Goal: Communication & Community: Answer question/provide support

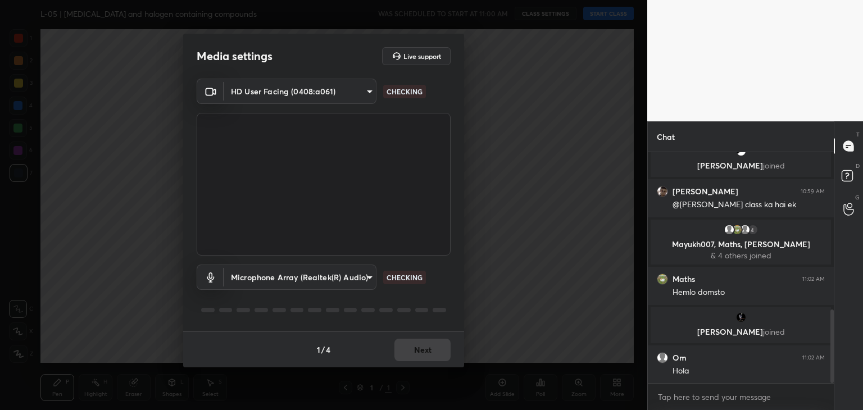
scroll to position [492, 0]
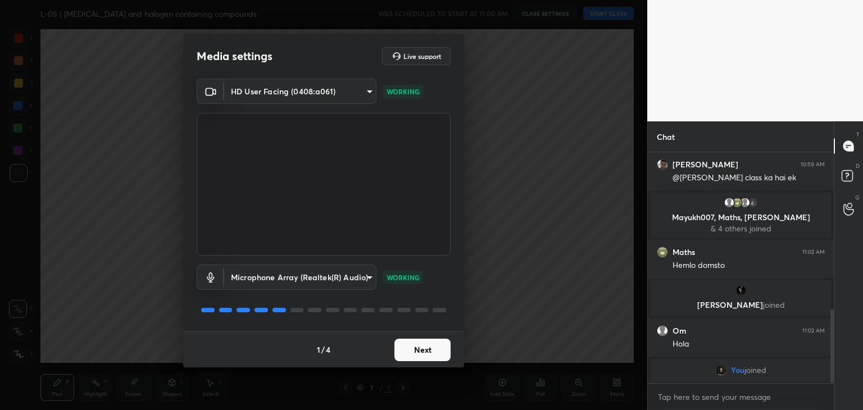
click at [434, 345] on button "Next" at bounding box center [422, 350] width 56 height 22
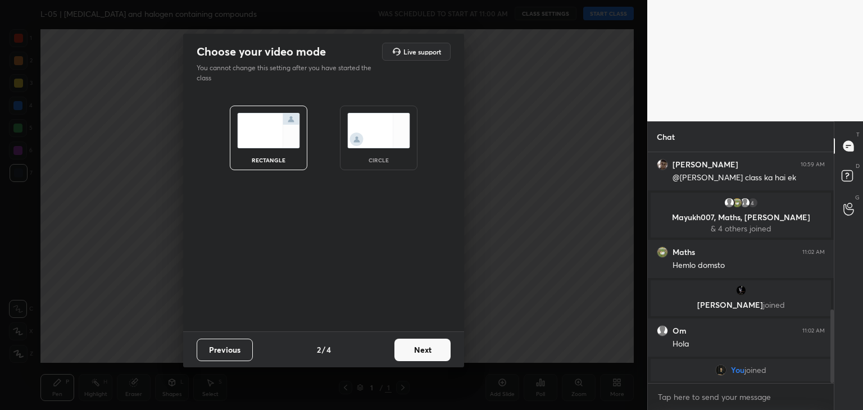
click at [429, 349] on button "Next" at bounding box center [422, 350] width 56 height 22
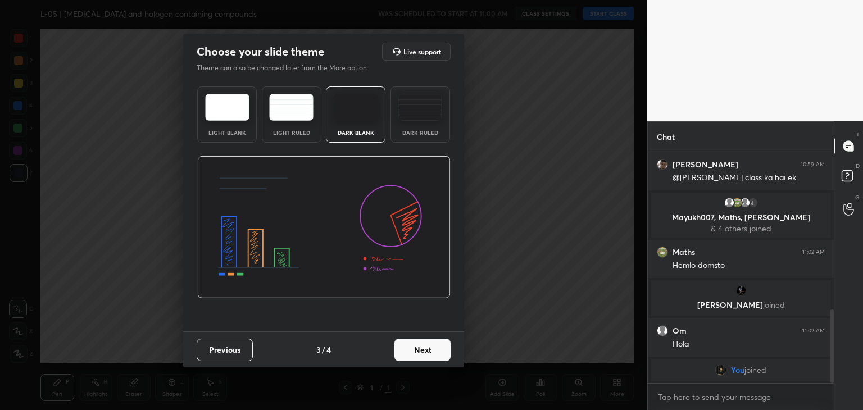
click at [429, 349] on button "Next" at bounding box center [422, 350] width 56 height 22
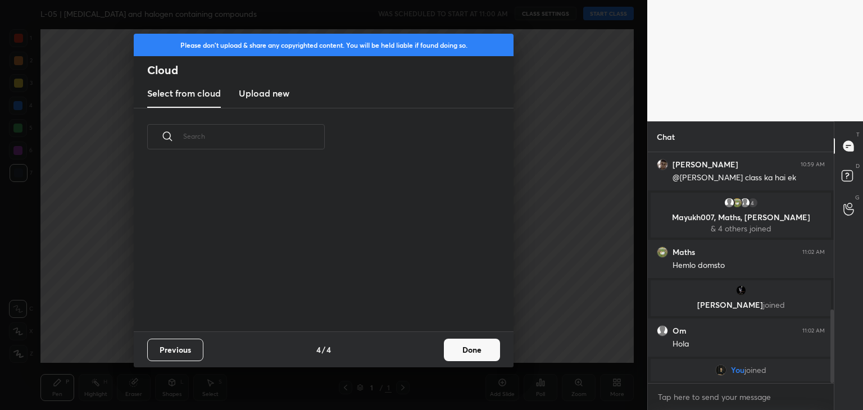
scroll to position [3, 6]
click at [454, 351] on button "Done" at bounding box center [472, 350] width 56 height 22
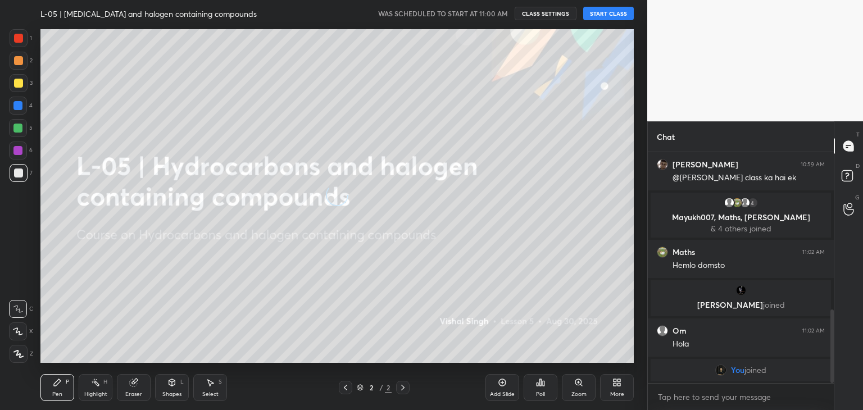
scroll to position [530, 0]
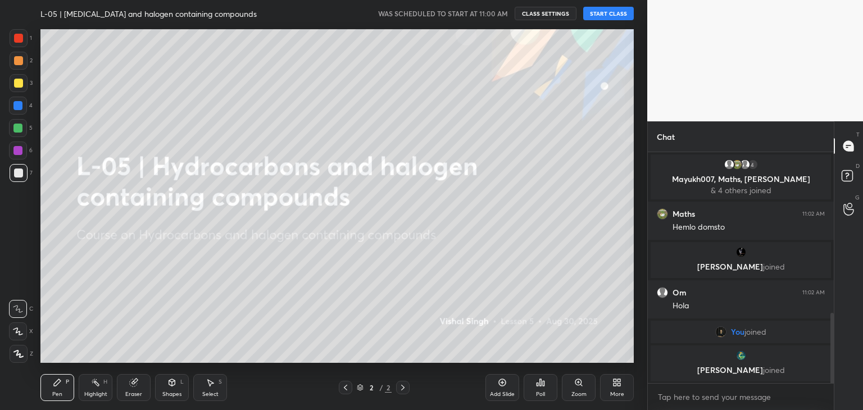
click at [620, 10] on button "START CLASS" at bounding box center [608, 13] width 51 height 13
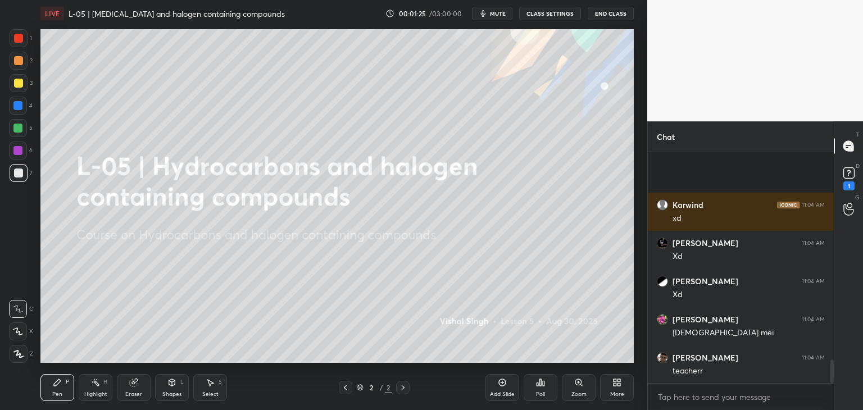
scroll to position [2055, 0]
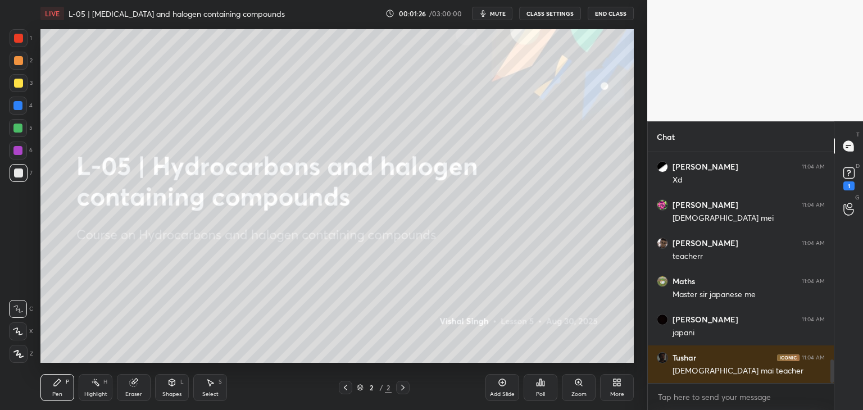
click at [18, 38] on div at bounding box center [18, 38] width 9 height 9
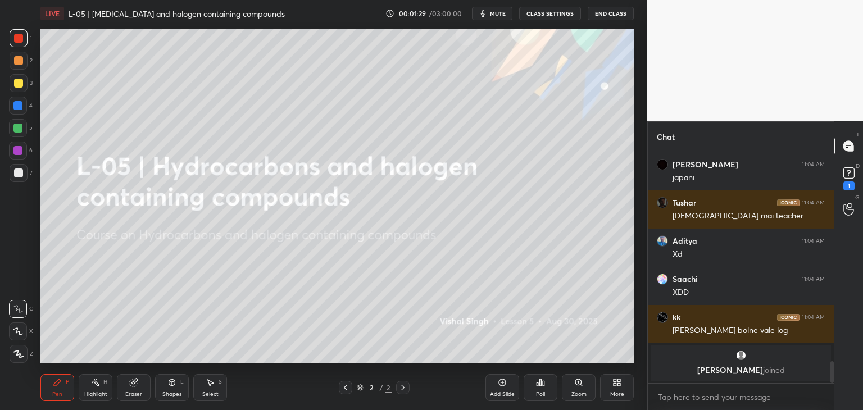
scroll to position [2143, 0]
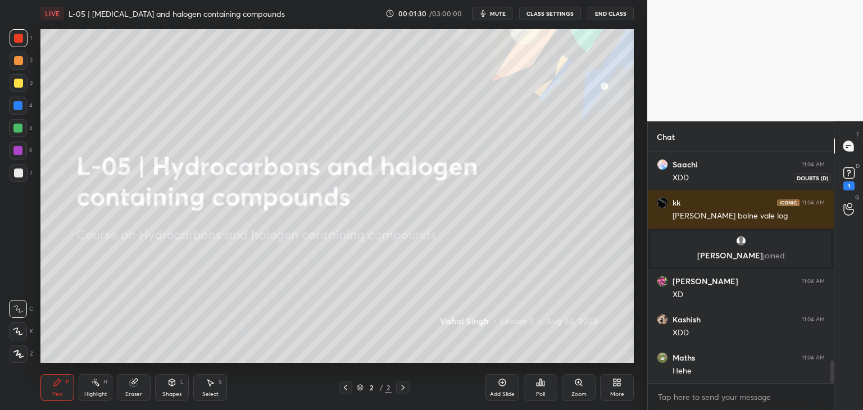
click at [849, 170] on rect at bounding box center [848, 173] width 11 height 11
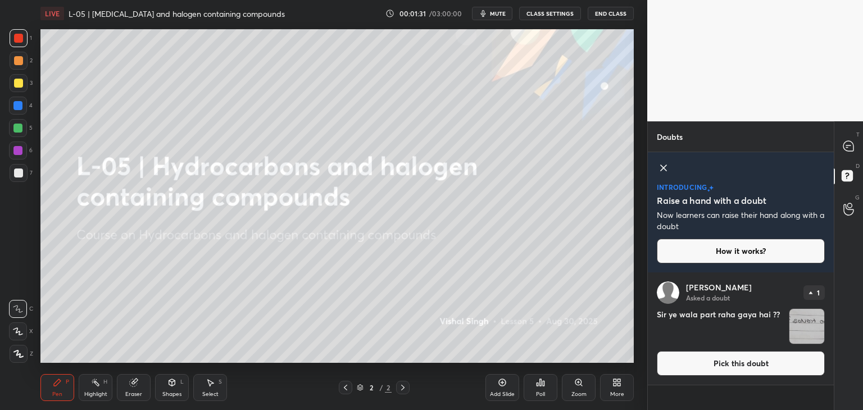
click at [729, 364] on button "Pick this doubt" at bounding box center [740, 363] width 168 height 25
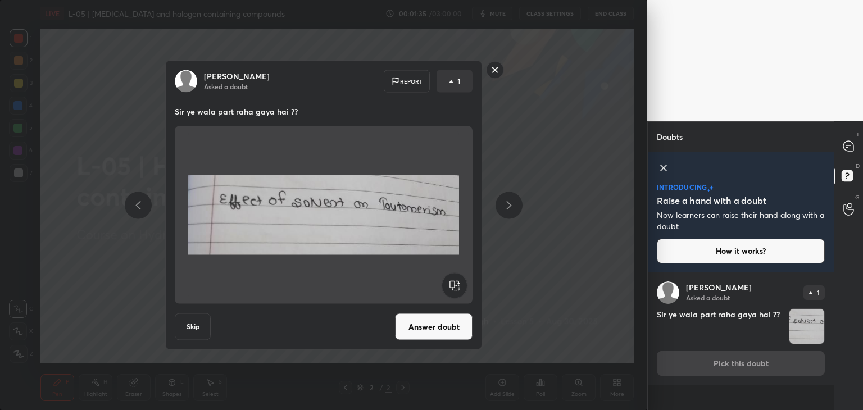
click at [493, 70] on rect at bounding box center [494, 69] width 17 height 17
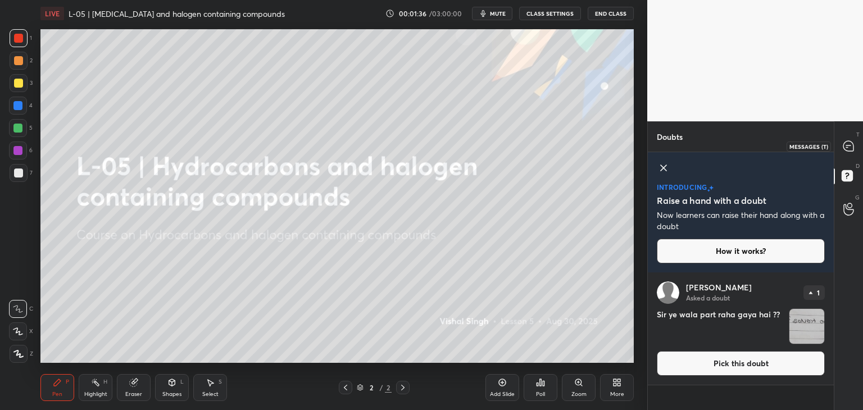
click at [843, 148] on icon at bounding box center [848, 146] width 10 height 10
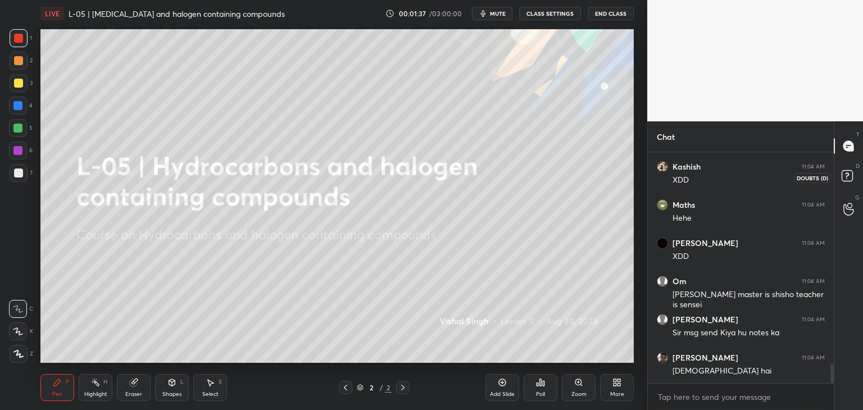
scroll to position [2610, 0]
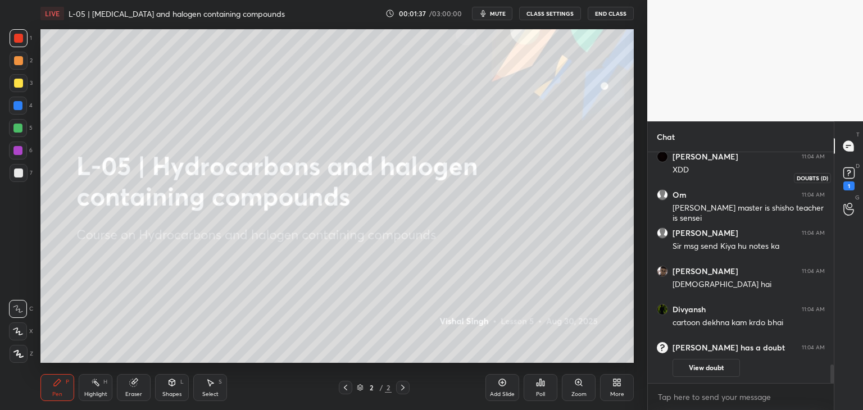
click at [840, 176] on icon at bounding box center [848, 173] width 17 height 17
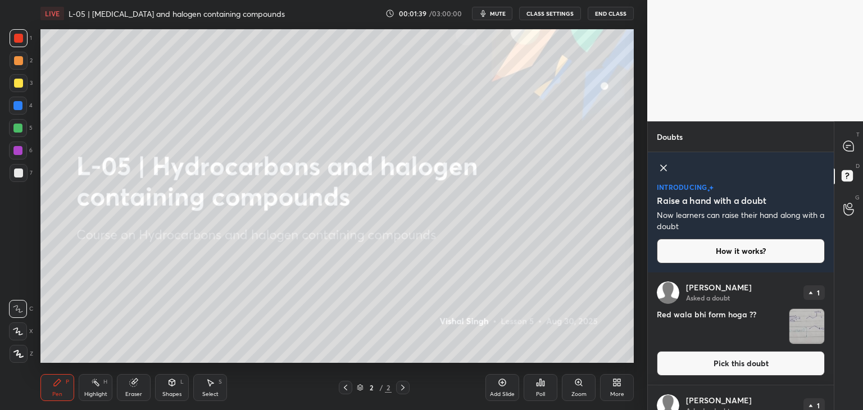
click at [663, 165] on icon at bounding box center [662, 167] width 13 height 13
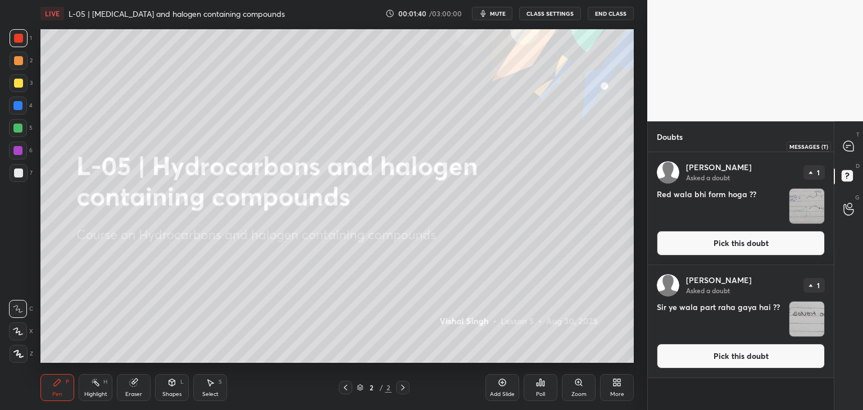
click at [843, 147] on icon at bounding box center [848, 146] width 10 height 10
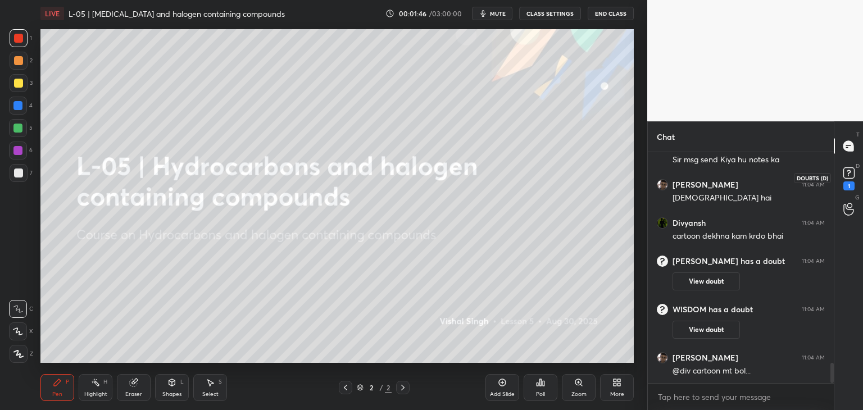
scroll to position [2398, 0]
click at [847, 174] on icon at bounding box center [848, 172] width 4 height 4
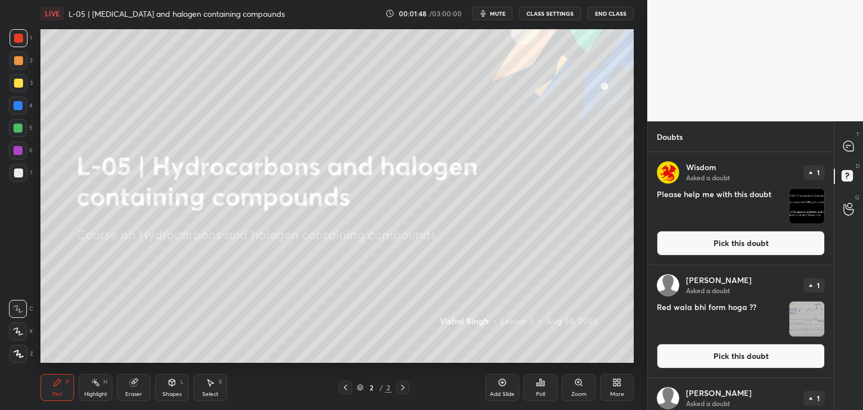
click at [750, 239] on button "Pick this doubt" at bounding box center [740, 243] width 168 height 25
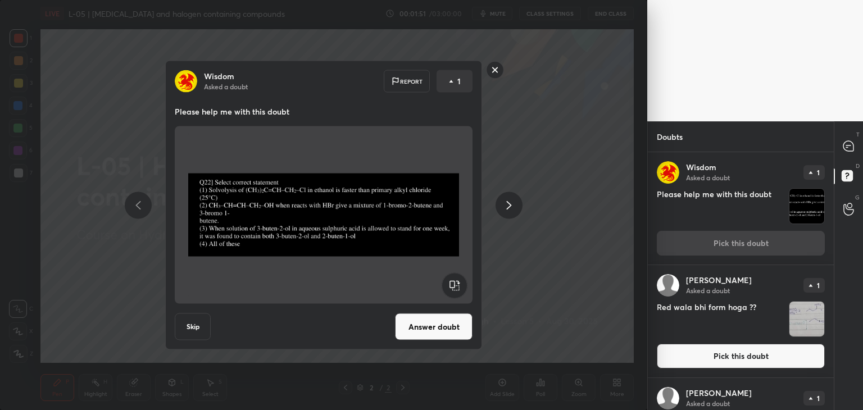
click at [492, 70] on rect at bounding box center [494, 69] width 17 height 17
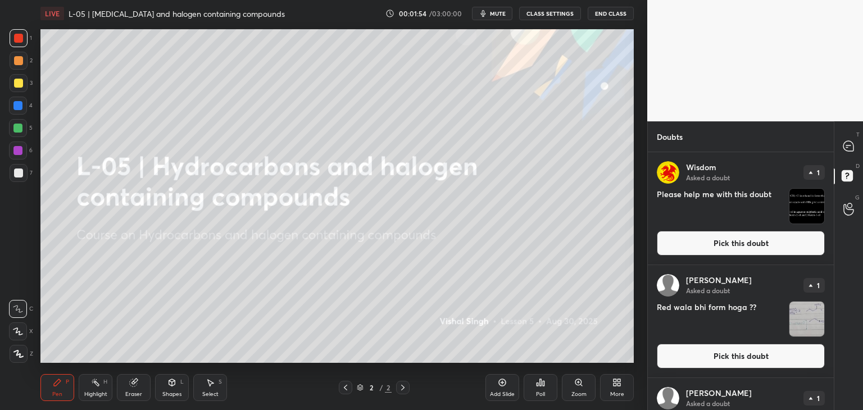
scroll to position [80, 0]
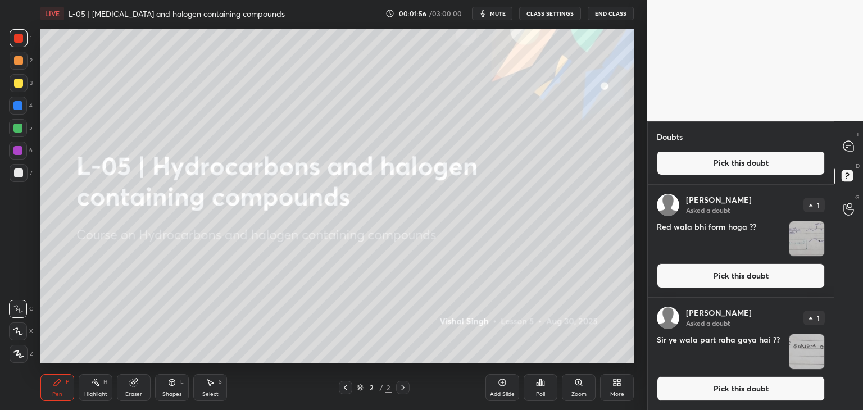
click at [755, 275] on button "Pick this doubt" at bounding box center [740, 275] width 168 height 25
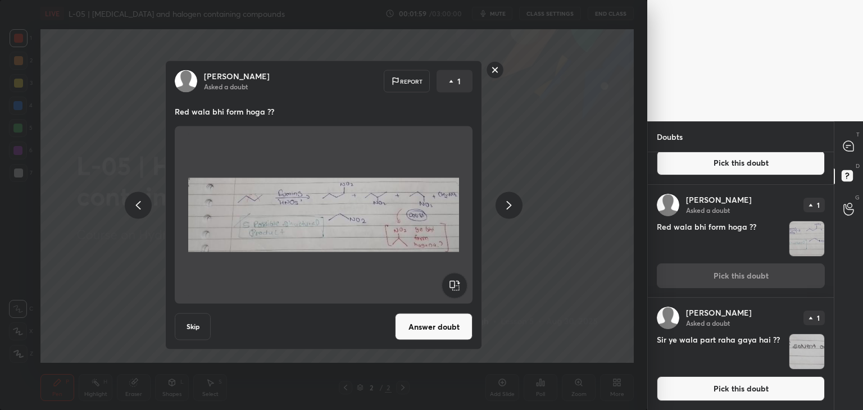
click at [494, 66] on rect at bounding box center [494, 69] width 17 height 17
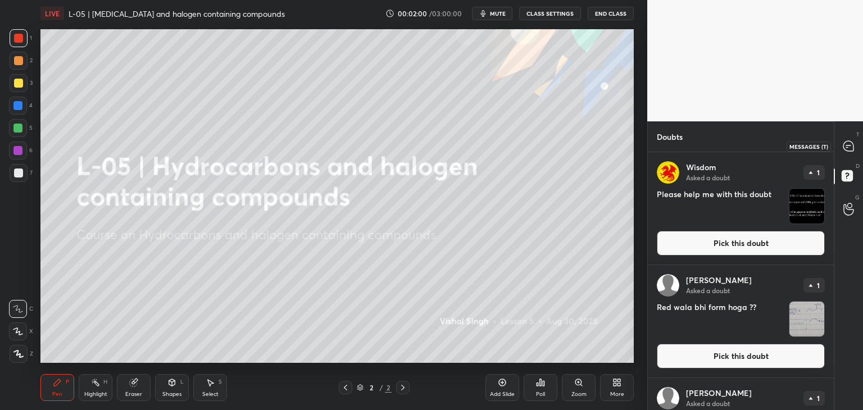
click at [852, 142] on icon at bounding box center [848, 146] width 12 height 12
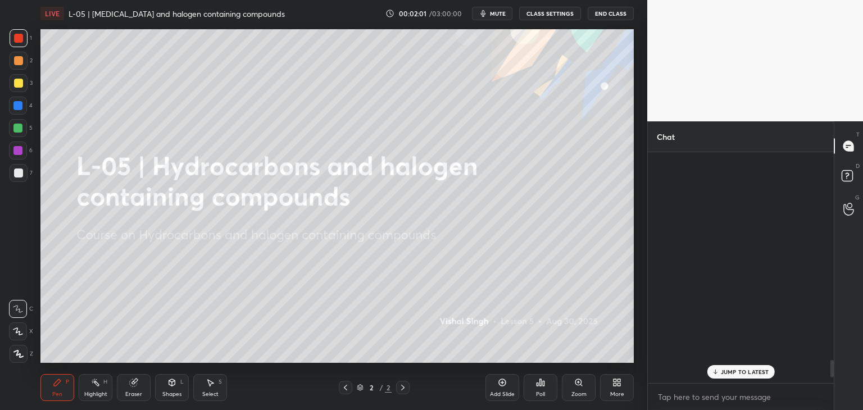
scroll to position [227, 183]
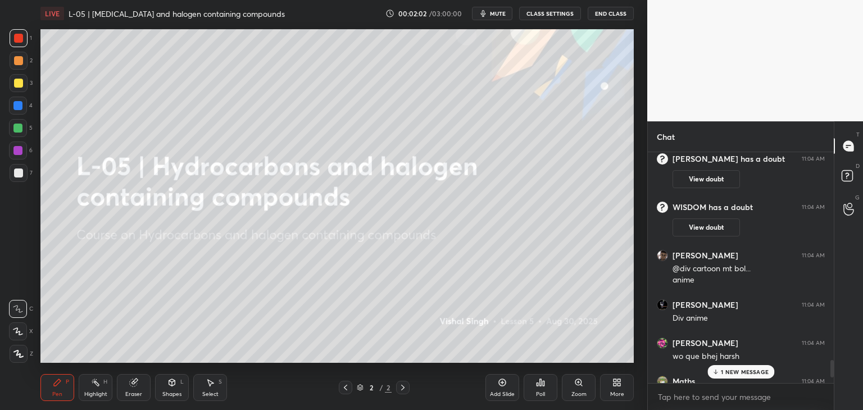
click at [726, 366] on div "1 NEW MESSAGE" at bounding box center [740, 371] width 67 height 13
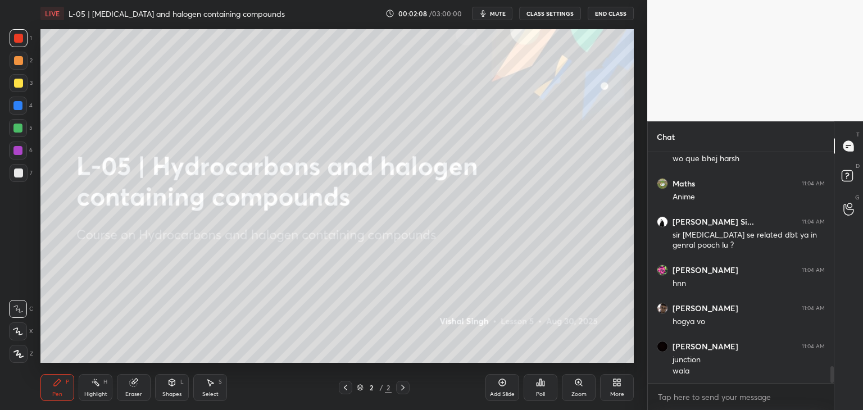
scroll to position [2964, 0]
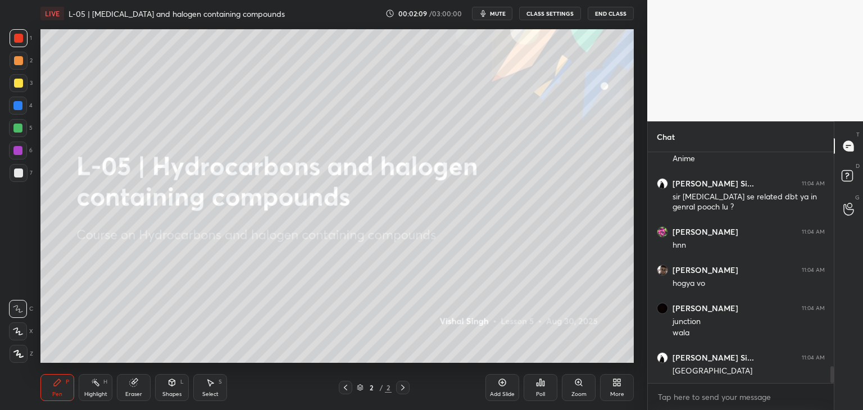
click at [217, 387] on div "Select S" at bounding box center [210, 387] width 34 height 27
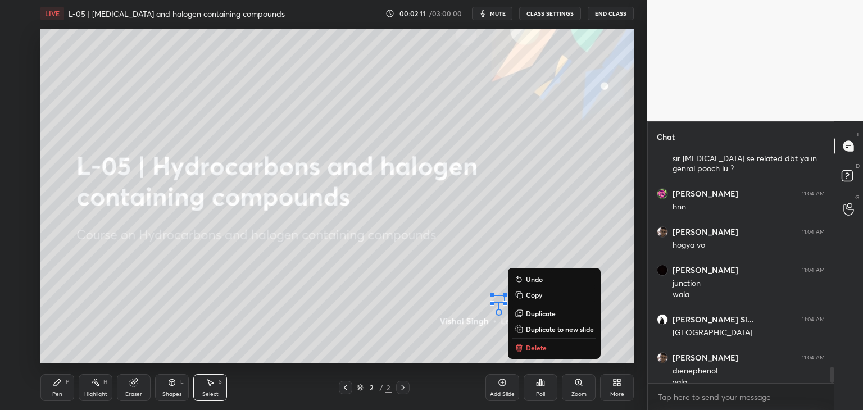
scroll to position [3013, 0]
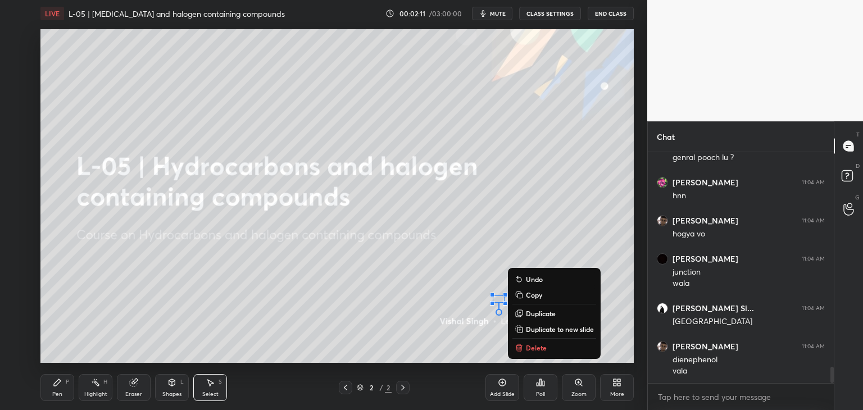
click at [529, 349] on p "Delete" at bounding box center [536, 347] width 21 height 9
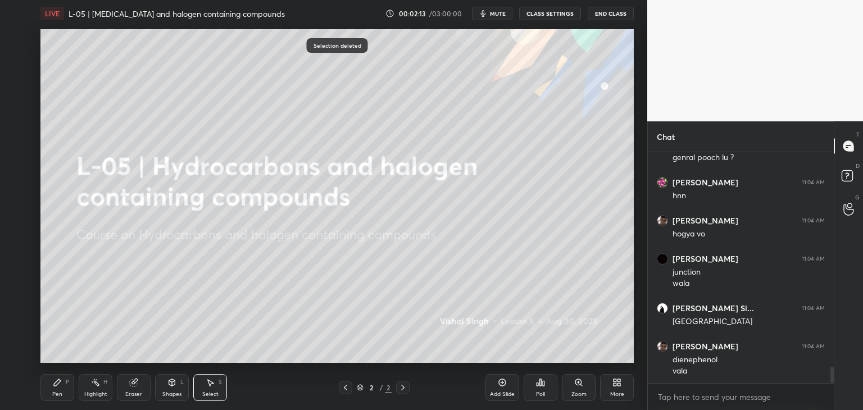
click at [64, 387] on div "Pen P" at bounding box center [57, 387] width 34 height 27
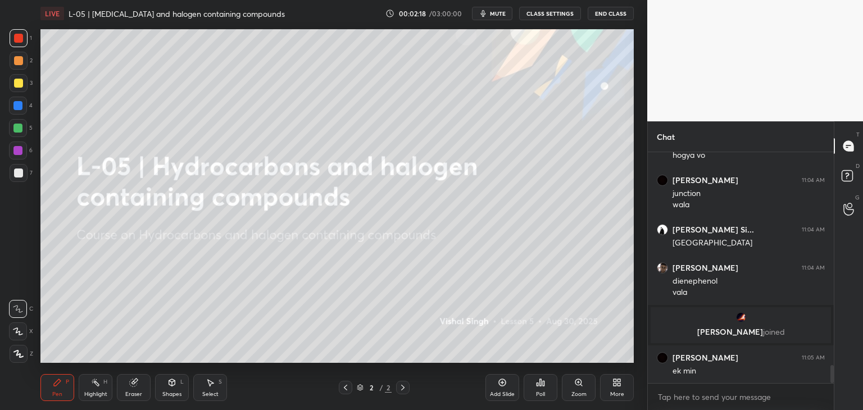
scroll to position [2751, 0]
click at [53, 391] on div "Pen" at bounding box center [57, 394] width 10 height 6
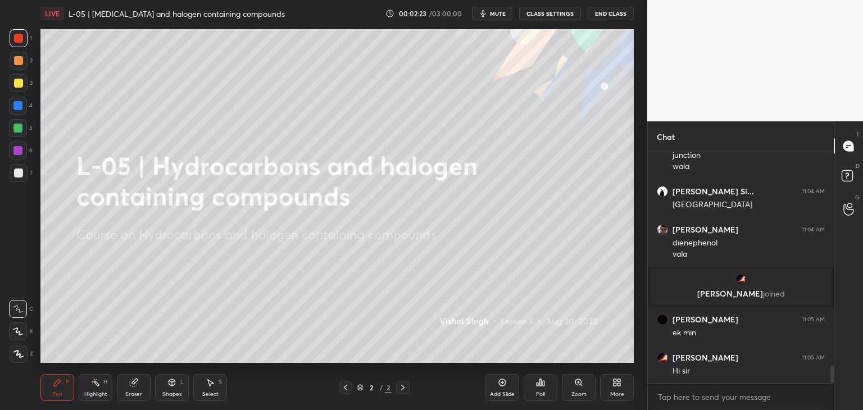
click at [17, 43] on div at bounding box center [19, 38] width 18 height 18
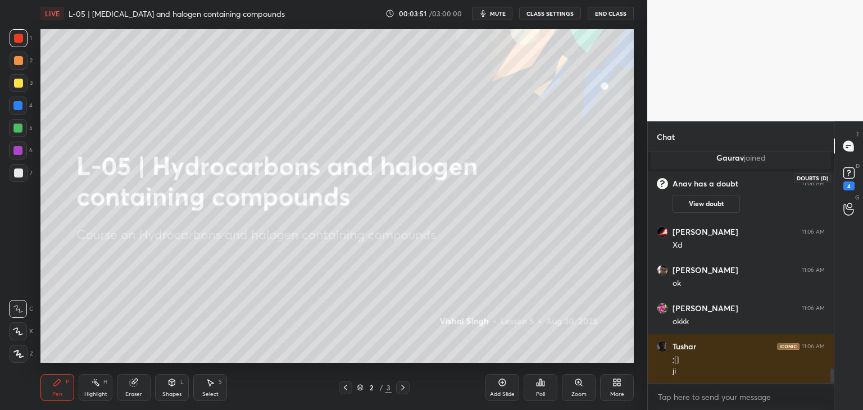
scroll to position [3517, 0]
click at [847, 174] on icon at bounding box center [848, 172] width 4 height 4
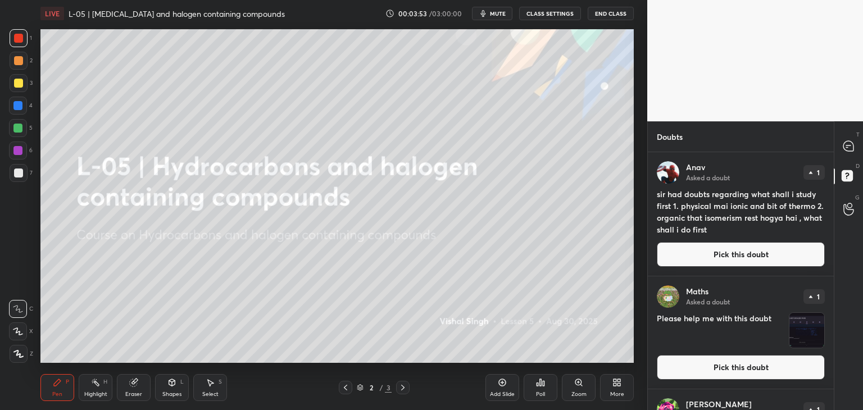
click at [714, 370] on button "Pick this doubt" at bounding box center [740, 367] width 168 height 25
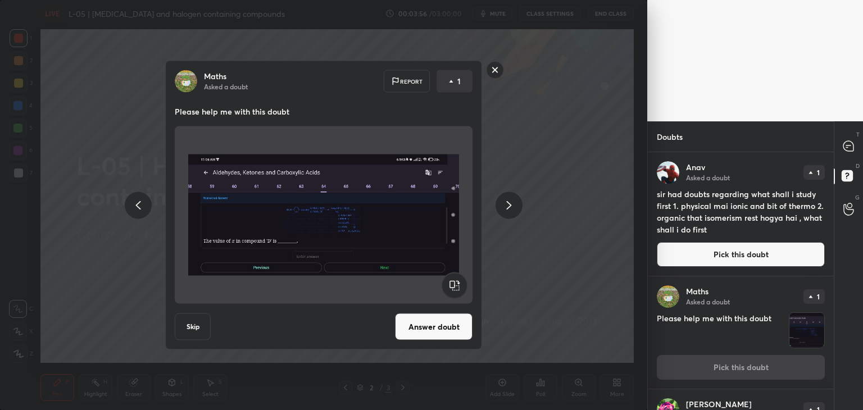
click at [441, 327] on button "Answer doubt" at bounding box center [433, 326] width 77 height 27
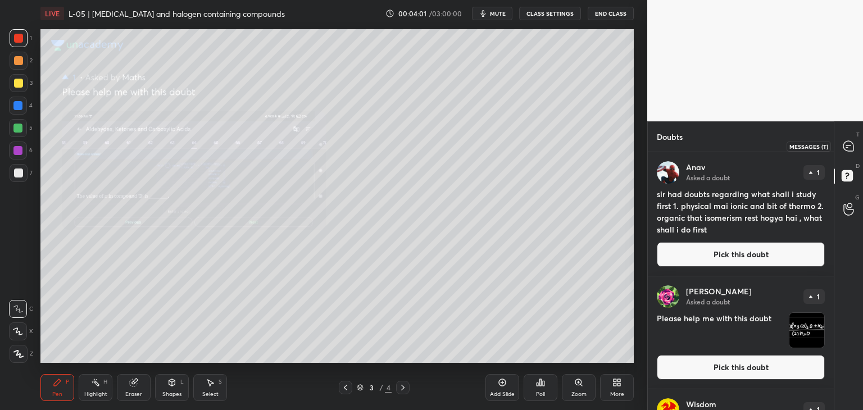
click at [852, 147] on icon at bounding box center [848, 146] width 10 height 10
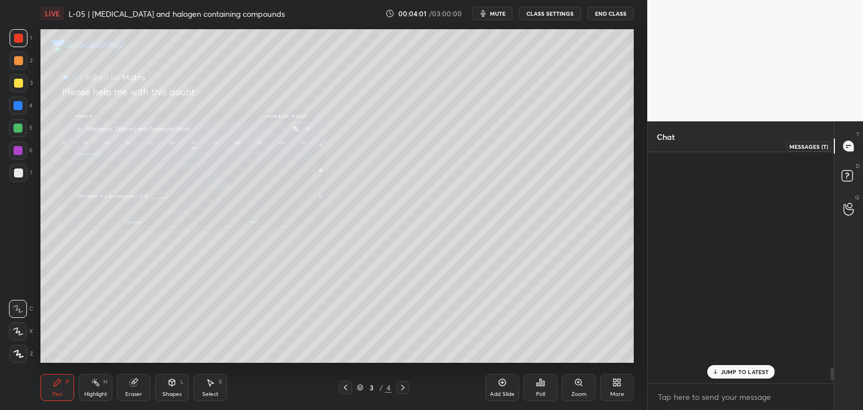
scroll to position [227, 183]
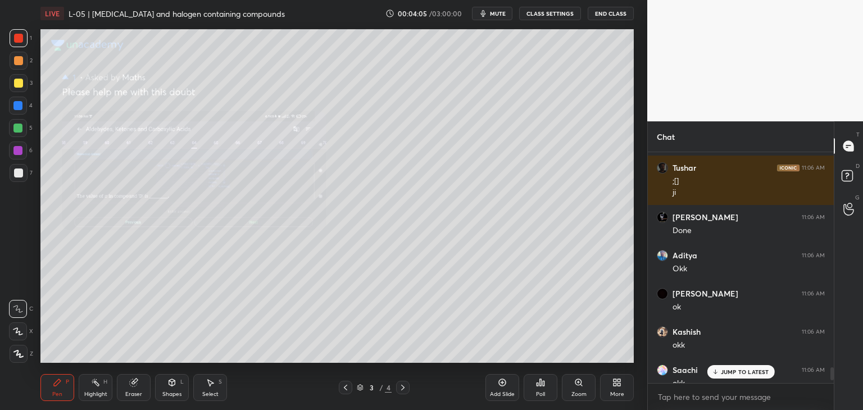
click at [573, 390] on div "Zoom" at bounding box center [579, 387] width 34 height 27
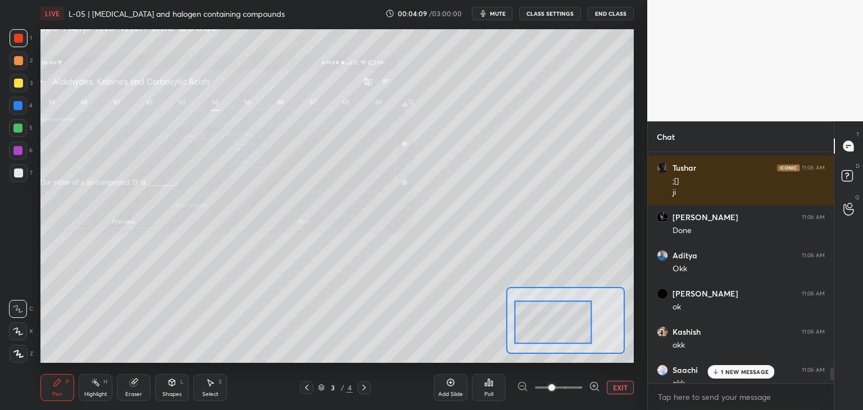
click at [746, 367] on div "1 NEW MESSAGE" at bounding box center [740, 371] width 67 height 13
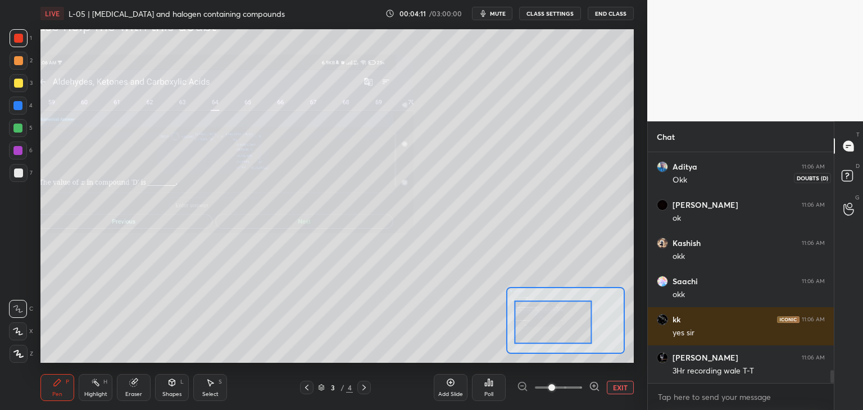
click at [846, 174] on icon at bounding box center [847, 175] width 4 height 4
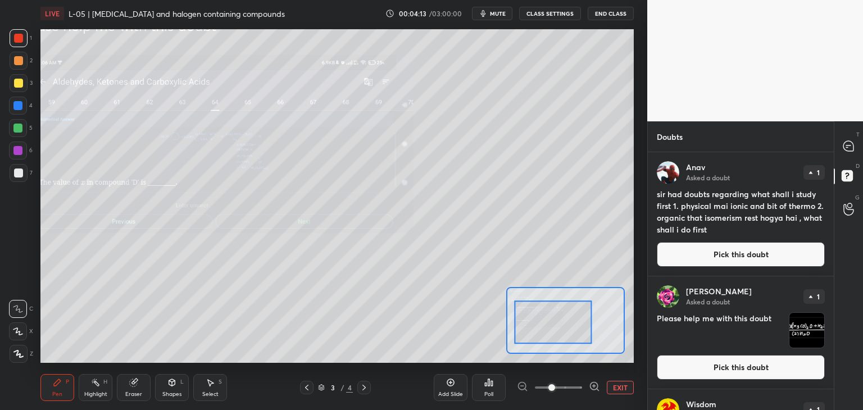
click at [733, 366] on button "Pick this doubt" at bounding box center [740, 367] width 168 height 25
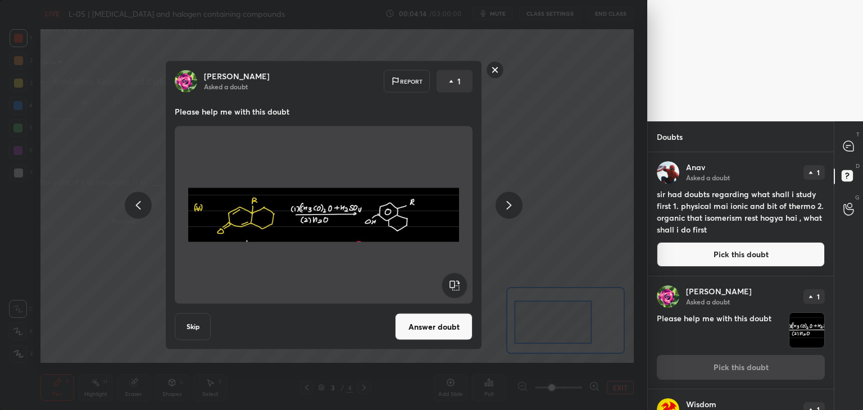
click at [443, 325] on button "Answer doubt" at bounding box center [433, 326] width 77 height 27
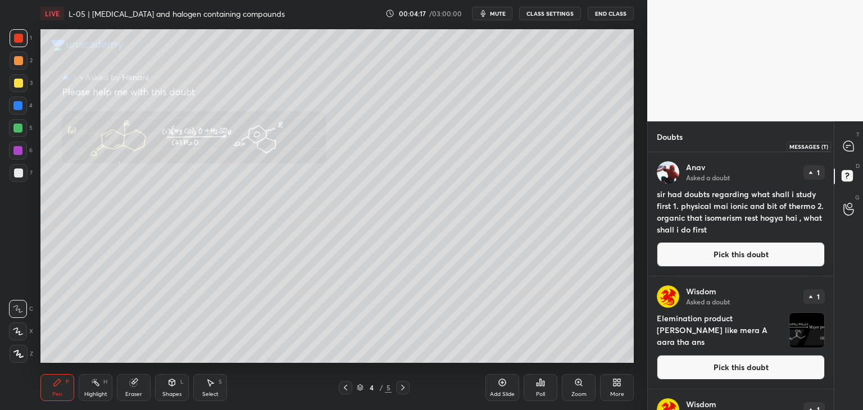
click at [850, 140] on icon at bounding box center [848, 146] width 12 height 12
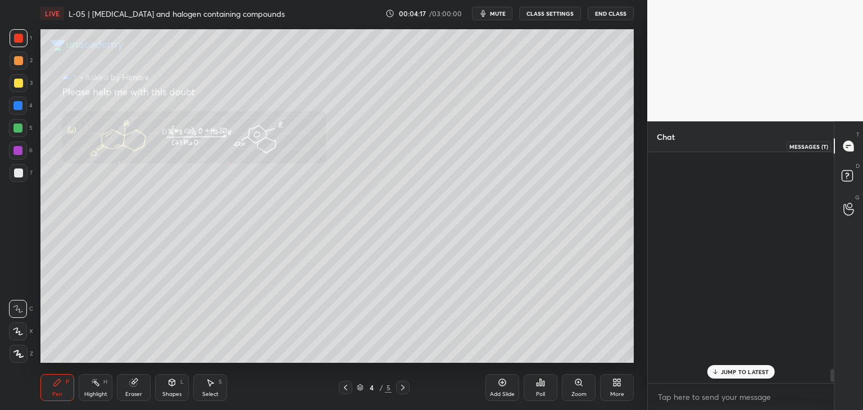
scroll to position [227, 183]
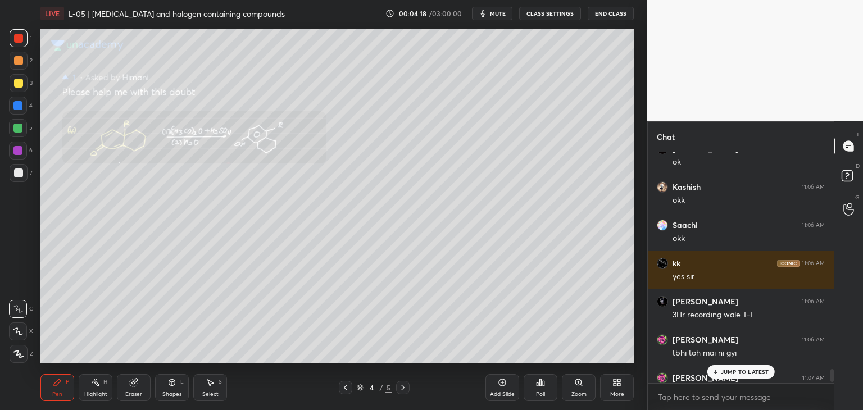
click at [742, 368] on p "JUMP TO LATEST" at bounding box center [745, 371] width 48 height 7
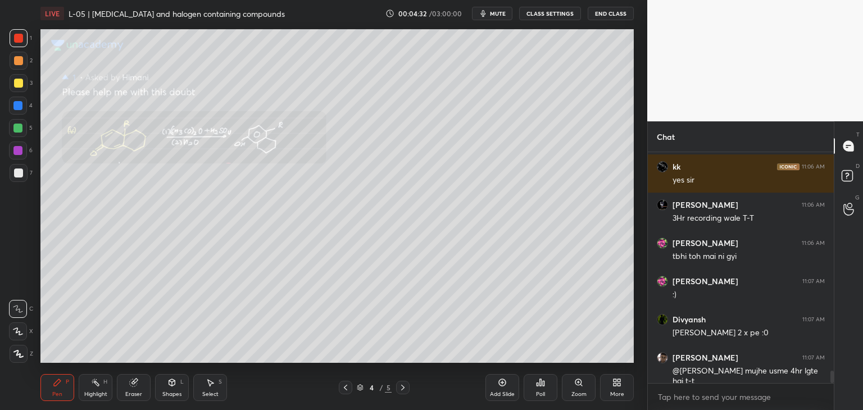
scroll to position [4088, 0]
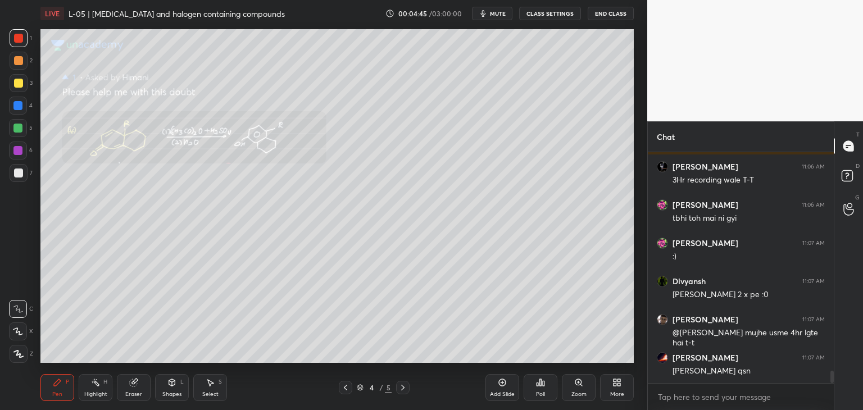
click at [16, 111] on div at bounding box center [18, 106] width 18 height 18
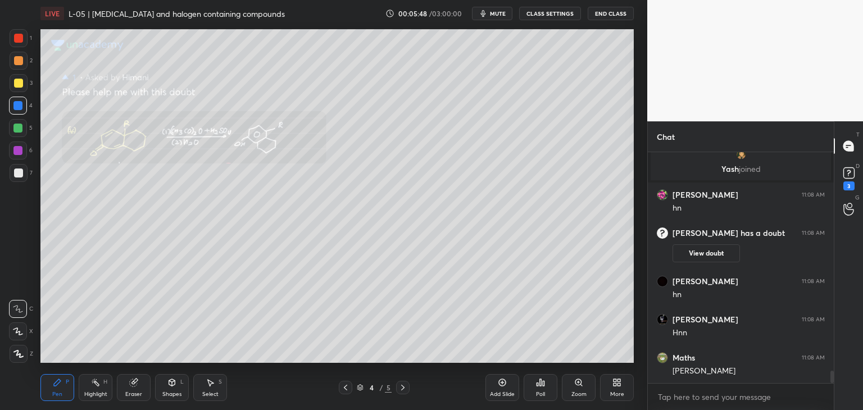
scroll to position [4011, 0]
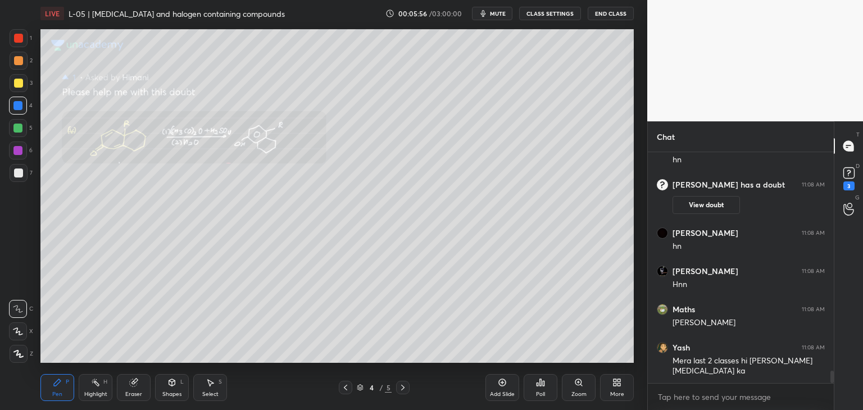
click at [22, 38] on div at bounding box center [18, 38] width 9 height 9
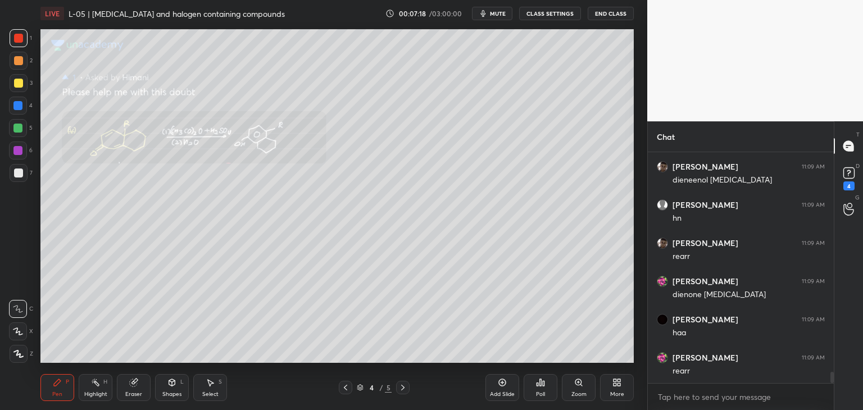
scroll to position [4597, 0]
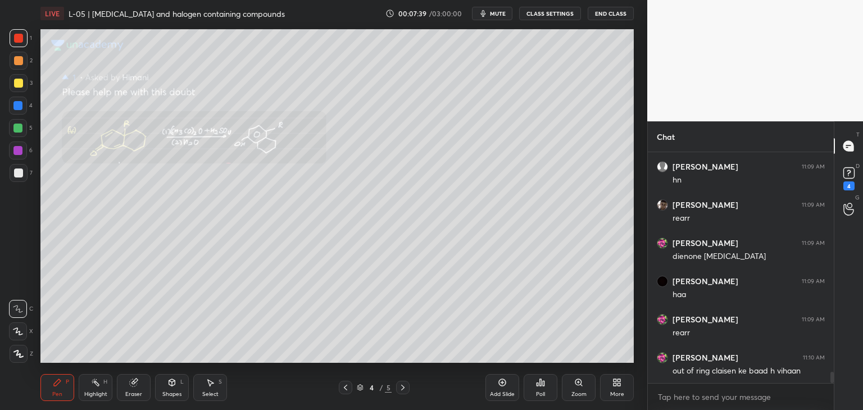
click at [499, 387] on div "Add Slide" at bounding box center [502, 387] width 34 height 27
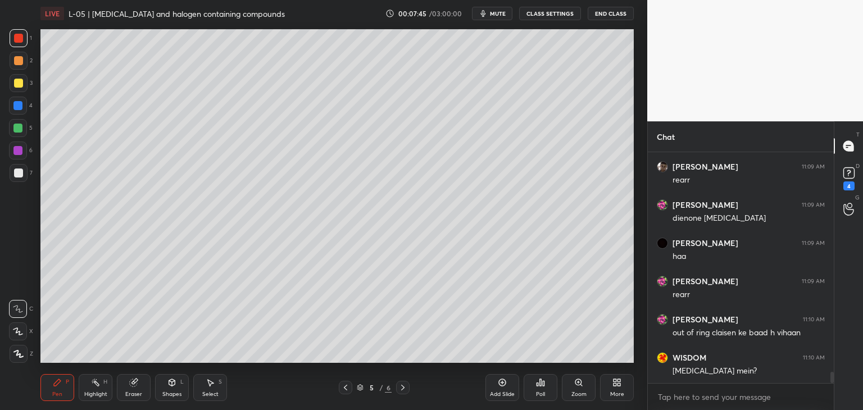
click at [344, 385] on icon at bounding box center [345, 387] width 9 height 9
click at [404, 387] on icon at bounding box center [402, 388] width 3 height 6
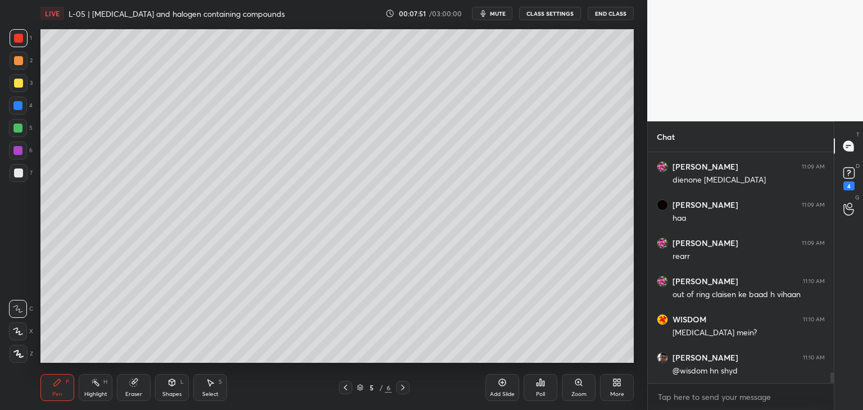
click at [345, 387] on icon at bounding box center [345, 388] width 3 height 6
click at [403, 383] on icon at bounding box center [402, 387] width 9 height 9
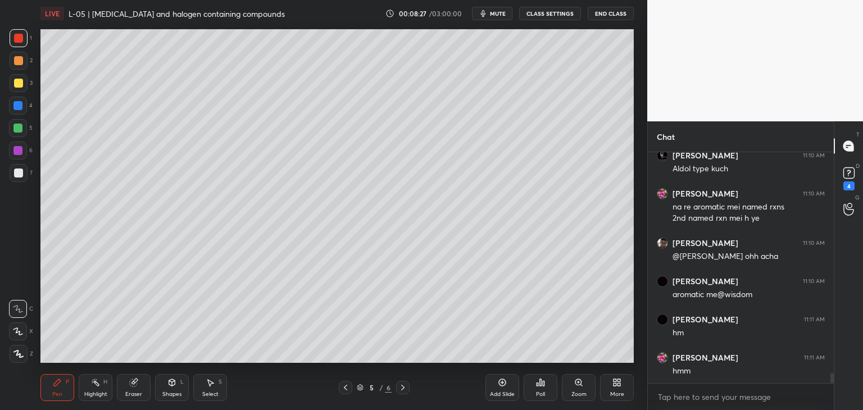
scroll to position [4952, 0]
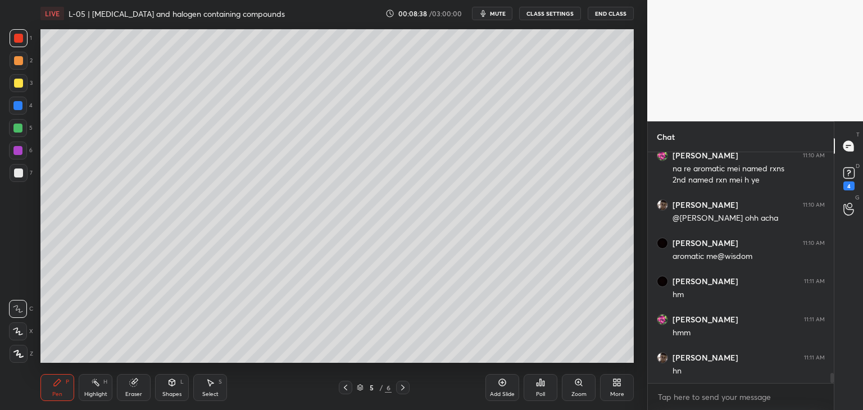
click at [17, 102] on div at bounding box center [17, 105] width 9 height 9
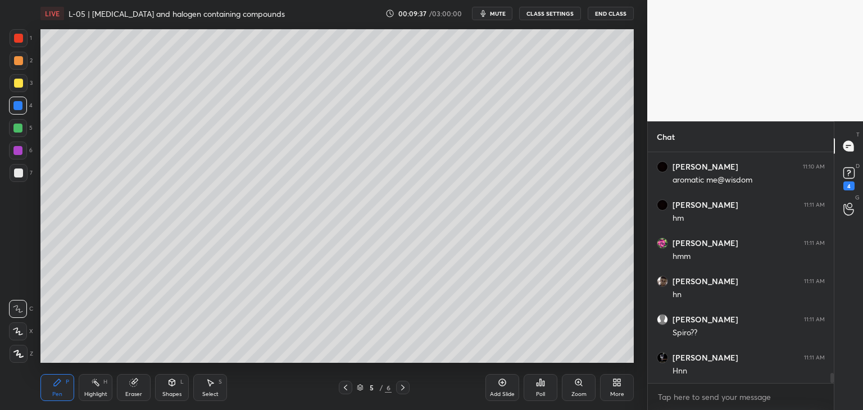
scroll to position [5067, 0]
click at [16, 42] on div at bounding box center [18, 38] width 9 height 9
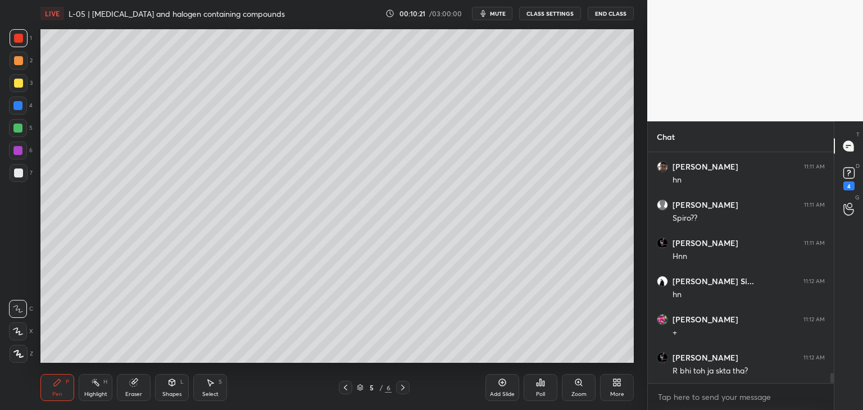
scroll to position [5181, 0]
click at [342, 380] on div "Pen P Highlight H Eraser Shapes L Select S 5 / 6 Add Slide Poll Zoom More" at bounding box center [336, 387] width 593 height 45
click at [346, 387] on icon at bounding box center [345, 387] width 9 height 9
click at [404, 386] on icon at bounding box center [402, 387] width 9 height 9
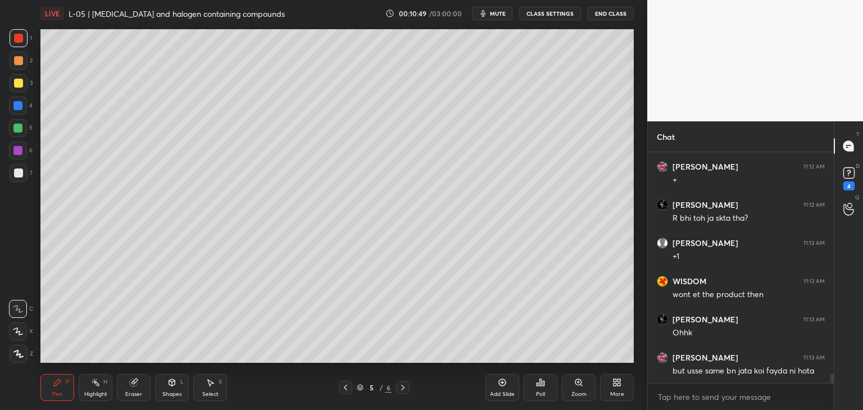
scroll to position [5334, 0]
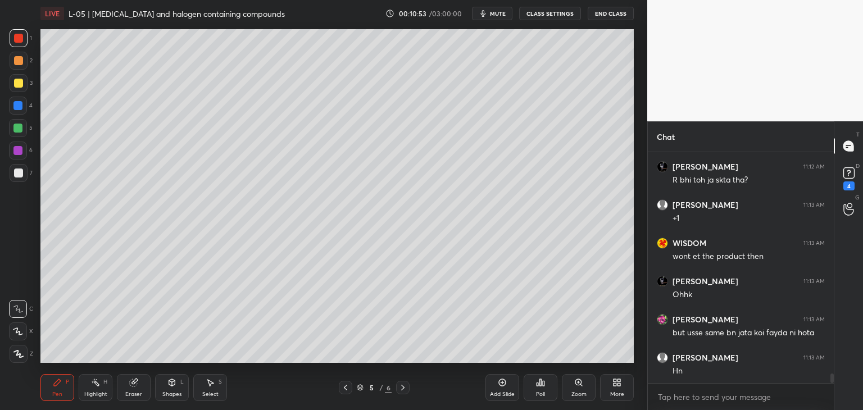
click at [348, 385] on icon at bounding box center [345, 387] width 9 height 9
click at [407, 384] on div at bounding box center [402, 387] width 13 height 13
click at [22, 126] on div at bounding box center [18, 128] width 18 height 18
click at [22, 175] on div at bounding box center [19, 173] width 18 height 18
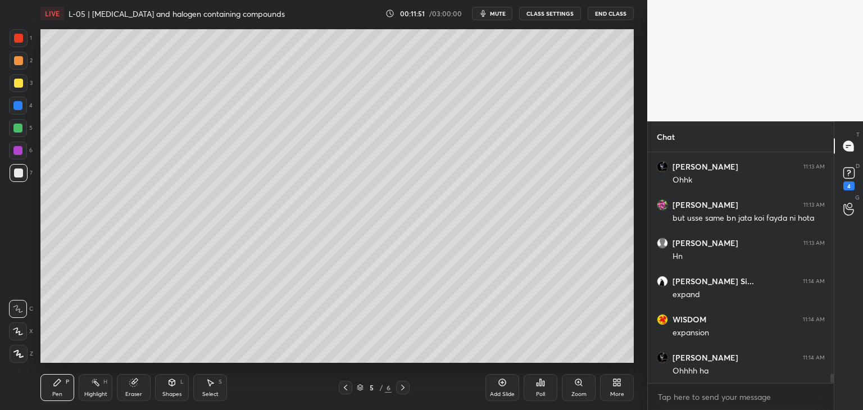
scroll to position [5487, 0]
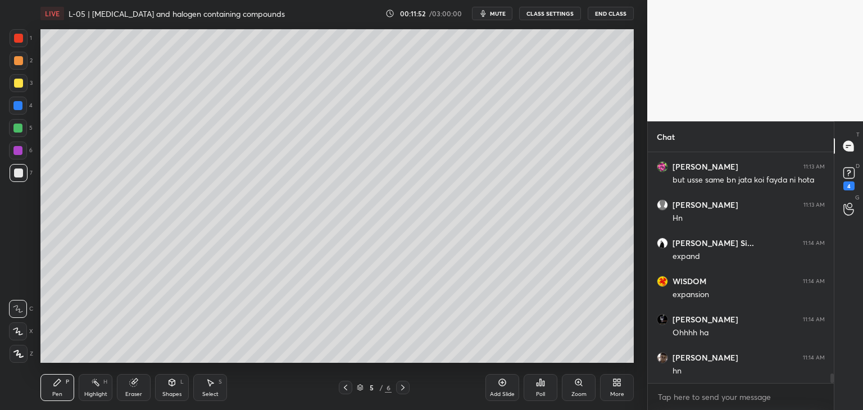
click at [140, 382] on div "Eraser" at bounding box center [134, 387] width 34 height 27
click at [64, 382] on div "Pen P" at bounding box center [57, 387] width 34 height 27
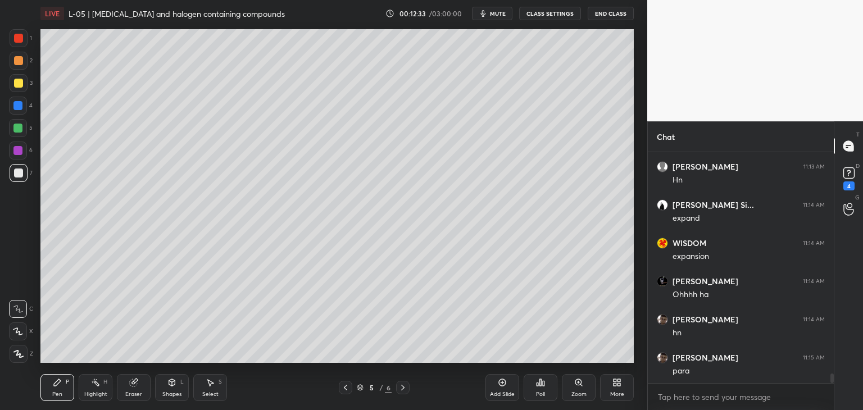
click at [346, 385] on icon at bounding box center [345, 387] width 9 height 9
click at [19, 40] on div at bounding box center [18, 38] width 9 height 9
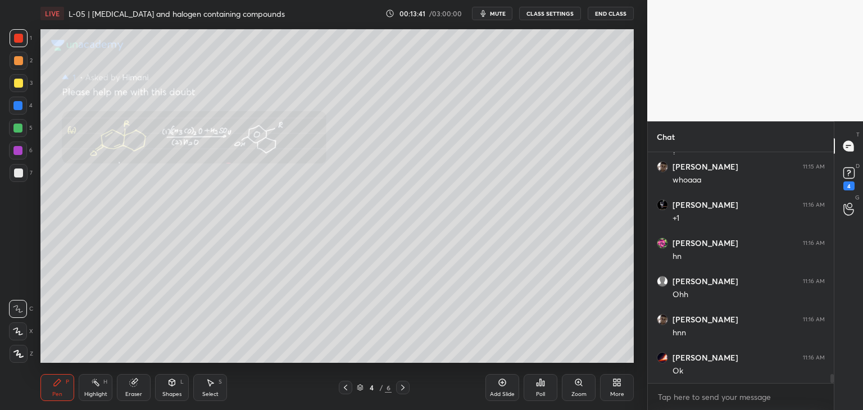
scroll to position [5830, 0]
click at [19, 106] on div at bounding box center [17, 105] width 9 height 9
click at [402, 384] on icon at bounding box center [402, 387] width 9 height 9
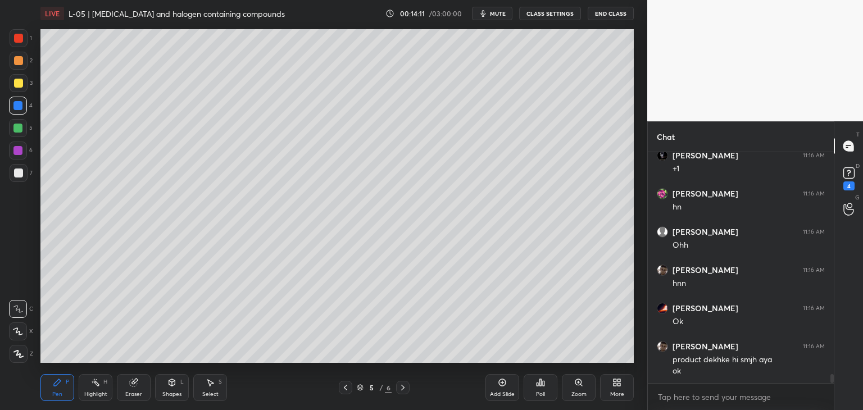
click at [402, 384] on icon at bounding box center [402, 387] width 9 height 9
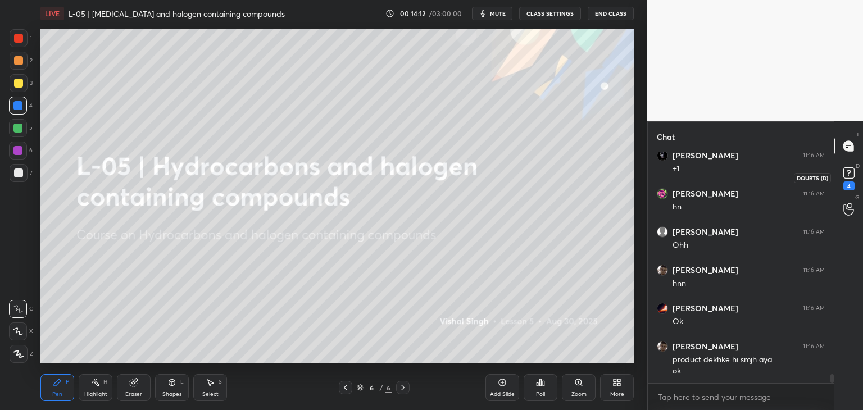
click at [849, 172] on icon at bounding box center [848, 172] width 4 height 4
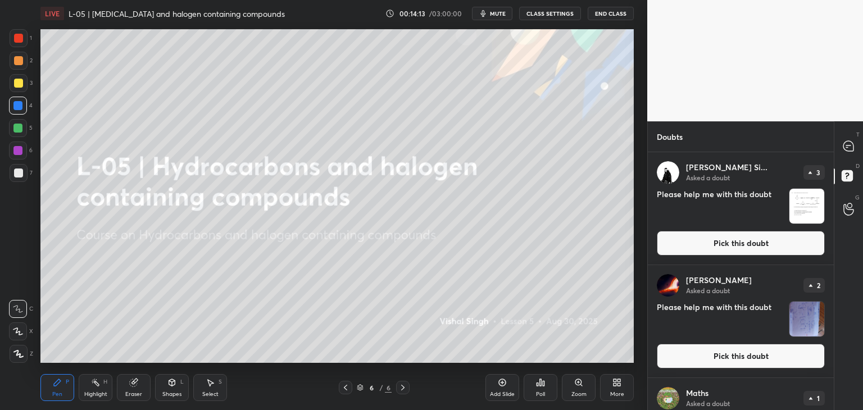
click at [719, 239] on button "Pick this doubt" at bounding box center [740, 243] width 168 height 25
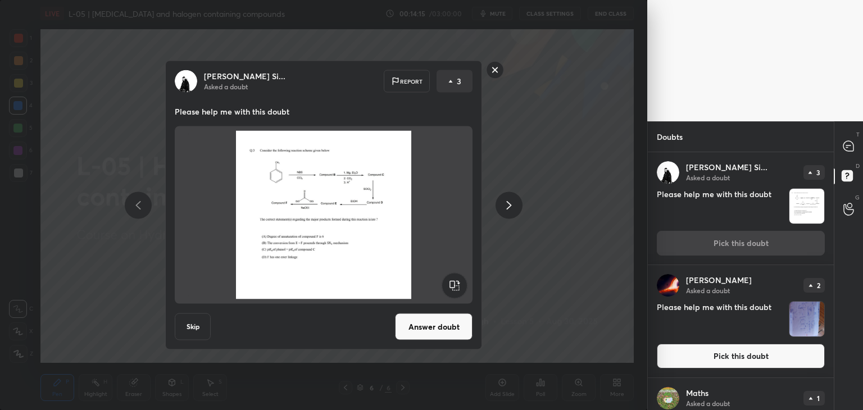
click at [434, 322] on button "Answer doubt" at bounding box center [433, 326] width 77 height 27
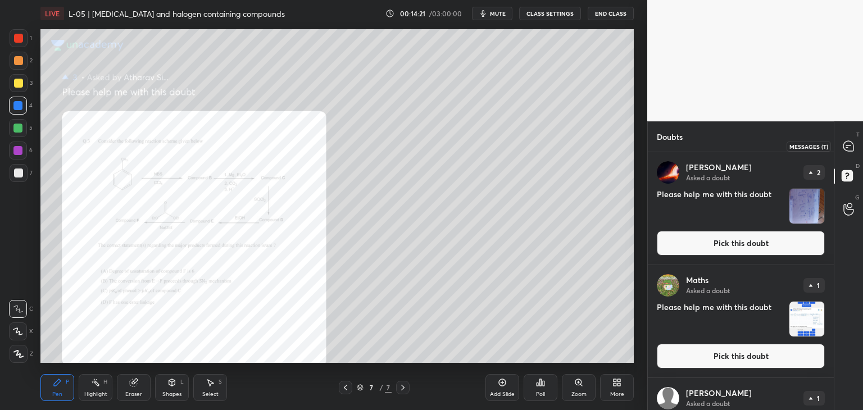
click at [845, 151] on icon at bounding box center [848, 146] width 12 height 12
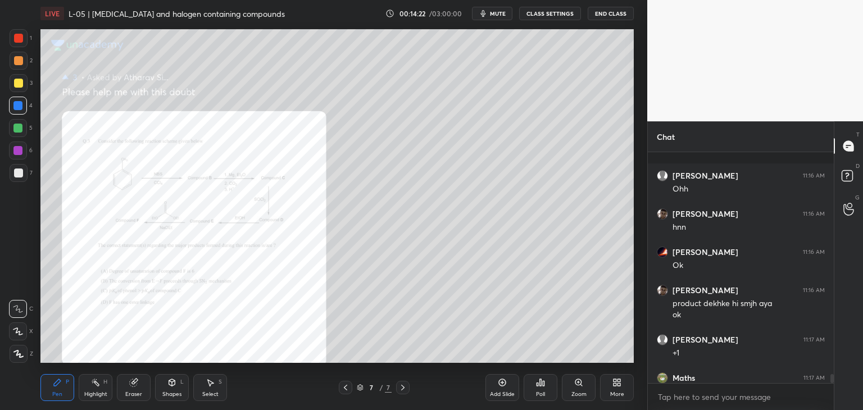
scroll to position [6131, 0]
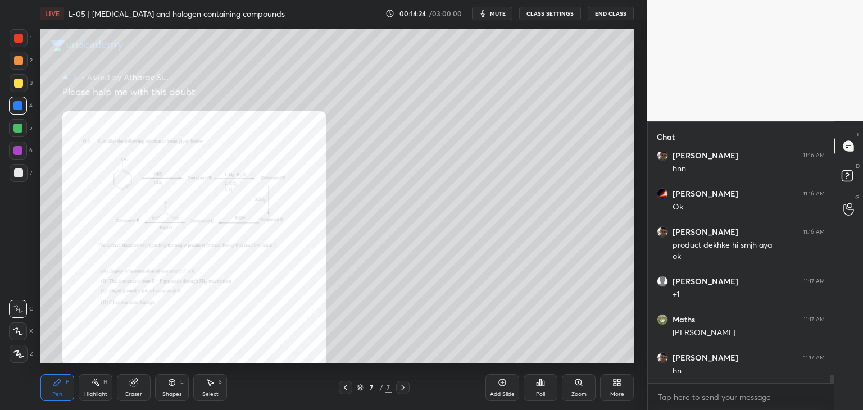
click at [576, 385] on icon at bounding box center [578, 382] width 9 height 9
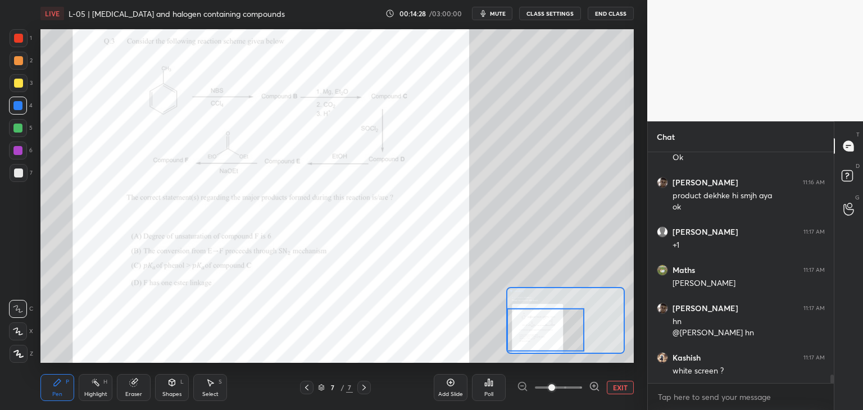
scroll to position [6257, 0]
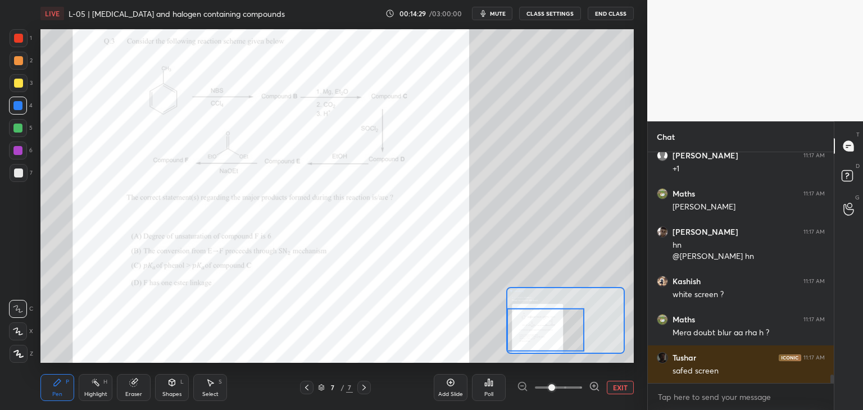
click at [53, 387] on icon at bounding box center [57, 382] width 9 height 9
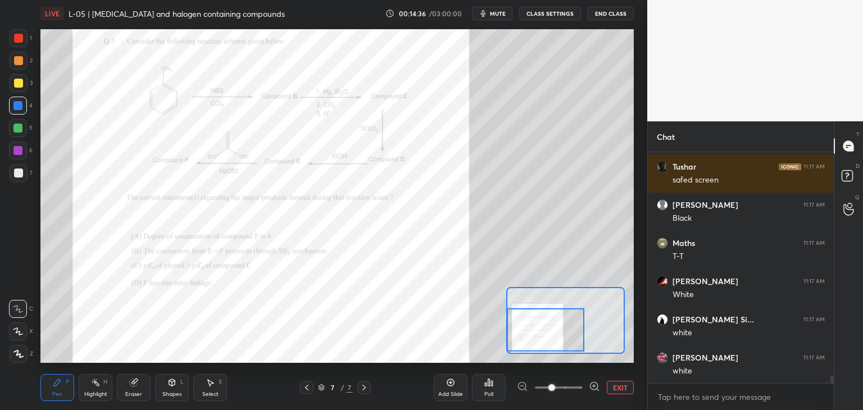
scroll to position [6486, 0]
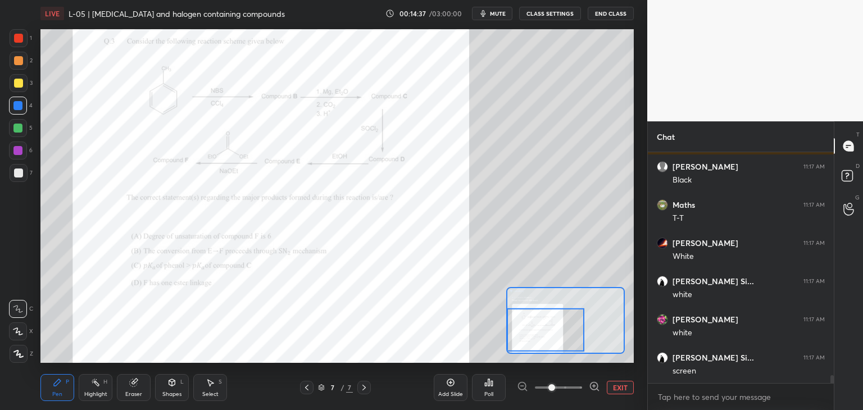
click at [26, 36] on div at bounding box center [19, 38] width 18 height 18
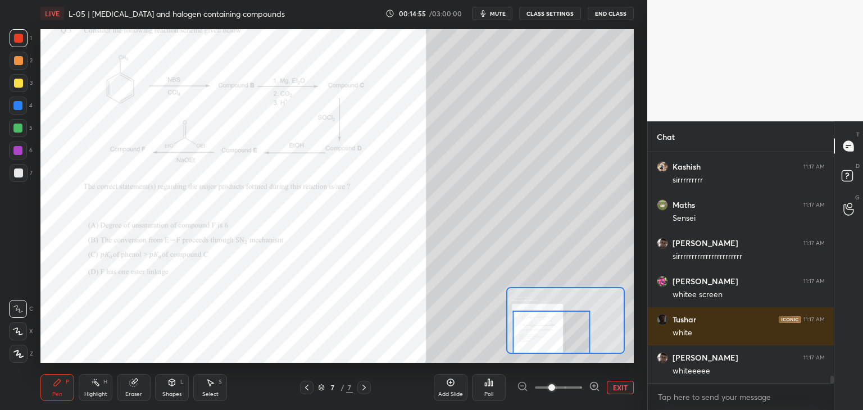
scroll to position [7288, 0]
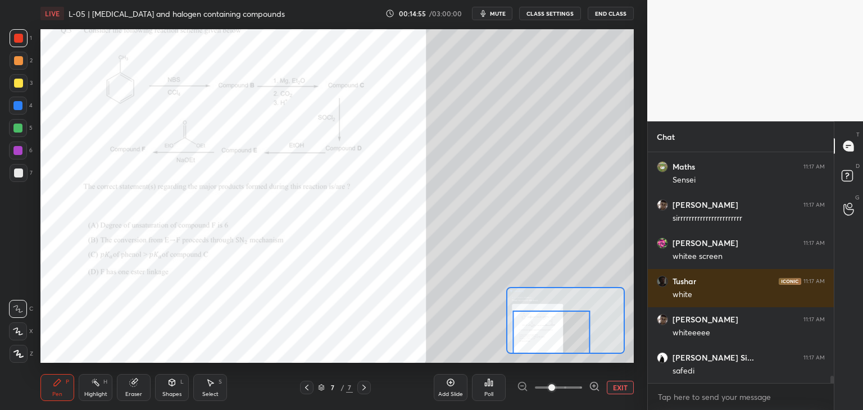
click at [305, 391] on icon at bounding box center [306, 387] width 9 height 9
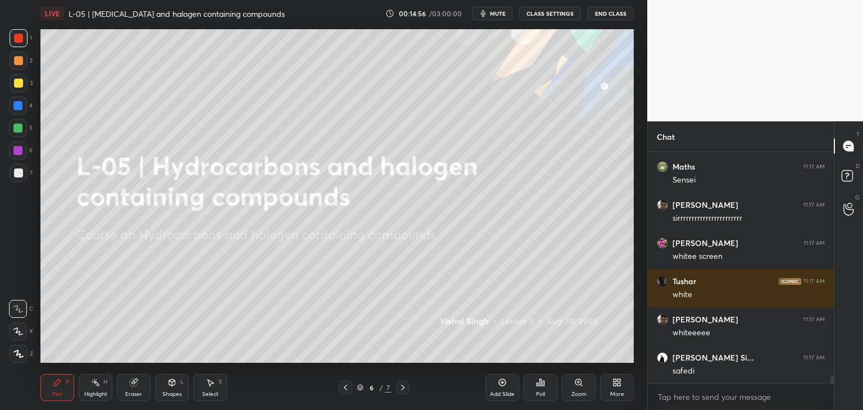
scroll to position [7326, 0]
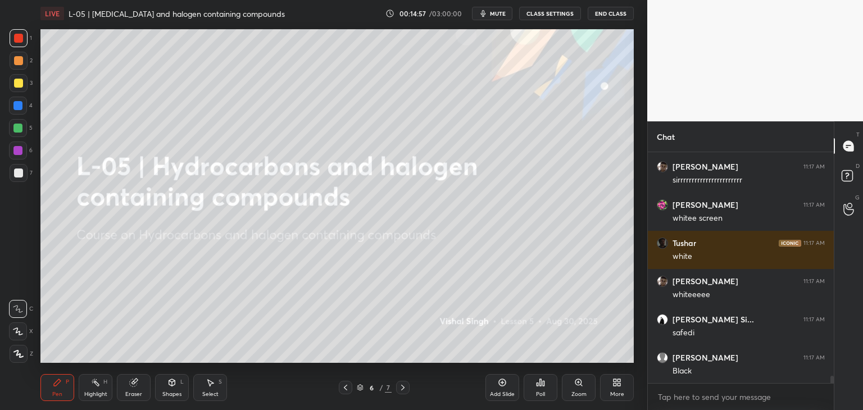
click at [344, 387] on icon at bounding box center [345, 387] width 9 height 9
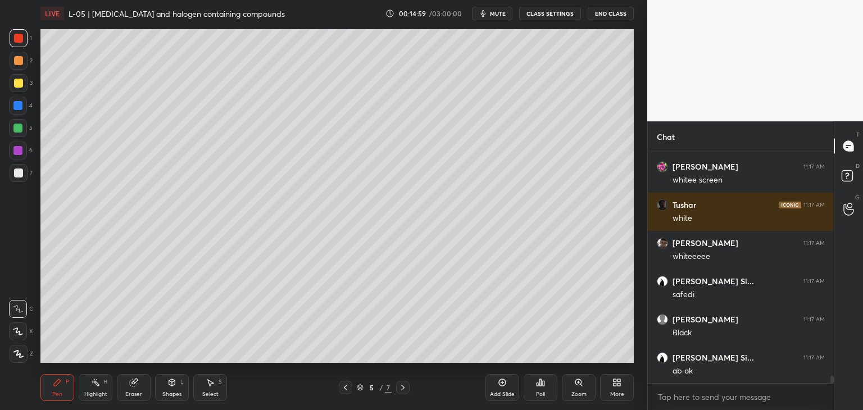
click at [347, 385] on icon at bounding box center [345, 387] width 9 height 9
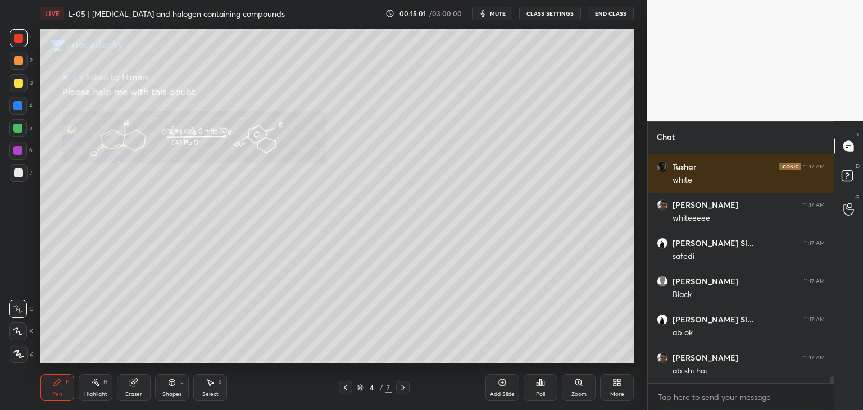
scroll to position [7441, 0]
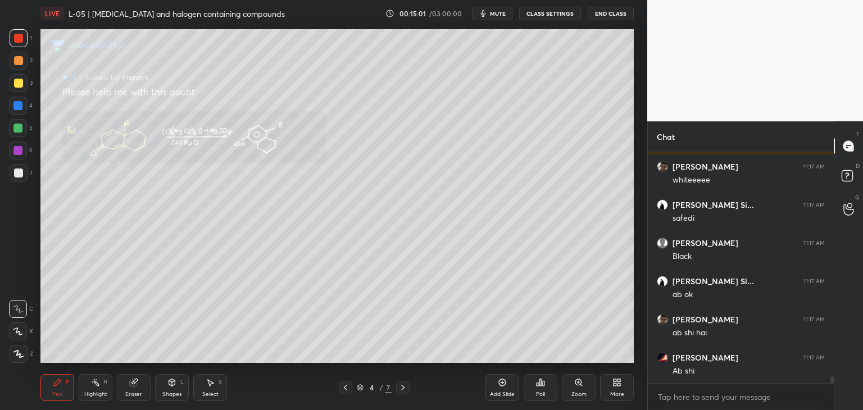
click at [346, 384] on icon at bounding box center [345, 387] width 9 height 9
click at [402, 387] on icon at bounding box center [402, 387] width 9 height 9
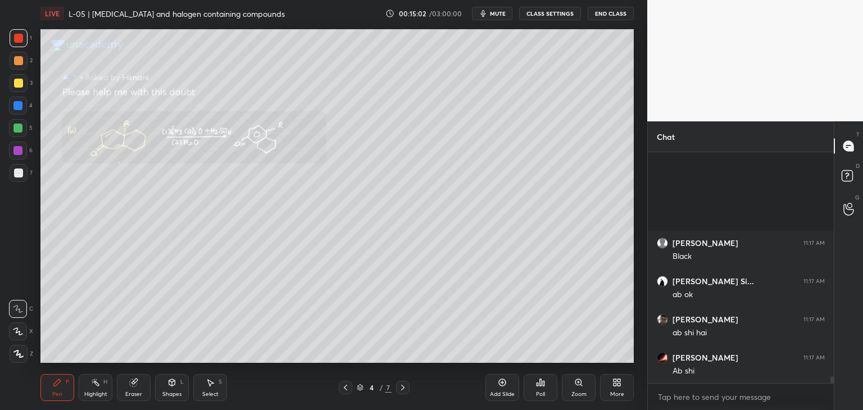
scroll to position [7594, 0]
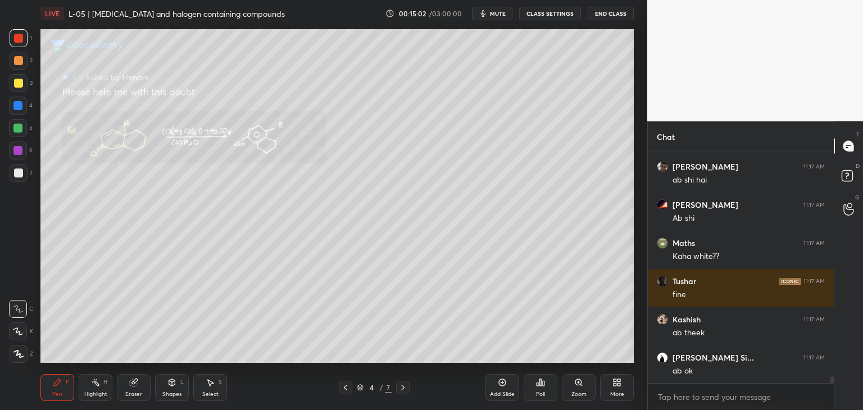
click at [403, 387] on icon at bounding box center [402, 387] width 9 height 9
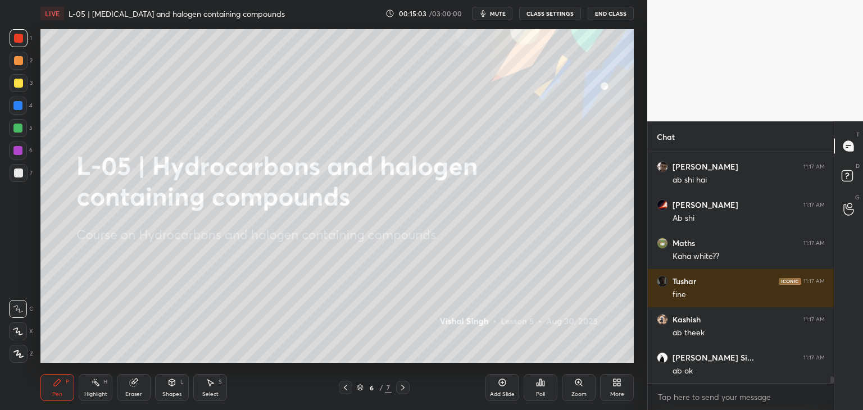
scroll to position [7632, 0]
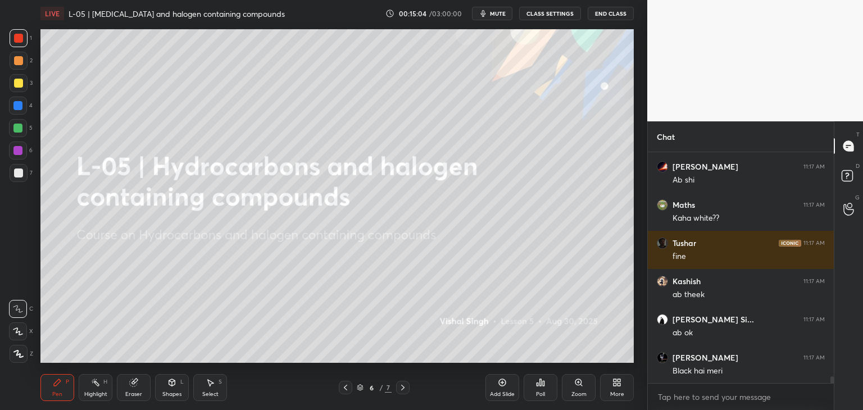
click at [346, 387] on icon at bounding box center [345, 387] width 9 height 9
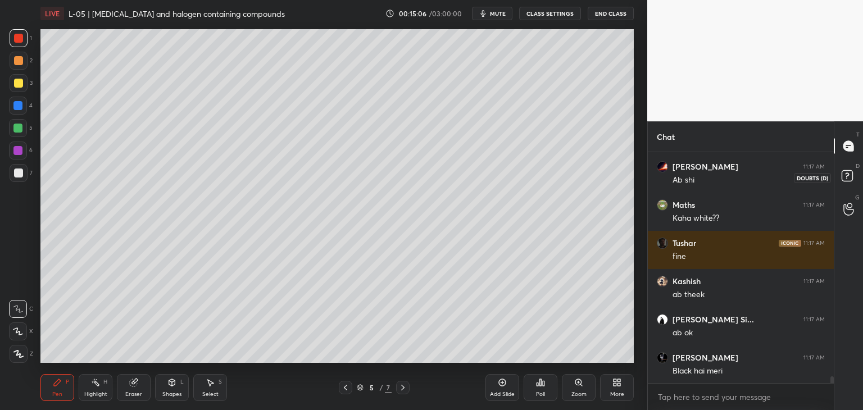
scroll to position [7670, 0]
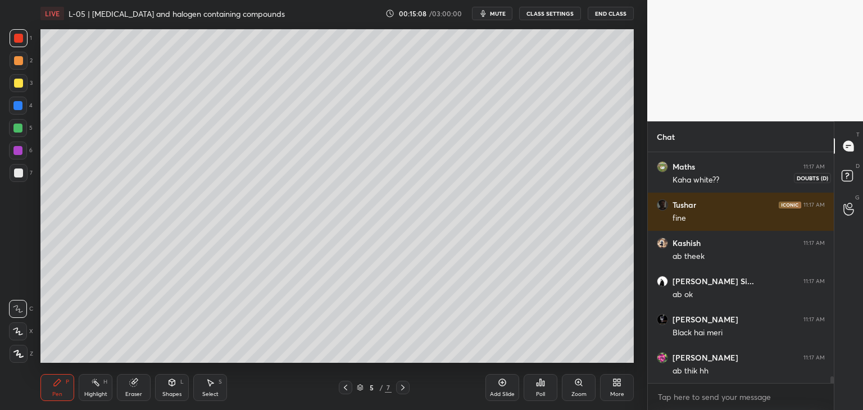
click at [847, 175] on rect at bounding box center [846, 176] width 11 height 11
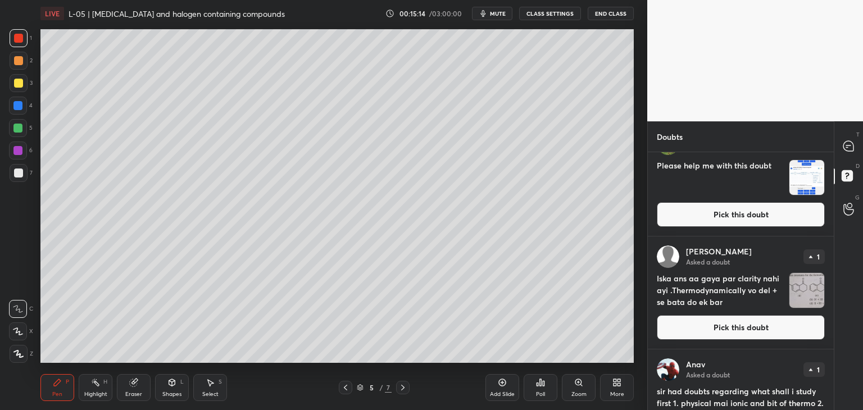
scroll to position [67, 0]
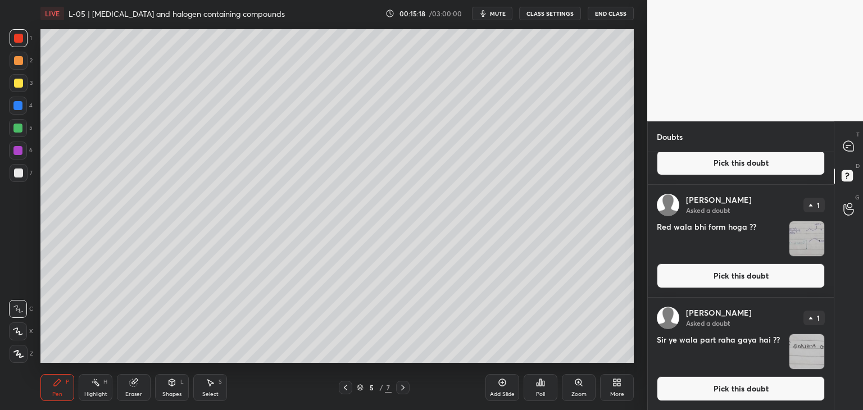
click at [345, 390] on icon at bounding box center [345, 387] width 9 height 9
click at [346, 387] on icon at bounding box center [345, 387] width 9 height 9
click at [348, 387] on icon at bounding box center [345, 387] width 9 height 9
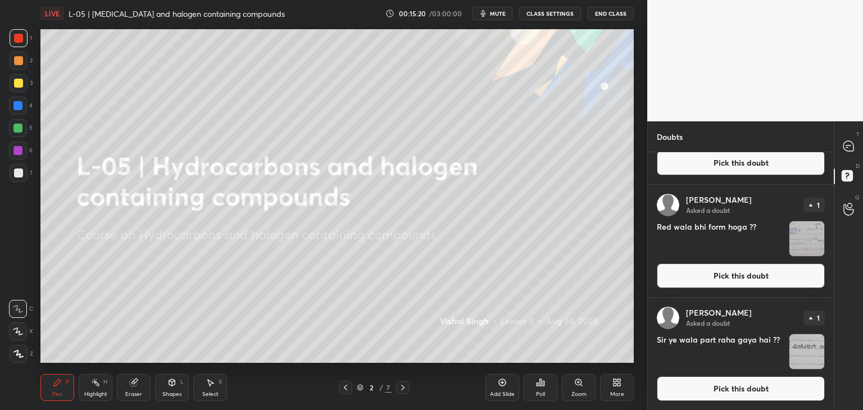
click at [349, 387] on icon at bounding box center [345, 387] width 9 height 9
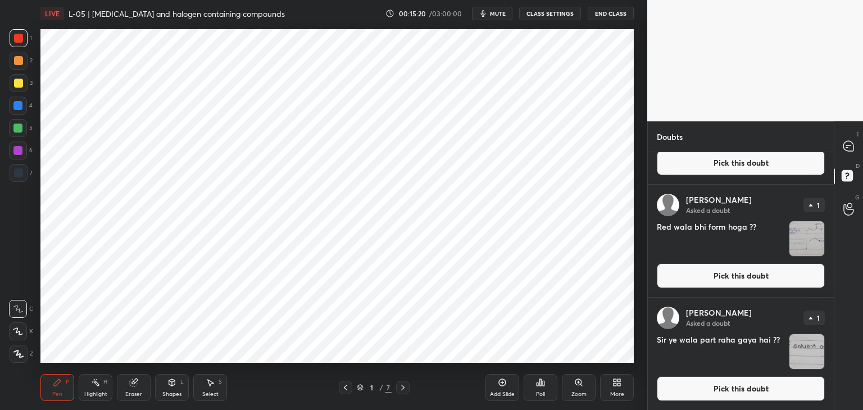
click at [402, 391] on icon at bounding box center [402, 387] width 9 height 9
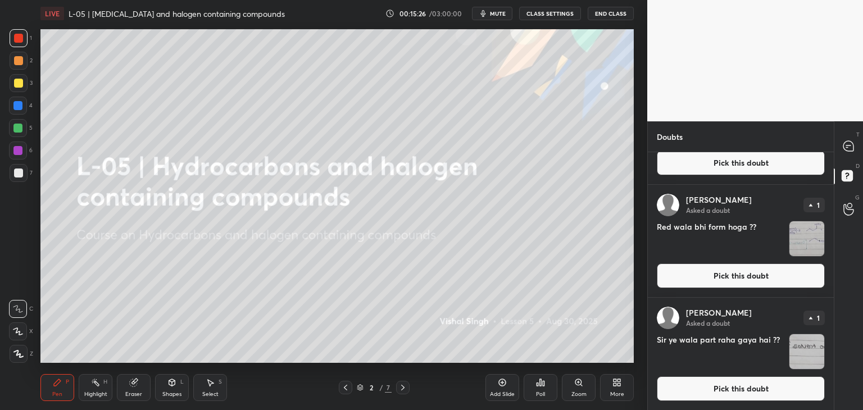
click at [404, 387] on icon at bounding box center [402, 388] width 3 height 6
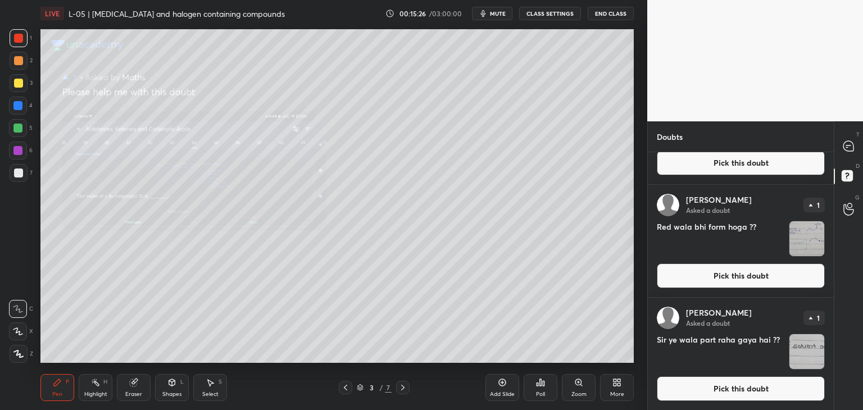
click at [405, 387] on icon at bounding box center [402, 387] width 9 height 9
click at [402, 387] on icon at bounding box center [402, 387] width 9 height 9
click at [402, 385] on icon at bounding box center [402, 387] width 9 height 9
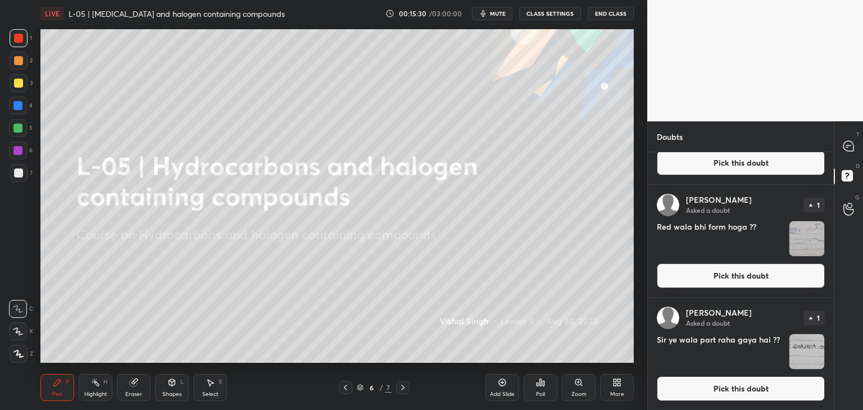
click at [346, 389] on icon at bounding box center [345, 387] width 9 height 9
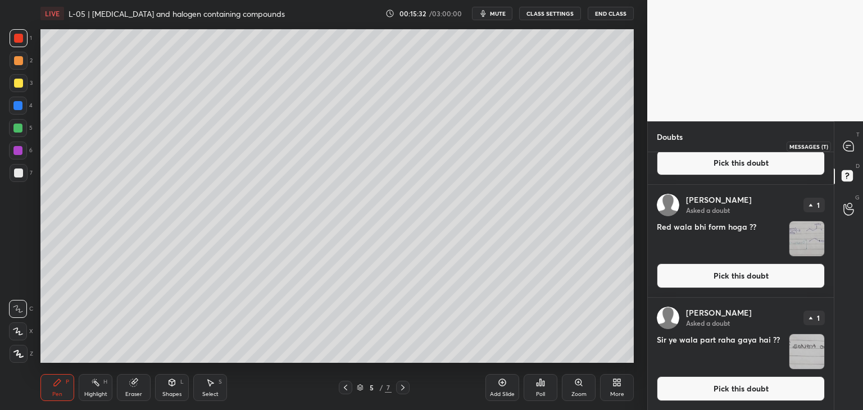
click at [850, 148] on icon at bounding box center [848, 146] width 10 height 10
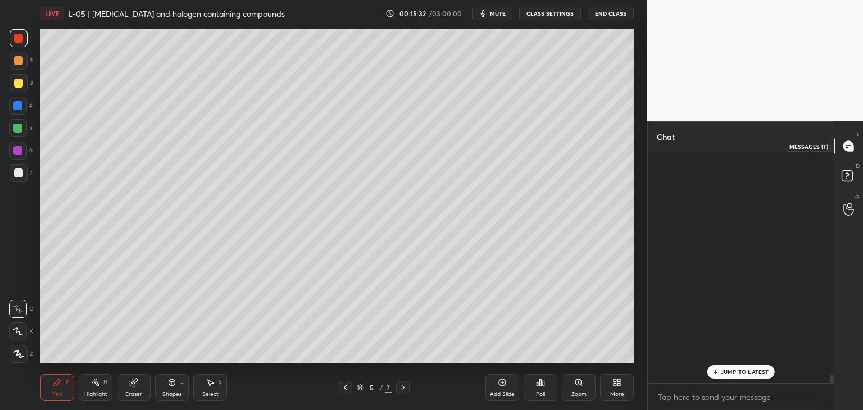
scroll to position [227, 183]
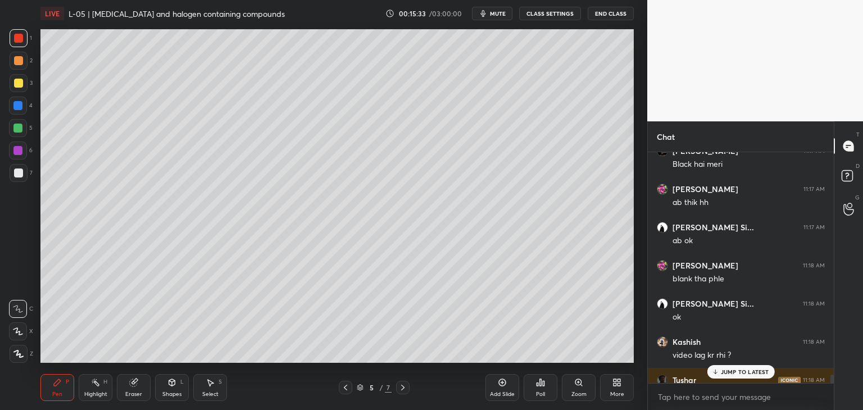
click at [723, 368] on p "JUMP TO LATEST" at bounding box center [745, 371] width 48 height 7
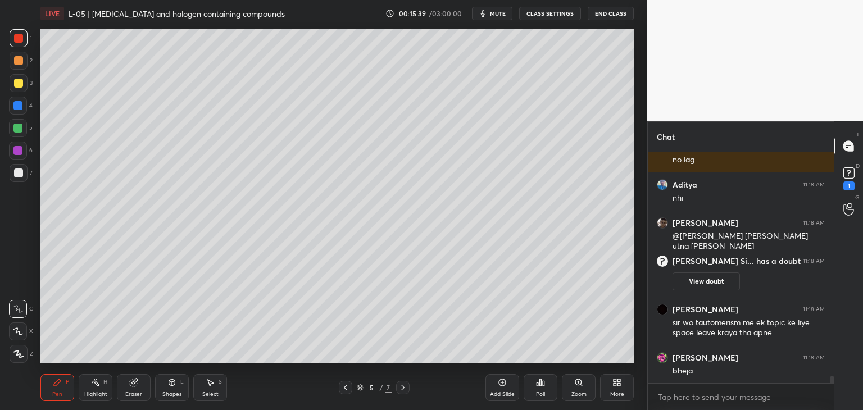
scroll to position [6898, 0]
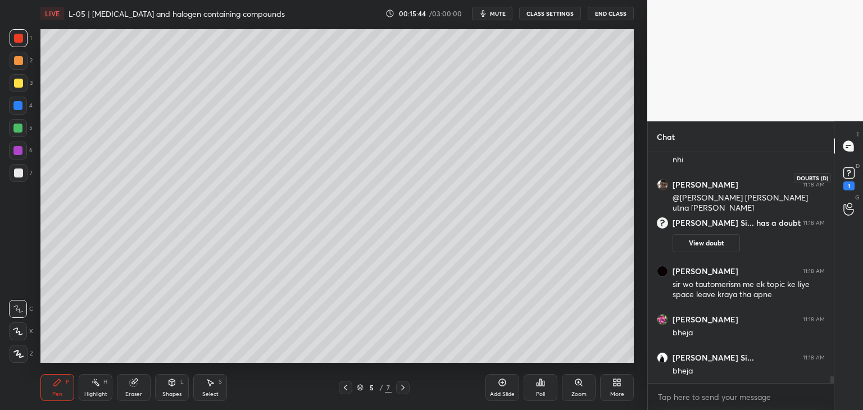
click at [850, 176] on rect at bounding box center [848, 173] width 11 height 11
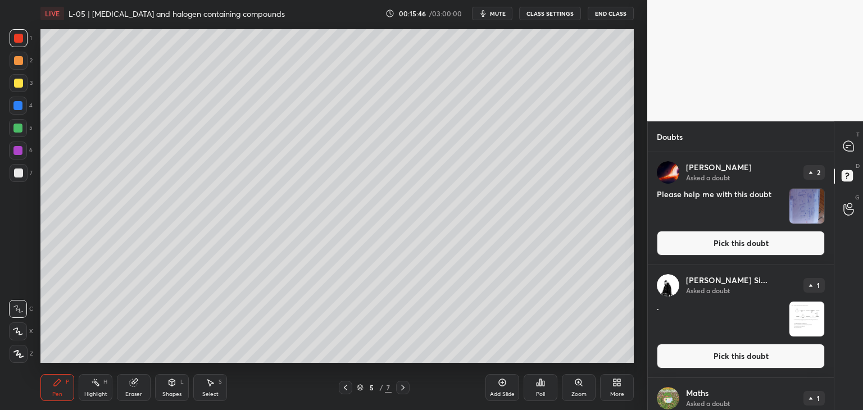
click at [690, 355] on button "Pick this doubt" at bounding box center [740, 356] width 168 height 25
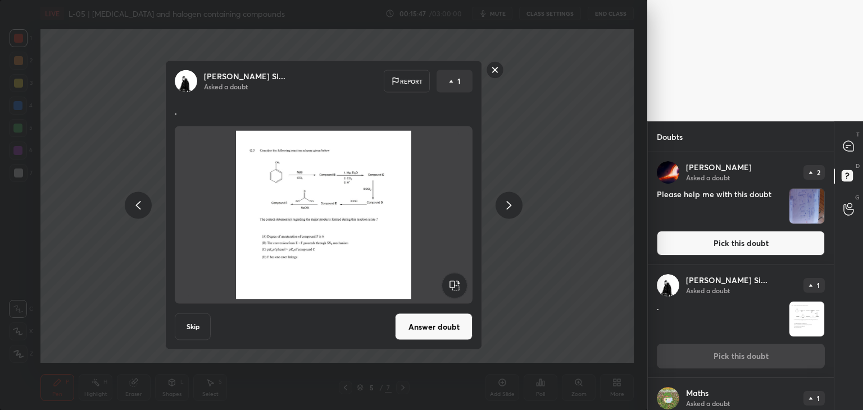
click at [442, 323] on button "Answer doubt" at bounding box center [433, 326] width 77 height 27
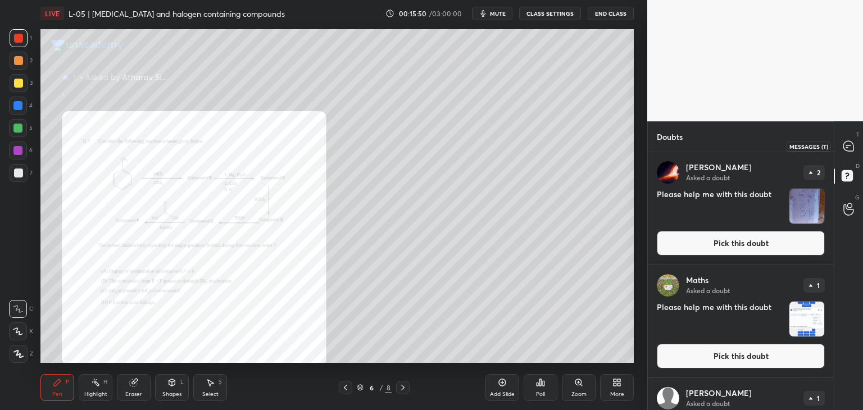
click at [854, 141] on icon at bounding box center [848, 146] width 12 height 12
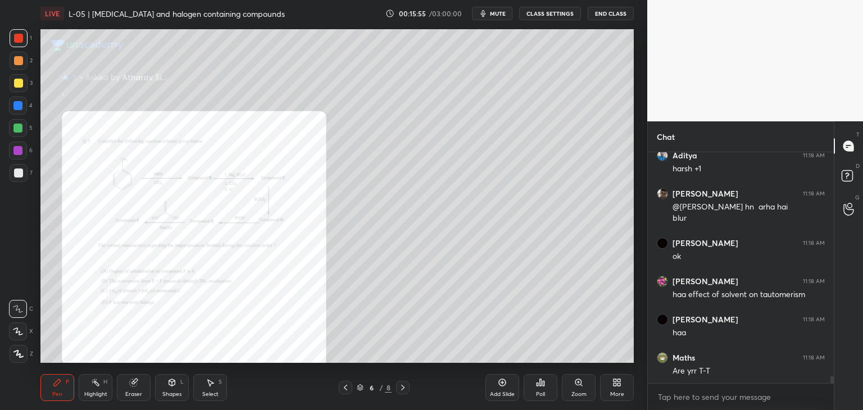
scroll to position [7395, 0]
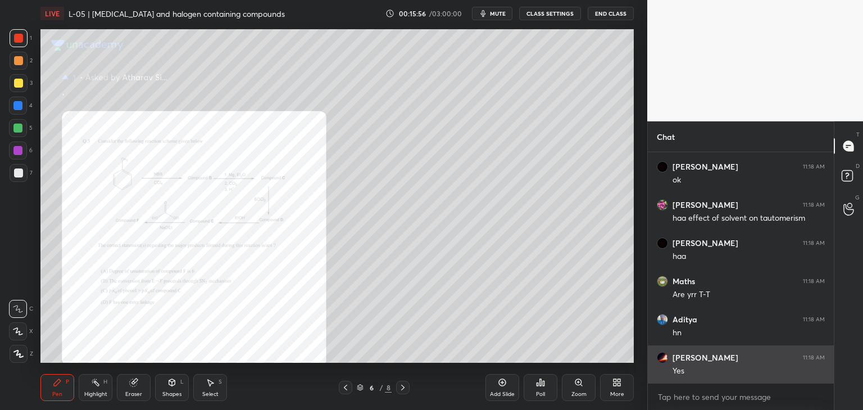
click at [577, 388] on div "Zoom" at bounding box center [579, 387] width 34 height 27
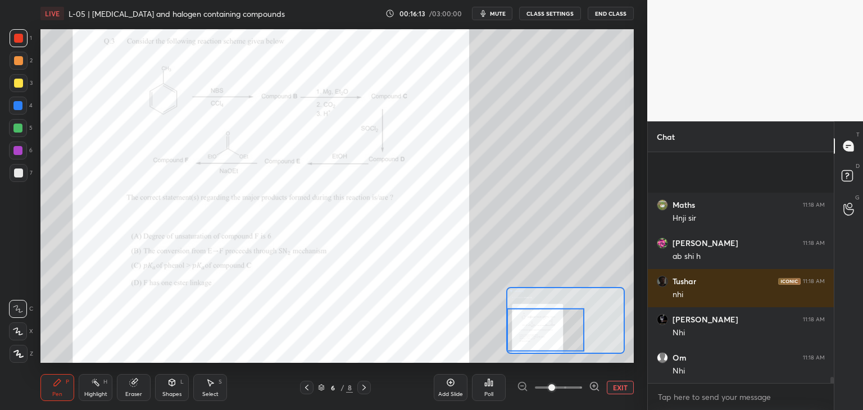
scroll to position [8311, 0]
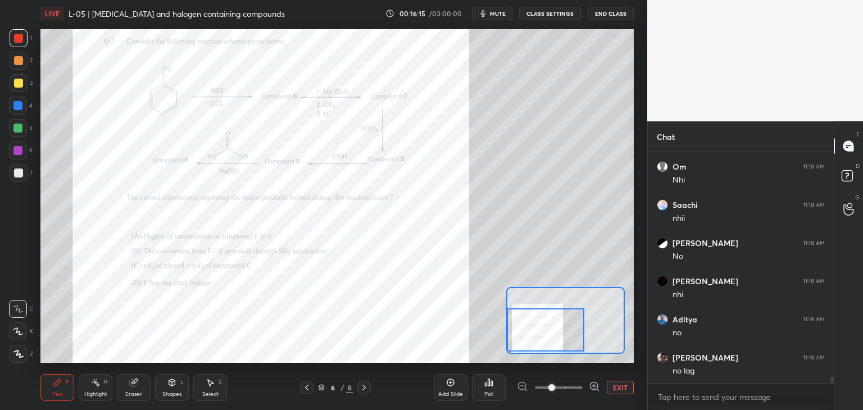
click at [19, 39] on div at bounding box center [18, 38] width 9 height 9
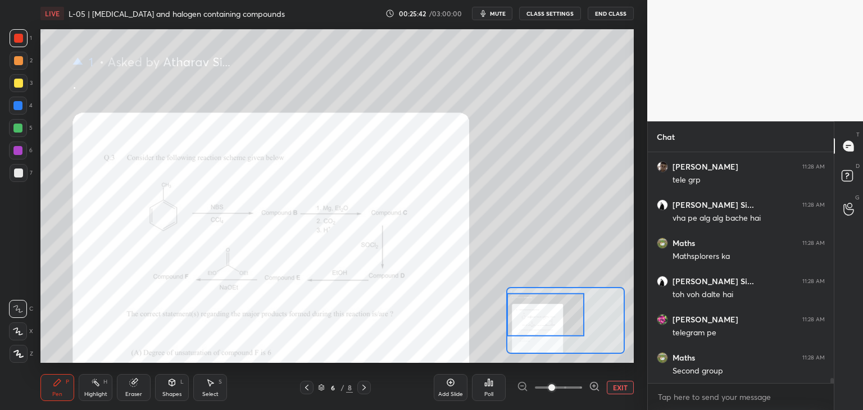
scroll to position [10832, 0]
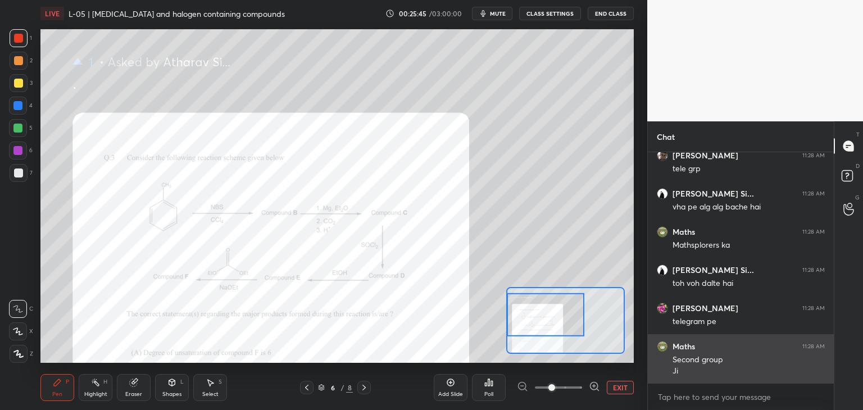
click at [617, 386] on button "EXIT" at bounding box center [620, 387] width 27 height 13
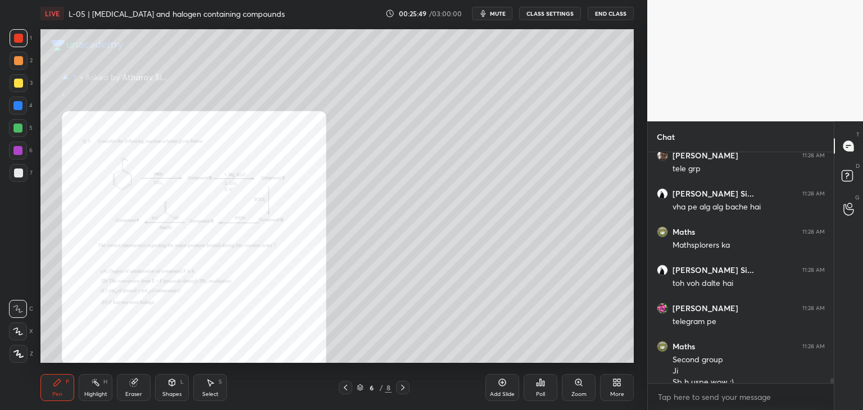
scroll to position [10843, 0]
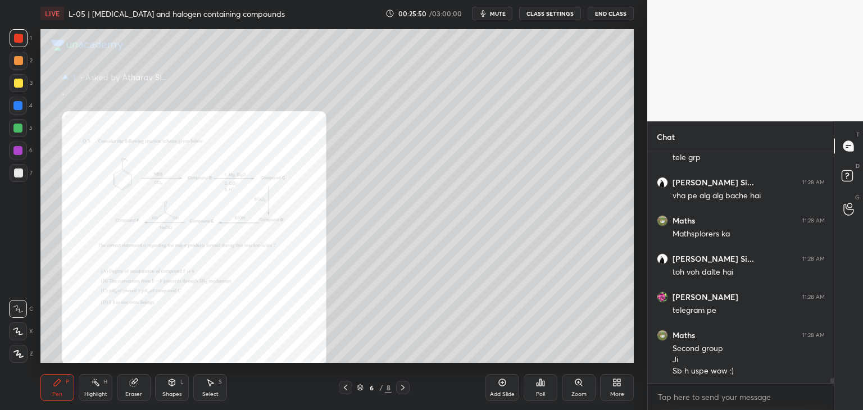
click at [403, 387] on icon at bounding box center [402, 388] width 3 height 6
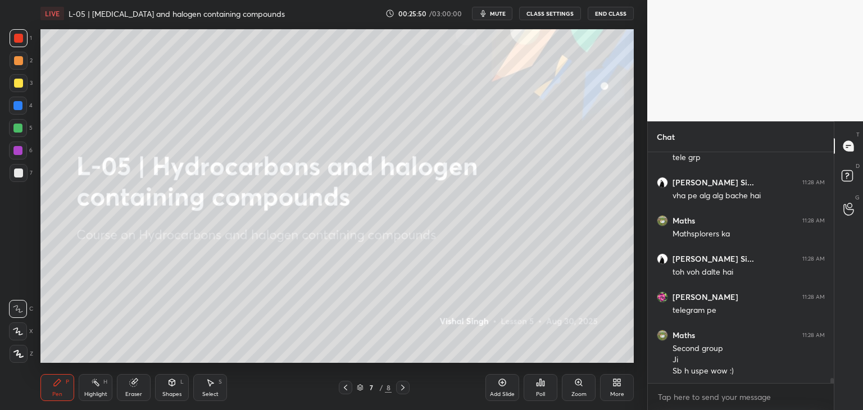
click at [343, 388] on icon at bounding box center [345, 387] width 9 height 9
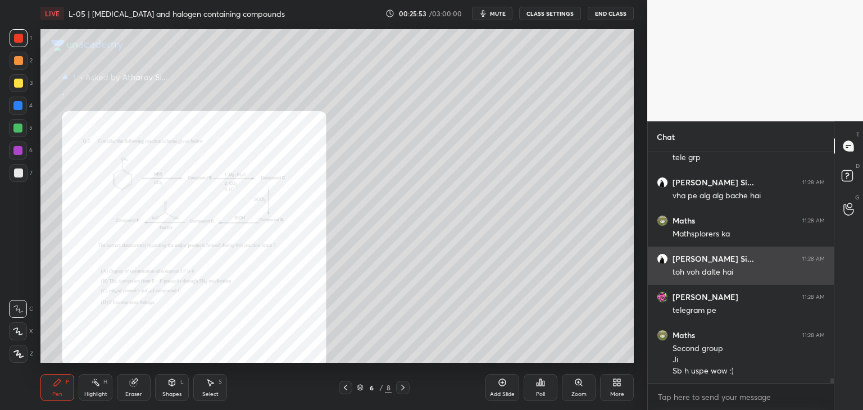
scroll to position [10881, 0]
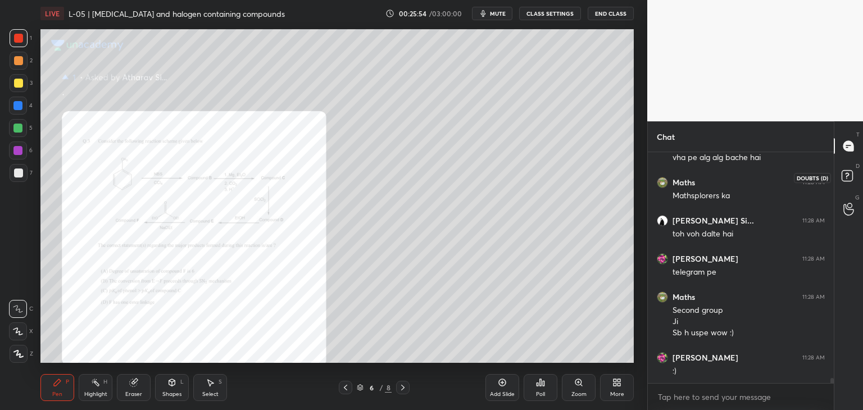
click at [845, 174] on icon at bounding box center [847, 175] width 4 height 4
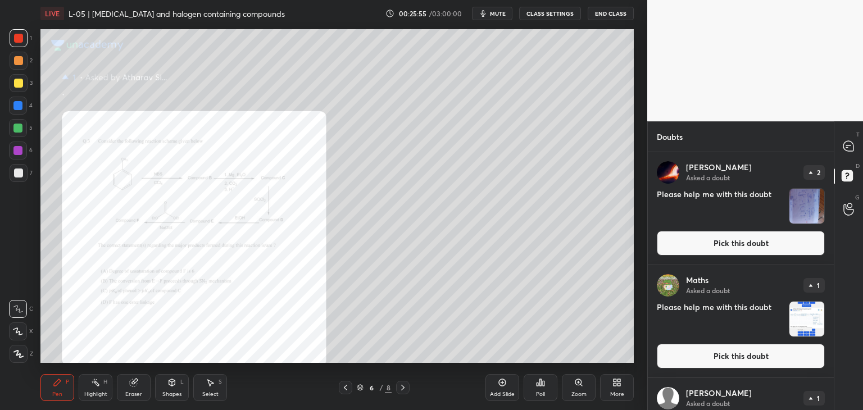
click at [723, 349] on button "Pick this doubt" at bounding box center [740, 356] width 168 height 25
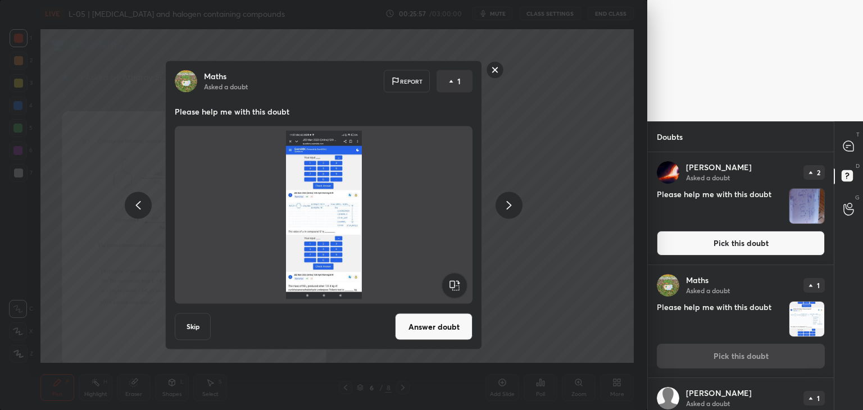
click at [436, 333] on button "Answer doubt" at bounding box center [433, 326] width 77 height 27
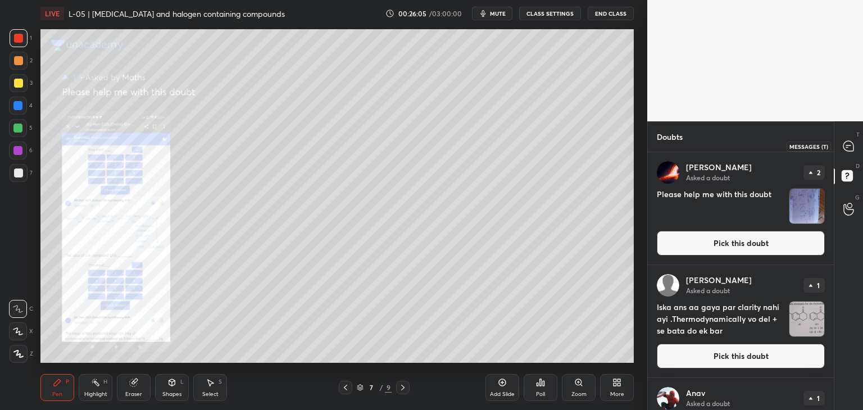
click at [844, 145] on icon at bounding box center [848, 146] width 10 height 10
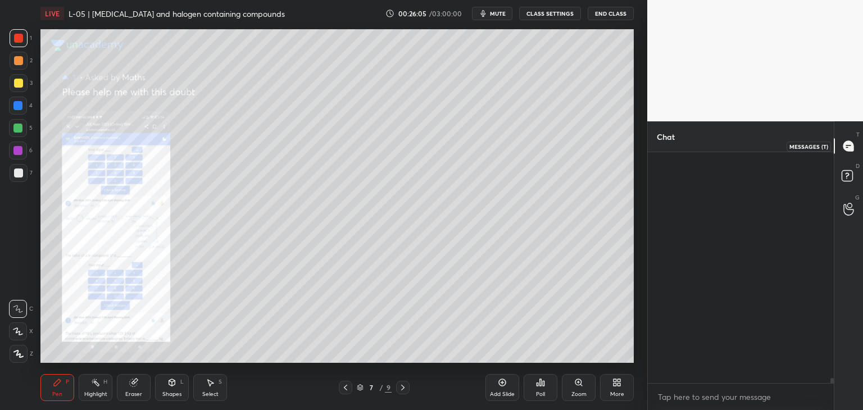
scroll to position [227, 183]
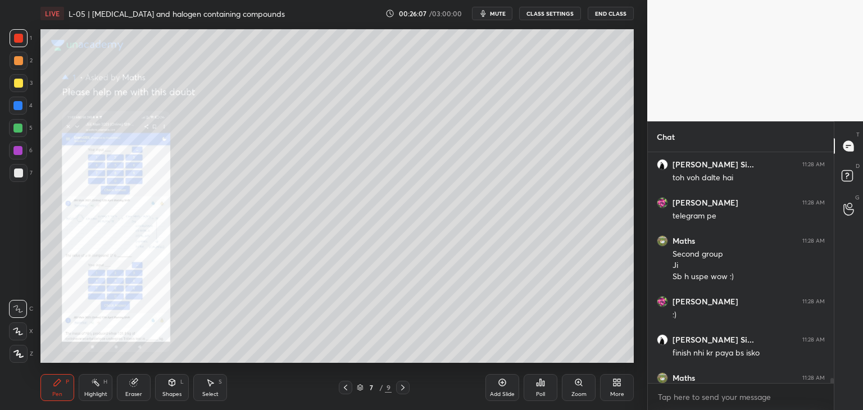
click at [575, 387] on icon at bounding box center [578, 382] width 9 height 9
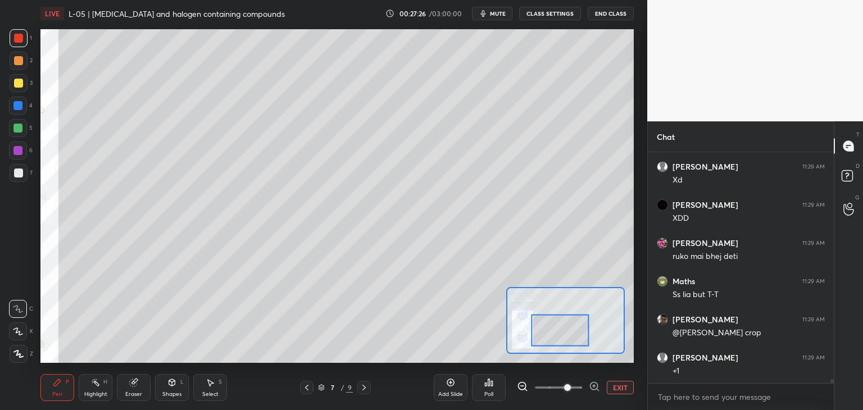
scroll to position [12775, 0]
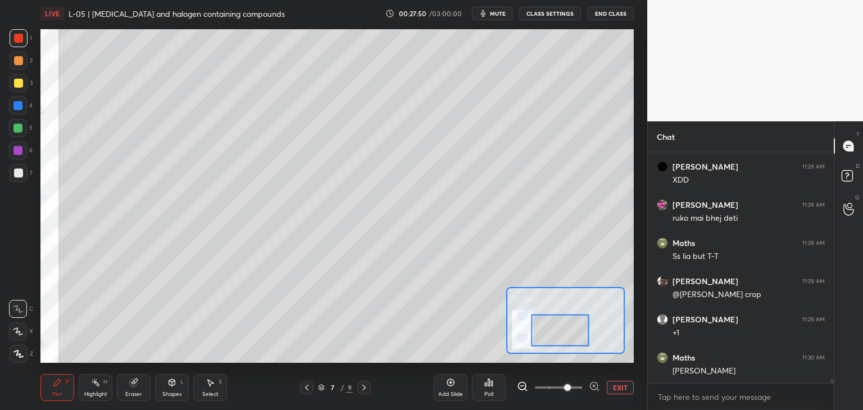
click at [208, 382] on icon at bounding box center [211, 383] width 6 height 7
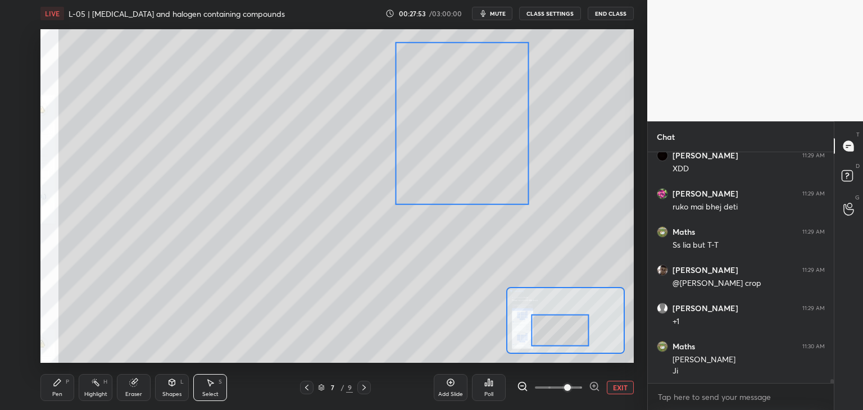
scroll to position [12824, 0]
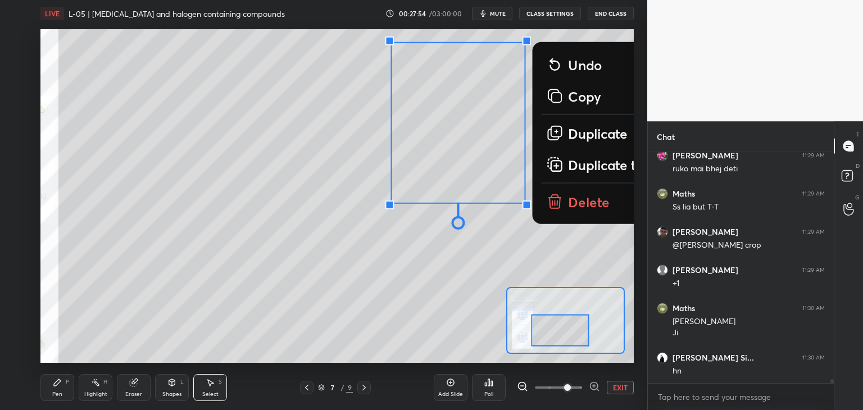
click at [344, 294] on div "0 ° Undo Copy Duplicate Duplicate to new slide Delete" at bounding box center [391, 94] width 1186 height 667
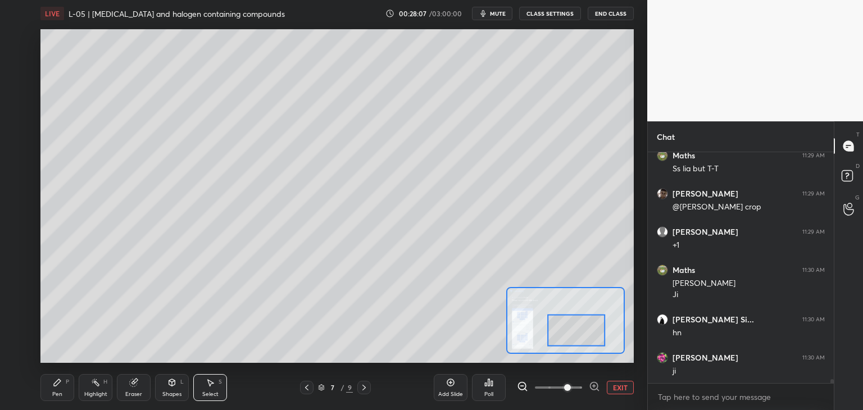
click at [66, 381] on div "P" at bounding box center [67, 382] width 3 height 6
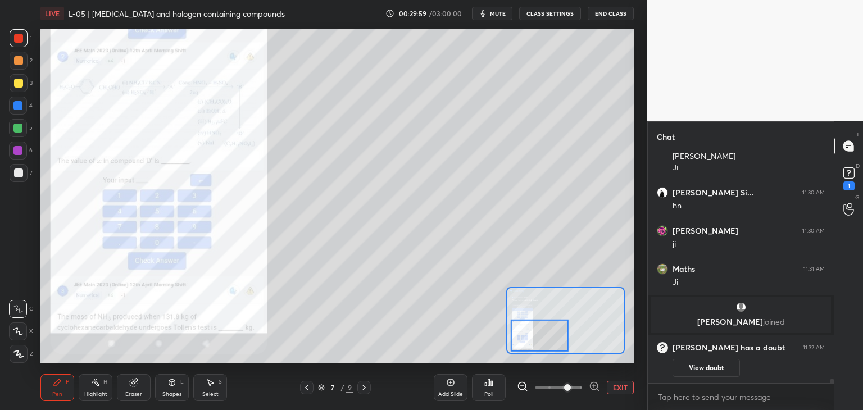
scroll to position [11611, 0]
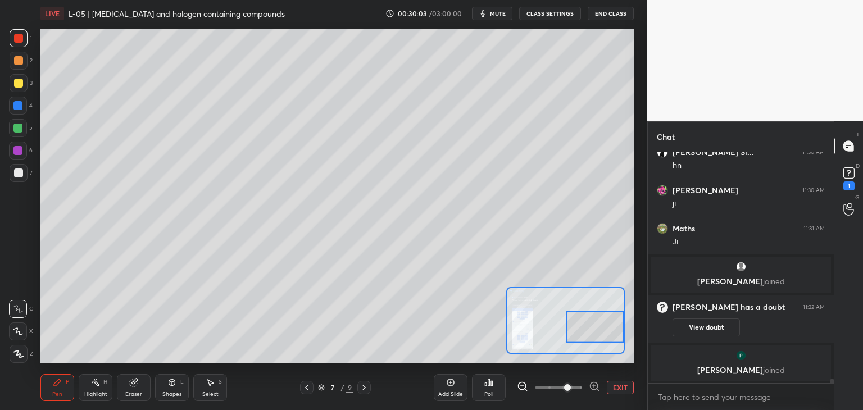
click at [692, 321] on button "View doubt" at bounding box center [705, 327] width 67 height 18
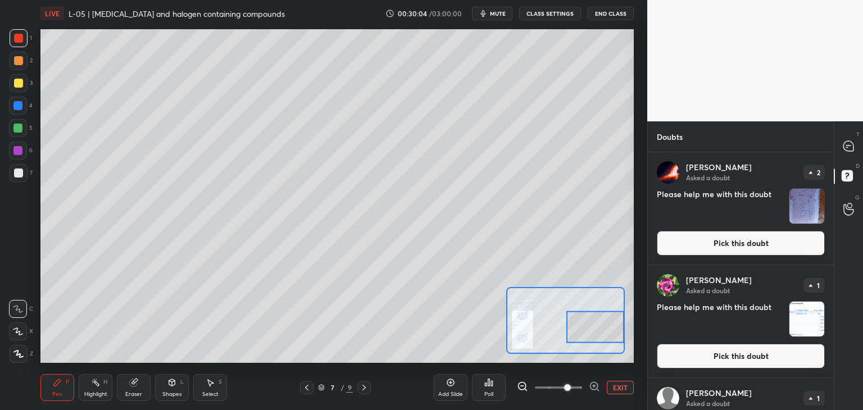
click at [706, 358] on button "Pick this doubt" at bounding box center [740, 356] width 168 height 25
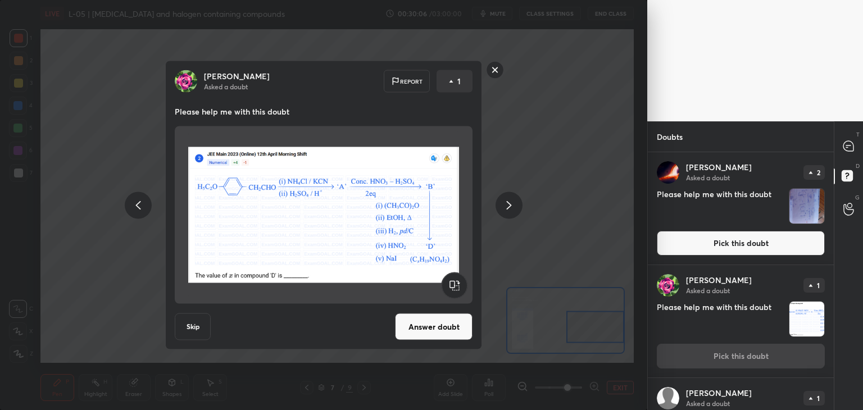
click at [438, 334] on button "Answer doubt" at bounding box center [433, 326] width 77 height 27
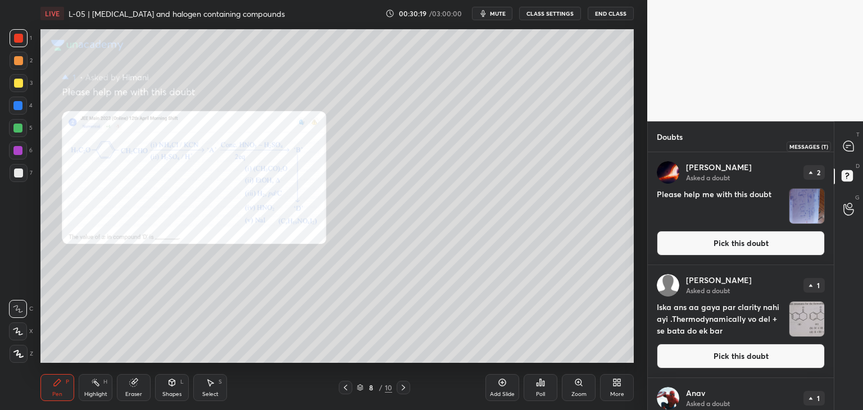
click at [843, 143] on icon at bounding box center [848, 146] width 10 height 10
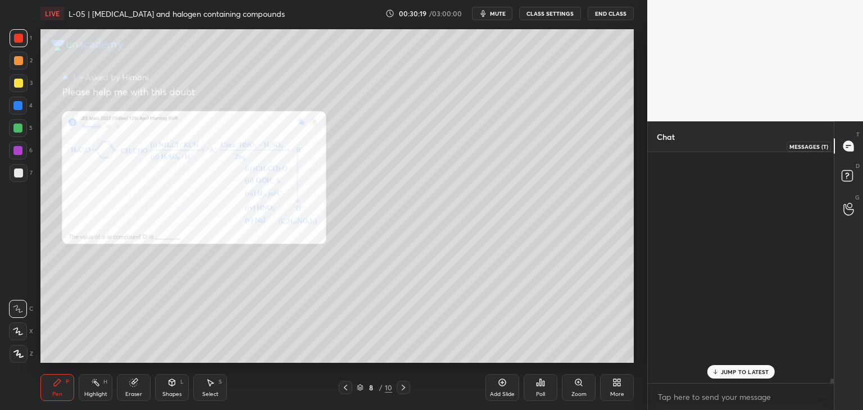
scroll to position [227, 183]
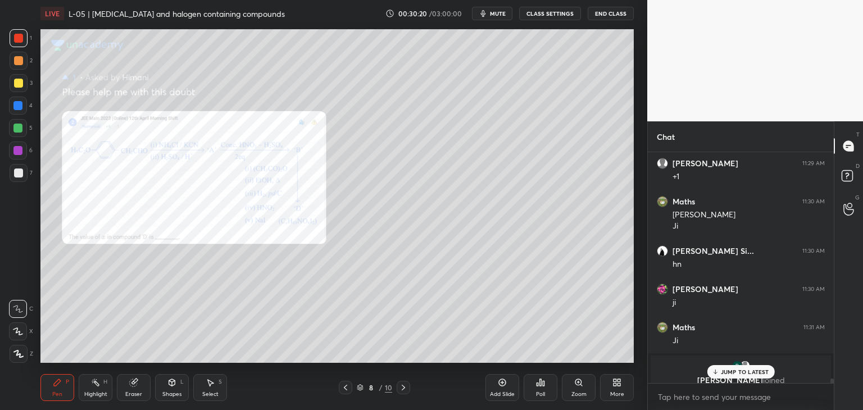
click at [748, 373] on p "JUMP TO LATEST" at bounding box center [745, 371] width 48 height 7
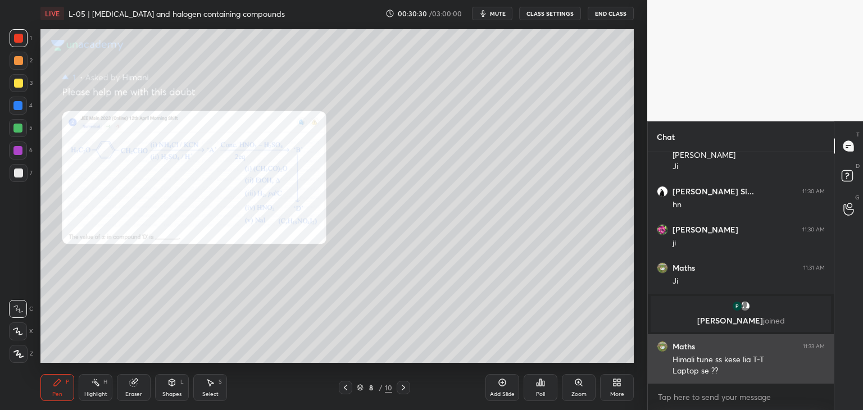
scroll to position [11737, 0]
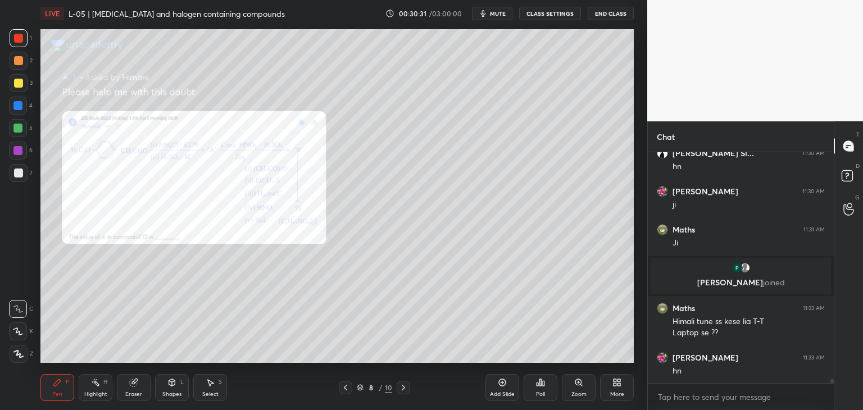
click at [341, 385] on icon at bounding box center [345, 387] width 9 height 9
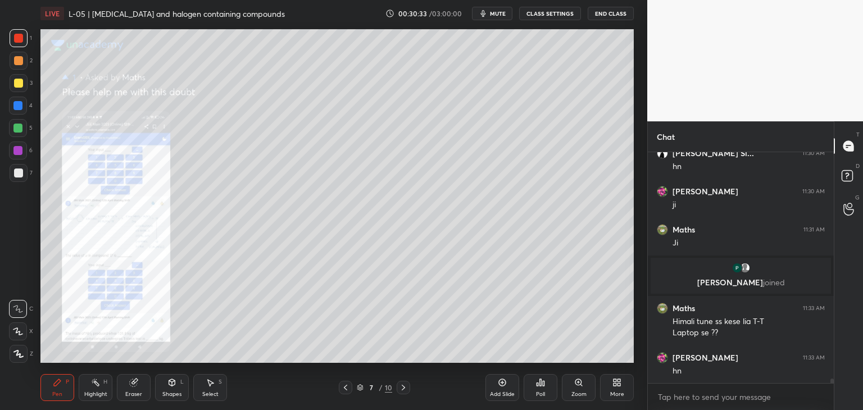
click at [400, 388] on icon at bounding box center [403, 387] width 9 height 9
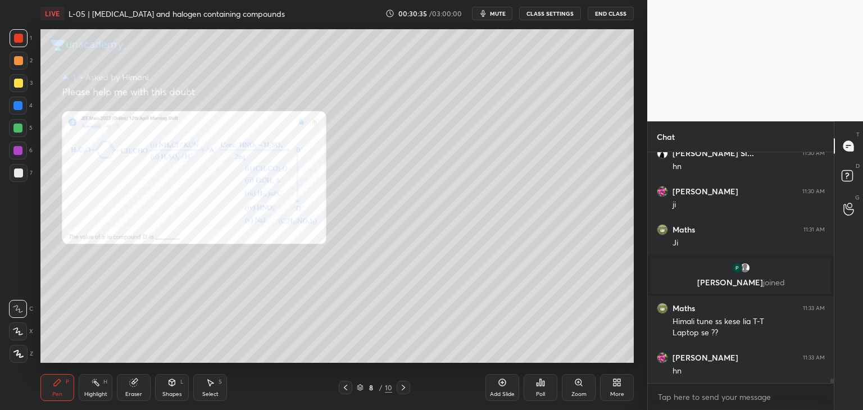
click at [212, 384] on icon at bounding box center [211, 383] width 6 height 7
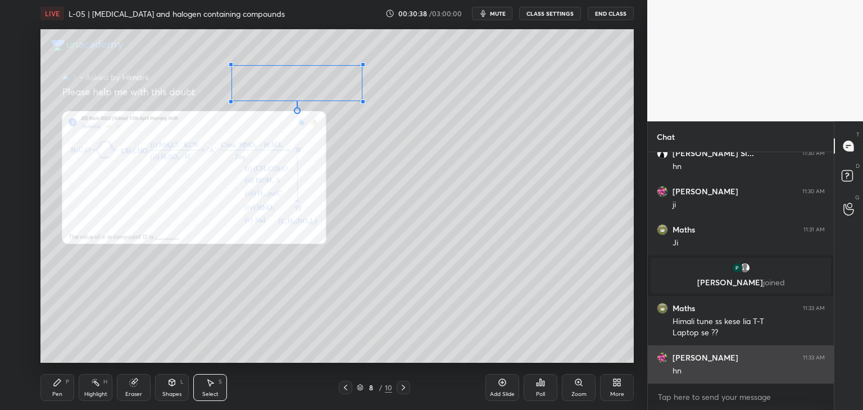
click at [362, 101] on div at bounding box center [363, 101] width 4 height 4
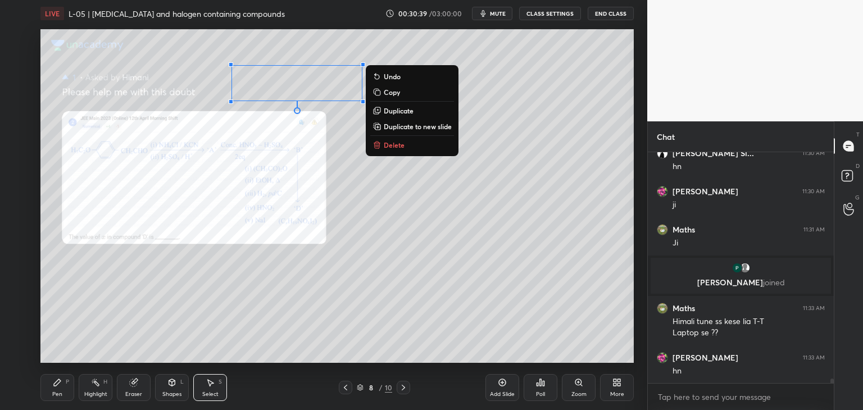
click at [398, 143] on p "Delete" at bounding box center [394, 144] width 21 height 9
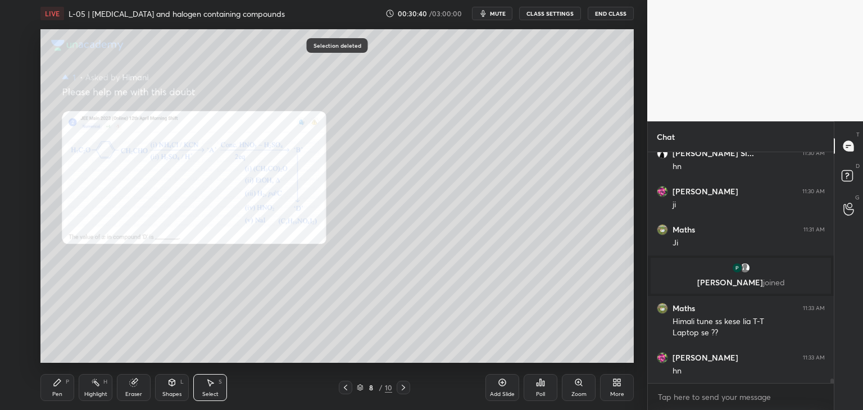
click at [342, 387] on icon at bounding box center [345, 387] width 9 height 9
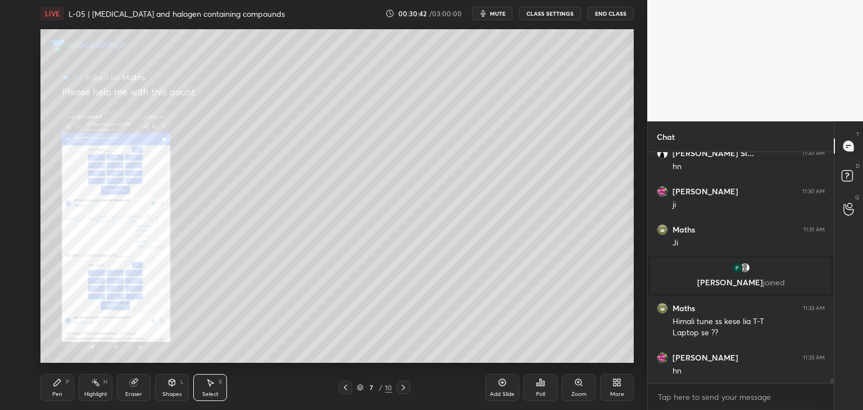
scroll to position [11775, 0]
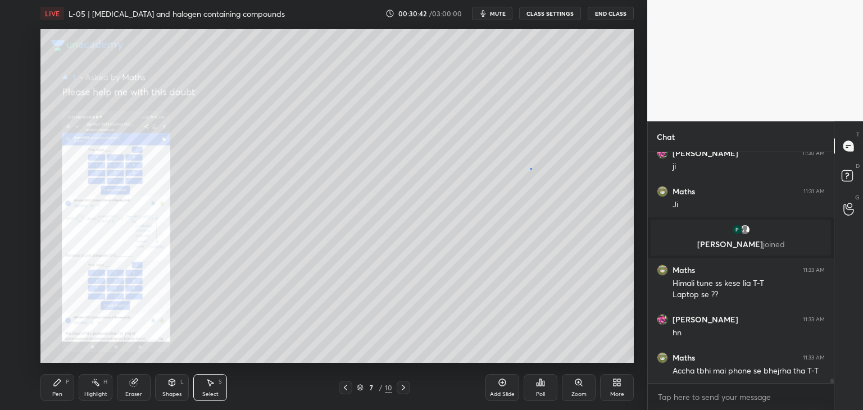
click at [529, 169] on div "0 ° Undo Copy Duplicate Duplicate to new slide Delete" at bounding box center [336, 196] width 593 height 334
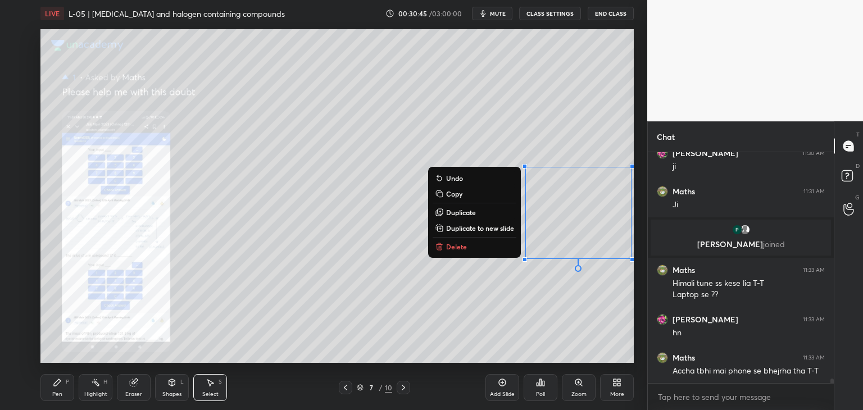
click at [458, 193] on p "Copy" at bounding box center [454, 193] width 16 height 9
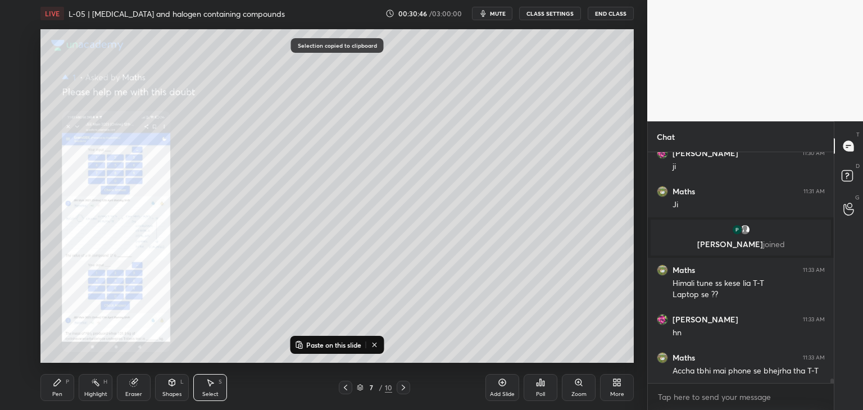
click at [399, 383] on icon at bounding box center [403, 387] width 9 height 9
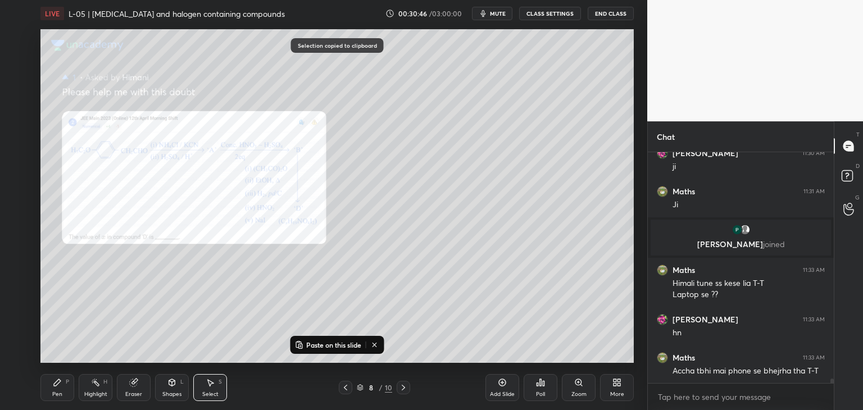
click at [335, 342] on p "Paste on this slide" at bounding box center [333, 344] width 55 height 9
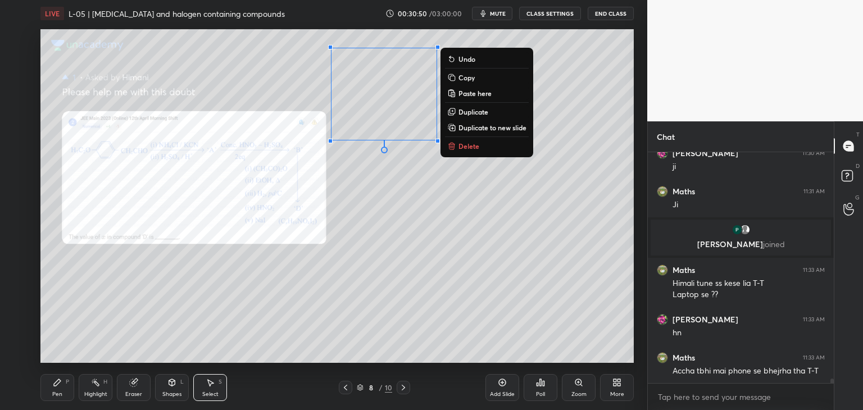
click at [411, 238] on div "0 ° Undo Copy Paste here Duplicate Duplicate to new slide Delete" at bounding box center [336, 196] width 593 height 334
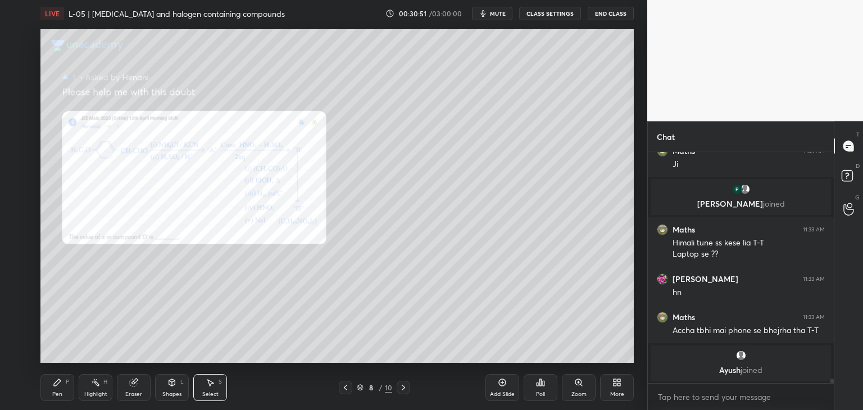
scroll to position [11697, 0]
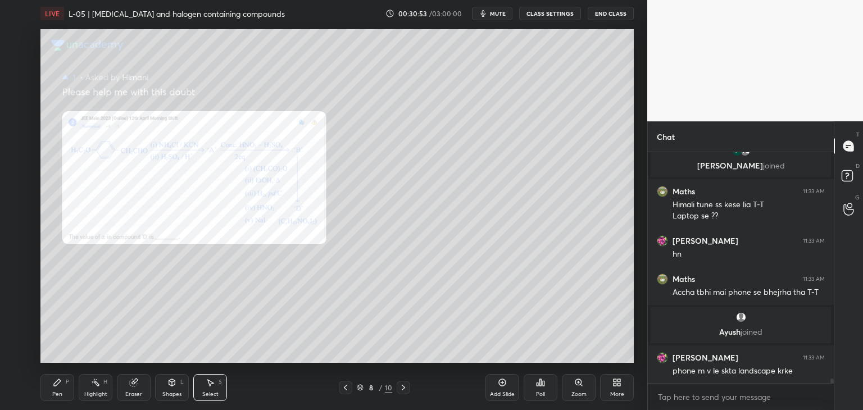
click at [56, 386] on icon at bounding box center [57, 382] width 7 height 7
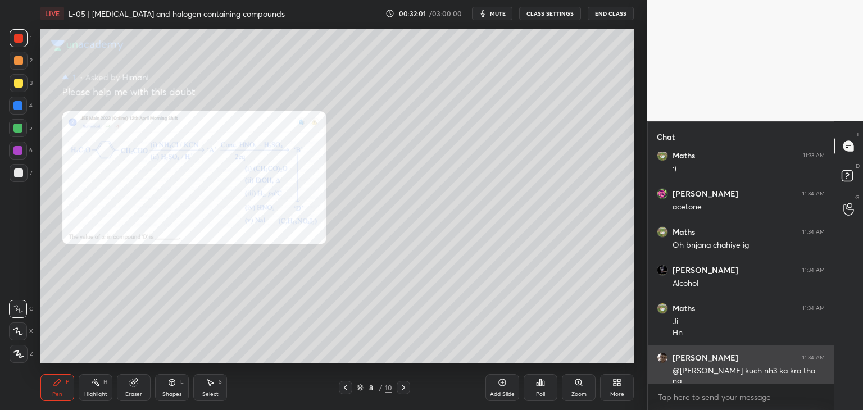
scroll to position [12025, 0]
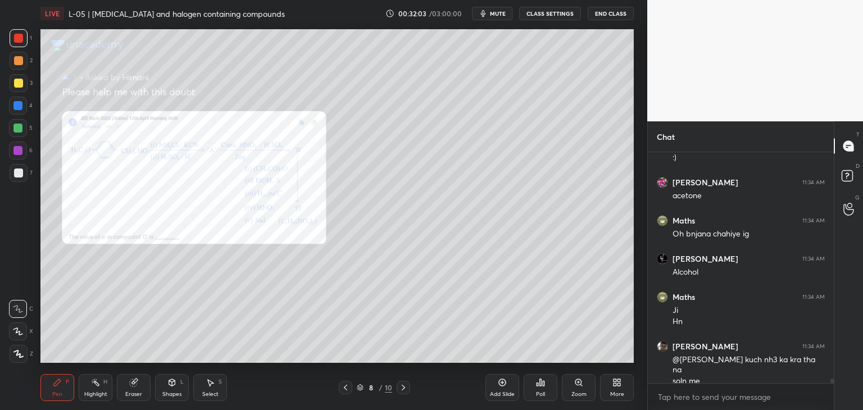
click at [142, 387] on div "Eraser" at bounding box center [134, 387] width 34 height 27
click at [63, 385] on div "Pen P" at bounding box center [57, 387] width 34 height 27
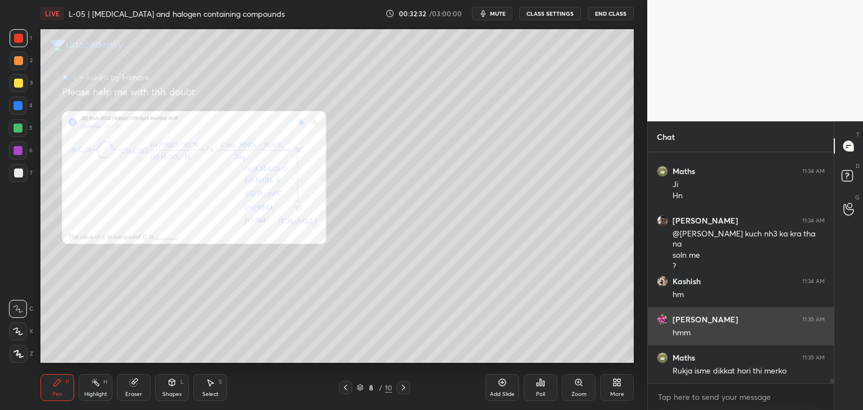
scroll to position [12189, 0]
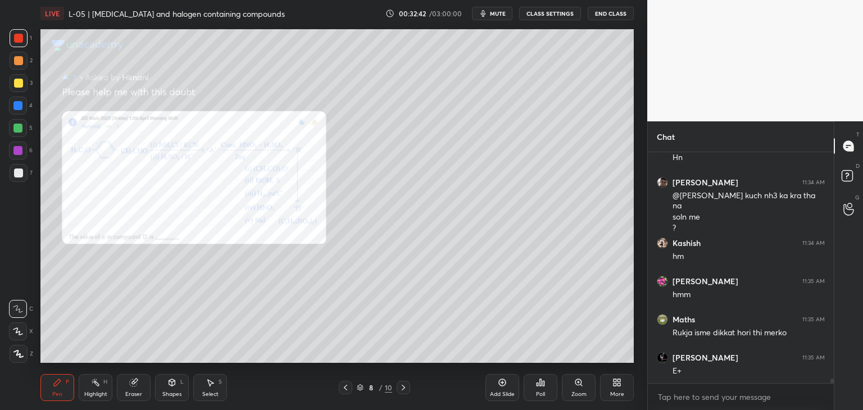
click at [496, 381] on div "Add Slide" at bounding box center [502, 387] width 34 height 27
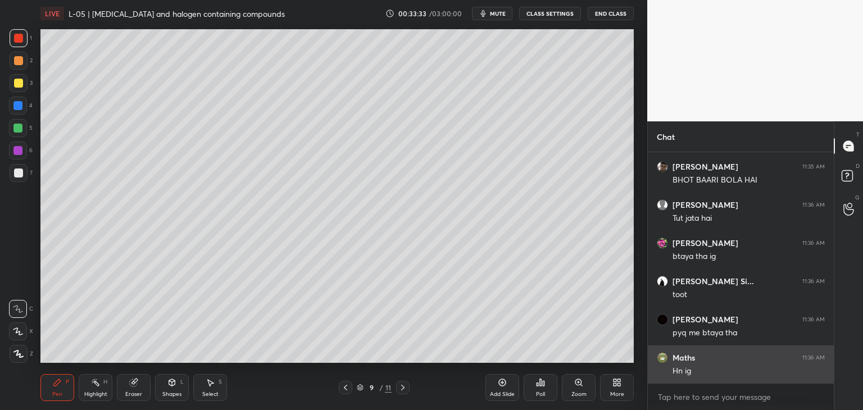
scroll to position [12685, 0]
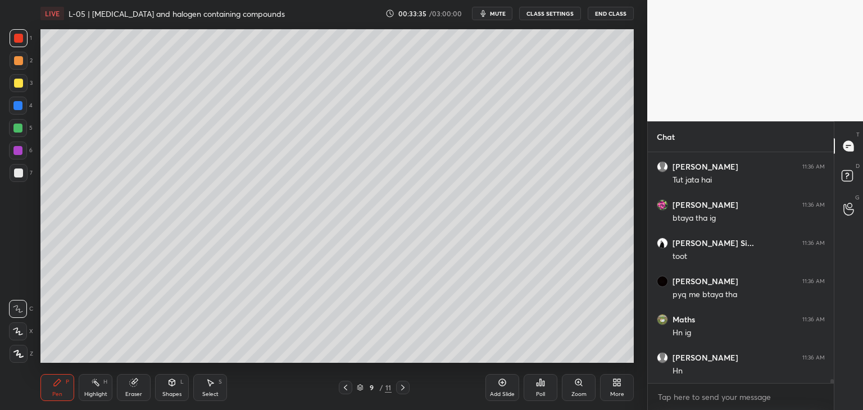
click at [344, 383] on icon at bounding box center [345, 387] width 9 height 9
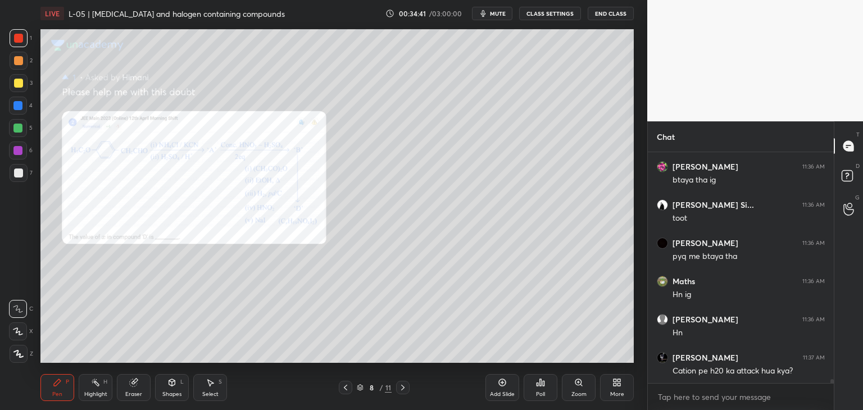
scroll to position [12761, 0]
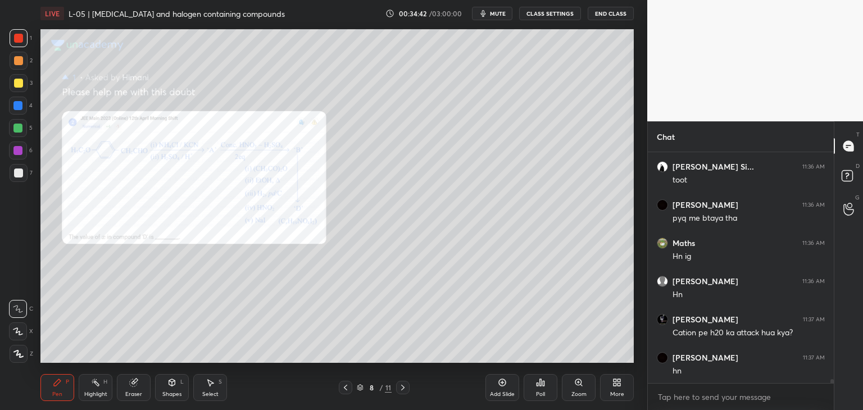
click at [135, 385] on icon at bounding box center [133, 382] width 7 height 7
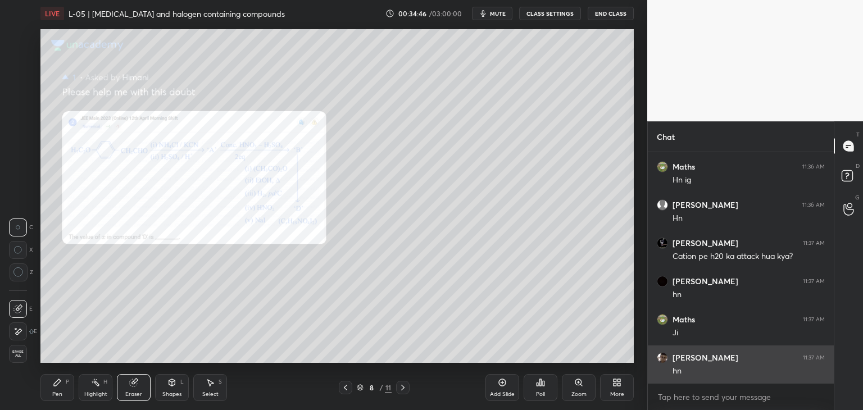
scroll to position [12876, 0]
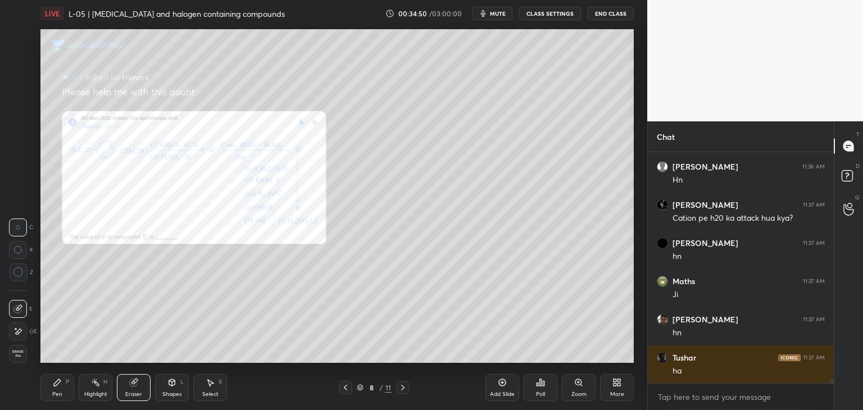
click at [59, 387] on icon at bounding box center [57, 382] width 9 height 9
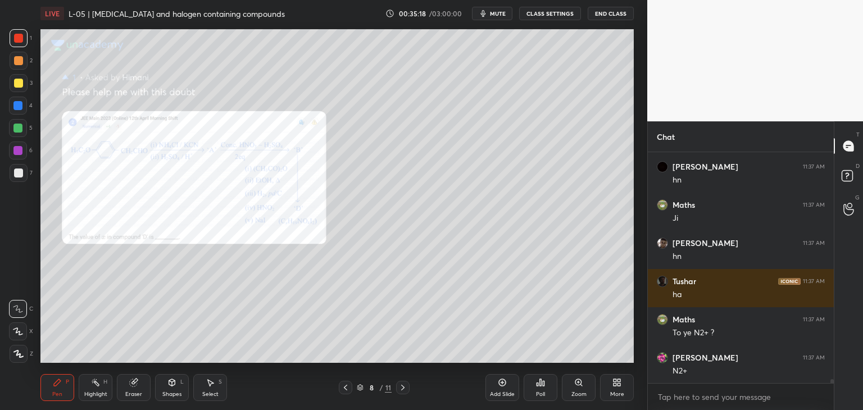
scroll to position [12990, 0]
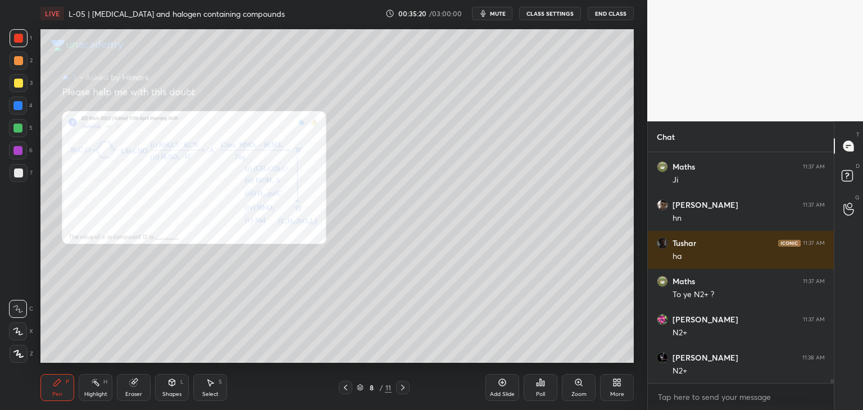
click at [133, 386] on icon at bounding box center [133, 382] width 7 height 7
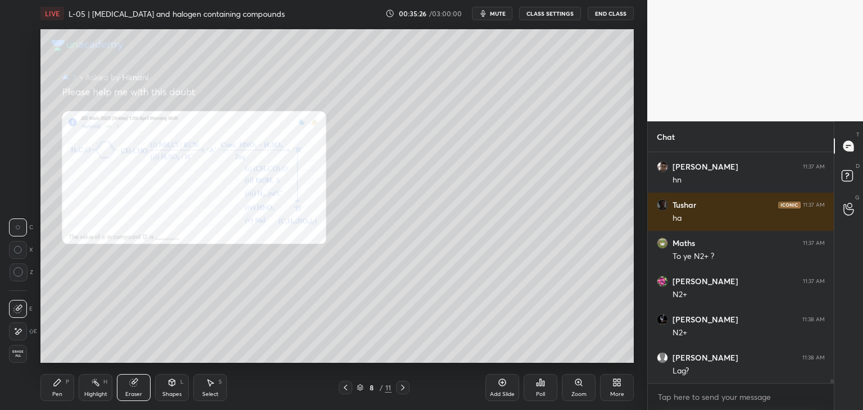
scroll to position [13067, 0]
click at [61, 388] on div "Pen P" at bounding box center [57, 387] width 34 height 27
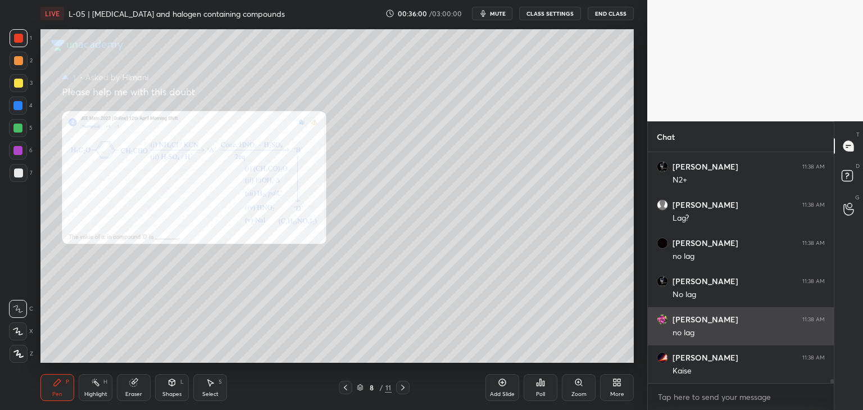
scroll to position [13230, 0]
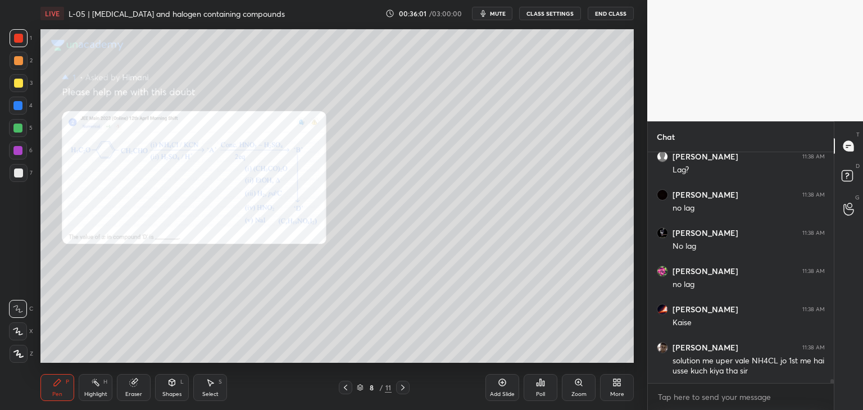
click at [131, 387] on div "Eraser" at bounding box center [134, 387] width 34 height 27
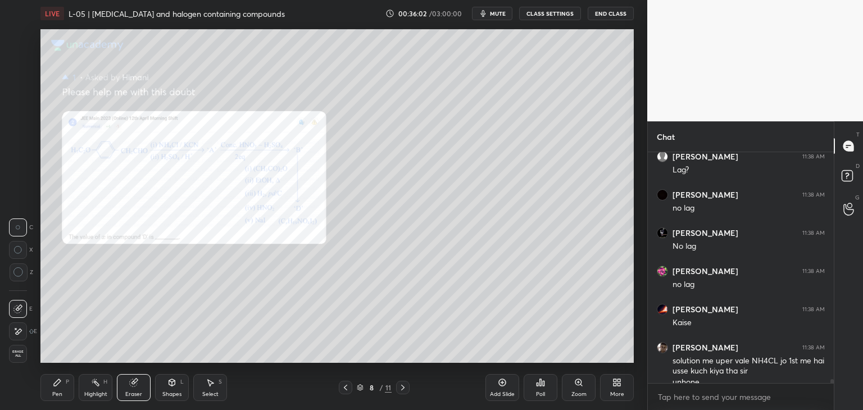
scroll to position [13241, 0]
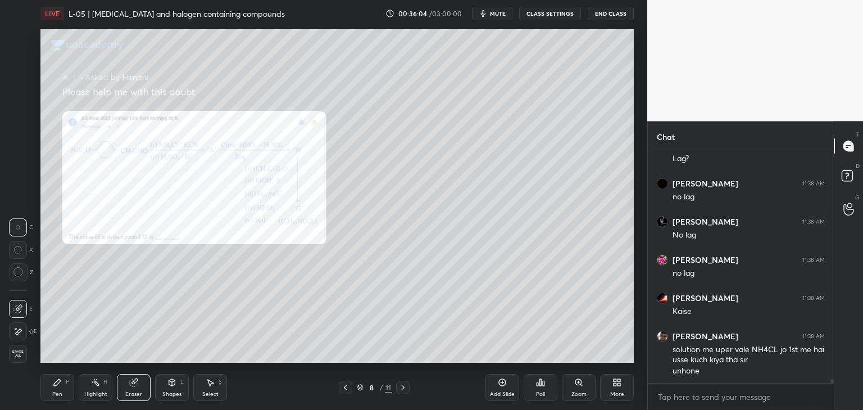
click at [56, 387] on div "Pen P" at bounding box center [57, 387] width 34 height 27
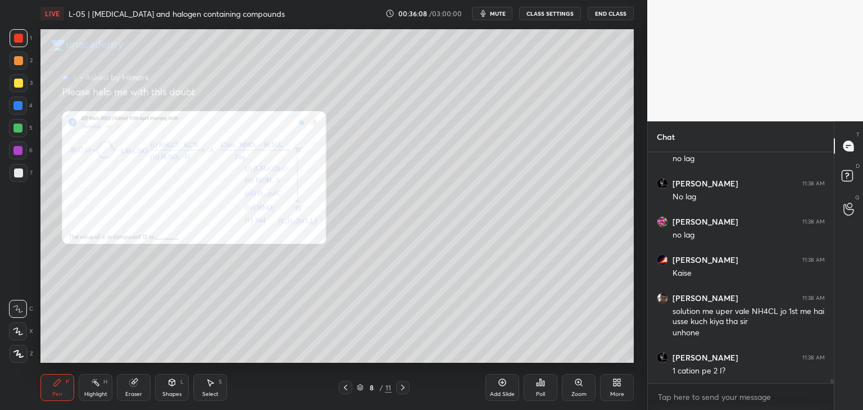
click at [134, 386] on icon at bounding box center [133, 382] width 7 height 7
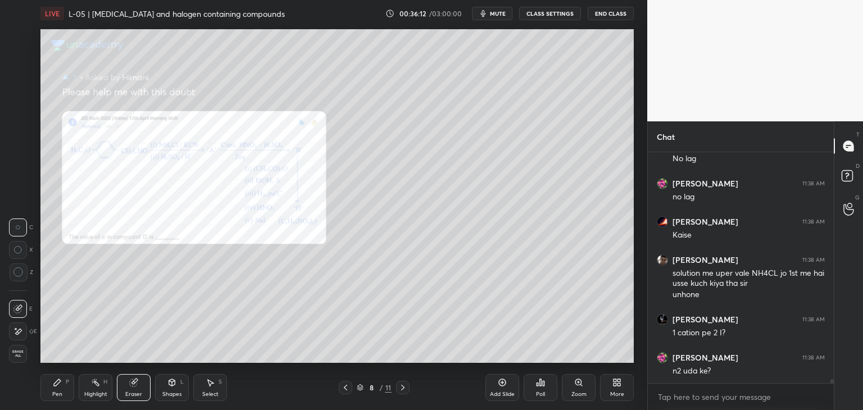
click at [60, 384] on icon at bounding box center [57, 382] width 9 height 9
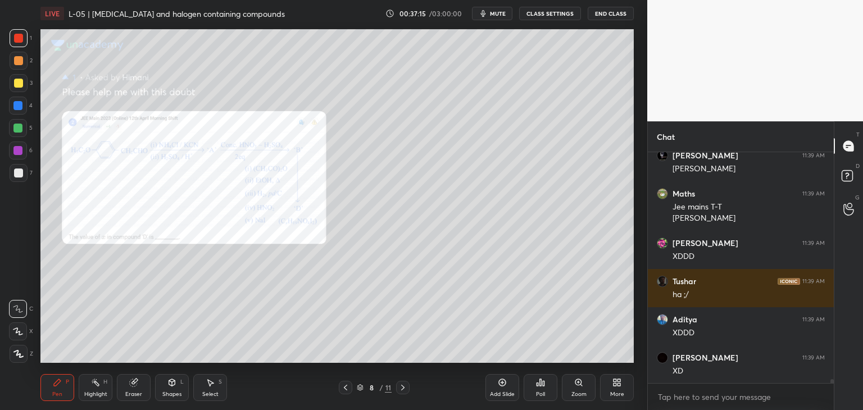
scroll to position [13873, 0]
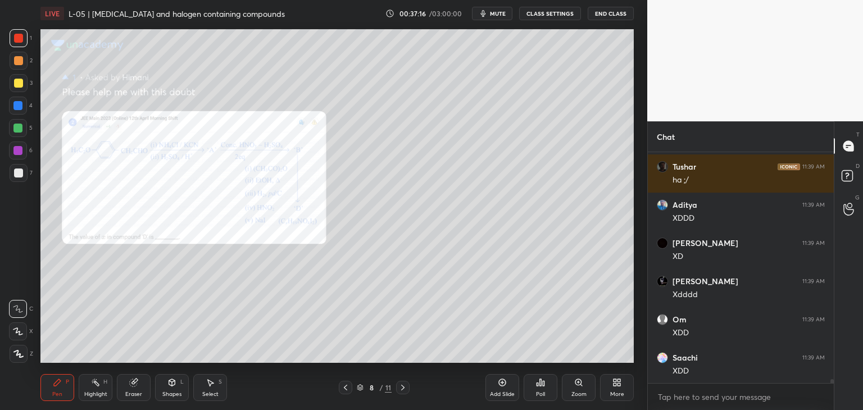
click at [137, 391] on div "Eraser" at bounding box center [133, 394] width 17 height 6
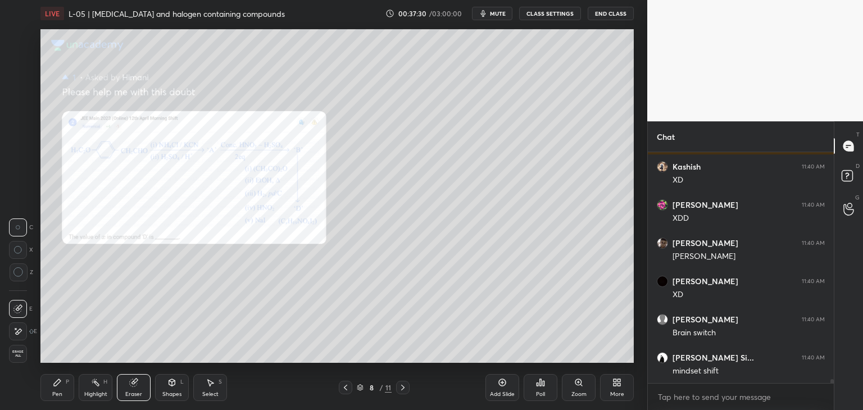
scroll to position [14217, 0]
click at [55, 384] on icon at bounding box center [57, 382] width 7 height 7
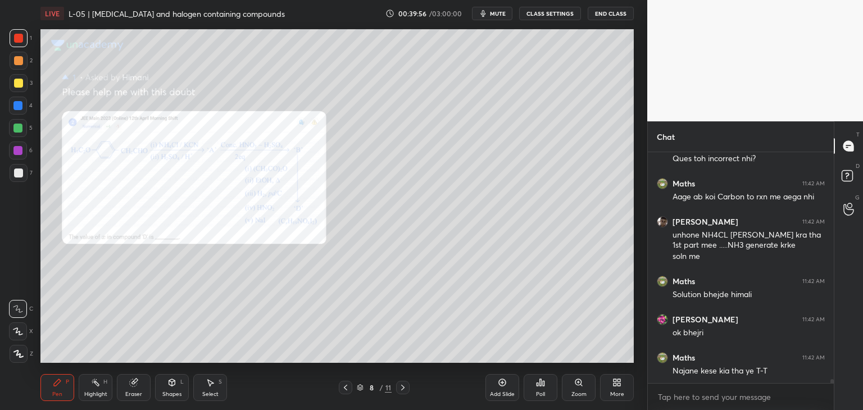
scroll to position [14403, 0]
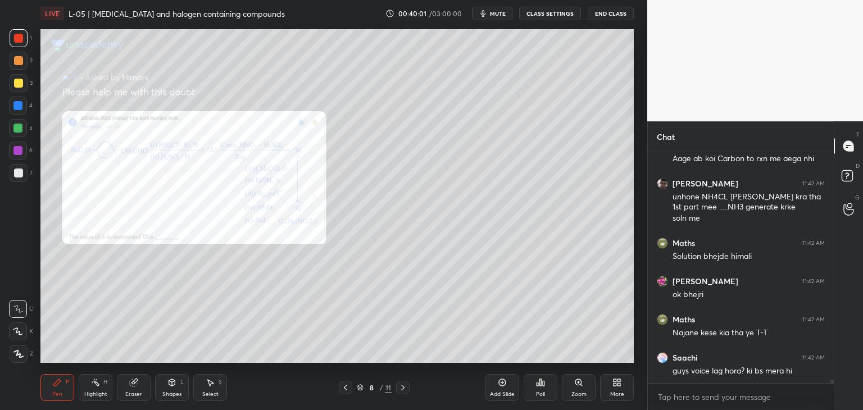
click at [489, 380] on div "Add Slide" at bounding box center [502, 387] width 34 height 27
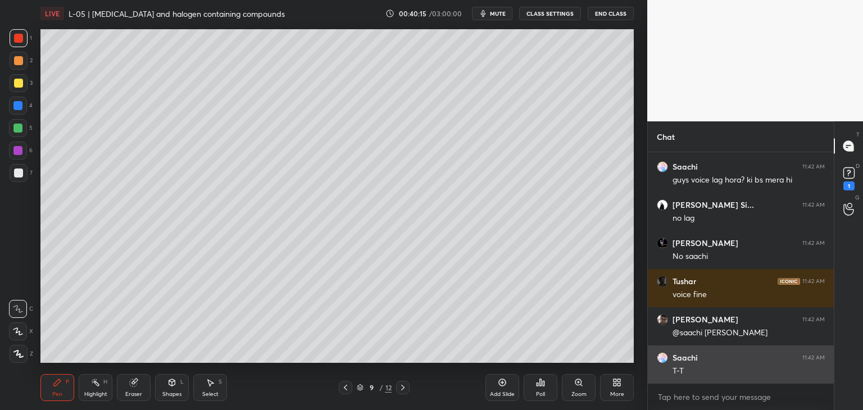
scroll to position [14643, 0]
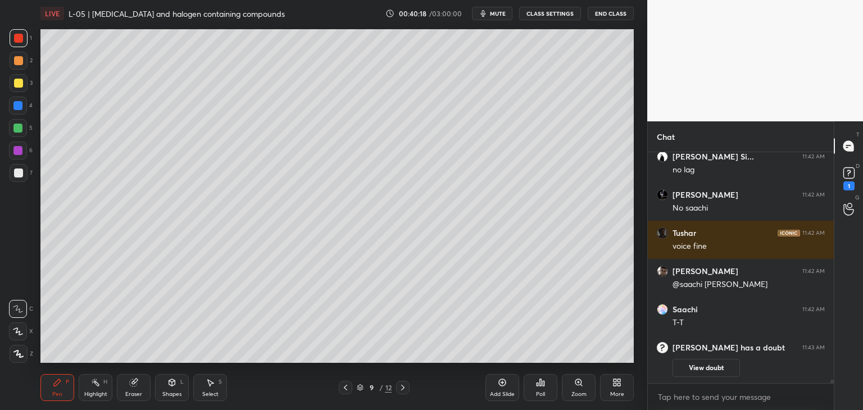
click at [137, 387] on div "Eraser" at bounding box center [134, 387] width 34 height 27
click at [61, 393] on div "Pen" at bounding box center [57, 394] width 10 height 6
click at [707, 366] on button "View doubt" at bounding box center [705, 368] width 67 height 18
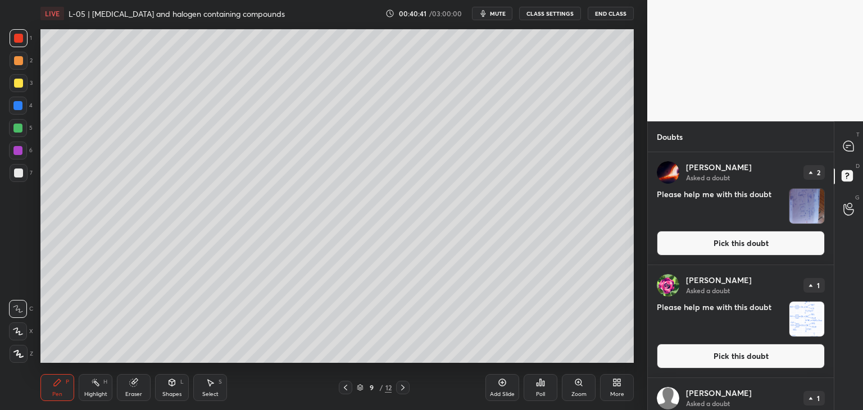
click at [735, 359] on button "Pick this doubt" at bounding box center [740, 356] width 168 height 25
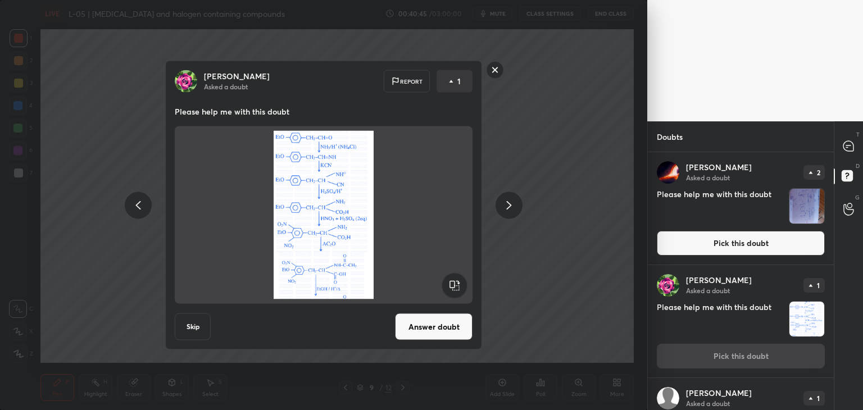
click at [490, 70] on rect at bounding box center [494, 69] width 17 height 17
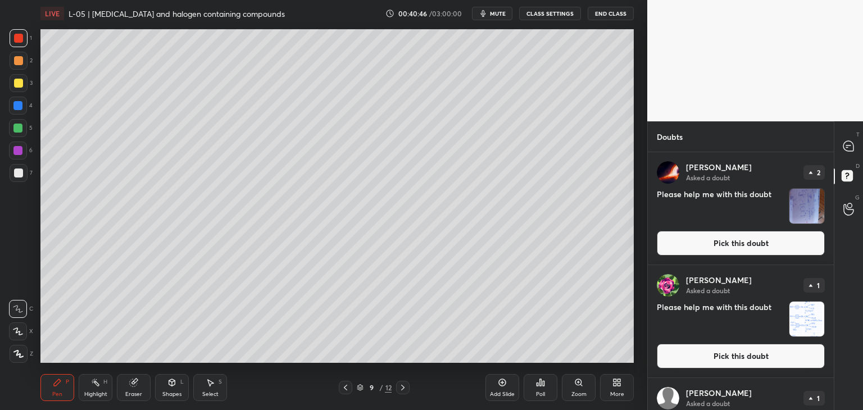
click at [851, 140] on icon at bounding box center [848, 146] width 12 height 12
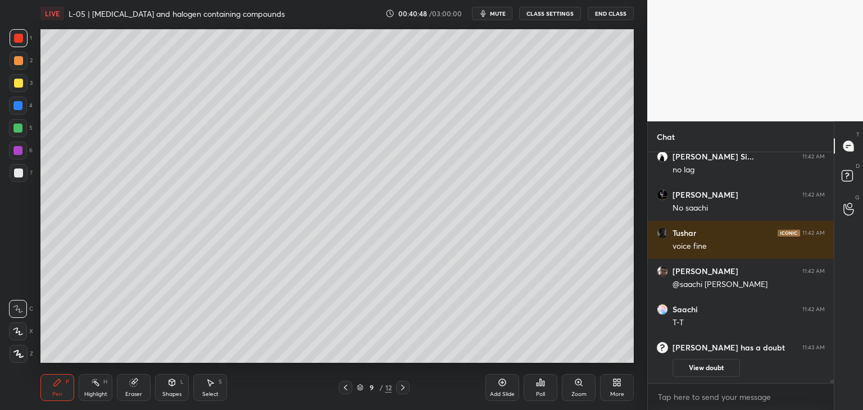
scroll to position [14682, 0]
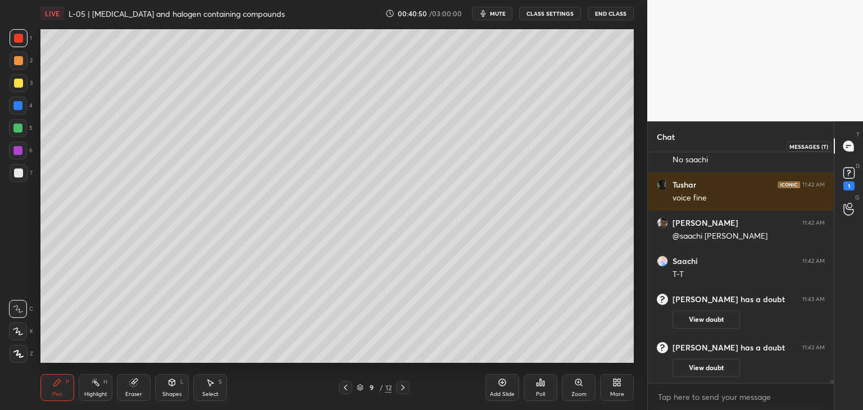
click at [850, 147] on icon at bounding box center [848, 146] width 10 height 10
click at [851, 148] on icon at bounding box center [848, 146] width 10 height 10
click at [851, 179] on icon at bounding box center [848, 173] width 17 height 17
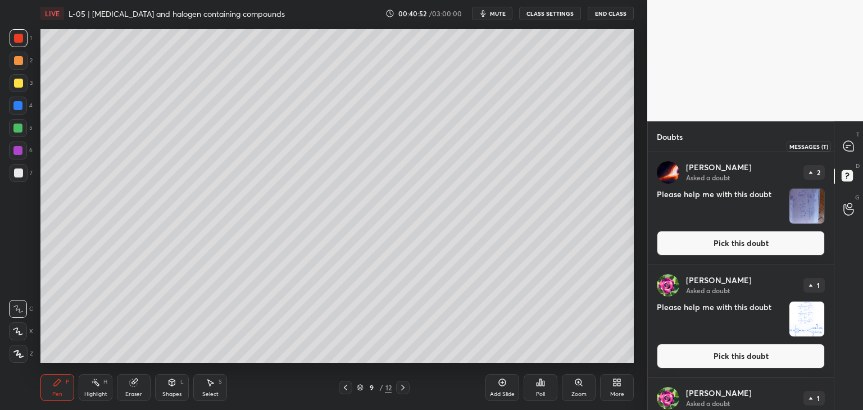
click at [847, 144] on icon at bounding box center [848, 146] width 10 height 10
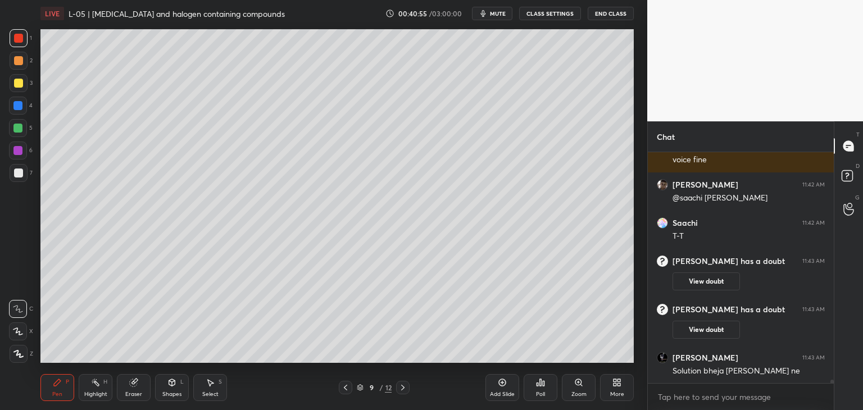
scroll to position [14635, 0]
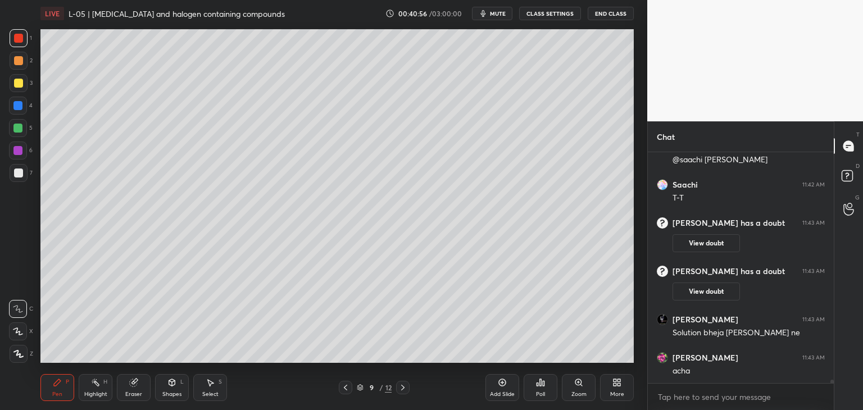
click at [342, 388] on icon at bounding box center [345, 387] width 9 height 9
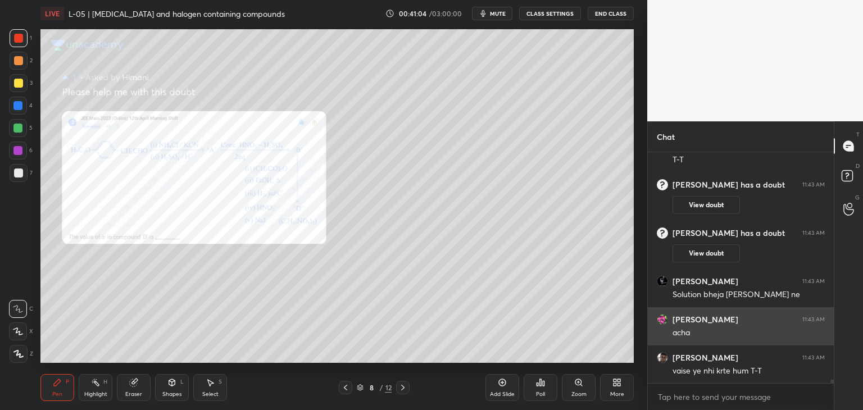
scroll to position [14684, 0]
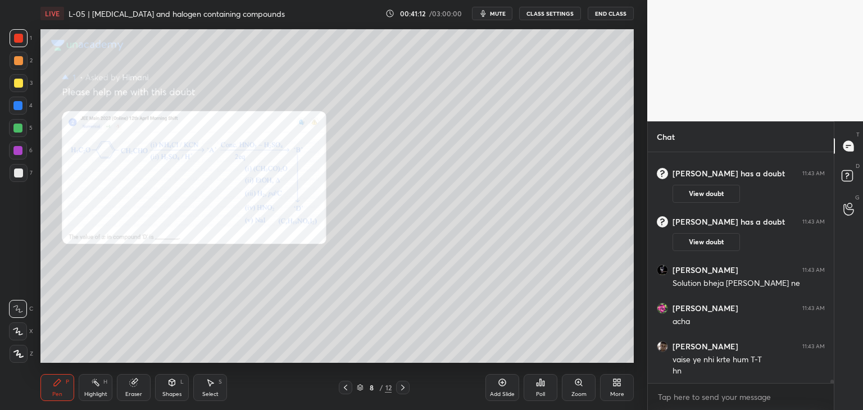
click at [345, 385] on icon at bounding box center [345, 387] width 9 height 9
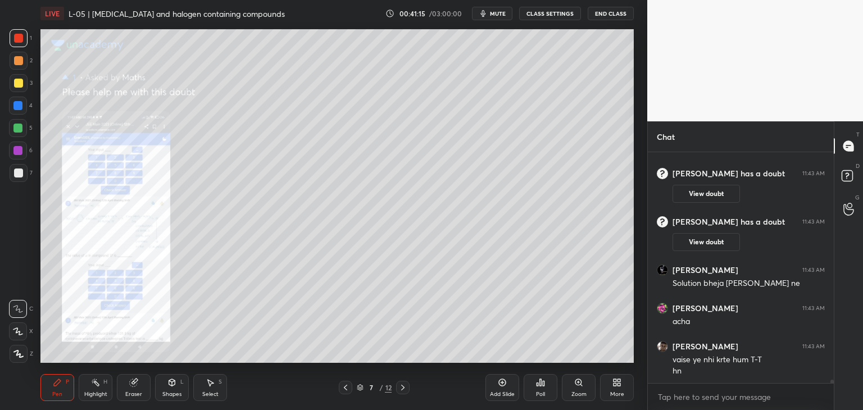
click at [404, 385] on icon at bounding box center [402, 387] width 9 height 9
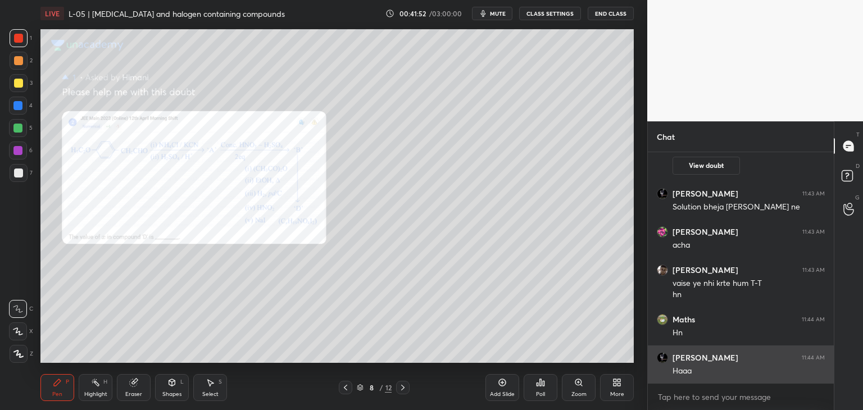
scroll to position [14799, 0]
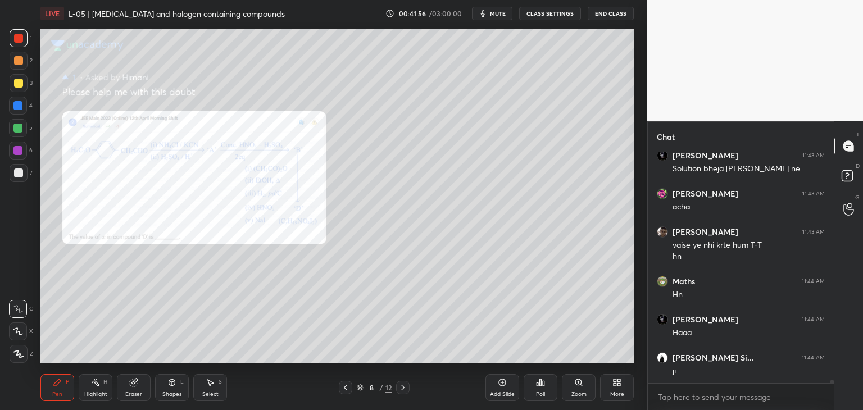
click at [136, 380] on icon at bounding box center [134, 382] width 6 height 6
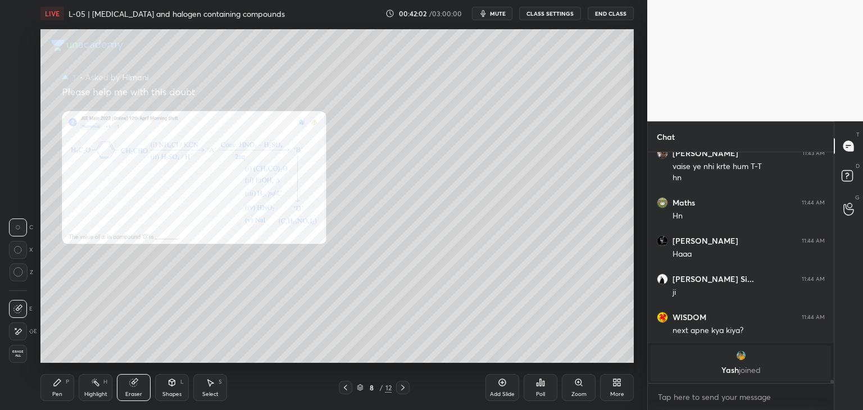
scroll to position [14708, 0]
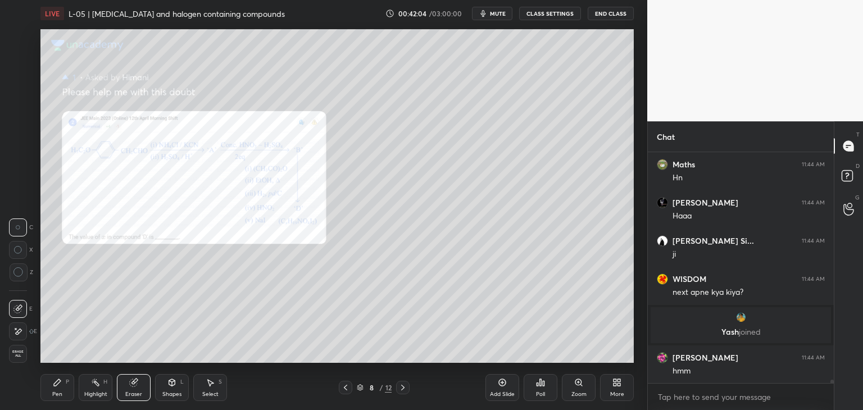
click at [60, 380] on icon at bounding box center [57, 382] width 9 height 9
click at [133, 385] on icon at bounding box center [133, 382] width 7 height 7
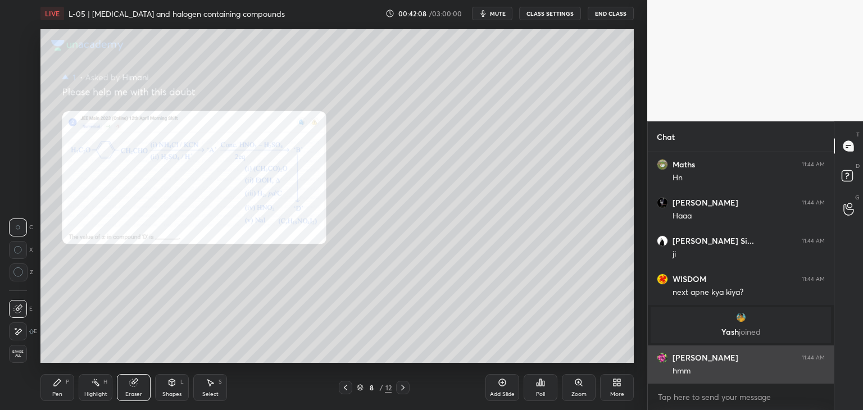
scroll to position [14756, 0]
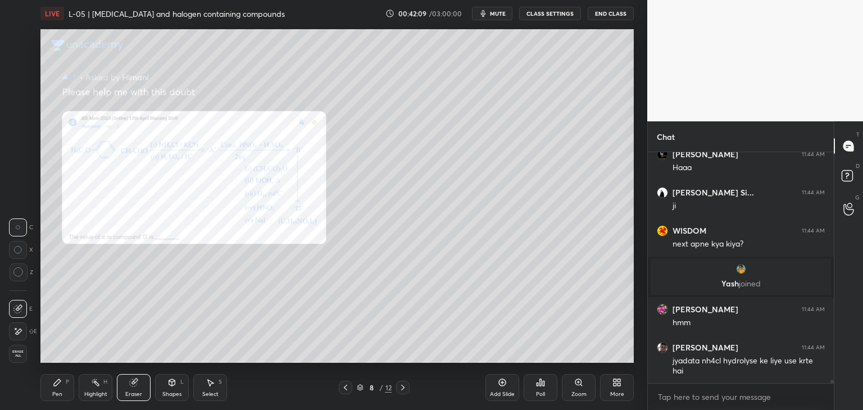
click at [60, 381] on icon at bounding box center [57, 382] width 7 height 7
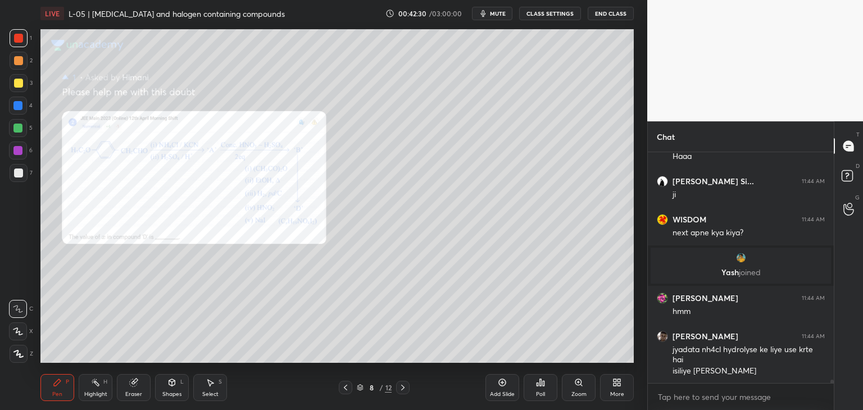
click at [499, 389] on div "Add Slide" at bounding box center [502, 387] width 34 height 27
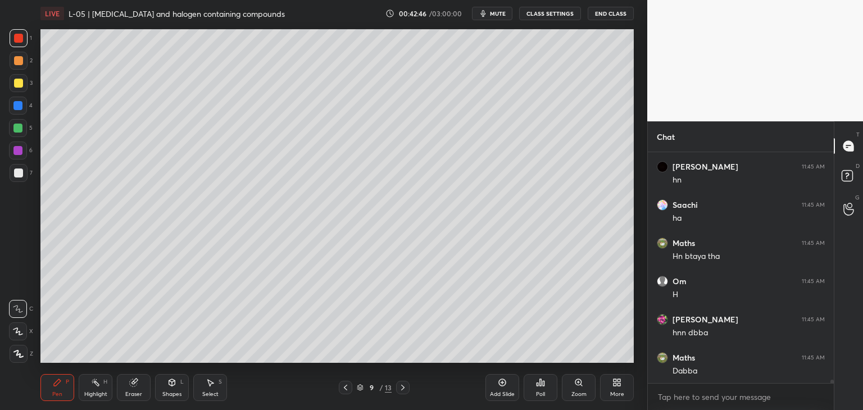
scroll to position [15073, 0]
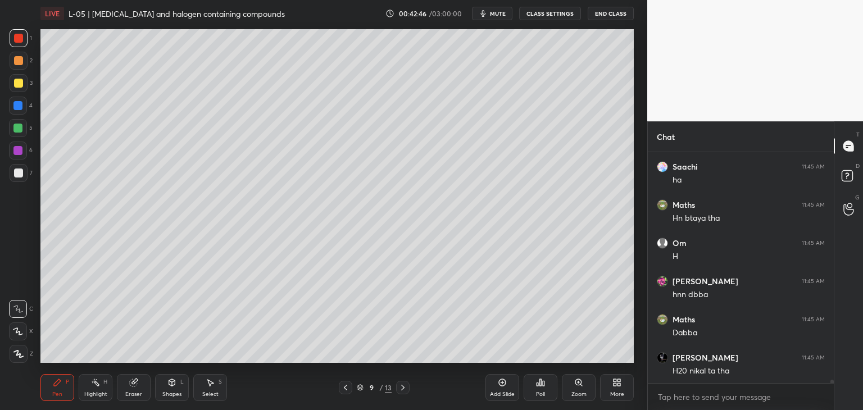
click at [135, 378] on icon at bounding box center [133, 382] width 9 height 9
click at [56, 383] on icon at bounding box center [57, 382] width 7 height 7
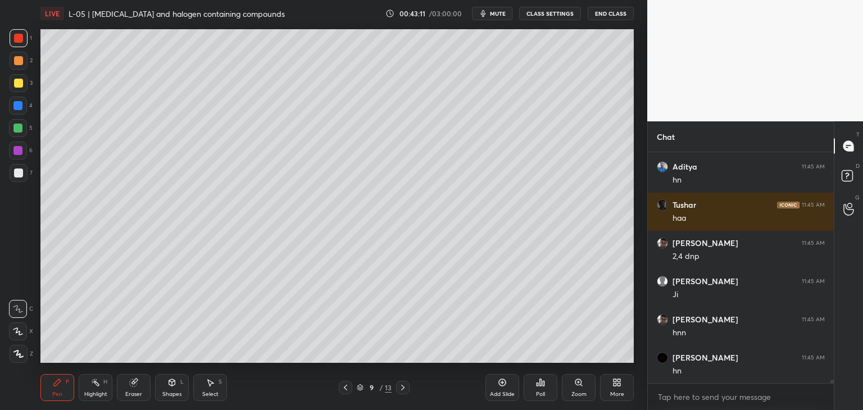
scroll to position [15378, 0]
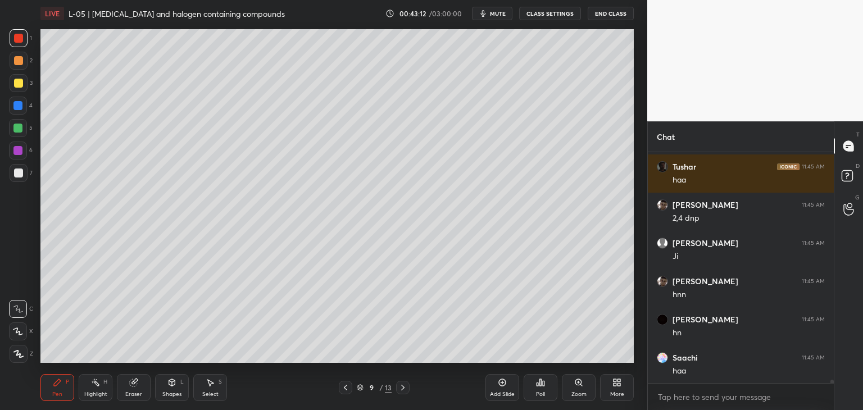
click at [344, 385] on icon at bounding box center [345, 387] width 9 height 9
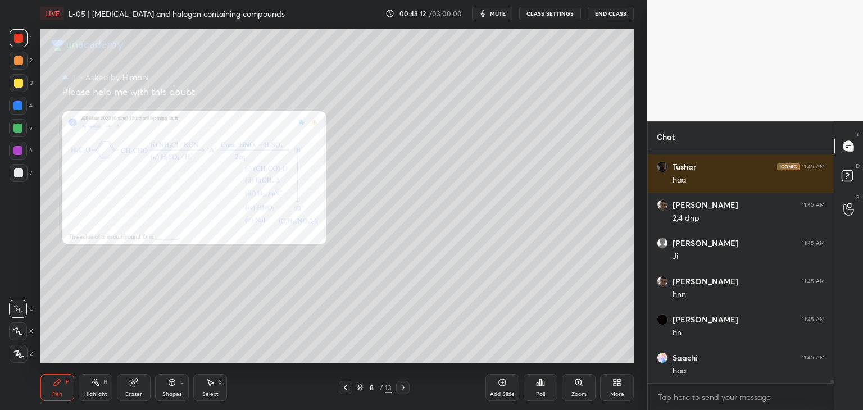
scroll to position [15416, 0]
click at [408, 388] on div at bounding box center [402, 387] width 13 height 13
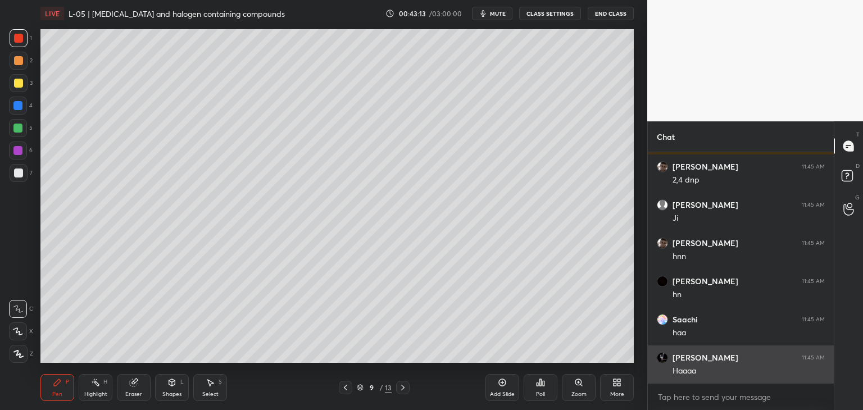
click at [409, 389] on div at bounding box center [402, 387] width 13 height 13
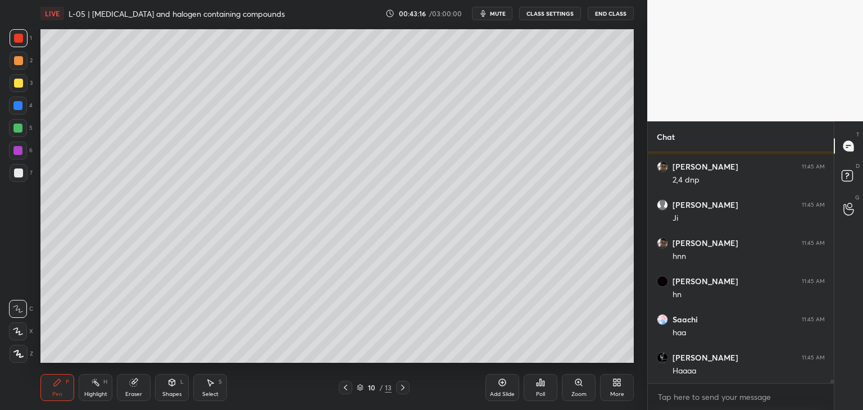
click at [346, 386] on icon at bounding box center [345, 388] width 3 height 6
click at [402, 388] on icon at bounding box center [402, 387] width 9 height 9
click at [401, 389] on icon at bounding box center [402, 387] width 9 height 9
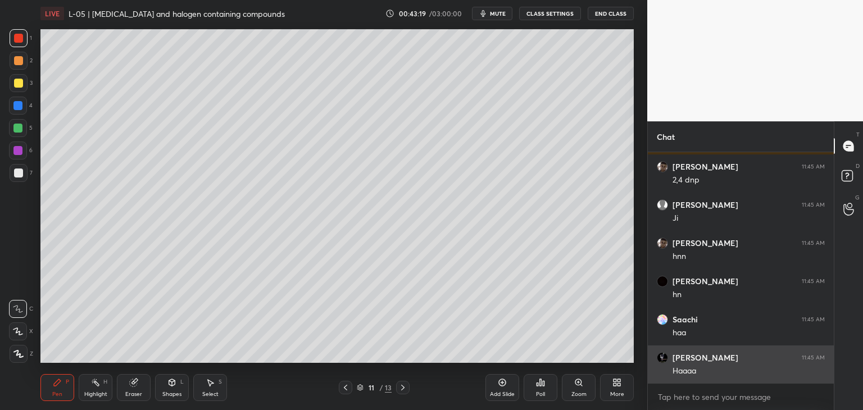
click at [400, 386] on icon at bounding box center [402, 387] width 9 height 9
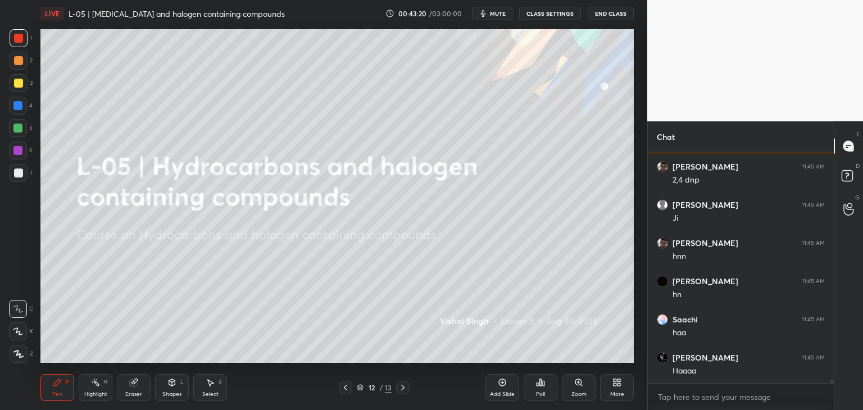
click at [344, 386] on icon at bounding box center [345, 387] width 9 height 9
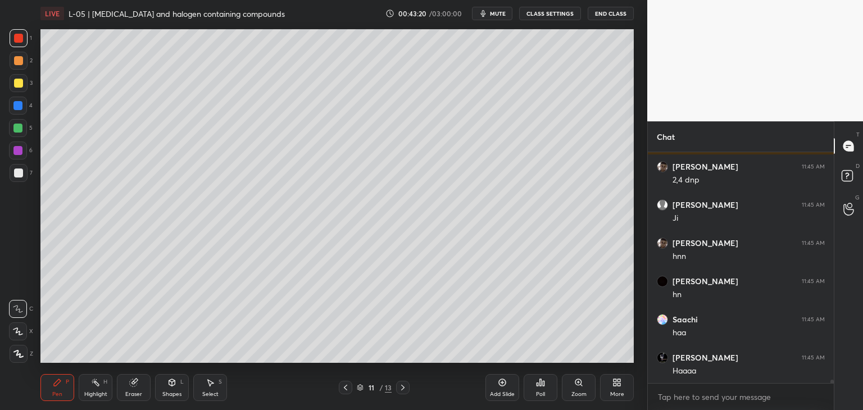
click at [348, 387] on icon at bounding box center [345, 387] width 9 height 9
click at [842, 169] on icon at bounding box center [848, 177] width 20 height 20
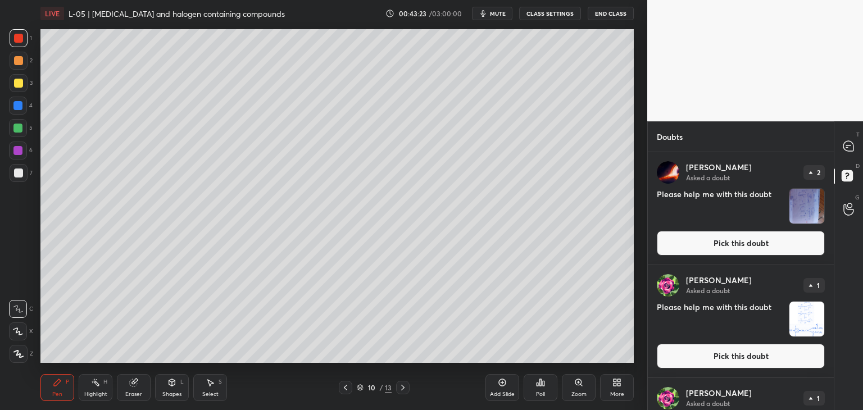
click at [731, 354] on button "Pick this doubt" at bounding box center [740, 356] width 168 height 25
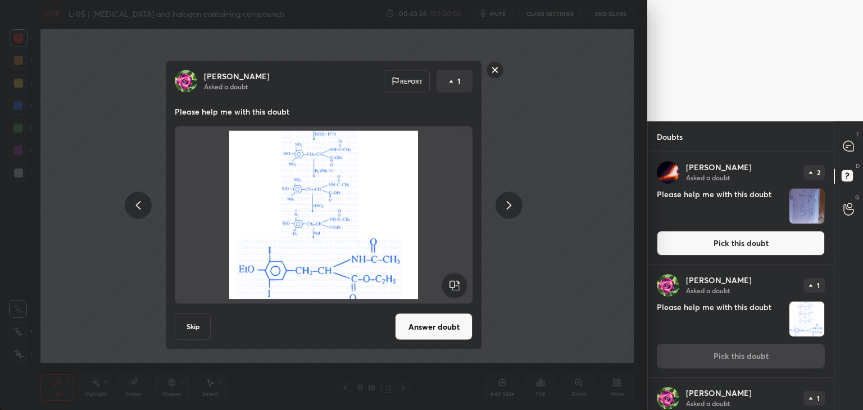
click at [438, 332] on button "Answer doubt" at bounding box center [433, 326] width 77 height 27
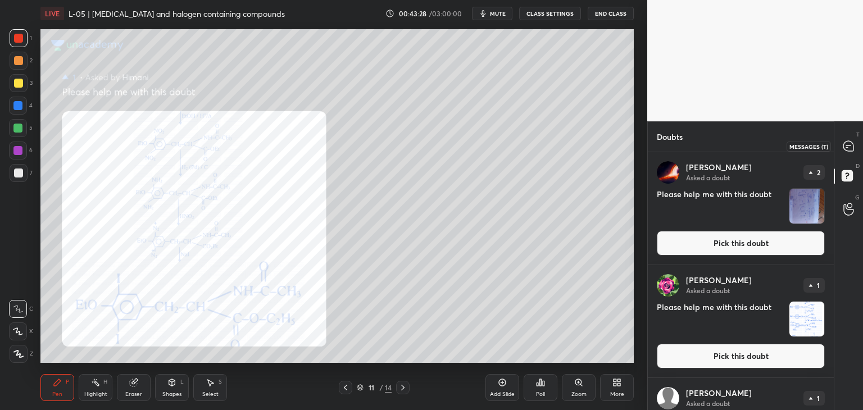
click at [851, 149] on icon at bounding box center [848, 146] width 10 height 10
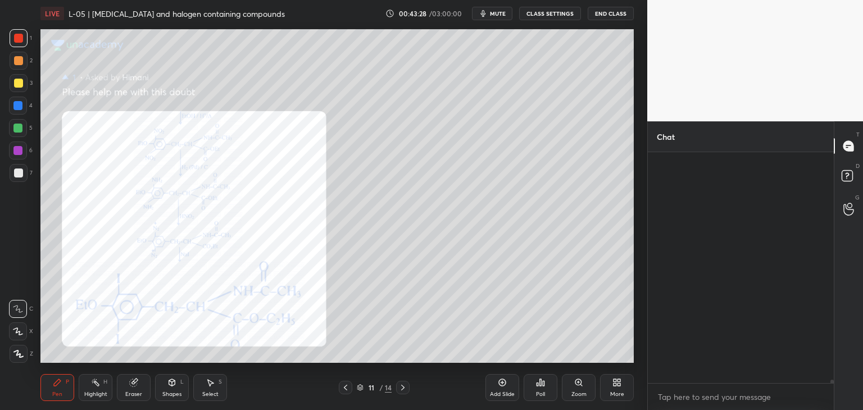
scroll to position [227, 183]
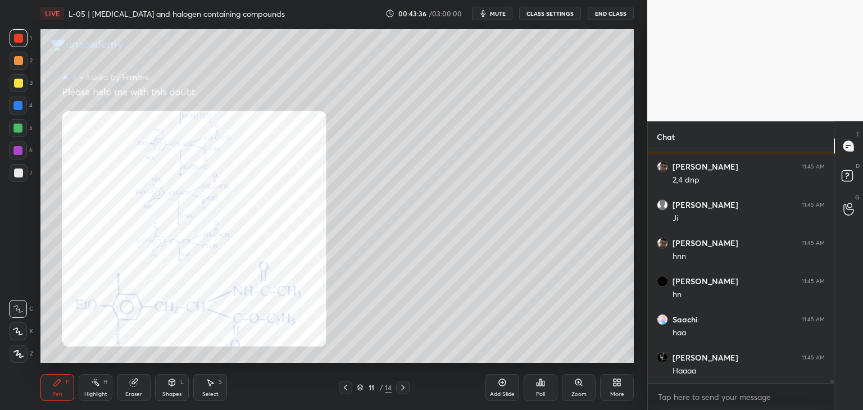
click at [573, 384] on div "Zoom" at bounding box center [579, 387] width 34 height 27
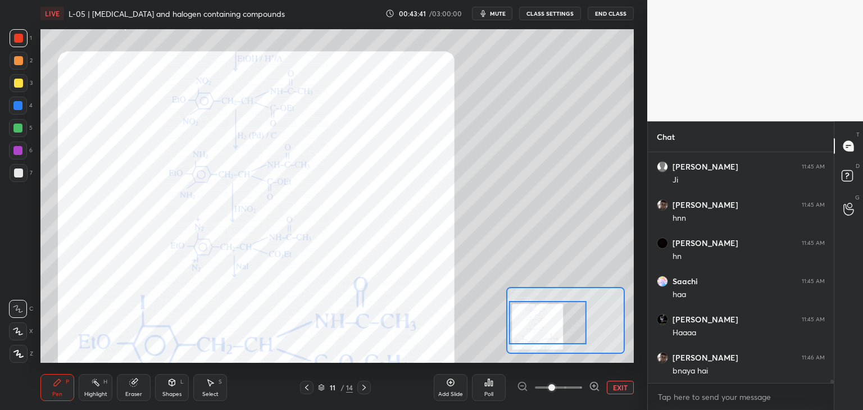
scroll to position [15660, 0]
click at [847, 178] on rect at bounding box center [846, 176] width 11 height 11
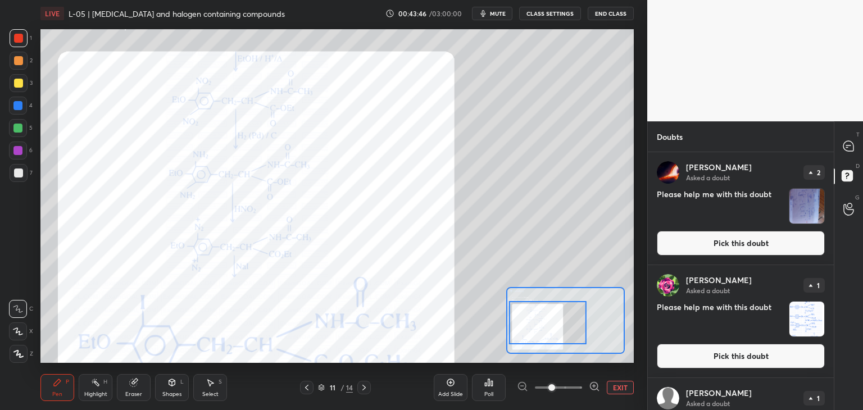
click at [692, 357] on button "Pick this doubt" at bounding box center [740, 356] width 168 height 25
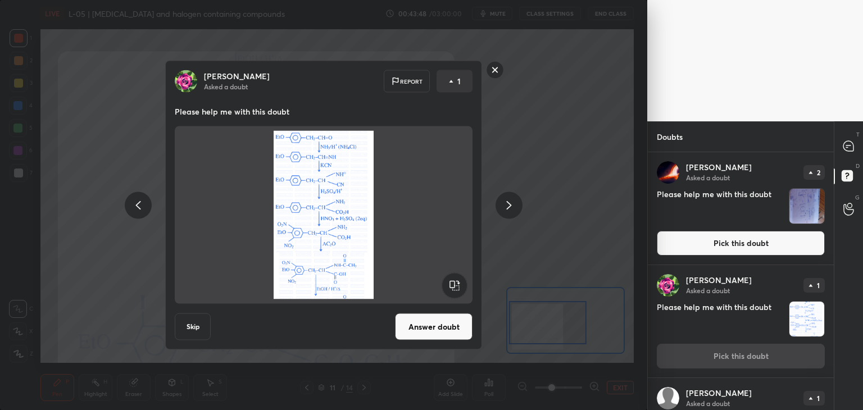
click at [429, 327] on button "Answer doubt" at bounding box center [433, 326] width 77 height 27
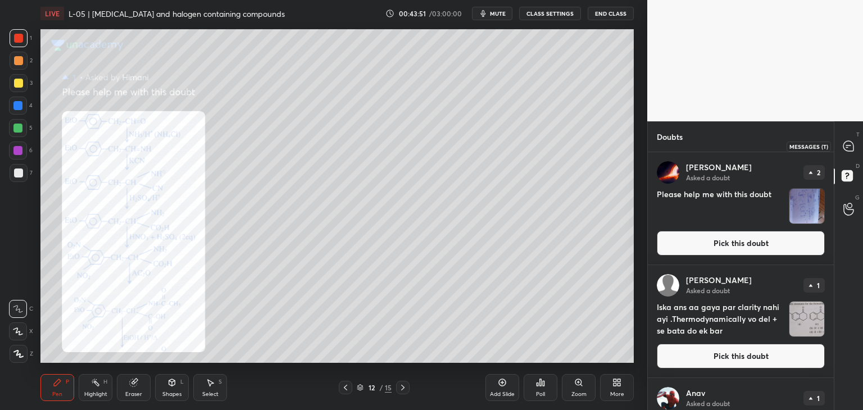
click at [855, 142] on div at bounding box center [848, 146] width 22 height 20
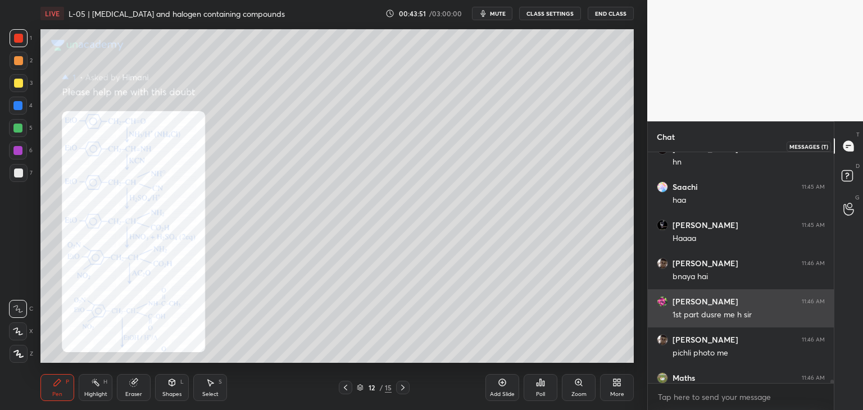
scroll to position [15699, 0]
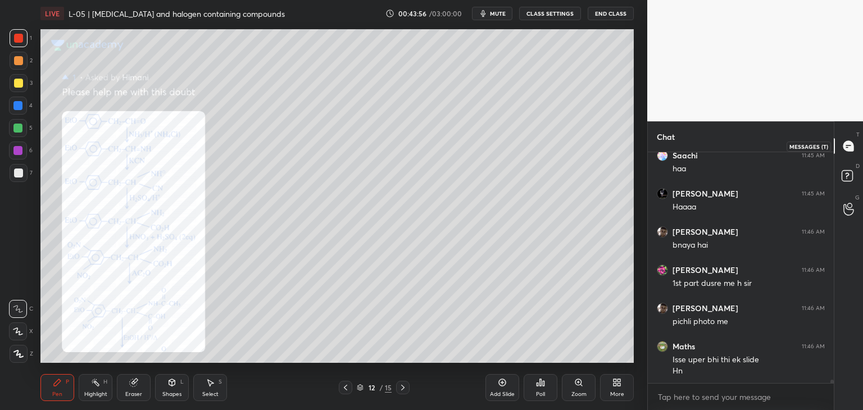
click at [851, 147] on icon at bounding box center [848, 146] width 10 height 10
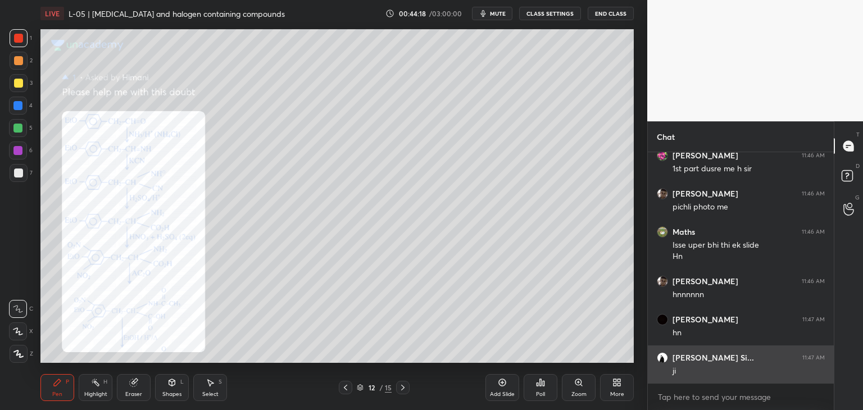
scroll to position [15890, 0]
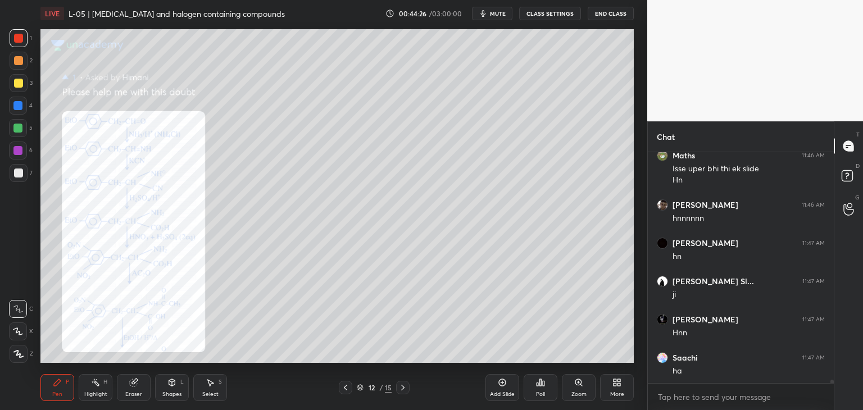
click at [138, 385] on icon at bounding box center [133, 382] width 9 height 9
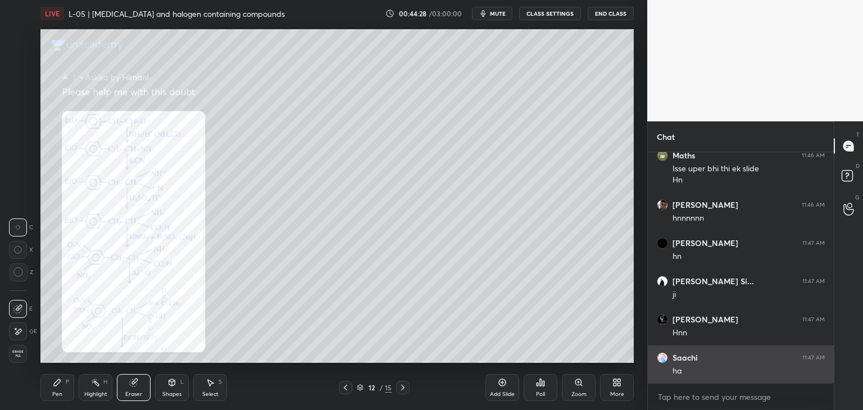
scroll to position [15929, 0]
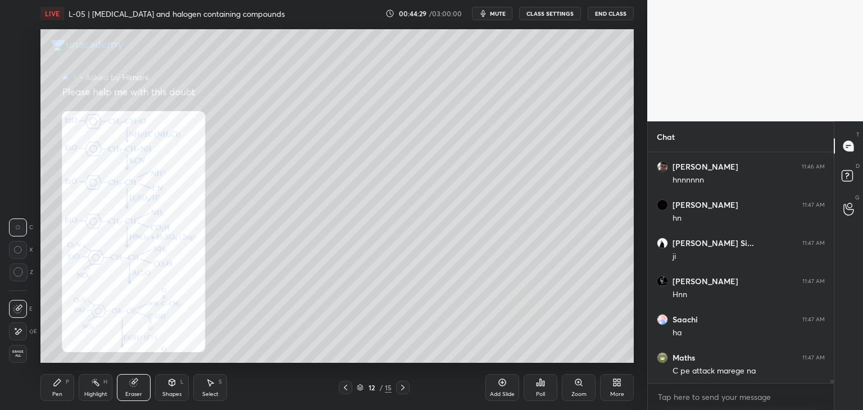
click at [58, 384] on icon at bounding box center [57, 382] width 9 height 9
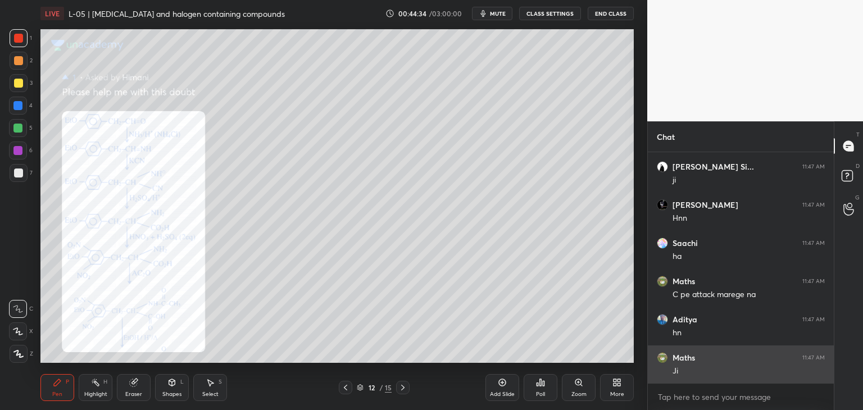
scroll to position [16043, 0]
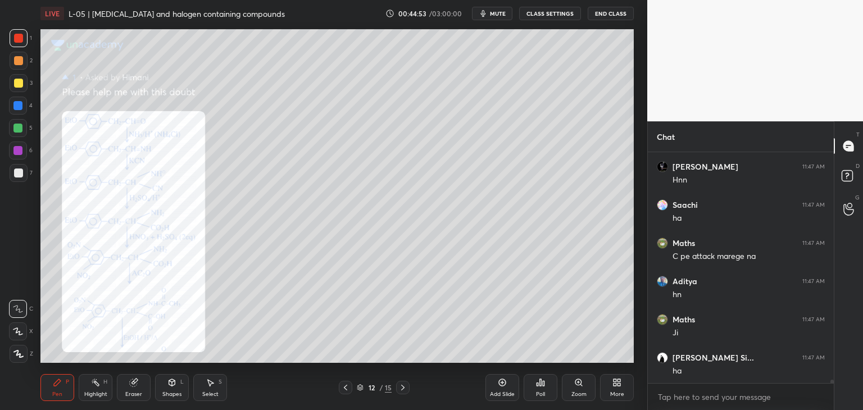
click at [579, 382] on icon at bounding box center [578, 382] width 2 height 0
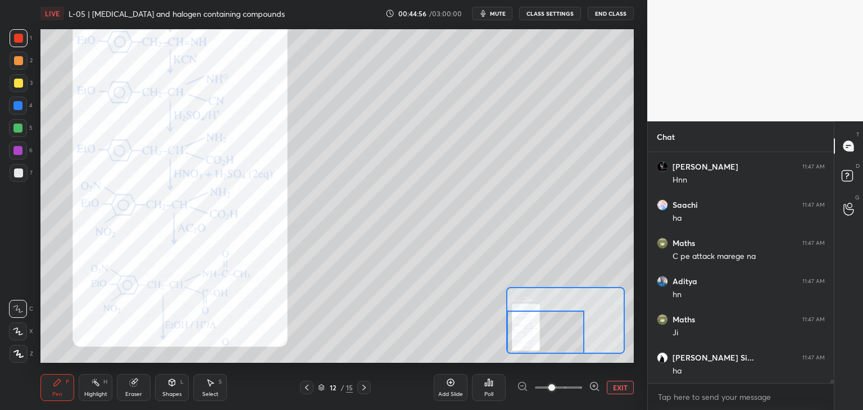
click at [63, 382] on div "Pen P" at bounding box center [57, 387] width 34 height 27
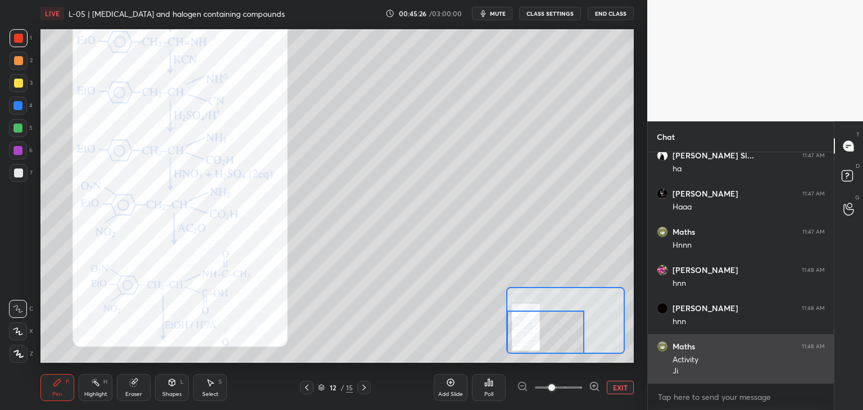
scroll to position [16284, 0]
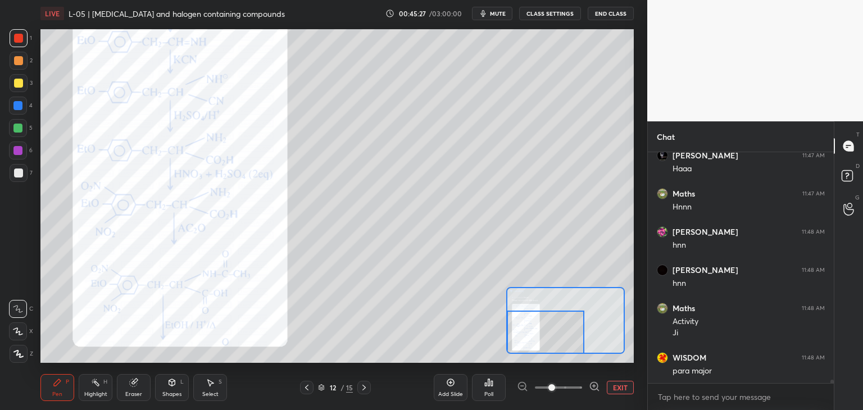
click at [845, 176] on rect at bounding box center [846, 176] width 11 height 11
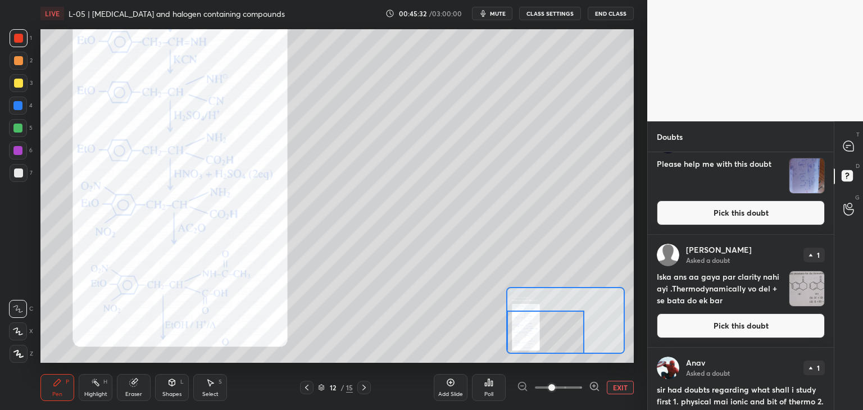
scroll to position [0, 0]
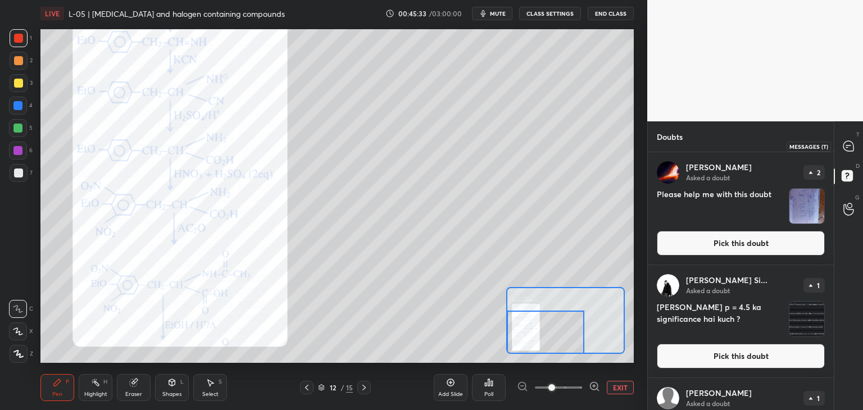
click at [852, 138] on div at bounding box center [848, 146] width 22 height 20
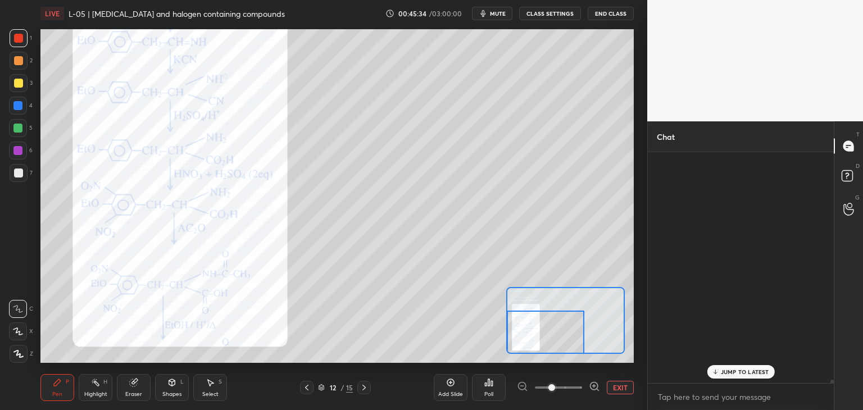
scroll to position [227, 183]
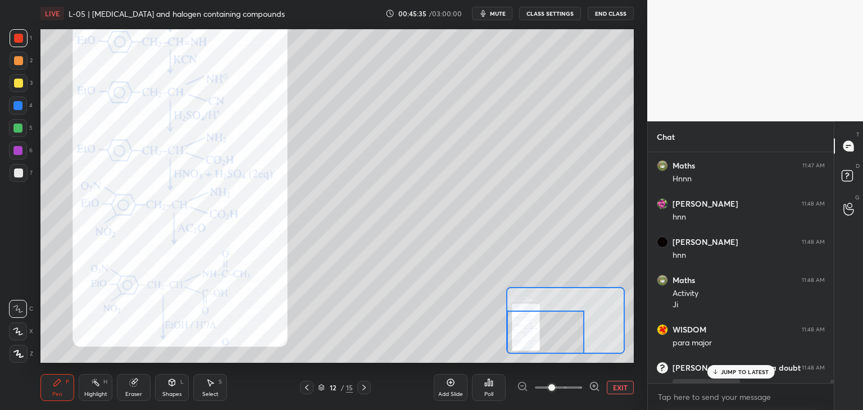
click at [737, 372] on p "JUMP TO LATEST" at bounding box center [745, 371] width 48 height 7
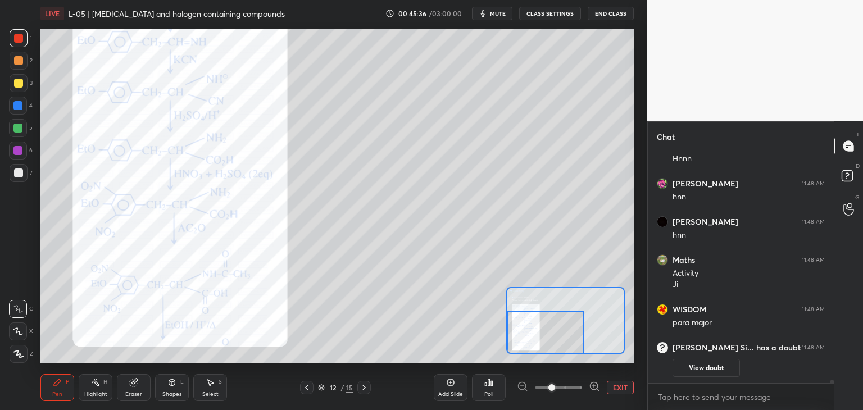
scroll to position [16370, 0]
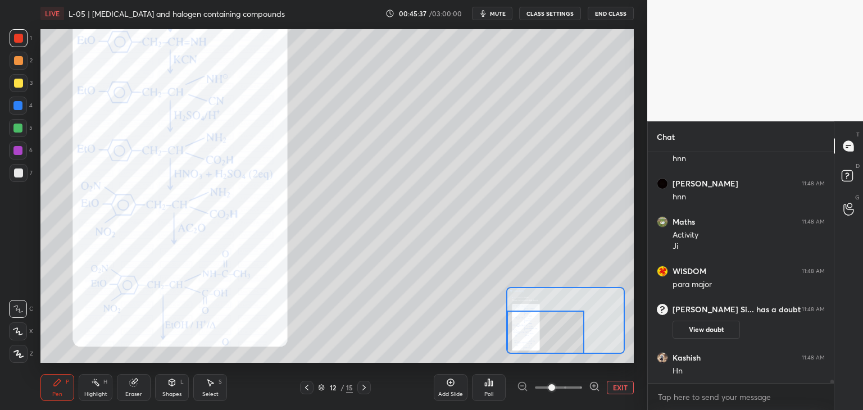
click at [308, 387] on icon at bounding box center [306, 387] width 9 height 9
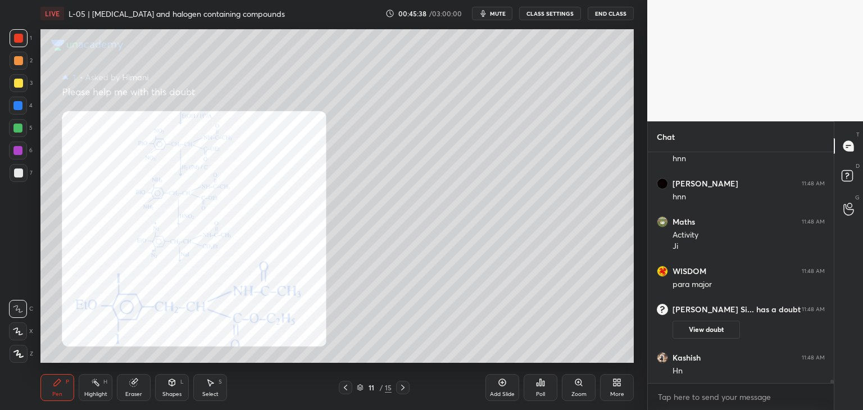
click at [580, 389] on div "Zoom" at bounding box center [579, 387] width 34 height 27
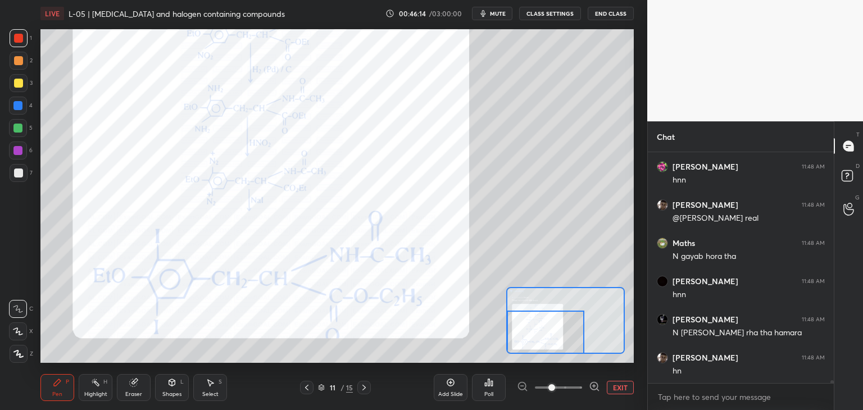
scroll to position [17107, 0]
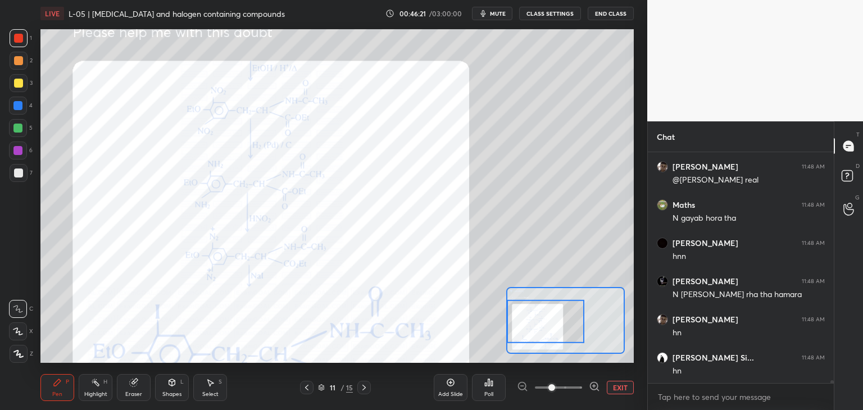
click at [306, 382] on div at bounding box center [306, 387] width 13 height 13
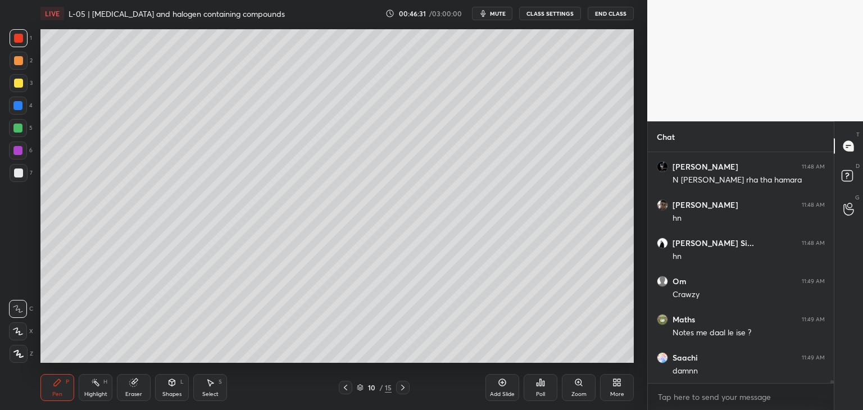
scroll to position [17260, 0]
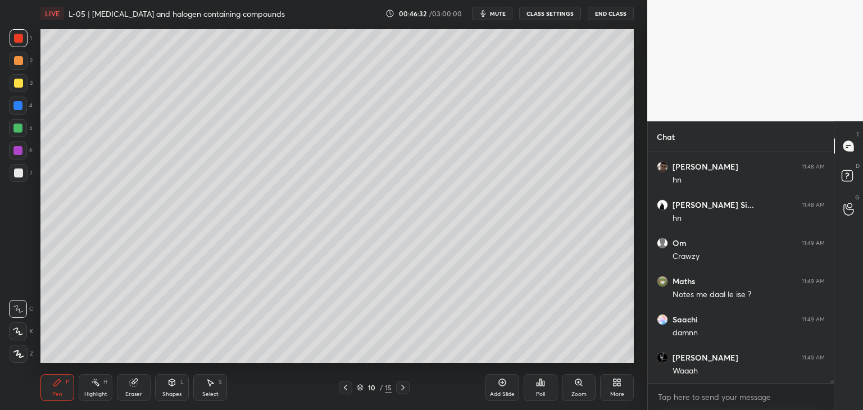
click at [405, 383] on icon at bounding box center [402, 387] width 9 height 9
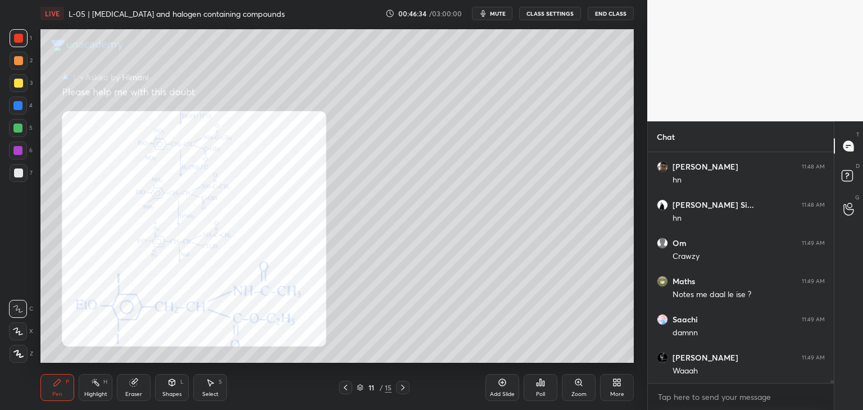
click at [346, 387] on icon at bounding box center [345, 387] width 9 height 9
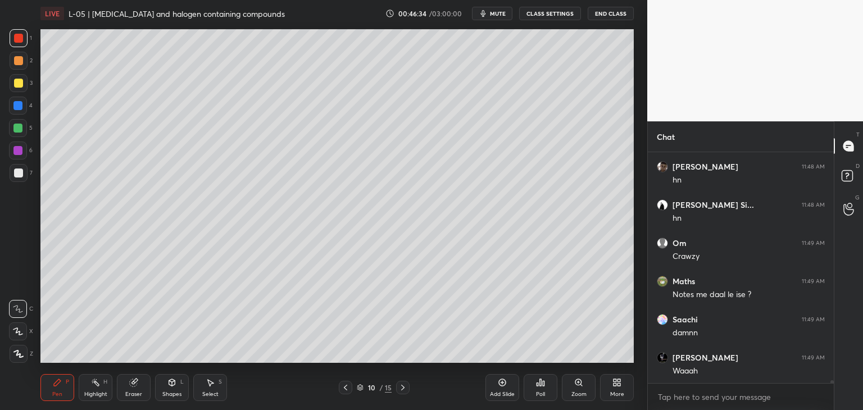
click at [346, 386] on icon at bounding box center [345, 388] width 3 height 6
click at [346, 382] on div at bounding box center [345, 387] width 13 height 13
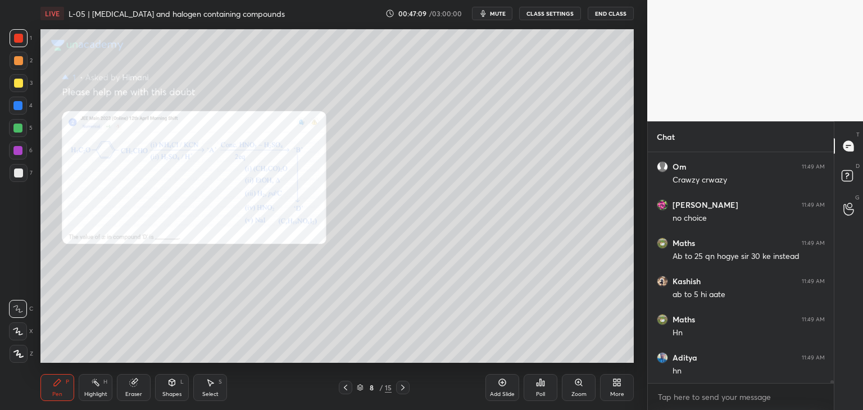
scroll to position [17756, 0]
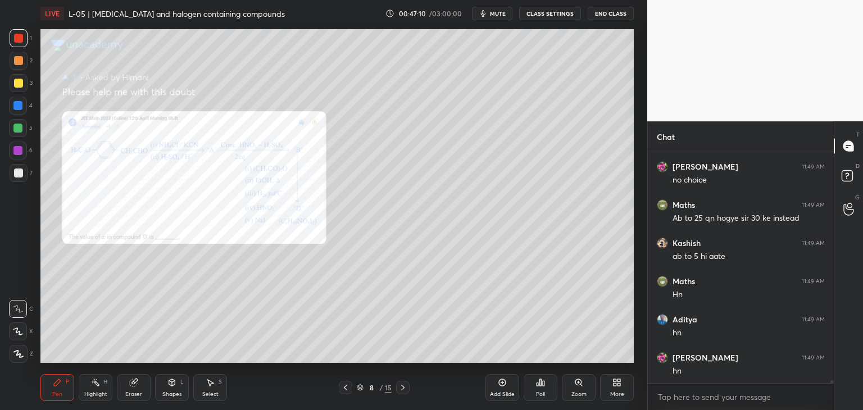
click at [399, 386] on icon at bounding box center [402, 387] width 9 height 9
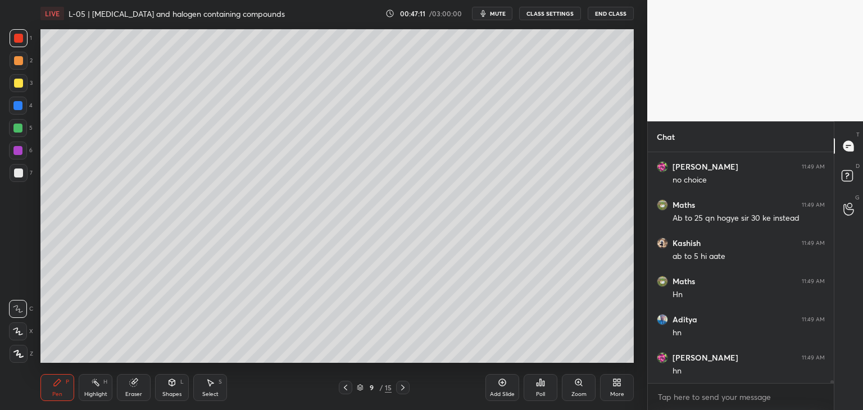
click at [400, 387] on icon at bounding box center [402, 387] width 9 height 9
click at [403, 387] on icon at bounding box center [402, 388] width 3 height 6
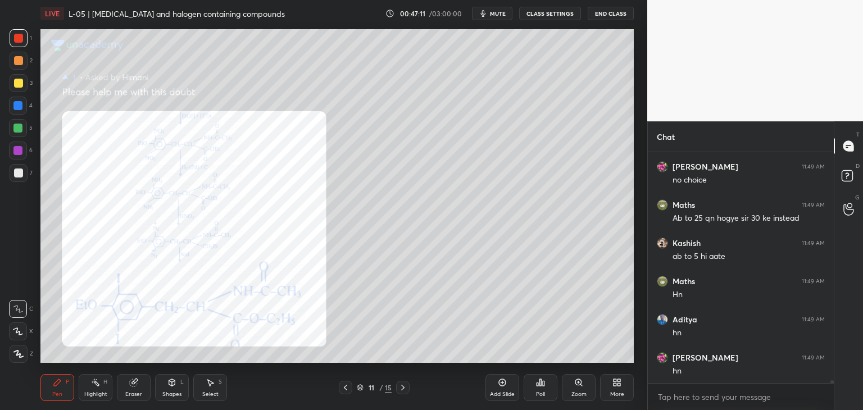
click at [403, 387] on icon at bounding box center [402, 388] width 3 height 6
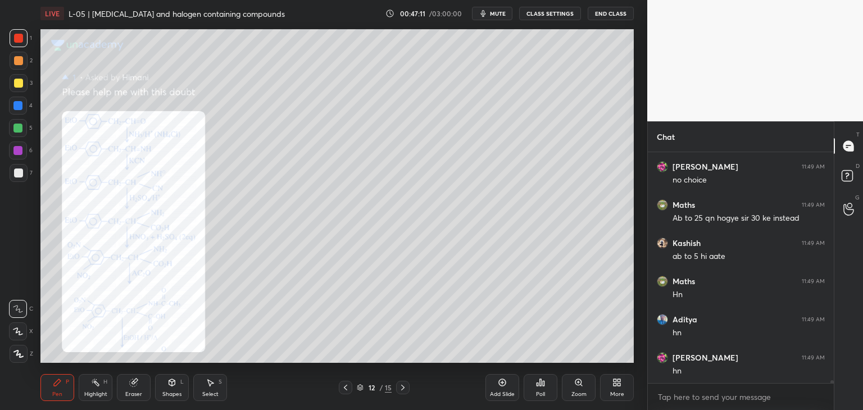
click at [403, 387] on icon at bounding box center [402, 388] width 3 height 6
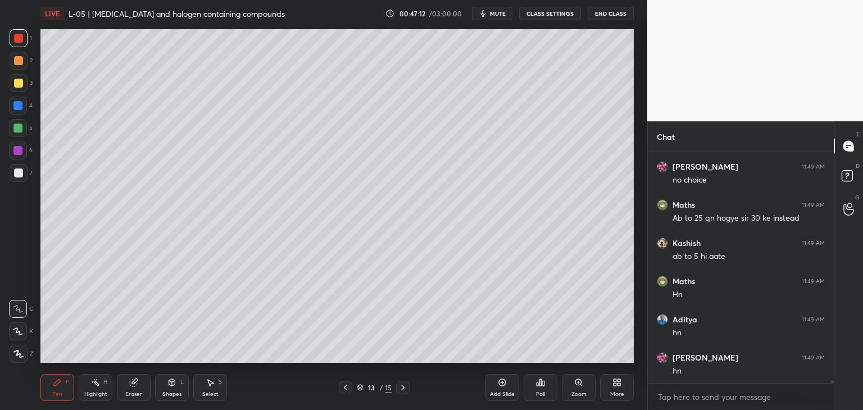
click at [403, 387] on icon at bounding box center [402, 387] width 9 height 9
click at [403, 387] on icon at bounding box center [402, 388] width 3 height 6
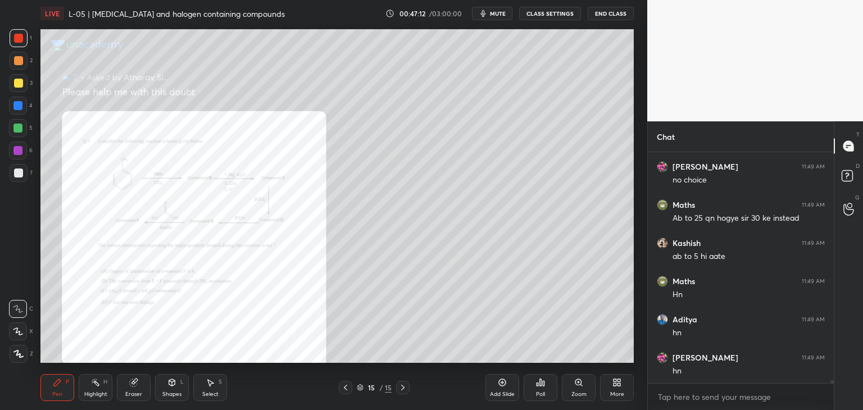
click at [402, 387] on icon at bounding box center [402, 387] width 9 height 9
click at [343, 387] on icon at bounding box center [345, 387] width 9 height 9
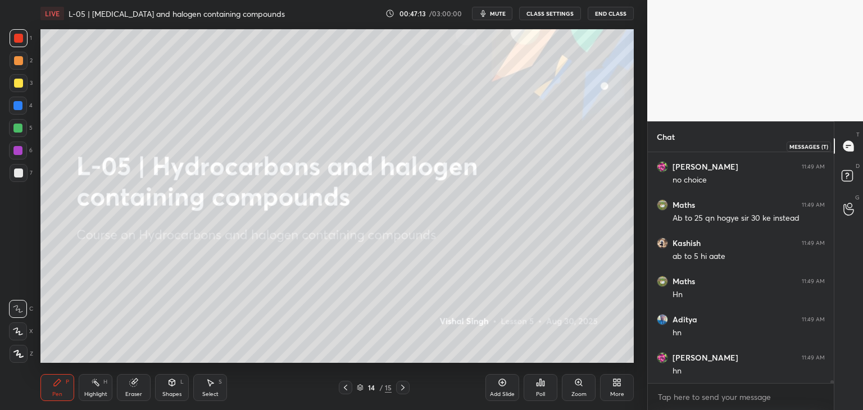
click at [344, 386] on icon at bounding box center [345, 387] width 9 height 9
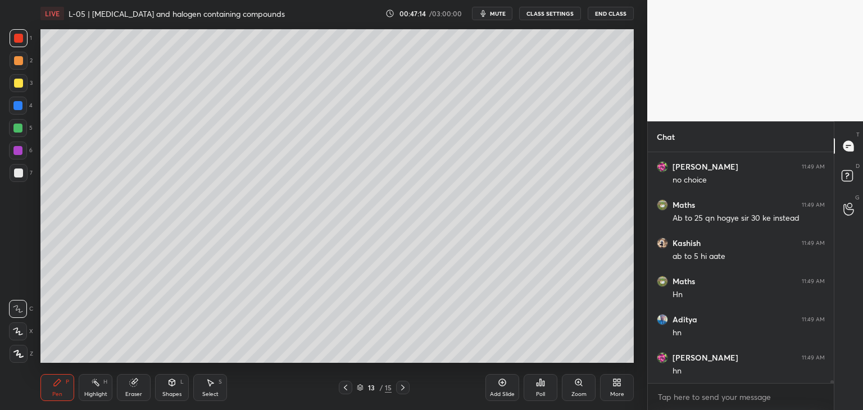
click at [344, 387] on icon at bounding box center [345, 387] width 9 height 9
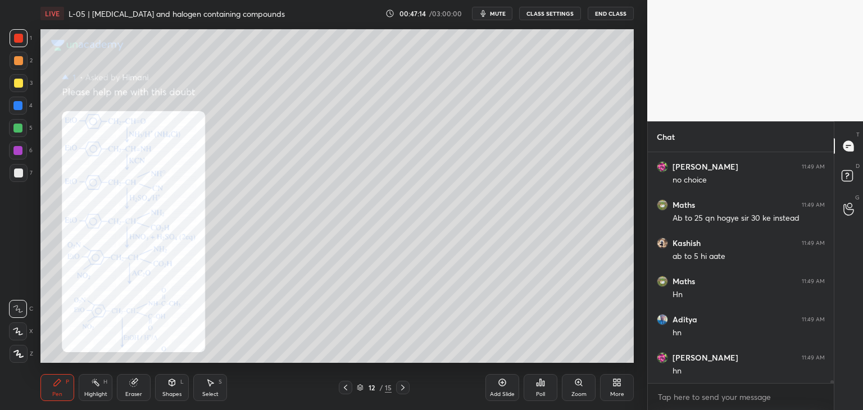
click at [402, 389] on icon at bounding box center [402, 388] width 3 height 6
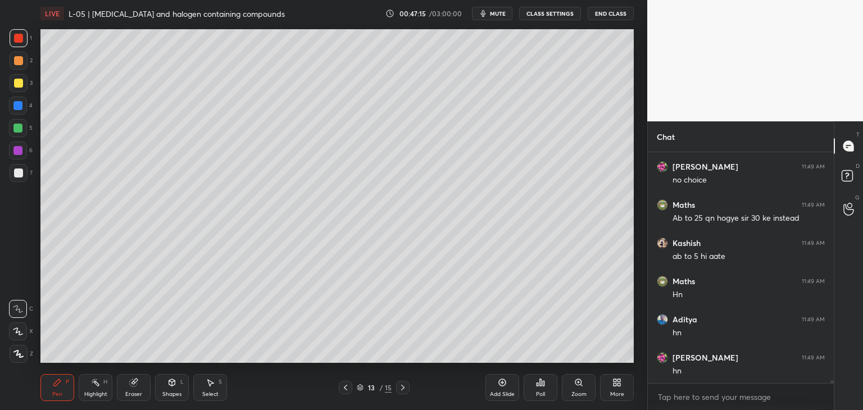
scroll to position [17794, 0]
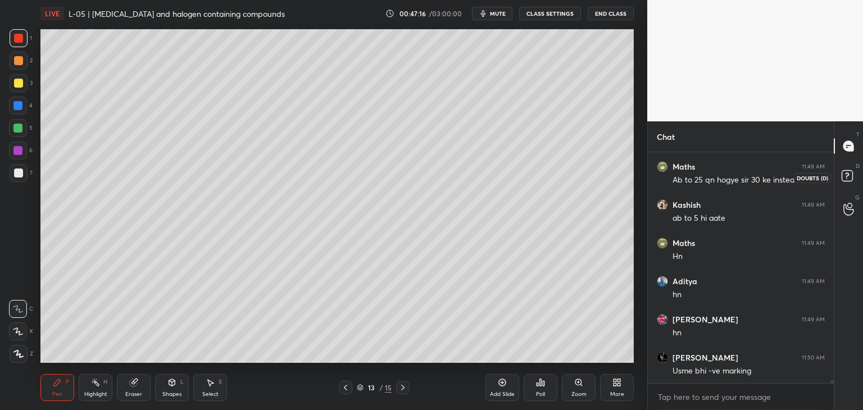
click at [845, 176] on icon at bounding box center [847, 175] width 4 height 4
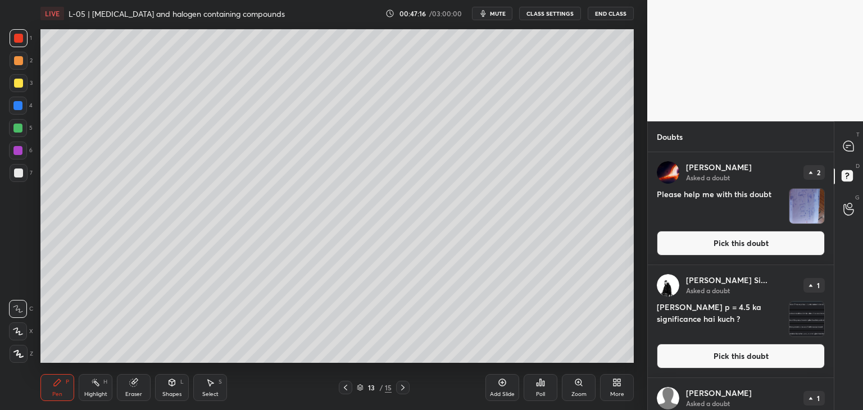
click at [748, 246] on button "Pick this doubt" at bounding box center [740, 243] width 168 height 25
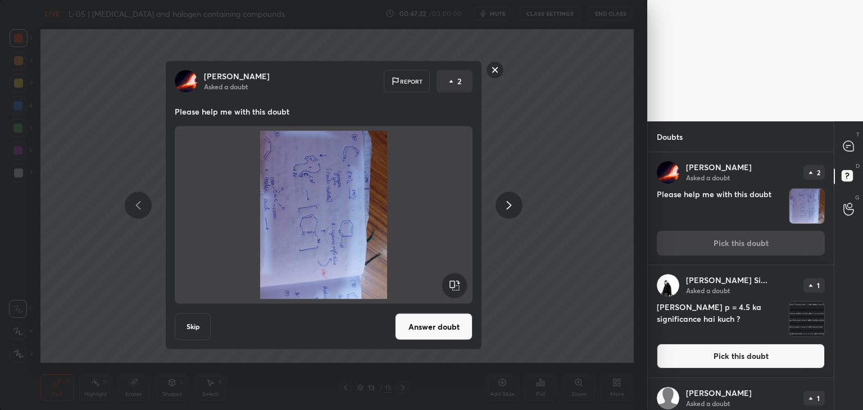
click at [455, 284] on rect at bounding box center [453, 285] width 25 height 25
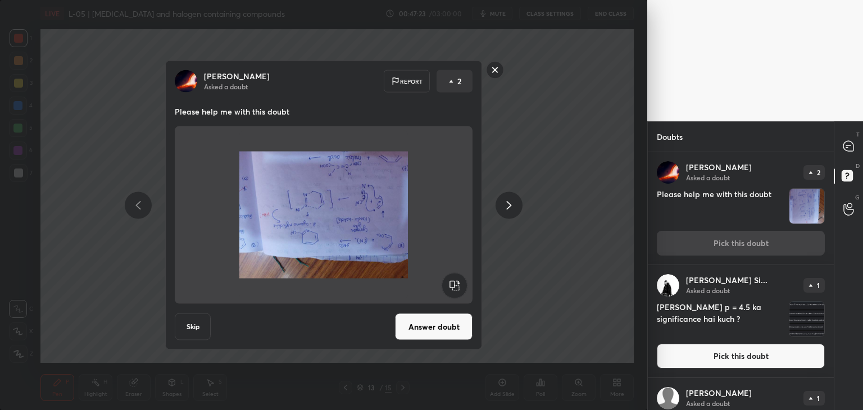
click at [456, 286] on rect at bounding box center [453, 285] width 25 height 25
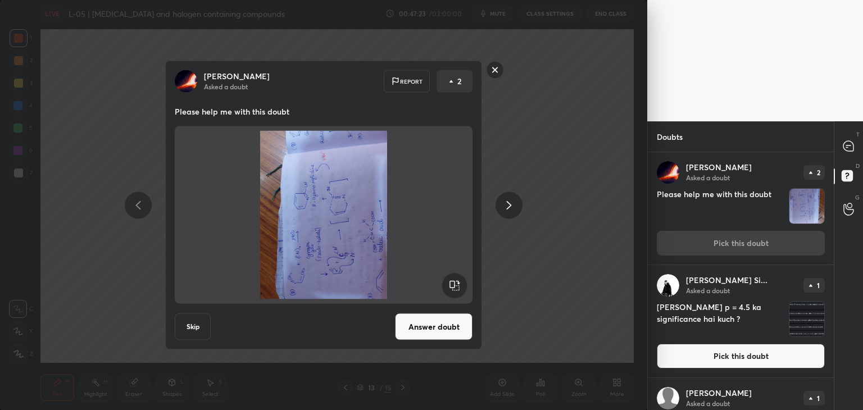
click at [455, 284] on rect at bounding box center [453, 285] width 25 height 25
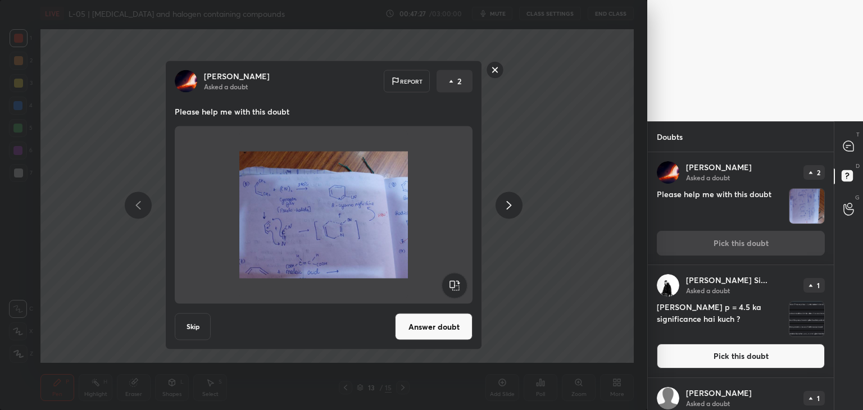
click at [490, 71] on rect at bounding box center [494, 69] width 17 height 17
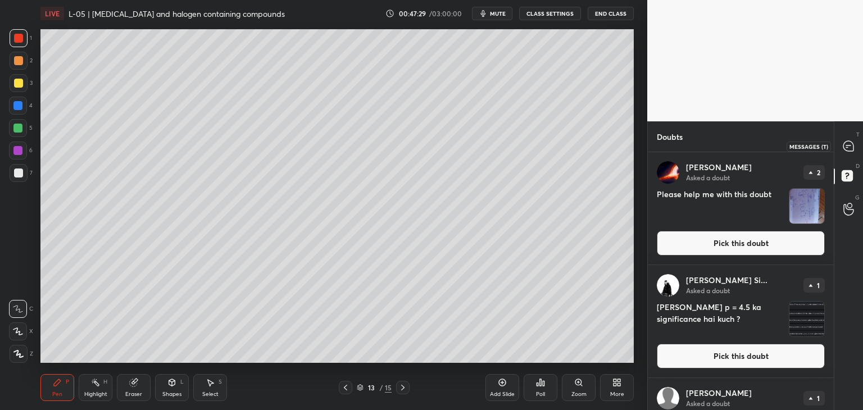
click at [847, 142] on icon at bounding box center [848, 146] width 10 height 10
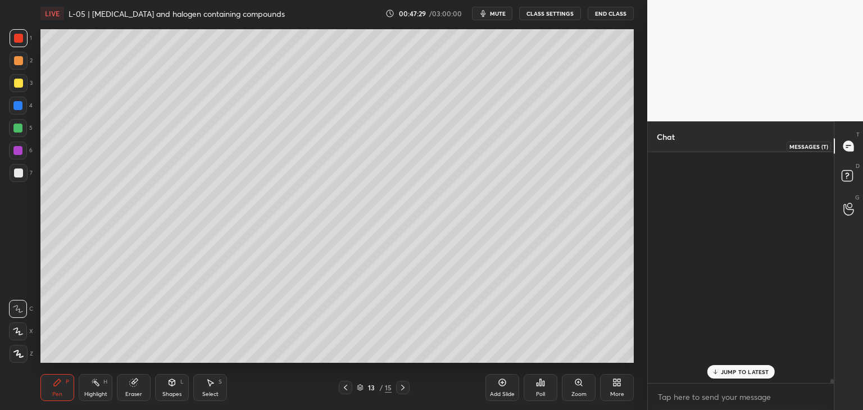
scroll to position [227, 183]
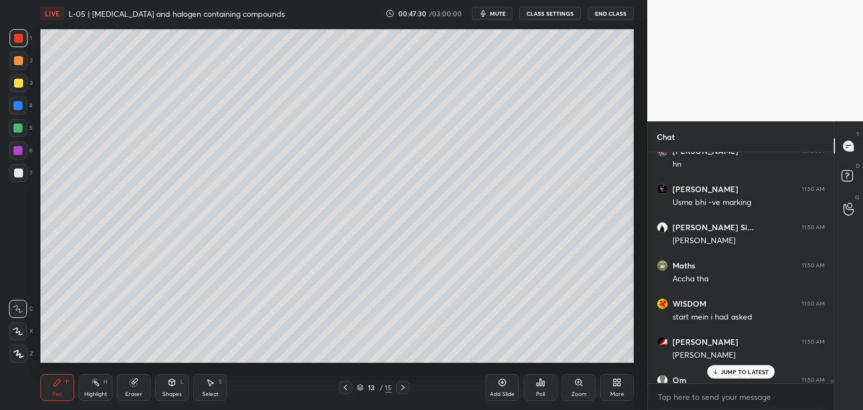
click at [741, 372] on p "JUMP TO LATEST" at bounding box center [745, 371] width 48 height 7
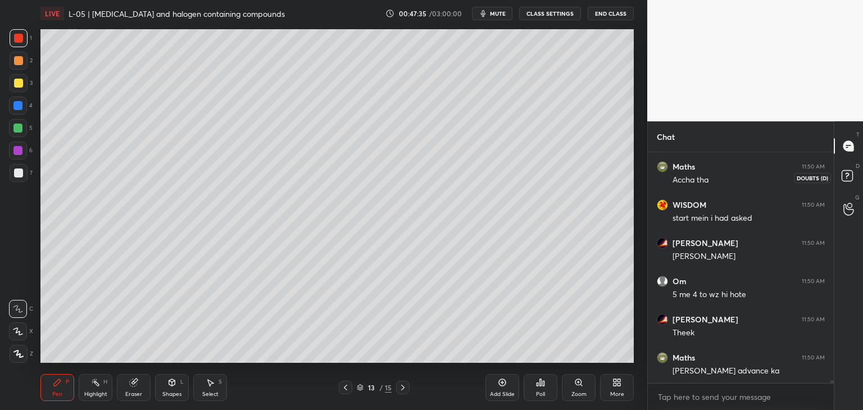
scroll to position [18100, 0]
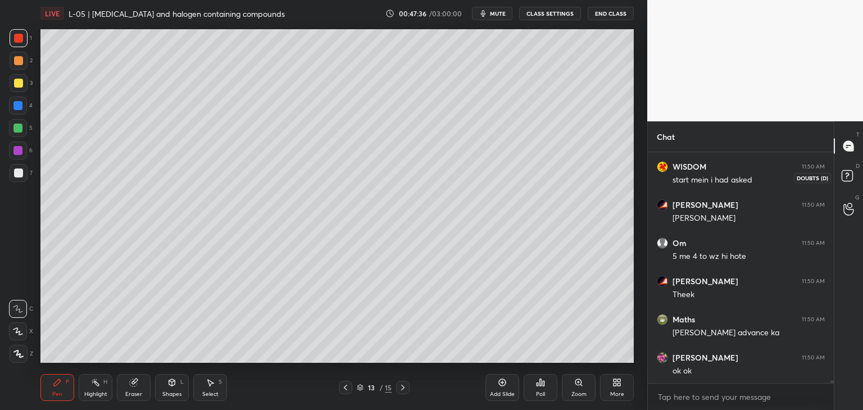
click at [849, 174] on rect at bounding box center [846, 176] width 11 height 11
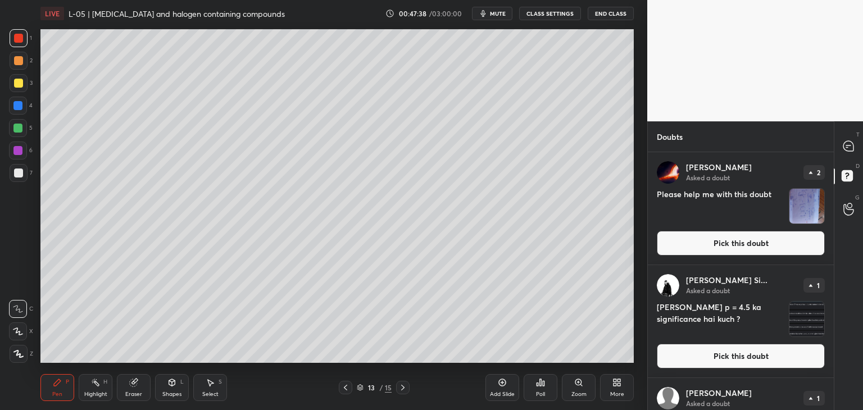
click at [732, 353] on button "Pick this doubt" at bounding box center [740, 356] width 168 height 25
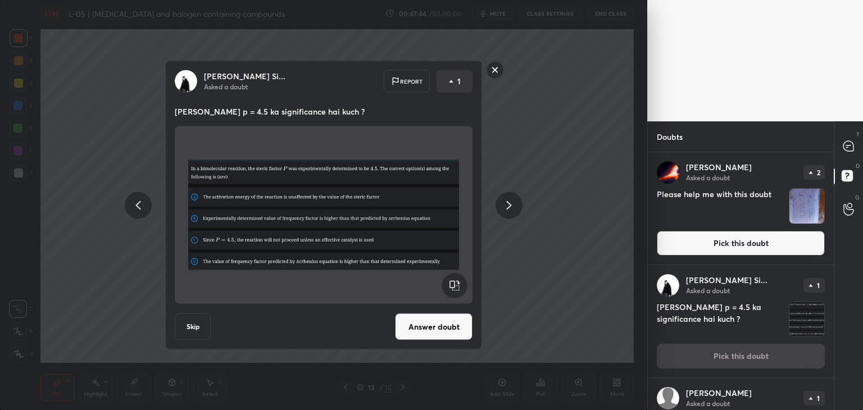
click at [451, 337] on button "Answer doubt" at bounding box center [433, 326] width 77 height 27
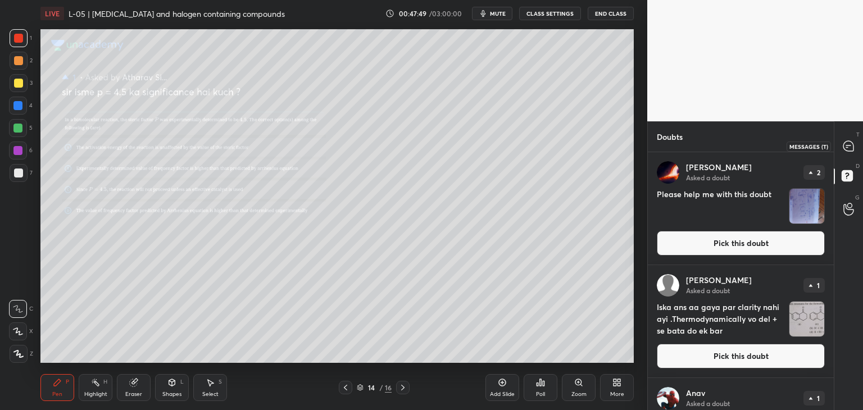
click at [845, 149] on icon at bounding box center [848, 146] width 10 height 10
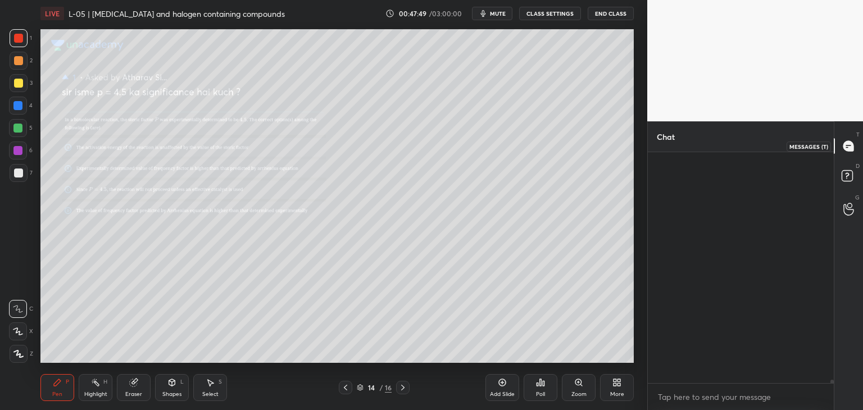
scroll to position [227, 183]
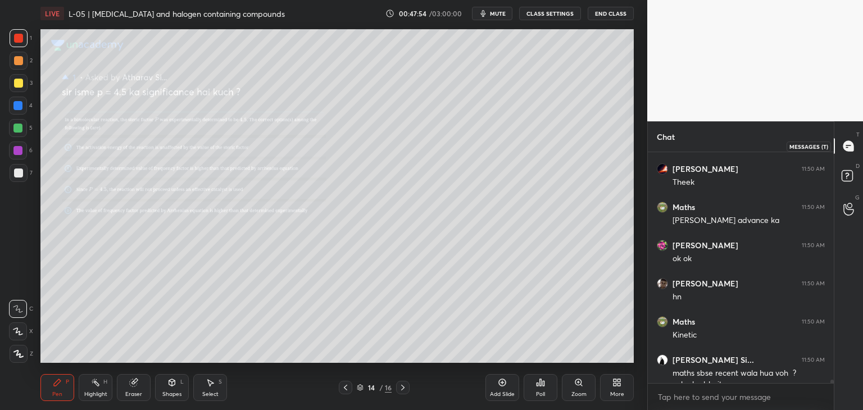
click at [843, 146] on icon at bounding box center [848, 146] width 10 height 10
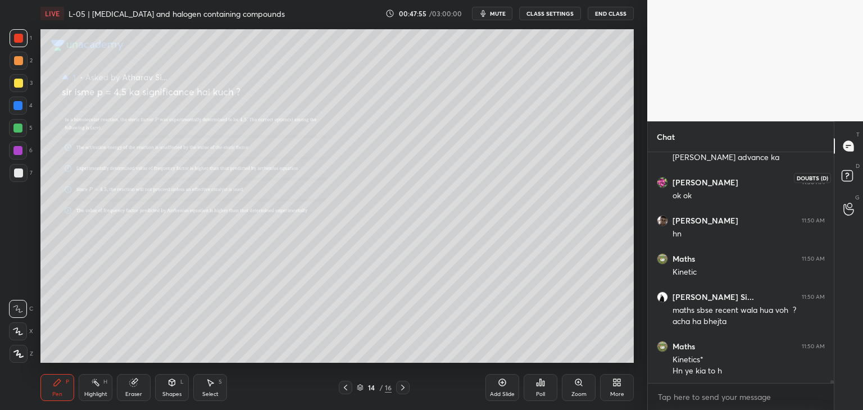
click at [847, 174] on rect at bounding box center [846, 176] width 11 height 11
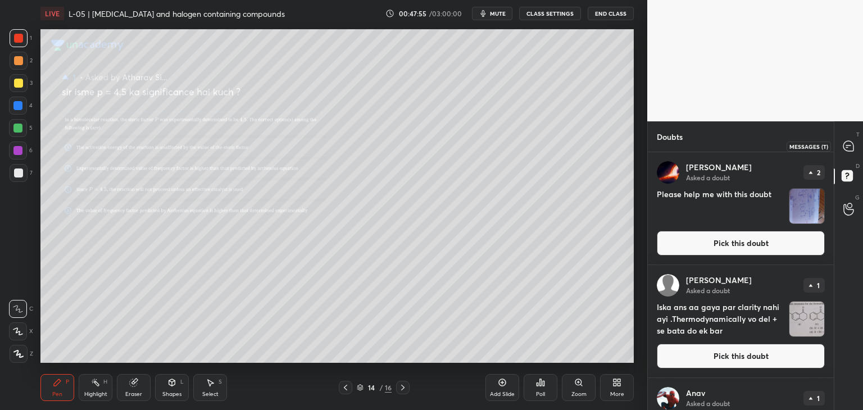
click at [845, 140] on icon at bounding box center [848, 146] width 12 height 12
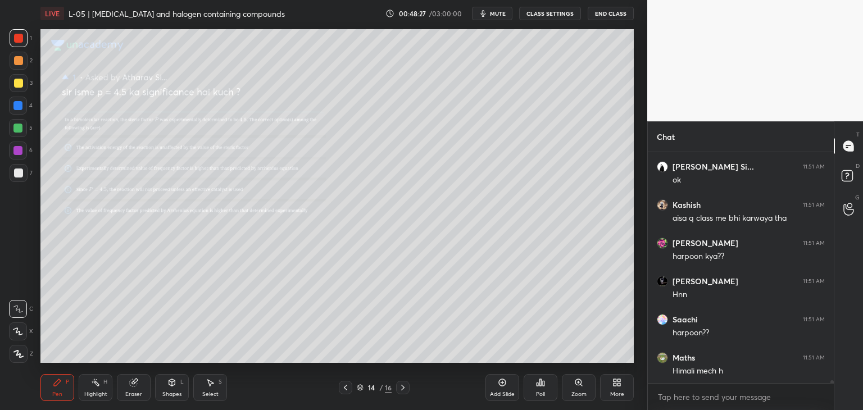
scroll to position [18734, 0]
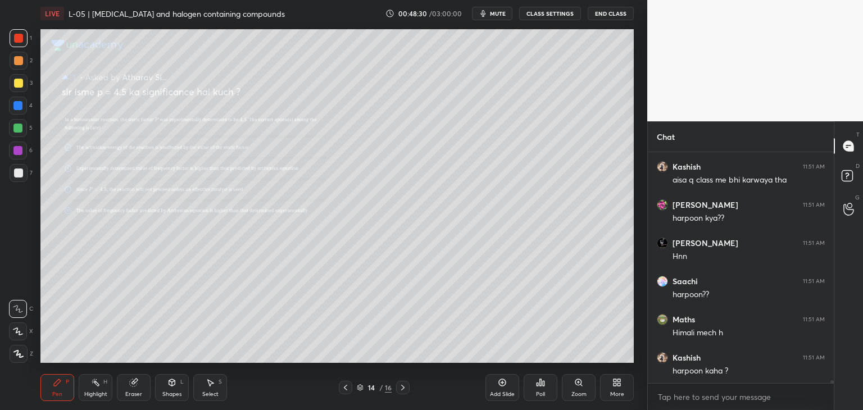
click at [142, 386] on div "Eraser" at bounding box center [134, 387] width 34 height 27
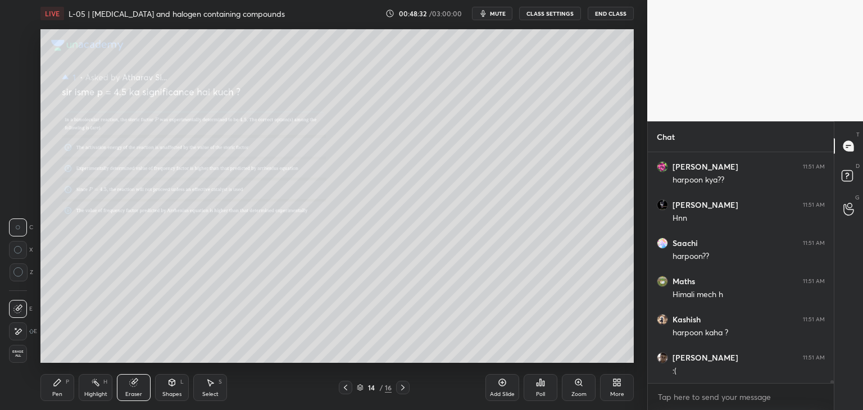
click at [61, 404] on div "Pen P Highlight H Eraser Shapes L Select S 14 / 16 Add Slide Poll Zoom More" at bounding box center [336, 387] width 593 height 45
click at [58, 394] on div "Pen" at bounding box center [57, 394] width 10 height 6
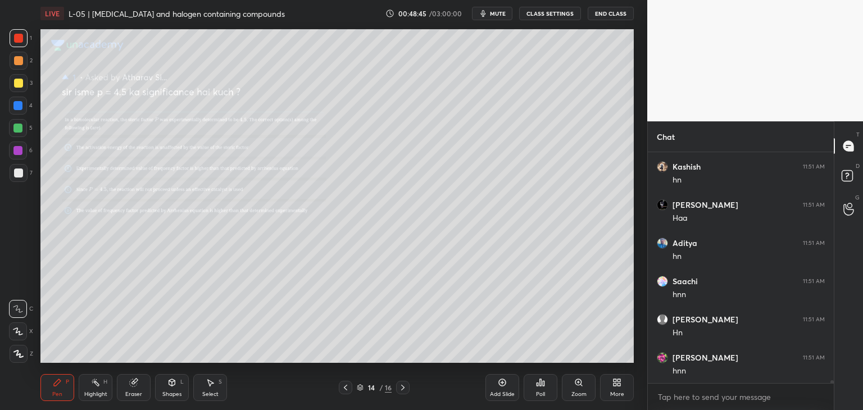
scroll to position [19116, 0]
click at [133, 390] on div "Eraser" at bounding box center [134, 387] width 34 height 27
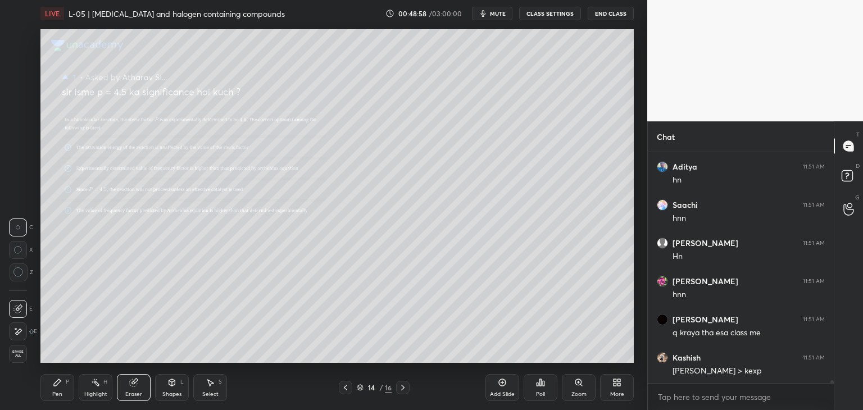
click at [54, 391] on div "Pen" at bounding box center [57, 394] width 10 height 6
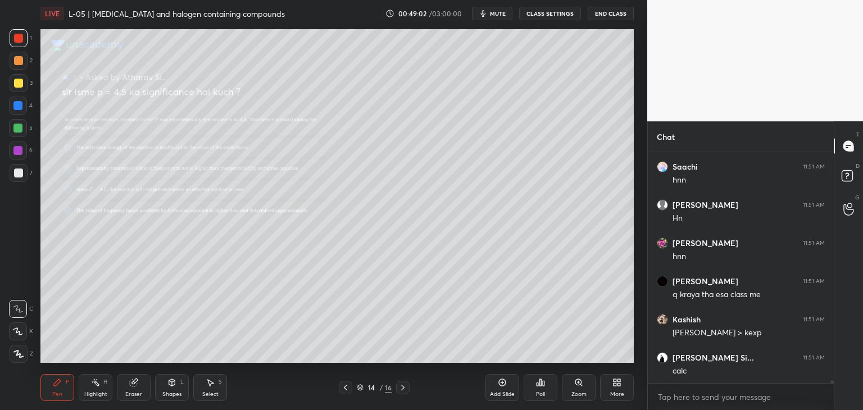
click at [131, 388] on div "Eraser" at bounding box center [134, 387] width 34 height 27
click at [52, 387] on div "Pen P" at bounding box center [57, 387] width 34 height 27
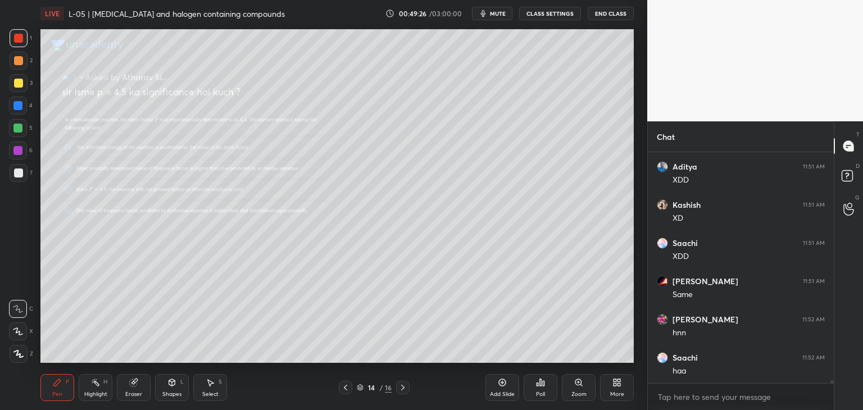
scroll to position [19574, 0]
click at [842, 178] on rect at bounding box center [846, 176] width 11 height 11
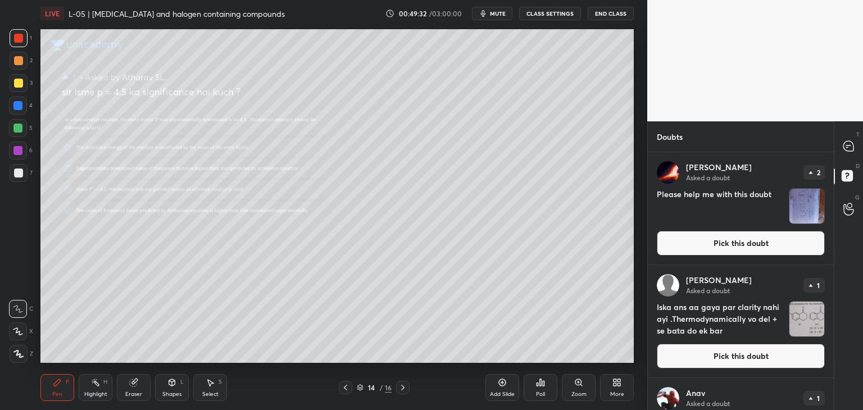
click at [742, 357] on button "Pick this doubt" at bounding box center [740, 356] width 168 height 25
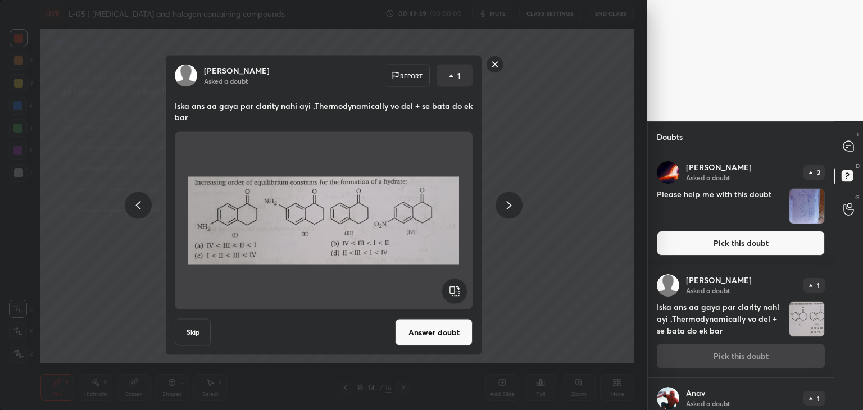
click at [435, 326] on button "Answer doubt" at bounding box center [433, 332] width 77 height 27
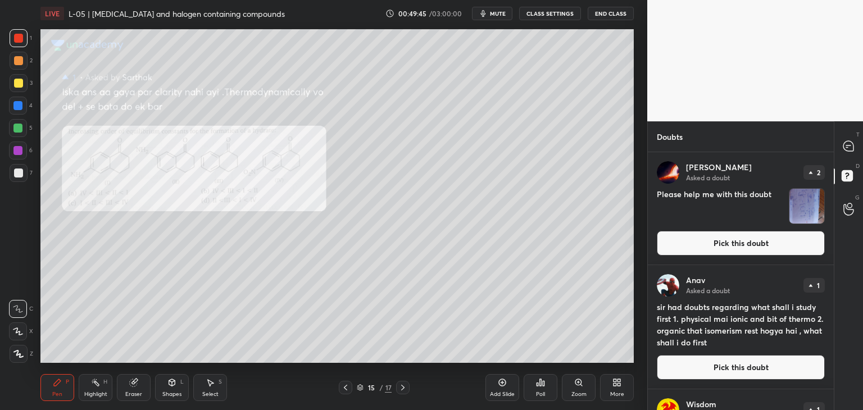
click at [856, 133] on p "T" at bounding box center [857, 134] width 3 height 8
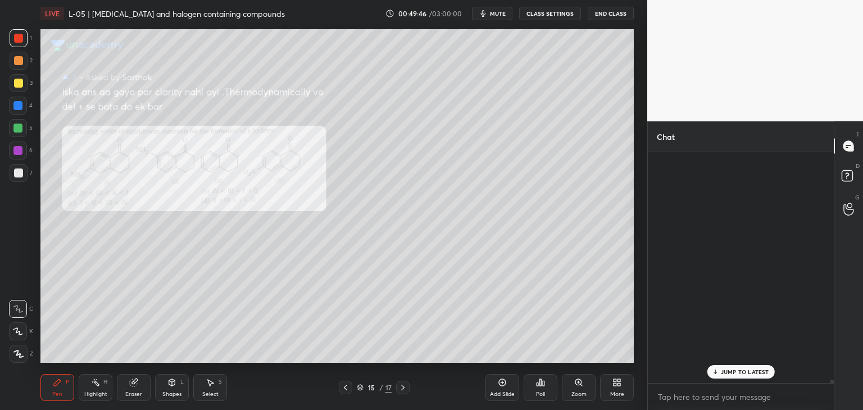
scroll to position [227, 183]
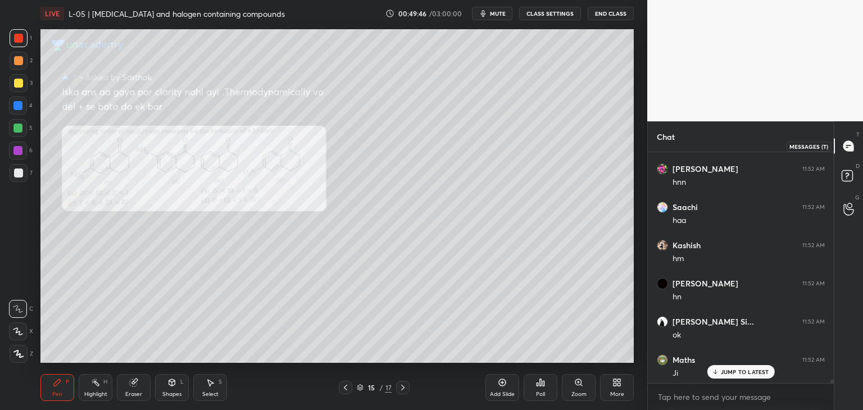
click at [851, 140] on icon at bounding box center [848, 146] width 12 height 12
click at [735, 368] on p "JUMP TO LATEST" at bounding box center [745, 371] width 48 height 7
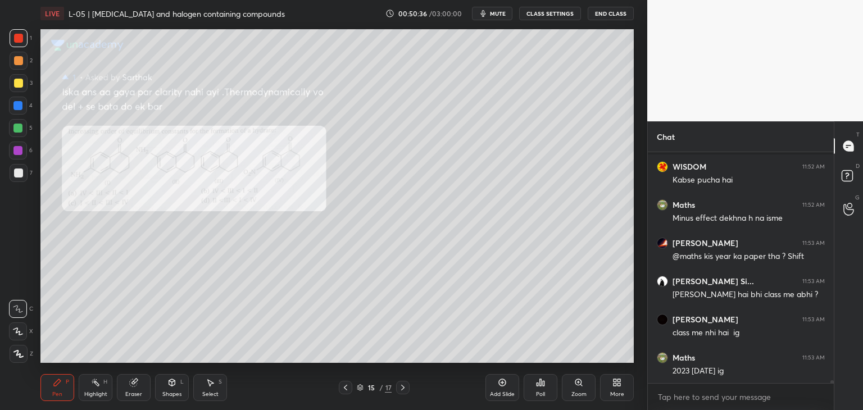
scroll to position [19938, 0]
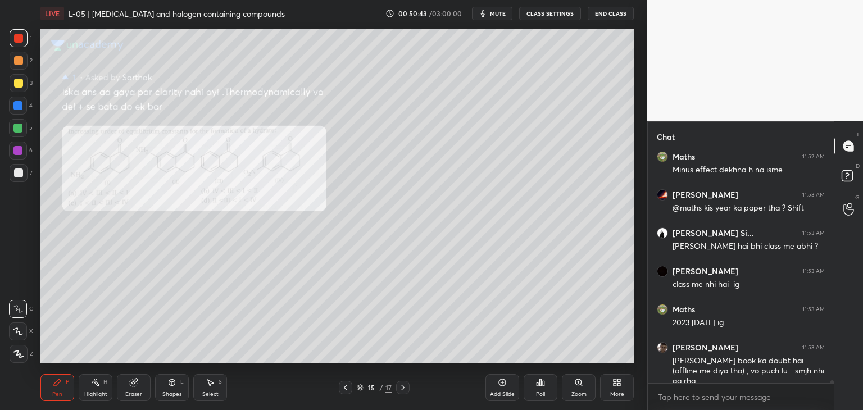
click at [211, 382] on icon at bounding box center [211, 383] width 6 height 7
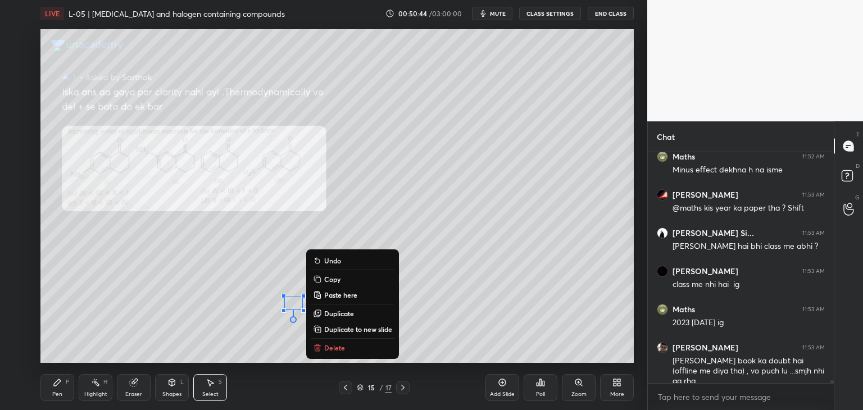
click at [329, 351] on p "Delete" at bounding box center [334, 347] width 21 height 9
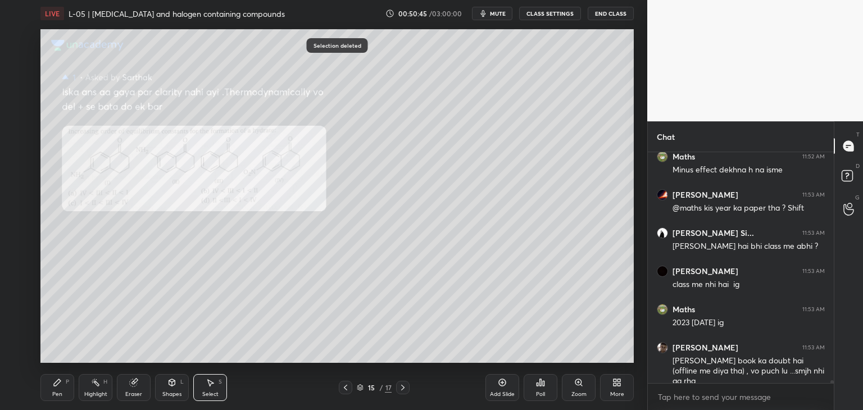
click at [63, 385] on div "Pen P" at bounding box center [57, 387] width 34 height 27
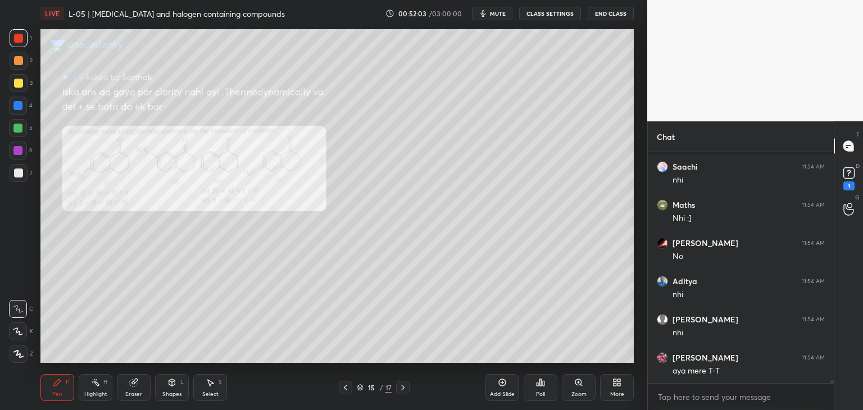
scroll to position [20532, 0]
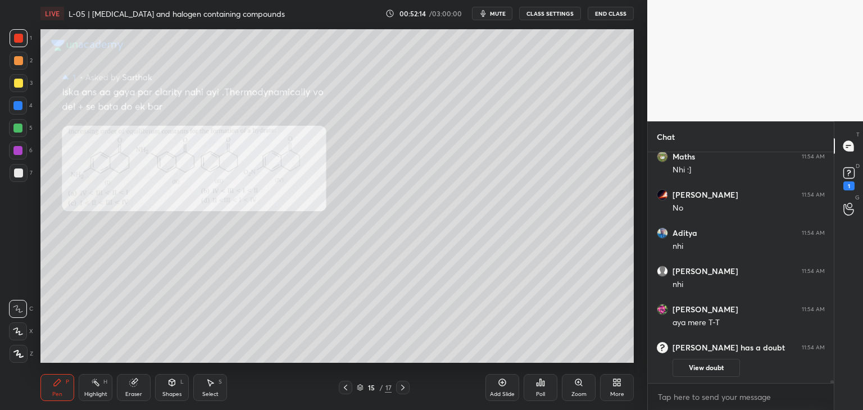
click at [710, 366] on button "View doubt" at bounding box center [705, 368] width 67 height 18
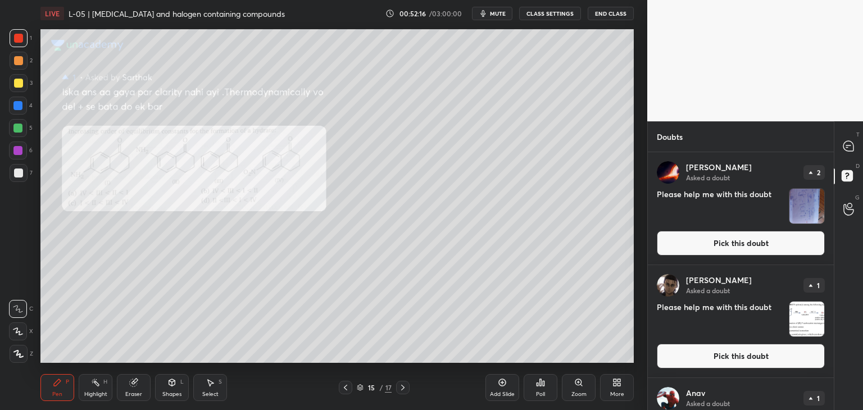
click at [704, 353] on button "Pick this doubt" at bounding box center [740, 356] width 168 height 25
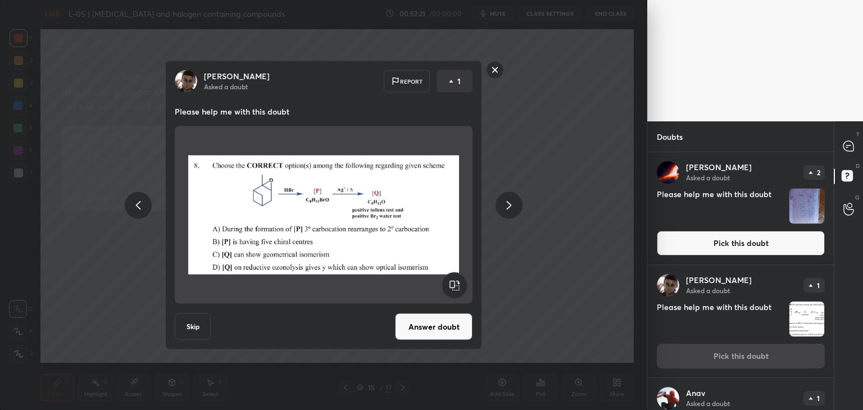
click at [494, 69] on rect at bounding box center [494, 69] width 17 height 17
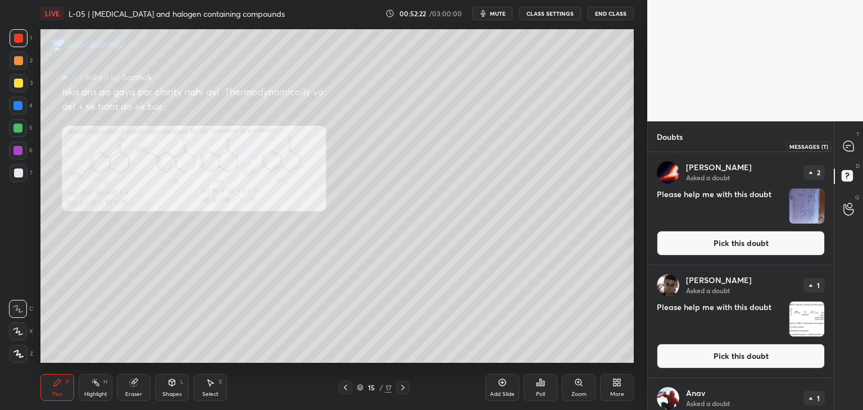
click at [843, 145] on icon at bounding box center [848, 146] width 10 height 10
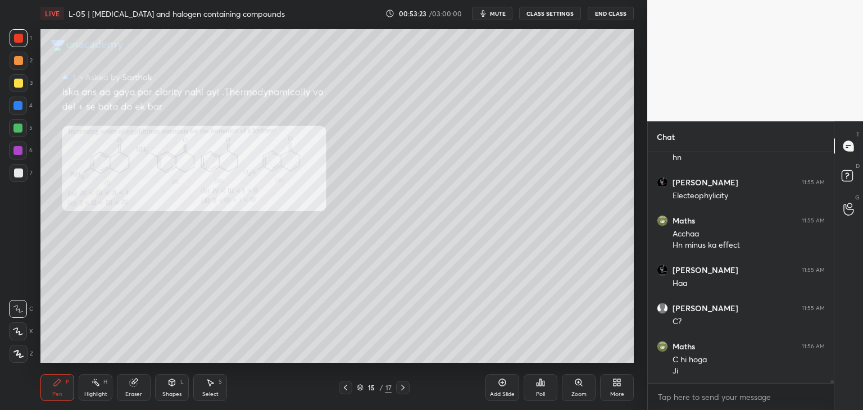
scroll to position [19488, 0]
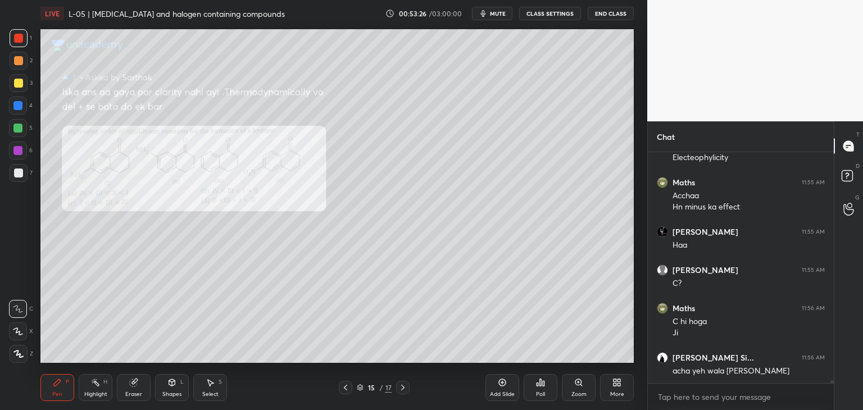
click at [139, 389] on div "Eraser" at bounding box center [134, 387] width 34 height 27
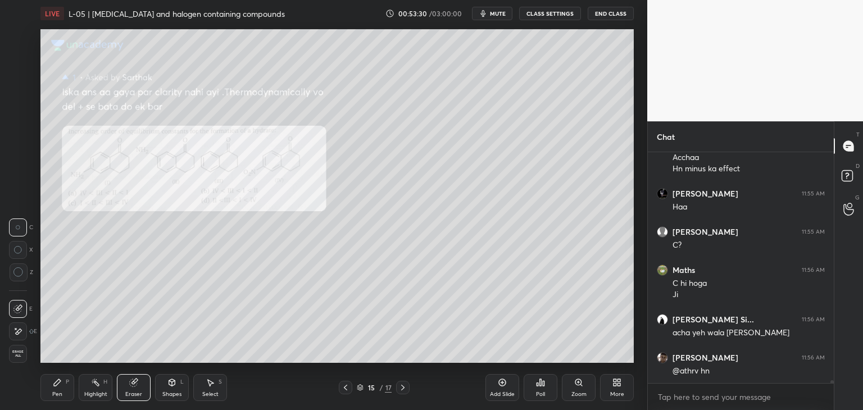
click at [404, 389] on icon at bounding box center [402, 387] width 9 height 9
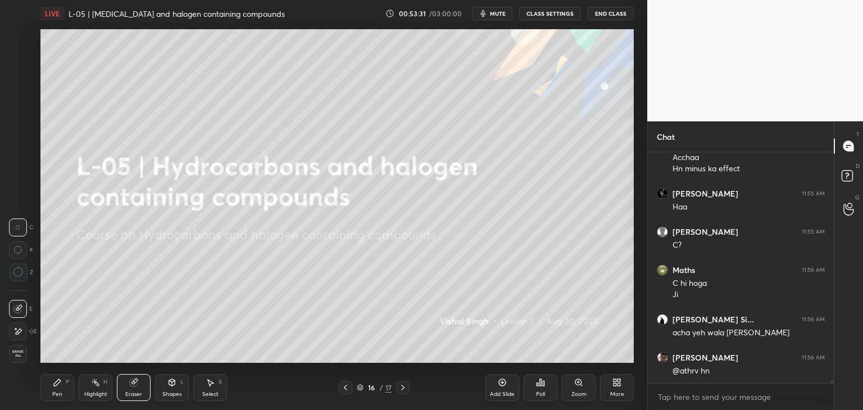
click at [345, 383] on icon at bounding box center [345, 387] width 9 height 9
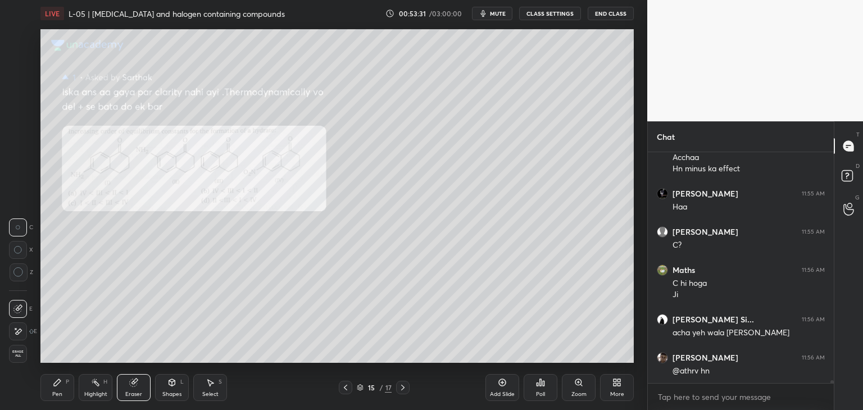
scroll to position [19564, 0]
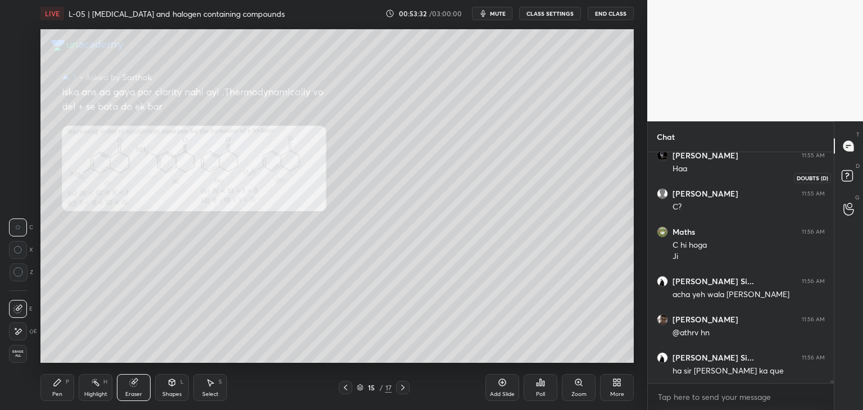
click at [845, 181] on rect at bounding box center [846, 176] width 11 height 11
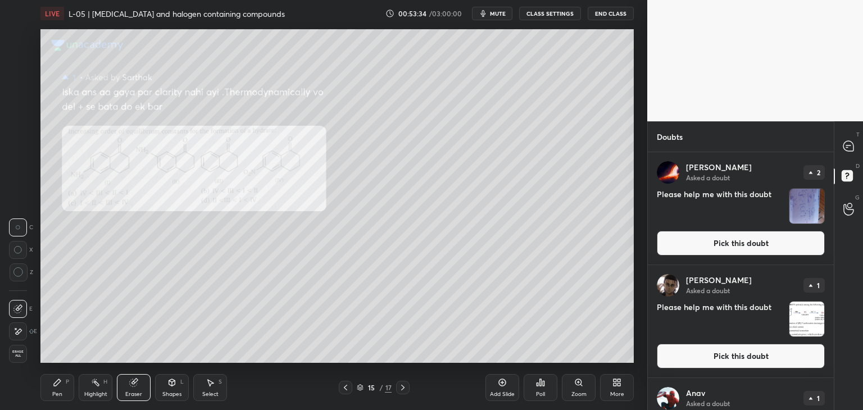
click at [710, 351] on button "Pick this doubt" at bounding box center [740, 356] width 168 height 25
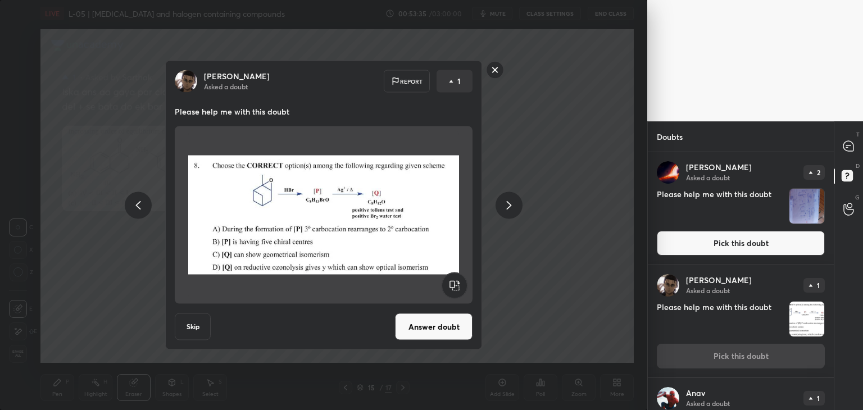
click at [435, 330] on button "Answer doubt" at bounding box center [433, 326] width 77 height 27
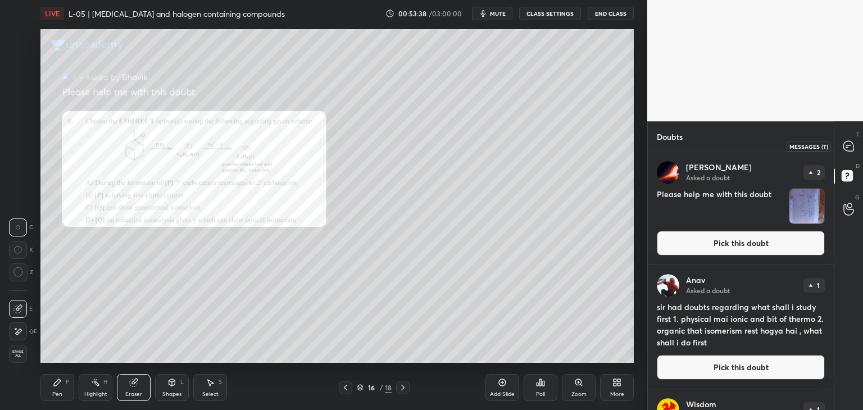
click at [846, 149] on icon at bounding box center [848, 146] width 10 height 10
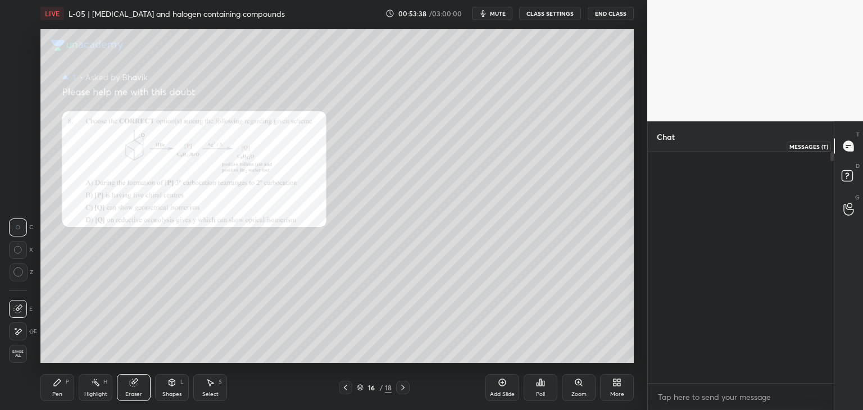
scroll to position [227, 183]
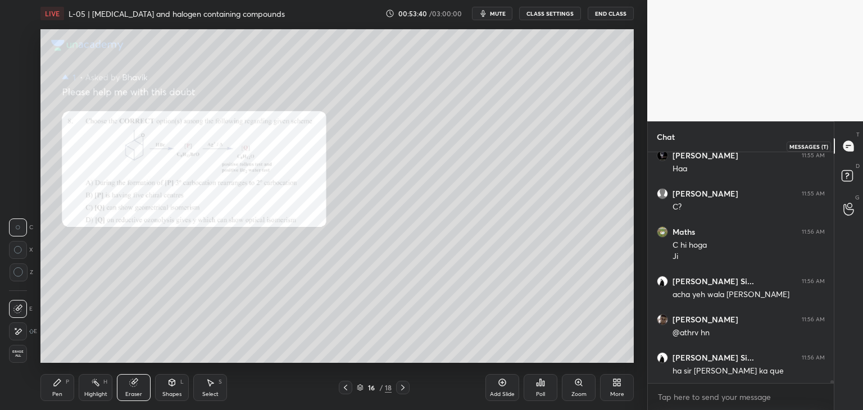
click at [842, 148] on icon at bounding box center [848, 146] width 12 height 12
click at [571, 382] on div "Zoom" at bounding box center [579, 387] width 34 height 27
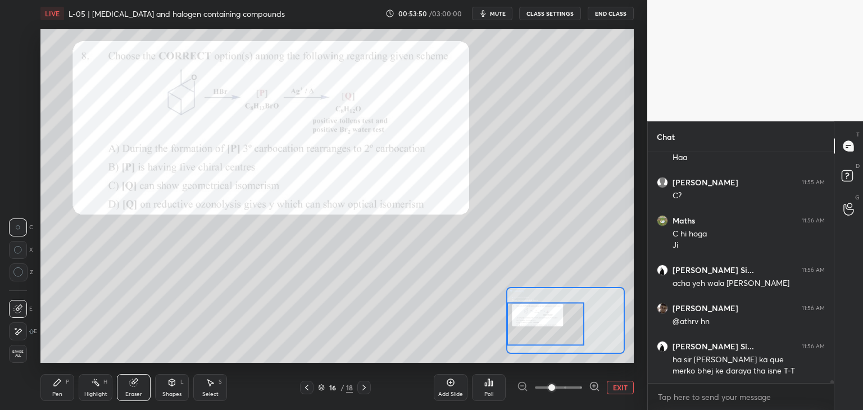
scroll to position [19565, 0]
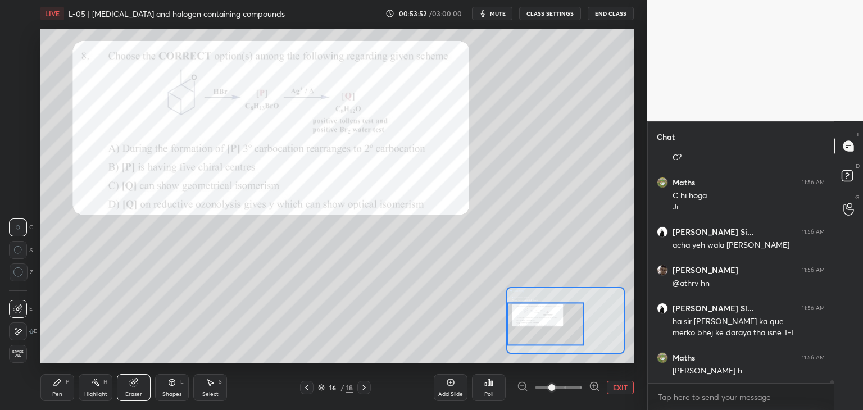
click at [54, 386] on icon at bounding box center [57, 382] width 7 height 7
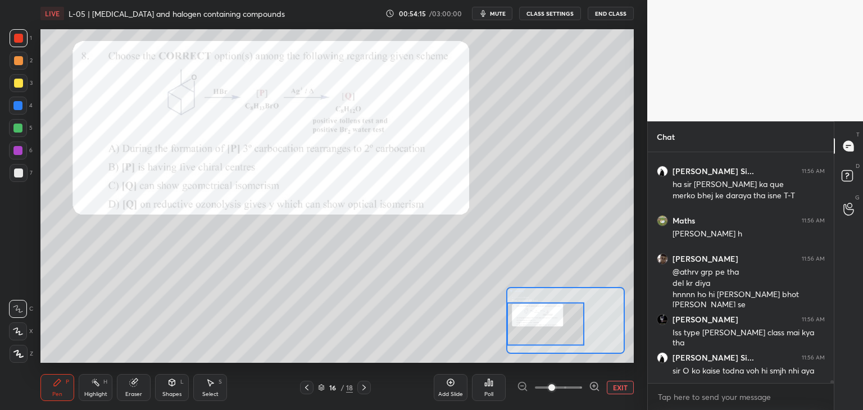
scroll to position [19741, 0]
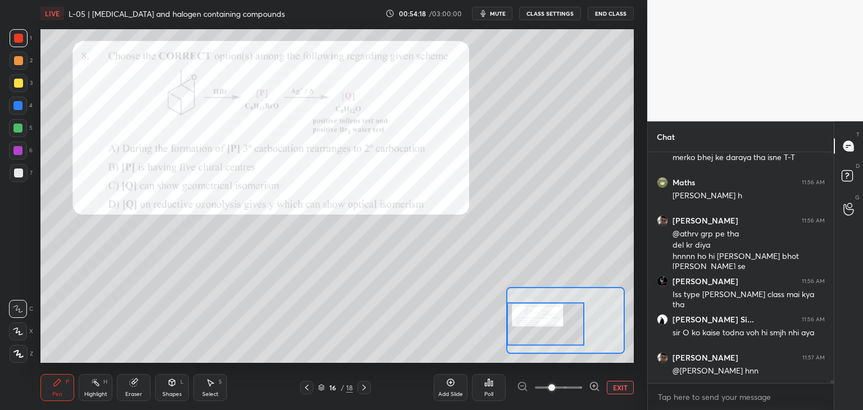
click at [19, 122] on div at bounding box center [18, 128] width 18 height 18
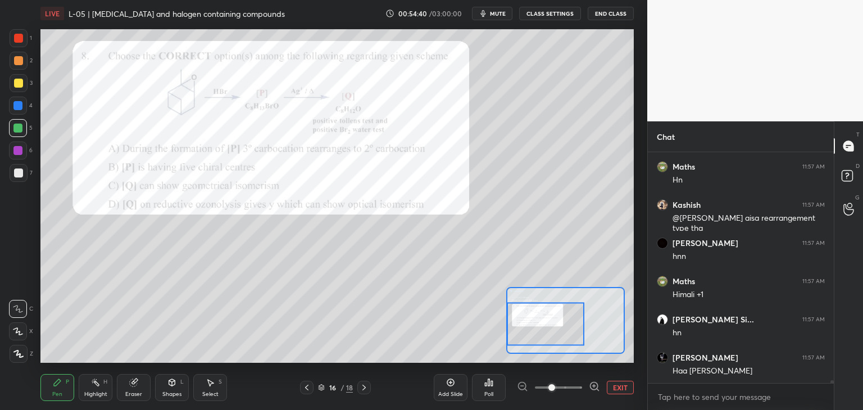
scroll to position [20122, 0]
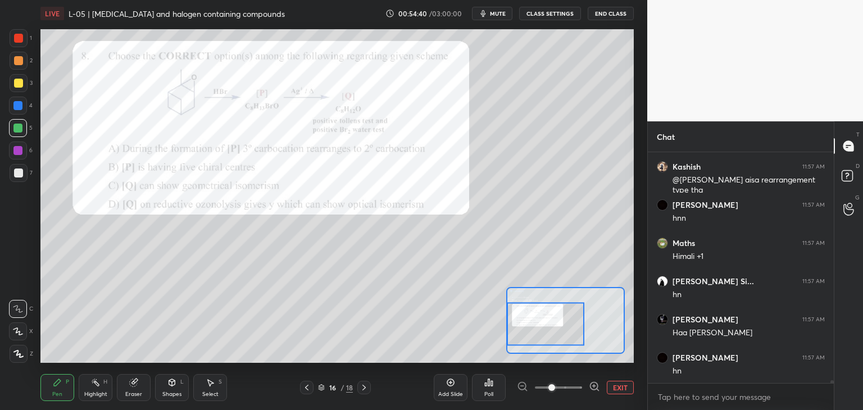
click at [20, 152] on div at bounding box center [17, 150] width 9 height 9
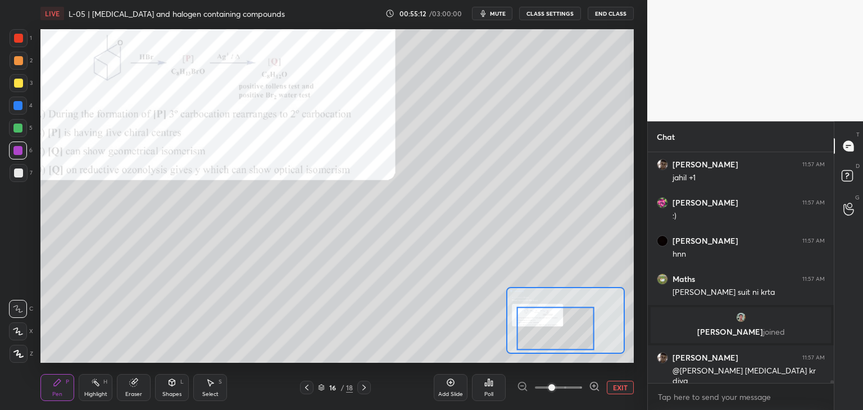
scroll to position [19825, 0]
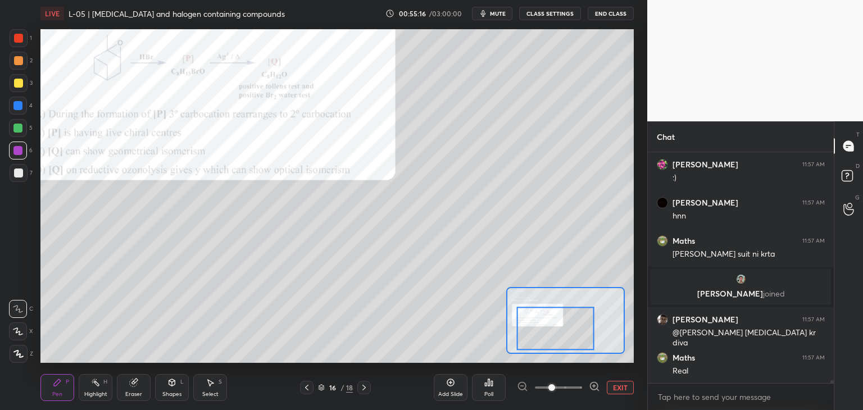
click at [130, 385] on icon at bounding box center [133, 382] width 9 height 9
click at [61, 389] on div "Pen P" at bounding box center [57, 387] width 34 height 27
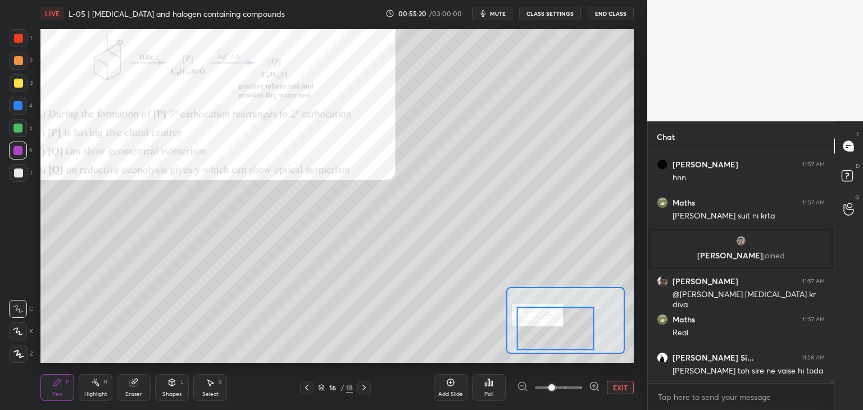
click at [16, 108] on div at bounding box center [17, 105] width 9 height 9
click at [15, 41] on div at bounding box center [18, 38] width 9 height 9
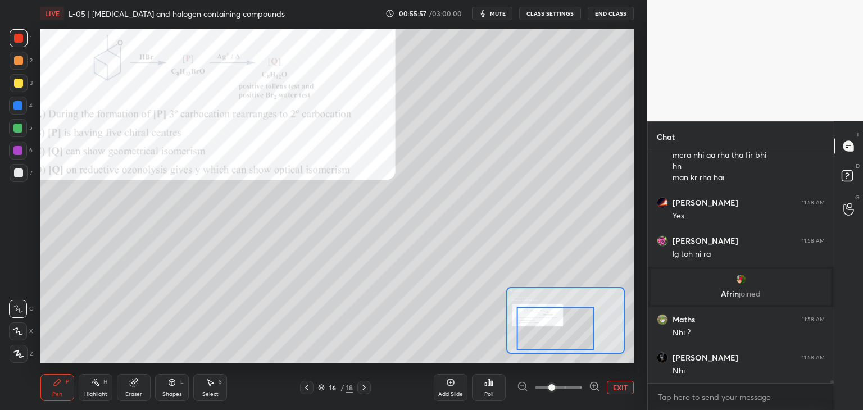
scroll to position [20085, 0]
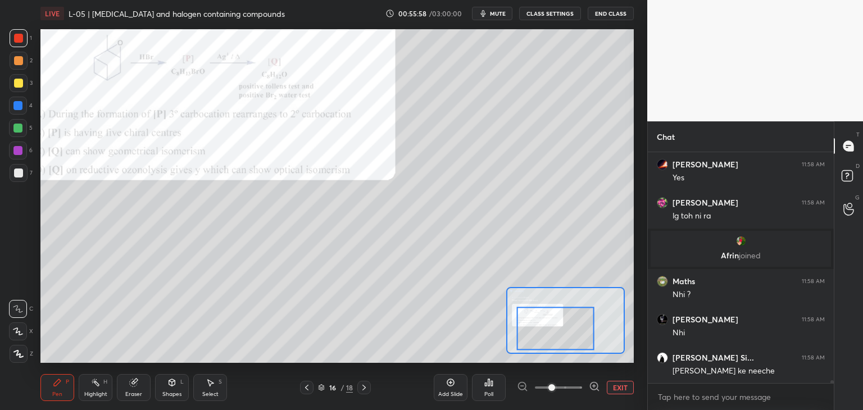
click at [20, 84] on div at bounding box center [18, 83] width 9 height 9
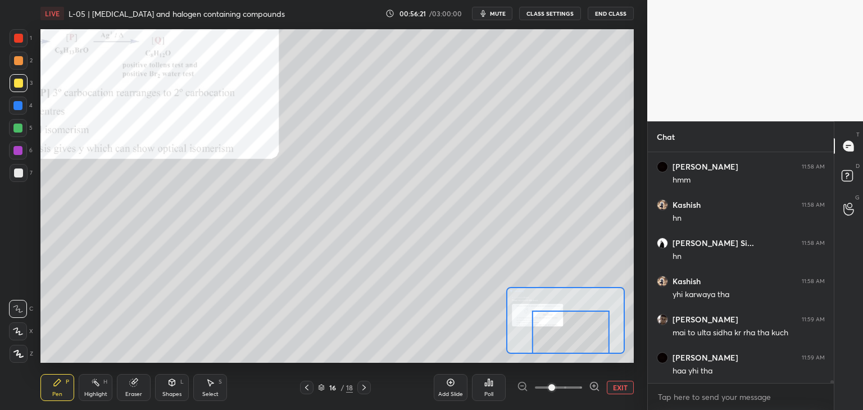
scroll to position [20391, 0]
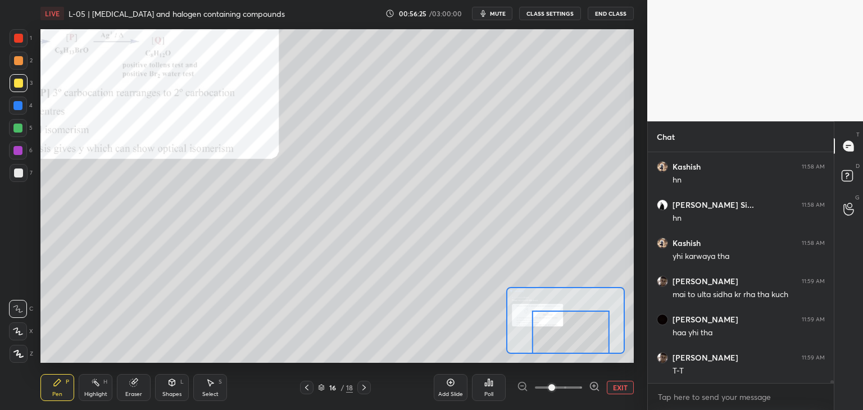
click at [134, 387] on div "Eraser" at bounding box center [134, 387] width 34 height 27
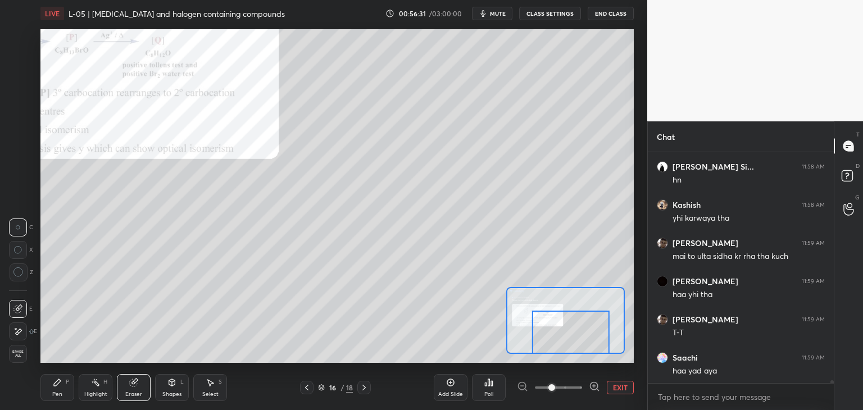
scroll to position [20467, 0]
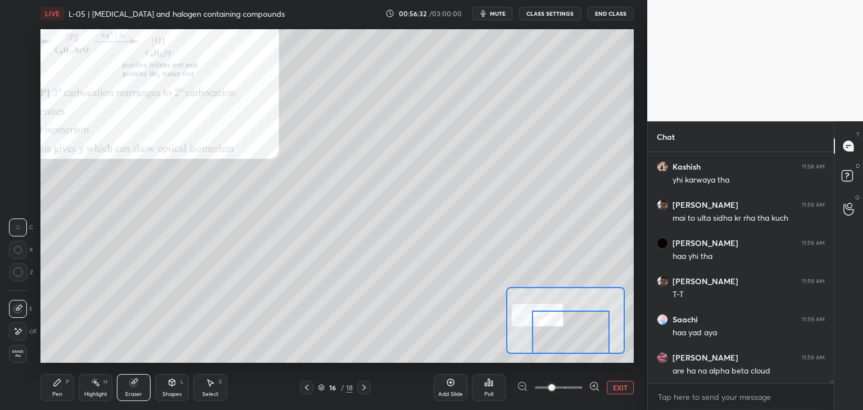
click at [54, 389] on div "Pen P" at bounding box center [57, 387] width 34 height 27
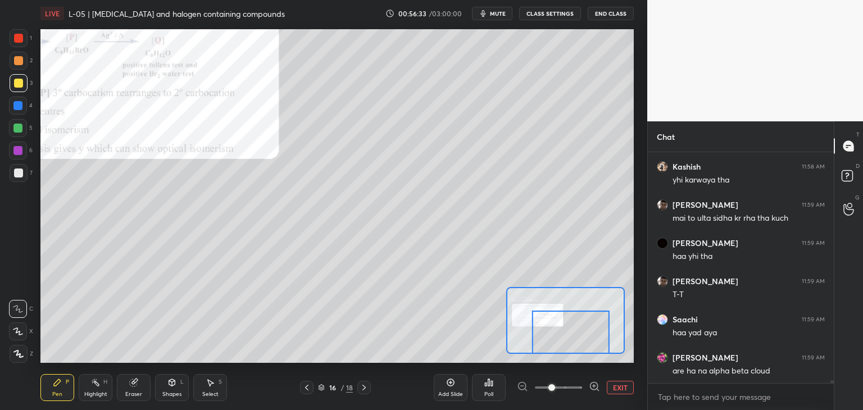
click at [17, 39] on div at bounding box center [18, 38] width 9 height 9
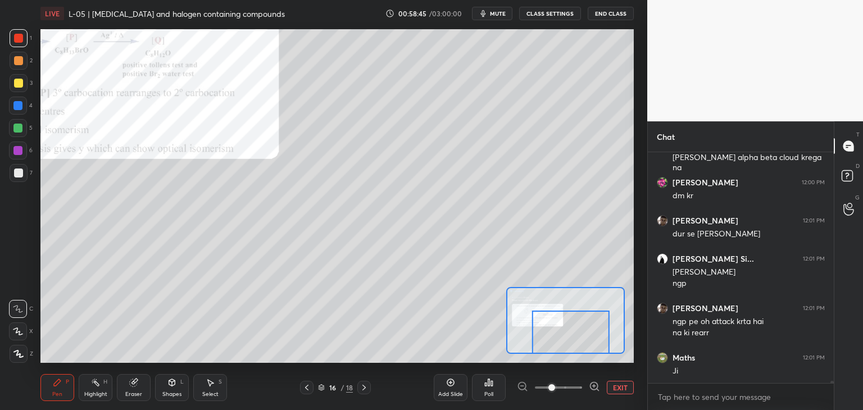
scroll to position [21343, 0]
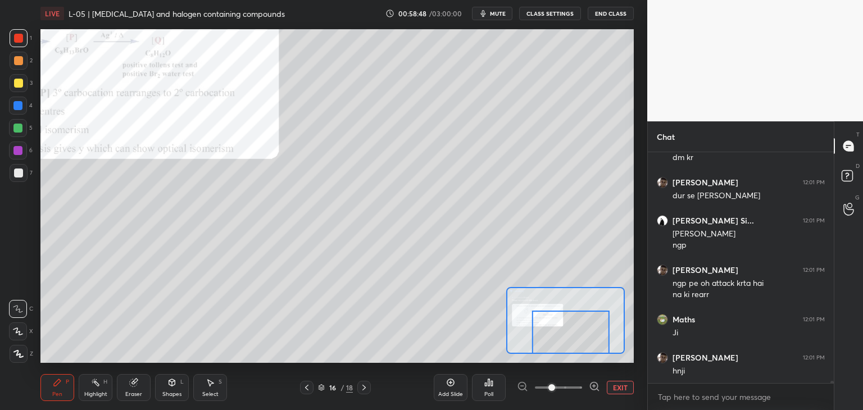
click at [21, 106] on div at bounding box center [17, 105] width 9 height 9
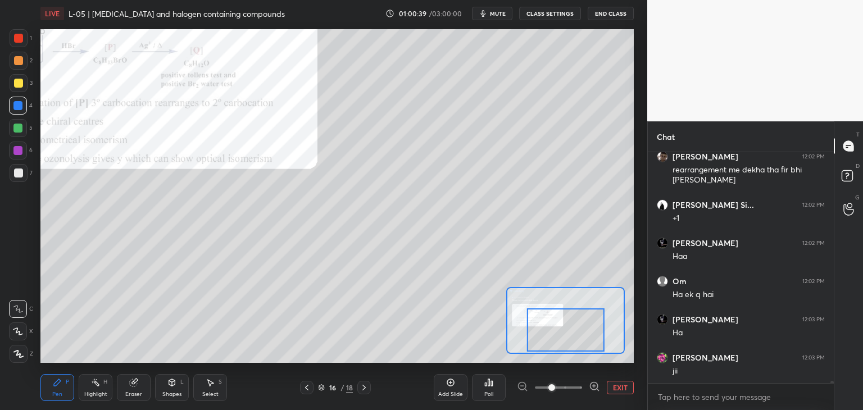
scroll to position [22674, 0]
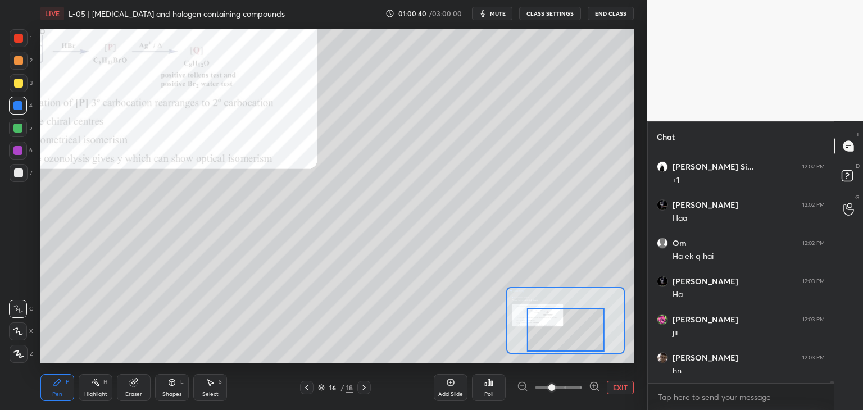
click at [545, 335] on div at bounding box center [565, 329] width 77 height 43
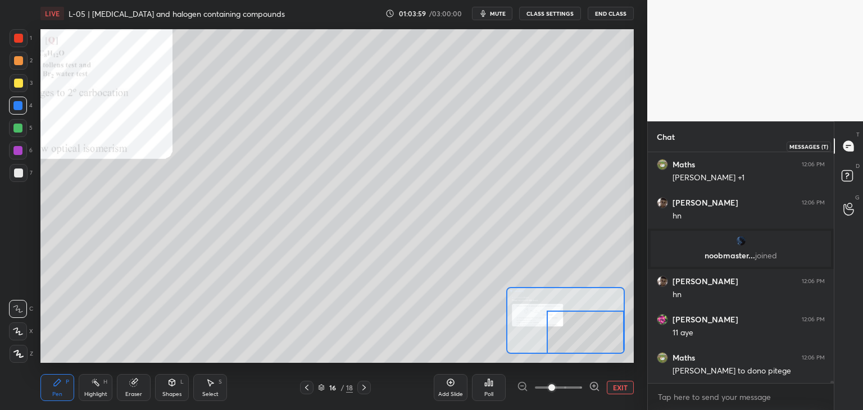
scroll to position [22912, 0]
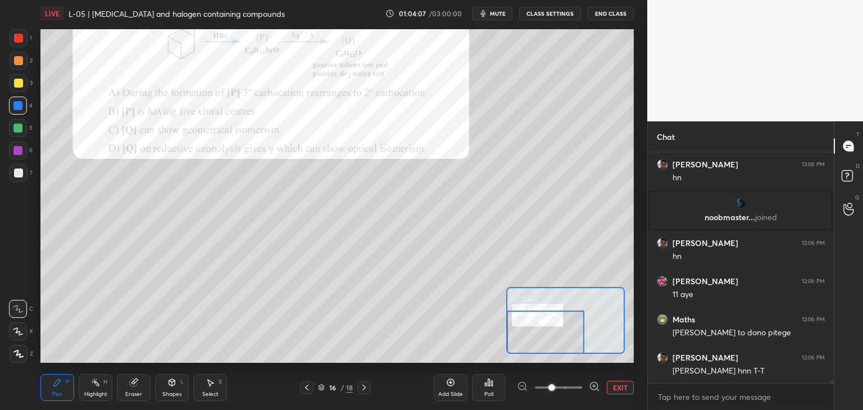
click at [212, 385] on icon at bounding box center [210, 382] width 9 height 9
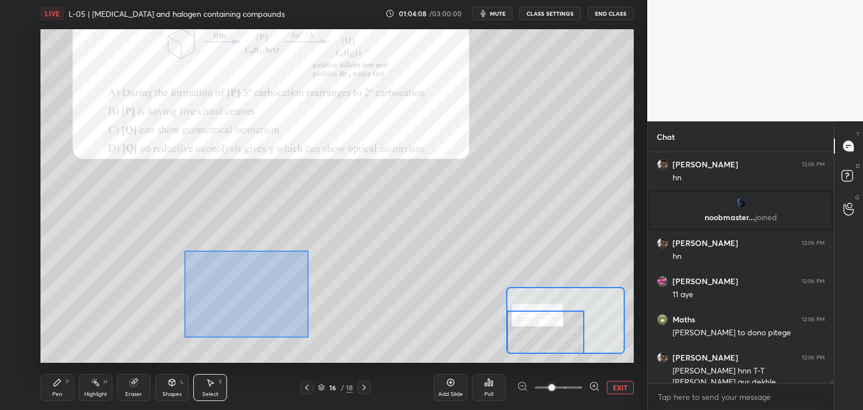
scroll to position [22924, 0]
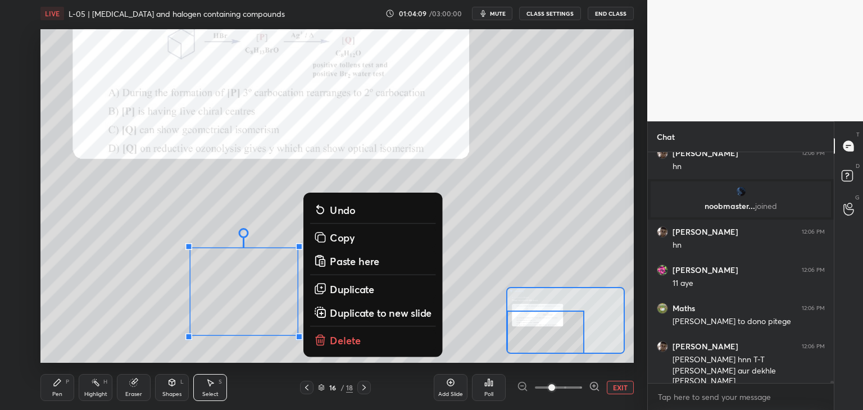
click at [342, 341] on p "Delete" at bounding box center [345, 340] width 31 height 13
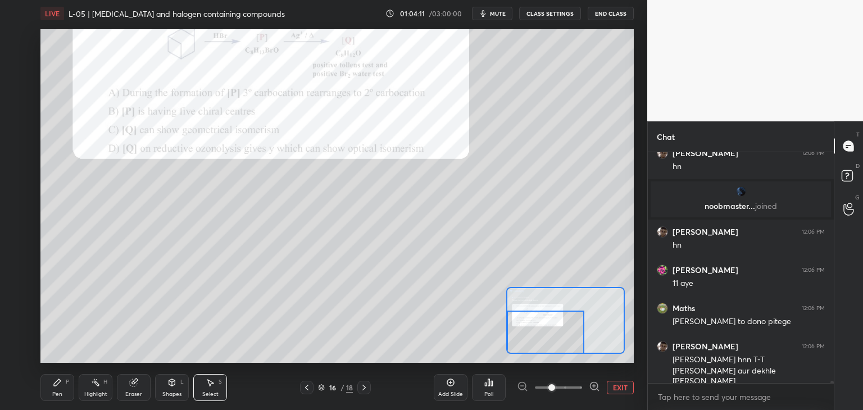
click at [57, 387] on icon at bounding box center [57, 382] width 9 height 9
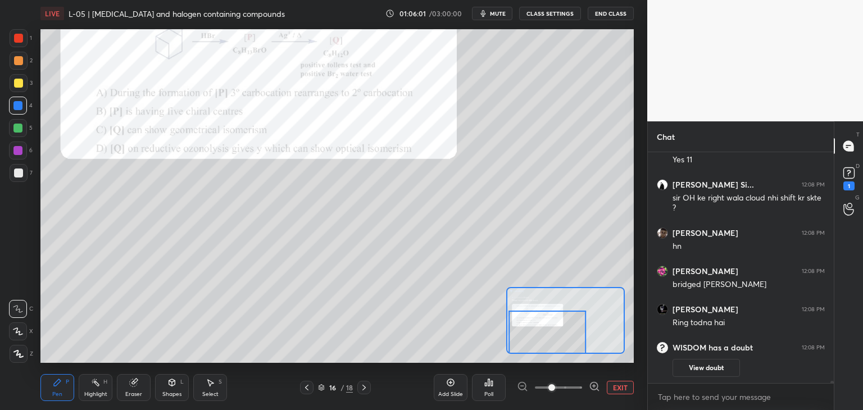
scroll to position [23175, 0]
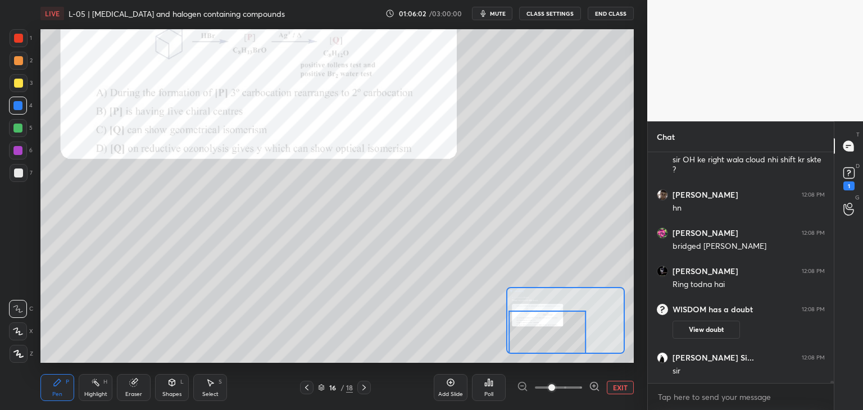
click at [706, 326] on button "View doubt" at bounding box center [705, 330] width 67 height 18
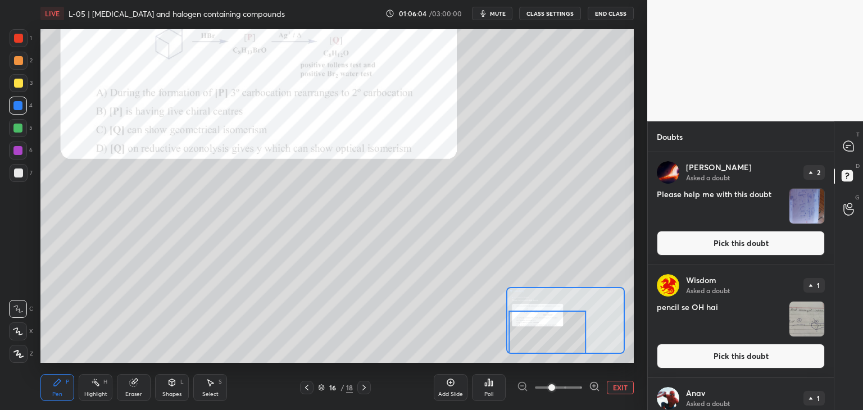
click at [706, 360] on button "Pick this doubt" at bounding box center [740, 356] width 168 height 25
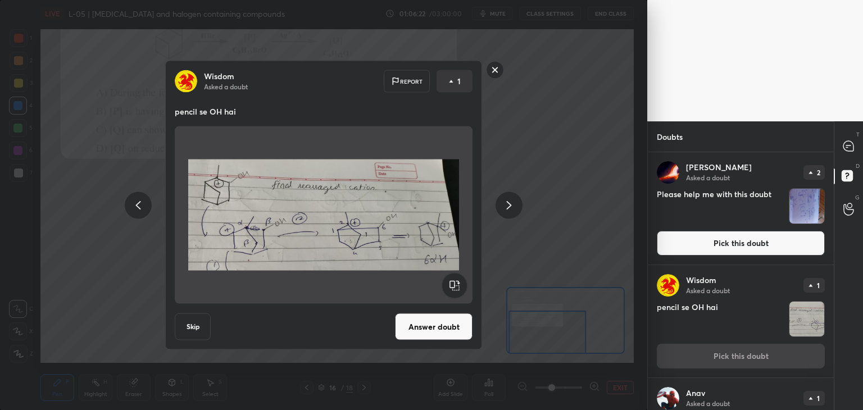
click at [437, 326] on button "Answer doubt" at bounding box center [433, 326] width 77 height 27
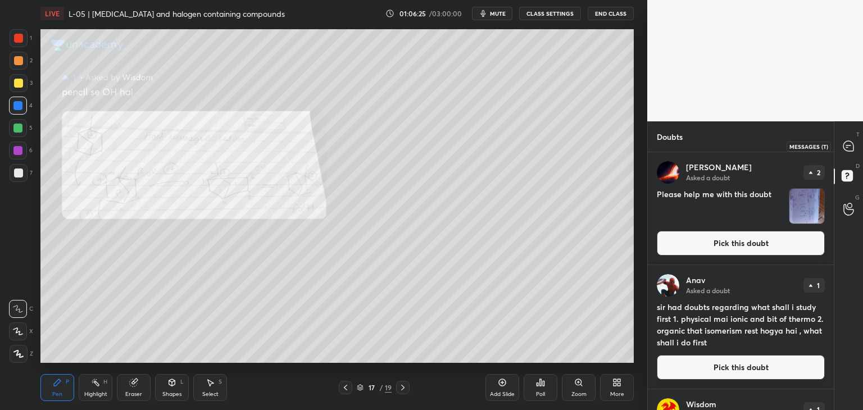
click at [849, 143] on icon at bounding box center [848, 146] width 10 height 10
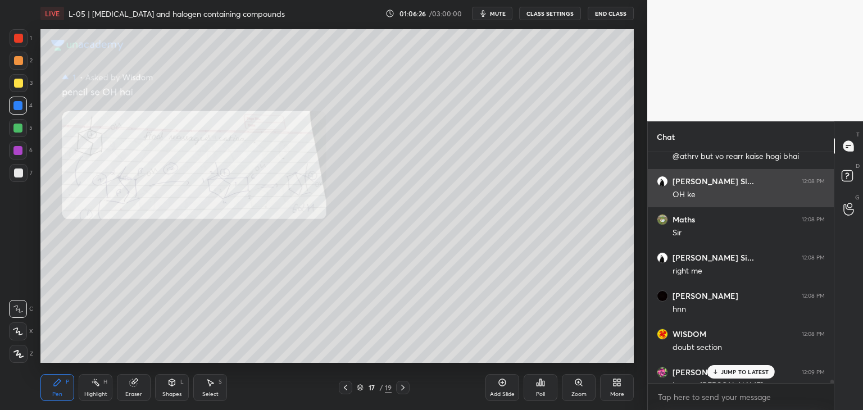
scroll to position [227, 183]
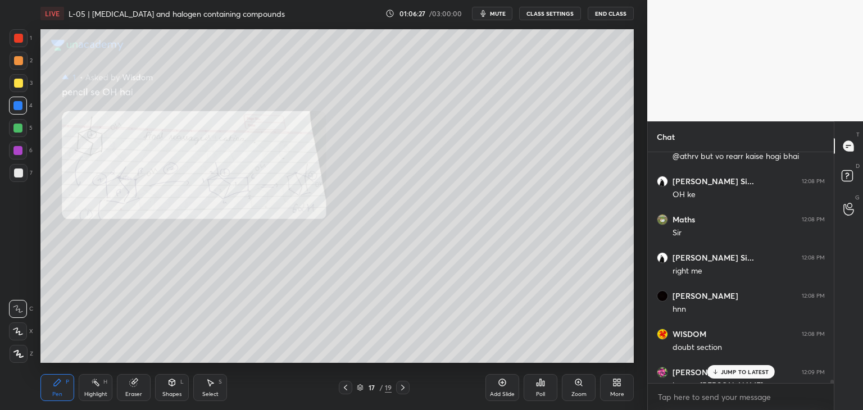
click at [741, 367] on div "JUMP TO LATEST" at bounding box center [739, 371] width 67 height 13
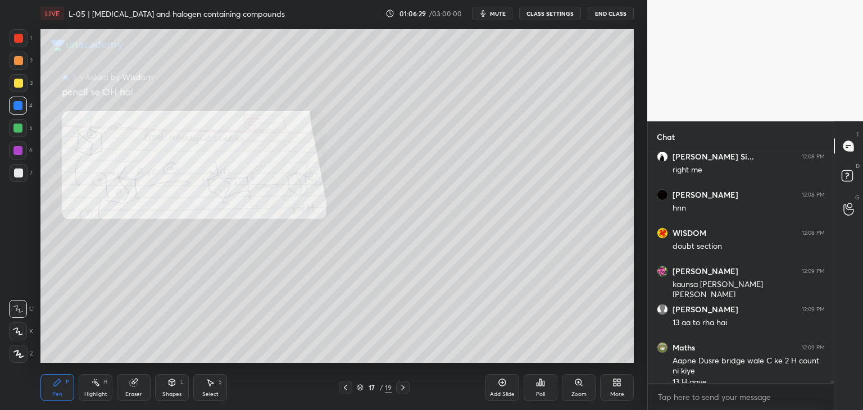
scroll to position [23720, 0]
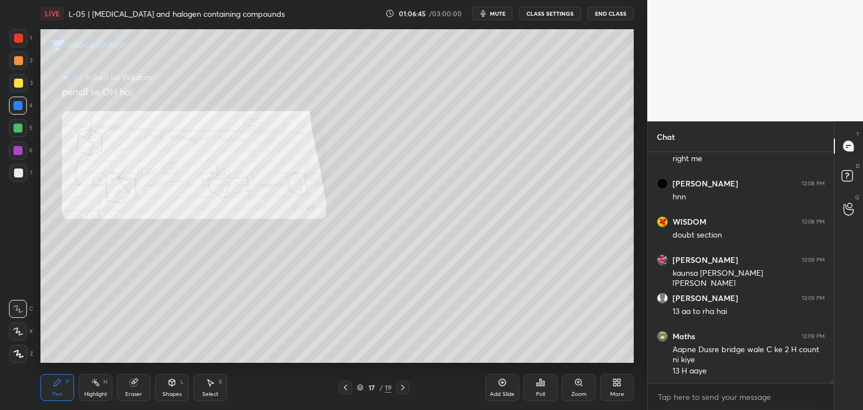
click at [211, 383] on icon at bounding box center [211, 383] width 6 height 7
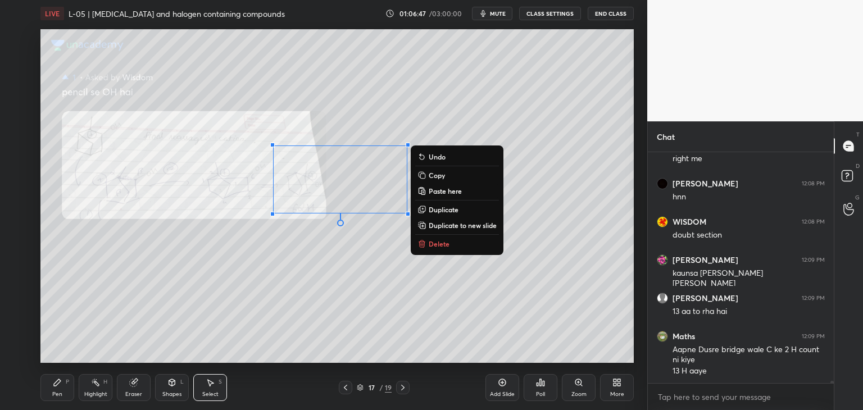
click at [445, 243] on p "Delete" at bounding box center [438, 243] width 21 height 9
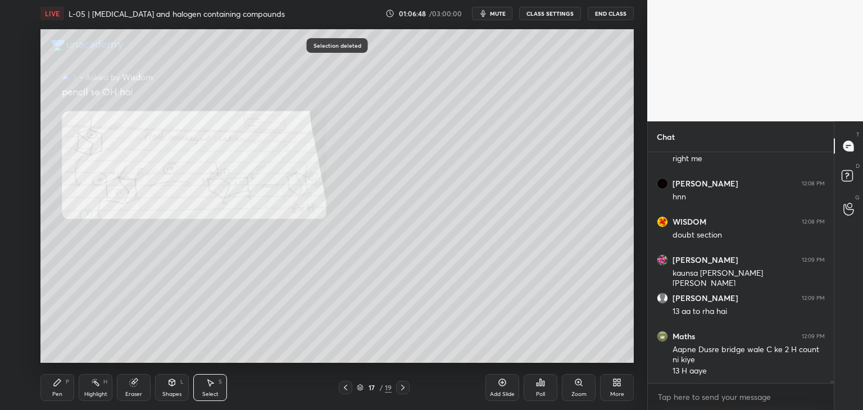
click at [65, 384] on div "Pen P" at bounding box center [57, 387] width 34 height 27
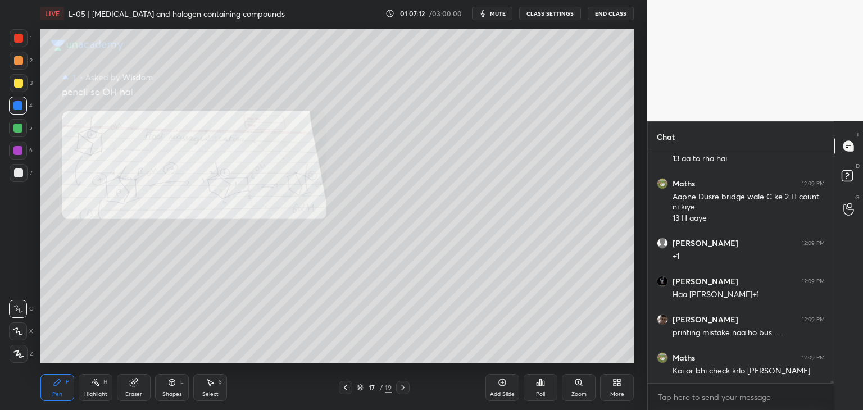
scroll to position [23911, 0]
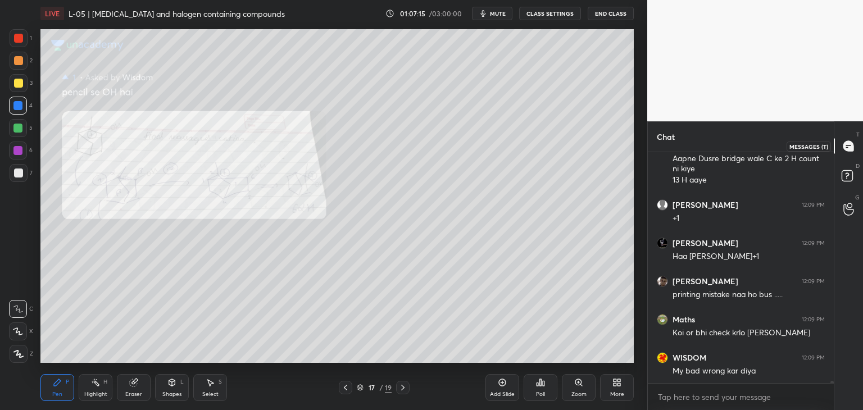
click at [841, 153] on div at bounding box center [848, 146] width 22 height 20
click at [847, 184] on icon at bounding box center [848, 177] width 20 height 20
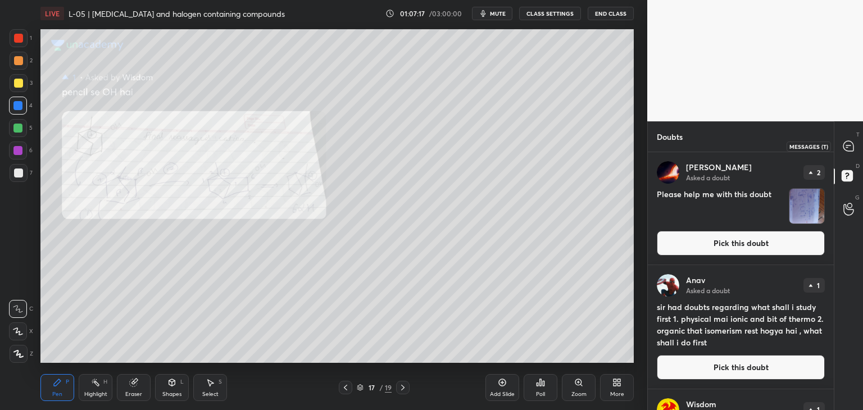
click at [845, 148] on icon at bounding box center [848, 146] width 10 height 10
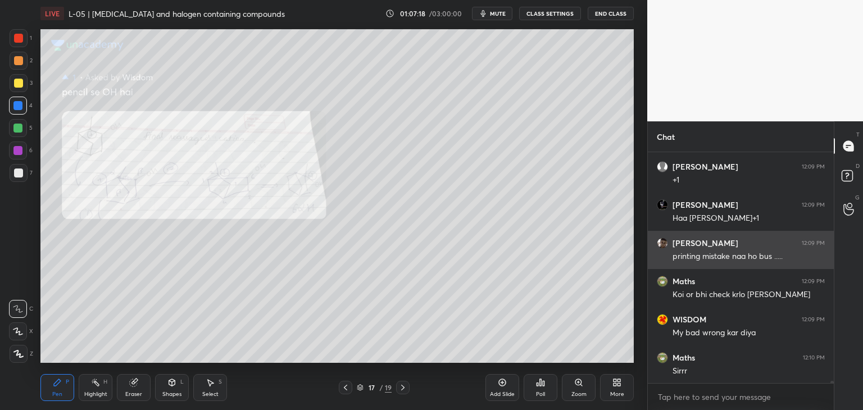
scroll to position [227, 183]
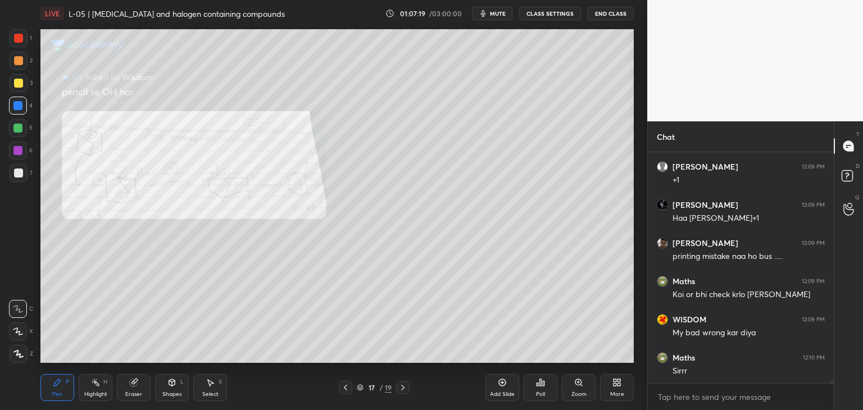
click at [350, 385] on div at bounding box center [345, 387] width 13 height 13
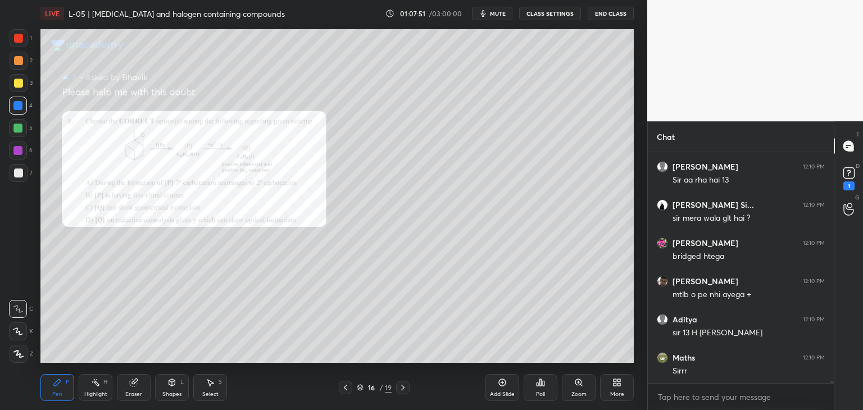
scroll to position [24015, 0]
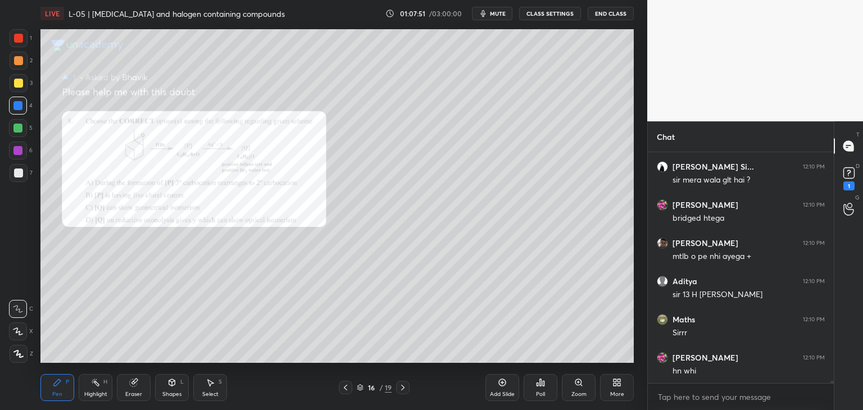
click at [498, 384] on icon at bounding box center [502, 382] width 9 height 9
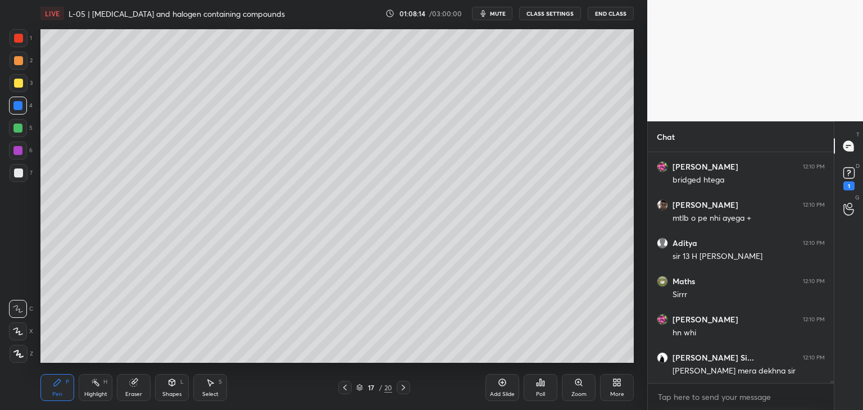
scroll to position [24092, 0]
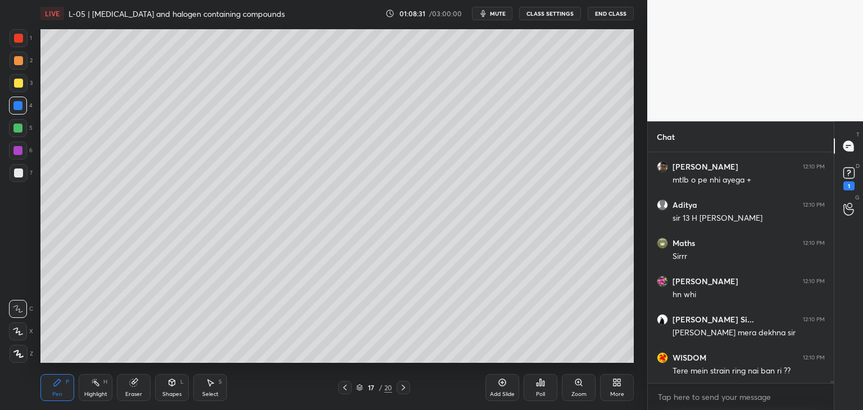
click at [400, 385] on icon at bounding box center [403, 387] width 9 height 9
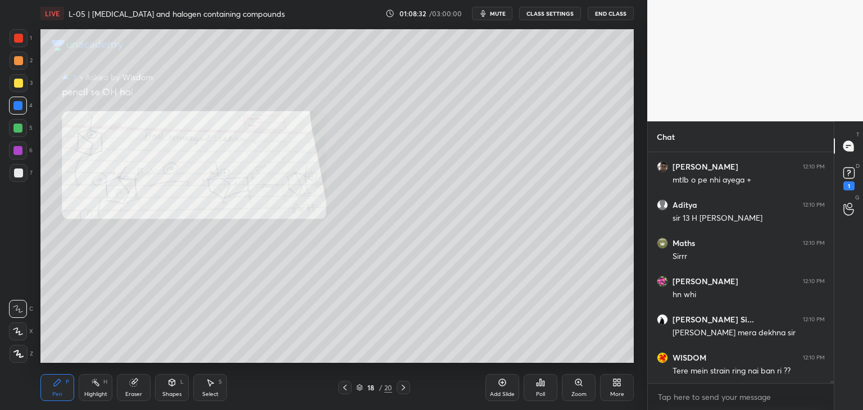
click at [399, 386] on icon at bounding box center [403, 387] width 9 height 9
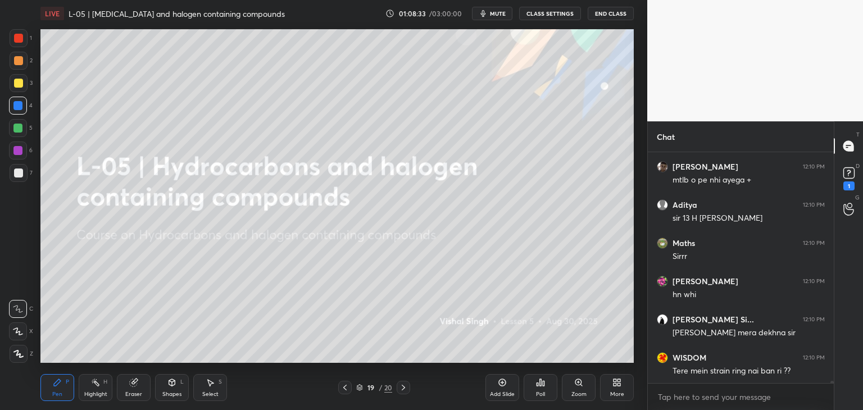
scroll to position [24130, 0]
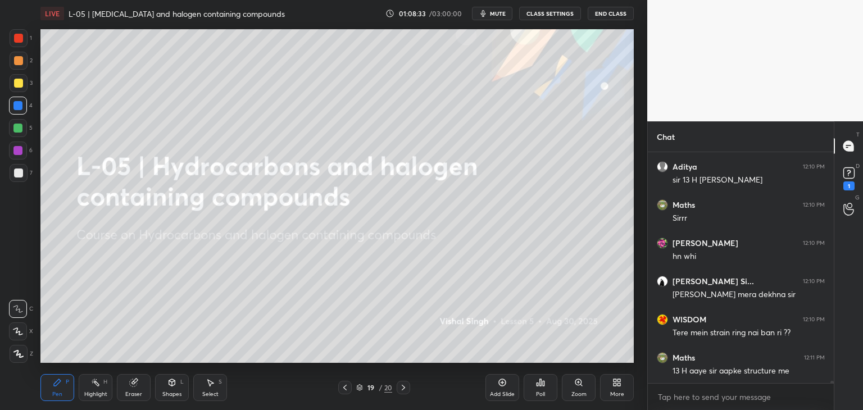
click at [345, 385] on icon at bounding box center [344, 387] width 9 height 9
click at [346, 384] on icon at bounding box center [344, 387] width 9 height 9
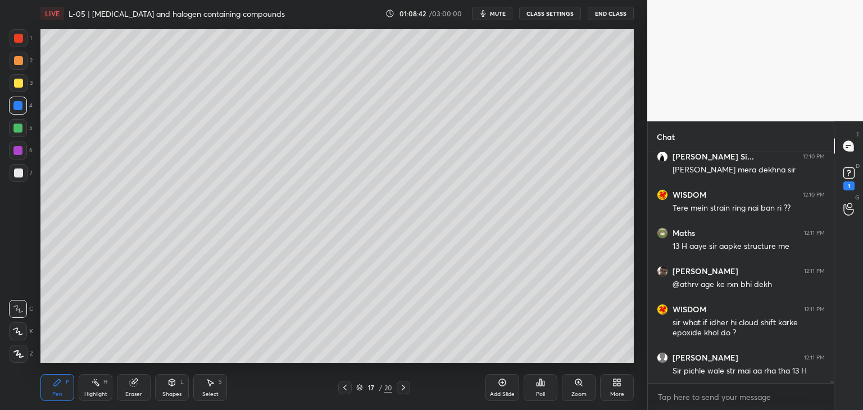
scroll to position [24293, 0]
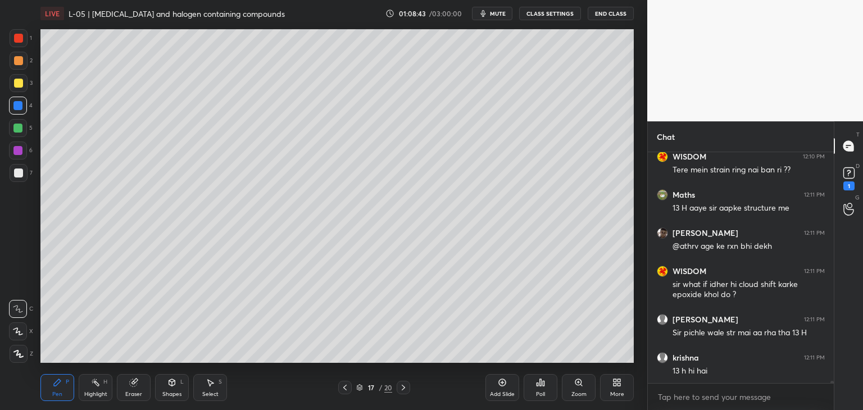
click at [341, 391] on icon at bounding box center [344, 387] width 9 height 9
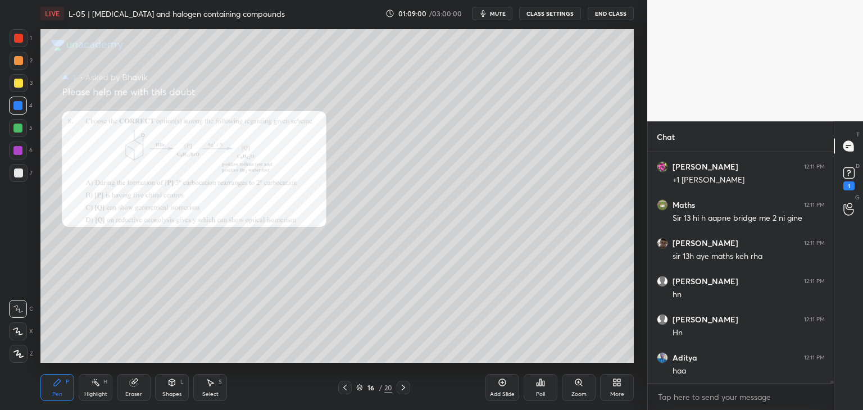
scroll to position [24636, 0]
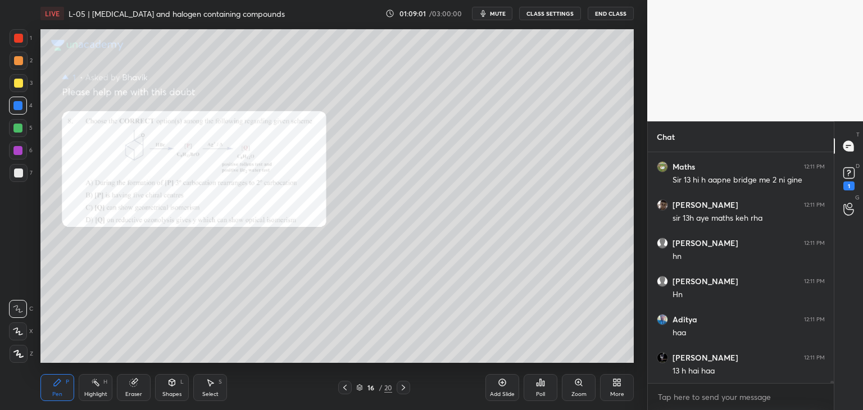
click at [402, 389] on icon at bounding box center [403, 388] width 3 height 6
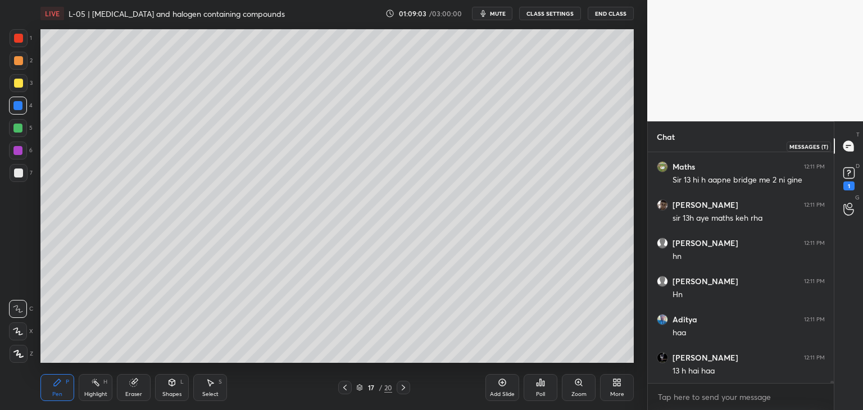
scroll to position [24675, 0]
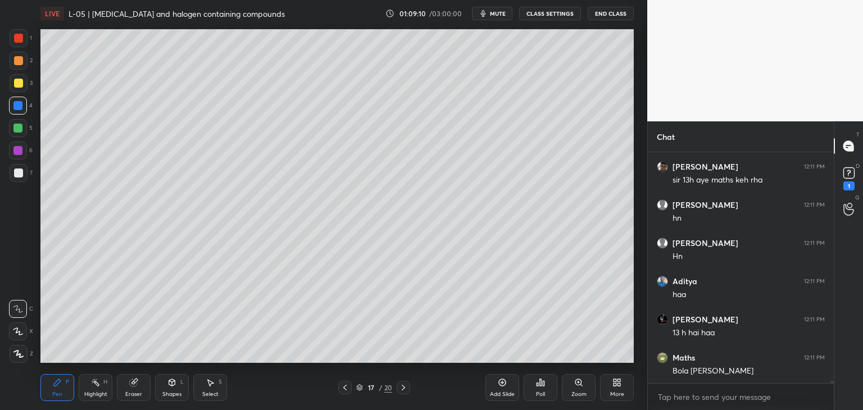
click at [348, 386] on icon at bounding box center [344, 387] width 9 height 9
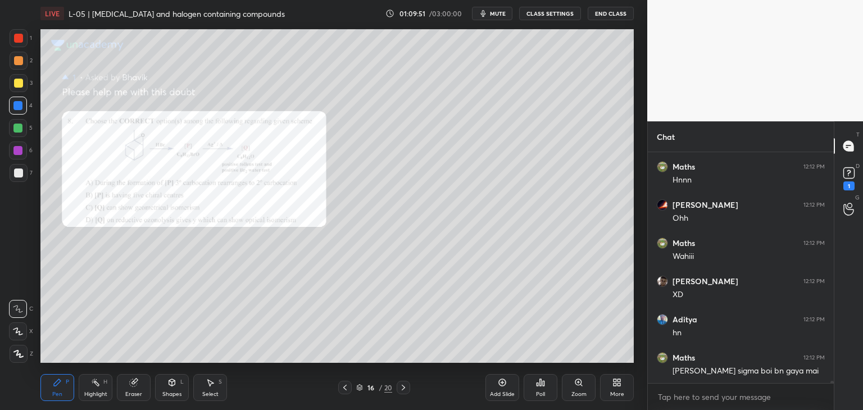
scroll to position [25171, 0]
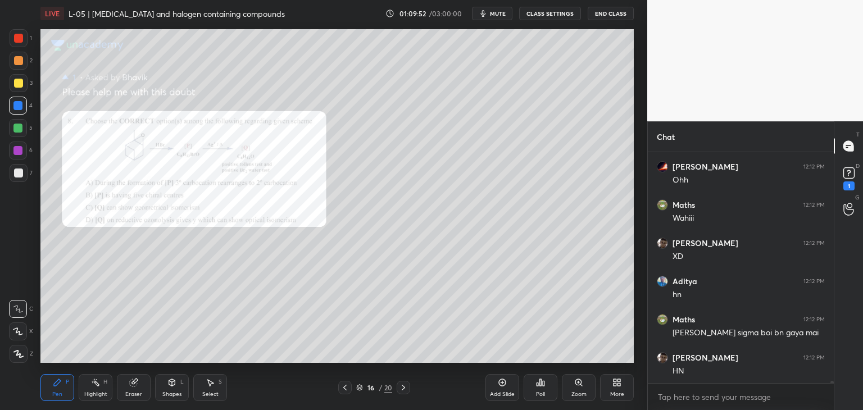
click at [503, 381] on icon at bounding box center [502, 382] width 9 height 9
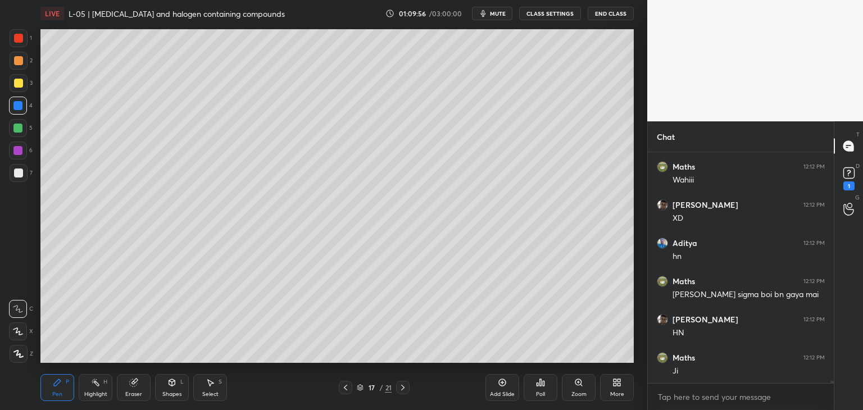
scroll to position [25247, 0]
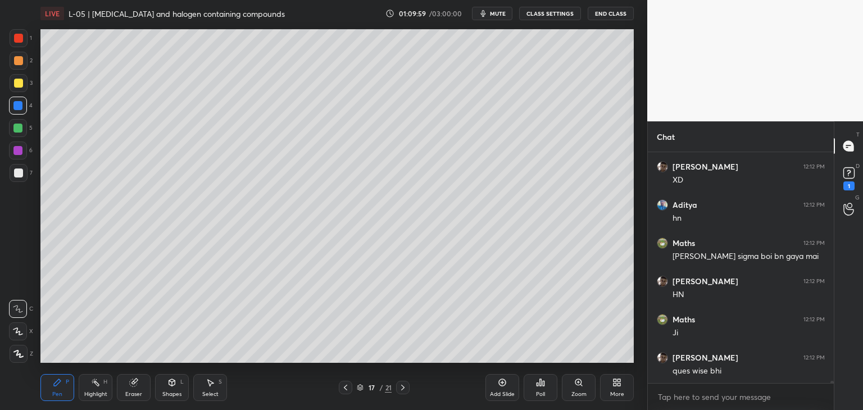
click at [346, 385] on icon at bounding box center [345, 387] width 9 height 9
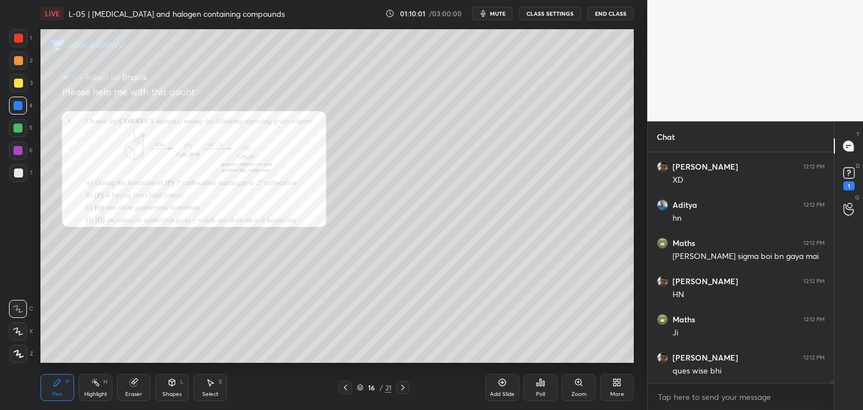
click at [404, 390] on icon at bounding box center [402, 387] width 9 height 9
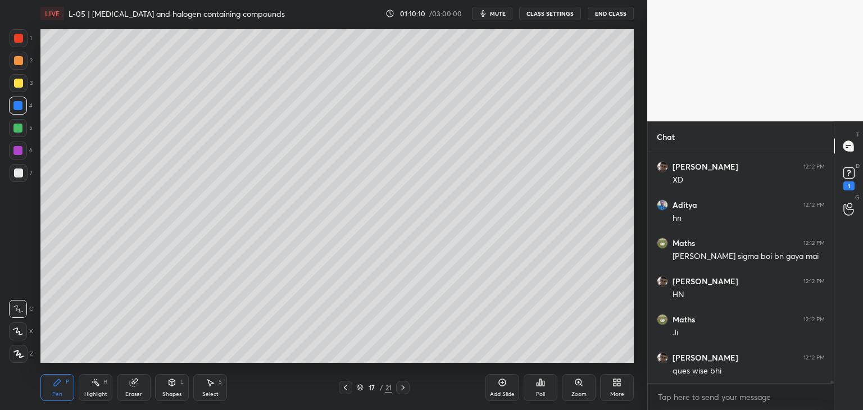
click at [346, 387] on icon at bounding box center [345, 387] width 9 height 9
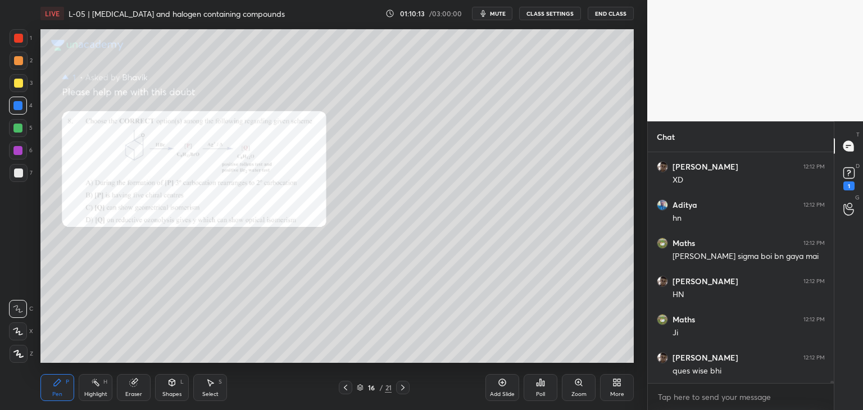
click at [402, 386] on icon at bounding box center [402, 388] width 3 height 6
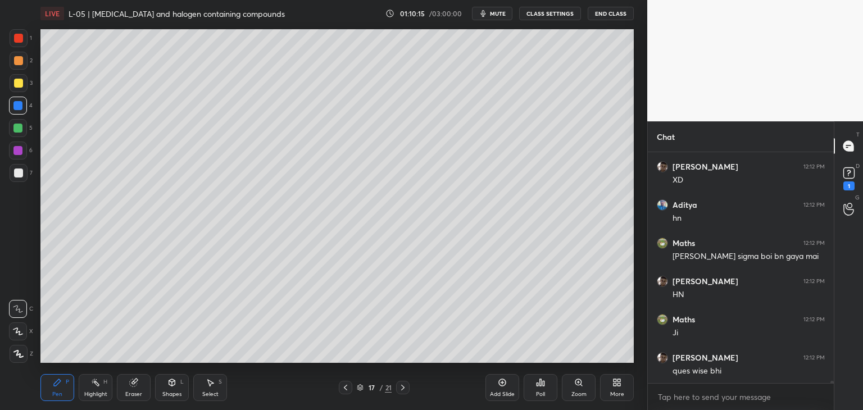
click at [142, 387] on div "Eraser" at bounding box center [134, 387] width 34 height 27
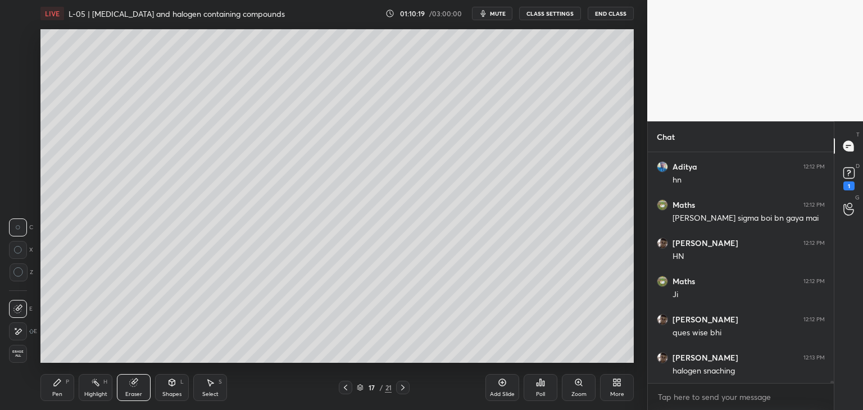
click at [62, 385] on div "Pen P" at bounding box center [57, 387] width 34 height 27
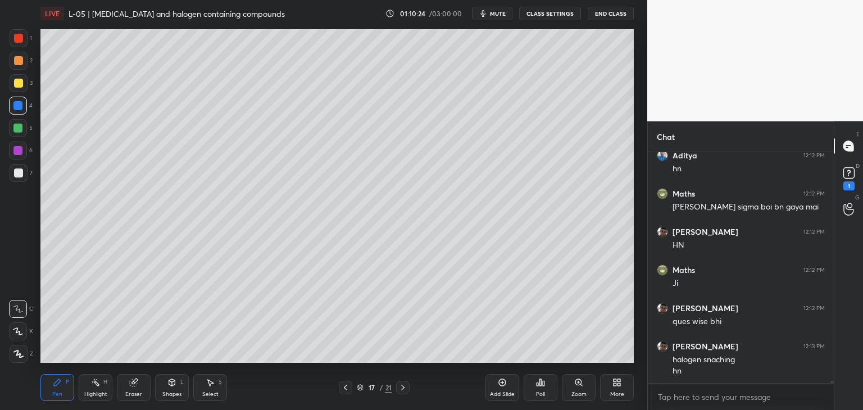
scroll to position [25335, 0]
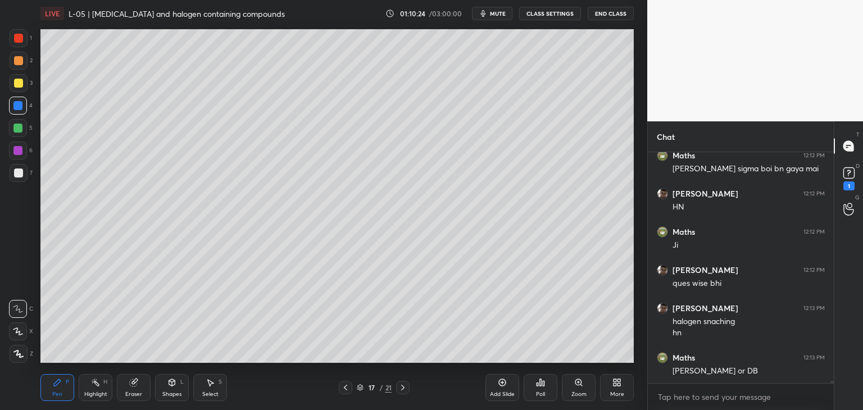
click at [18, 85] on div at bounding box center [18, 83] width 9 height 9
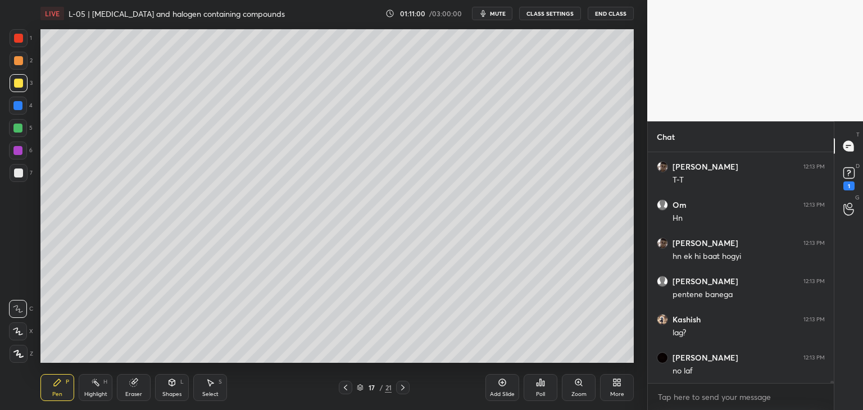
scroll to position [25575, 0]
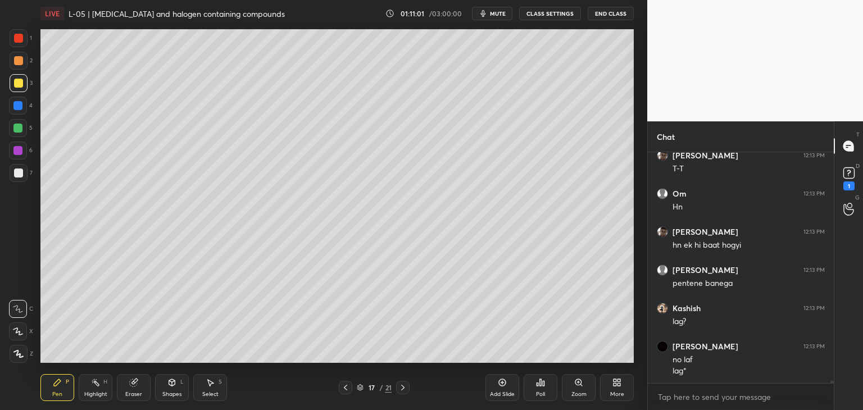
click at [21, 37] on div at bounding box center [18, 38] width 9 height 9
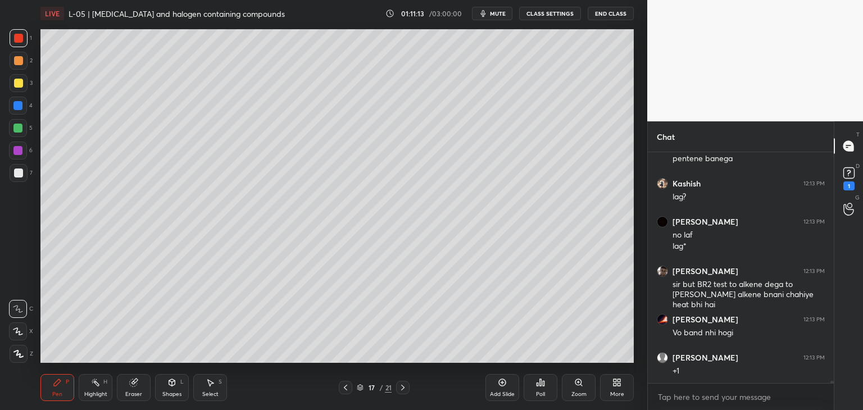
scroll to position [25738, 0]
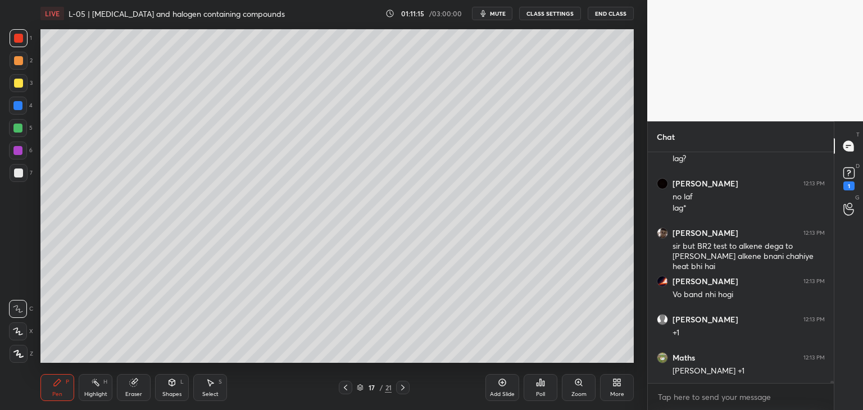
click at [345, 385] on icon at bounding box center [345, 387] width 9 height 9
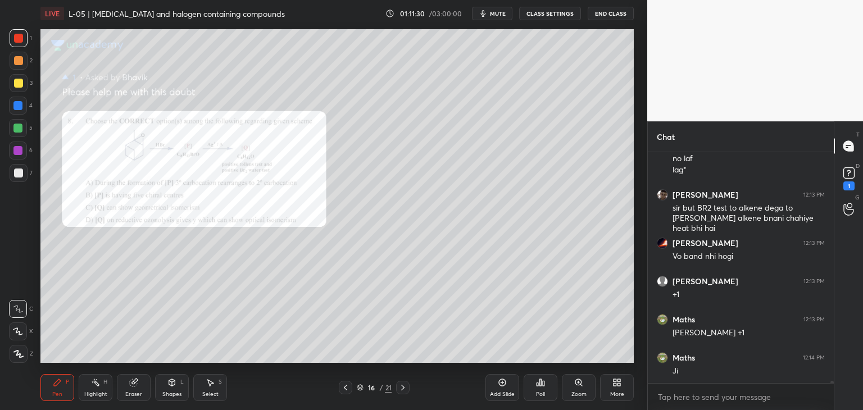
scroll to position [25815, 0]
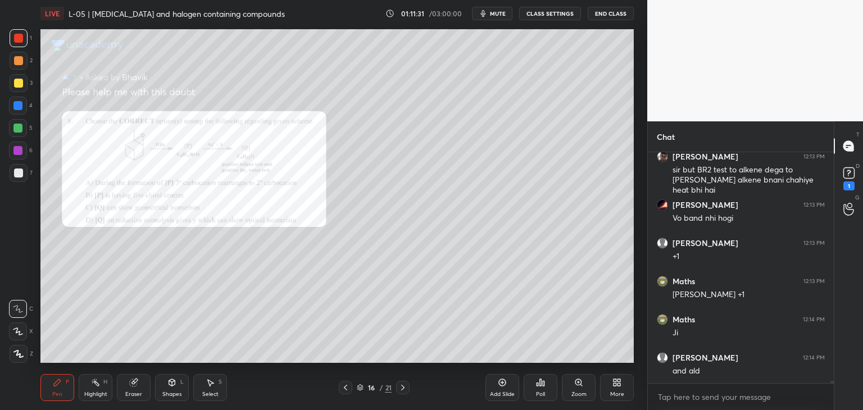
click at [406, 389] on icon at bounding box center [402, 387] width 9 height 9
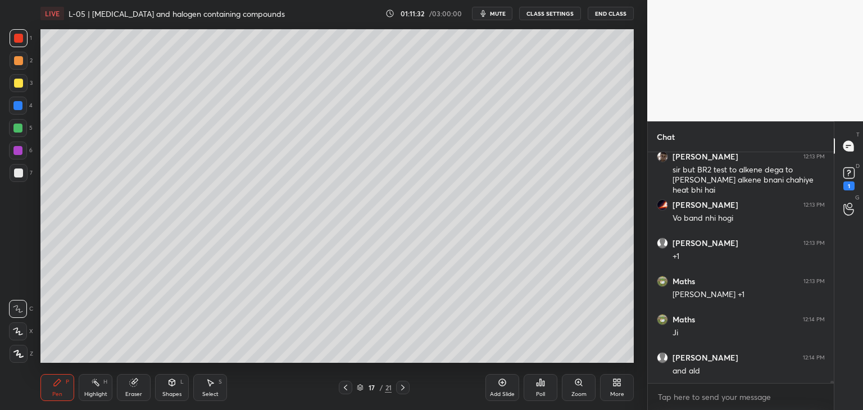
scroll to position [25853, 0]
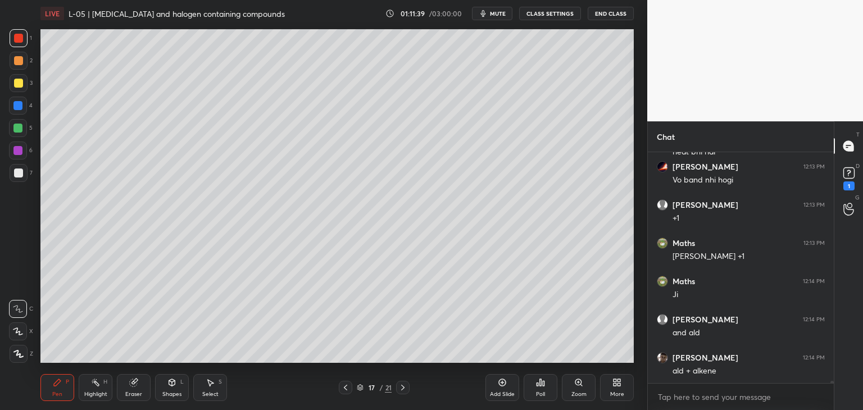
click at [129, 384] on icon at bounding box center [133, 382] width 9 height 9
click at [21, 225] on div at bounding box center [18, 227] width 18 height 18
click at [54, 389] on div "Pen P" at bounding box center [57, 387] width 34 height 27
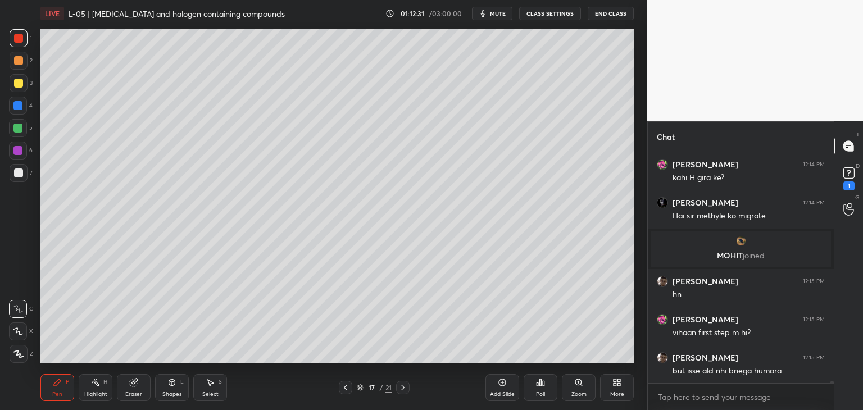
scroll to position [25542, 0]
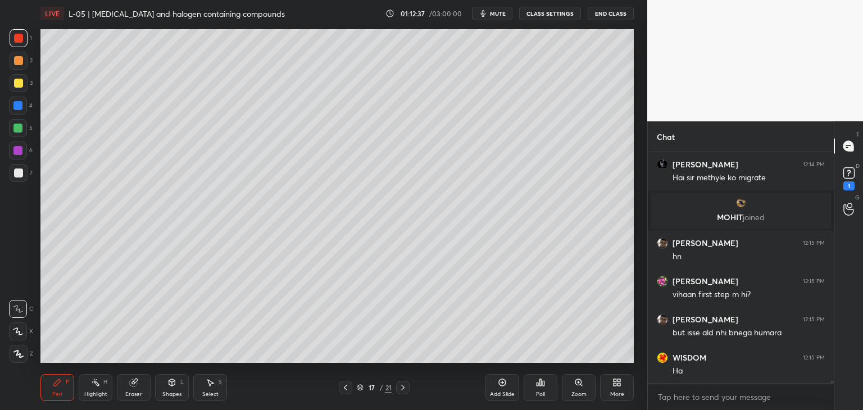
click at [341, 385] on icon at bounding box center [345, 387] width 9 height 9
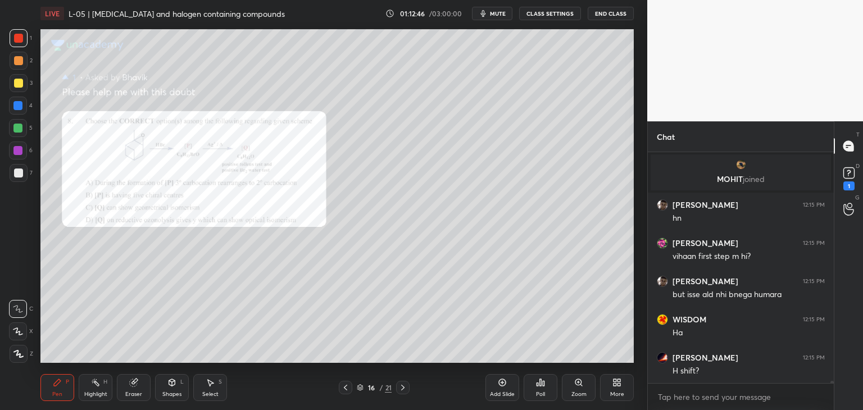
scroll to position [25628, 0]
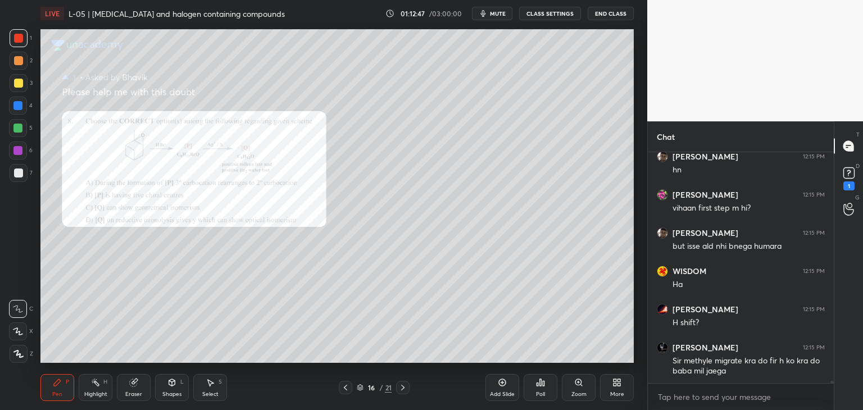
click at [403, 387] on icon at bounding box center [402, 387] width 9 height 9
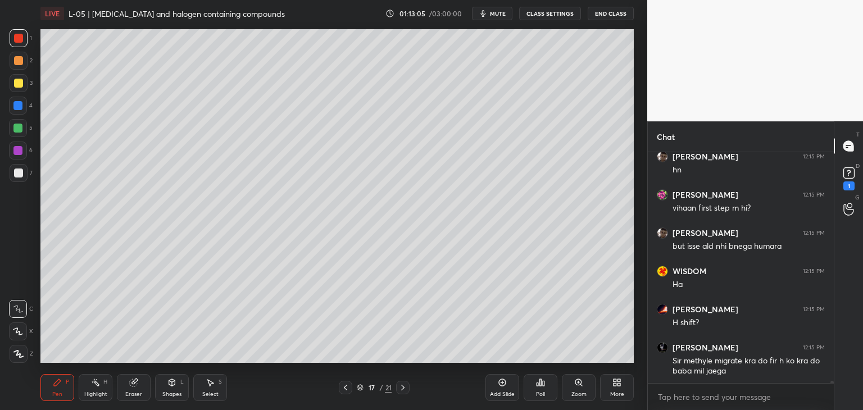
click at [343, 389] on icon at bounding box center [345, 387] width 9 height 9
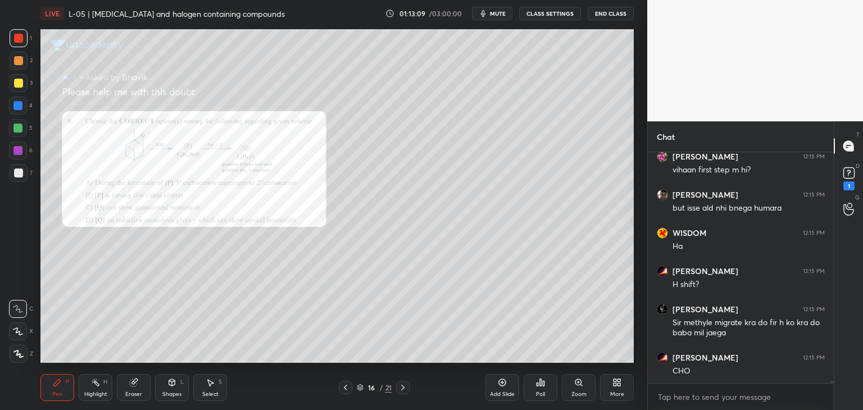
scroll to position [25705, 0]
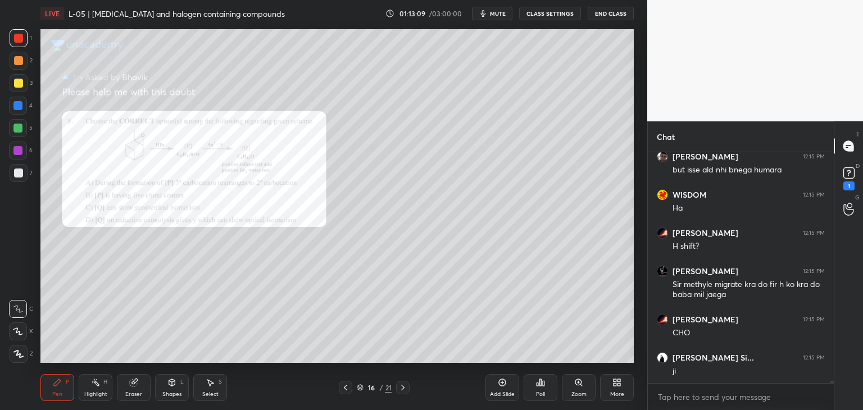
click at [402, 386] on icon at bounding box center [402, 388] width 3 height 6
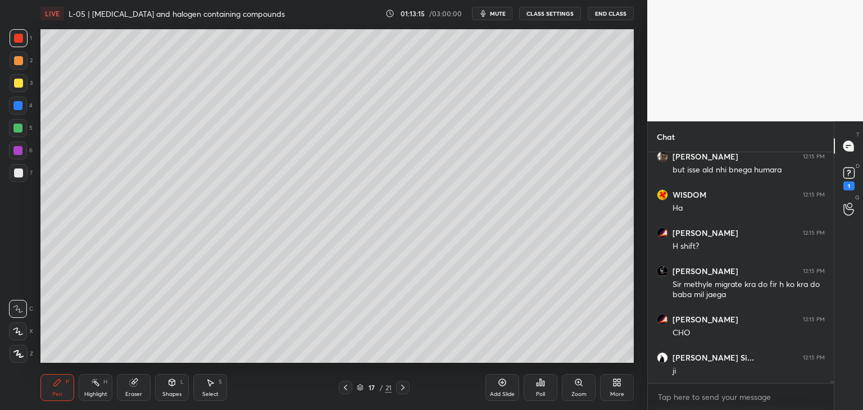
click at [402, 387] on icon at bounding box center [402, 387] width 9 height 9
click at [404, 385] on icon at bounding box center [402, 387] width 9 height 9
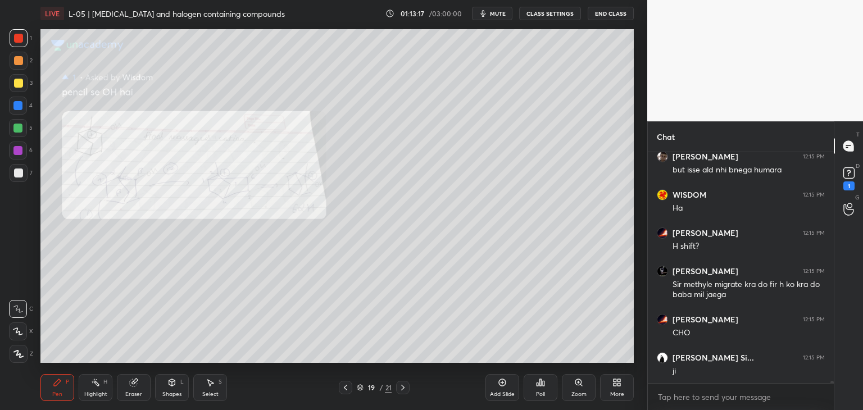
click at [402, 387] on icon at bounding box center [402, 387] width 9 height 9
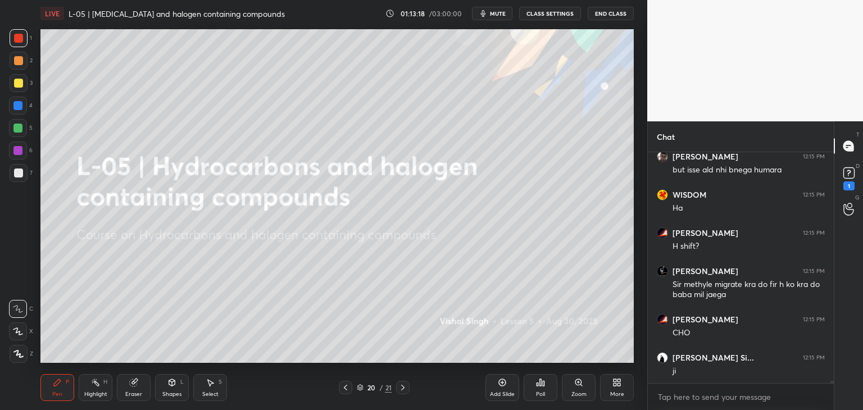
click at [347, 386] on icon at bounding box center [345, 387] width 9 height 9
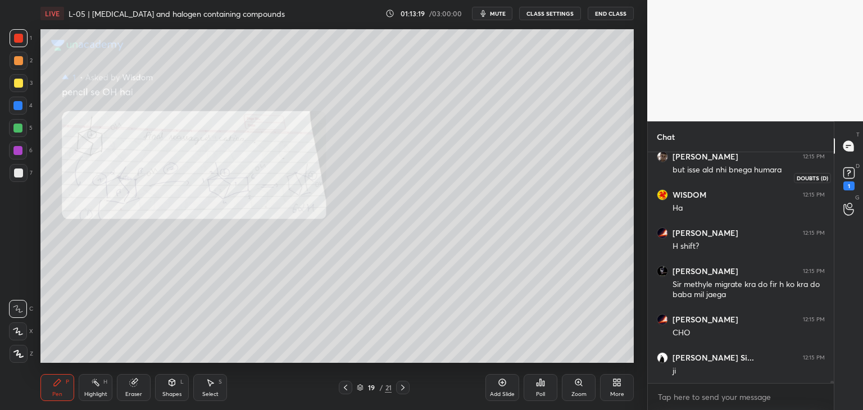
click at [849, 167] on icon at bounding box center [848, 173] width 17 height 17
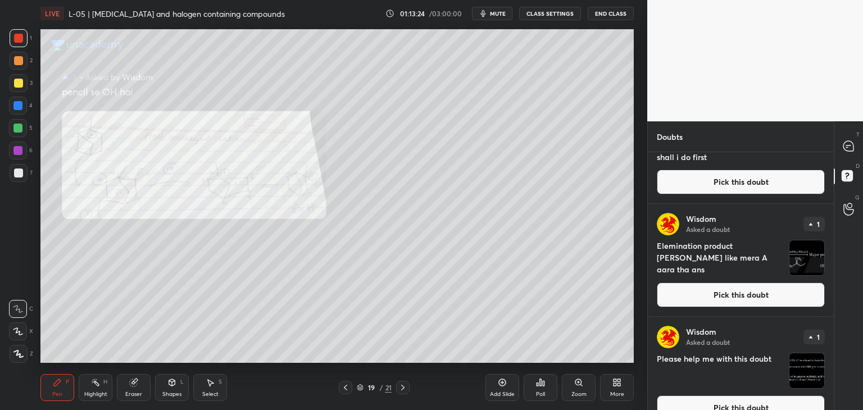
scroll to position [299, 0]
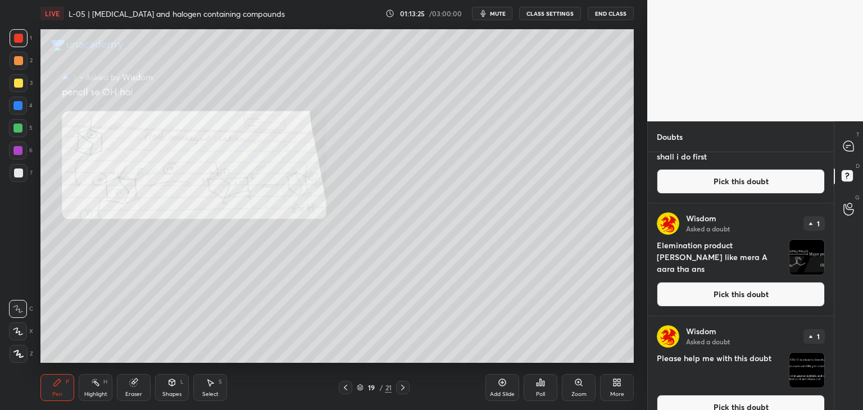
click at [731, 297] on button "Pick this doubt" at bounding box center [740, 294] width 168 height 25
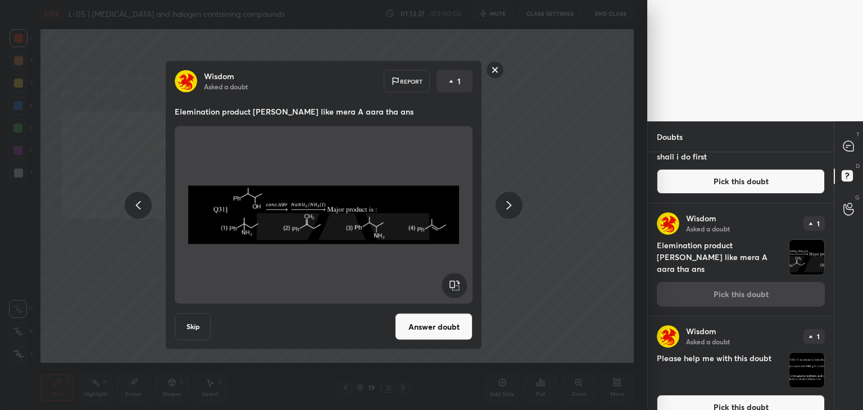
click at [425, 324] on button "Answer doubt" at bounding box center [433, 326] width 77 height 27
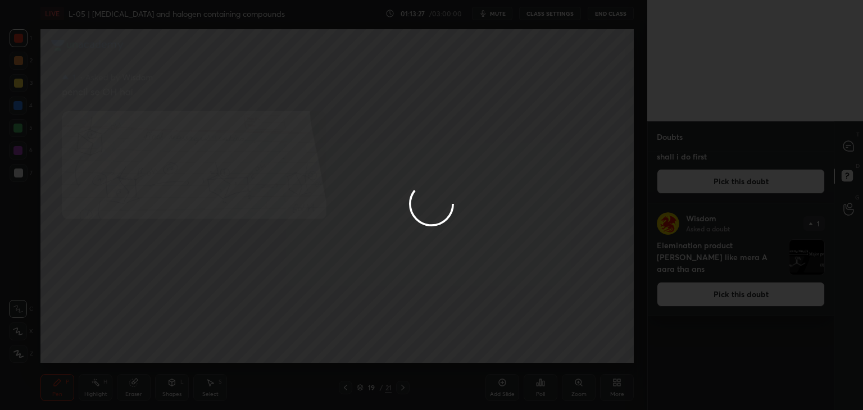
scroll to position [0, 0]
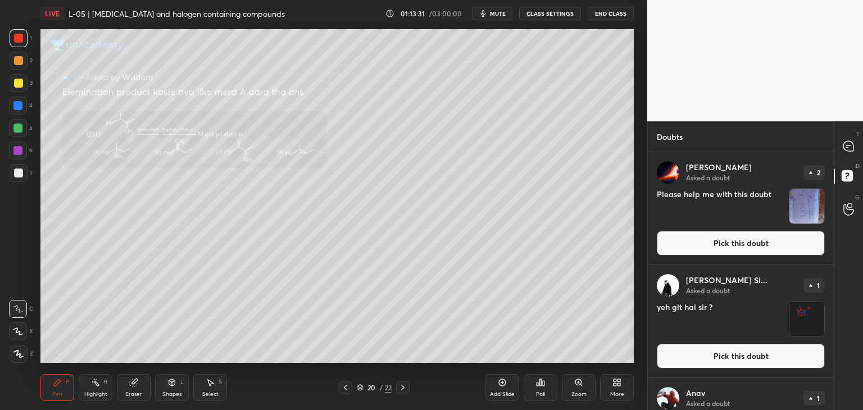
click at [849, 140] on icon at bounding box center [848, 146] width 12 height 12
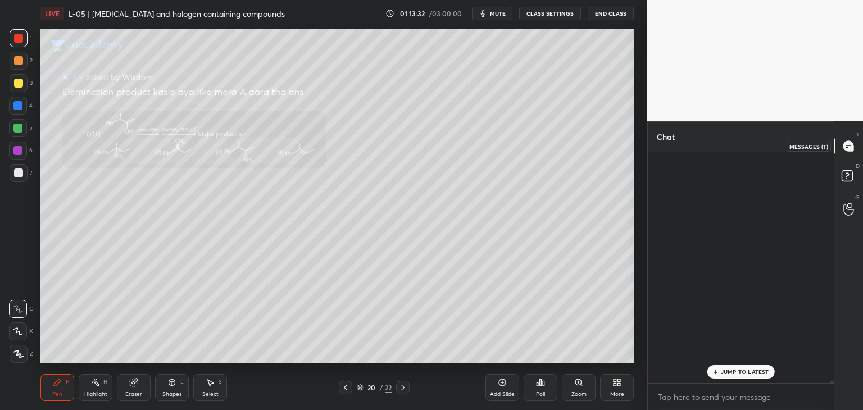
scroll to position [227, 183]
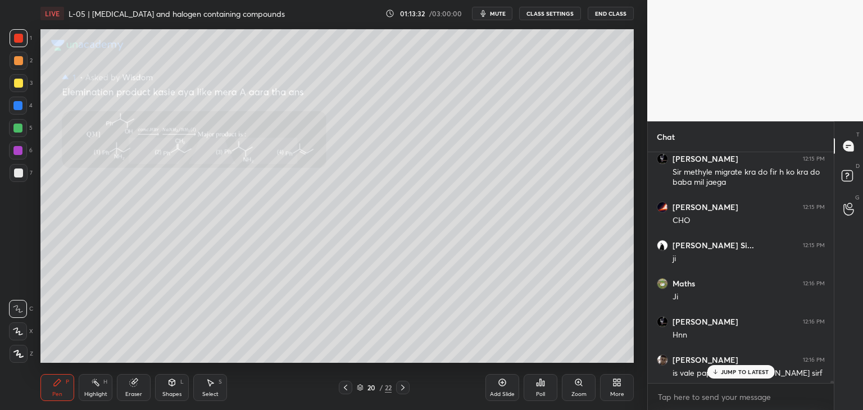
click at [755, 367] on div "JUMP TO LATEST" at bounding box center [739, 371] width 67 height 13
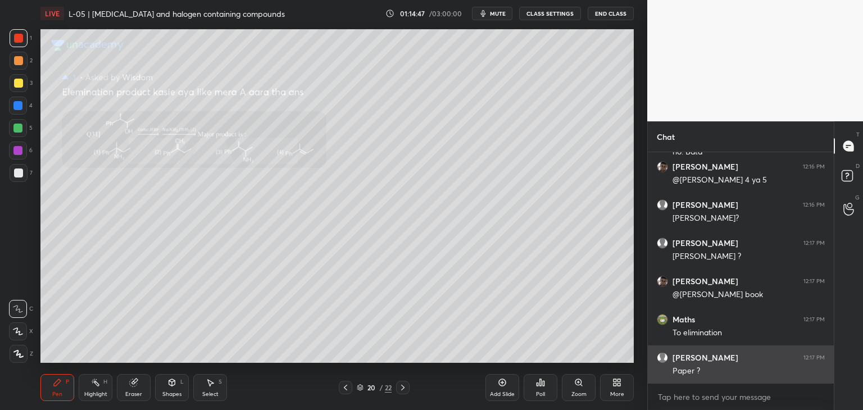
scroll to position [26325, 0]
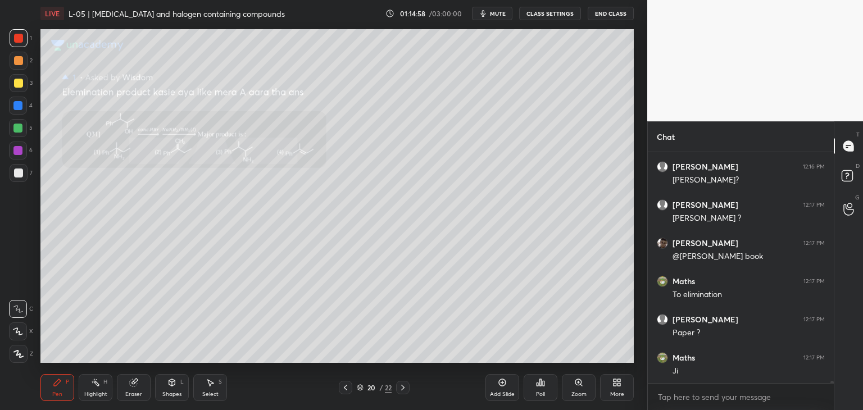
click at [138, 391] on div "Eraser" at bounding box center [133, 394] width 17 height 6
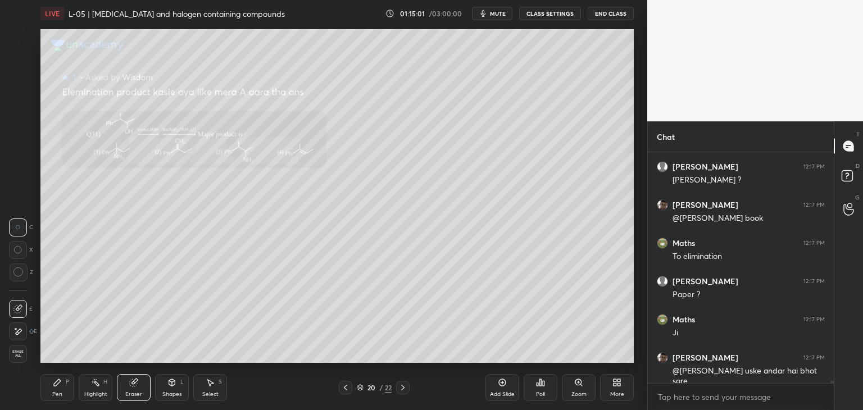
click at [57, 394] on div "Pen" at bounding box center [57, 394] width 10 height 6
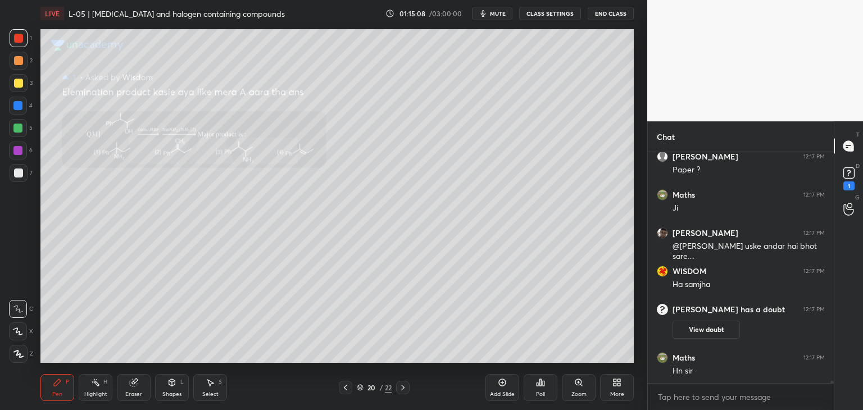
scroll to position [25982, 0]
click at [844, 171] on rect at bounding box center [848, 173] width 11 height 11
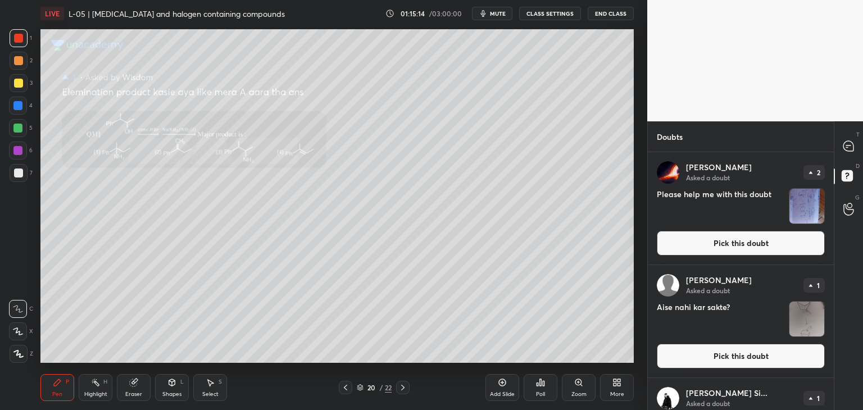
click at [715, 358] on button "Pick this doubt" at bounding box center [740, 356] width 168 height 25
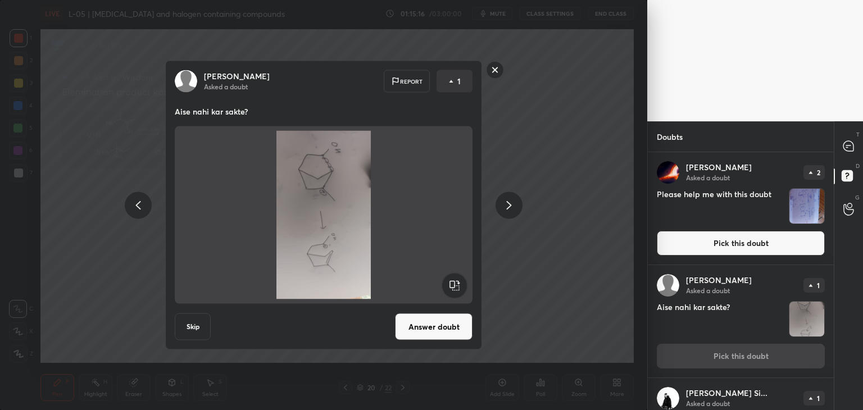
click at [452, 285] on rect at bounding box center [453, 285] width 25 height 25
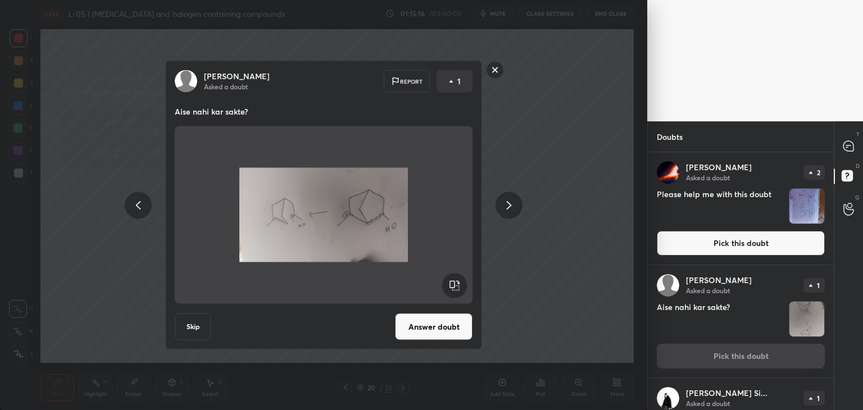
click at [457, 284] on rect at bounding box center [453, 285] width 25 height 25
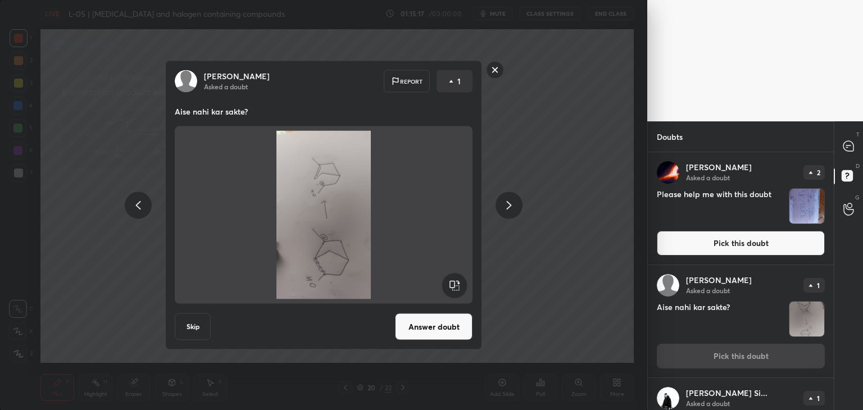
click at [458, 281] on rect at bounding box center [453, 285] width 25 height 25
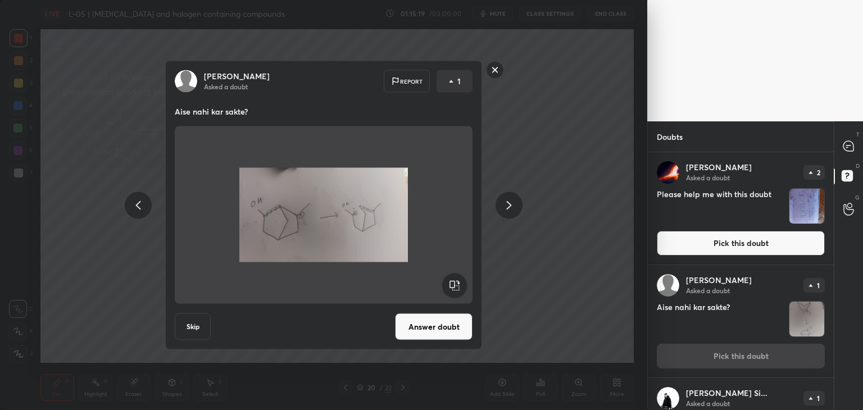
click at [427, 319] on button "Answer doubt" at bounding box center [433, 326] width 77 height 27
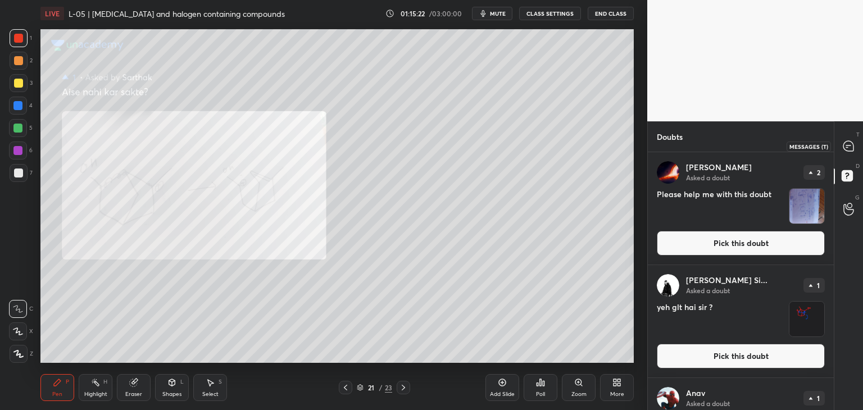
click at [848, 147] on icon at bounding box center [848, 146] width 10 height 10
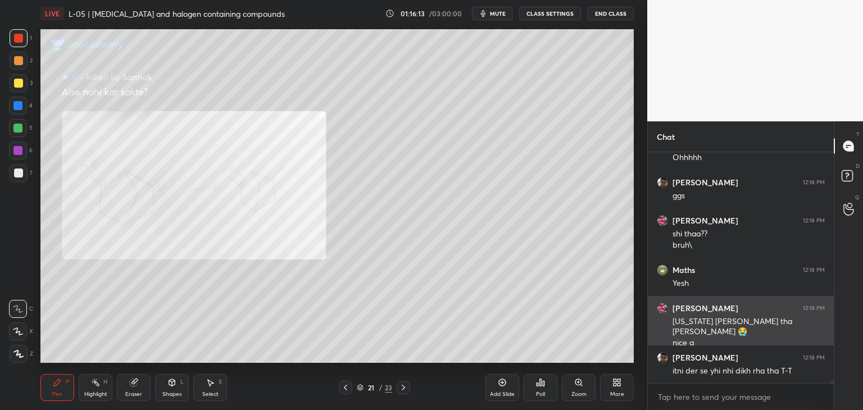
scroll to position [26665, 0]
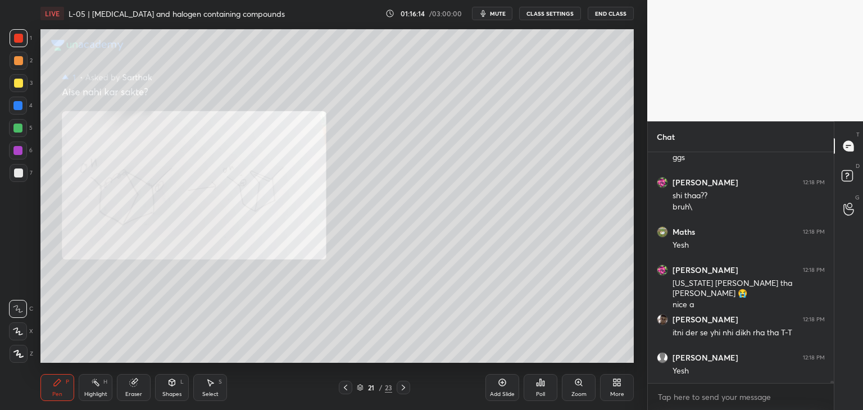
click at [22, 61] on div at bounding box center [18, 60] width 9 height 9
click at [19, 89] on div at bounding box center [19, 83] width 18 height 18
click at [24, 102] on div at bounding box center [18, 106] width 18 height 18
click at [344, 391] on icon at bounding box center [345, 387] width 9 height 9
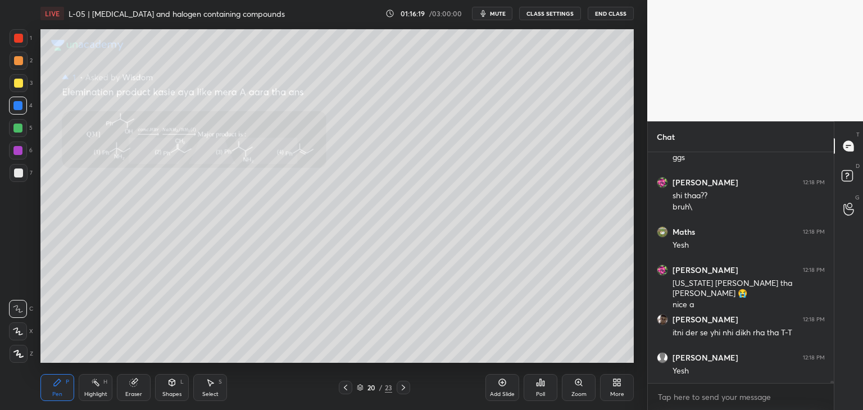
scroll to position [26703, 0]
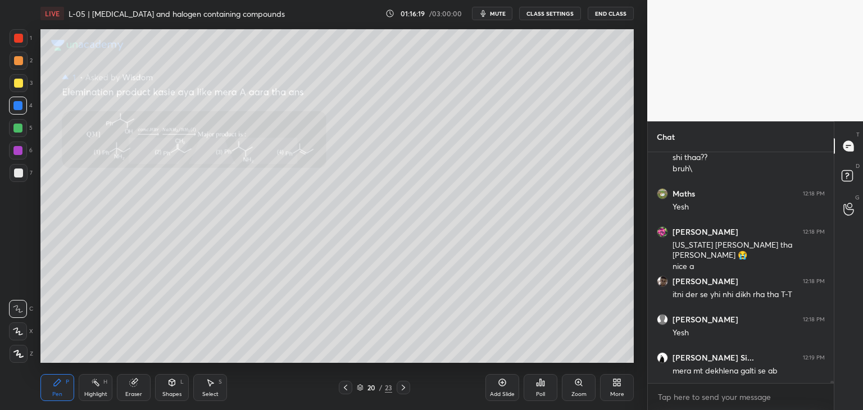
click at [343, 387] on icon at bounding box center [345, 387] width 9 height 9
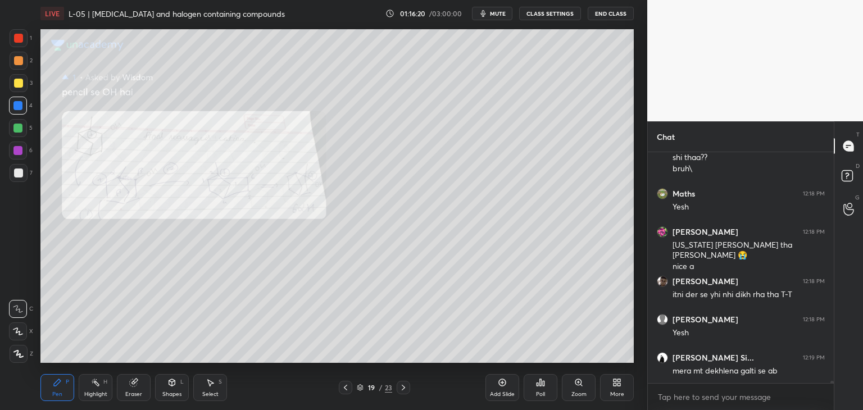
click at [341, 387] on icon at bounding box center [345, 387] width 9 height 9
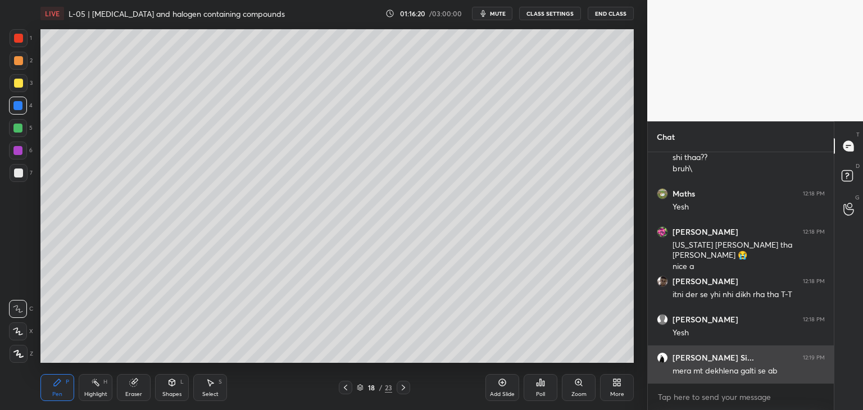
click at [341, 386] on icon at bounding box center [345, 387] width 9 height 9
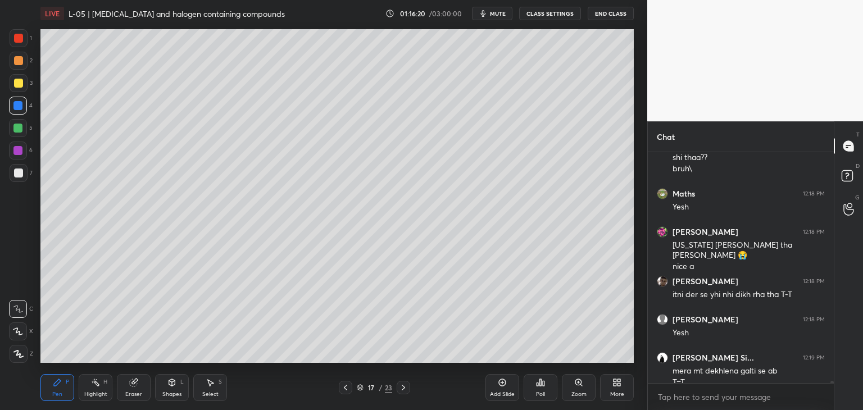
scroll to position [26714, 0]
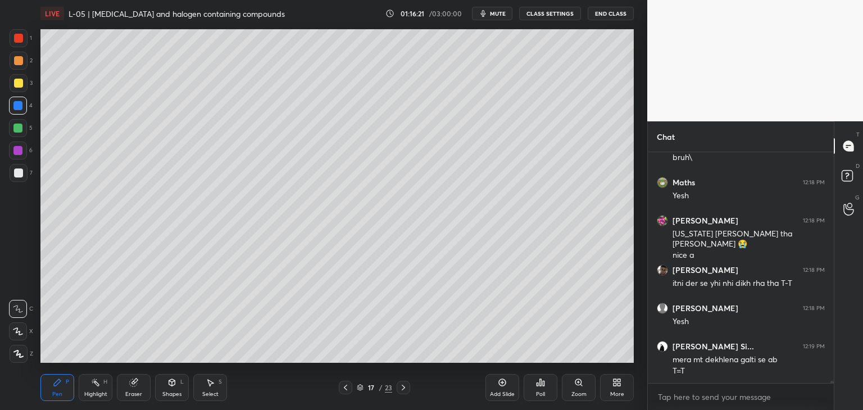
click at [341, 386] on icon at bounding box center [345, 387] width 9 height 9
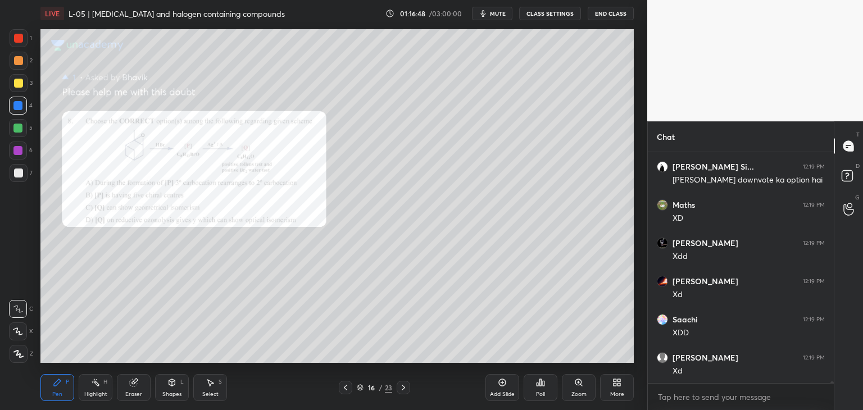
scroll to position [27134, 0]
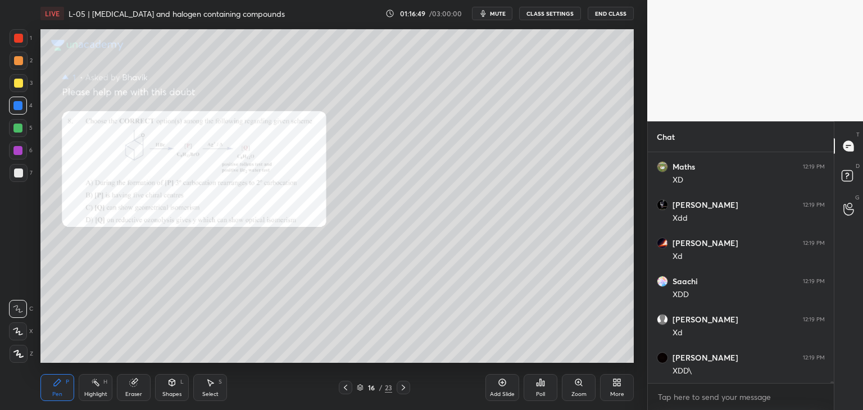
click at [494, 16] on span "mute" at bounding box center [498, 14] width 16 height 8
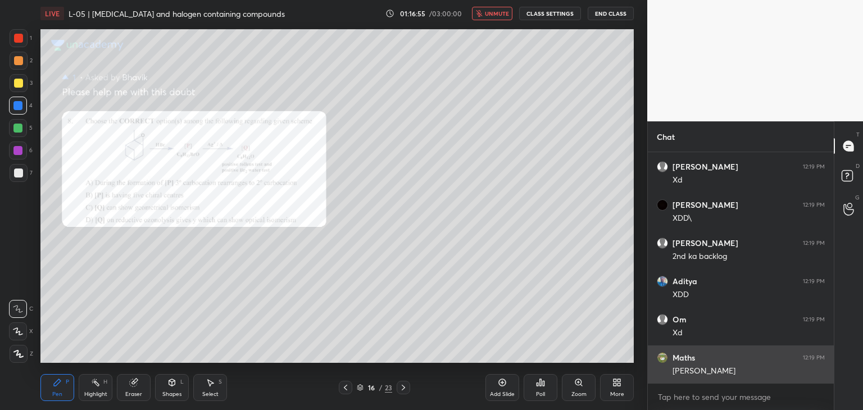
scroll to position [27325, 0]
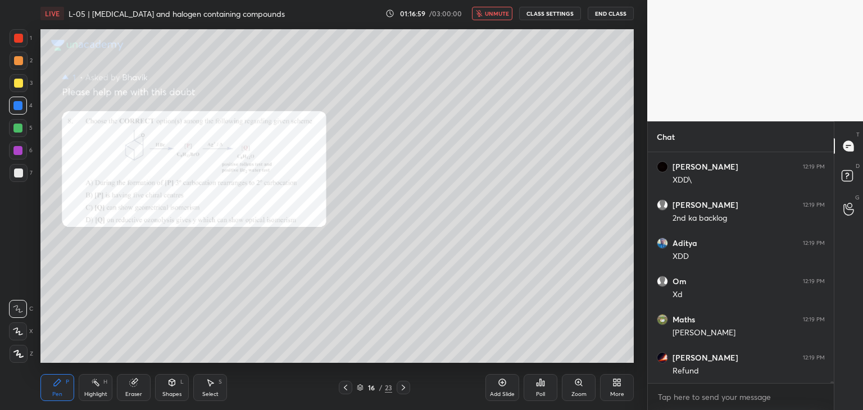
click at [20, 41] on div at bounding box center [18, 38] width 9 height 9
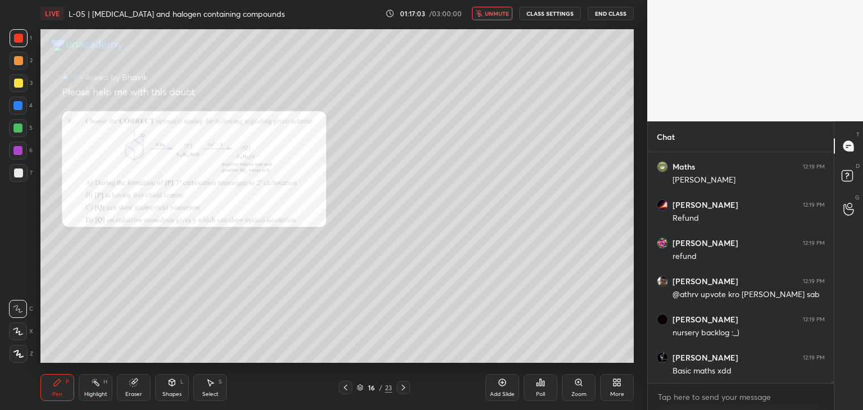
scroll to position [27516, 0]
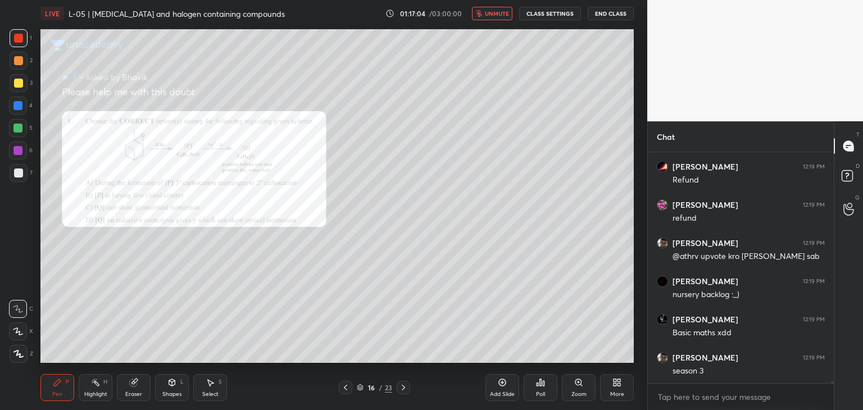
click at [396, 386] on div at bounding box center [402, 387] width 13 height 13
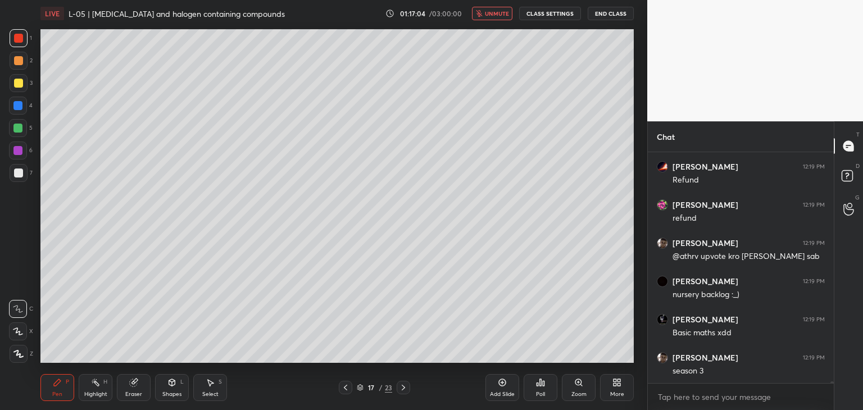
scroll to position [27554, 0]
click at [344, 385] on icon at bounding box center [345, 387] width 9 height 9
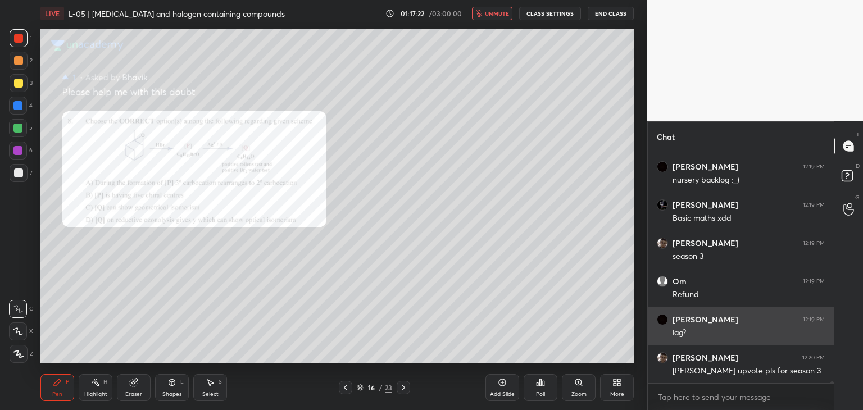
scroll to position [27669, 0]
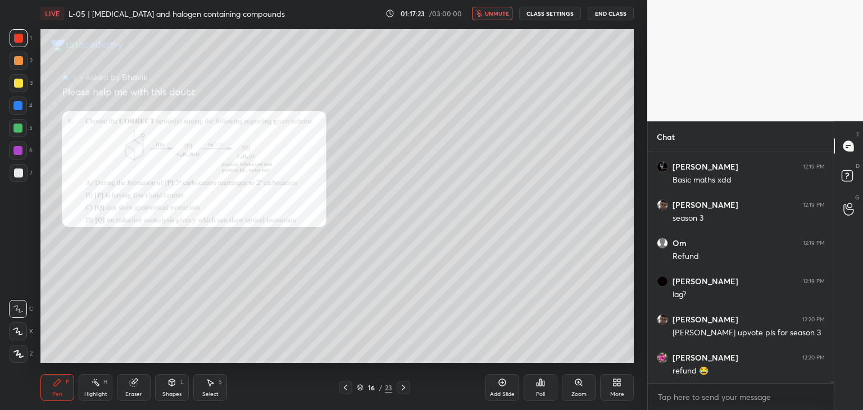
click at [497, 16] on span "unmute" at bounding box center [497, 14] width 24 height 8
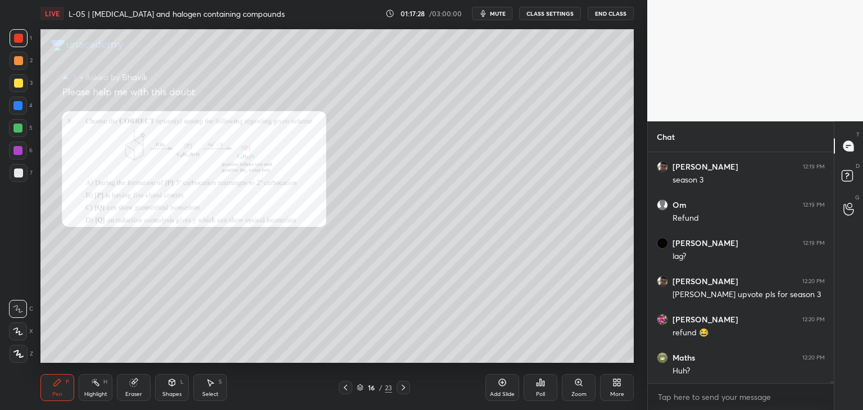
click at [405, 389] on icon at bounding box center [403, 387] width 9 height 9
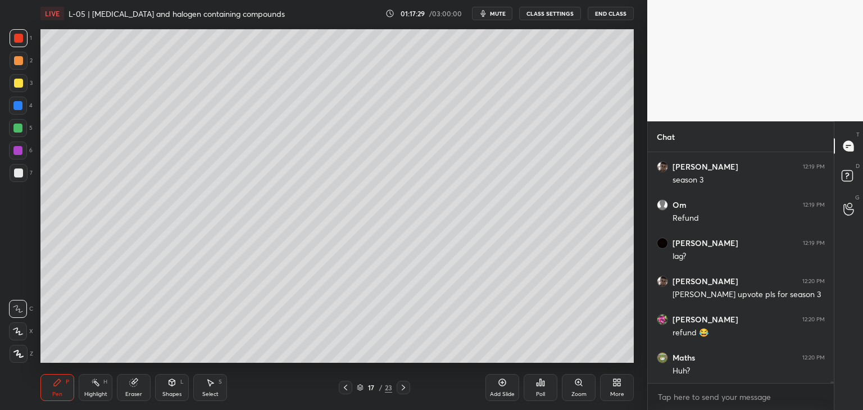
click at [403, 385] on icon at bounding box center [403, 387] width 9 height 9
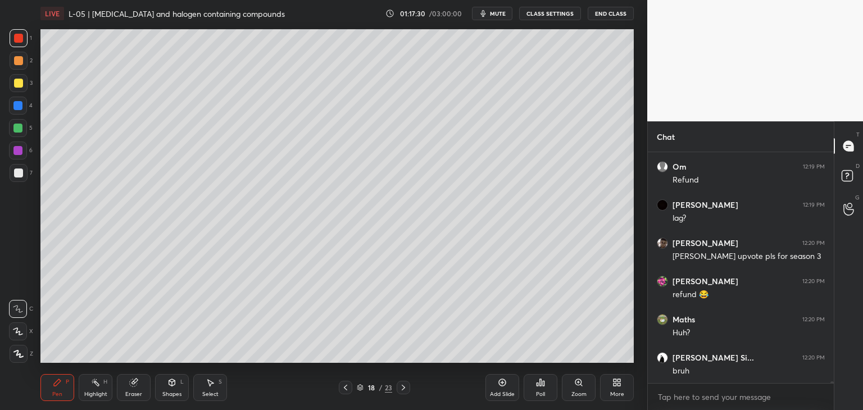
click at [403, 383] on icon at bounding box center [403, 387] width 9 height 9
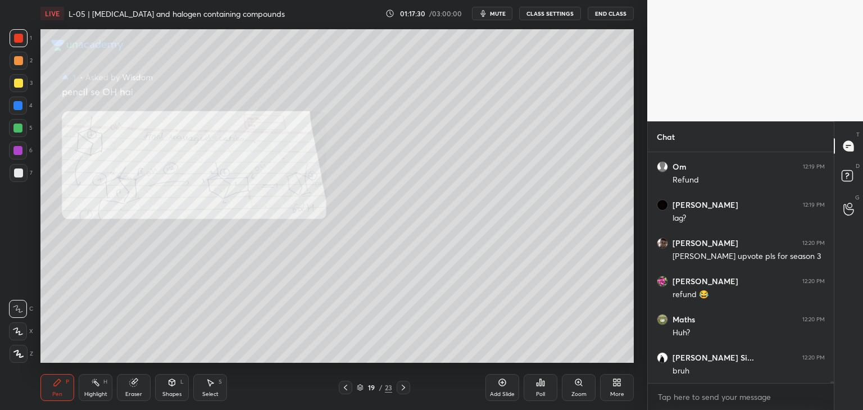
click at [403, 383] on icon at bounding box center [403, 387] width 9 height 9
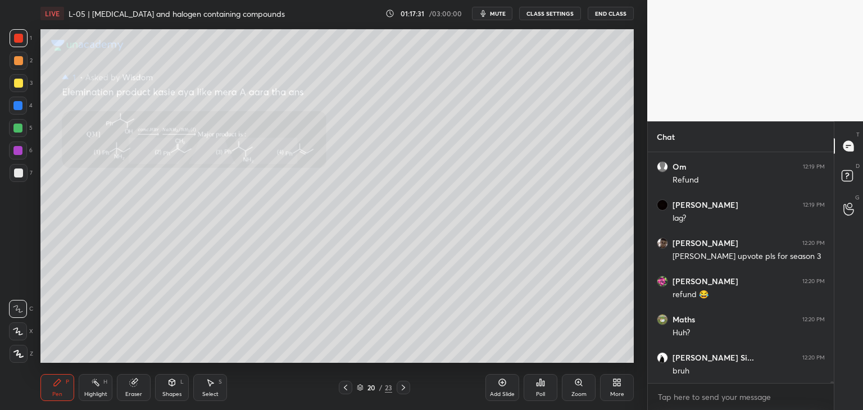
click at [404, 382] on div at bounding box center [402, 387] width 13 height 13
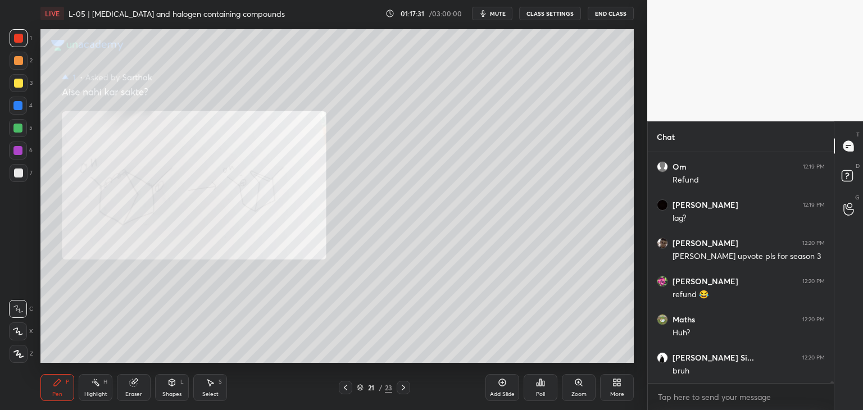
click at [404, 380] on div "Pen P Highlight H Eraser Shapes L Select S 21 / 23 Add Slide Poll Zoom More" at bounding box center [336, 387] width 593 height 45
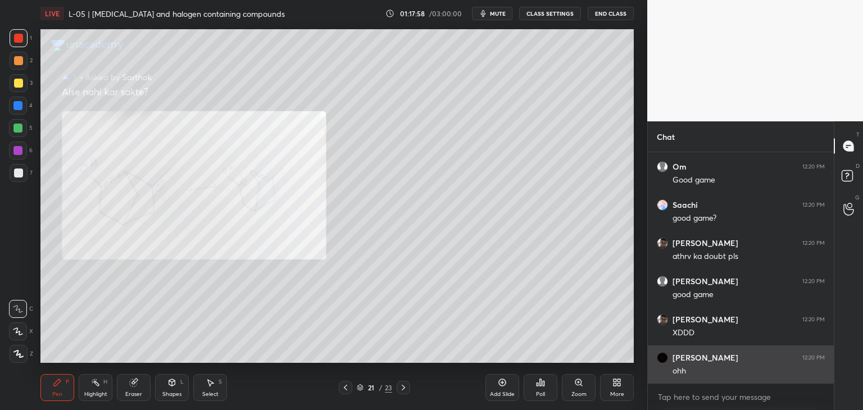
scroll to position [27484, 0]
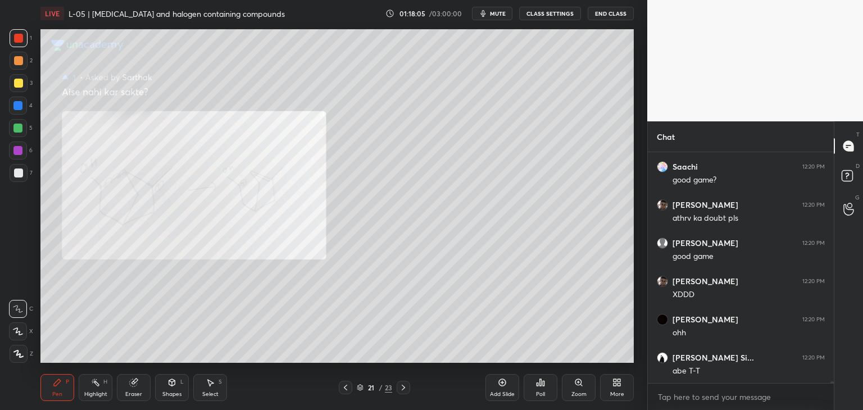
click at [346, 385] on icon at bounding box center [345, 387] width 9 height 9
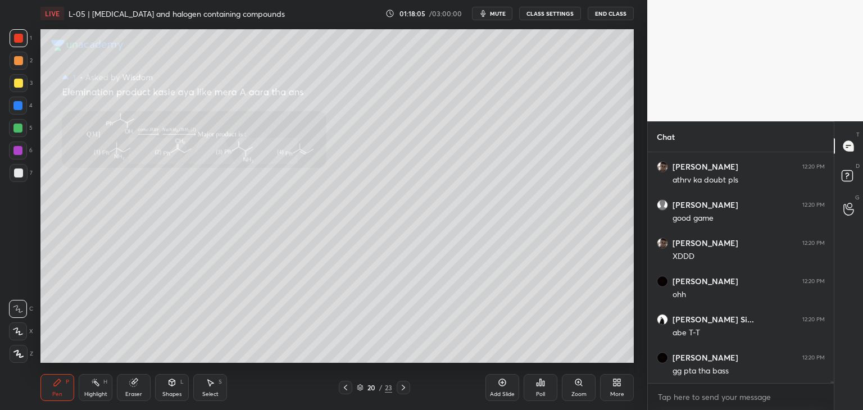
click at [346, 387] on icon at bounding box center [345, 387] width 9 height 9
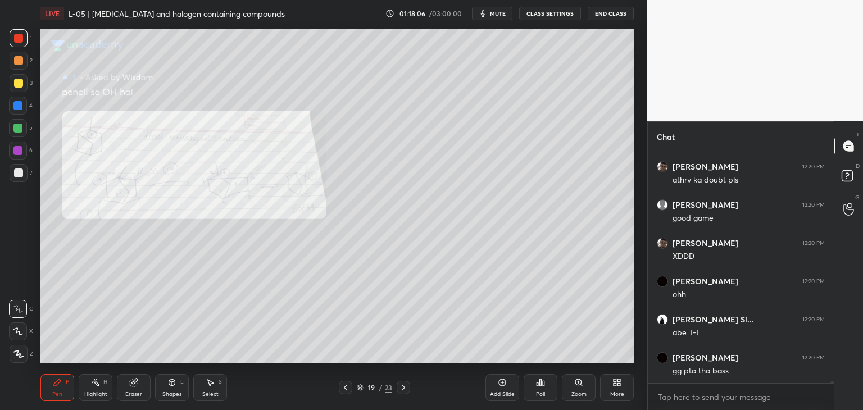
click at [343, 387] on icon at bounding box center [345, 387] width 9 height 9
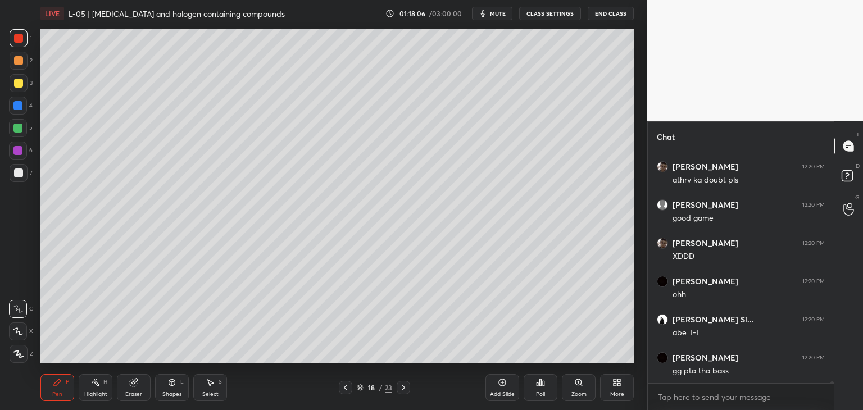
click at [341, 385] on icon at bounding box center [345, 387] width 9 height 9
click at [342, 385] on icon at bounding box center [345, 387] width 9 height 9
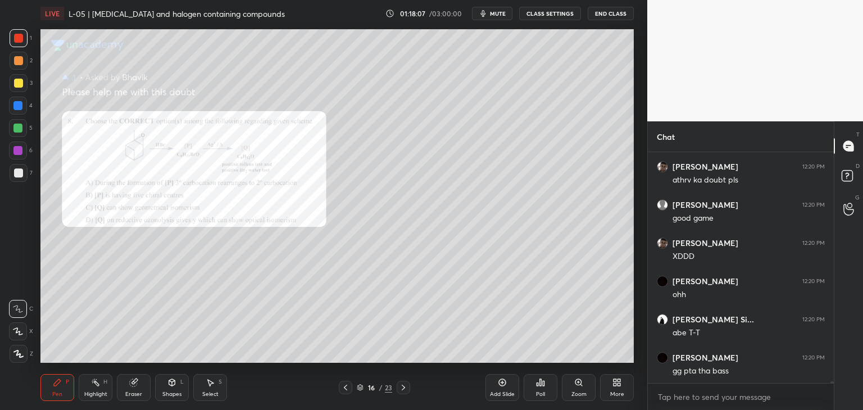
click at [342, 385] on icon at bounding box center [345, 387] width 9 height 9
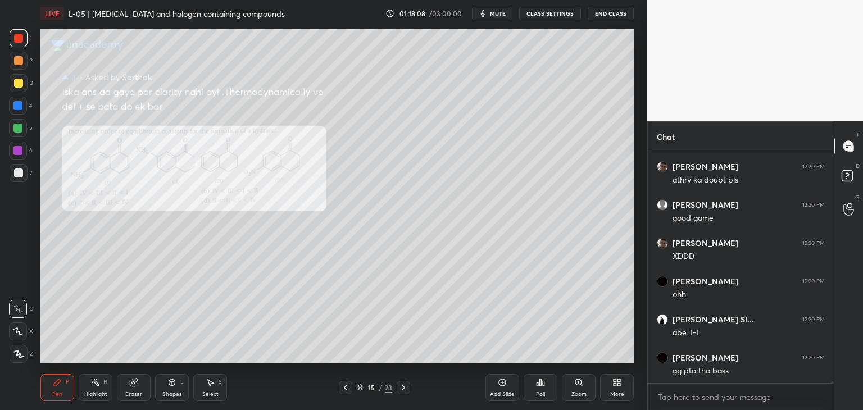
click at [399, 386] on icon at bounding box center [403, 387] width 9 height 9
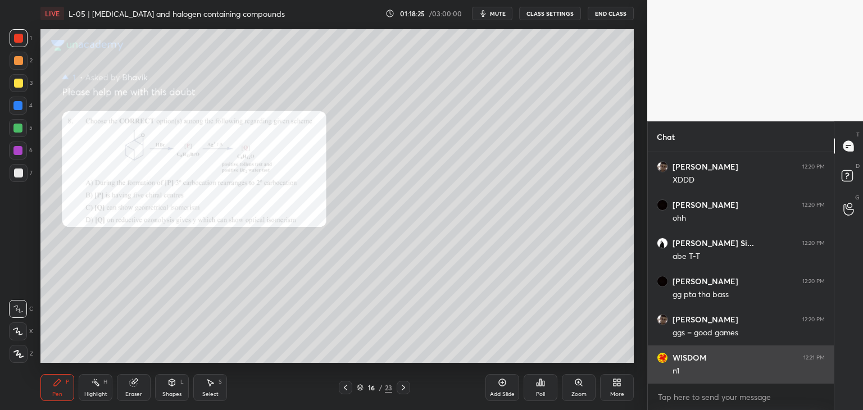
scroll to position [27636, 0]
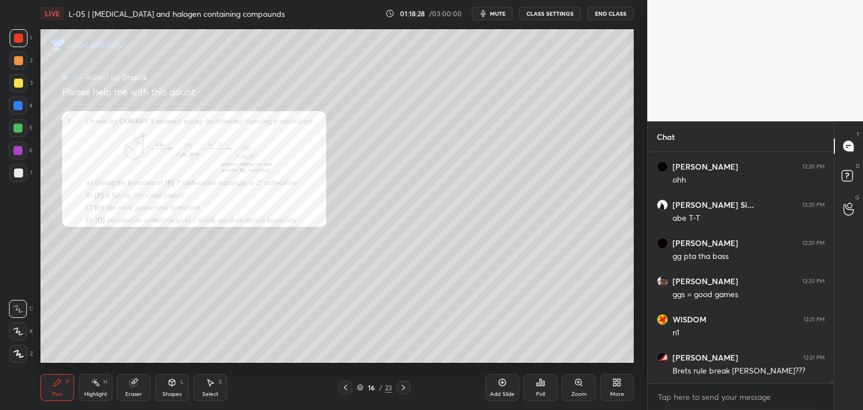
click at [405, 385] on icon at bounding box center [403, 387] width 9 height 9
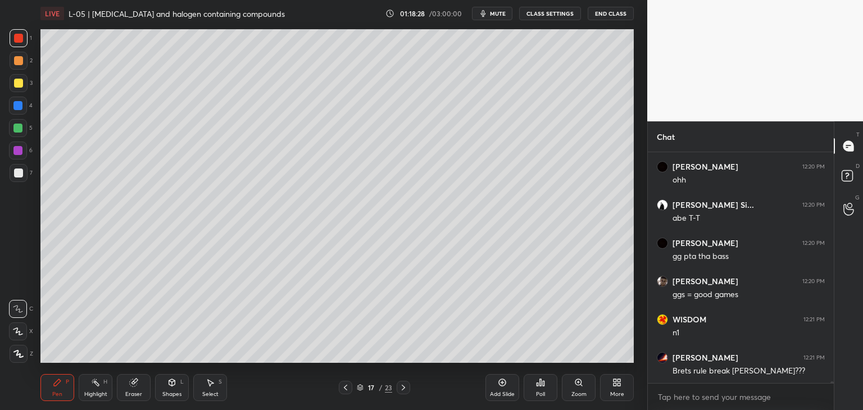
click at [408, 385] on div at bounding box center [402, 387] width 13 height 13
click at [404, 385] on icon at bounding box center [403, 387] width 9 height 9
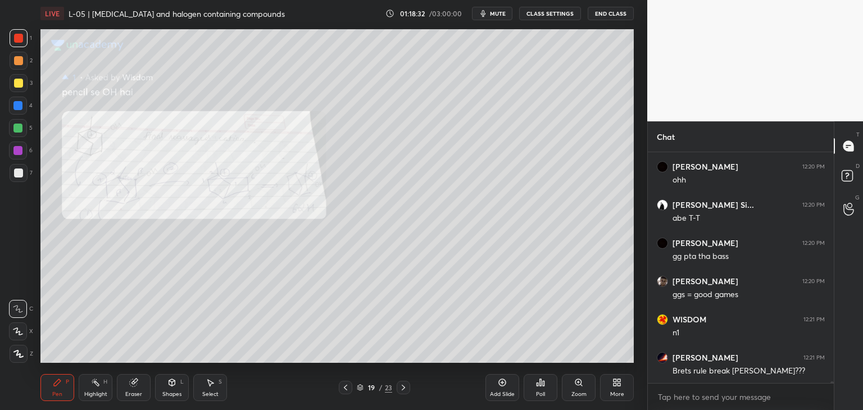
click at [405, 388] on icon at bounding box center [403, 387] width 9 height 9
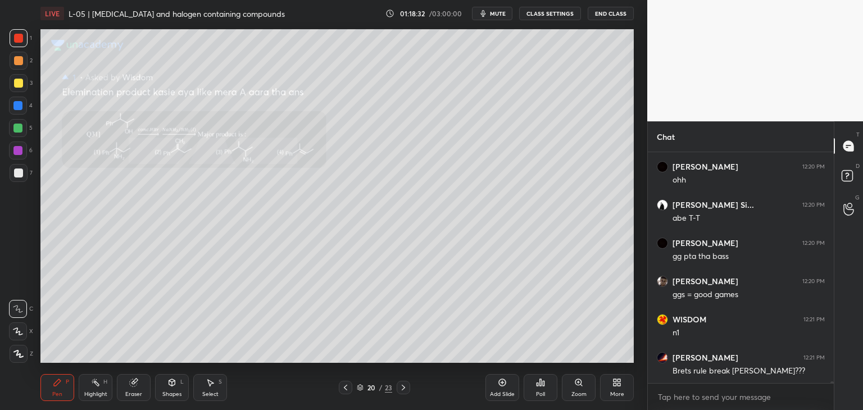
click at [405, 387] on icon at bounding box center [403, 387] width 9 height 9
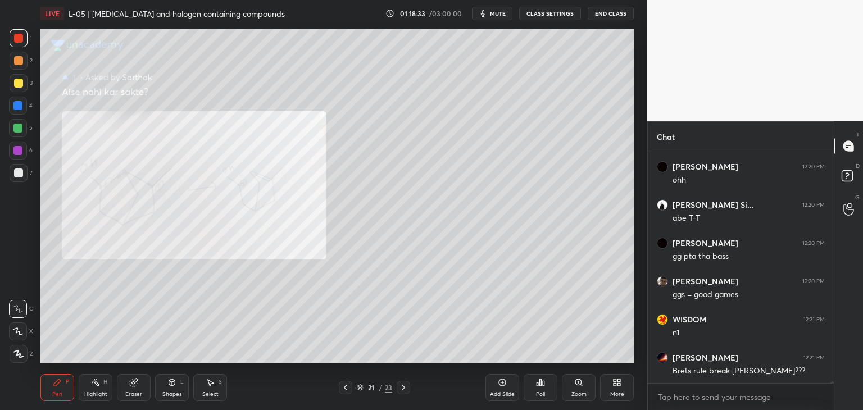
click at [405, 385] on icon at bounding box center [403, 387] width 9 height 9
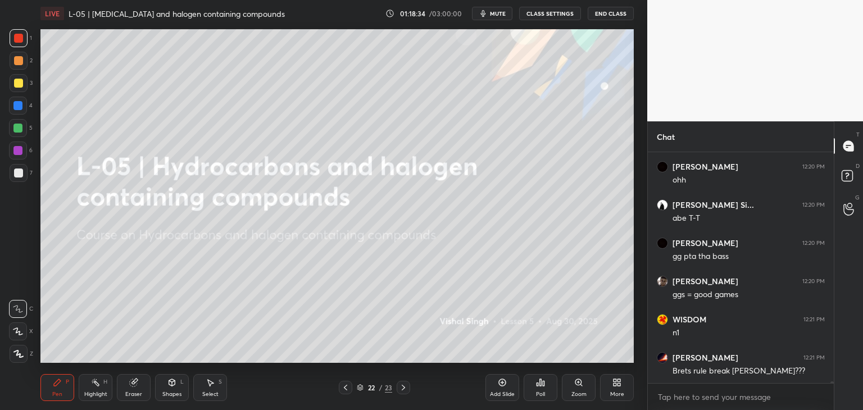
click at [345, 384] on icon at bounding box center [345, 387] width 9 height 9
click at [344, 385] on icon at bounding box center [345, 387] width 9 height 9
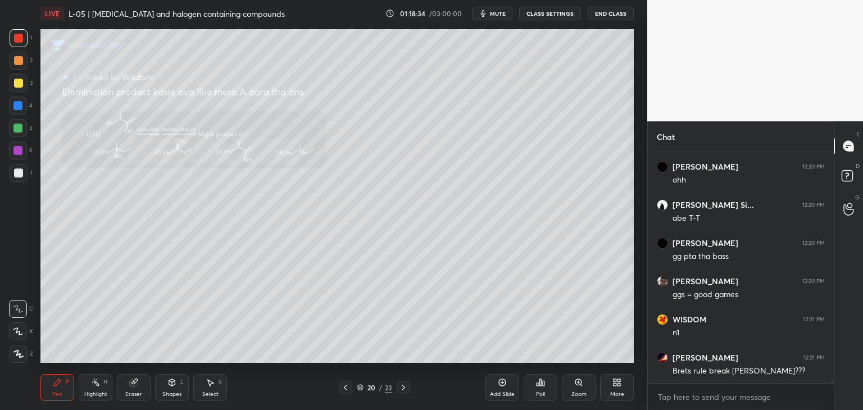
click at [345, 385] on icon at bounding box center [345, 387] width 9 height 9
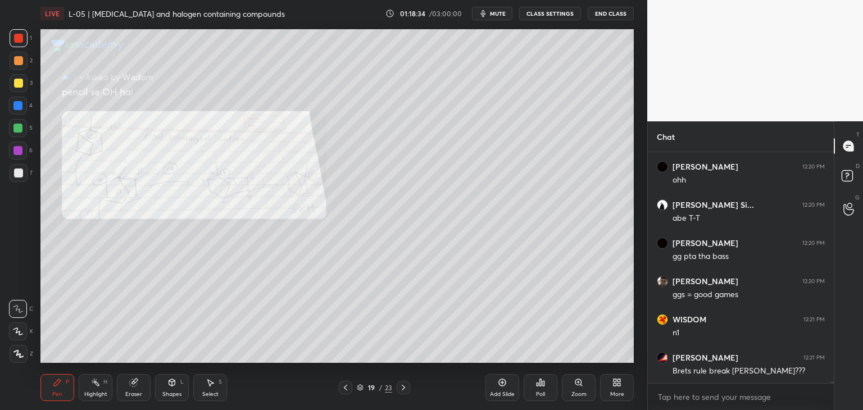
click at [345, 385] on icon at bounding box center [345, 387] width 9 height 9
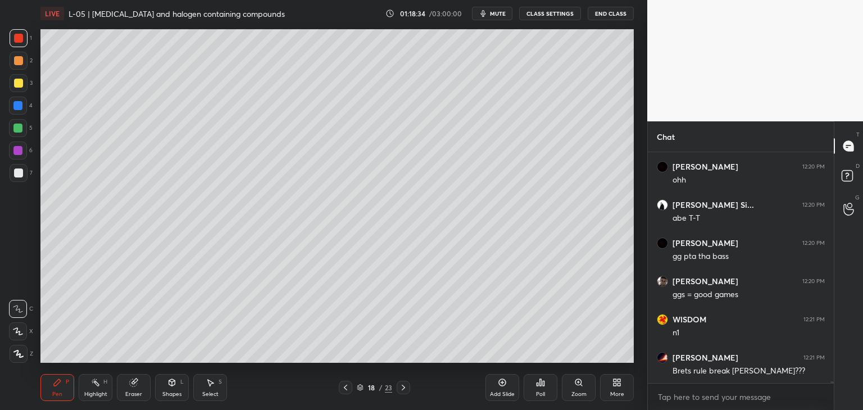
click at [346, 385] on icon at bounding box center [345, 387] width 9 height 9
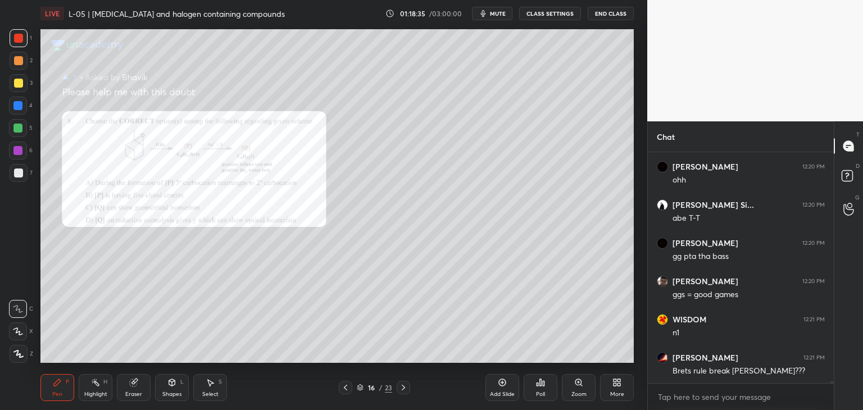
click at [346, 385] on icon at bounding box center [345, 387] width 9 height 9
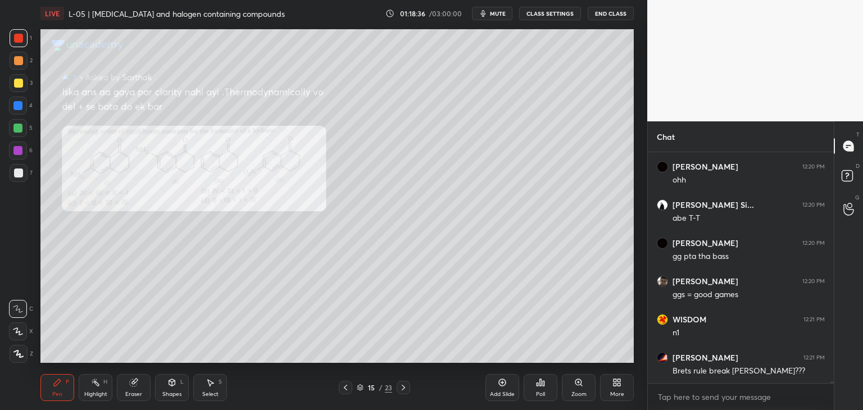
click at [404, 385] on icon at bounding box center [403, 387] width 9 height 9
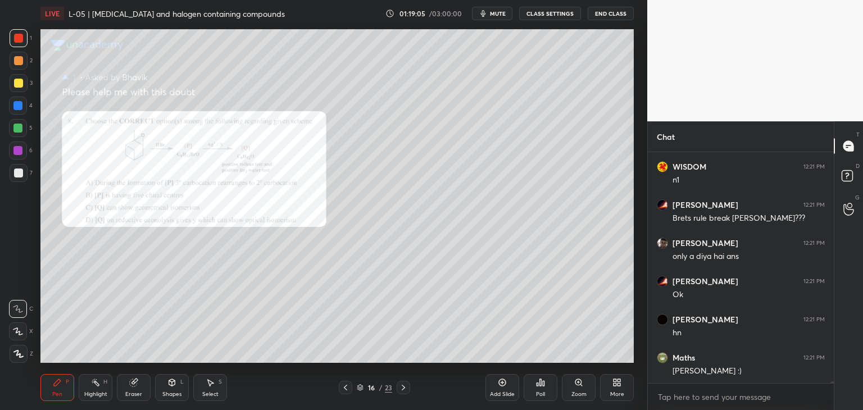
scroll to position [27827, 0]
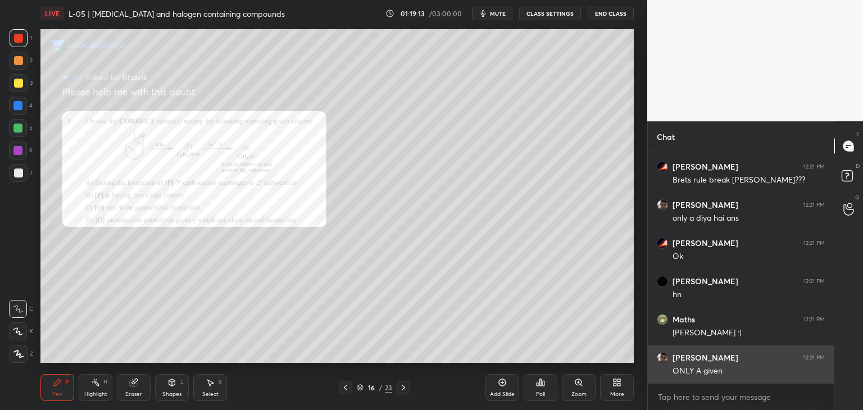
click at [404, 389] on icon at bounding box center [403, 387] width 9 height 9
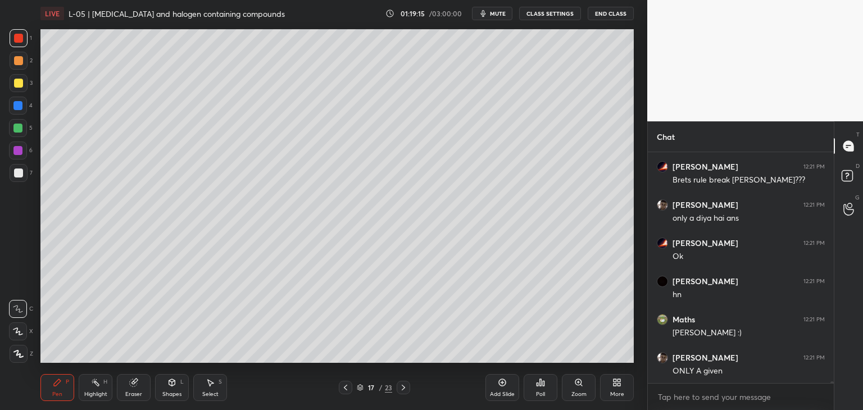
click at [405, 387] on icon at bounding box center [403, 387] width 9 height 9
click at [403, 385] on icon at bounding box center [403, 387] width 9 height 9
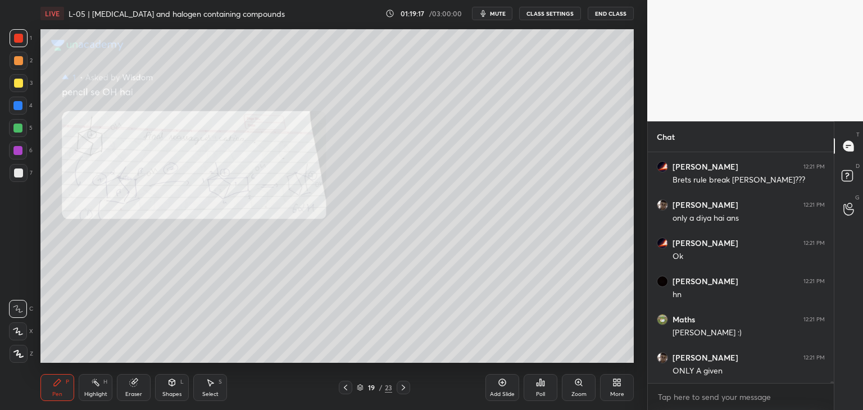
click at [349, 387] on div at bounding box center [345, 387] width 13 height 13
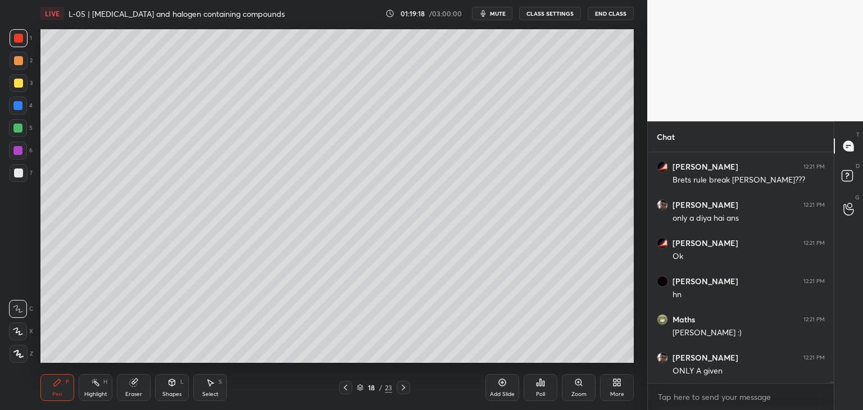
click at [208, 377] on div "Select S" at bounding box center [210, 387] width 34 height 27
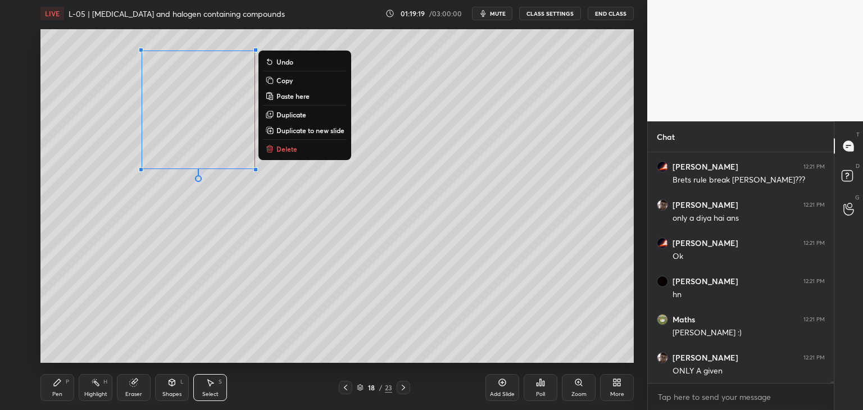
click at [300, 151] on button "Delete" at bounding box center [305, 148] width 84 height 13
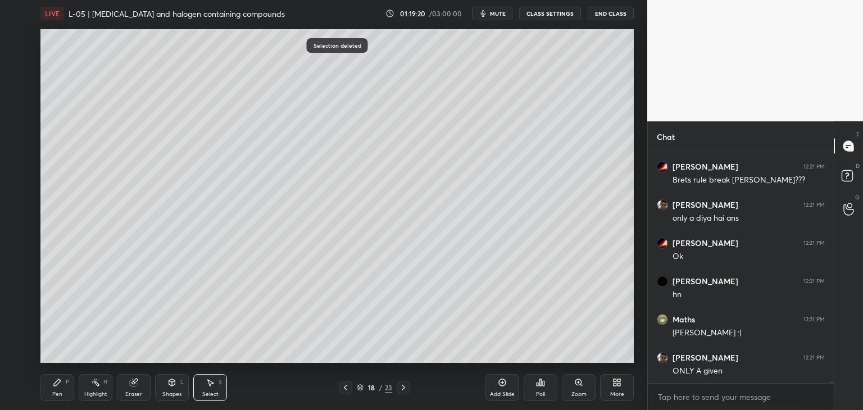
click at [98, 388] on div "Highlight H" at bounding box center [96, 387] width 34 height 27
click at [59, 385] on icon at bounding box center [57, 382] width 9 height 9
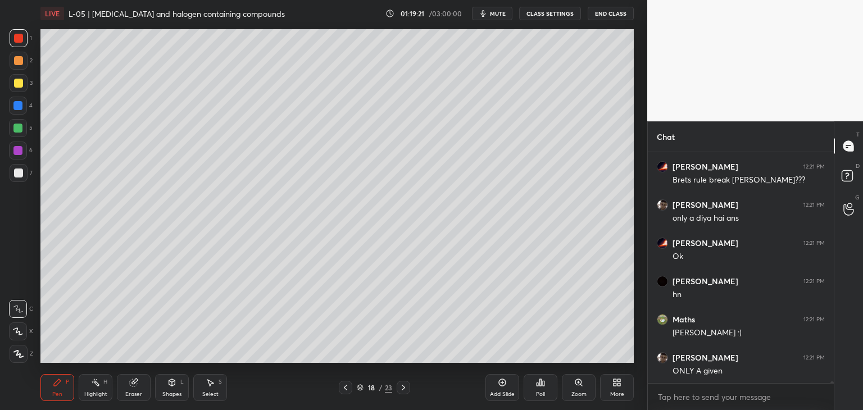
click at [344, 385] on icon at bounding box center [345, 387] width 9 height 9
click at [344, 386] on icon at bounding box center [345, 387] width 9 height 9
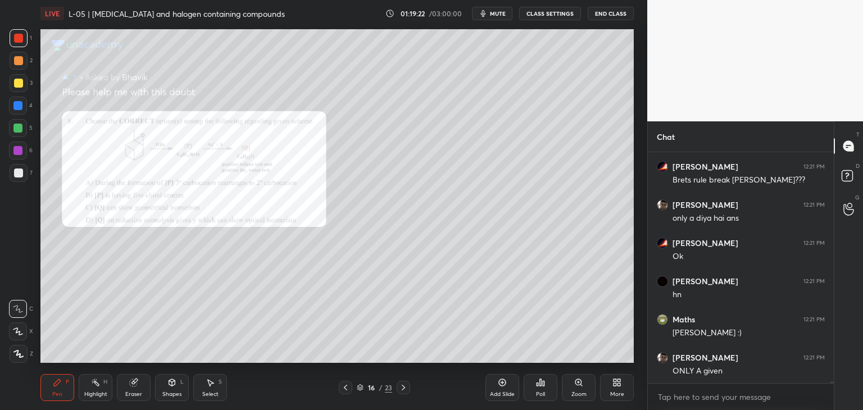
click at [344, 386] on icon at bounding box center [345, 387] width 9 height 9
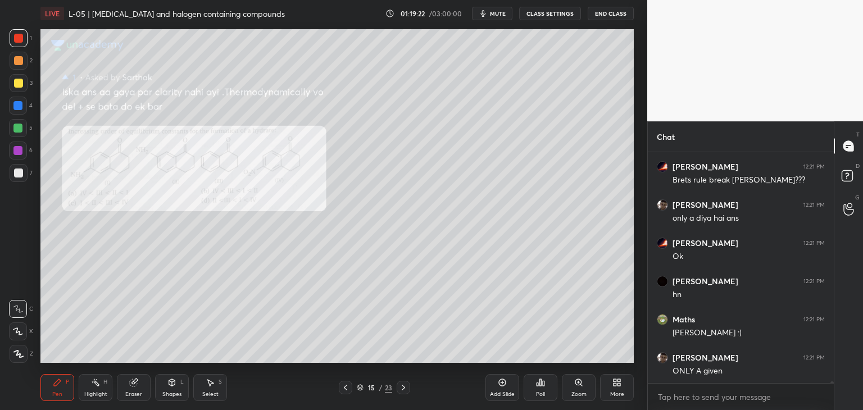
scroll to position [27866, 0]
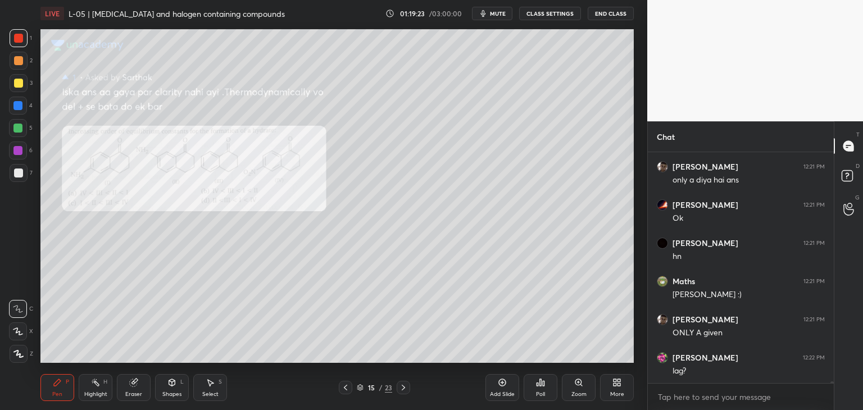
click at [402, 387] on icon at bounding box center [403, 387] width 9 height 9
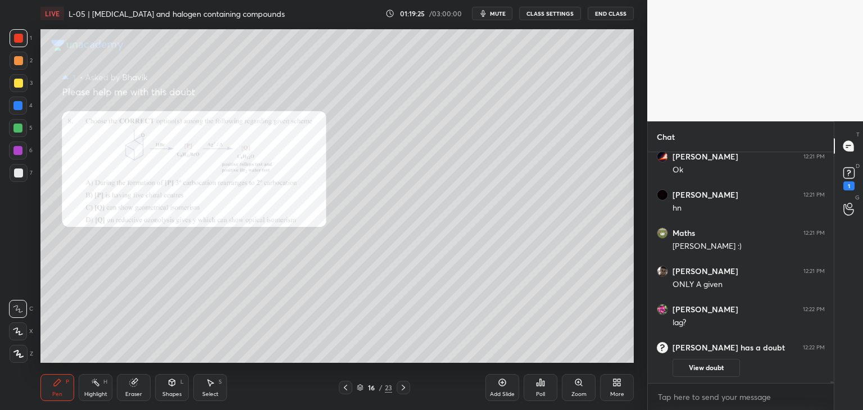
scroll to position [27769, 0]
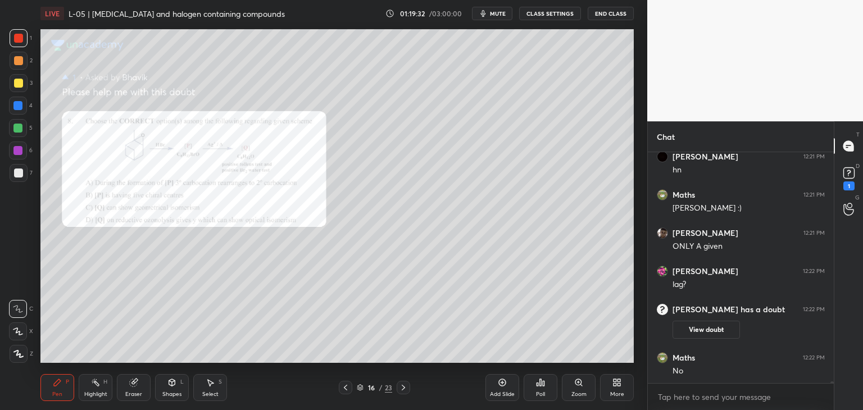
click at [495, 382] on div "Add Slide" at bounding box center [502, 387] width 34 height 27
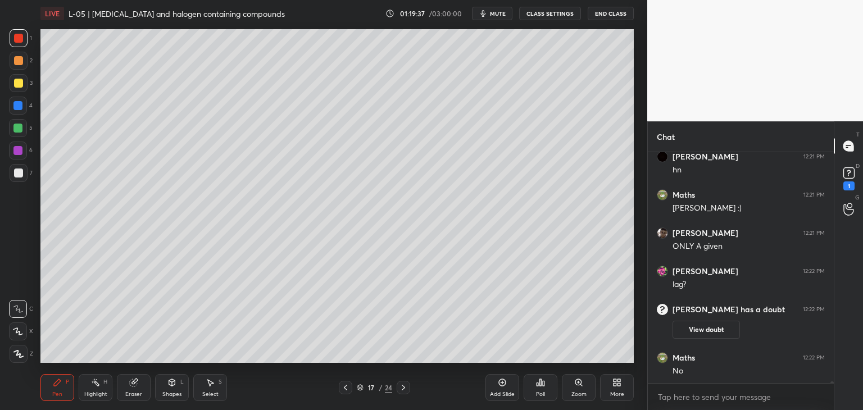
click at [345, 387] on icon at bounding box center [345, 387] width 9 height 9
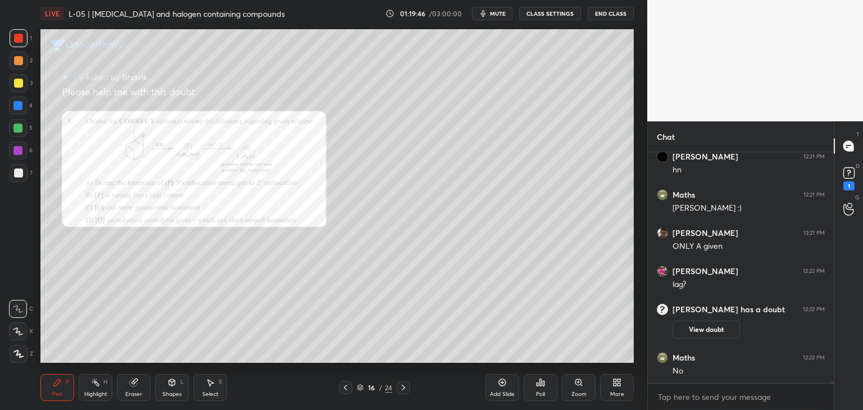
click at [400, 390] on icon at bounding box center [403, 387] width 9 height 9
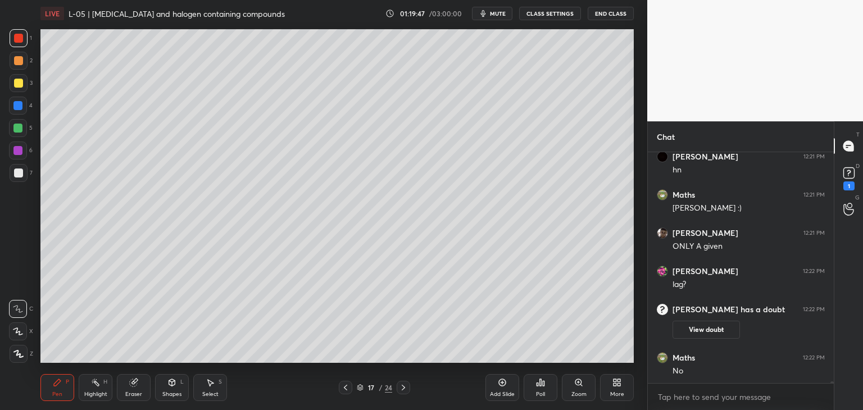
click at [400, 390] on icon at bounding box center [403, 387] width 9 height 9
click at [402, 391] on icon at bounding box center [403, 387] width 9 height 9
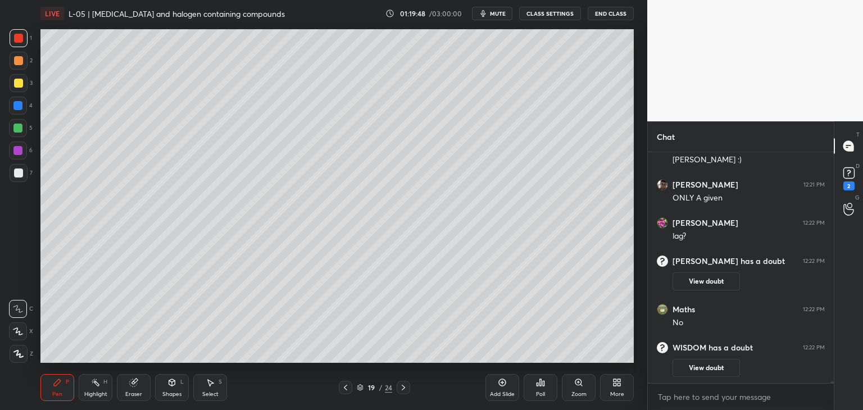
click at [344, 384] on icon at bounding box center [345, 387] width 9 height 9
click at [727, 363] on button "View doubt" at bounding box center [705, 368] width 67 height 18
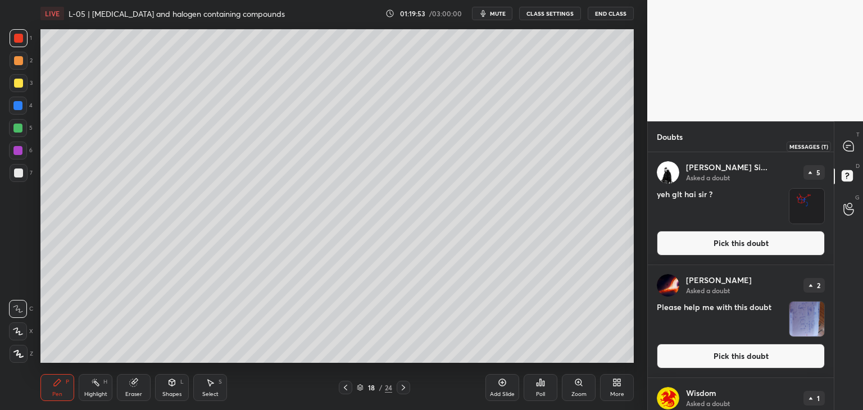
click at [847, 143] on icon at bounding box center [848, 146] width 10 height 10
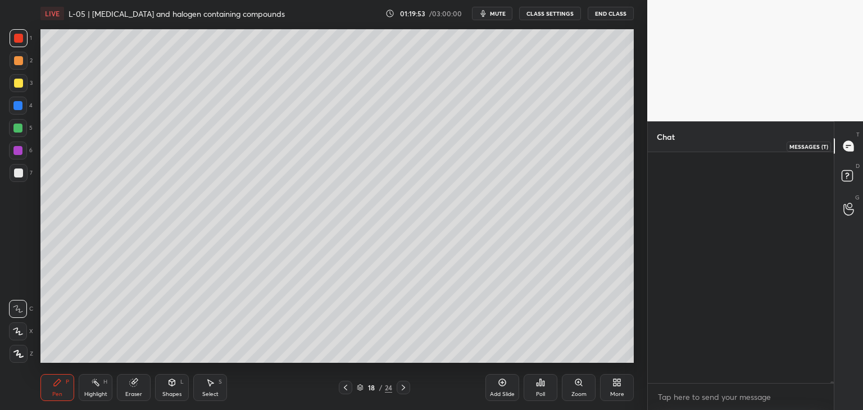
scroll to position [227, 183]
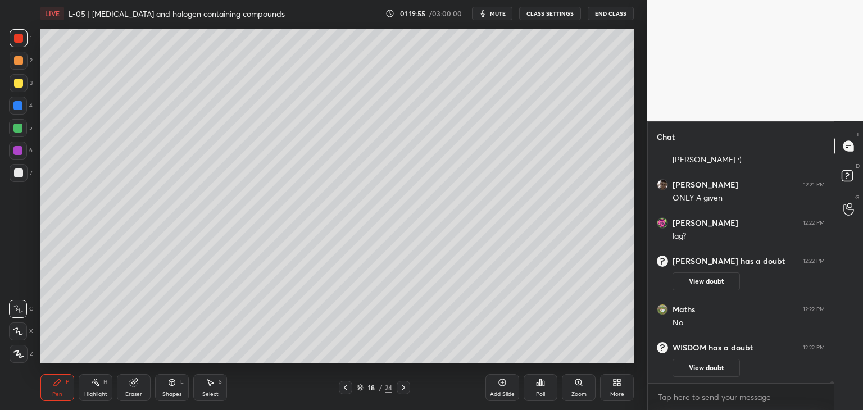
click at [405, 387] on icon at bounding box center [403, 387] width 9 height 9
click at [407, 388] on icon at bounding box center [403, 387] width 9 height 9
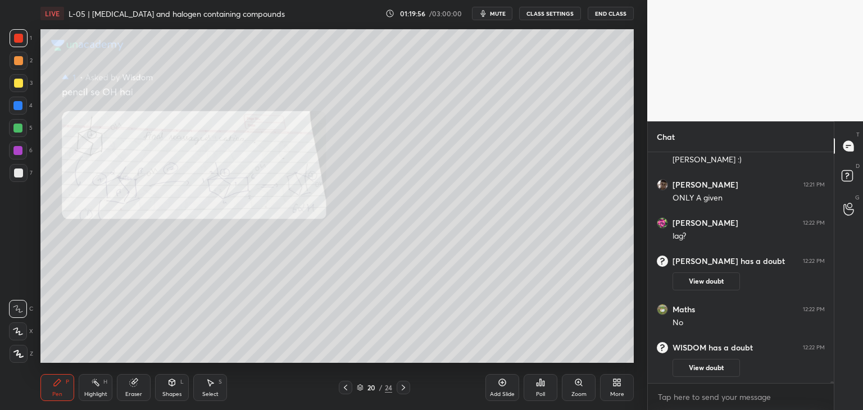
scroll to position [27972, 0]
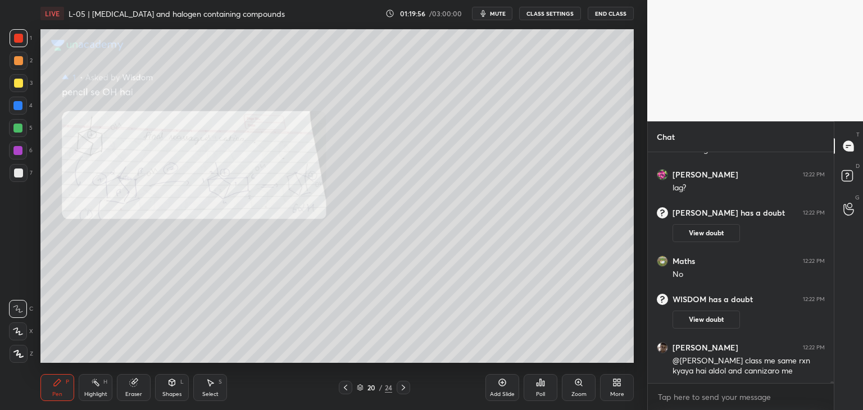
click at [405, 387] on icon at bounding box center [403, 387] width 9 height 9
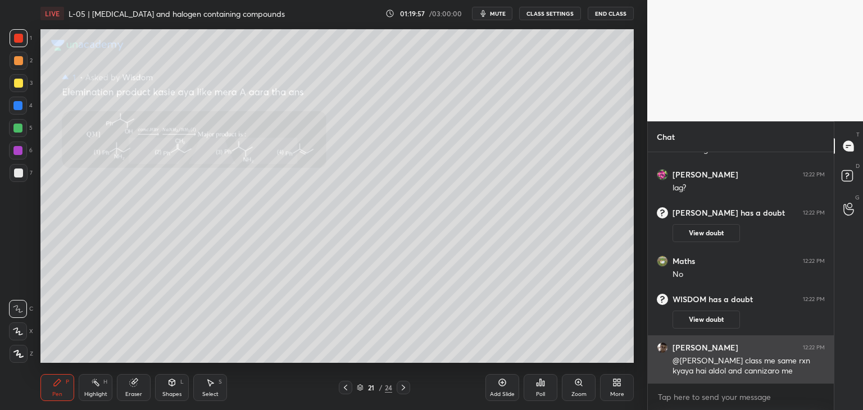
click at [404, 387] on icon at bounding box center [403, 387] width 9 height 9
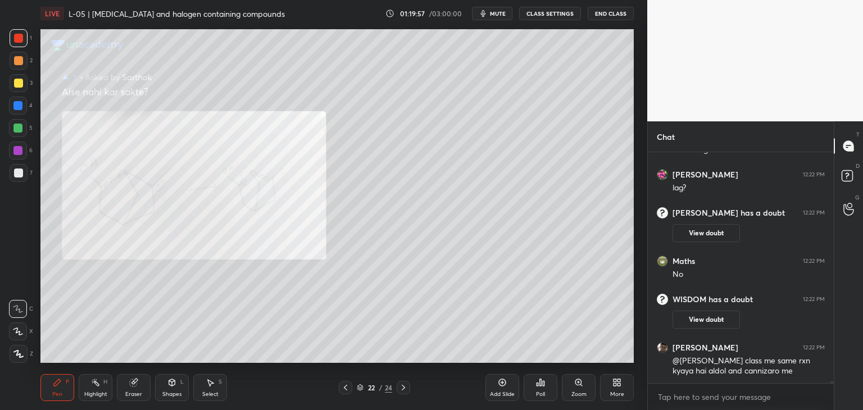
click at [406, 387] on icon at bounding box center [403, 387] width 9 height 9
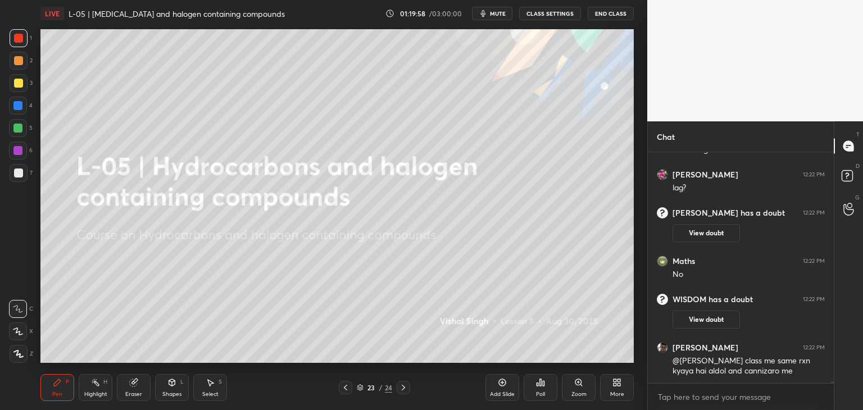
click at [345, 384] on icon at bounding box center [345, 387] width 9 height 9
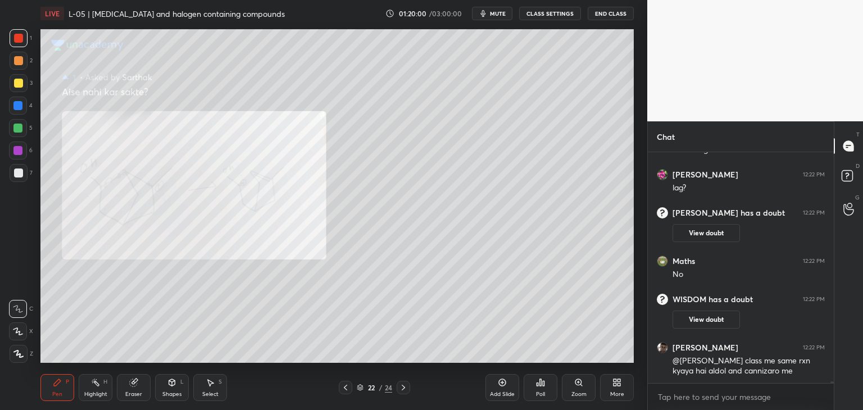
click at [498, 384] on icon at bounding box center [502, 382] width 9 height 9
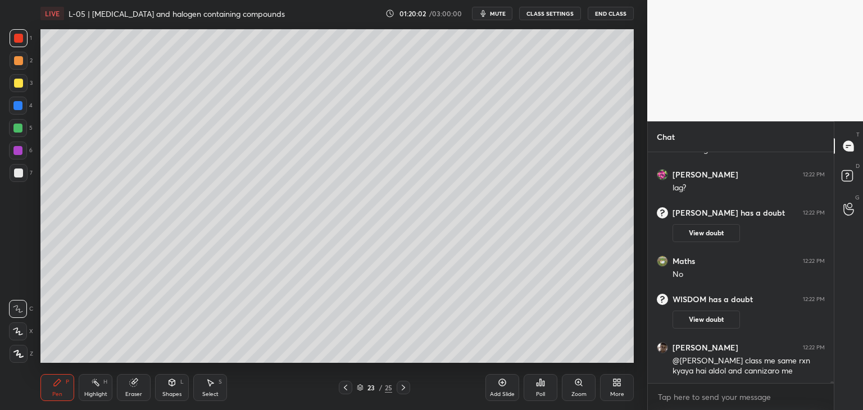
click at [341, 389] on icon at bounding box center [345, 387] width 9 height 9
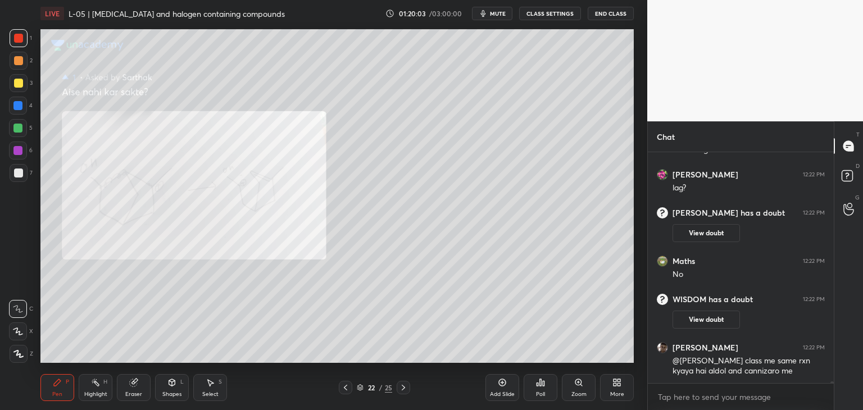
click at [346, 386] on icon at bounding box center [345, 387] width 9 height 9
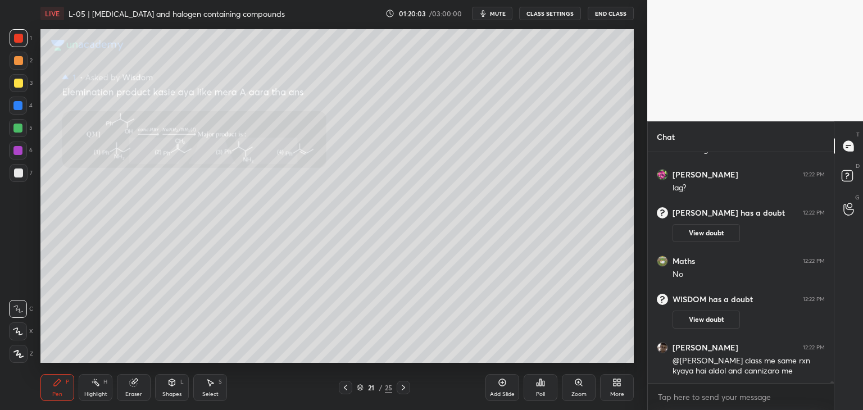
click at [403, 385] on icon at bounding box center [403, 387] width 9 height 9
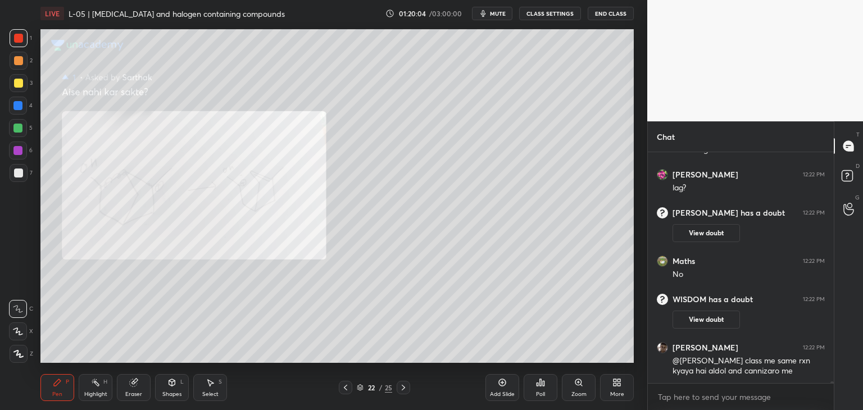
click at [402, 385] on icon at bounding box center [403, 387] width 9 height 9
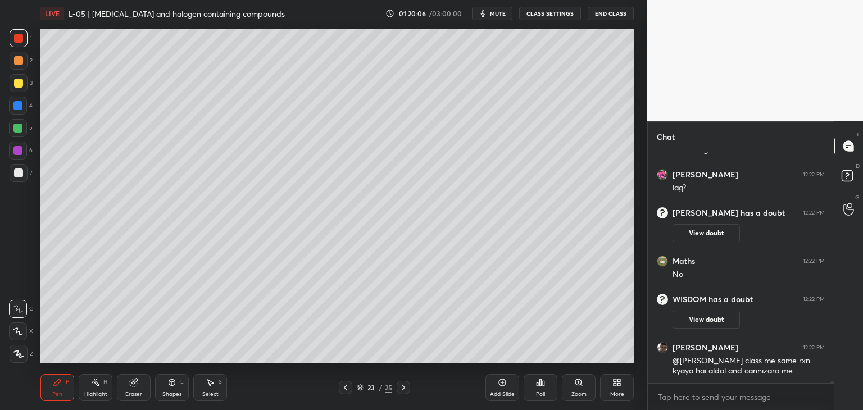
click at [717, 233] on button "View doubt" at bounding box center [705, 233] width 67 height 18
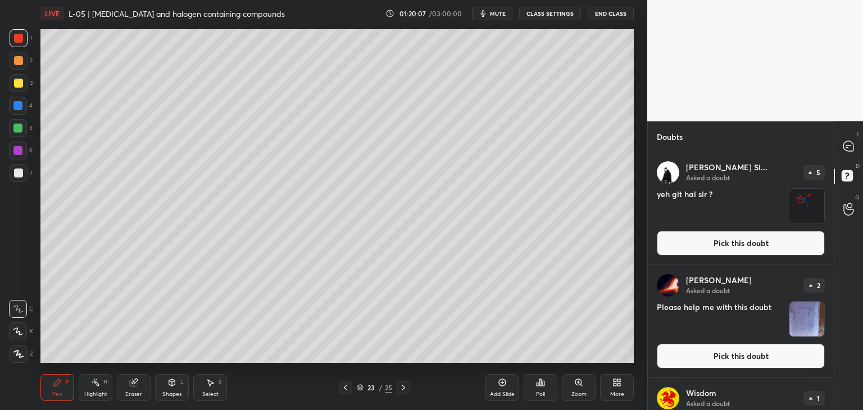
click at [858, 136] on div at bounding box center [848, 146] width 22 height 20
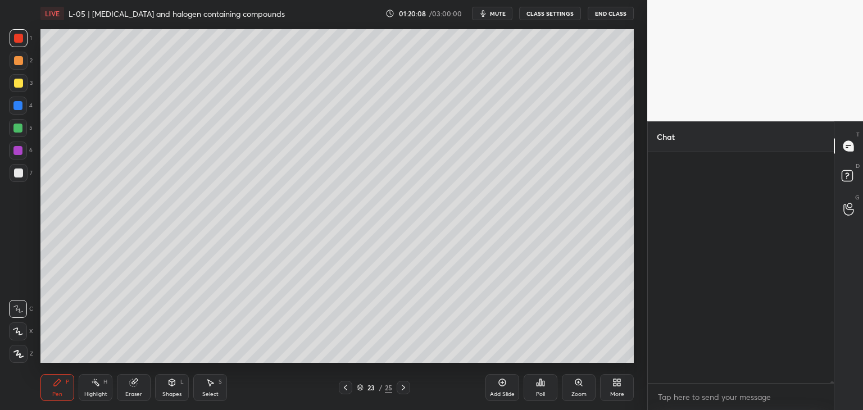
scroll to position [227, 183]
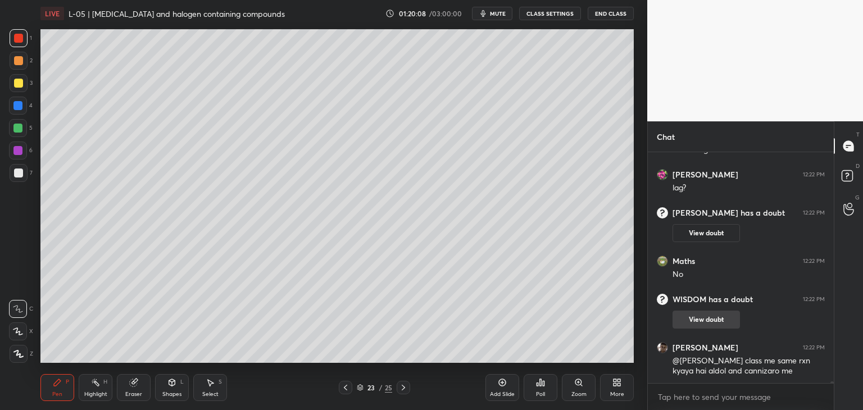
click at [708, 319] on button "View doubt" at bounding box center [705, 320] width 67 height 18
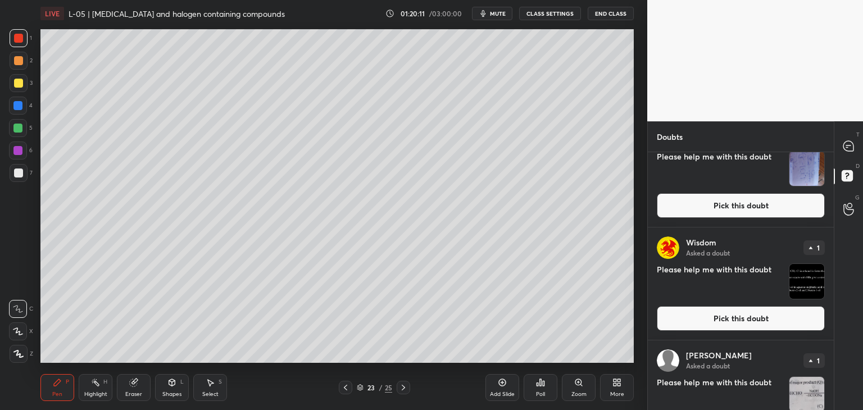
scroll to position [162, 0]
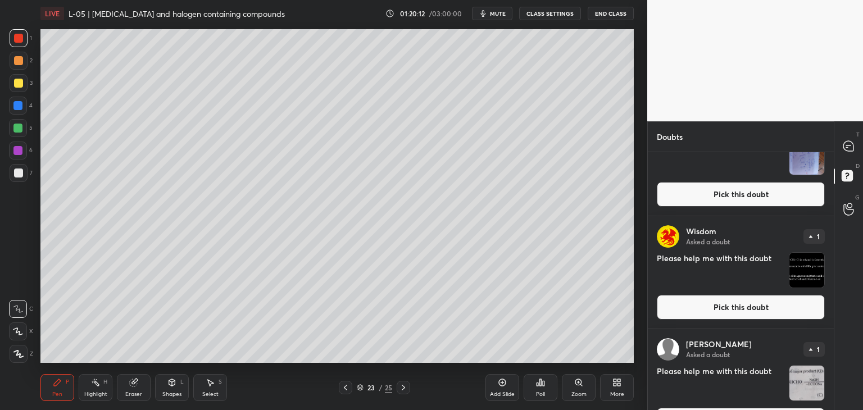
click at [718, 308] on button "Pick this doubt" at bounding box center [740, 307] width 168 height 25
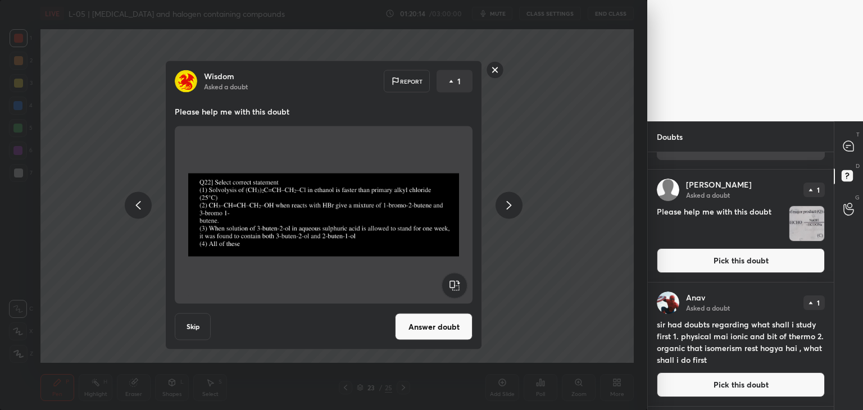
scroll to position [321, 0]
click at [706, 265] on button "Pick this doubt" at bounding box center [740, 260] width 168 height 25
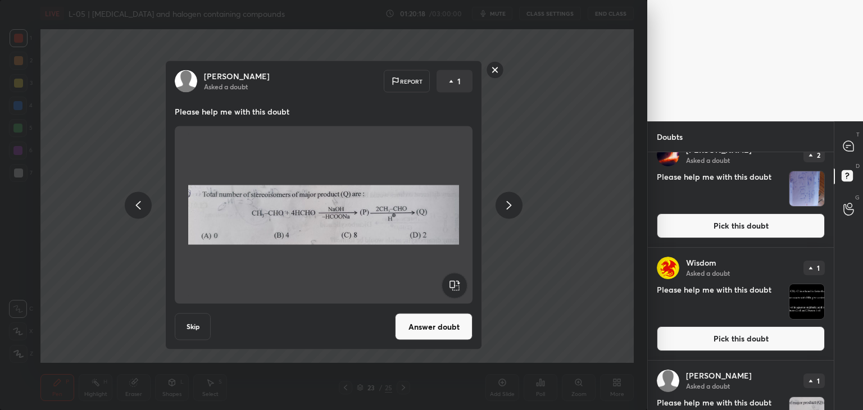
scroll to position [130, 0]
click at [692, 335] on button "Pick this doubt" at bounding box center [740, 339] width 168 height 25
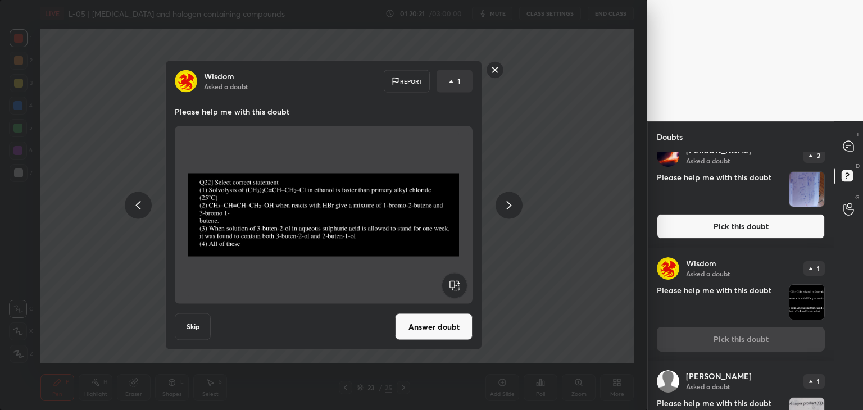
click at [460, 326] on button "Answer doubt" at bounding box center [433, 326] width 77 height 27
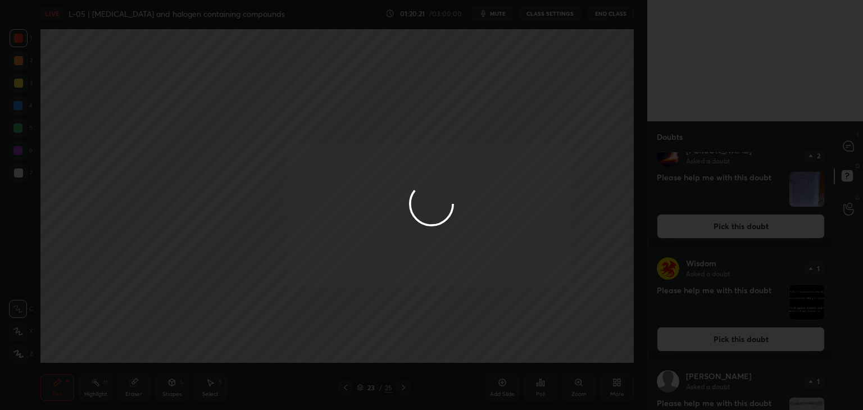
scroll to position [0, 0]
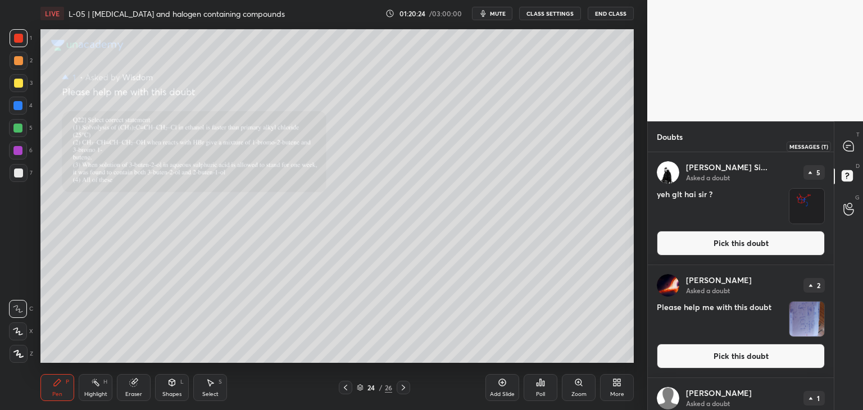
click at [853, 146] on icon at bounding box center [848, 146] width 10 height 10
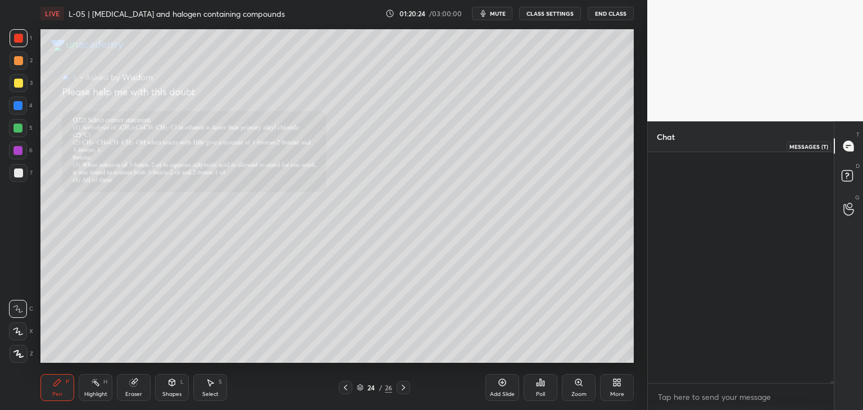
scroll to position [227, 183]
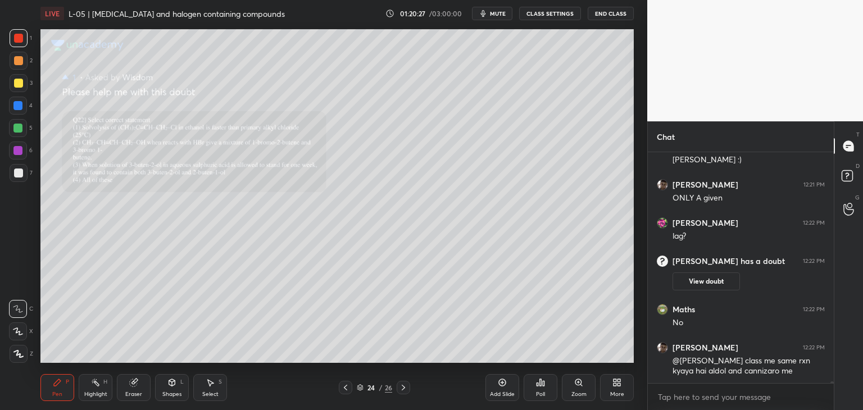
click at [580, 384] on icon at bounding box center [578, 382] width 6 height 6
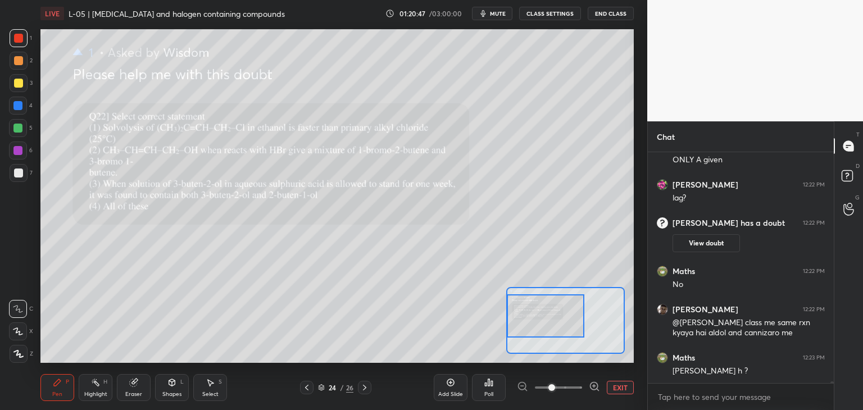
scroll to position [27973, 0]
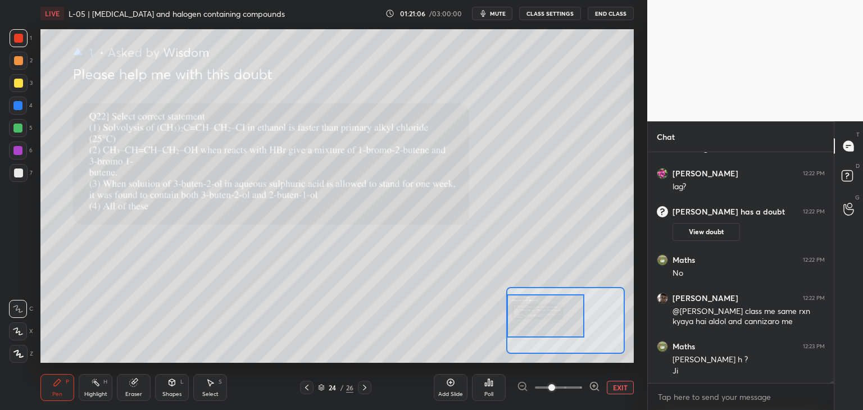
click at [306, 389] on icon at bounding box center [306, 388] width 3 height 6
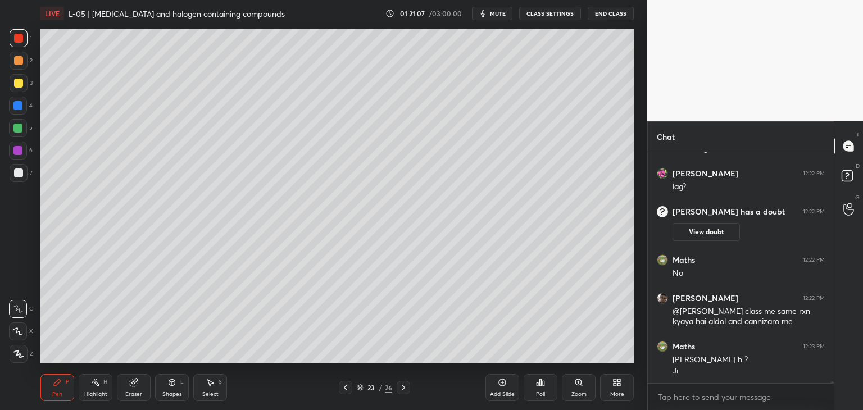
click at [341, 384] on icon at bounding box center [345, 387] width 9 height 9
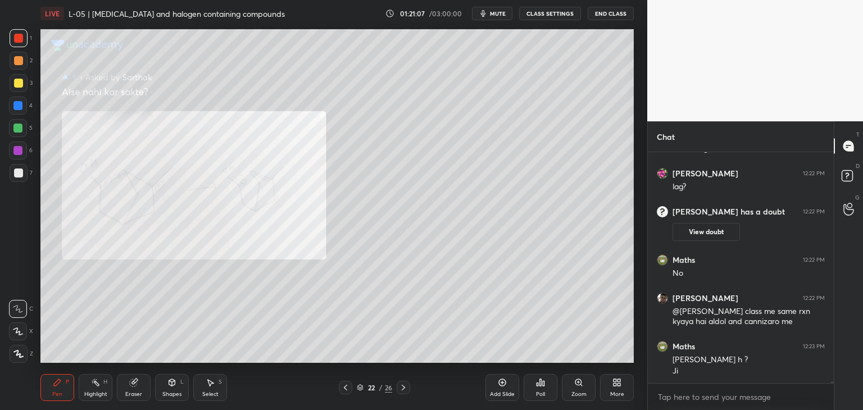
click at [344, 388] on icon at bounding box center [345, 388] width 3 height 6
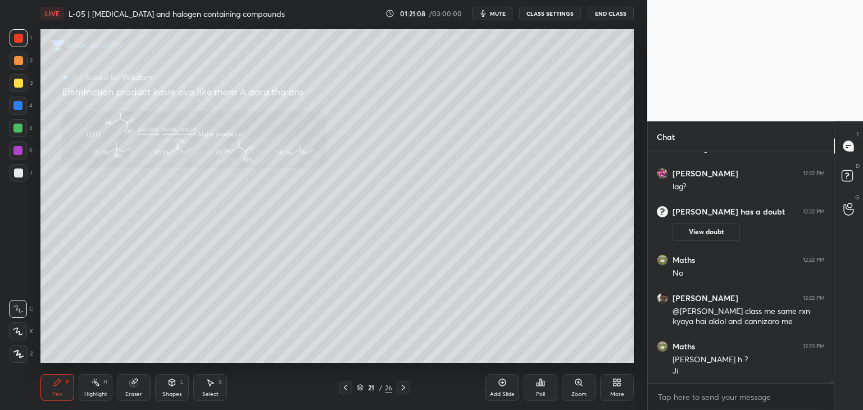
click at [342, 387] on icon at bounding box center [345, 387] width 9 height 9
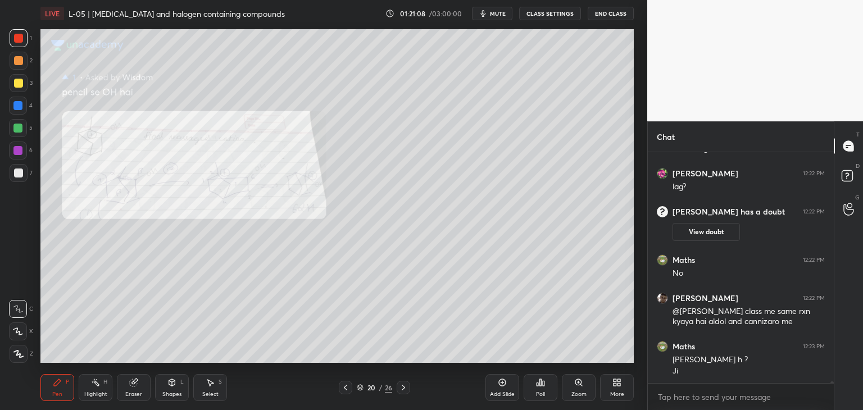
click at [405, 384] on icon at bounding box center [403, 387] width 9 height 9
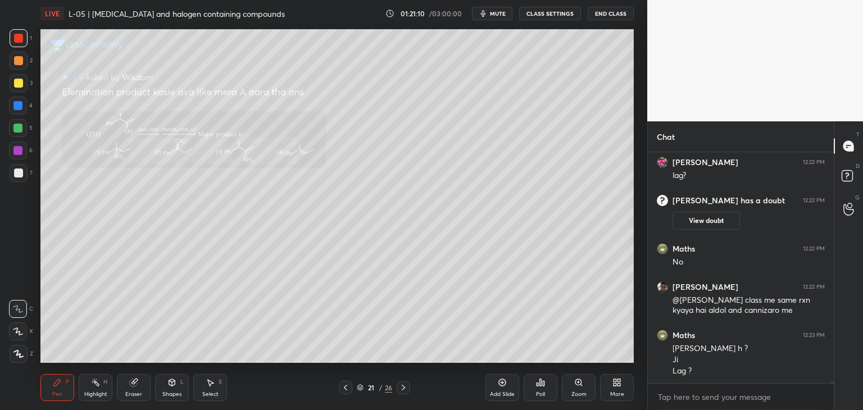
click at [344, 387] on icon at bounding box center [345, 388] width 3 height 6
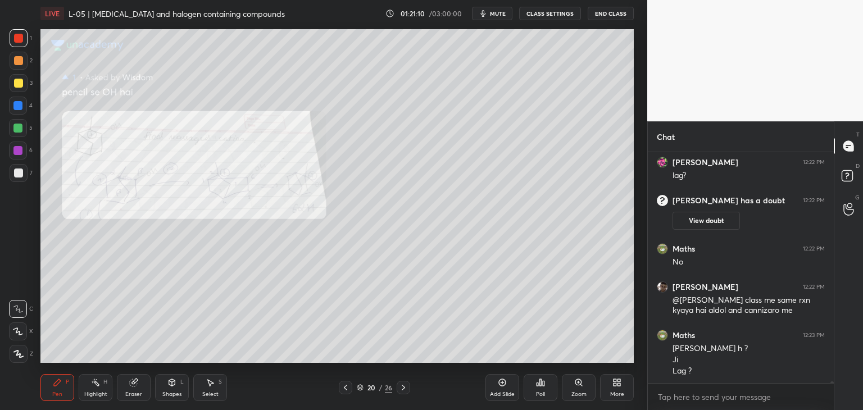
scroll to position [28023, 0]
click at [344, 389] on icon at bounding box center [345, 387] width 9 height 9
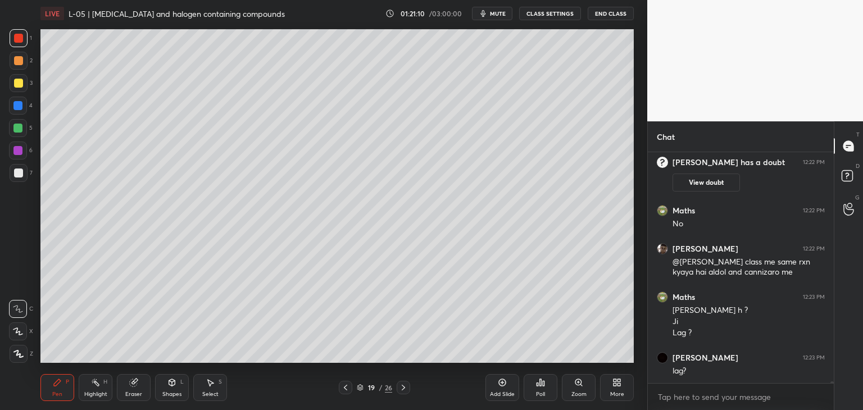
click at [345, 388] on icon at bounding box center [345, 387] width 9 height 9
click at [345, 387] on icon at bounding box center [345, 387] width 9 height 9
click at [346, 388] on icon at bounding box center [345, 387] width 9 height 9
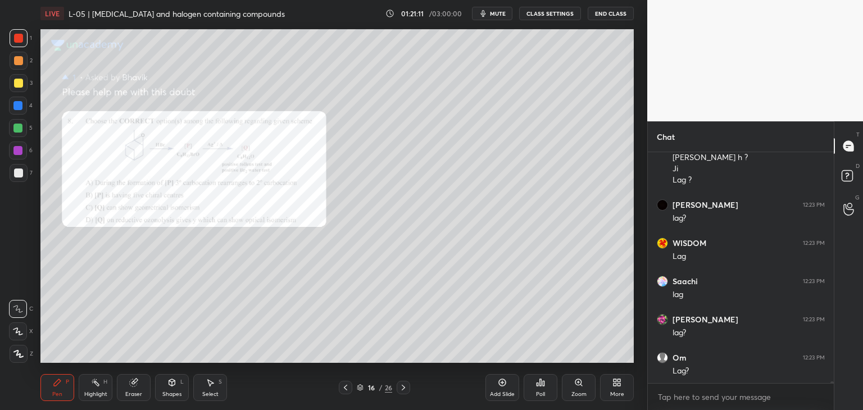
click at [346, 388] on icon at bounding box center [345, 387] width 9 height 9
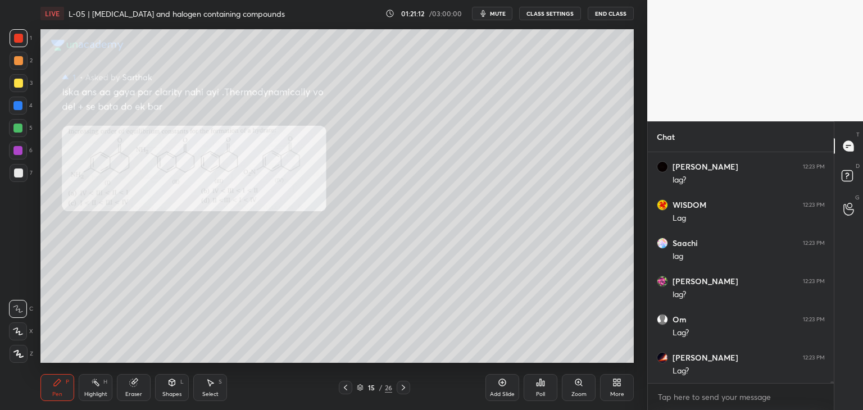
click at [403, 391] on icon at bounding box center [403, 387] width 9 height 9
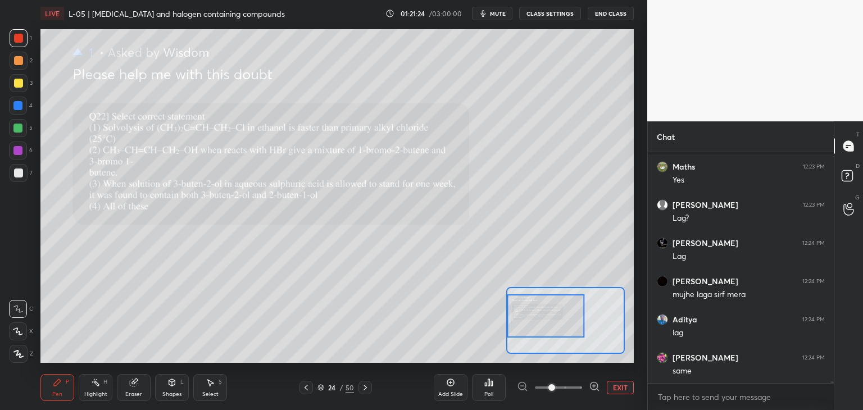
scroll to position [28521, 0]
click at [306, 382] on div at bounding box center [305, 387] width 13 height 13
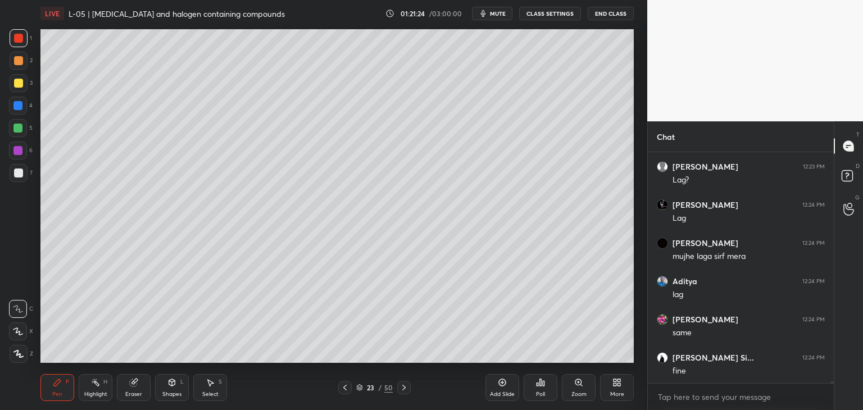
click at [345, 385] on icon at bounding box center [344, 388] width 3 height 6
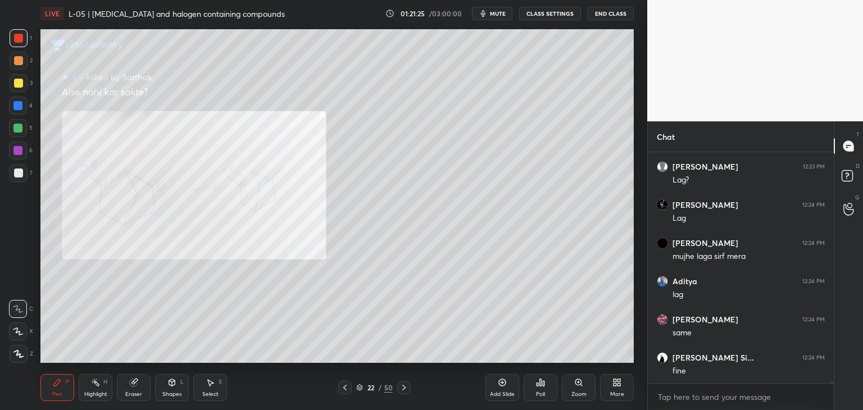
scroll to position [28560, 0]
click at [345, 386] on icon at bounding box center [344, 387] width 9 height 9
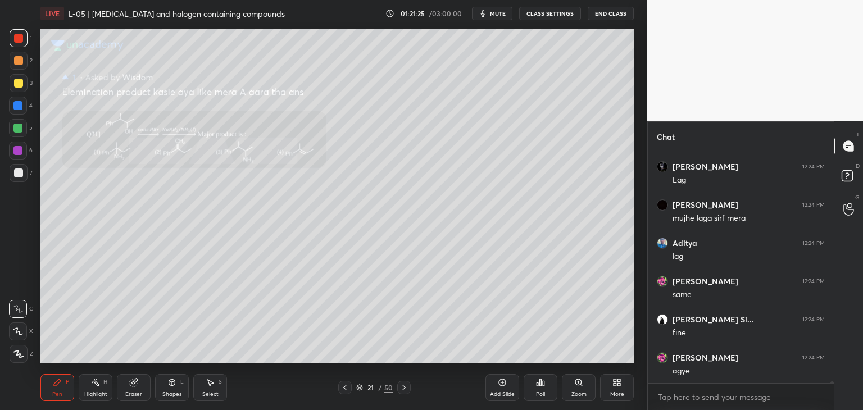
click at [345, 389] on icon at bounding box center [344, 387] width 9 height 9
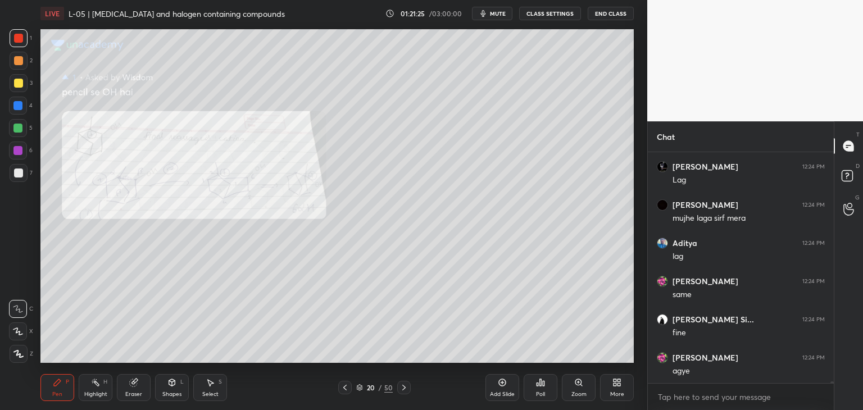
click at [346, 389] on icon at bounding box center [344, 387] width 9 height 9
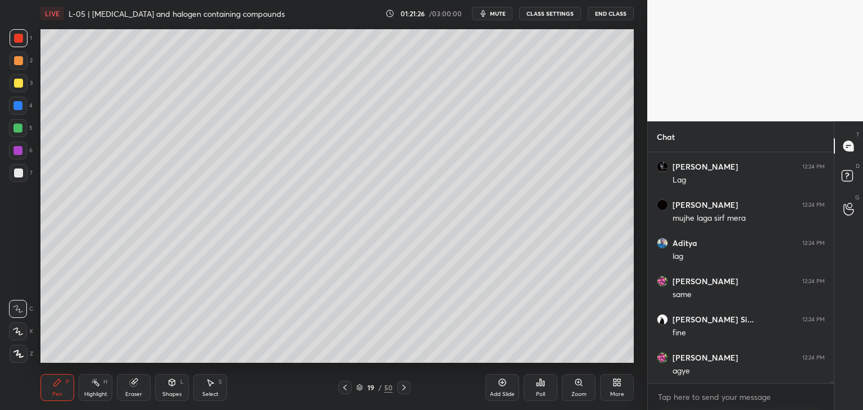
click at [347, 388] on icon at bounding box center [344, 387] width 9 height 9
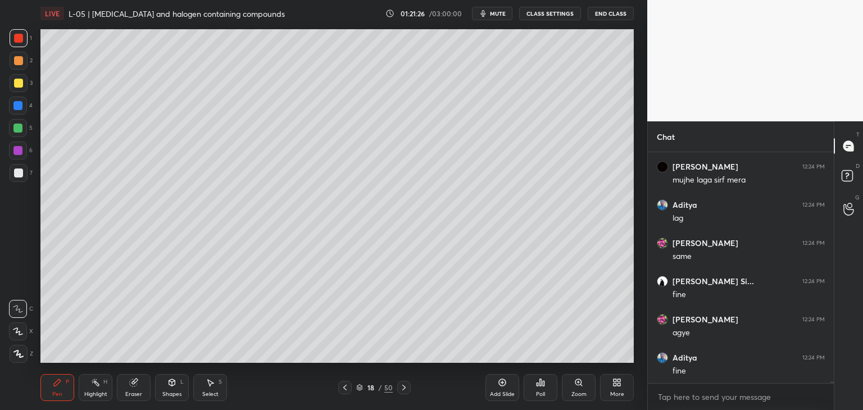
click at [346, 387] on icon at bounding box center [344, 387] width 9 height 9
click at [348, 385] on icon at bounding box center [344, 387] width 9 height 9
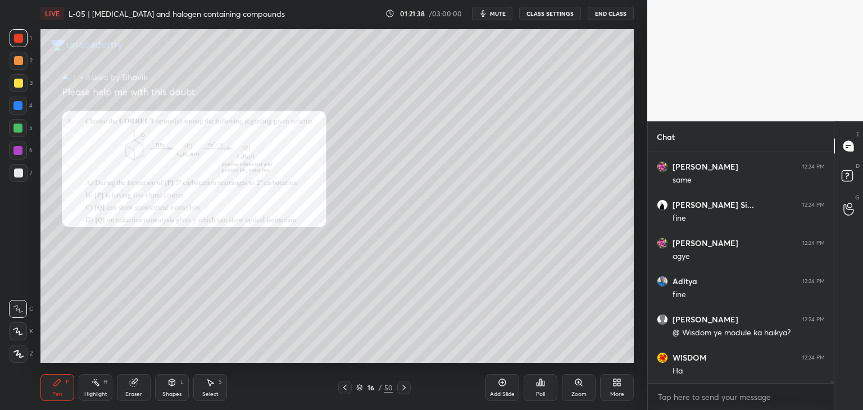
scroll to position [28712, 0]
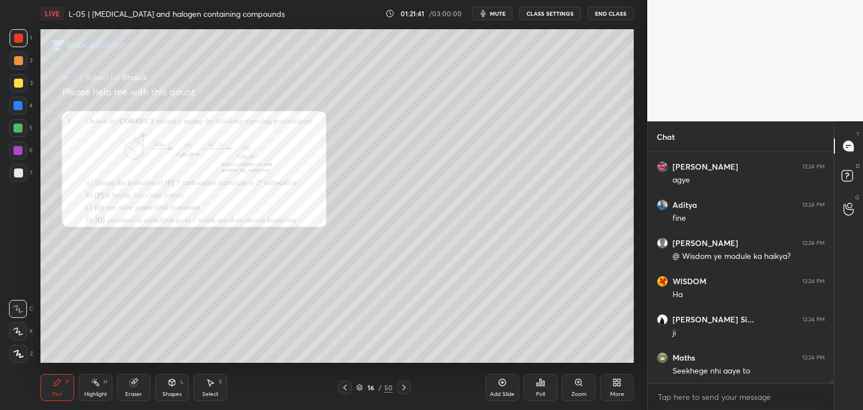
click at [402, 385] on icon at bounding box center [403, 387] width 9 height 9
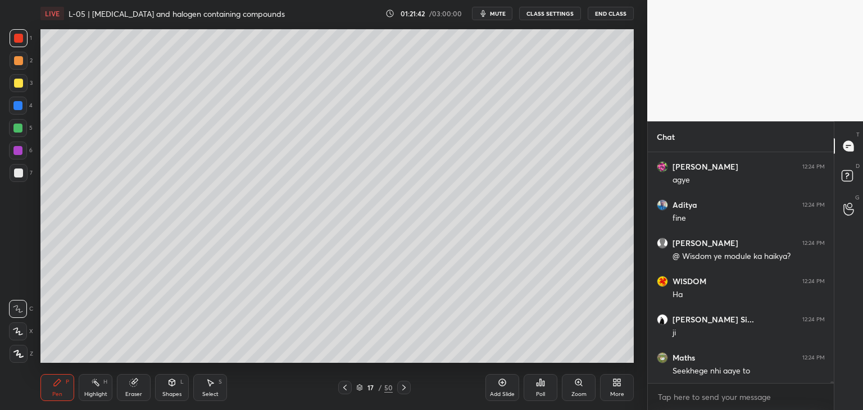
click at [407, 385] on icon at bounding box center [403, 387] width 9 height 9
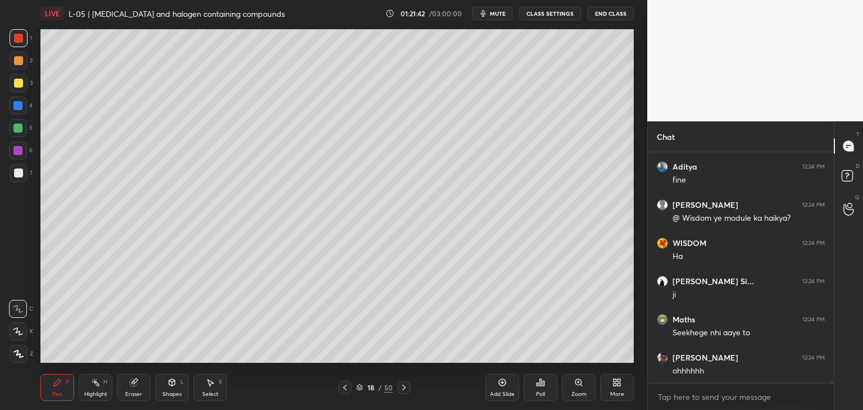
click at [404, 387] on icon at bounding box center [403, 387] width 9 height 9
click at [404, 385] on icon at bounding box center [403, 387] width 9 height 9
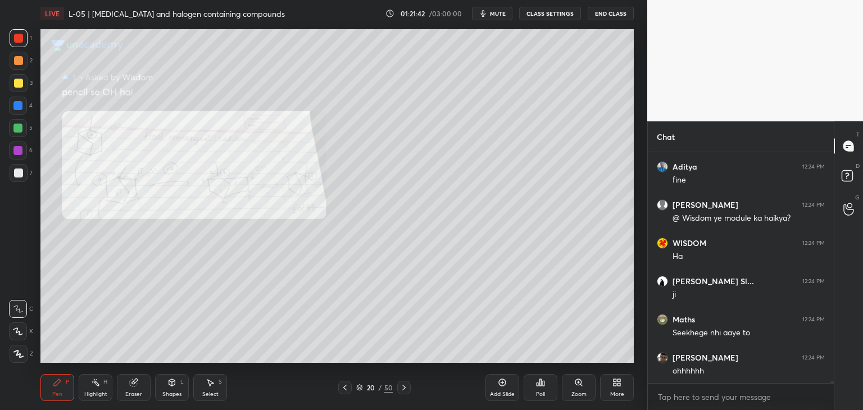
click at [404, 385] on icon at bounding box center [403, 387] width 9 height 9
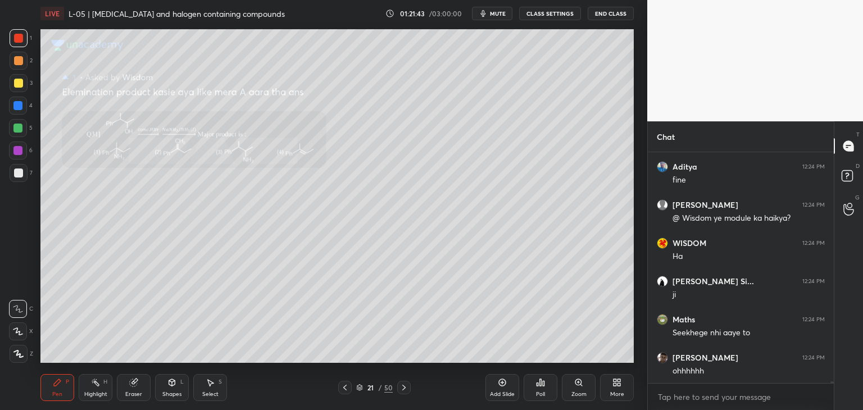
click at [408, 385] on div at bounding box center [403, 387] width 13 height 13
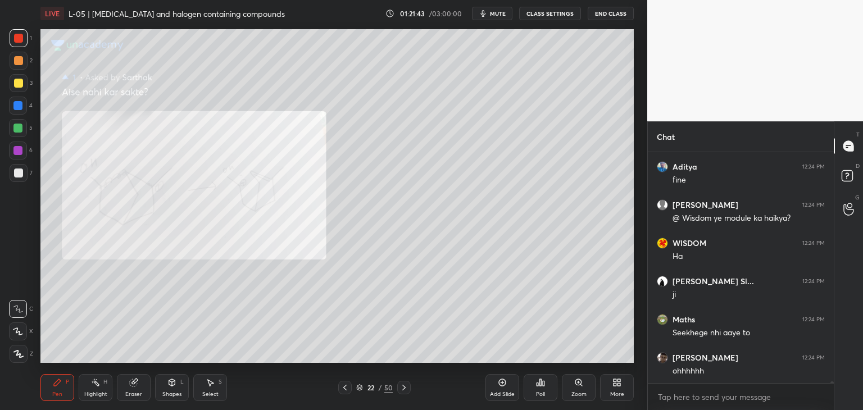
click at [405, 387] on icon at bounding box center [403, 387] width 9 height 9
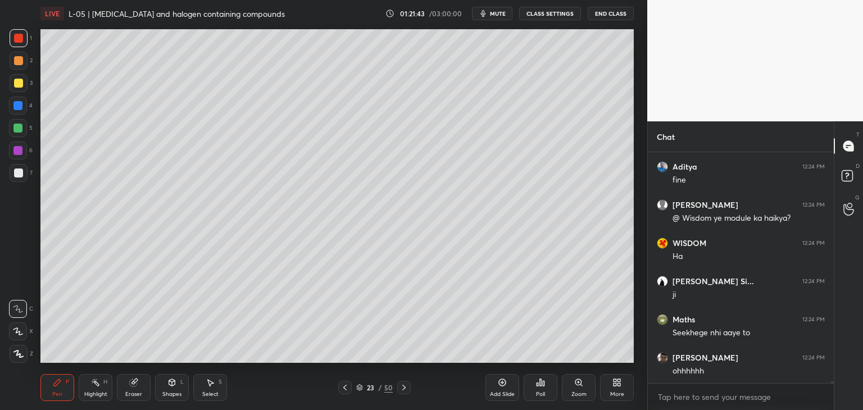
click at [403, 388] on icon at bounding box center [403, 387] width 9 height 9
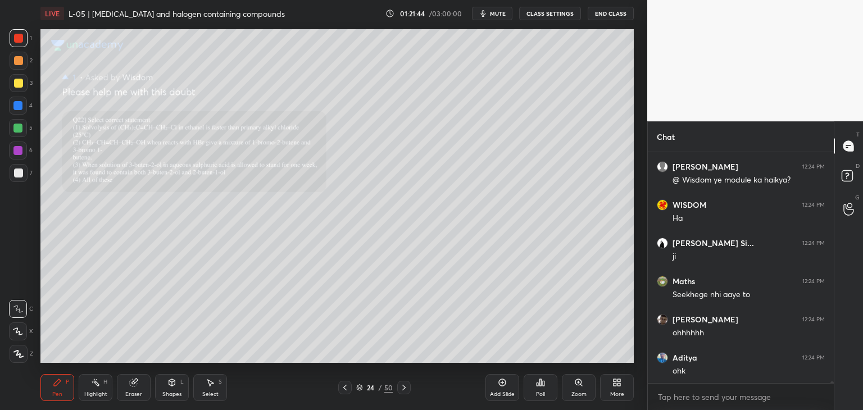
click at [403, 387] on icon at bounding box center [403, 387] width 9 height 9
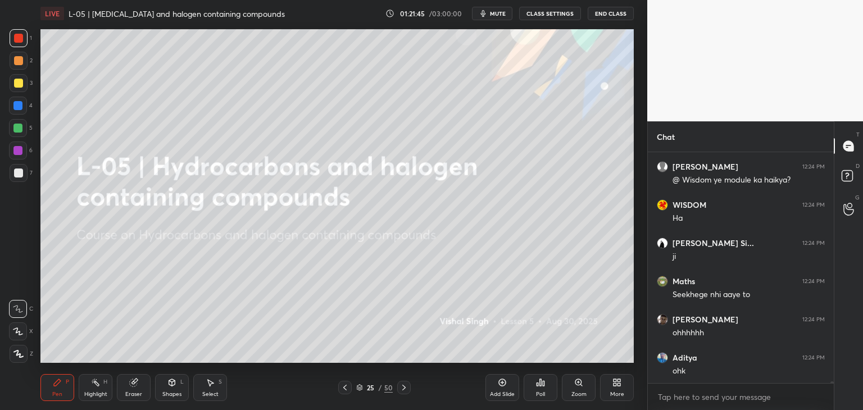
click at [348, 386] on icon at bounding box center [344, 387] width 9 height 9
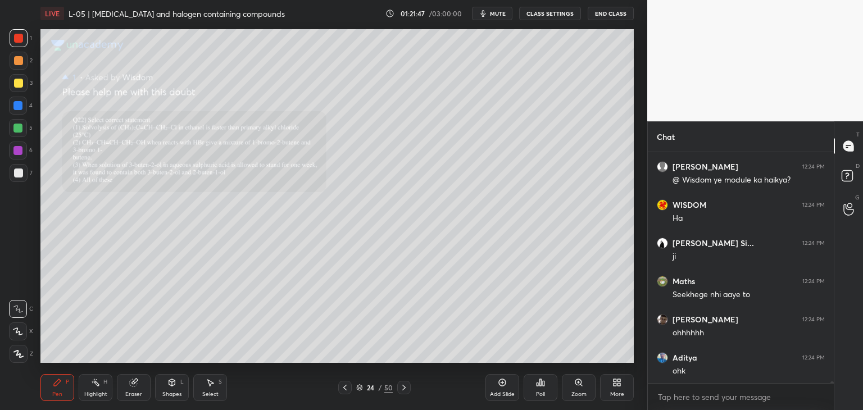
scroll to position [28865, 0]
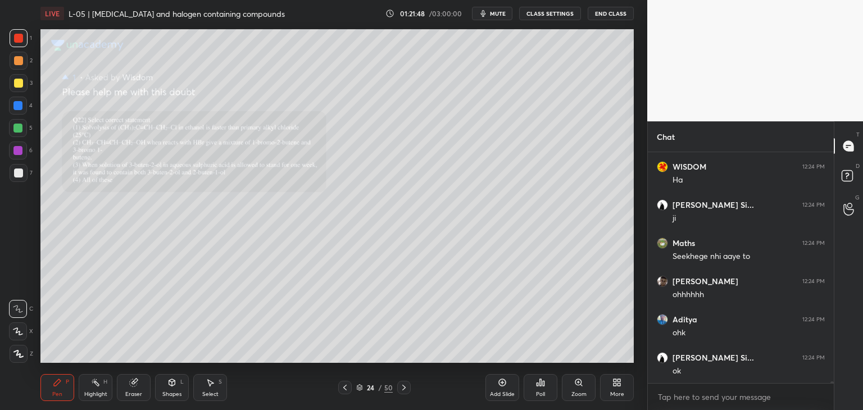
click at [221, 383] on div "S" at bounding box center [219, 382] width 3 height 6
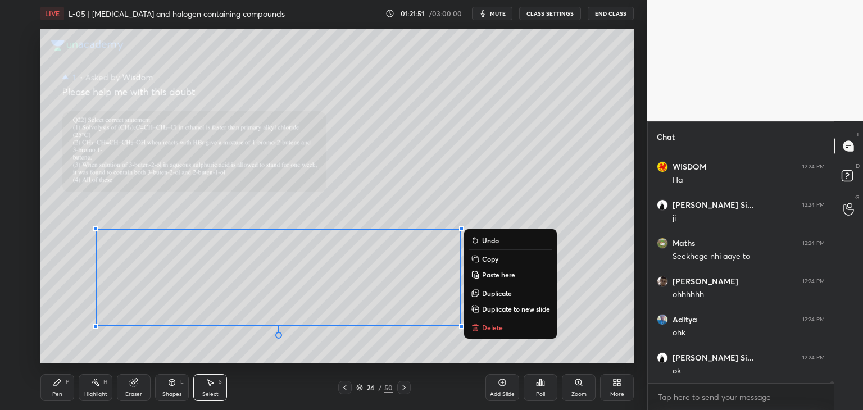
click at [493, 329] on p "Delete" at bounding box center [492, 327] width 21 height 9
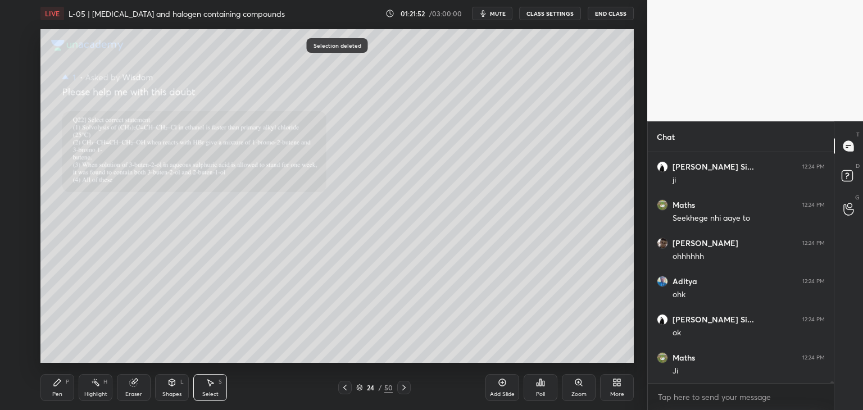
click at [65, 387] on div "Pen P" at bounding box center [57, 387] width 34 height 27
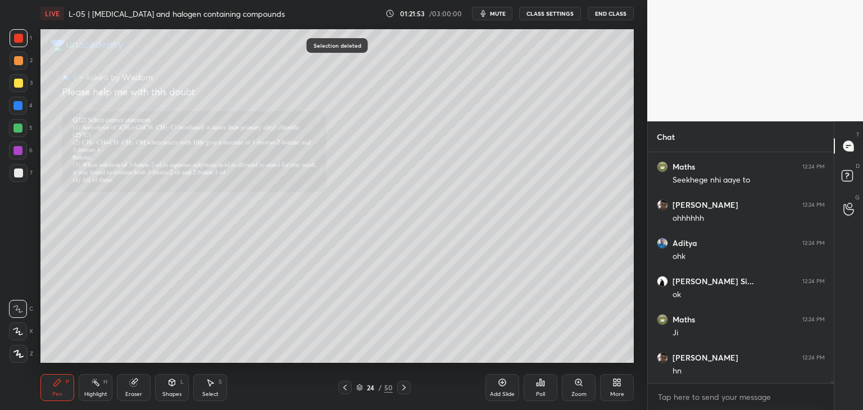
click at [19, 111] on div at bounding box center [18, 106] width 18 height 18
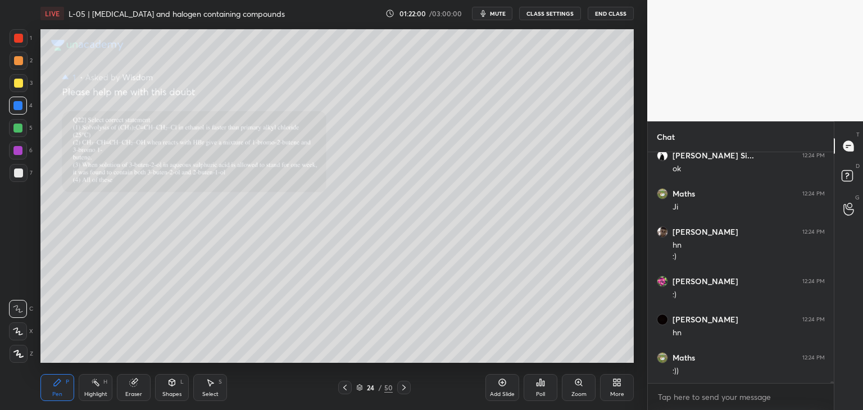
scroll to position [29106, 0]
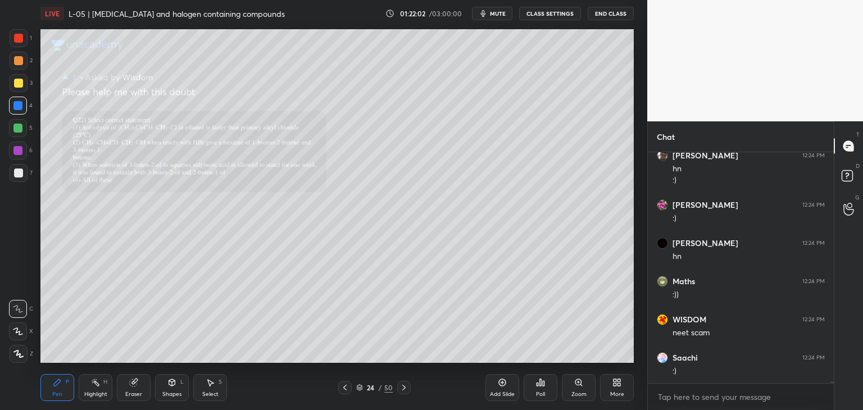
click at [582, 390] on div "Zoom" at bounding box center [579, 387] width 34 height 27
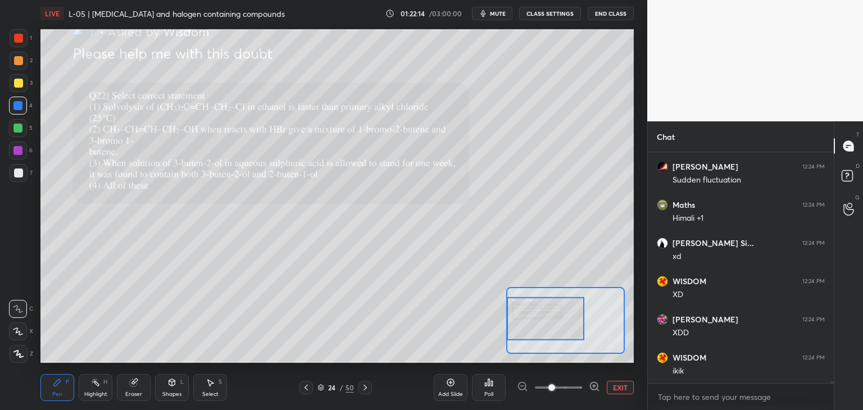
scroll to position [29537, 0]
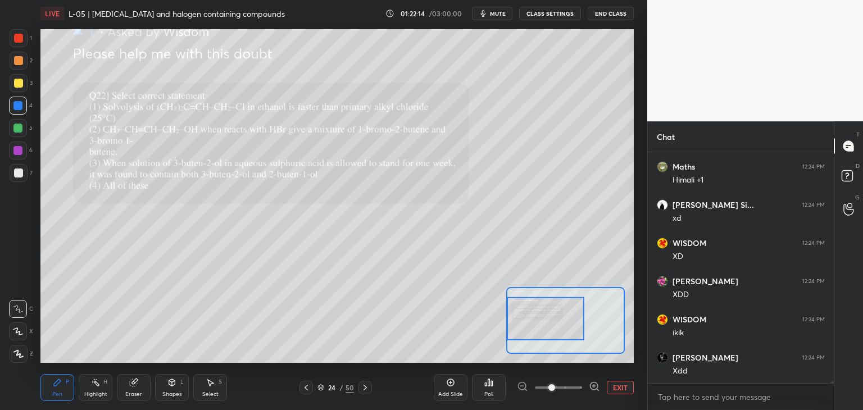
click at [136, 387] on div "Eraser" at bounding box center [134, 387] width 34 height 27
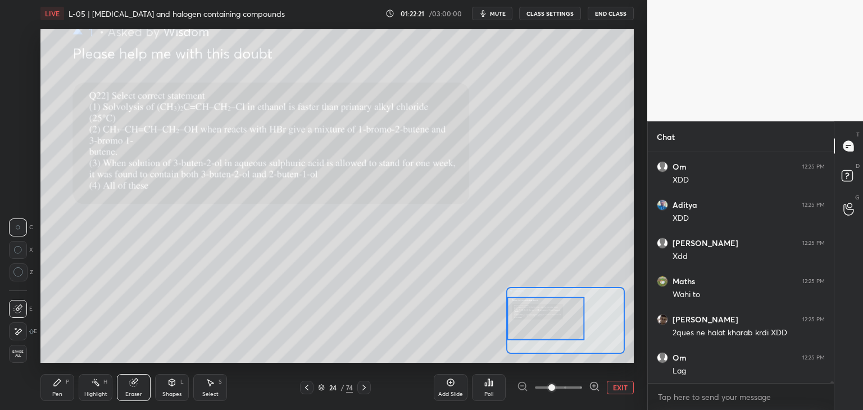
scroll to position [29880, 0]
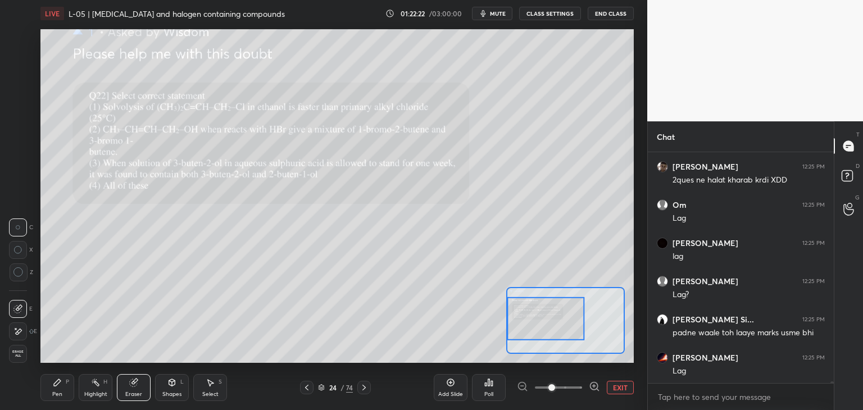
click at [172, 385] on icon at bounding box center [172, 384] width 0 height 4
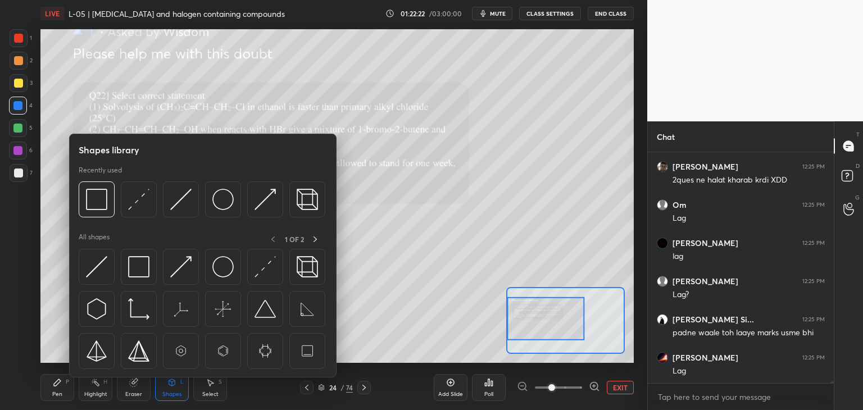
scroll to position [30033, 0]
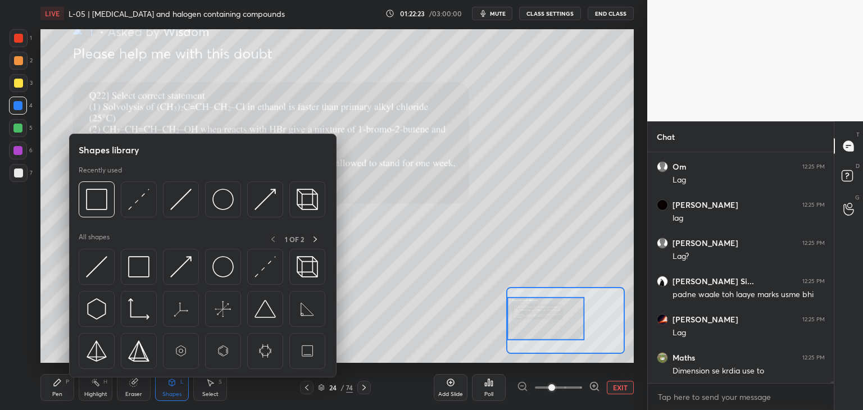
click at [142, 389] on div "Eraser" at bounding box center [134, 387] width 34 height 27
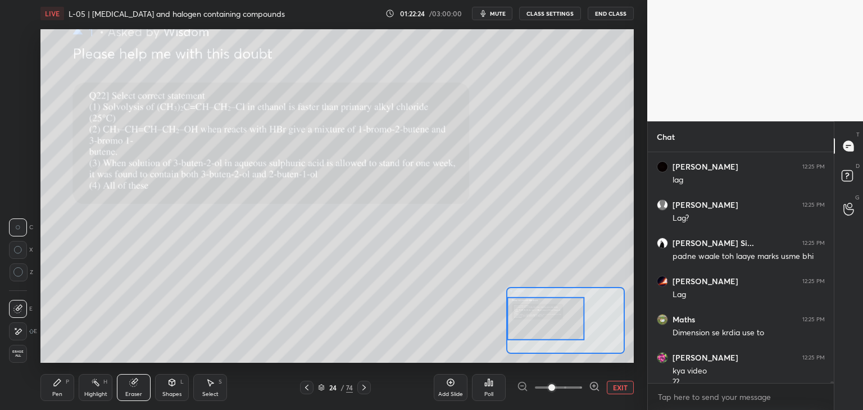
scroll to position [30083, 0]
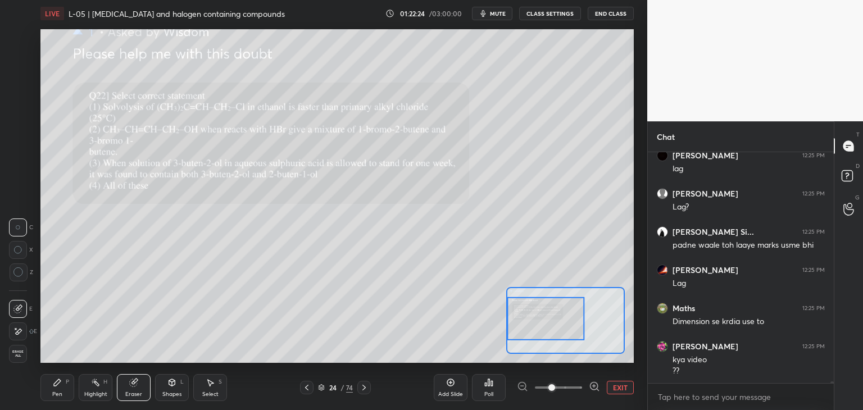
click at [442, 364] on div "Add Slide Poll EXIT" at bounding box center [534, 387] width 200 height 63
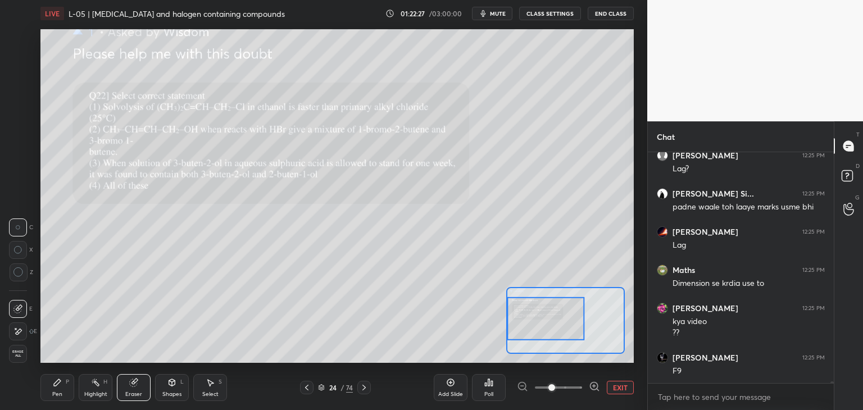
scroll to position [30197, 0]
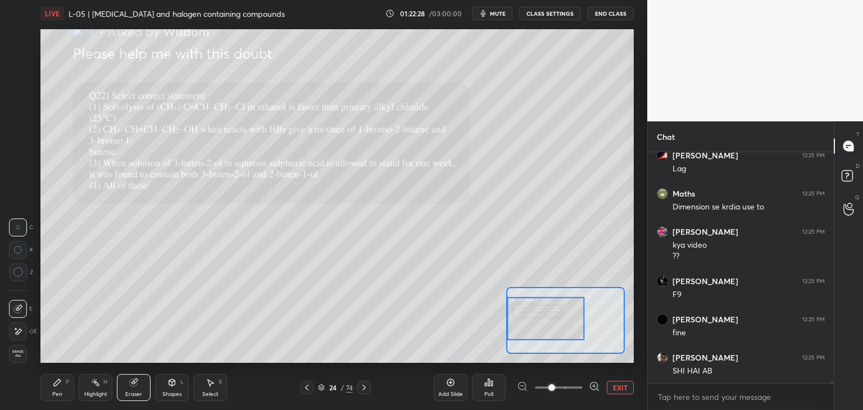
click at [59, 385] on icon at bounding box center [57, 382] width 9 height 9
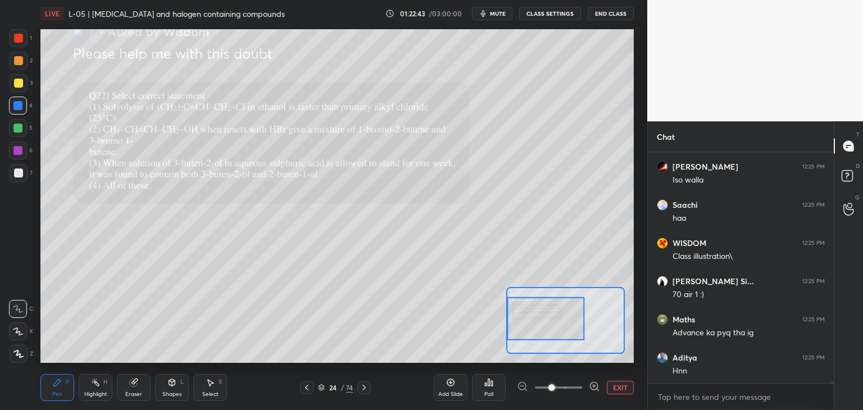
scroll to position [30629, 0]
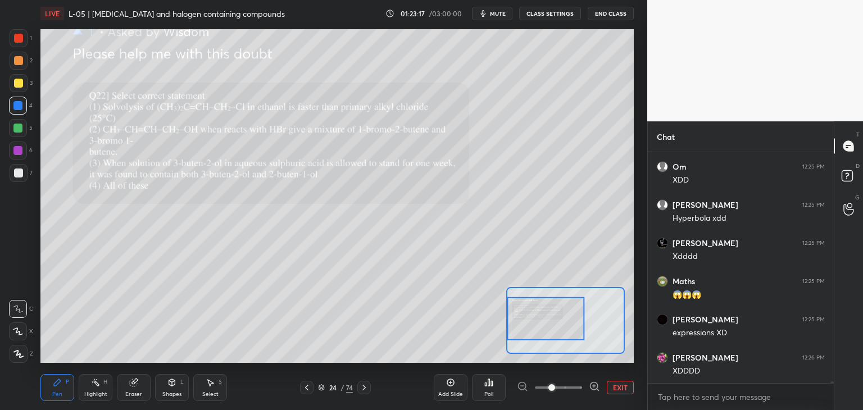
click at [211, 389] on div "Select S" at bounding box center [210, 387] width 34 height 27
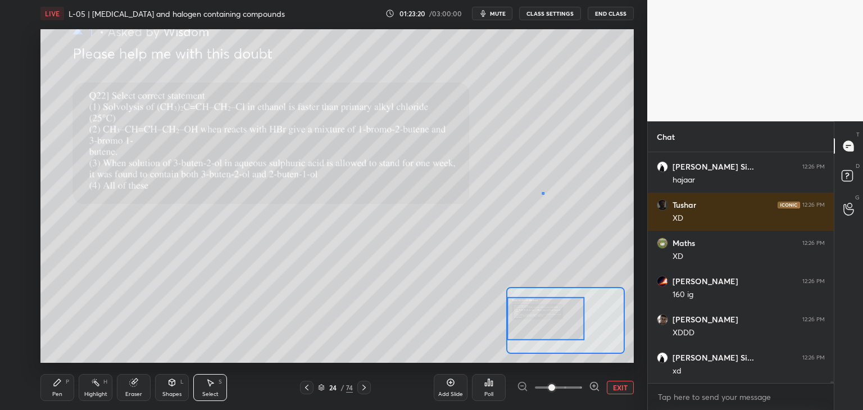
click at [537, 198] on div "0 ° Undo Copy Paste here Duplicate Duplicate to new slide Delete" at bounding box center [485, 210] width 890 height 500
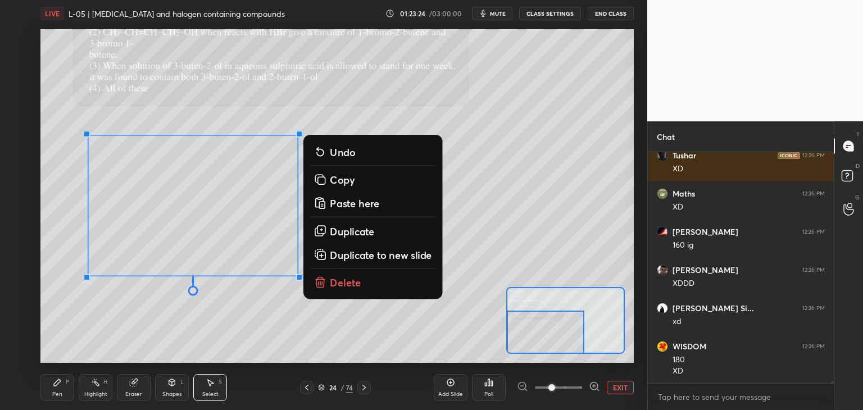
click at [345, 283] on p "Delete" at bounding box center [345, 282] width 31 height 13
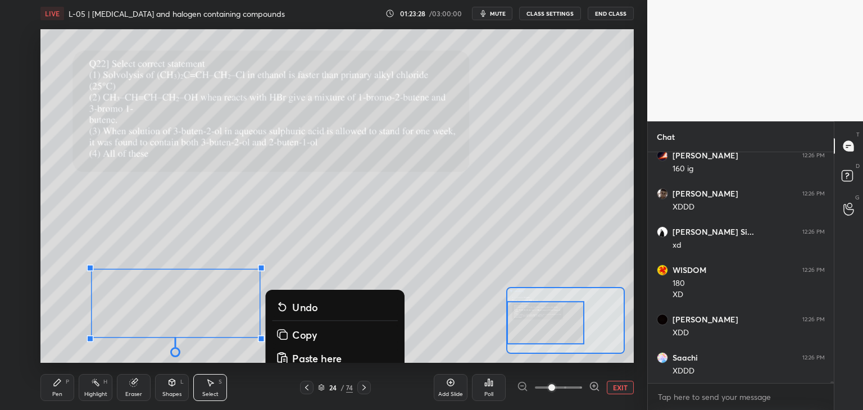
click at [564, 326] on div at bounding box center [545, 323] width 77 height 43
click at [609, 385] on button "EXIT" at bounding box center [620, 387] width 27 height 13
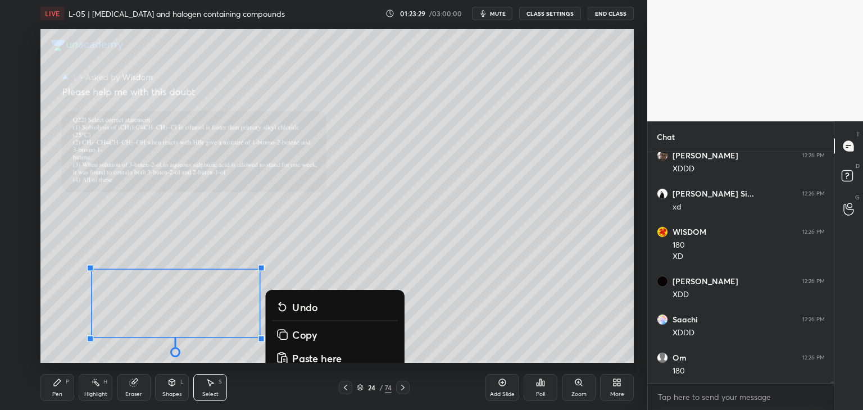
click at [397, 240] on div "0 ° Undo Copy Paste here Duplicate Duplicate to new slide Delete" at bounding box center [485, 210] width 890 height 500
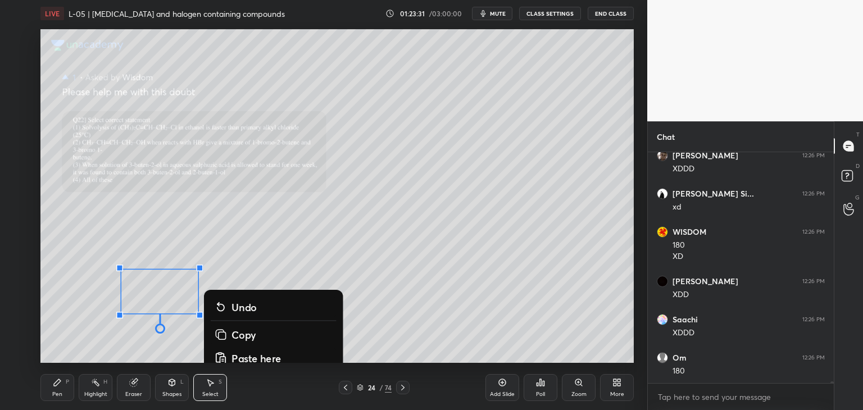
click at [528, 332] on div "0 ° Undo Copy Paste here Duplicate Duplicate to new slide Delete" at bounding box center [485, 210] width 890 height 500
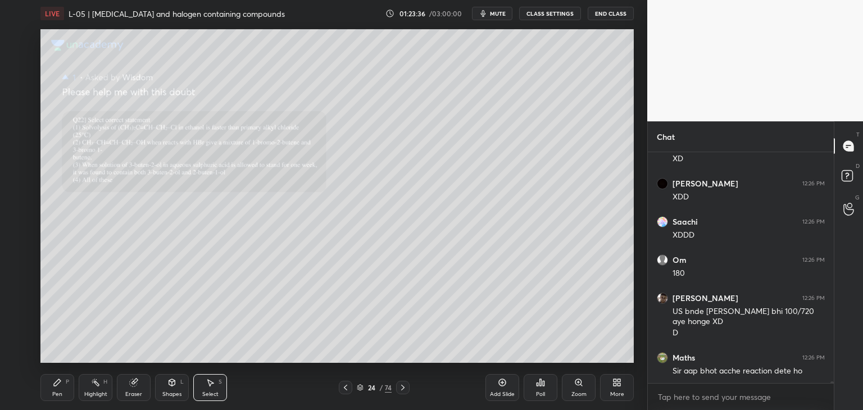
click at [138, 385] on div "Eraser" at bounding box center [134, 387] width 34 height 27
click at [20, 326] on div at bounding box center [18, 331] width 18 height 18
click at [59, 384] on icon at bounding box center [57, 382] width 9 height 9
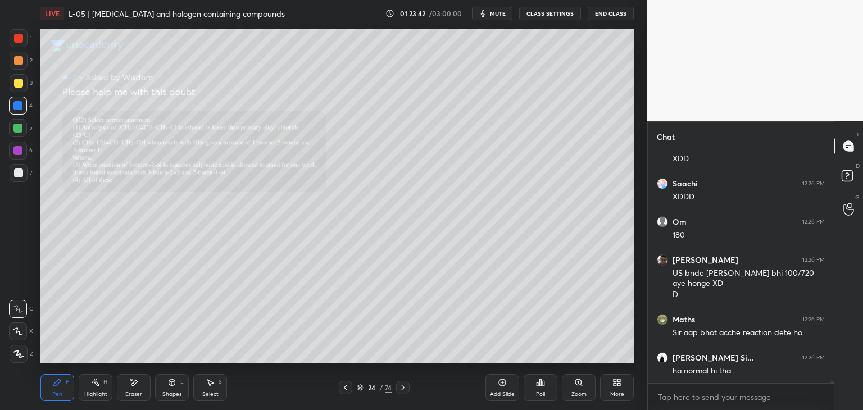
click at [17, 39] on div at bounding box center [18, 38] width 9 height 9
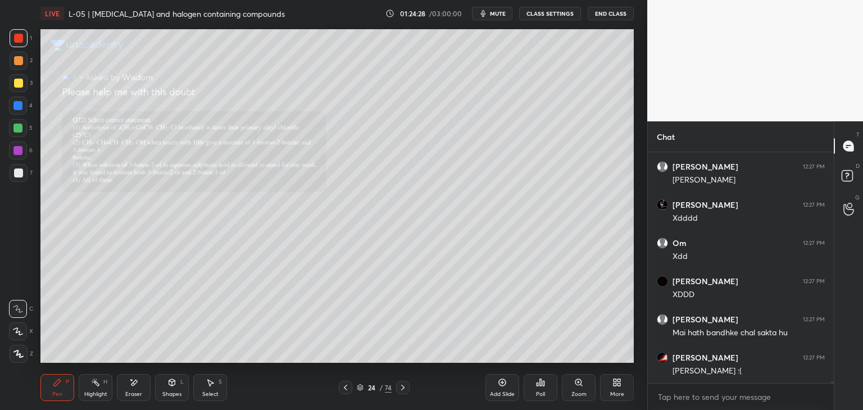
scroll to position [33929, 0]
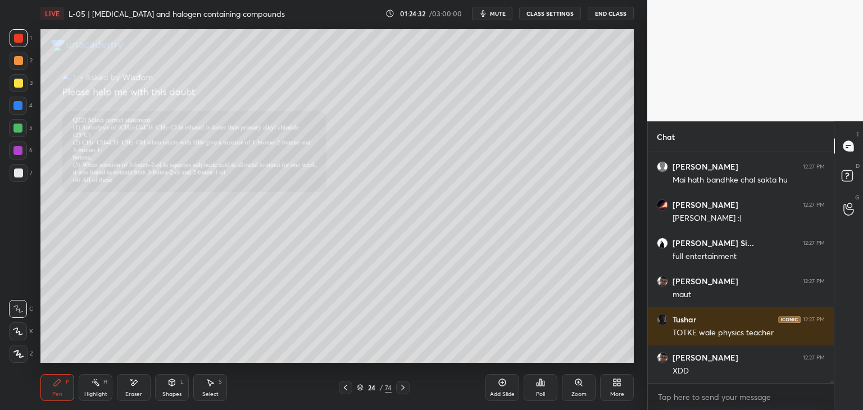
click at [213, 382] on icon at bounding box center [210, 382] width 9 height 9
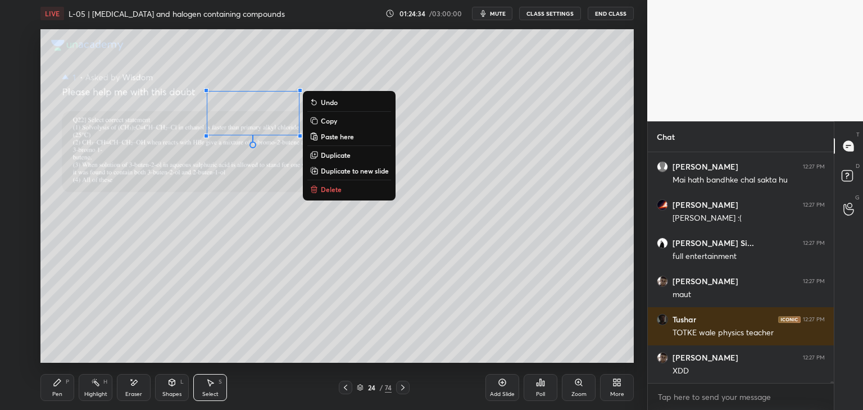
click at [341, 189] on button "Delete" at bounding box center [349, 189] width 84 height 13
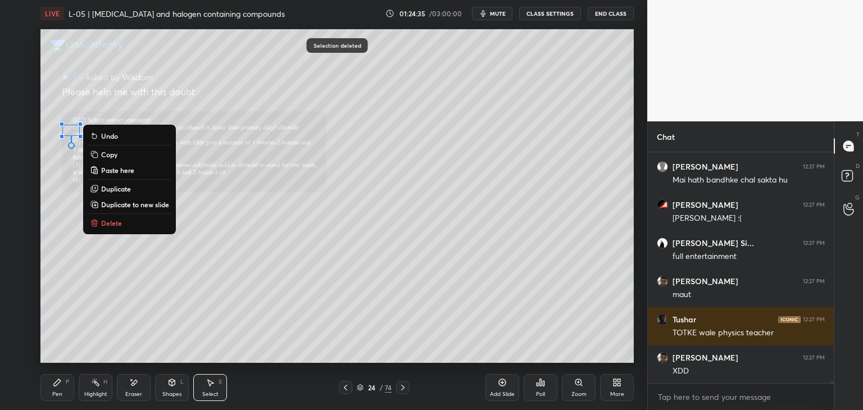
click at [132, 221] on button "Delete" at bounding box center [130, 222] width 84 height 13
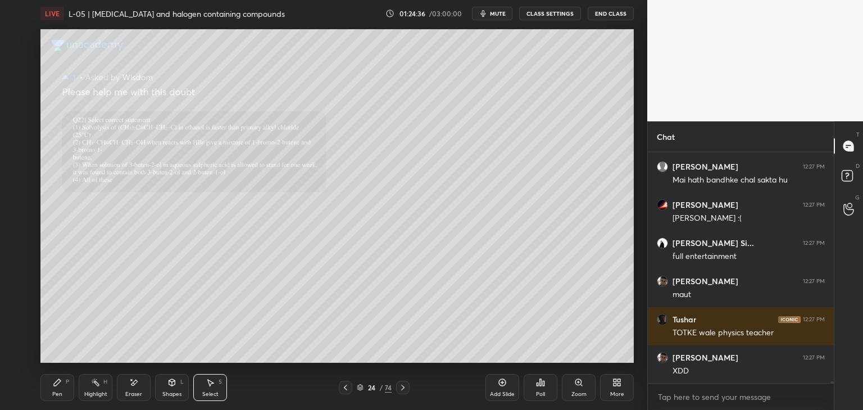
click at [573, 386] on div "Zoom" at bounding box center [579, 387] width 34 height 27
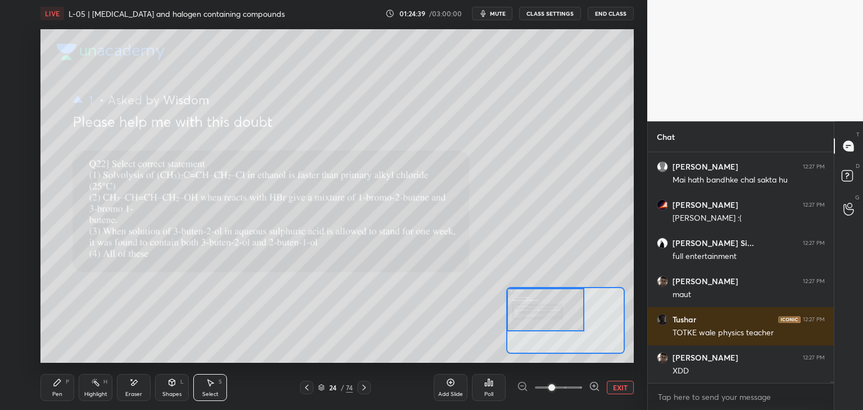
click at [62, 386] on div "Pen P" at bounding box center [57, 387] width 34 height 27
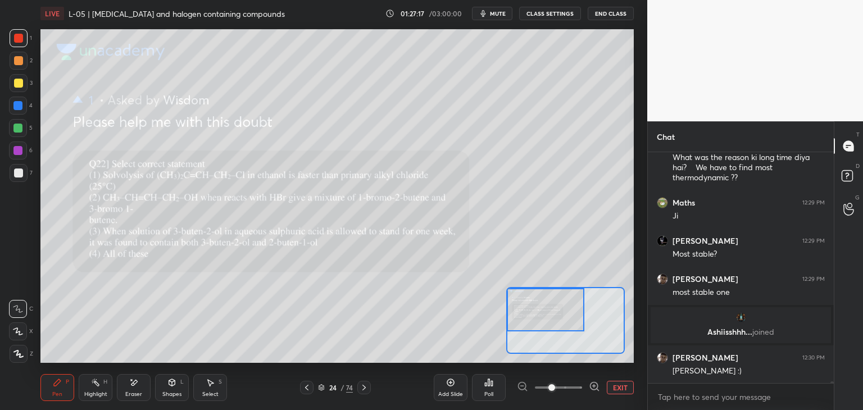
scroll to position [32964, 0]
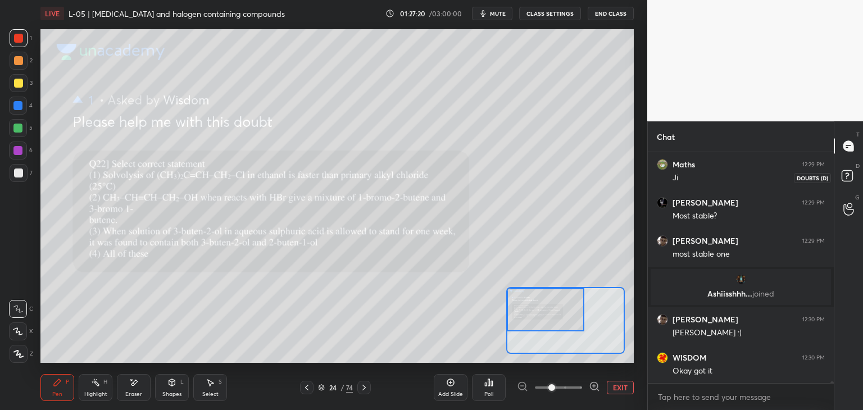
click at [843, 182] on icon at bounding box center [848, 177] width 20 height 20
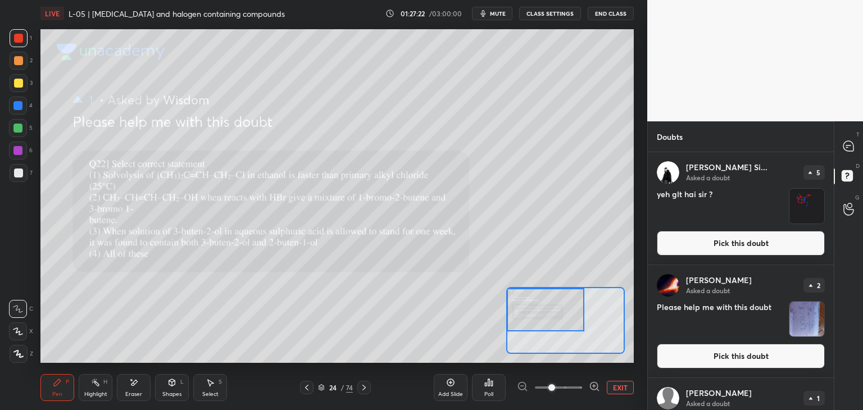
click at [727, 358] on button "Pick this doubt" at bounding box center [740, 356] width 168 height 25
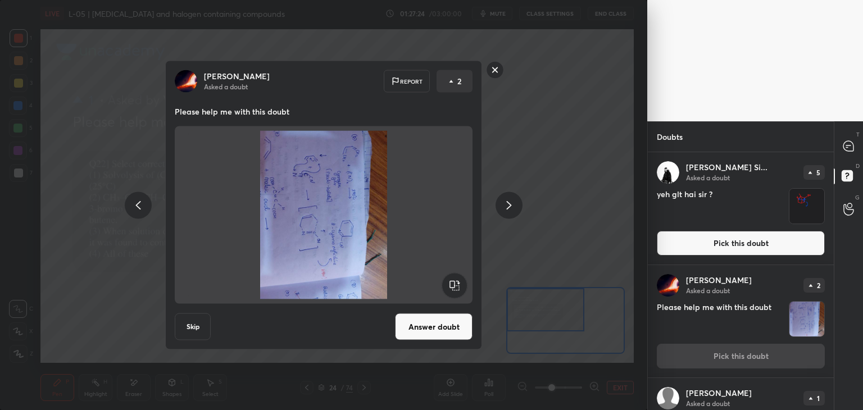
click at [496, 70] on rect at bounding box center [494, 69] width 17 height 17
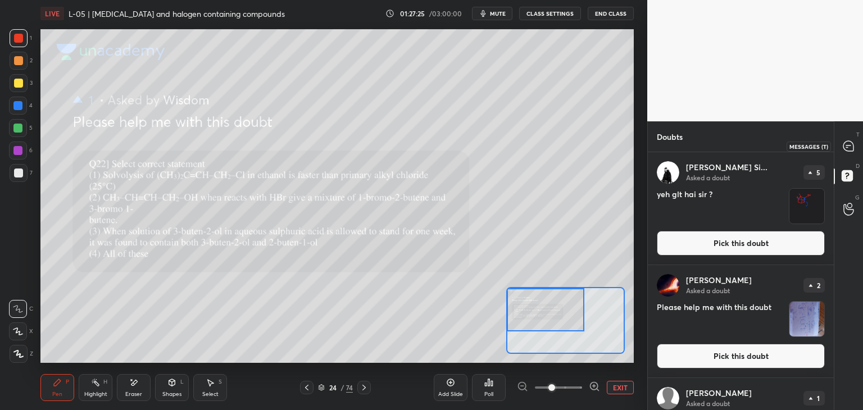
click at [844, 145] on icon at bounding box center [848, 146] width 10 height 10
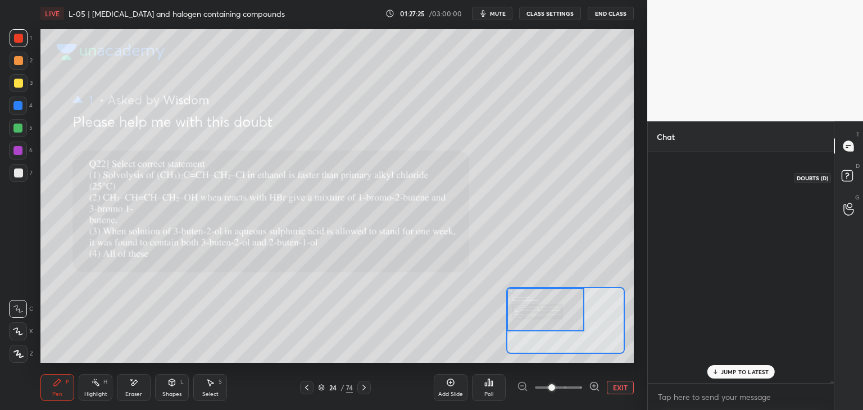
scroll to position [227, 183]
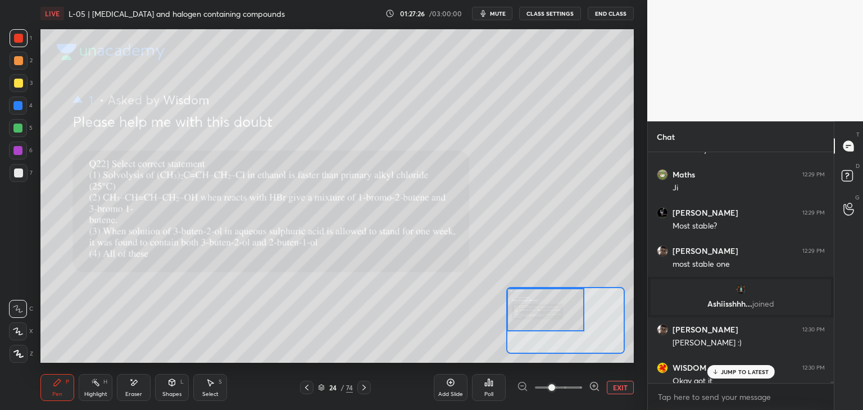
click at [729, 369] on p "JUMP TO LATEST" at bounding box center [745, 371] width 48 height 7
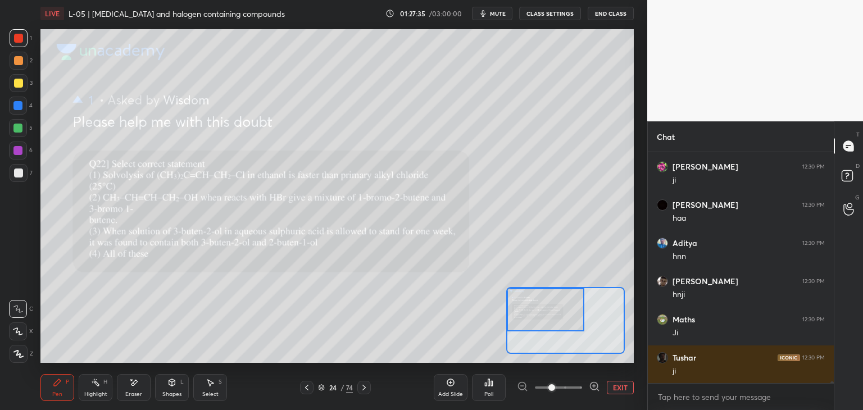
scroll to position [33558, 0]
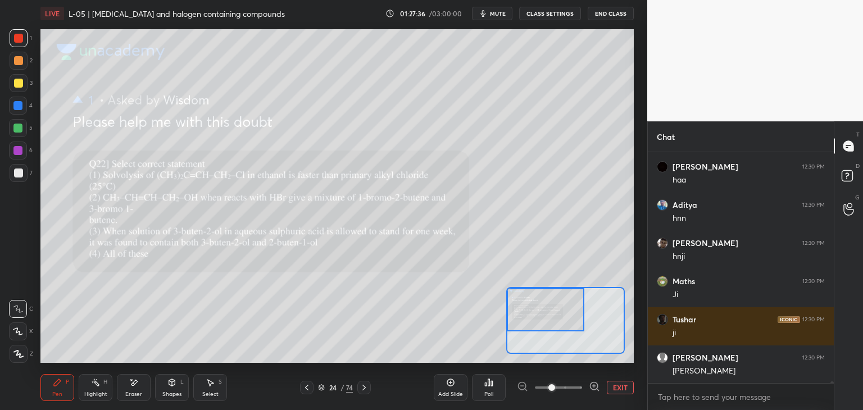
click at [309, 390] on icon at bounding box center [306, 387] width 9 height 9
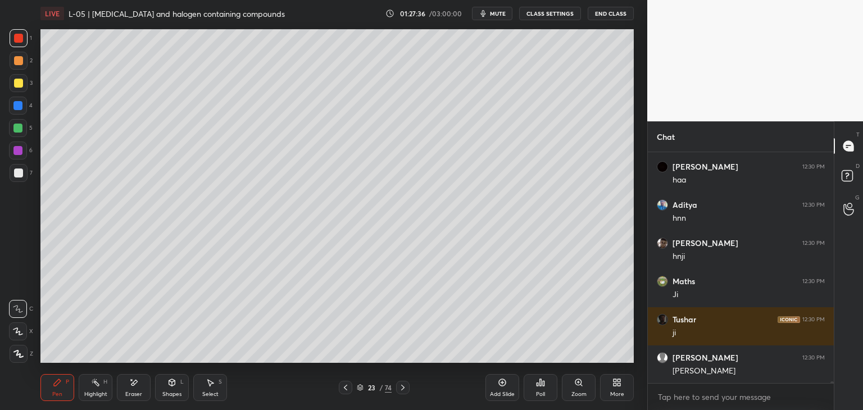
click at [344, 387] on icon at bounding box center [345, 387] width 9 height 9
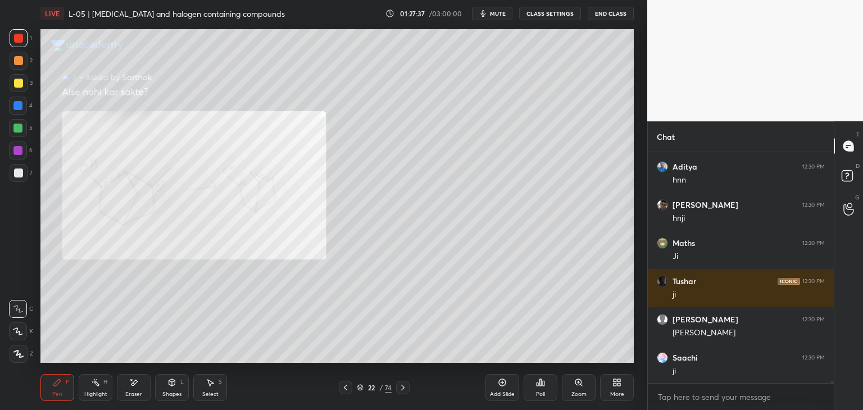
click at [344, 387] on icon at bounding box center [345, 388] width 3 height 6
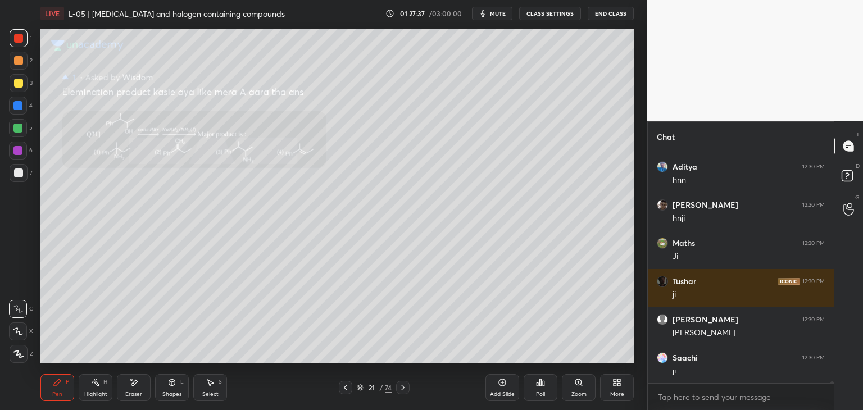
scroll to position [33710, 0]
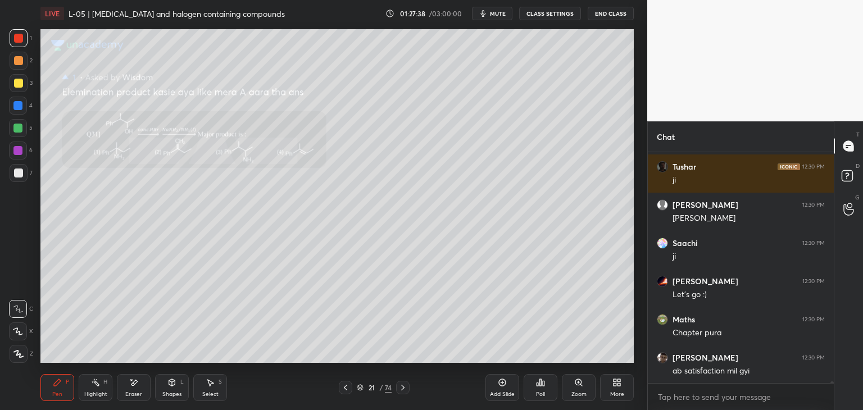
click at [399, 389] on icon at bounding box center [402, 387] width 9 height 9
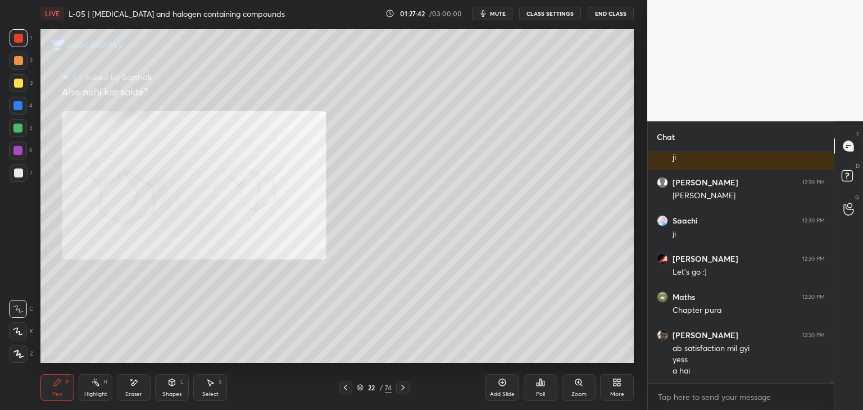
scroll to position [33771, 0]
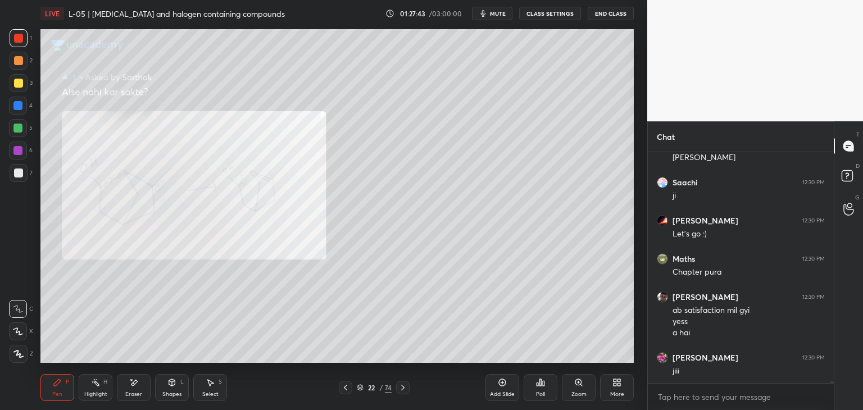
click at [400, 386] on icon at bounding box center [402, 387] width 9 height 9
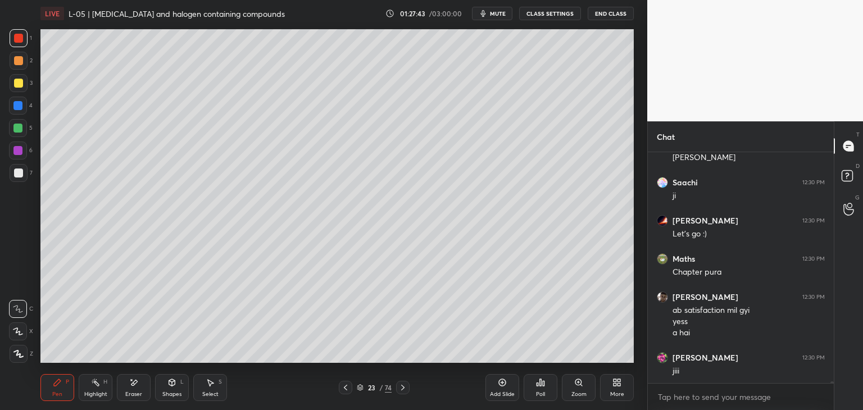
click at [403, 385] on icon at bounding box center [402, 387] width 9 height 9
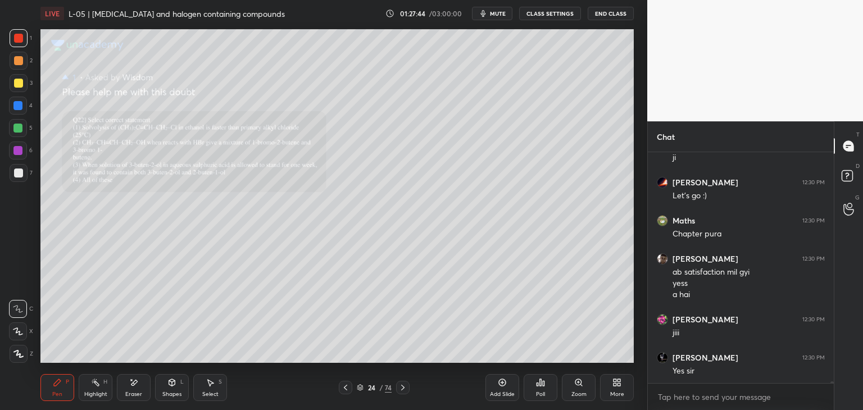
scroll to position [33847, 0]
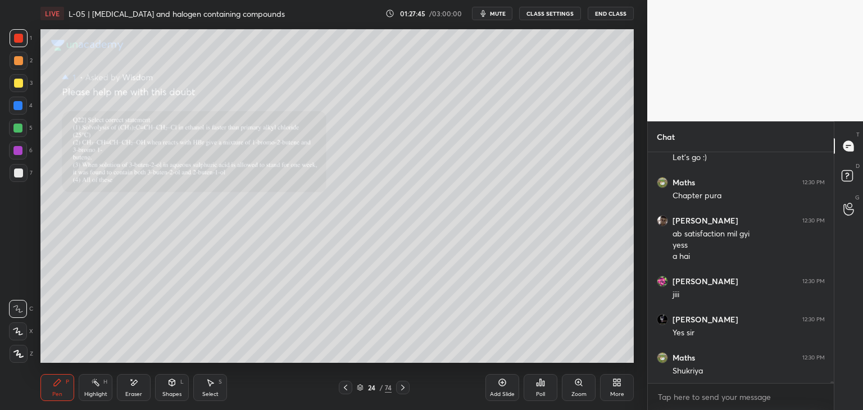
click at [405, 385] on icon at bounding box center [402, 387] width 9 height 9
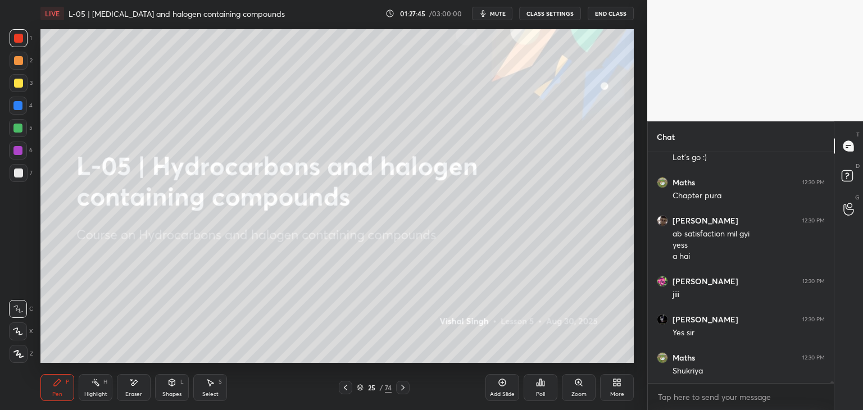
scroll to position [33886, 0]
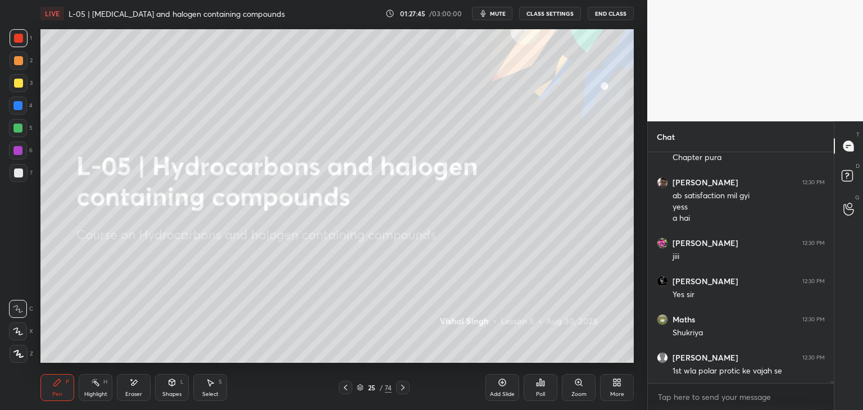
click at [339, 386] on div at bounding box center [345, 387] width 13 height 13
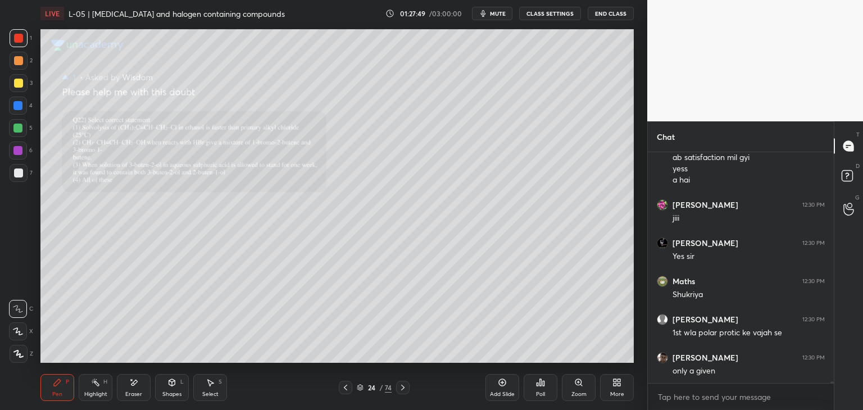
scroll to position [33935, 0]
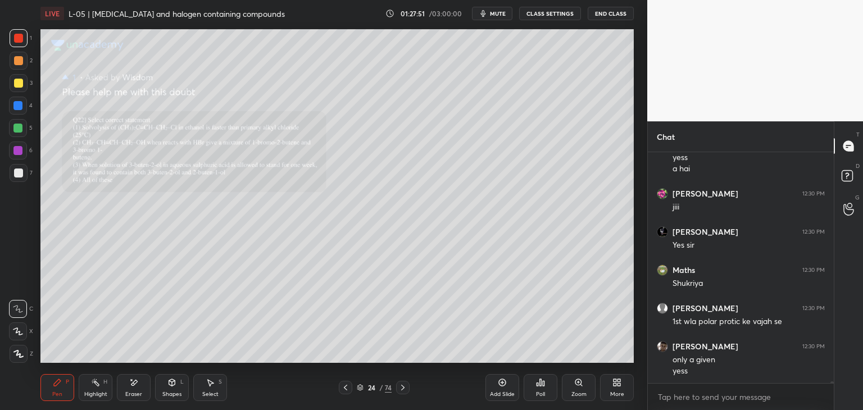
click at [491, 383] on div "Add Slide" at bounding box center [502, 387] width 34 height 27
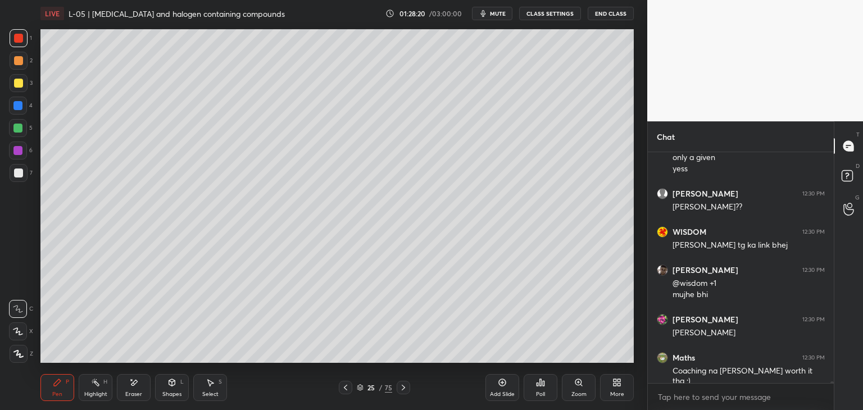
scroll to position [34175, 0]
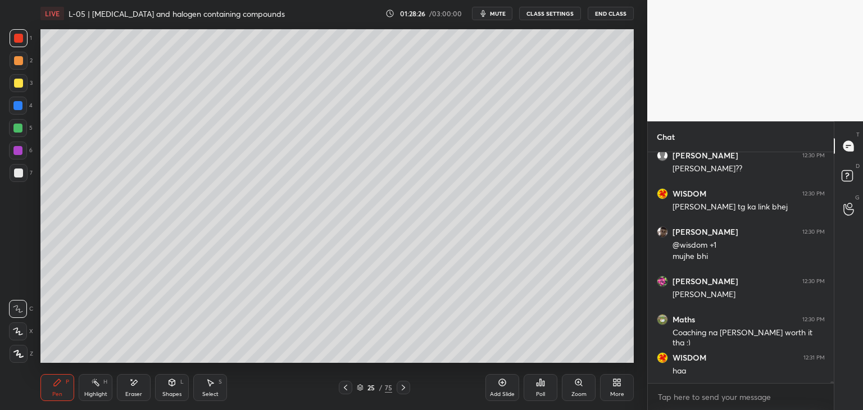
click at [135, 385] on icon at bounding box center [133, 383] width 9 height 10
click at [57, 384] on icon at bounding box center [57, 382] width 7 height 7
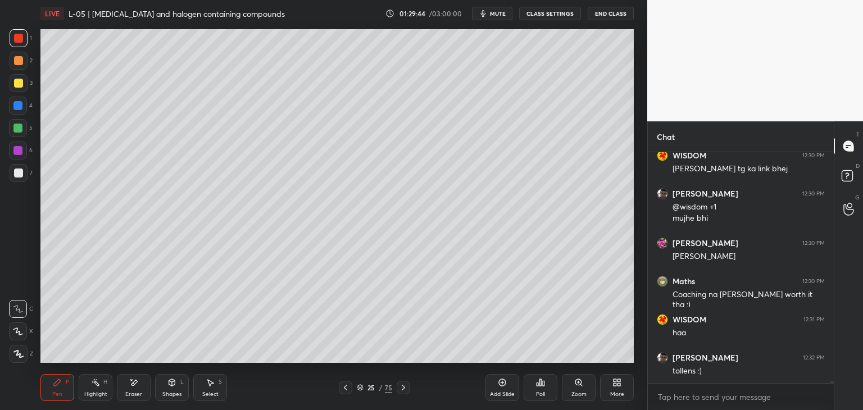
click at [208, 384] on icon at bounding box center [210, 382] width 9 height 9
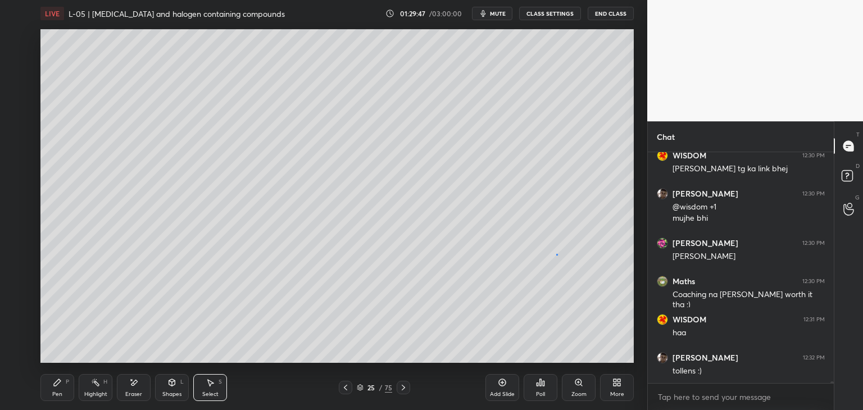
click at [555, 254] on div "0 ° Undo Copy Paste here Duplicate Duplicate to new slide Delete" at bounding box center [336, 196] width 593 height 334
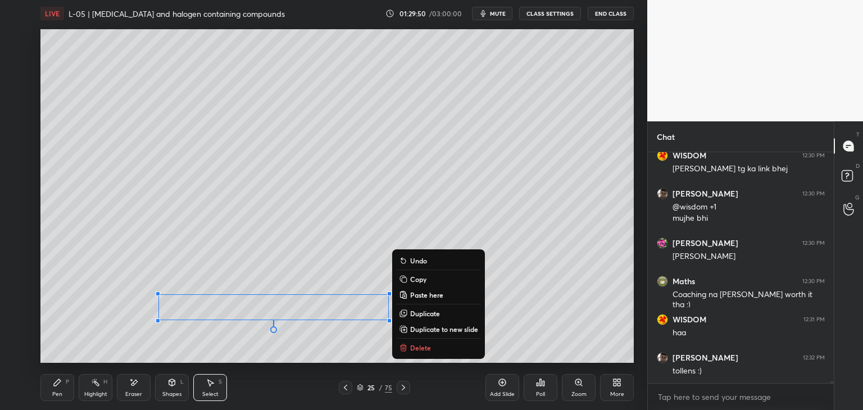
click at [95, 270] on div "0 ° Undo Copy Paste here Duplicate Duplicate to new slide Delete" at bounding box center [336, 196] width 593 height 334
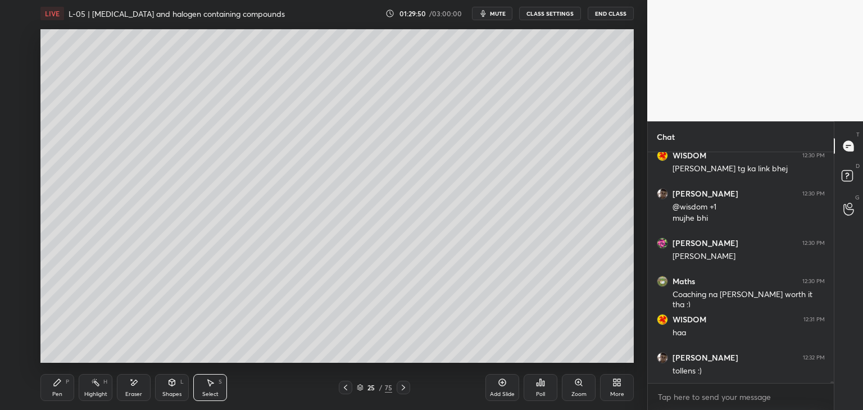
scroll to position [34252, 0]
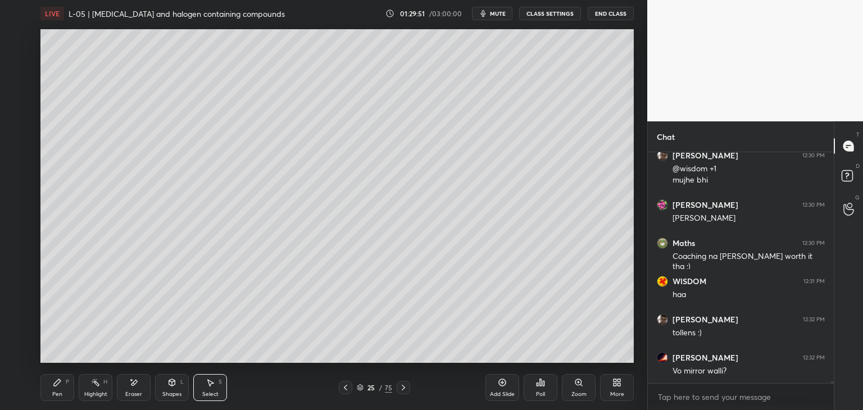
click at [58, 387] on div "Pen P" at bounding box center [57, 387] width 34 height 27
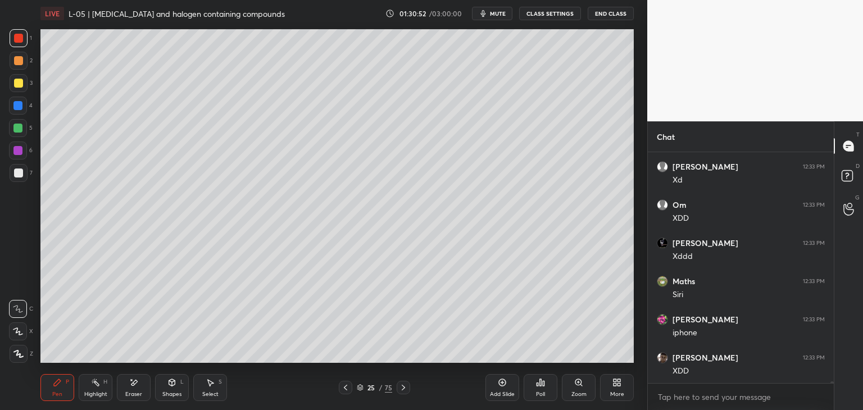
scroll to position [35397, 0]
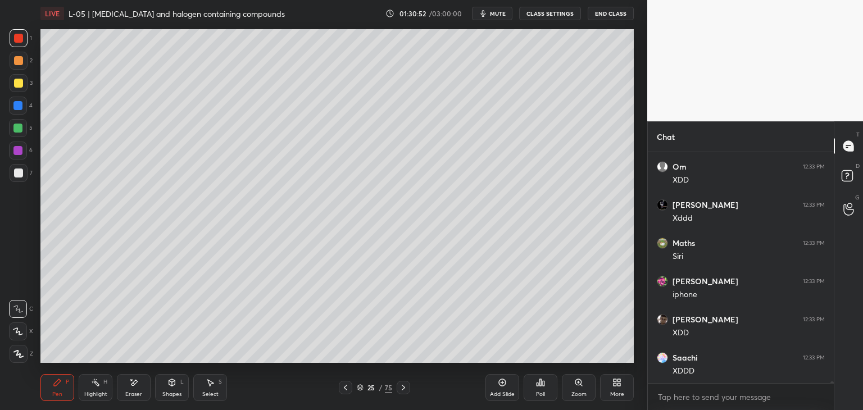
click at [24, 62] on div at bounding box center [19, 61] width 18 height 18
click at [213, 380] on icon at bounding box center [210, 382] width 9 height 9
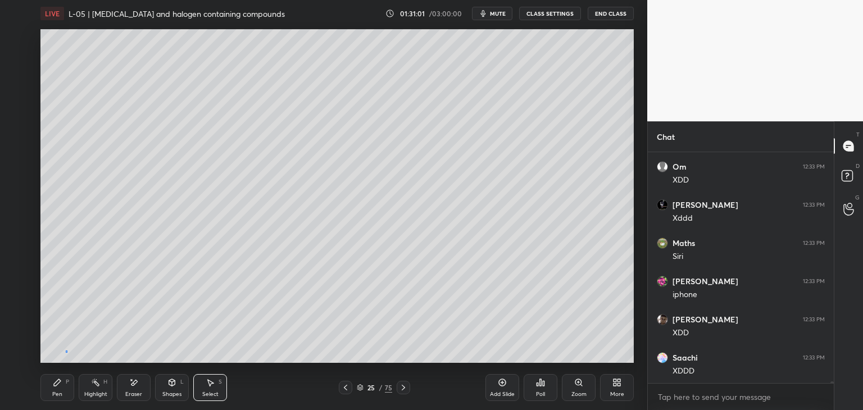
click at [65, 351] on div "0 ° Undo Copy Paste here Duplicate Duplicate to new slide Delete" at bounding box center [336, 196] width 593 height 334
click at [572, 218] on div "0 ° Undo Copy Paste here Duplicate Duplicate to new slide Delete" at bounding box center [336, 196] width 593 height 334
click at [60, 388] on div "Pen P" at bounding box center [57, 387] width 34 height 27
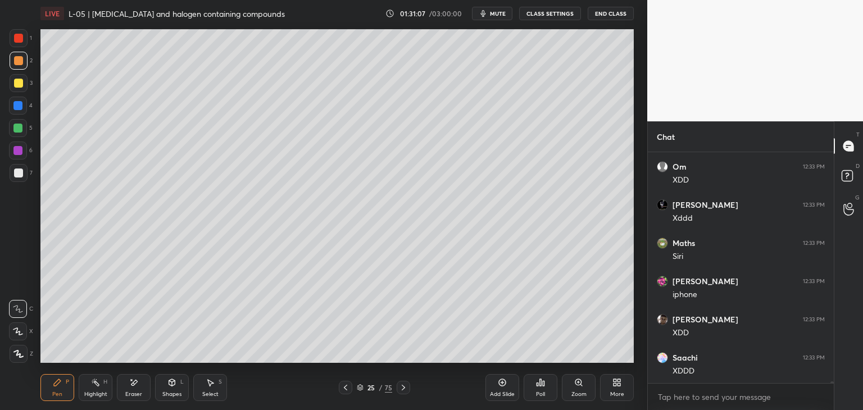
click at [496, 384] on div "Add Slide" at bounding box center [502, 387] width 34 height 27
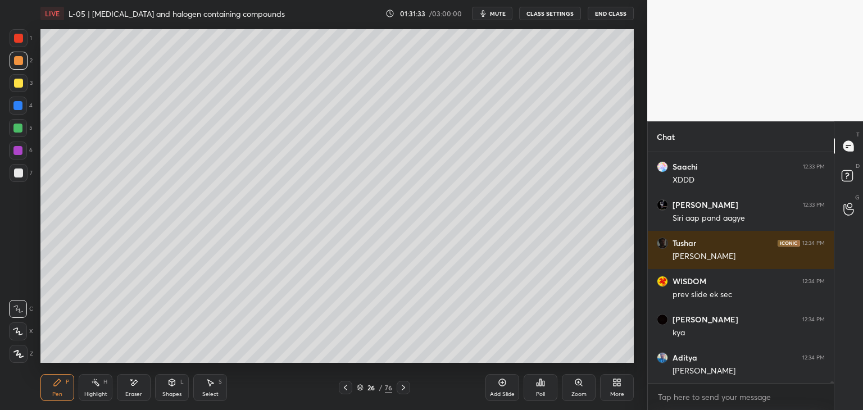
scroll to position [35627, 0]
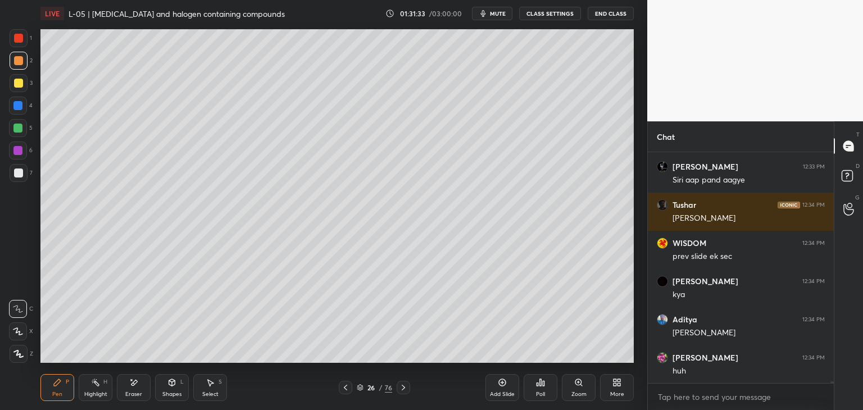
click at [348, 385] on icon at bounding box center [345, 387] width 9 height 9
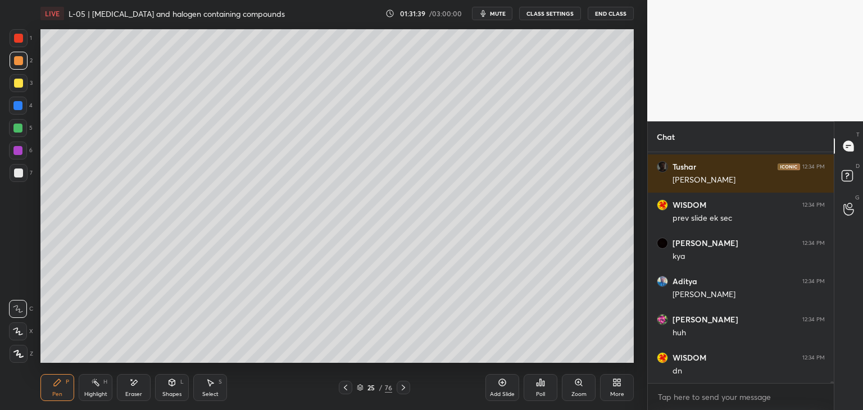
scroll to position [35703, 0]
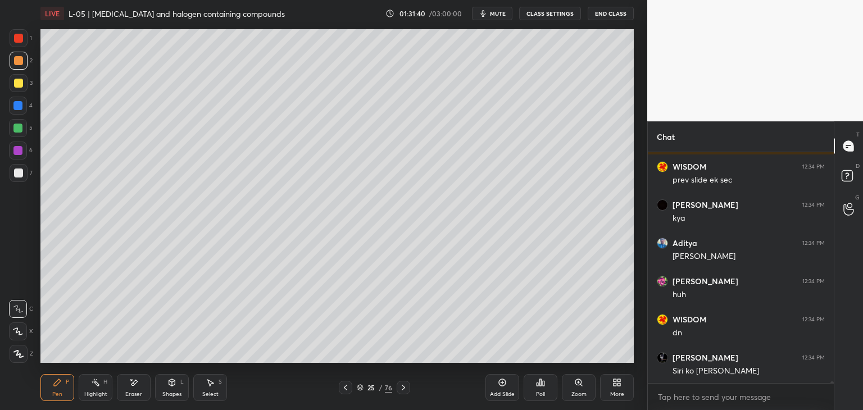
click at [402, 387] on icon at bounding box center [403, 387] width 9 height 9
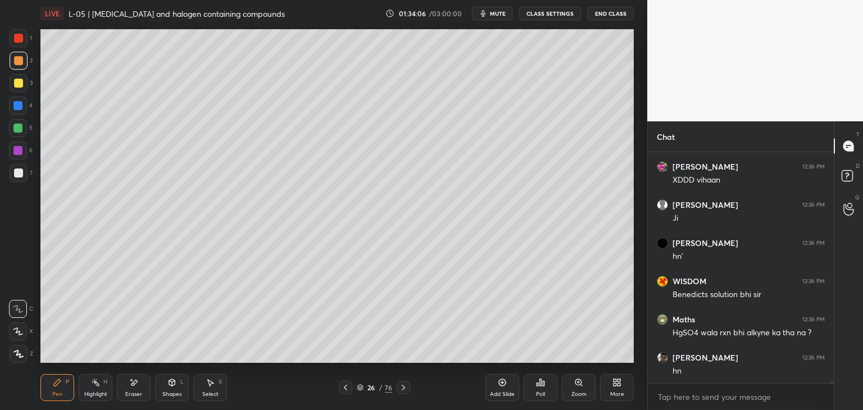
scroll to position [36193, 0]
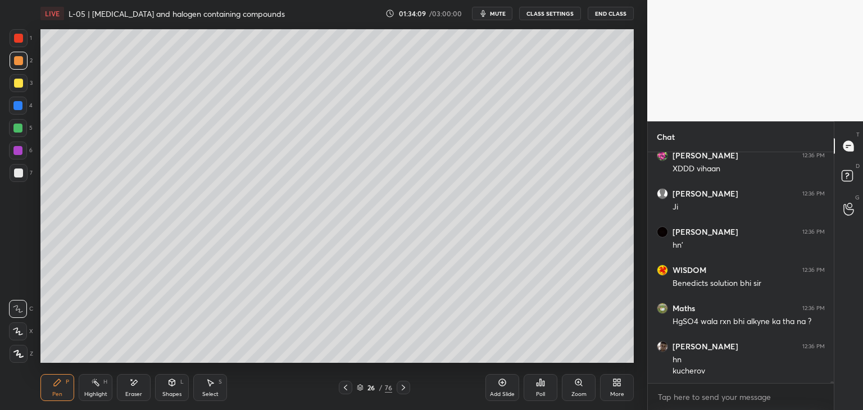
click at [494, 387] on div "Add Slide" at bounding box center [502, 387] width 34 height 27
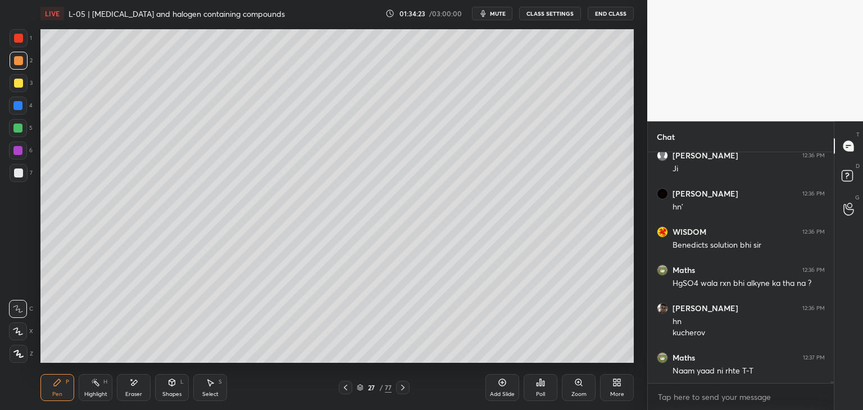
scroll to position [36269, 0]
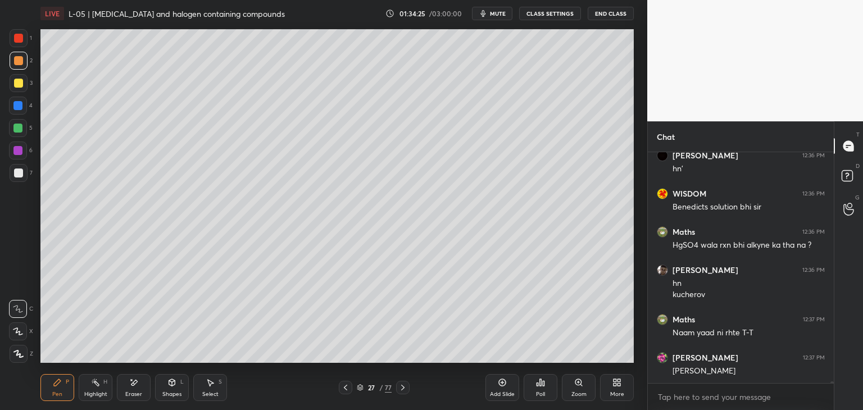
click at [21, 38] on div at bounding box center [18, 38] width 9 height 9
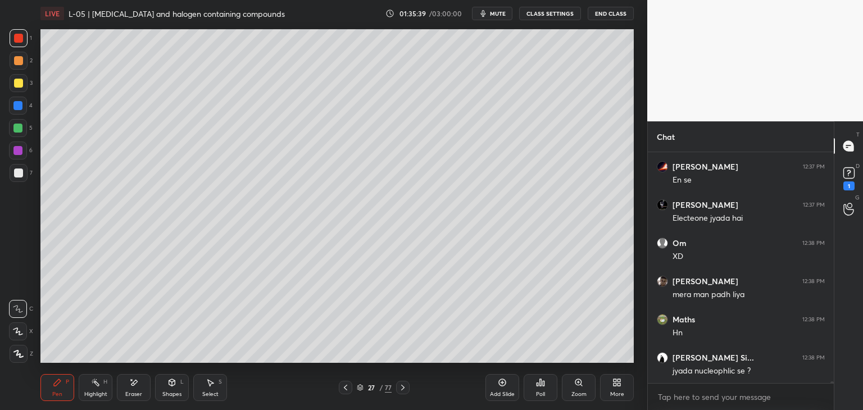
scroll to position [37015, 0]
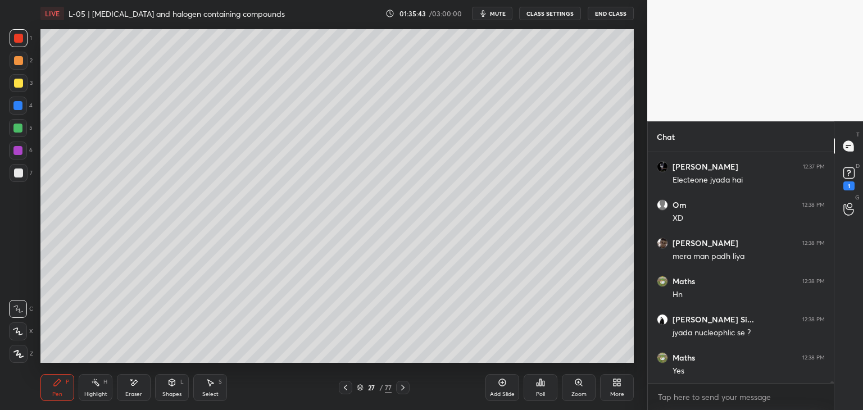
click at [19, 65] on div at bounding box center [18, 60] width 9 height 9
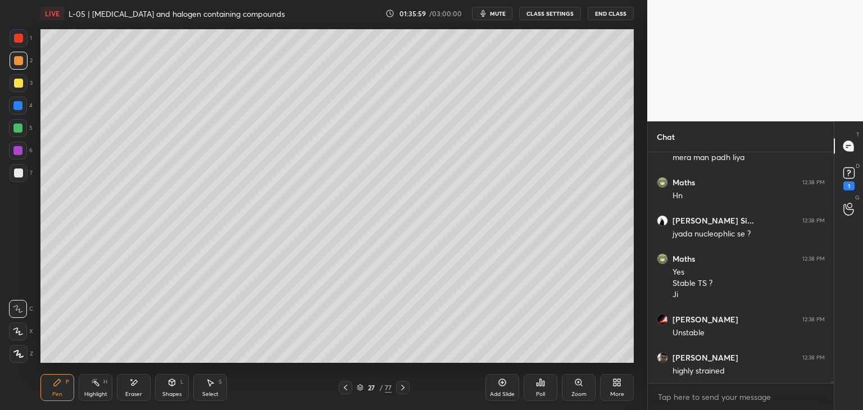
scroll to position [37152, 0]
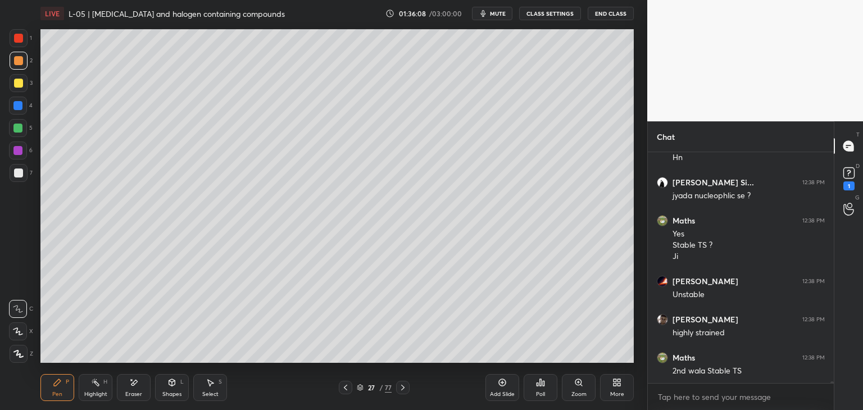
click at [136, 382] on icon at bounding box center [133, 383] width 9 height 10
click at [56, 389] on div "Pen P" at bounding box center [57, 387] width 34 height 27
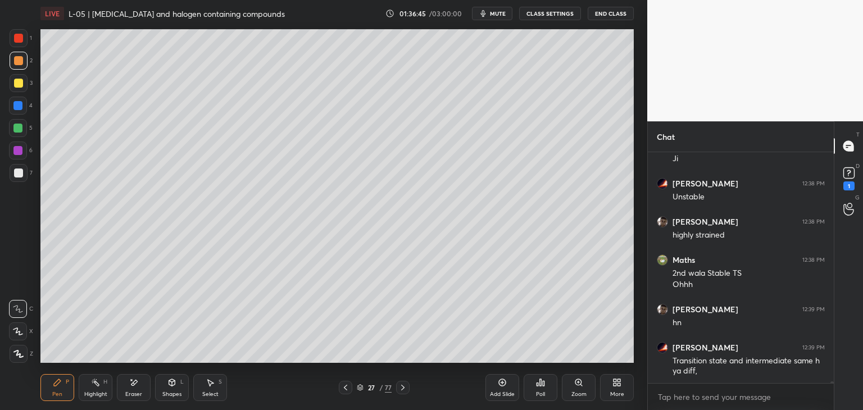
scroll to position [37288, 0]
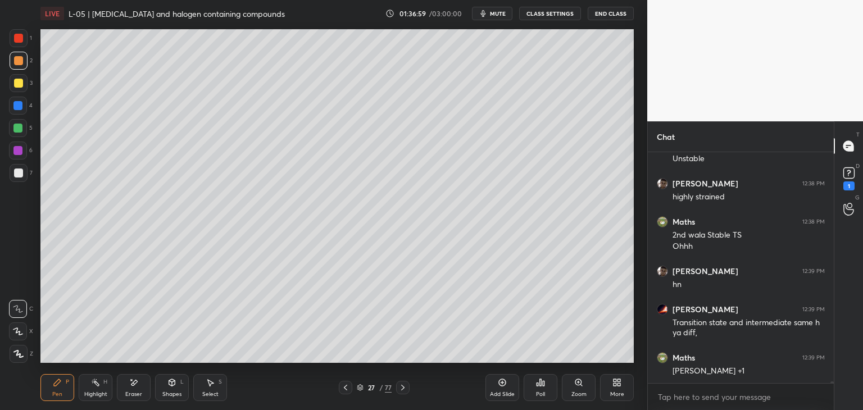
click at [495, 385] on div "Add Slide" at bounding box center [502, 387] width 34 height 27
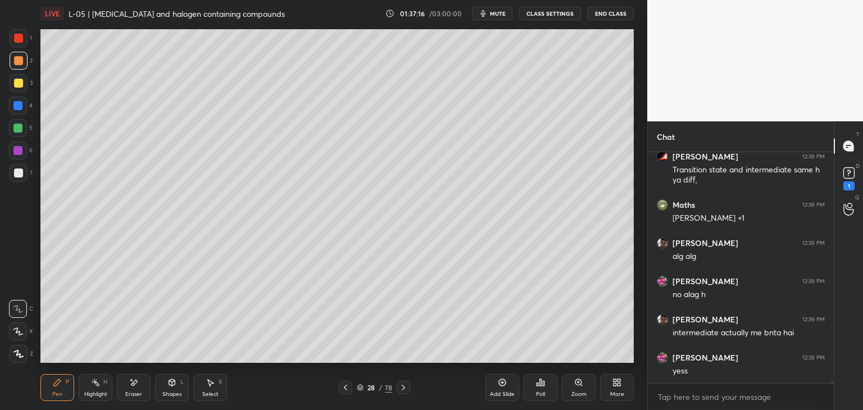
scroll to position [37479, 0]
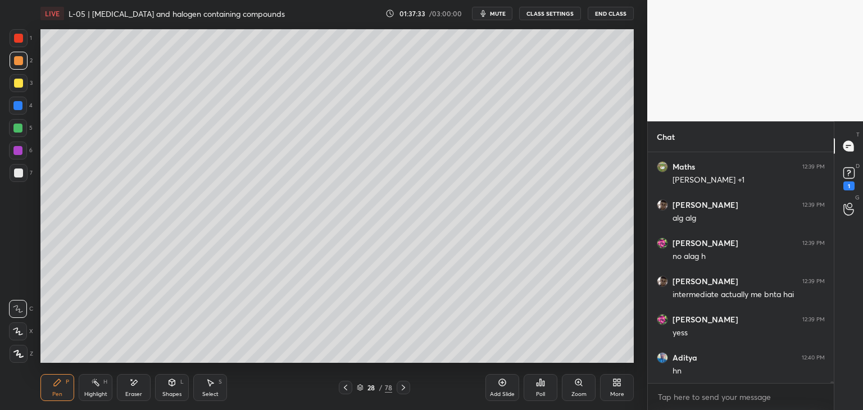
click at [343, 380] on div "Pen P Highlight H Eraser Shapes L Select S 28 / 78 Add Slide Poll Zoom More" at bounding box center [336, 387] width 593 height 45
click at [341, 385] on icon at bounding box center [345, 387] width 9 height 9
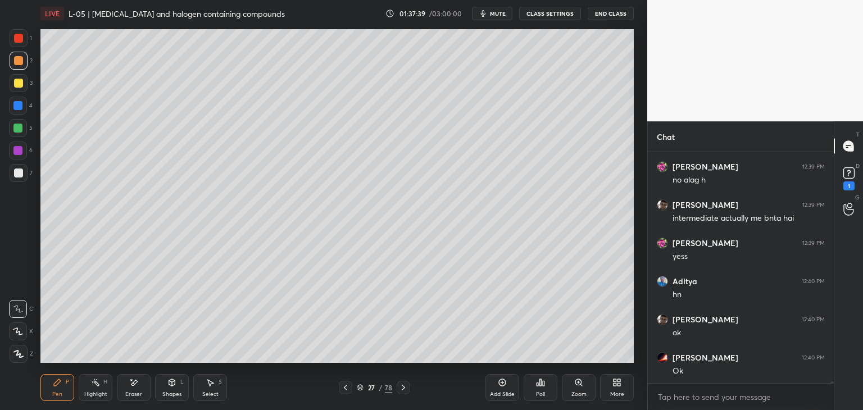
scroll to position [37593, 0]
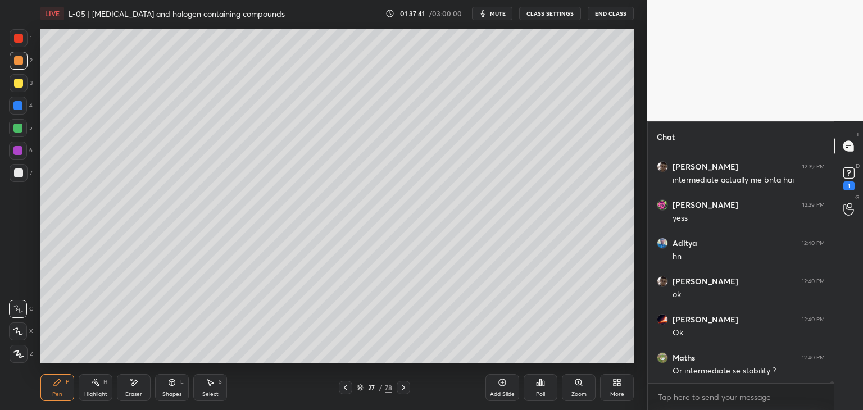
click at [19, 105] on div at bounding box center [17, 105] width 9 height 9
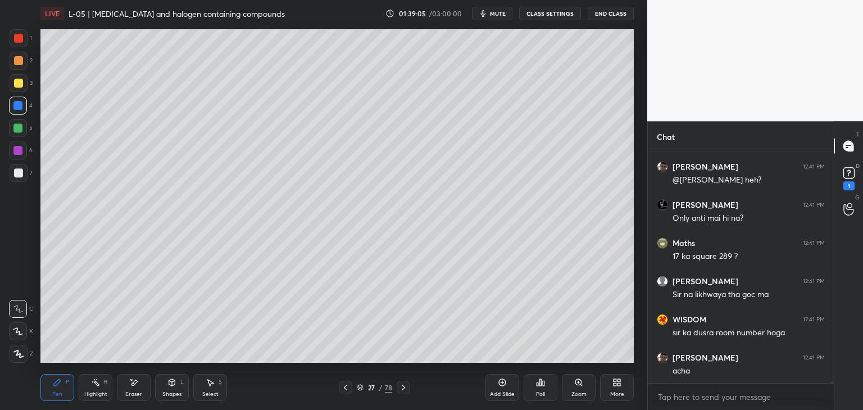
scroll to position [38254, 0]
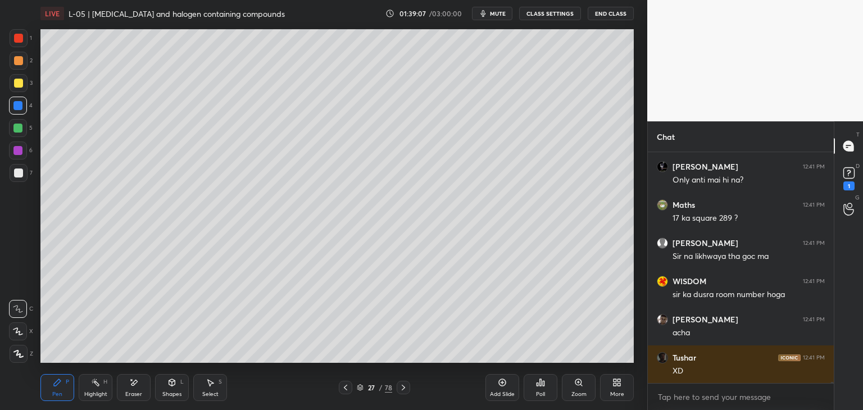
click at [490, 392] on div "Add Slide" at bounding box center [502, 394] width 25 height 6
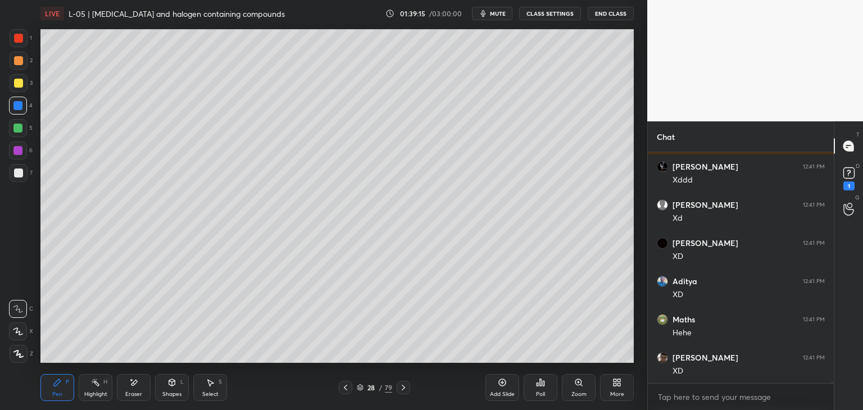
scroll to position [38521, 0]
click at [348, 388] on icon at bounding box center [345, 387] width 9 height 9
click at [346, 387] on icon at bounding box center [345, 387] width 9 height 9
click at [404, 387] on icon at bounding box center [403, 387] width 9 height 9
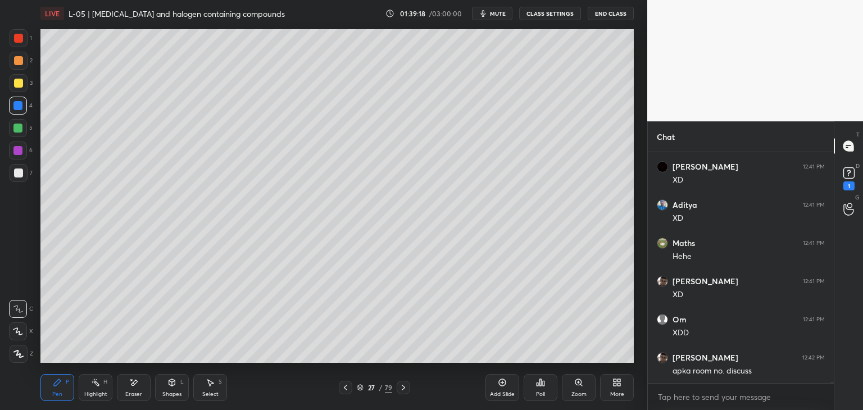
click at [404, 387] on icon at bounding box center [403, 388] width 3 height 6
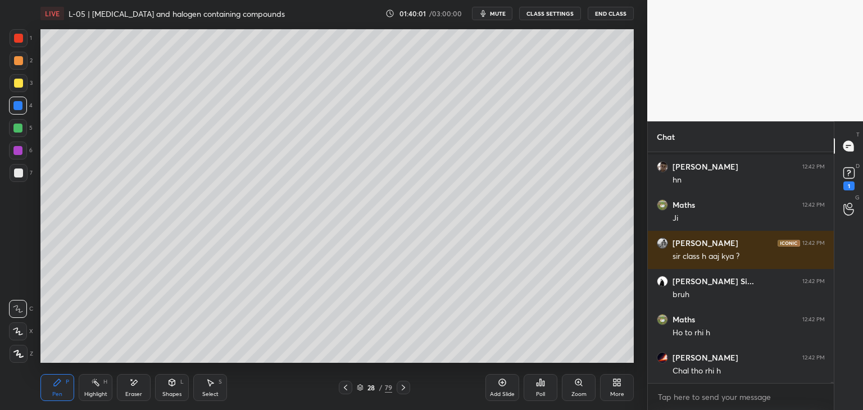
scroll to position [38239, 0]
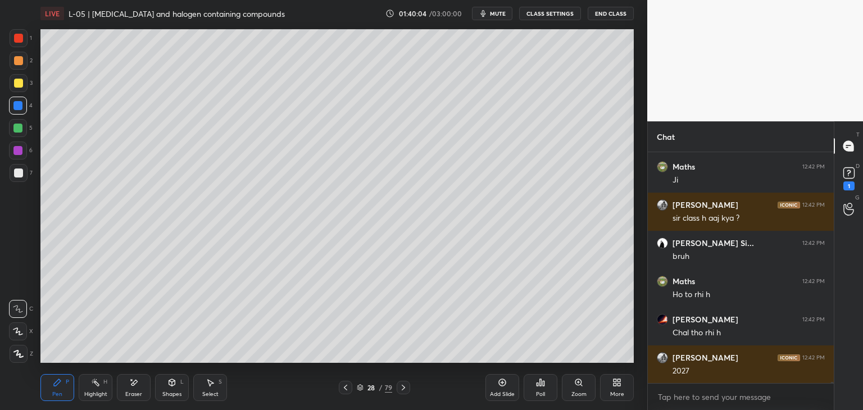
click at [134, 385] on icon at bounding box center [134, 383] width 6 height 6
click at [58, 382] on icon at bounding box center [57, 382] width 7 height 7
click at [126, 391] on div "Eraser" at bounding box center [133, 394] width 17 height 6
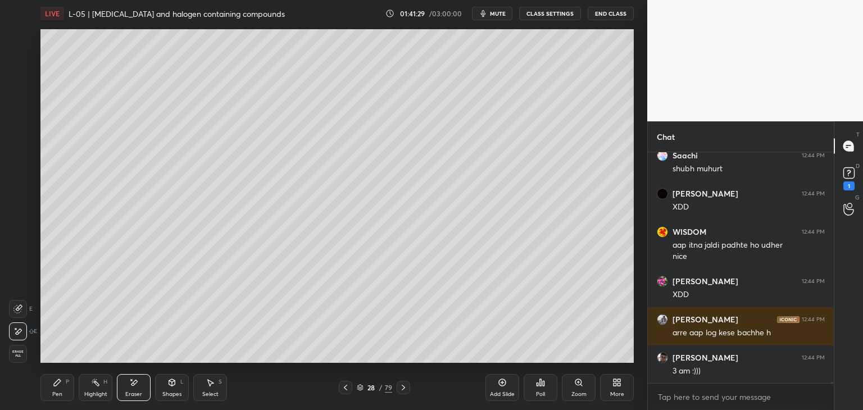
scroll to position [39464, 0]
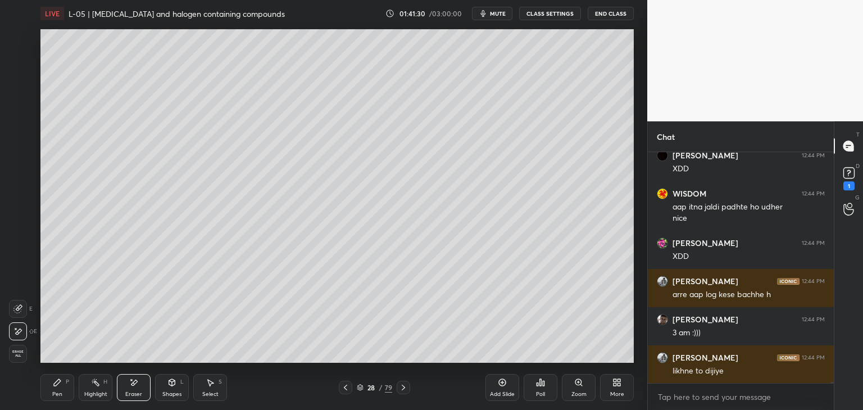
click at [501, 12] on span "mute" at bounding box center [498, 14] width 16 height 8
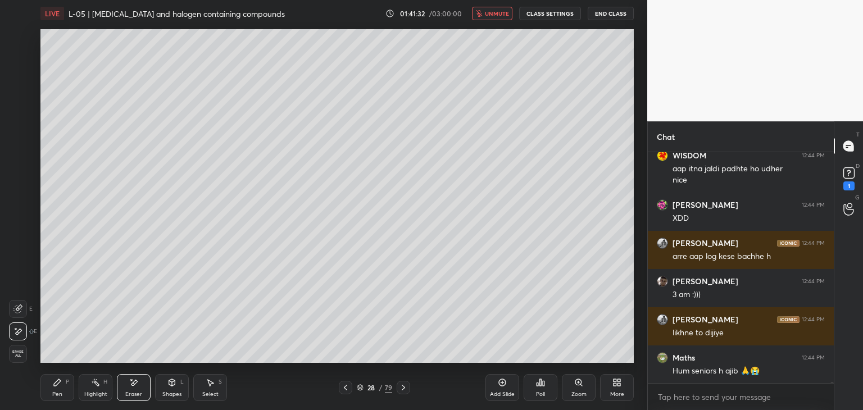
click at [56, 385] on icon at bounding box center [57, 382] width 7 height 7
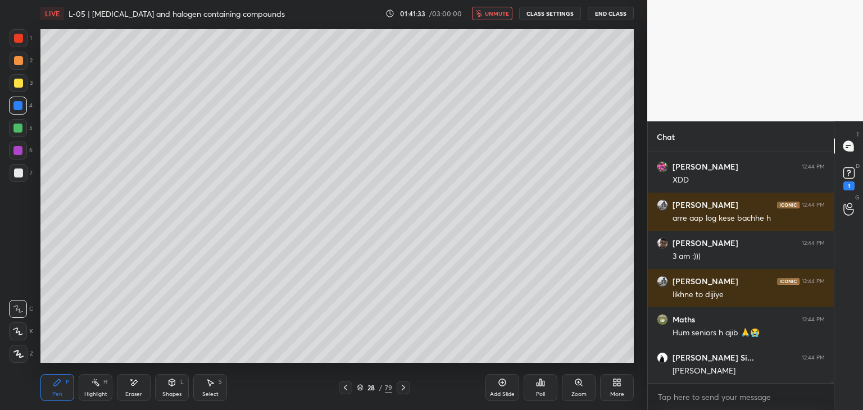
click at [498, 13] on span "unmute" at bounding box center [497, 14] width 24 height 8
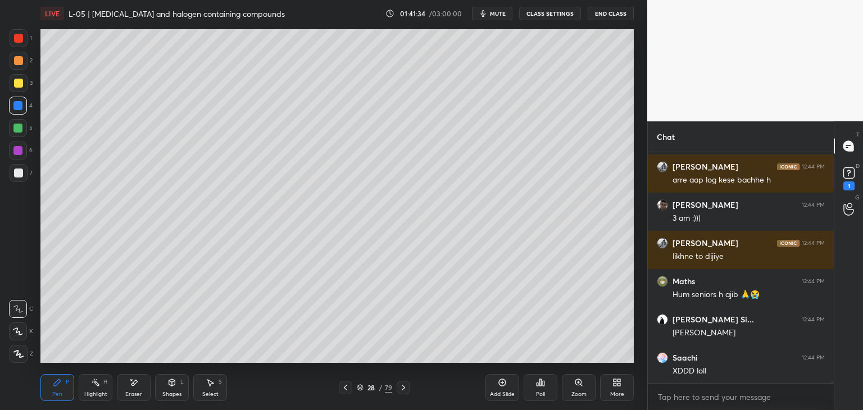
click at [18, 41] on div at bounding box center [18, 38] width 9 height 9
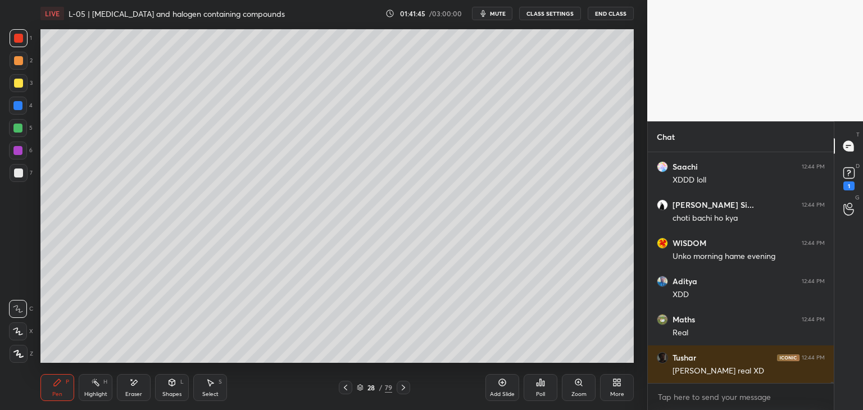
scroll to position [39808, 0]
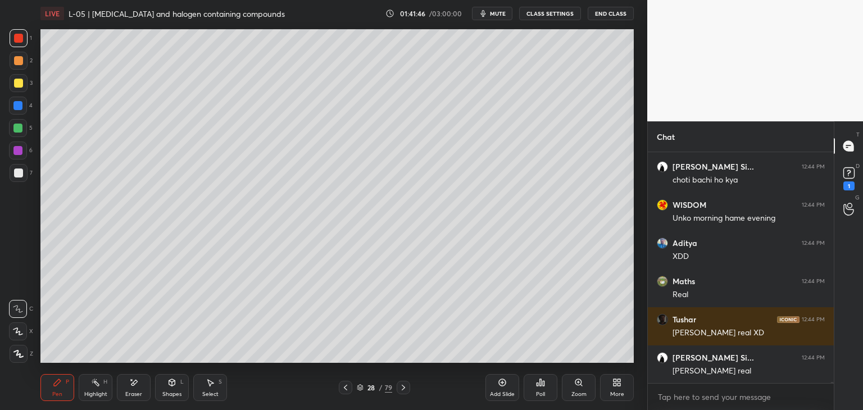
click at [498, 14] on span "mute" at bounding box center [498, 14] width 16 height 8
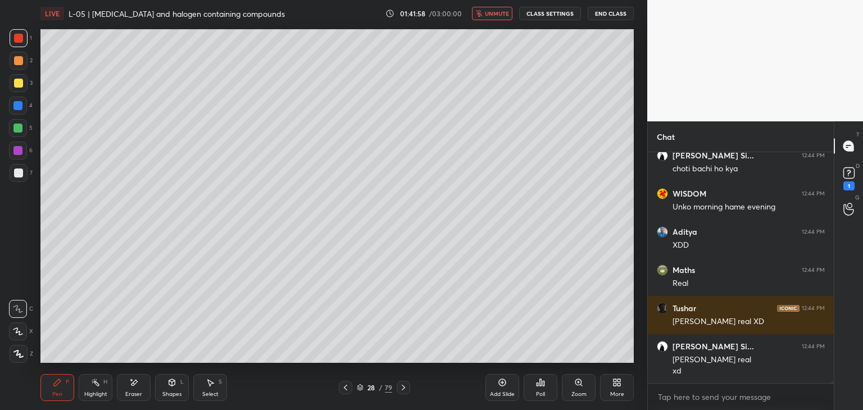
scroll to position [39857, 0]
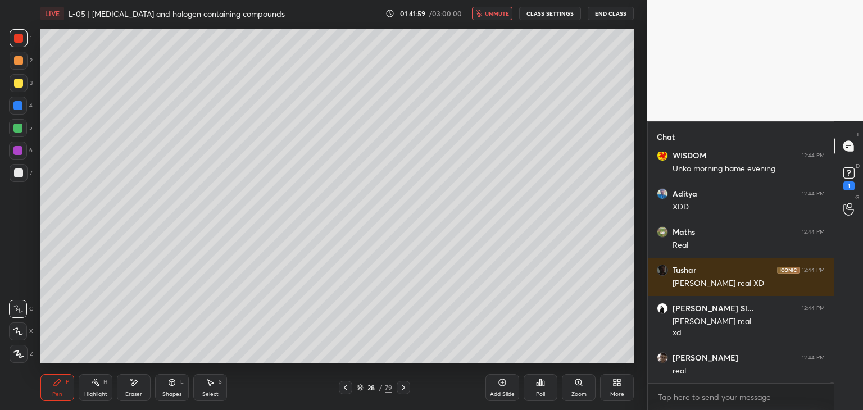
click at [494, 17] on button "unmute" at bounding box center [492, 13] width 40 height 13
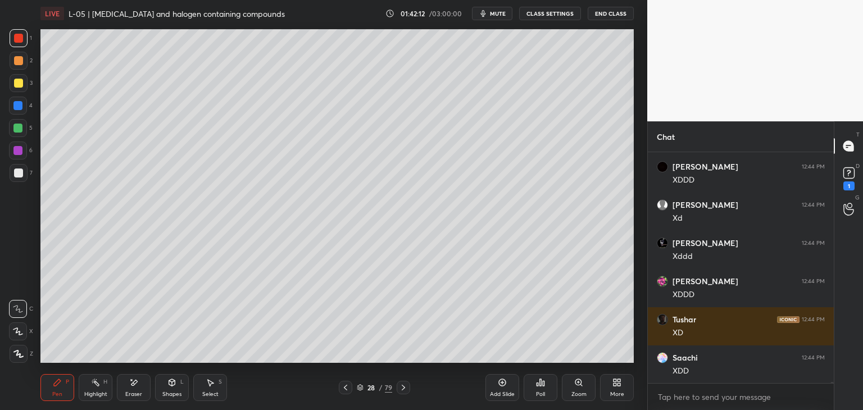
scroll to position [40308, 0]
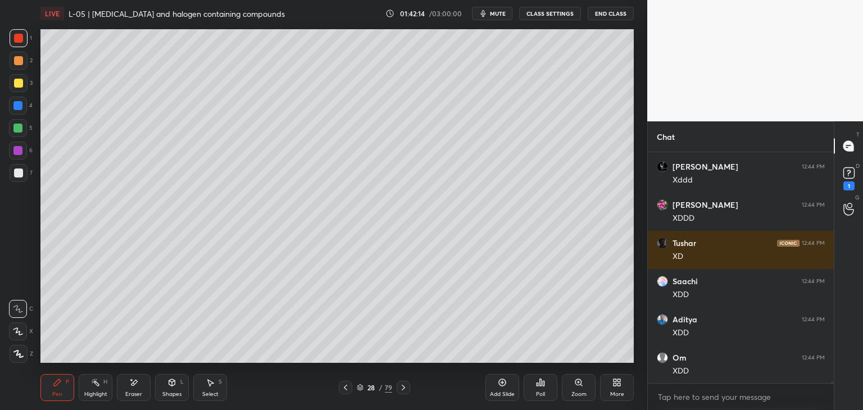
click at [136, 385] on icon at bounding box center [133, 383] width 9 height 10
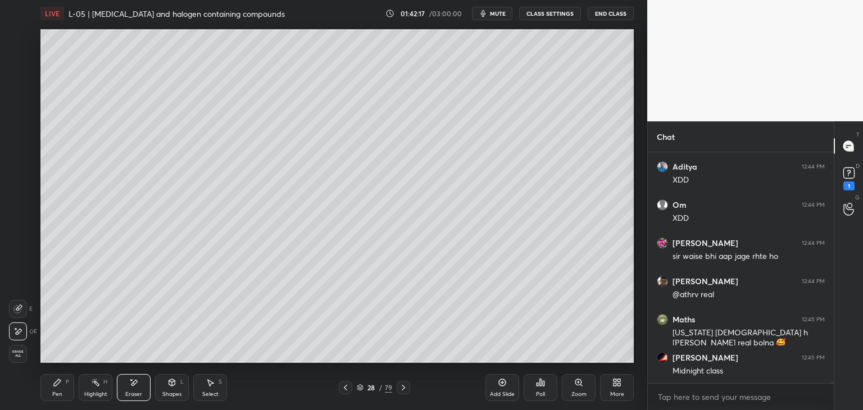
scroll to position [40499, 0]
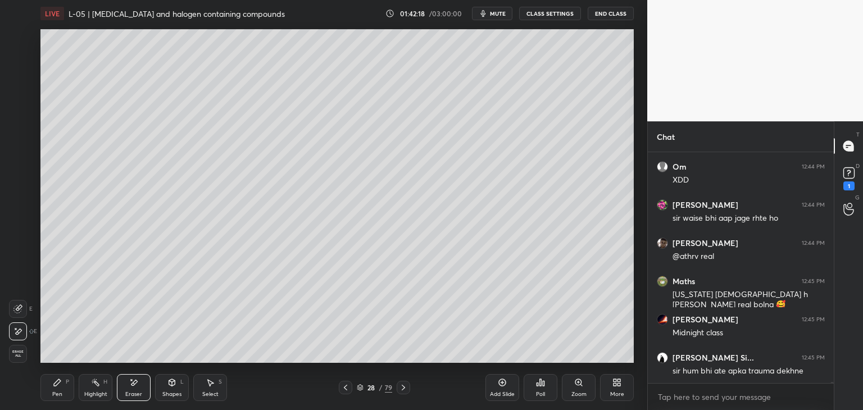
click at [45, 376] on div "Pen P" at bounding box center [57, 387] width 34 height 27
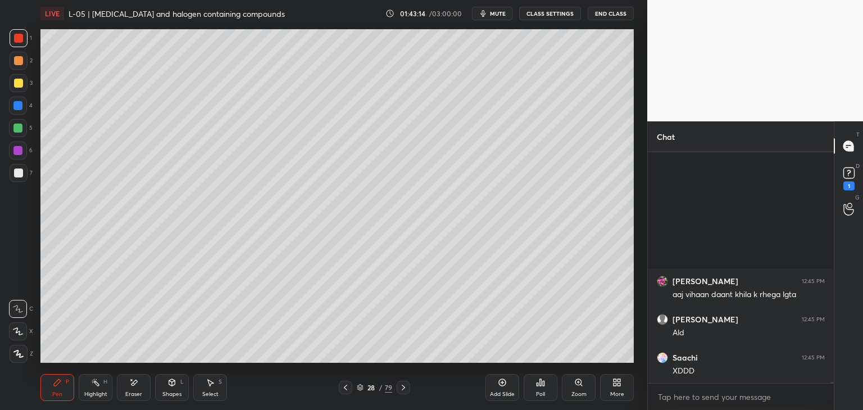
scroll to position [41159, 0]
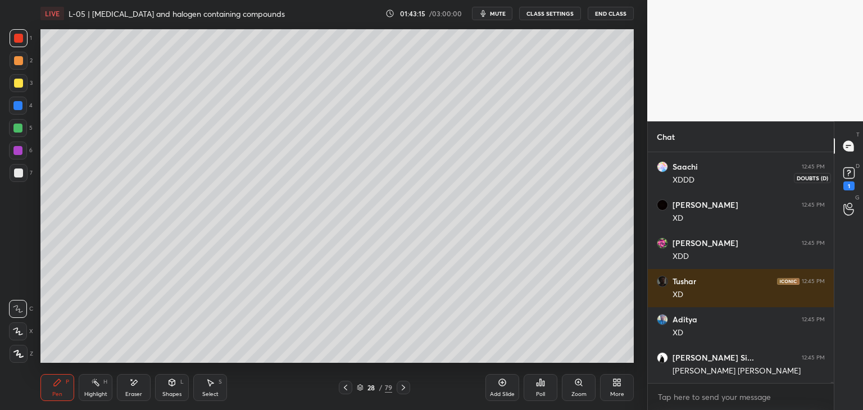
click at [844, 172] on rect at bounding box center [848, 173] width 11 height 11
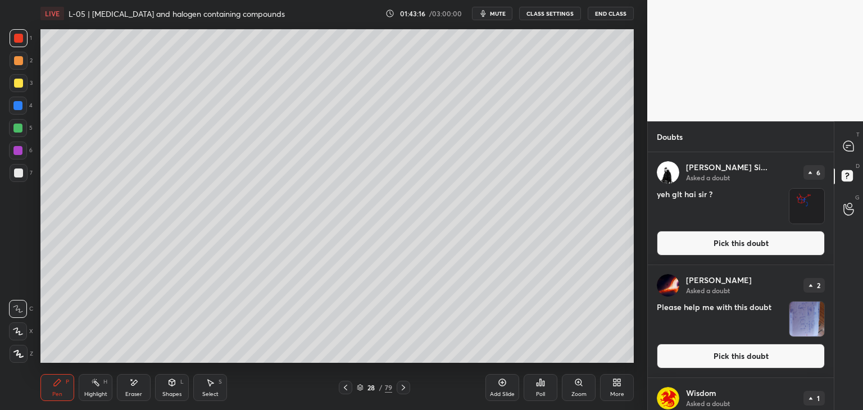
click at [723, 238] on button "Pick this doubt" at bounding box center [740, 243] width 168 height 25
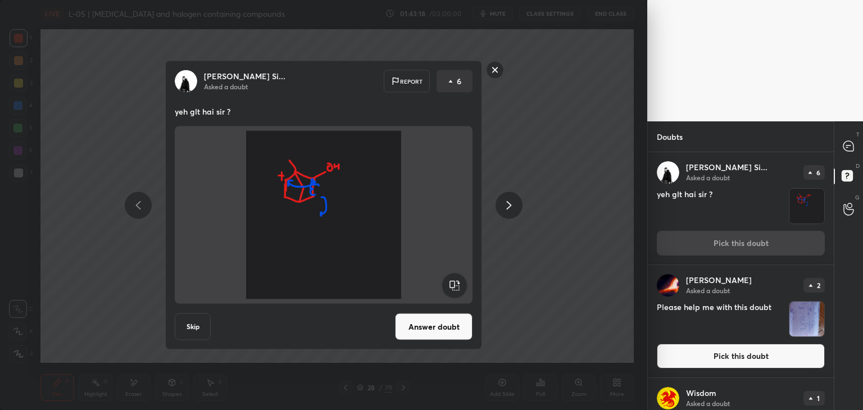
click at [431, 327] on button "Answer doubt" at bounding box center [433, 326] width 77 height 27
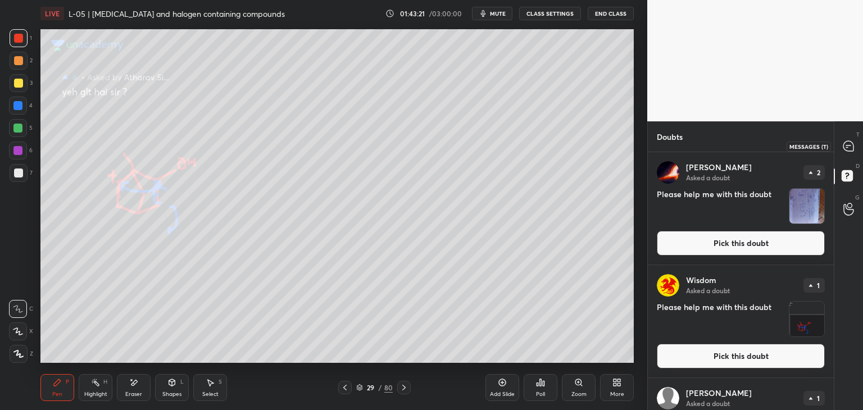
click at [846, 145] on icon at bounding box center [848, 145] width 4 height 0
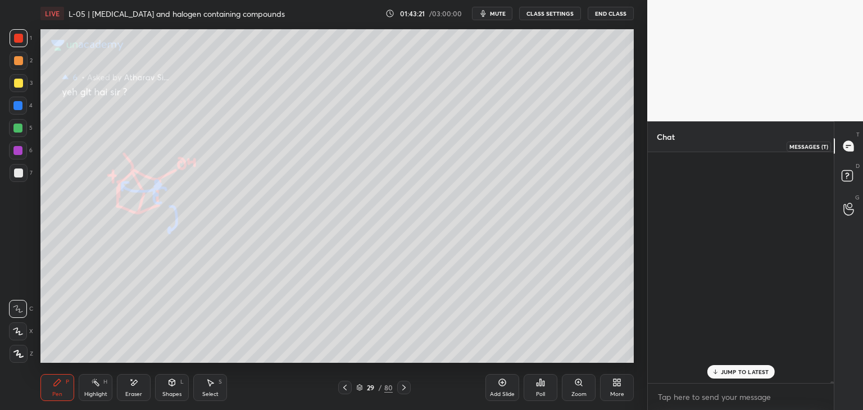
scroll to position [227, 183]
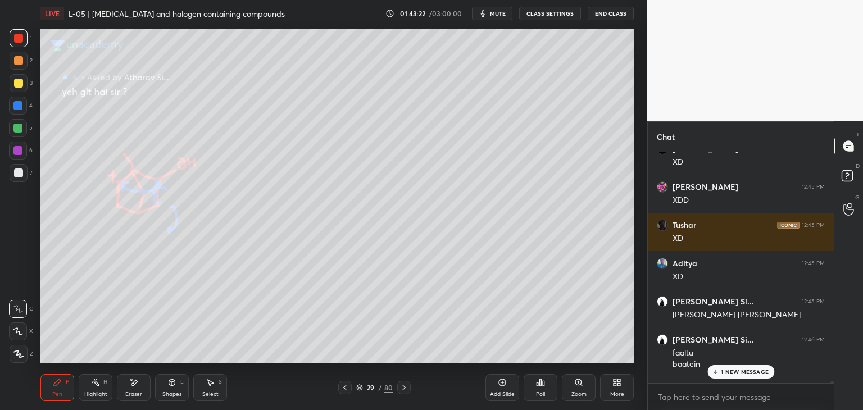
click at [726, 371] on p "1 NEW MESSAGE" at bounding box center [745, 371] width 48 height 7
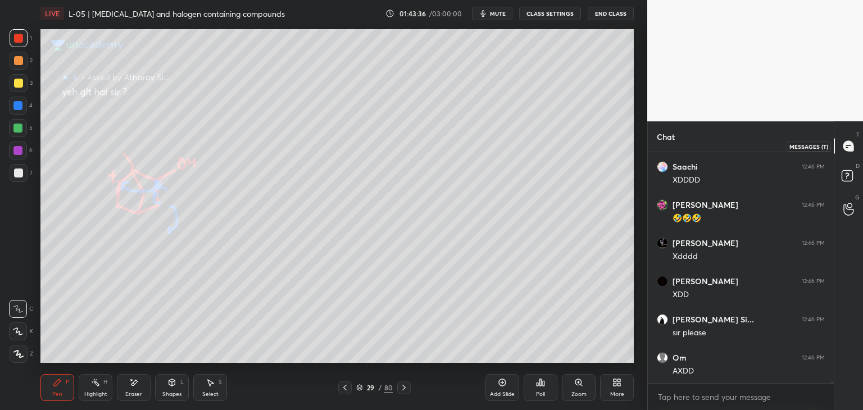
scroll to position [42198, 0]
click at [843, 147] on icon at bounding box center [848, 146] width 10 height 10
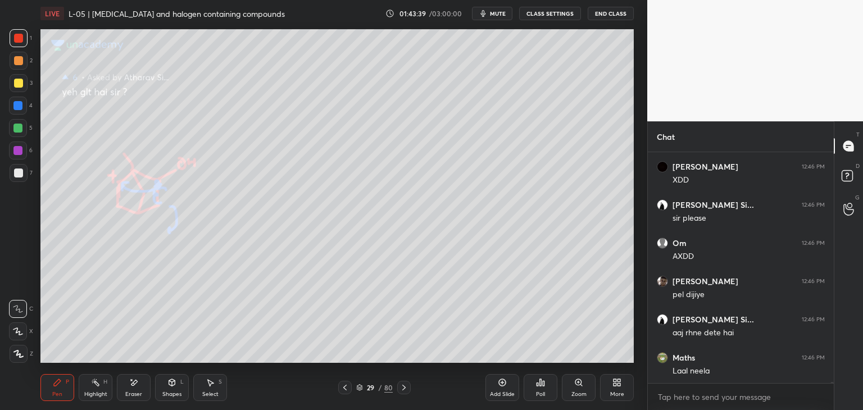
scroll to position [42351, 0]
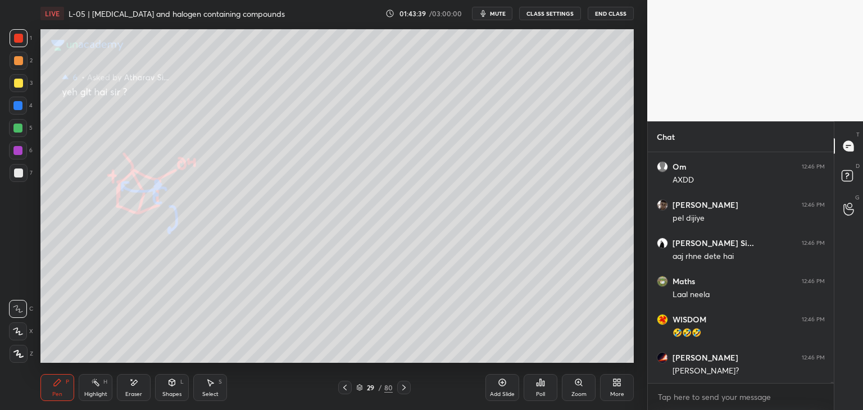
click at [349, 384] on div at bounding box center [344, 387] width 13 height 13
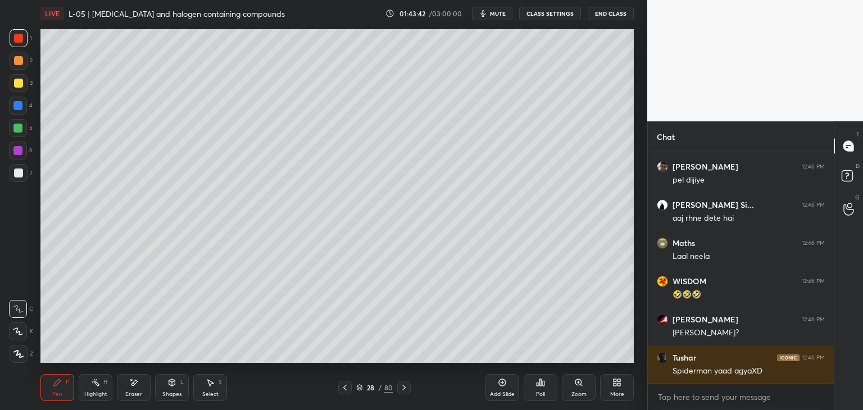
scroll to position [42427, 0]
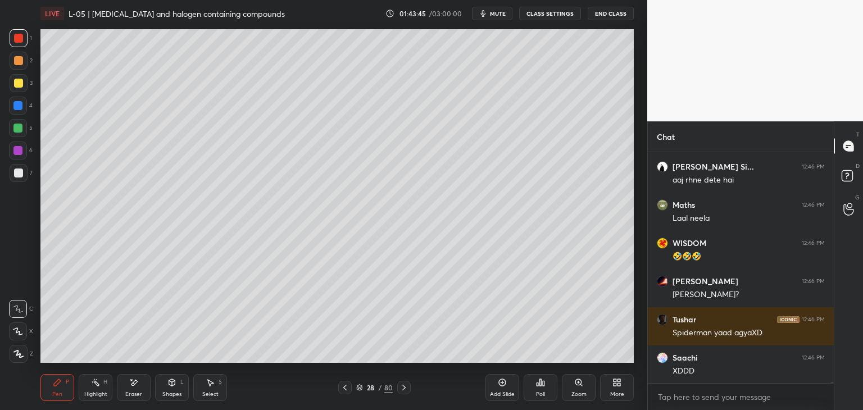
click at [404, 389] on icon at bounding box center [403, 387] width 9 height 9
click at [405, 385] on icon at bounding box center [403, 387] width 9 height 9
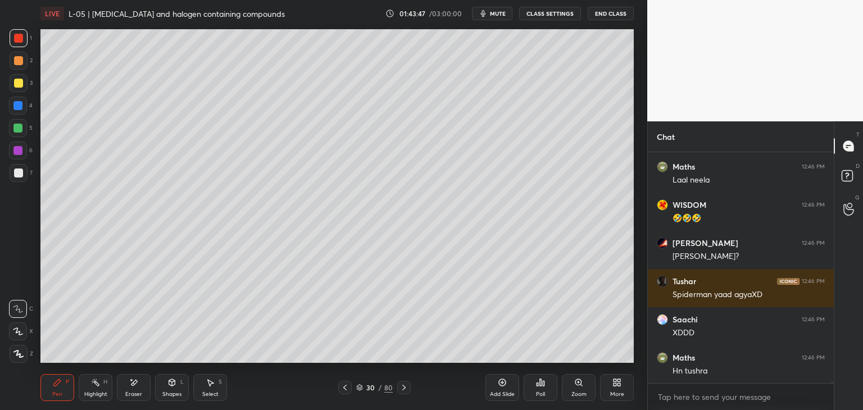
click at [404, 387] on icon at bounding box center [403, 387] width 9 height 9
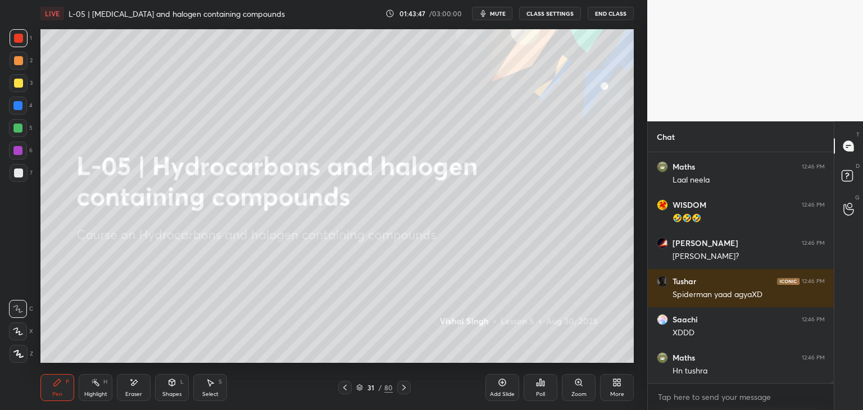
click at [341, 382] on div at bounding box center [344, 387] width 13 height 13
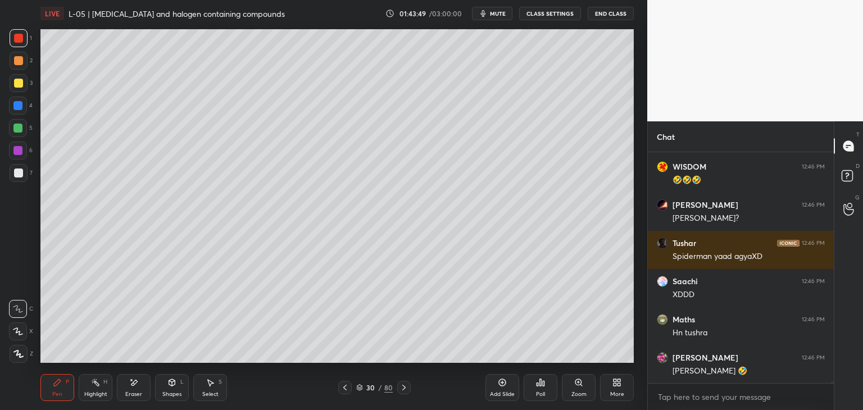
click at [500, 384] on icon at bounding box center [502, 382] width 9 height 9
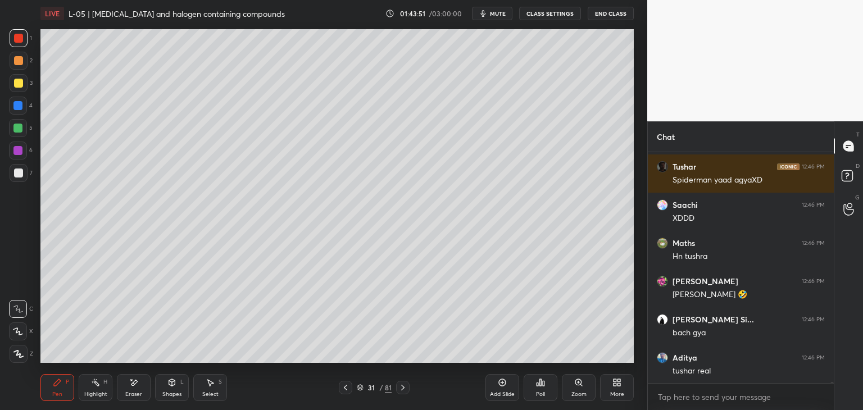
scroll to position [42618, 0]
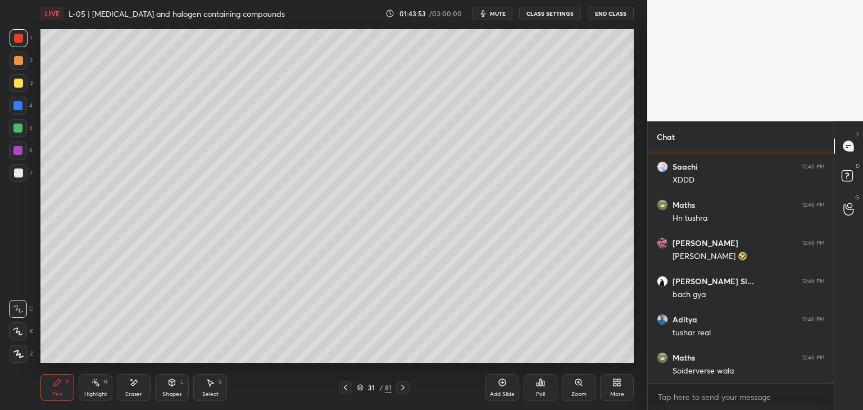
click at [344, 387] on icon at bounding box center [345, 387] width 9 height 9
click at [343, 387] on icon at bounding box center [345, 387] width 9 height 9
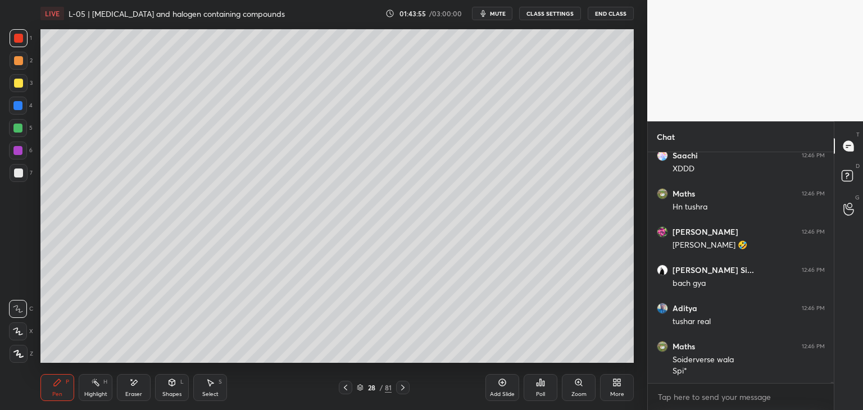
click at [400, 384] on icon at bounding box center [402, 387] width 9 height 9
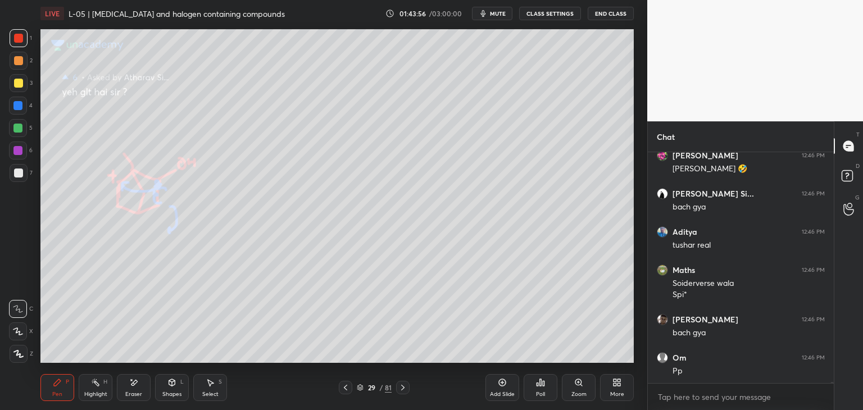
click at [400, 387] on icon at bounding box center [402, 387] width 9 height 9
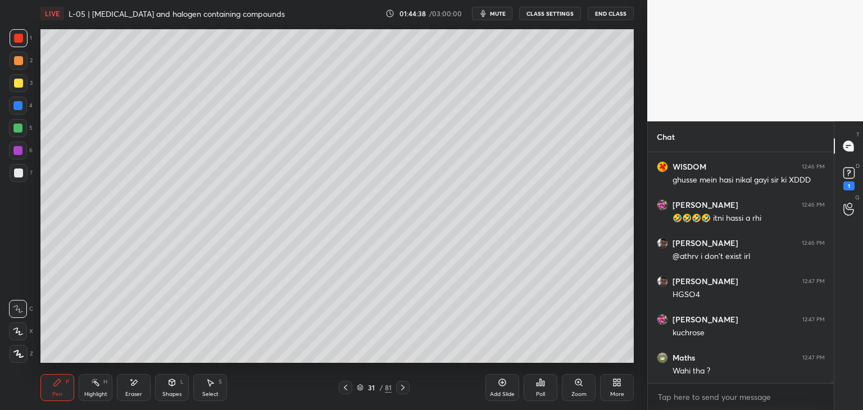
scroll to position [41533, 0]
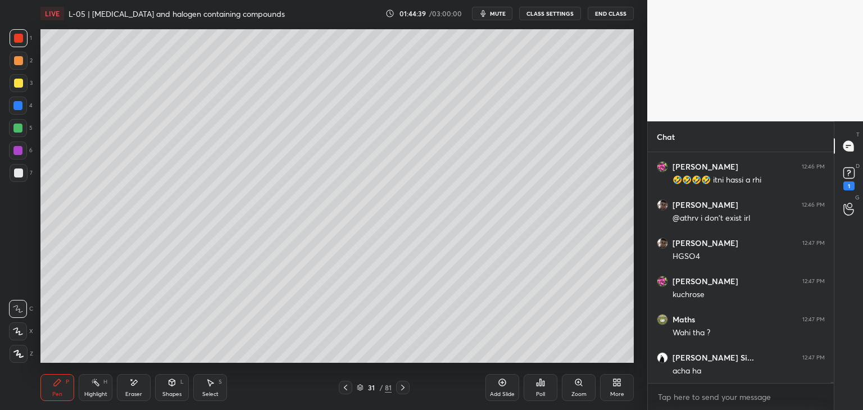
click at [133, 375] on div "Eraser" at bounding box center [134, 387] width 34 height 27
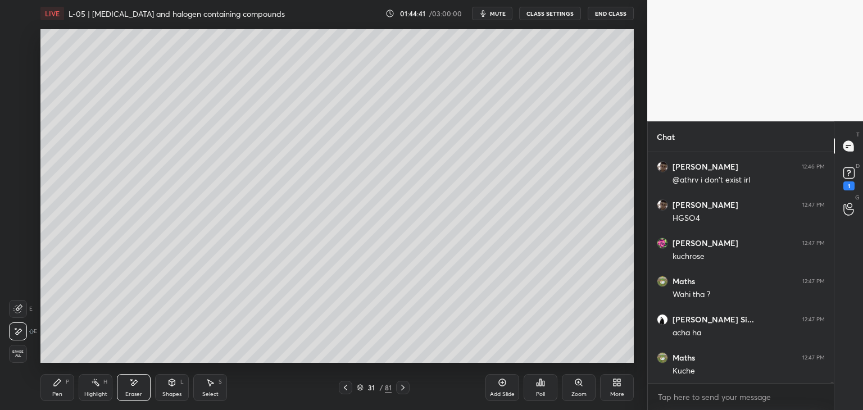
click at [56, 387] on icon at bounding box center [57, 382] width 9 height 9
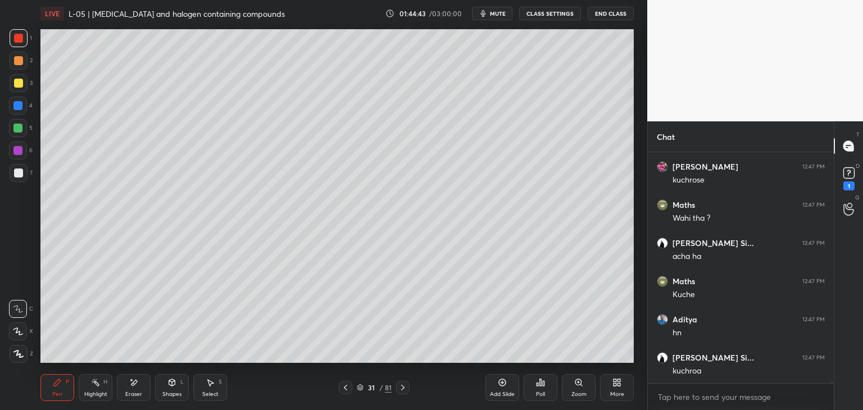
scroll to position [41686, 0]
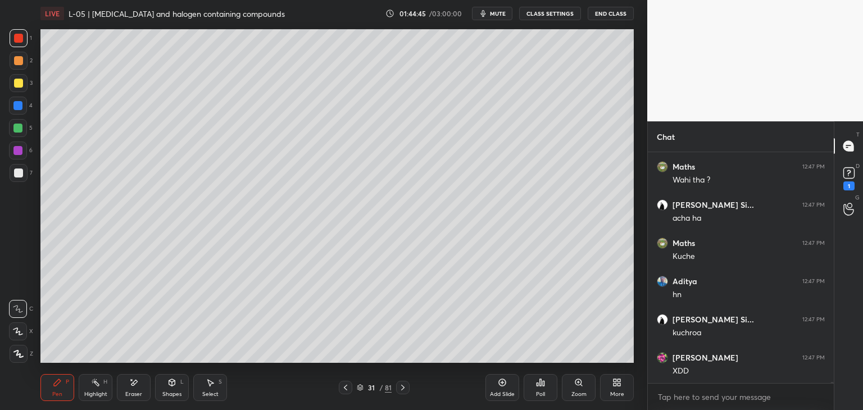
click at [209, 385] on icon at bounding box center [210, 382] width 9 height 9
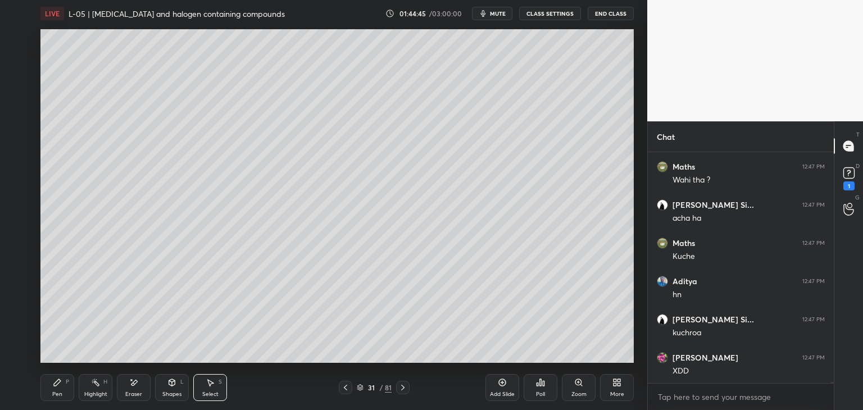
scroll to position [41724, 0]
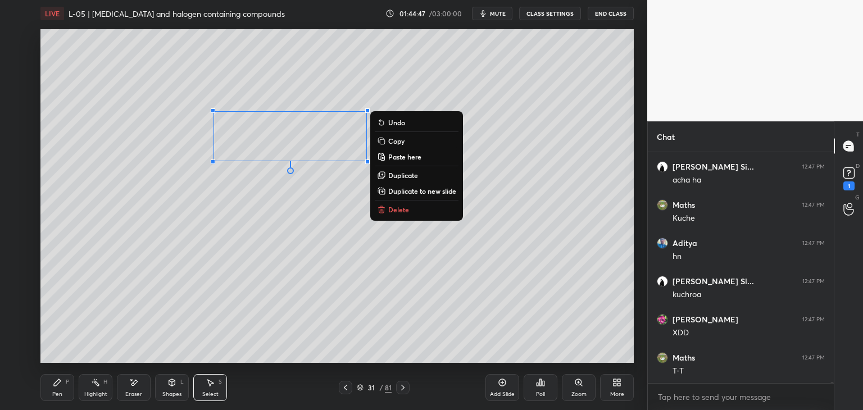
click at [231, 286] on div "0 ° Undo Copy Paste here Duplicate Duplicate to new slide Delete" at bounding box center [336, 196] width 593 height 334
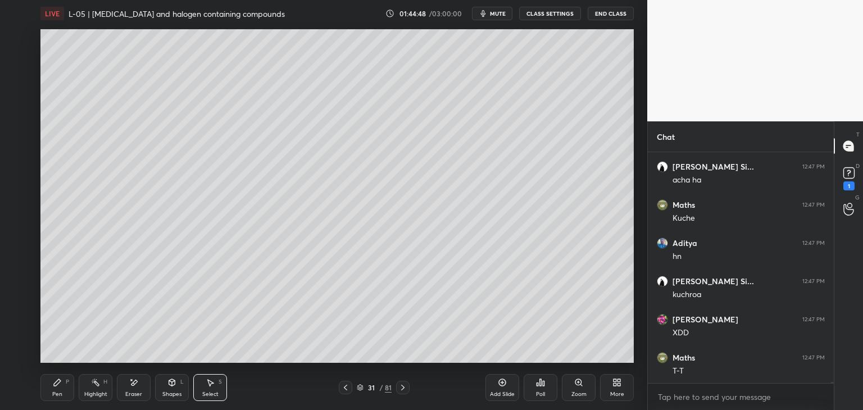
click at [52, 381] on div "Pen P" at bounding box center [57, 387] width 34 height 27
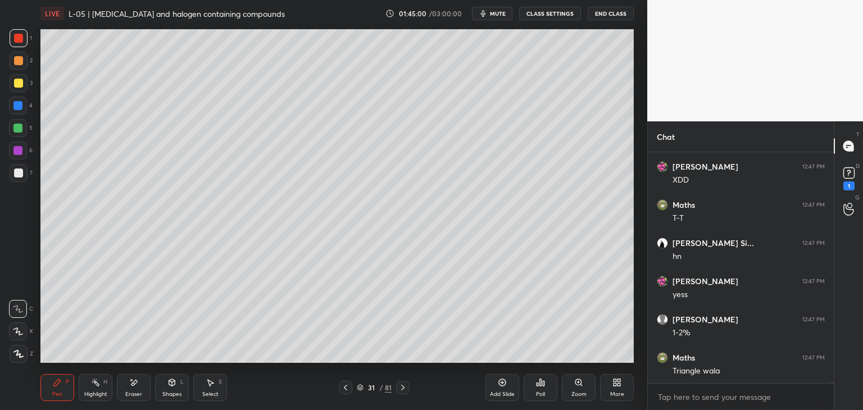
scroll to position [41915, 0]
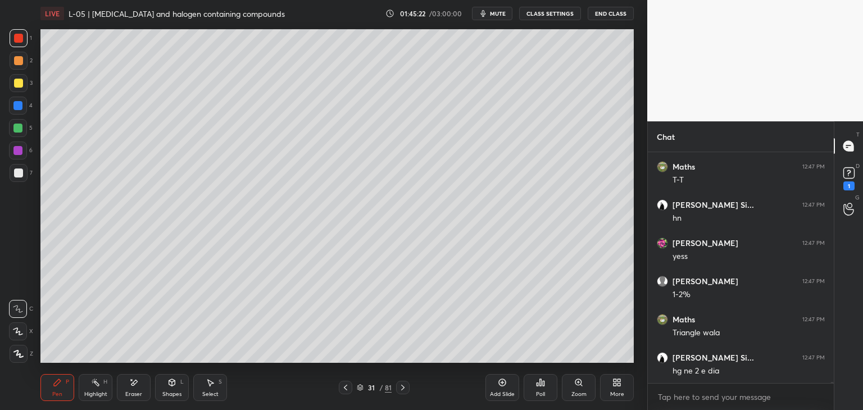
click at [496, 385] on div "Add Slide" at bounding box center [502, 387] width 34 height 27
click at [348, 384] on icon at bounding box center [345, 387] width 9 height 9
click at [344, 385] on icon at bounding box center [345, 387] width 9 height 9
click at [404, 391] on icon at bounding box center [403, 387] width 9 height 9
click at [404, 389] on icon at bounding box center [403, 387] width 9 height 9
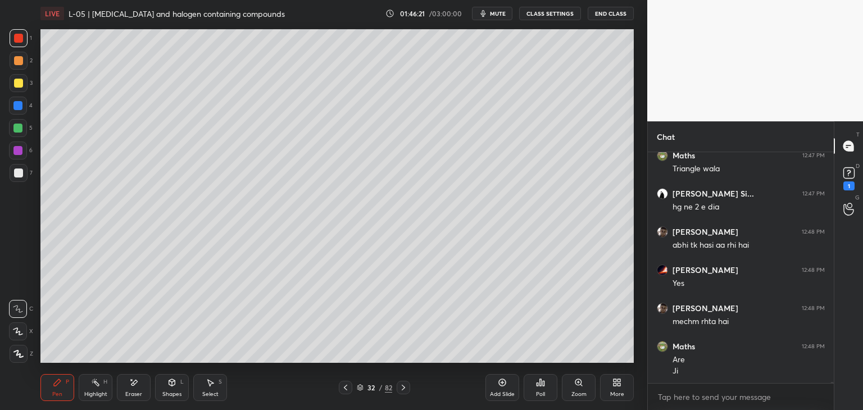
scroll to position [42120, 0]
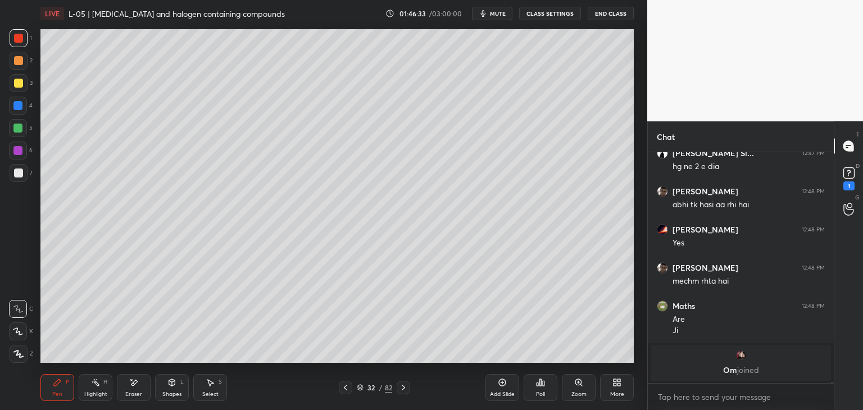
click at [18, 82] on div at bounding box center [18, 83] width 9 height 9
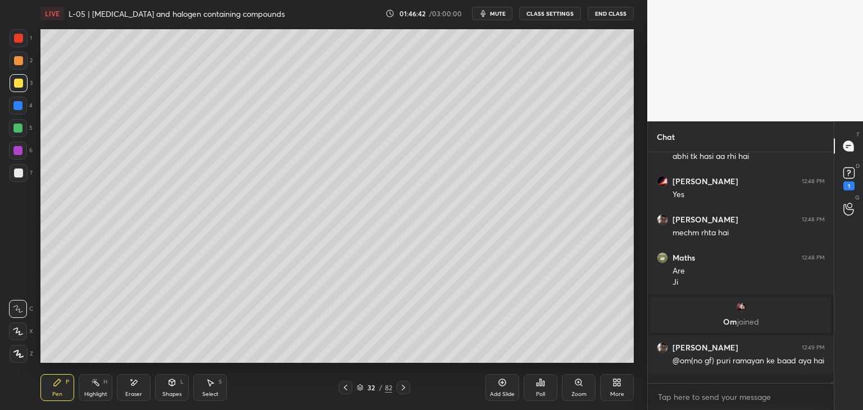
click at [217, 391] on div "Select" at bounding box center [210, 394] width 16 height 6
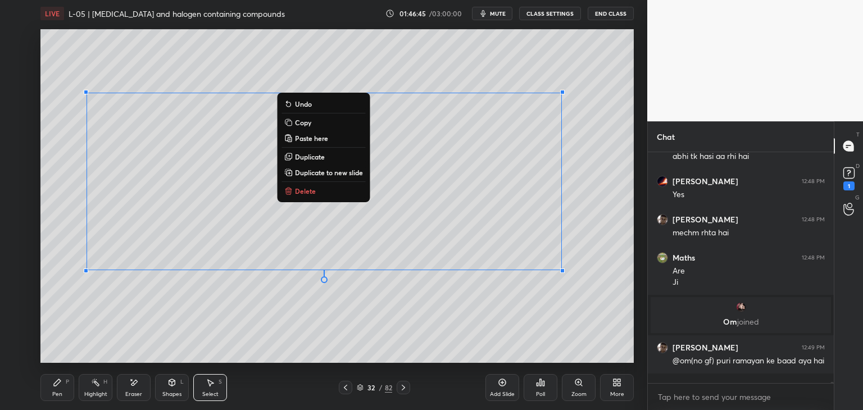
click at [540, 329] on div "0 ° Undo Copy Paste here Duplicate Duplicate to new slide Delete" at bounding box center [336, 196] width 593 height 334
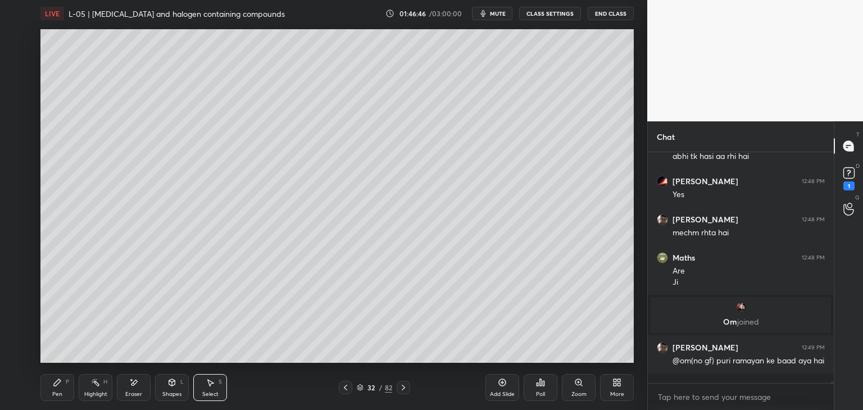
scroll to position [41962, 0]
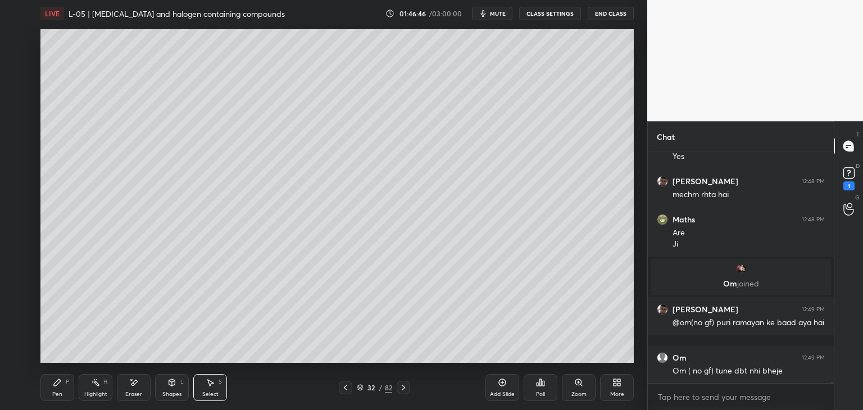
click at [54, 381] on icon at bounding box center [57, 382] width 9 height 9
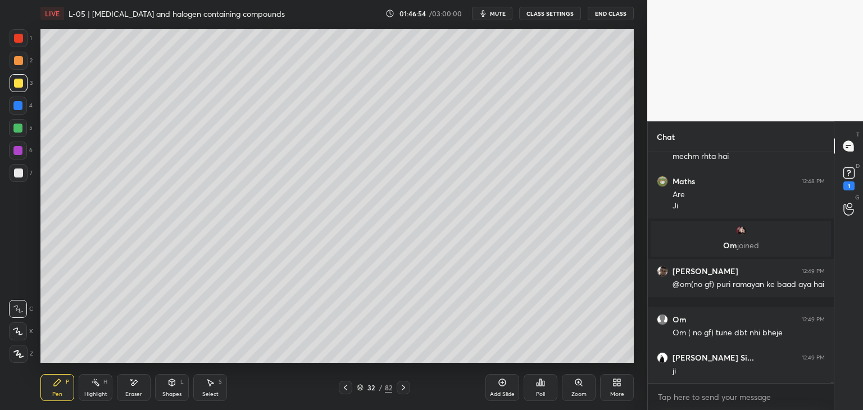
scroll to position [42039, 0]
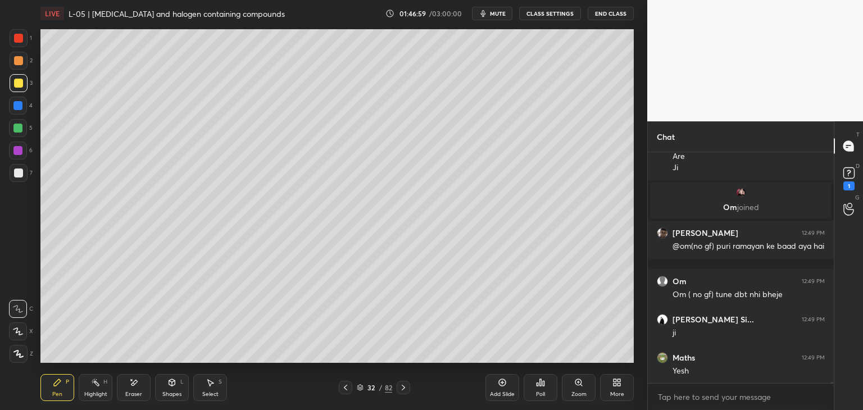
click at [209, 379] on icon at bounding box center [210, 382] width 9 height 9
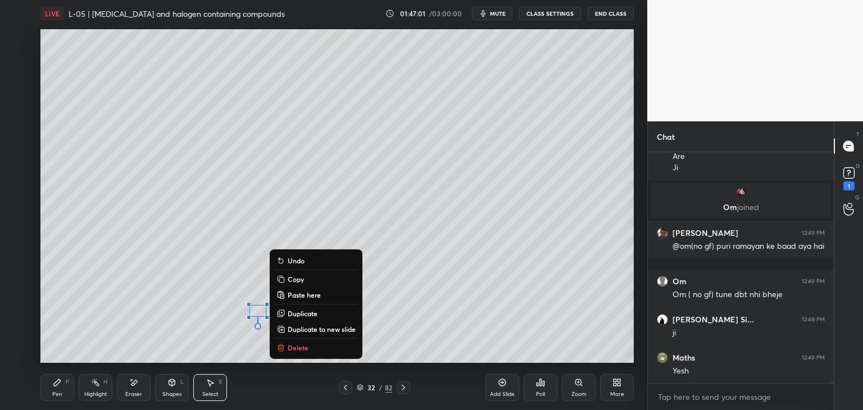
click at [292, 349] on p "Delete" at bounding box center [298, 347] width 21 height 9
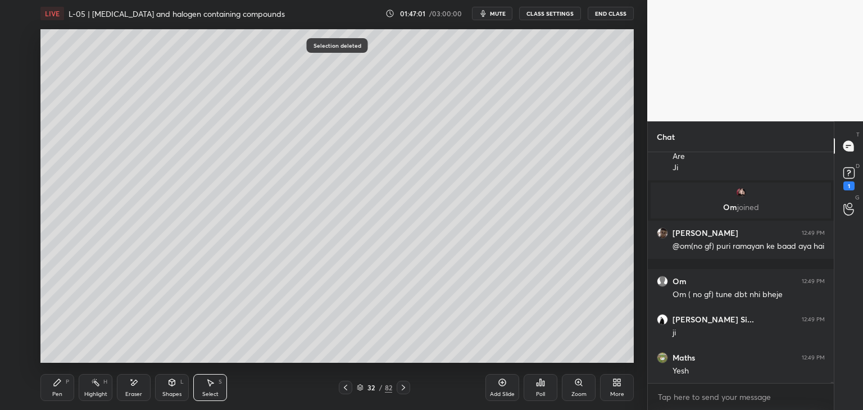
click at [63, 385] on div "Pen P" at bounding box center [57, 387] width 34 height 27
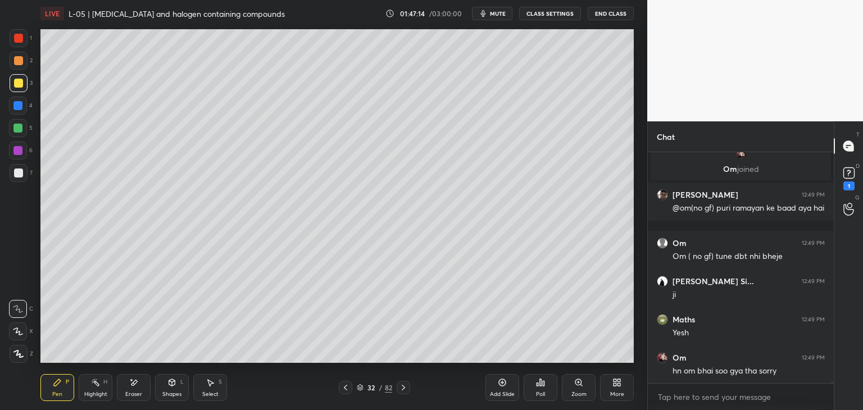
scroll to position [42088, 0]
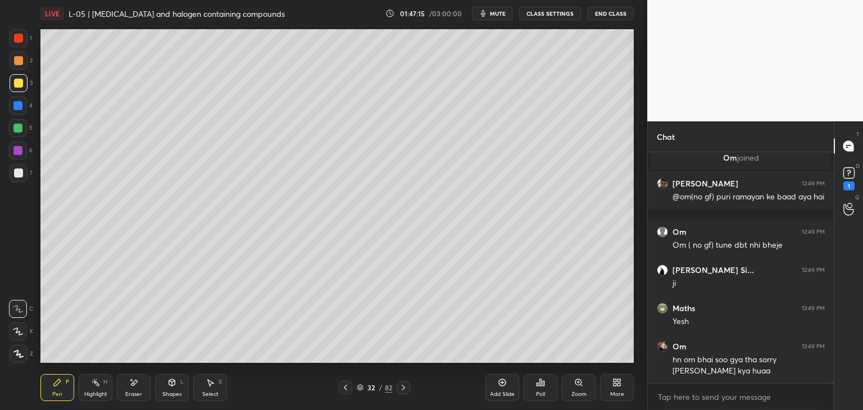
click at [136, 389] on div "Eraser" at bounding box center [134, 387] width 34 height 27
click at [57, 384] on icon at bounding box center [57, 382] width 7 height 7
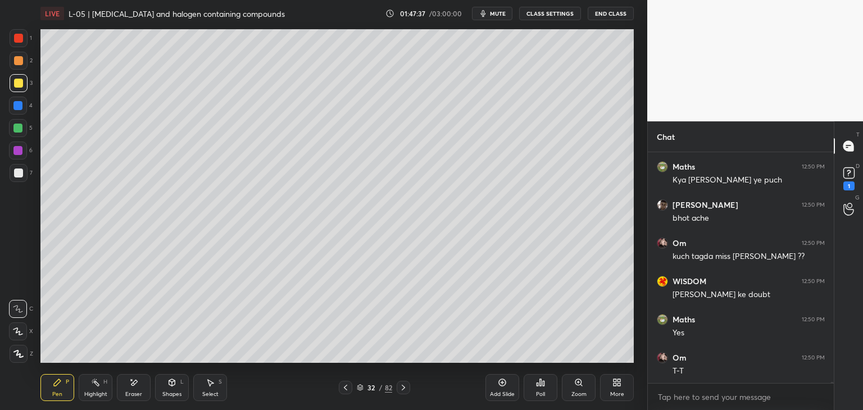
scroll to position [42394, 0]
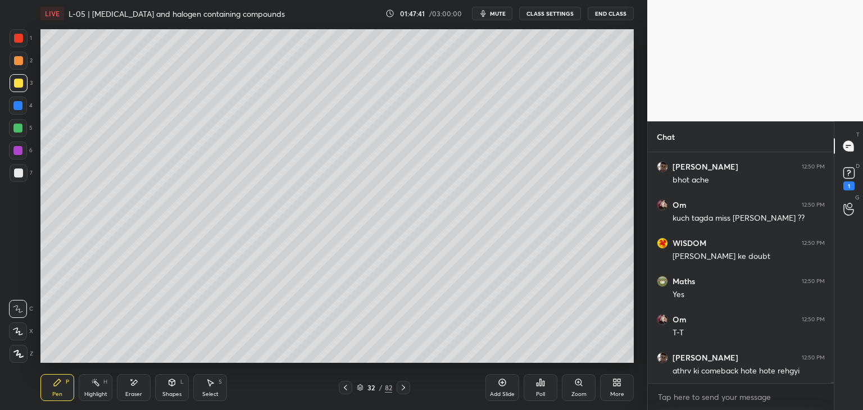
click at [494, 384] on div "Add Slide" at bounding box center [502, 387] width 34 height 27
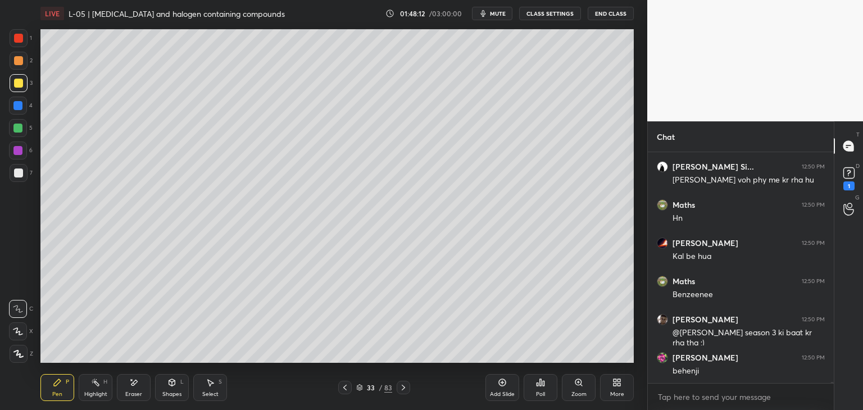
scroll to position [42737, 0]
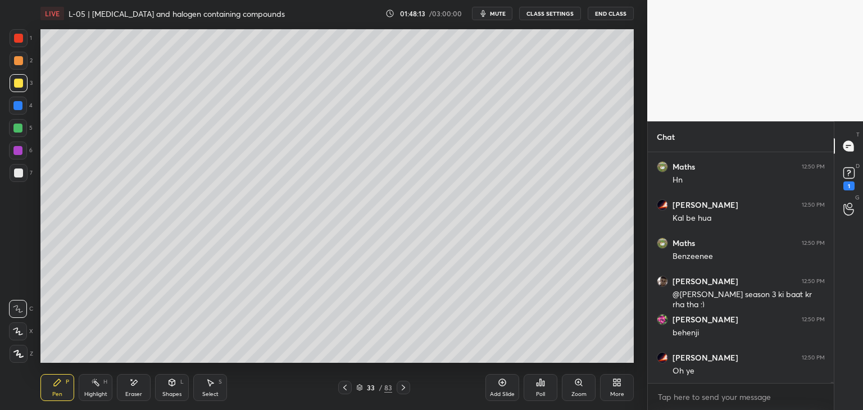
click at [133, 382] on icon at bounding box center [134, 383] width 6 height 6
click at [60, 389] on div "Pen P" at bounding box center [57, 387] width 34 height 27
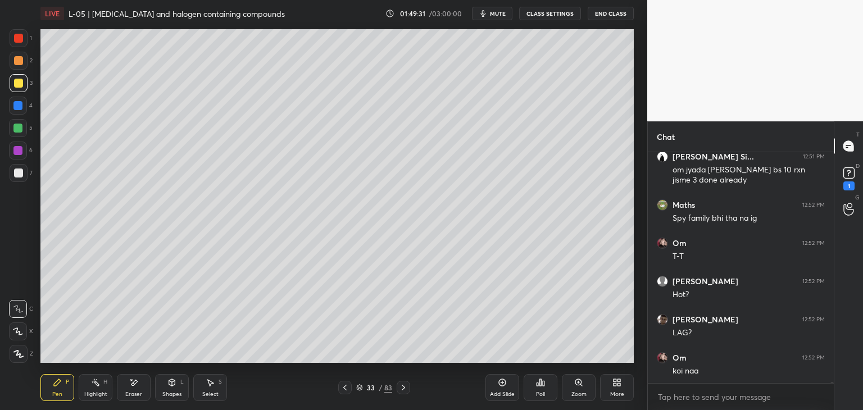
scroll to position [43140, 0]
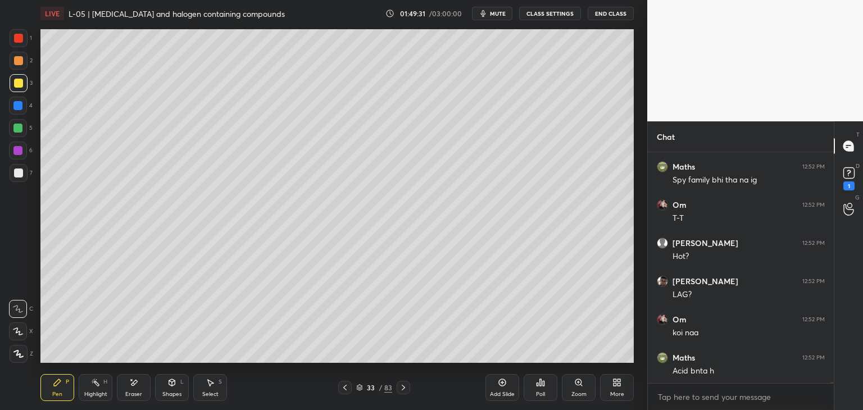
click at [22, 37] on div at bounding box center [18, 38] width 9 height 9
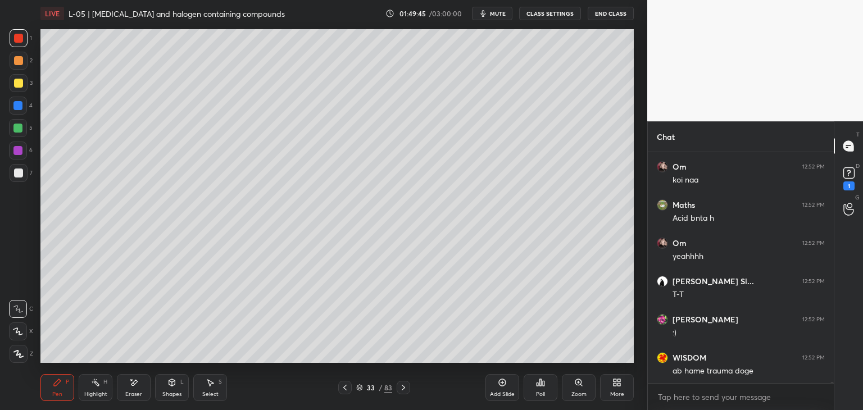
scroll to position [43331, 0]
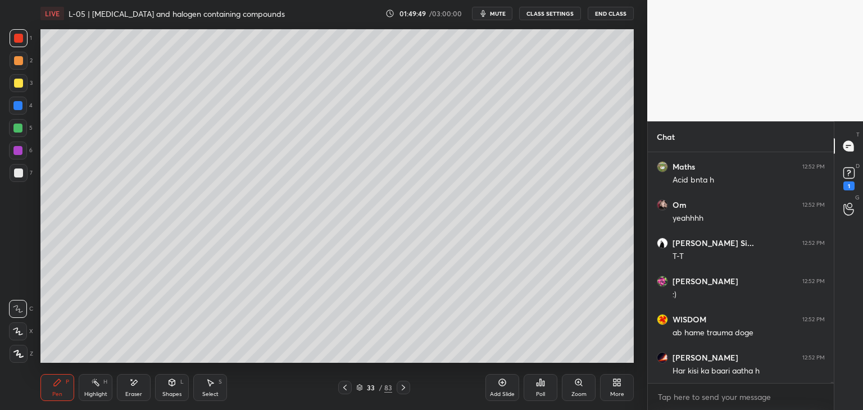
click at [494, 387] on div "Add Slide" at bounding box center [502, 387] width 34 height 27
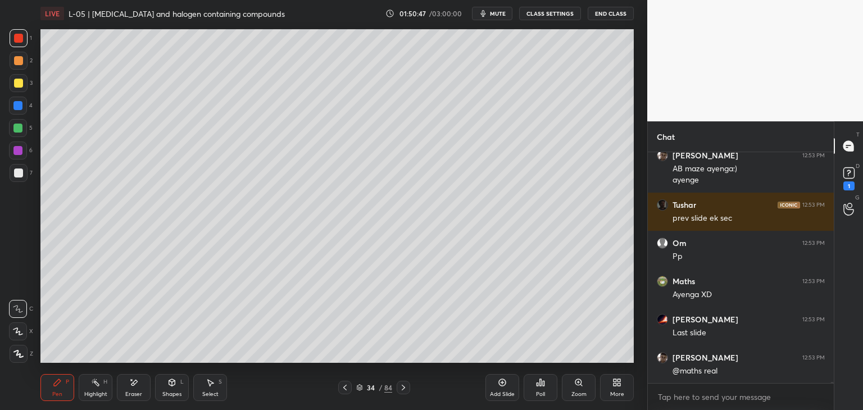
scroll to position [43610, 0]
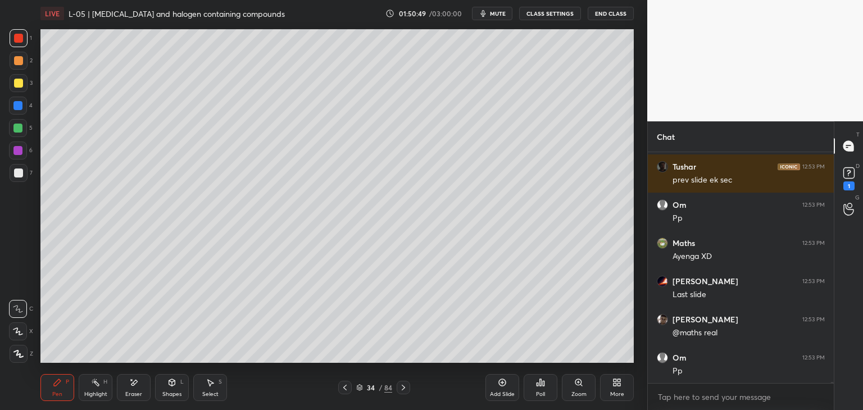
click at [341, 386] on icon at bounding box center [344, 387] width 9 height 9
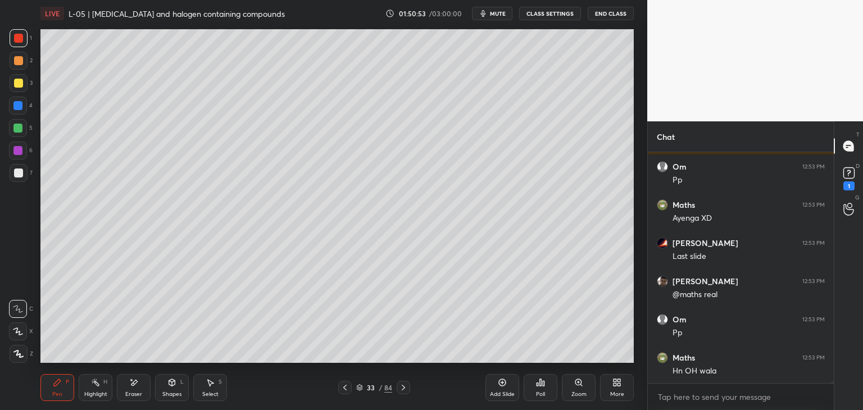
click at [399, 387] on icon at bounding box center [403, 387] width 9 height 9
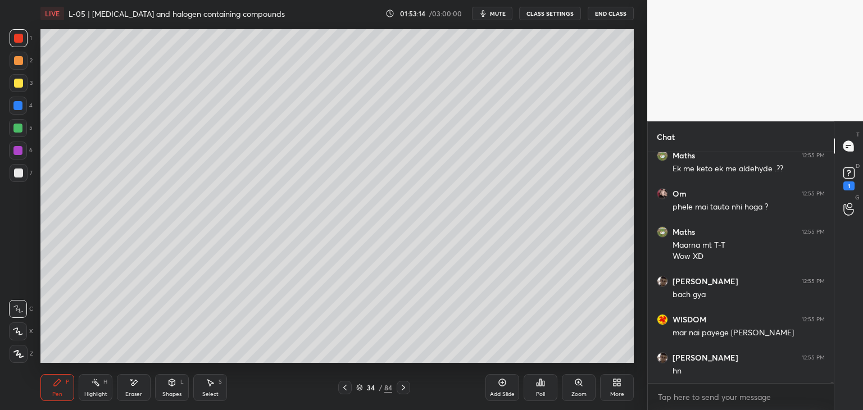
scroll to position [44186, 0]
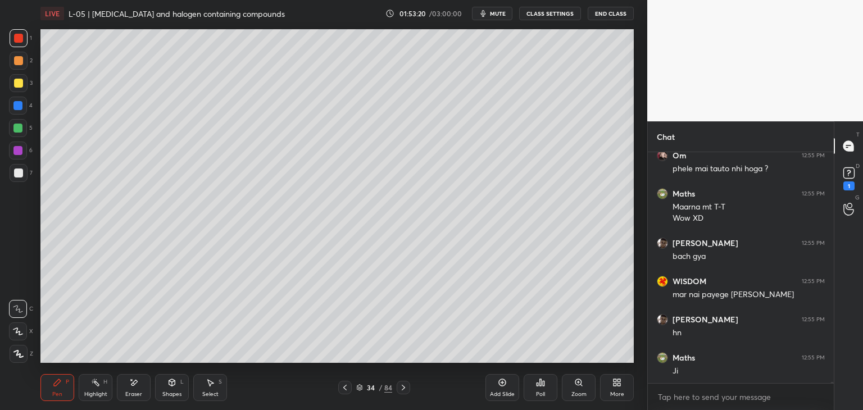
click at [19, 85] on div at bounding box center [18, 83] width 9 height 9
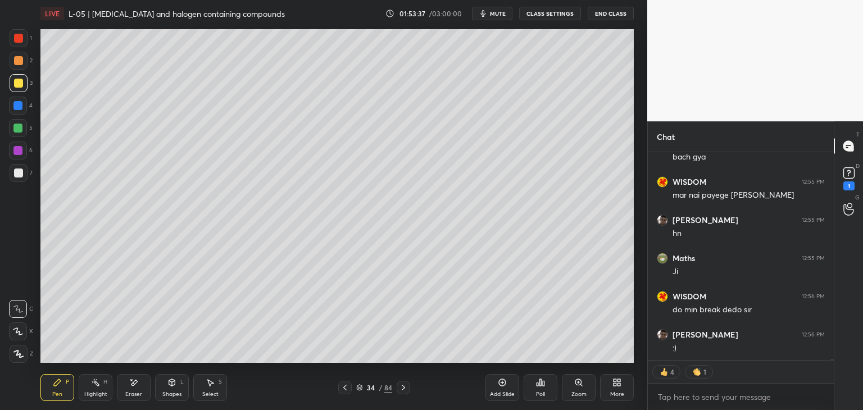
click at [498, 389] on div "Add Slide" at bounding box center [502, 387] width 34 height 27
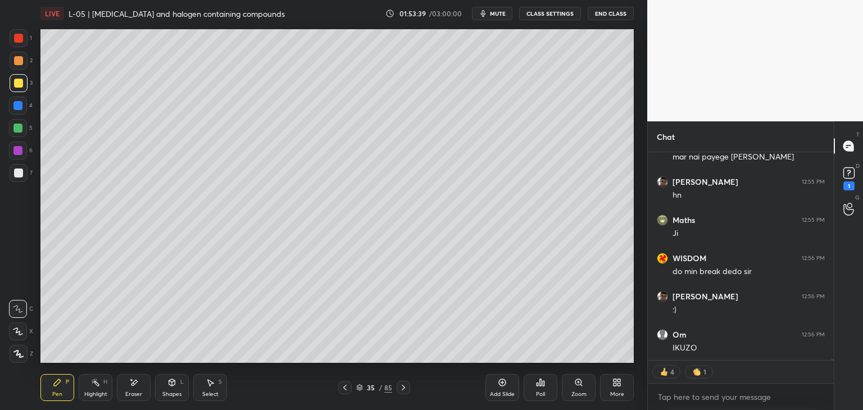
scroll to position [44362, 0]
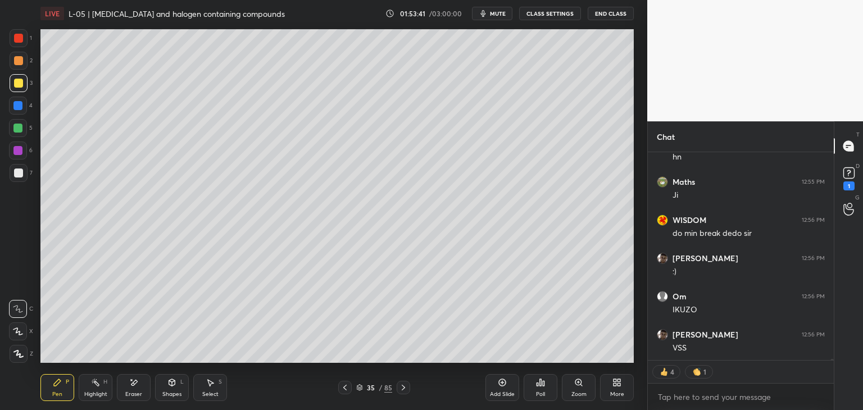
click at [211, 378] on icon at bounding box center [210, 382] width 9 height 9
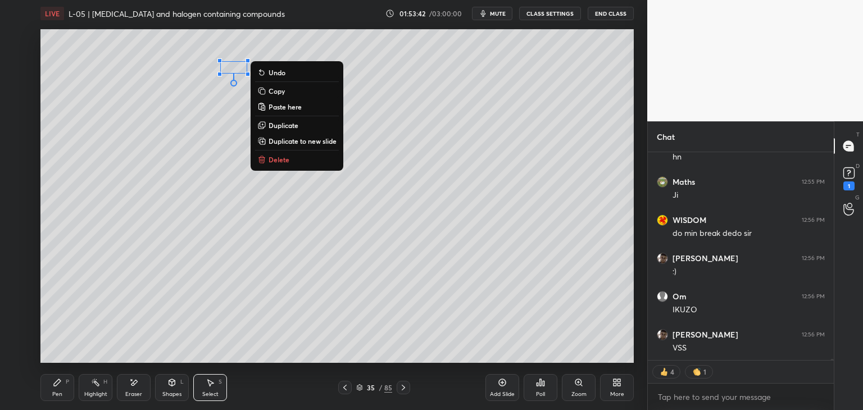
click at [284, 156] on p "Delete" at bounding box center [278, 159] width 21 height 9
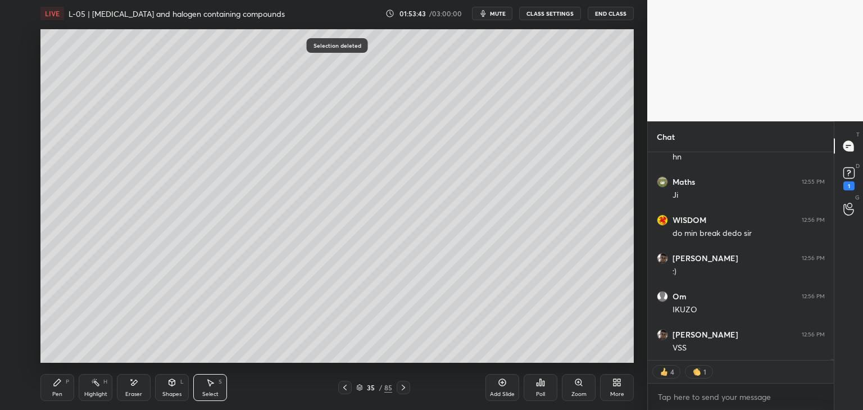
click at [58, 381] on icon at bounding box center [57, 382] width 7 height 7
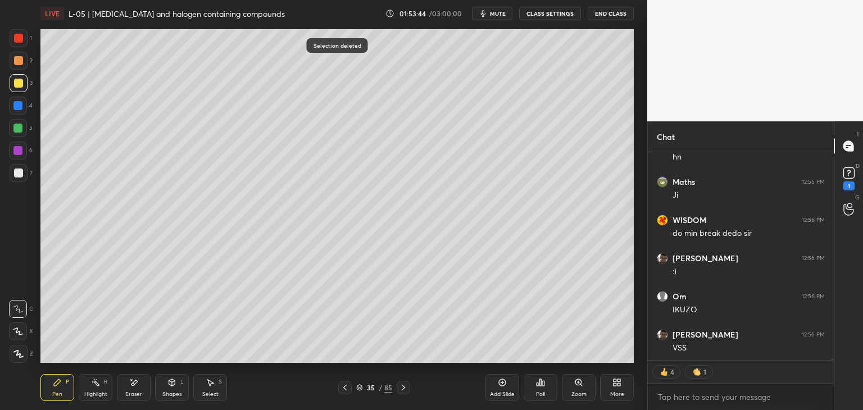
type textarea "x"
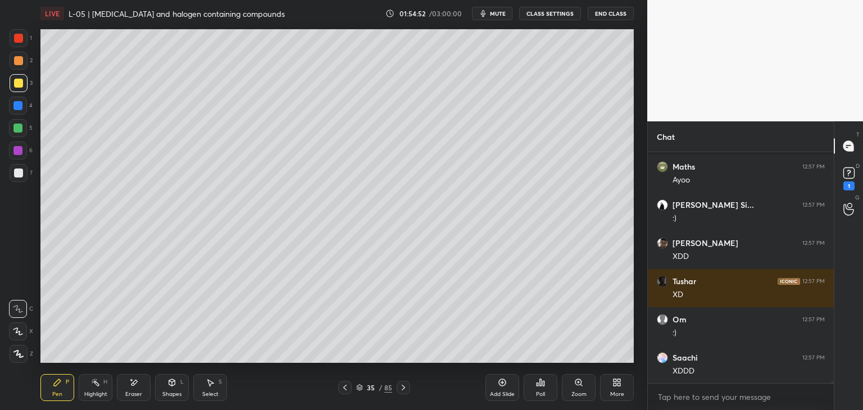
scroll to position [46115, 0]
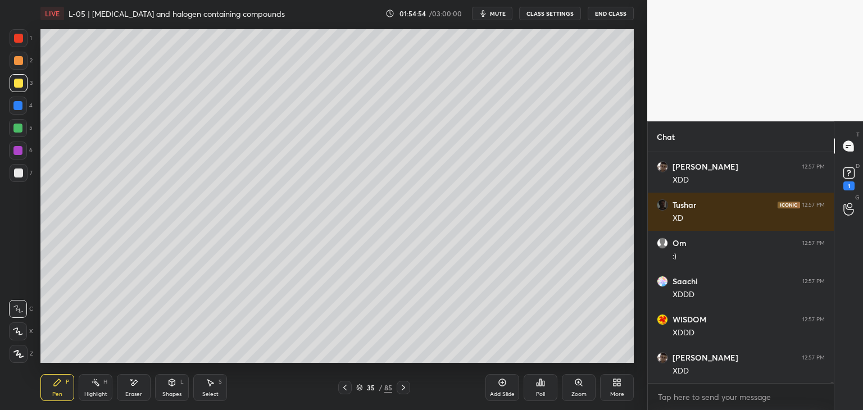
click at [499, 8] on button "mute" at bounding box center [492, 13] width 40 height 13
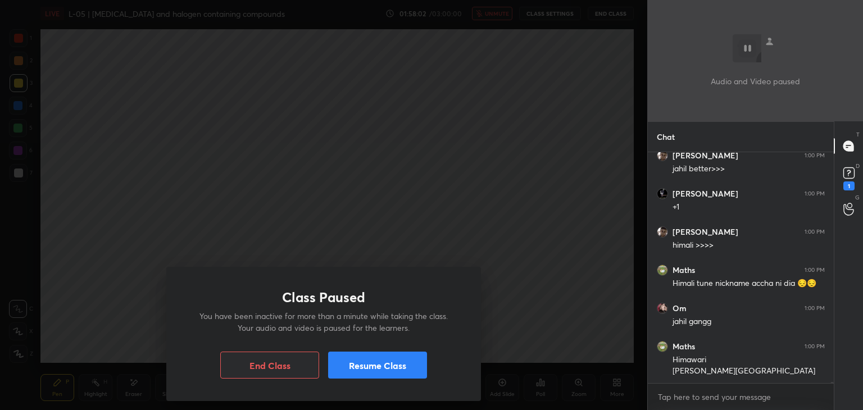
scroll to position [47121, 0]
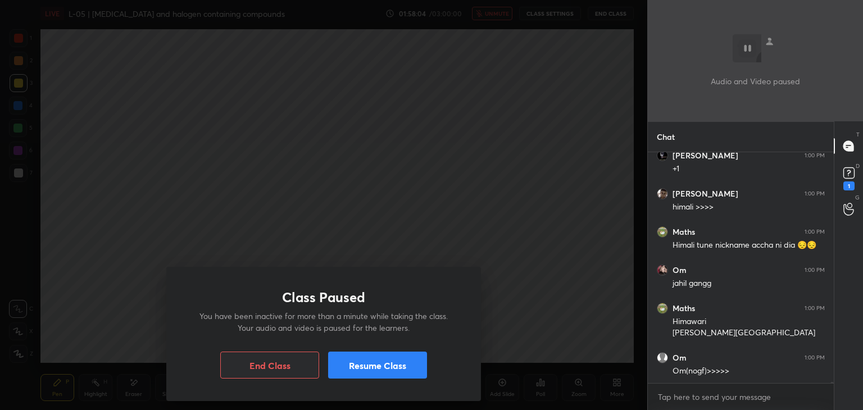
click at [366, 369] on button "Resume Class" at bounding box center [377, 365] width 99 height 27
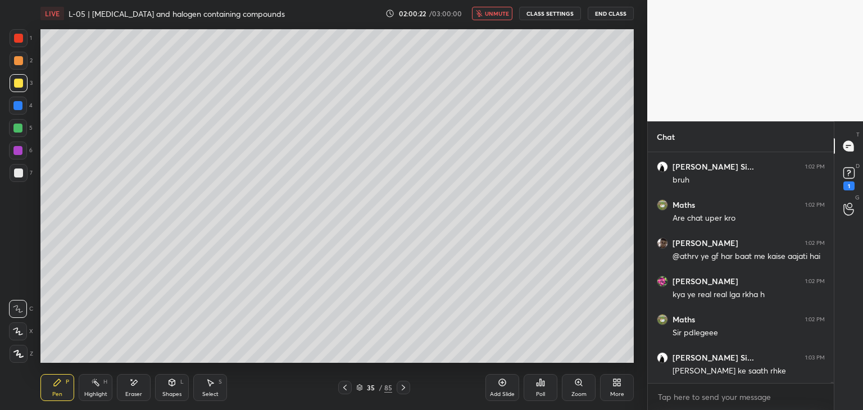
scroll to position [48538, 0]
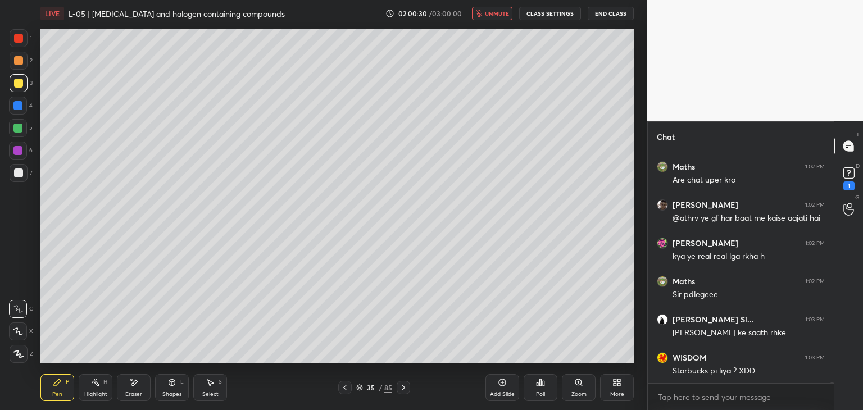
click at [497, 13] on span "unmute" at bounding box center [497, 14] width 24 height 8
click at [209, 387] on div "Select S" at bounding box center [210, 387] width 34 height 27
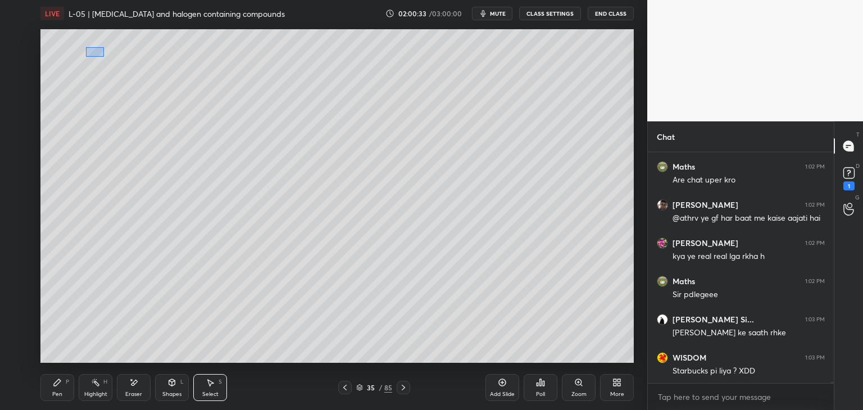
scroll to position [48577, 0]
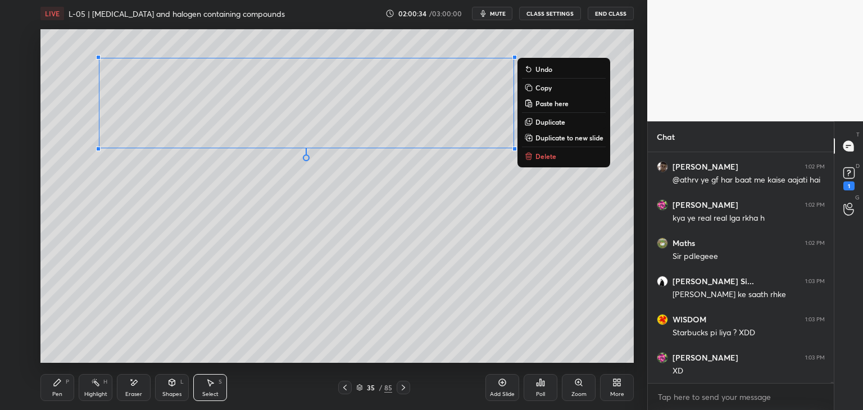
click at [553, 156] on p "Delete" at bounding box center [545, 156] width 21 height 9
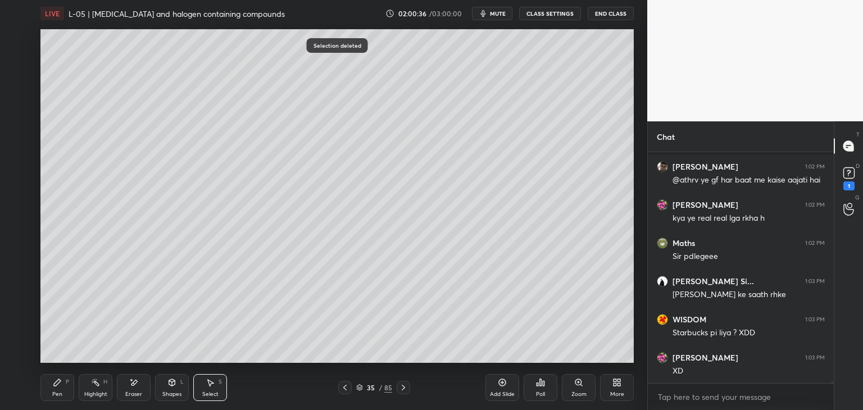
scroll to position [48625, 0]
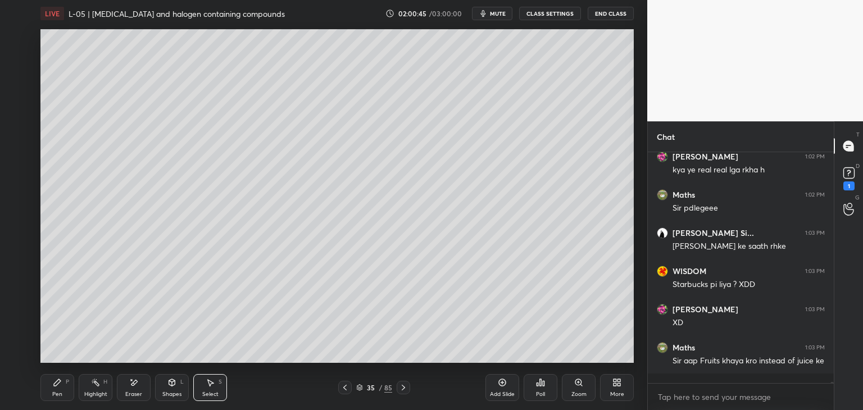
click at [61, 388] on div "Pen P" at bounding box center [57, 387] width 34 height 27
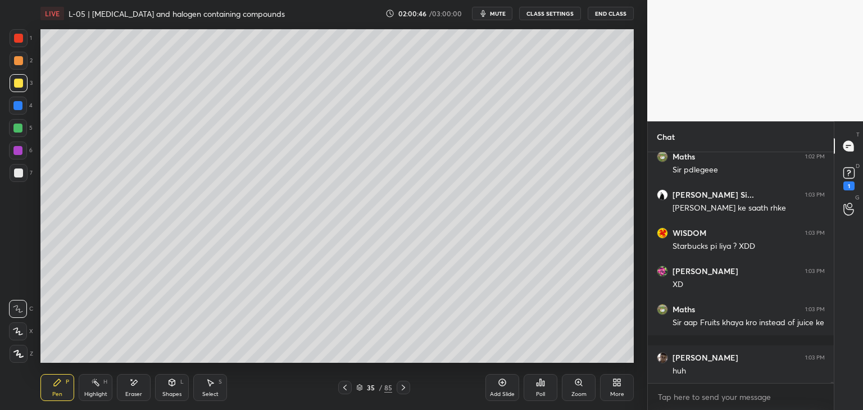
click at [346, 389] on icon at bounding box center [344, 387] width 9 height 9
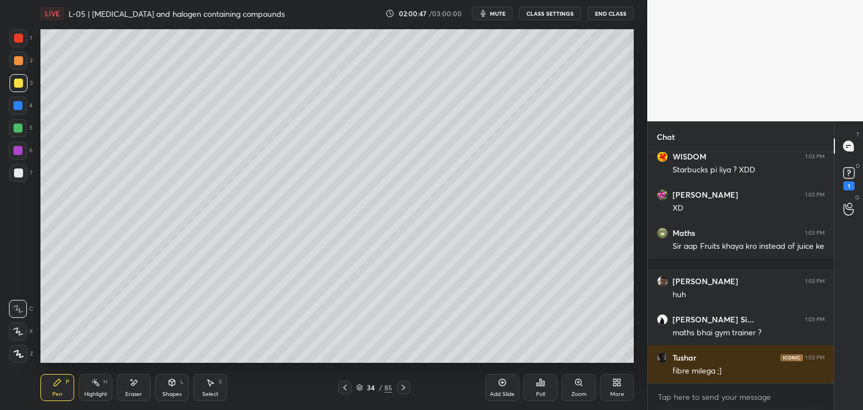
click at [402, 383] on icon at bounding box center [403, 387] width 9 height 9
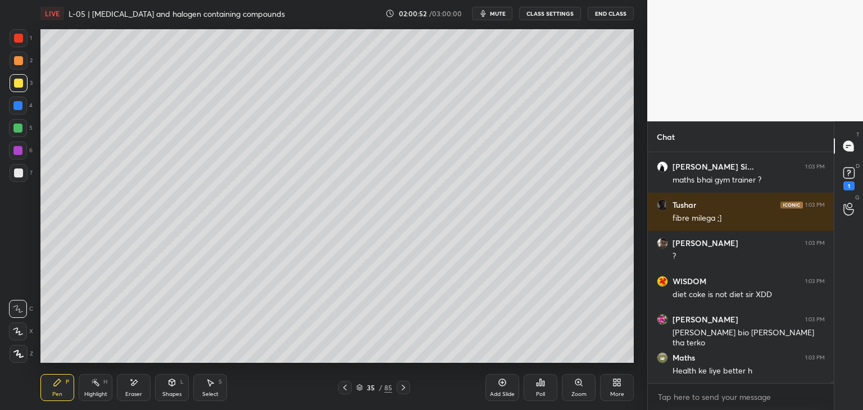
scroll to position [48930, 0]
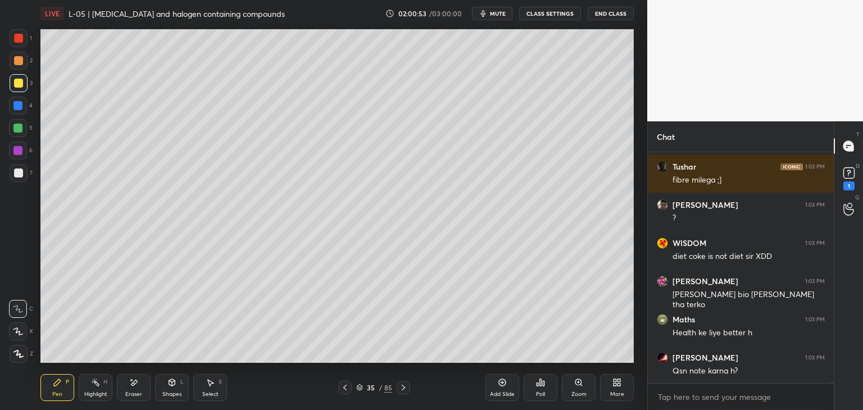
click at [20, 42] on div at bounding box center [18, 38] width 9 height 9
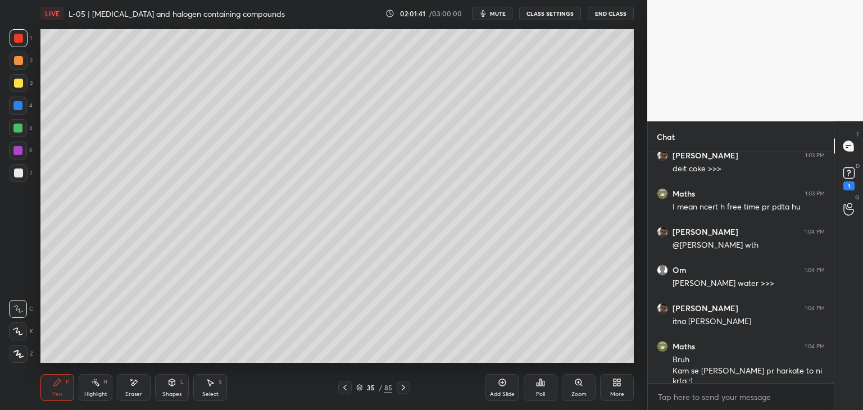
scroll to position [49346, 0]
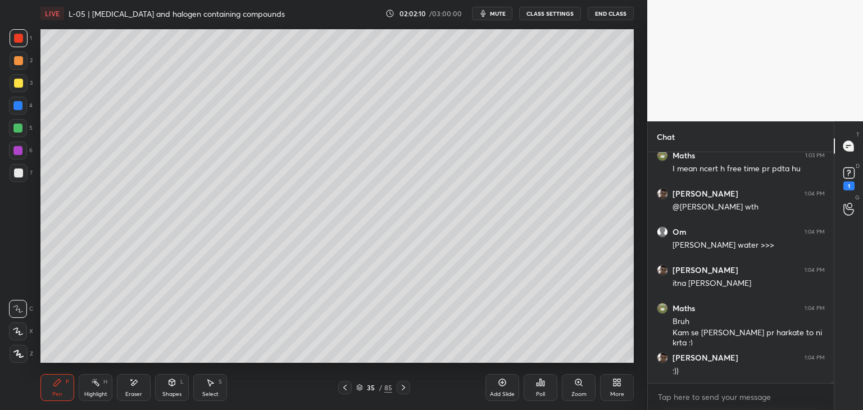
click at [204, 380] on div "Select S" at bounding box center [210, 387] width 34 height 27
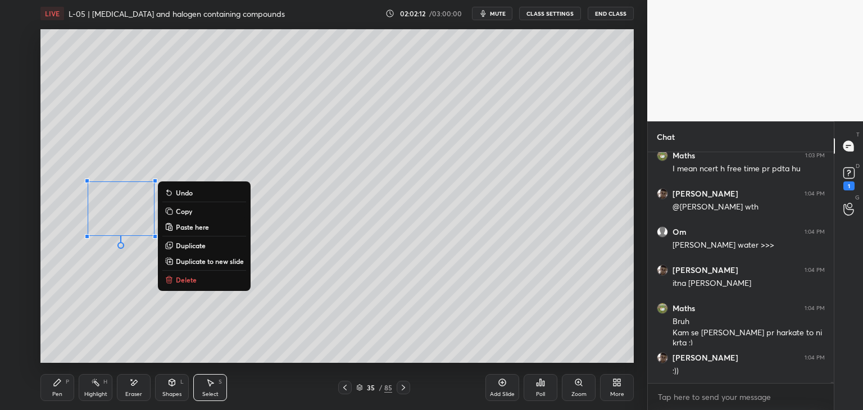
click at [186, 280] on p "Delete" at bounding box center [186, 279] width 21 height 9
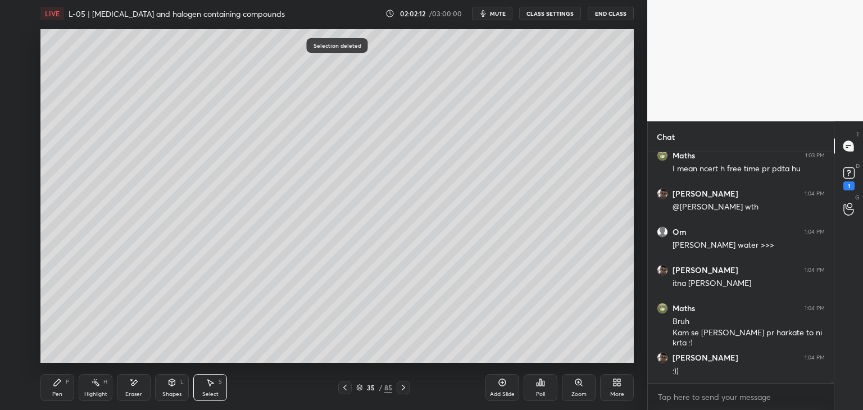
click at [62, 382] on div "Pen P" at bounding box center [57, 387] width 34 height 27
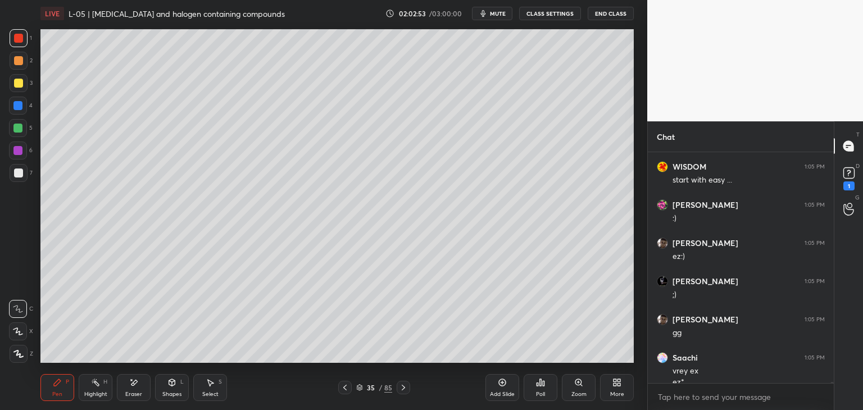
scroll to position [49624, 0]
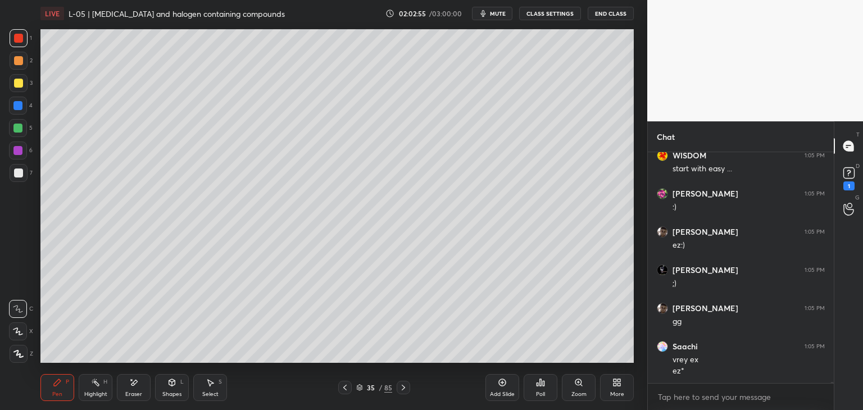
click at [19, 43] on div at bounding box center [18, 38] width 9 height 9
click at [22, 62] on div at bounding box center [18, 60] width 9 height 9
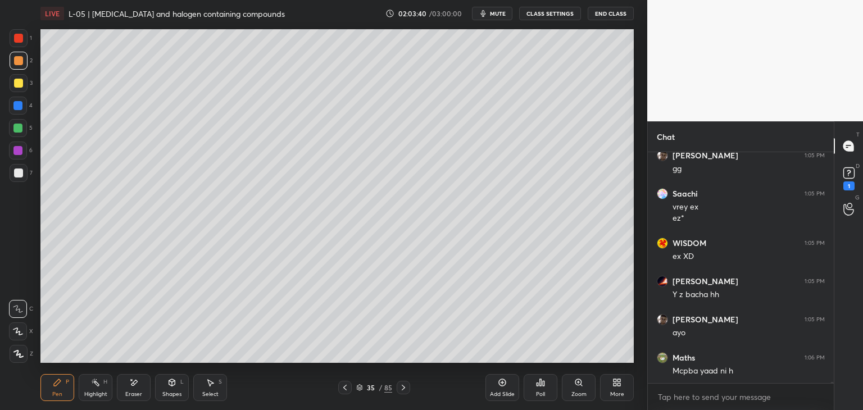
scroll to position [49788, 0]
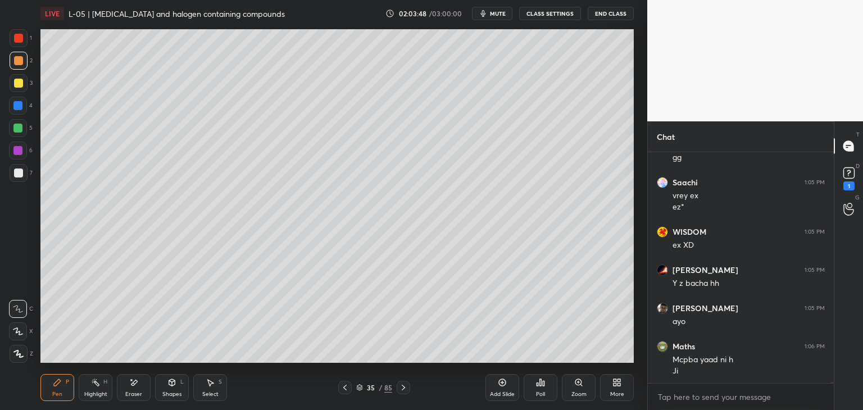
click at [499, 12] on span "mute" at bounding box center [498, 14] width 16 height 8
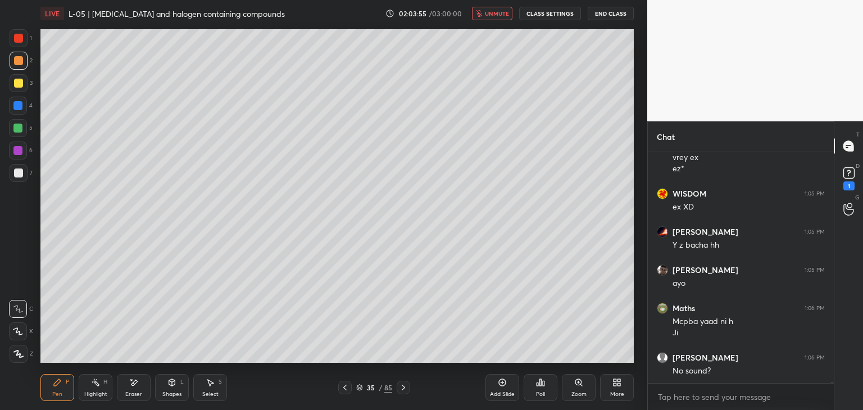
scroll to position [49865, 0]
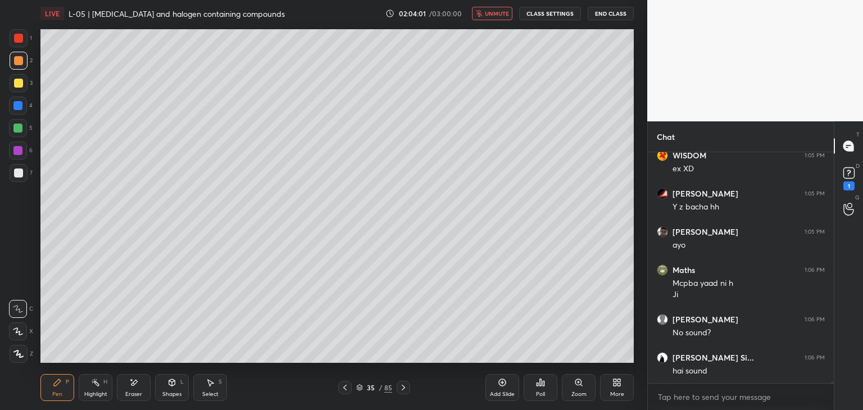
click at [500, 14] on span "unmute" at bounding box center [497, 14] width 24 height 8
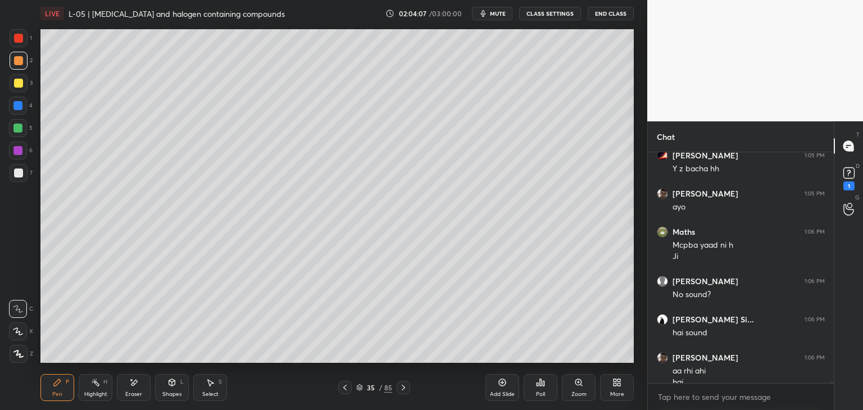
scroll to position [49914, 0]
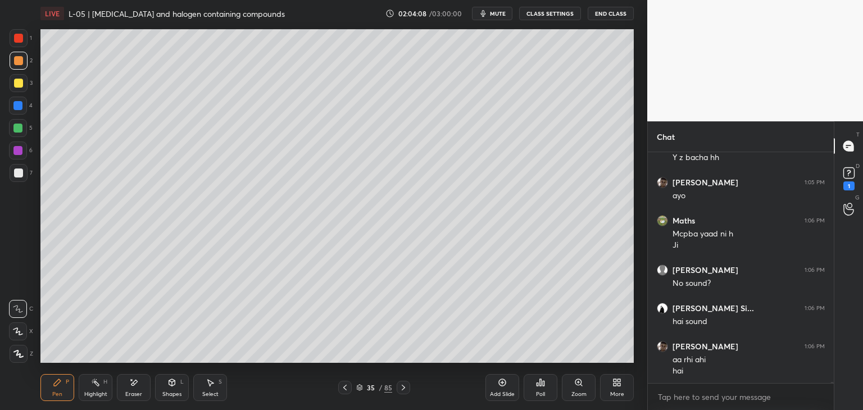
click at [497, 12] on span "mute" at bounding box center [498, 14] width 16 height 8
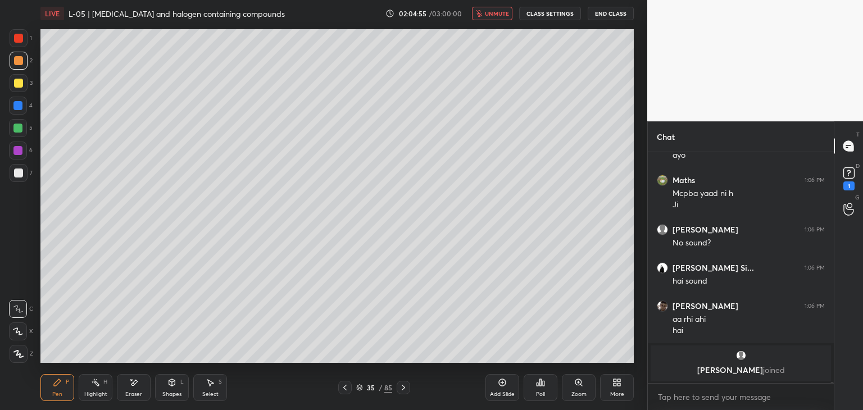
scroll to position [49174, 0]
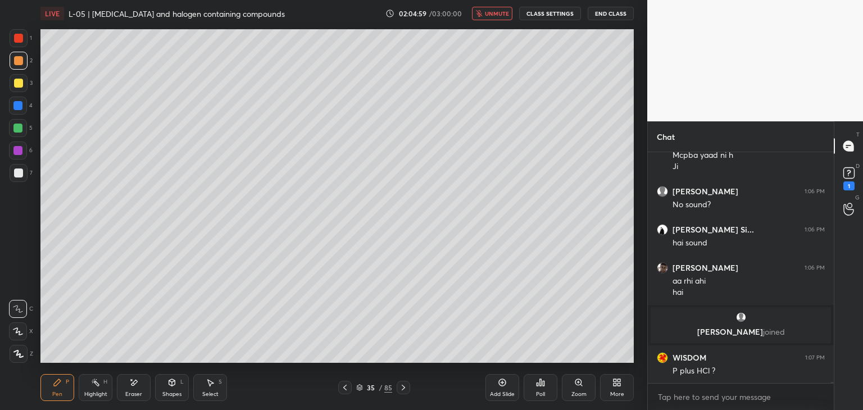
click at [494, 15] on span "unmute" at bounding box center [497, 14] width 24 height 8
click at [491, 385] on div "Add Slide" at bounding box center [502, 387] width 34 height 27
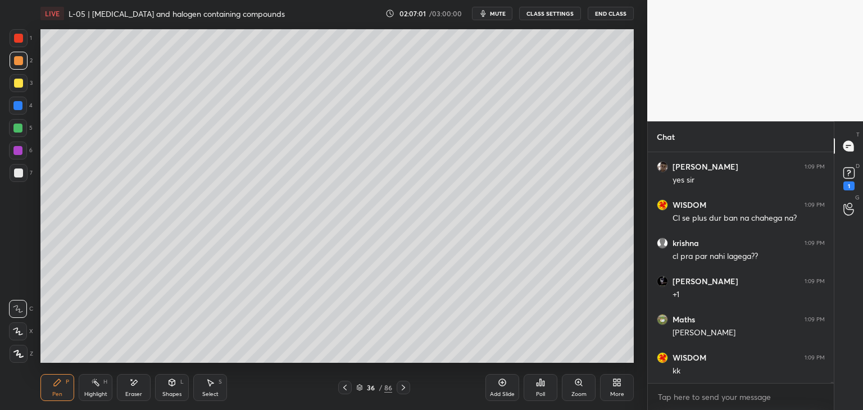
scroll to position [50167, 0]
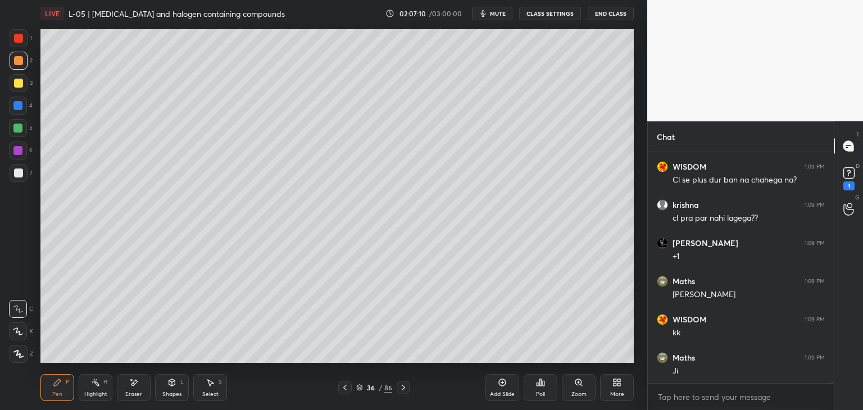
click at [343, 386] on icon at bounding box center [344, 387] width 9 height 9
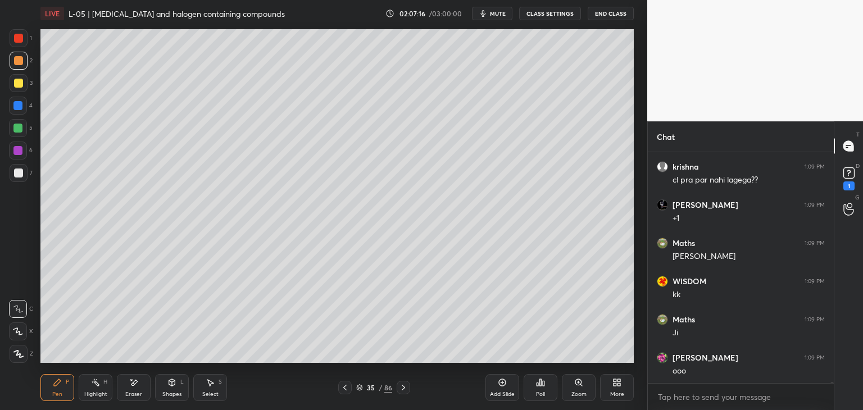
click at [399, 387] on icon at bounding box center [403, 387] width 9 height 9
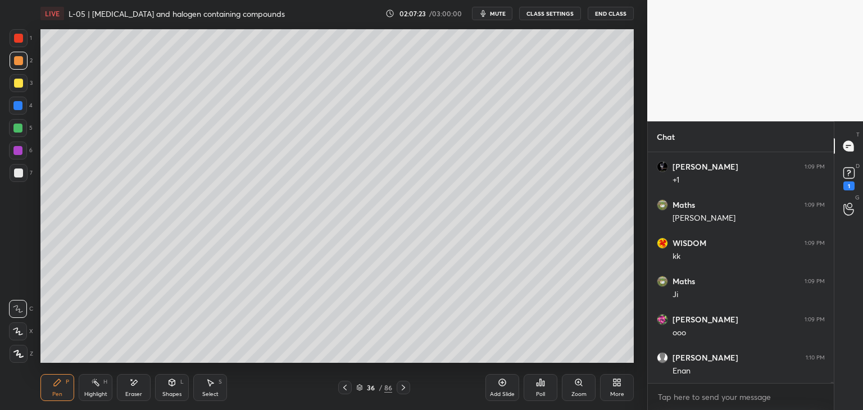
click at [496, 15] on span "mute" at bounding box center [498, 14] width 16 height 8
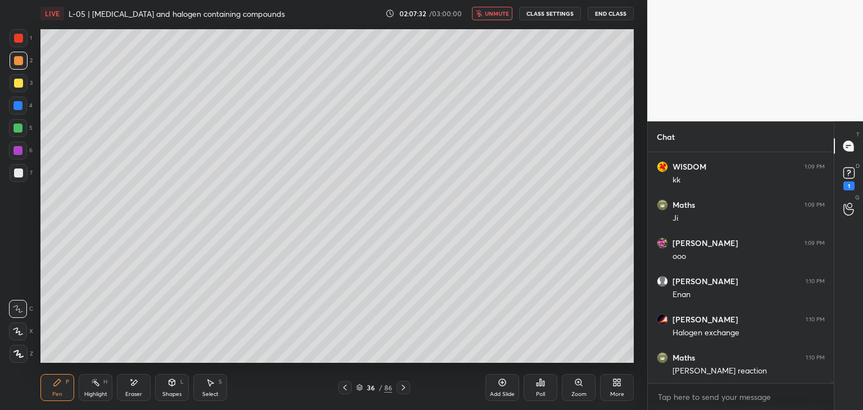
scroll to position [50358, 0]
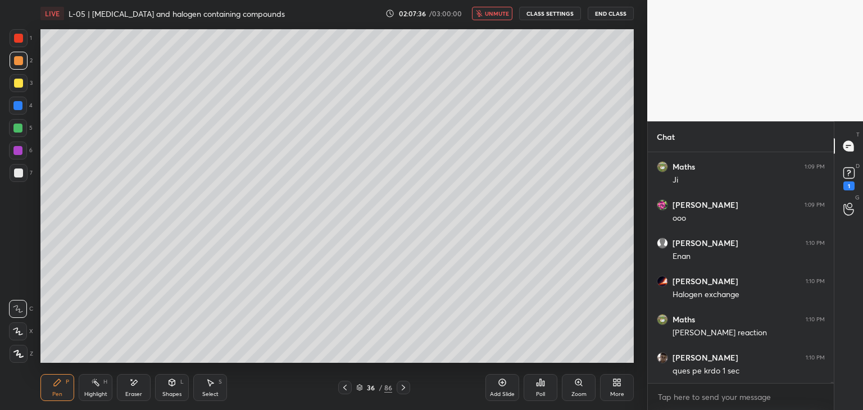
click at [345, 385] on icon at bounding box center [344, 387] width 9 height 9
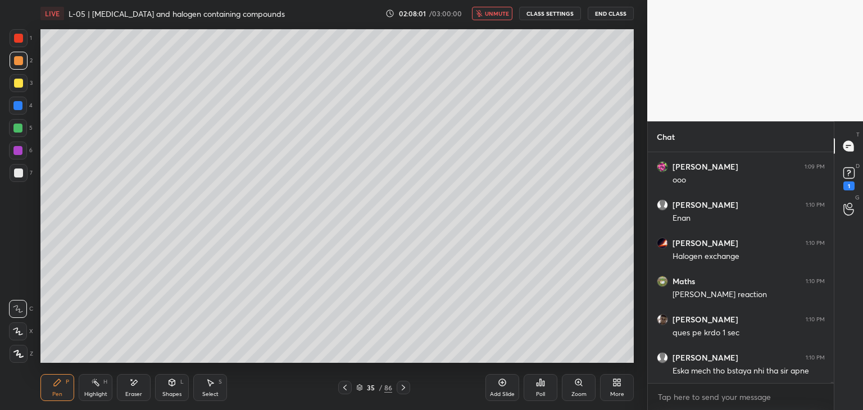
scroll to position [50434, 0]
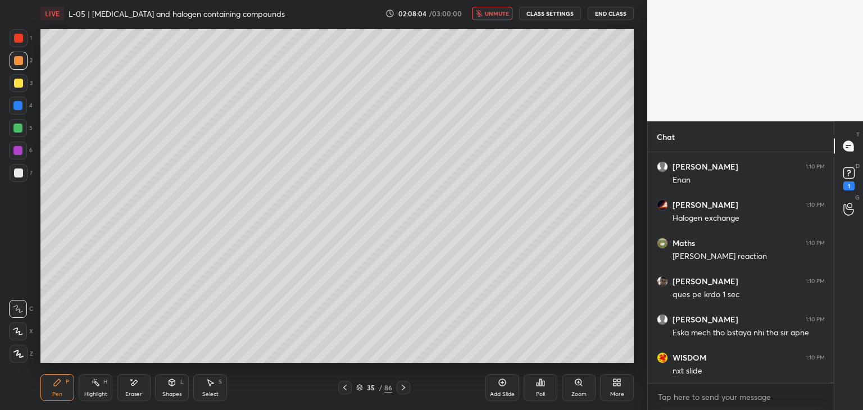
click at [492, 14] on span "unmute" at bounding box center [497, 14] width 24 height 8
click at [406, 384] on icon at bounding box center [403, 387] width 9 height 9
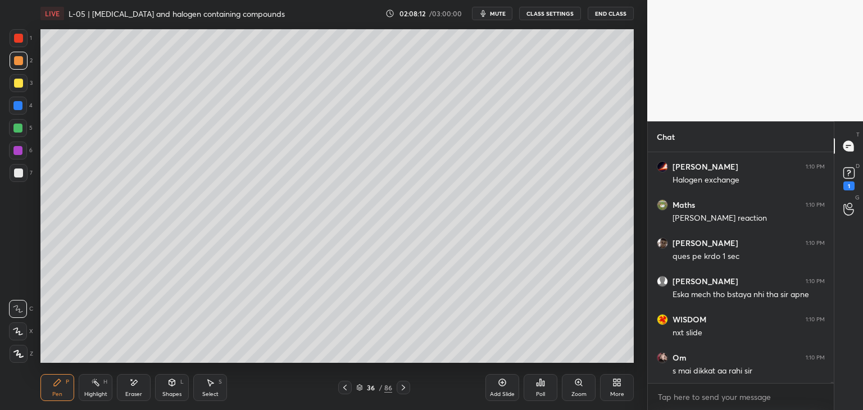
click at [340, 385] on icon at bounding box center [344, 387] width 9 height 9
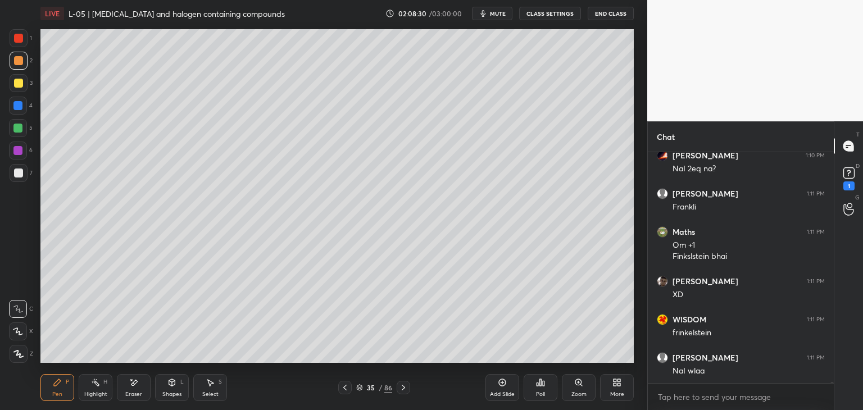
scroll to position [50751, 0]
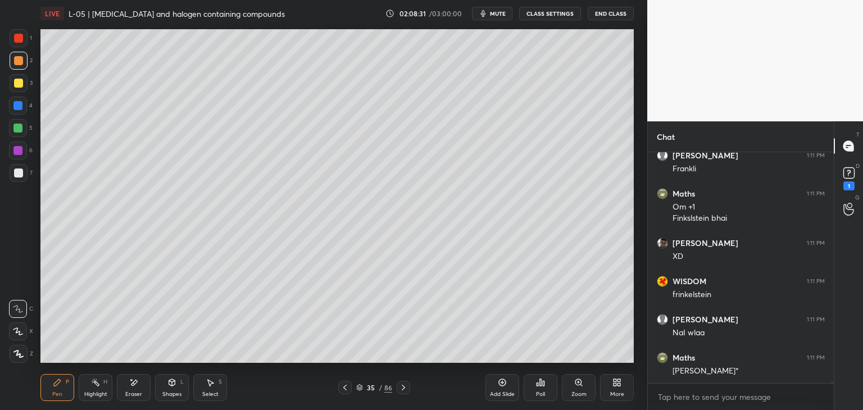
click at [406, 384] on icon at bounding box center [403, 387] width 9 height 9
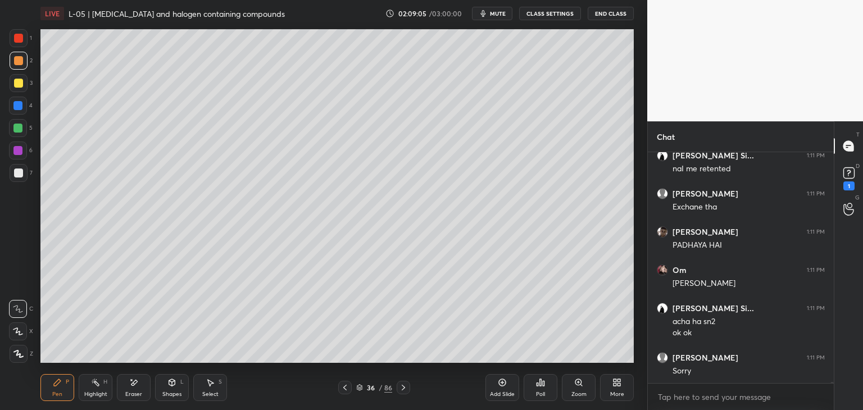
scroll to position [51106, 0]
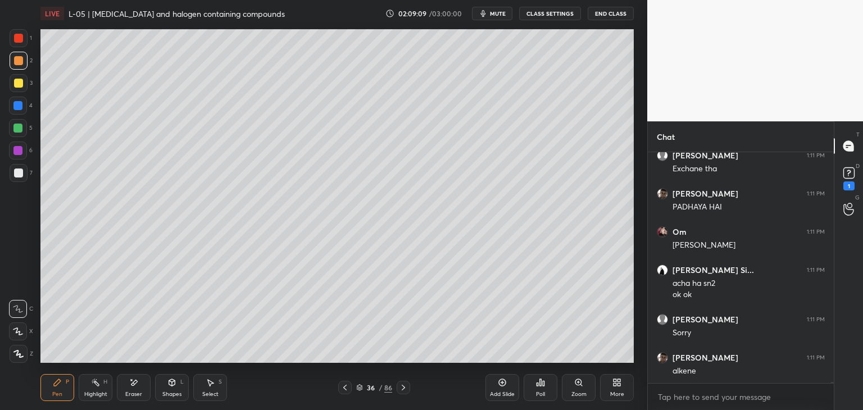
click at [14, 85] on div at bounding box center [18, 83] width 9 height 9
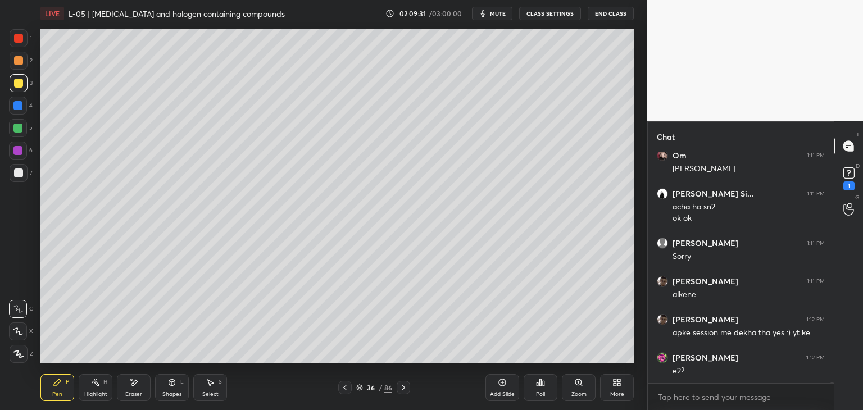
scroll to position [51220, 0]
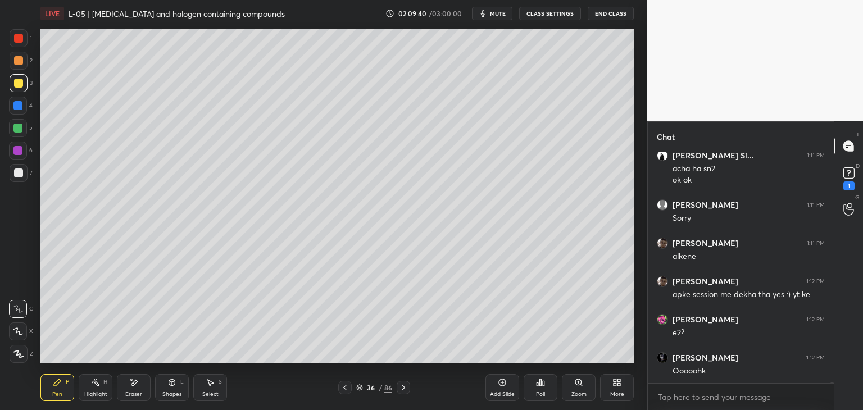
click at [345, 385] on icon at bounding box center [344, 387] width 9 height 9
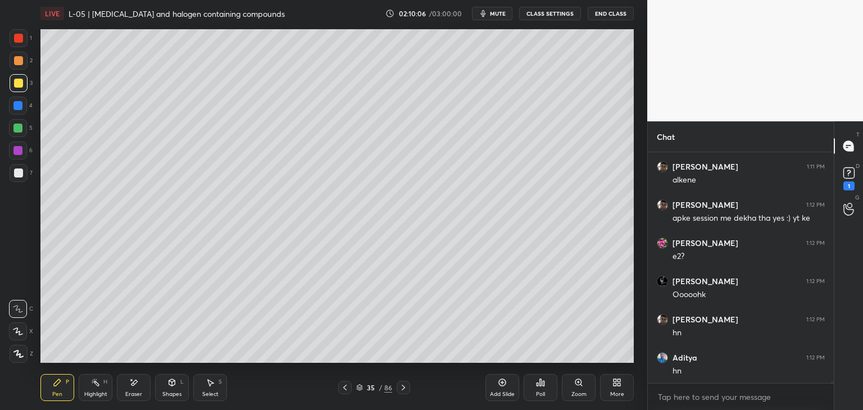
scroll to position [51335, 0]
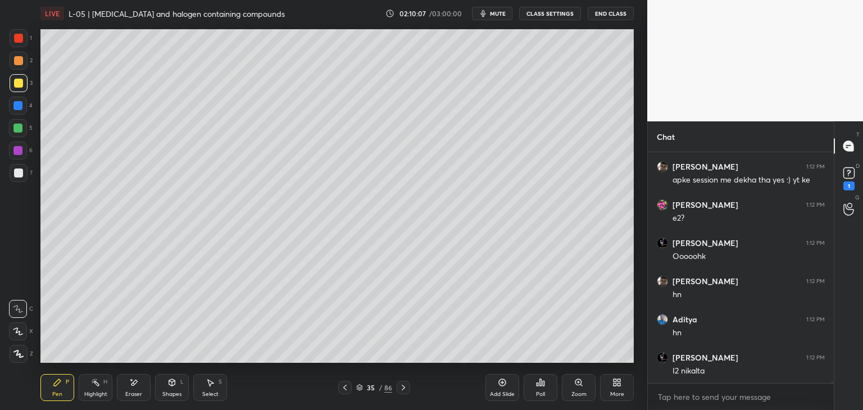
click at [135, 378] on icon at bounding box center [133, 383] width 9 height 10
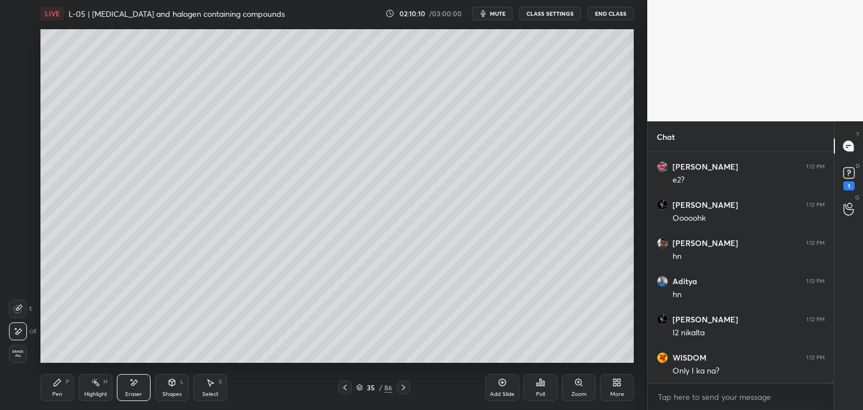
click at [66, 379] on div "P" at bounding box center [67, 382] width 3 height 6
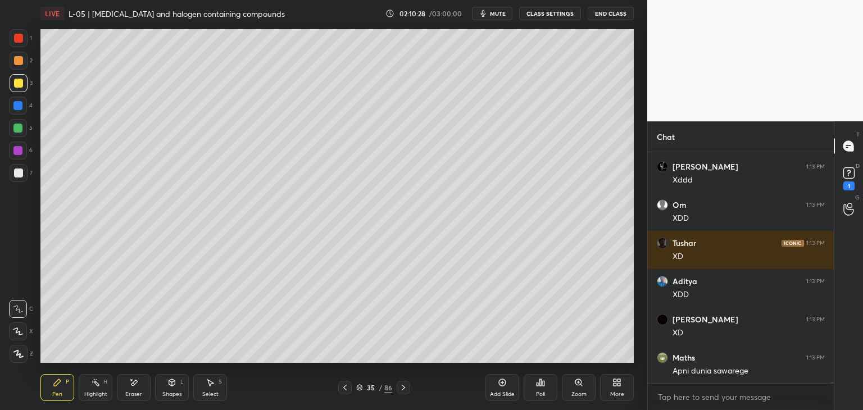
scroll to position [51679, 0]
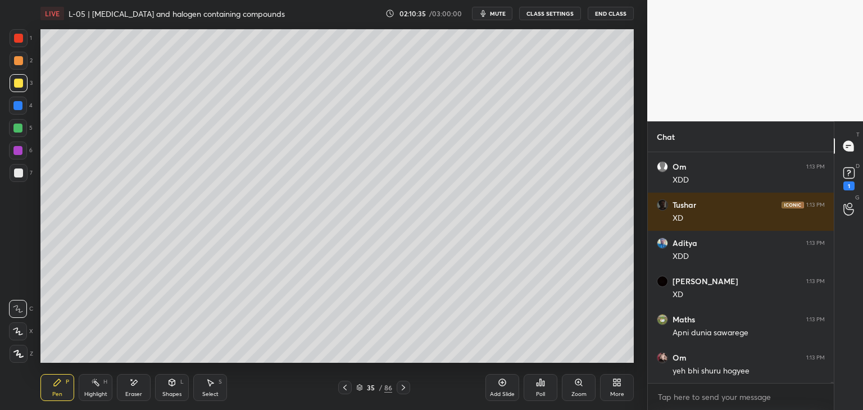
click at [404, 387] on icon at bounding box center [403, 387] width 9 height 9
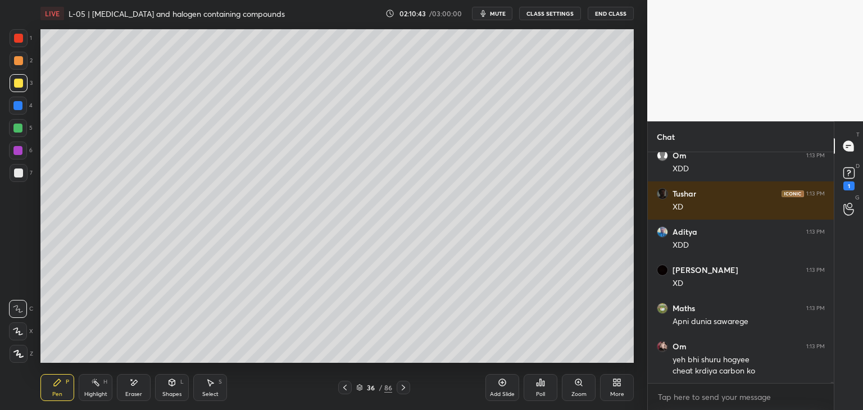
click at [20, 153] on div at bounding box center [17, 150] width 9 height 9
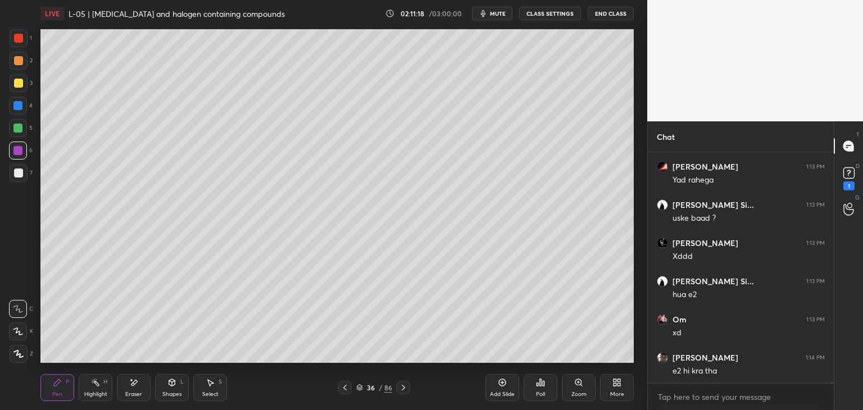
scroll to position [52110, 0]
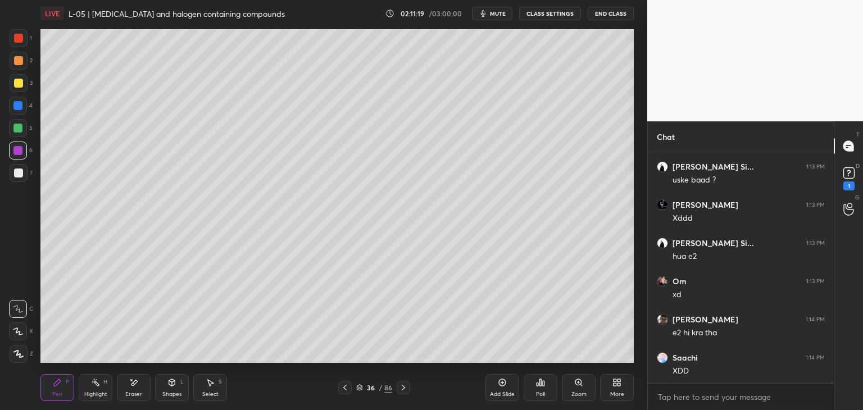
click at [345, 386] on icon at bounding box center [344, 388] width 3 height 6
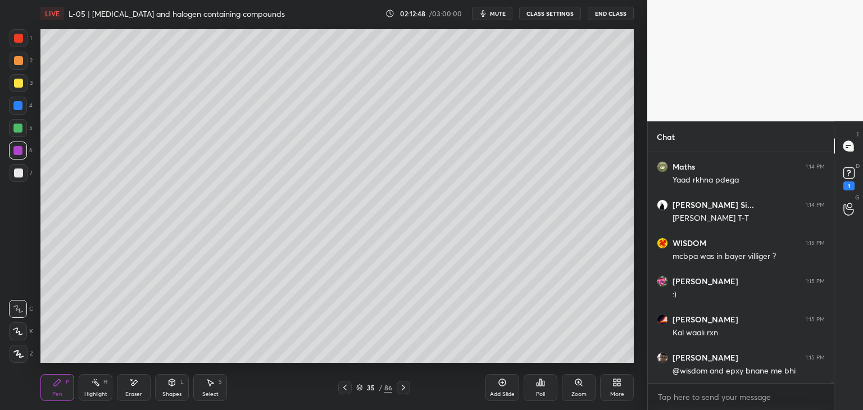
scroll to position [52655, 0]
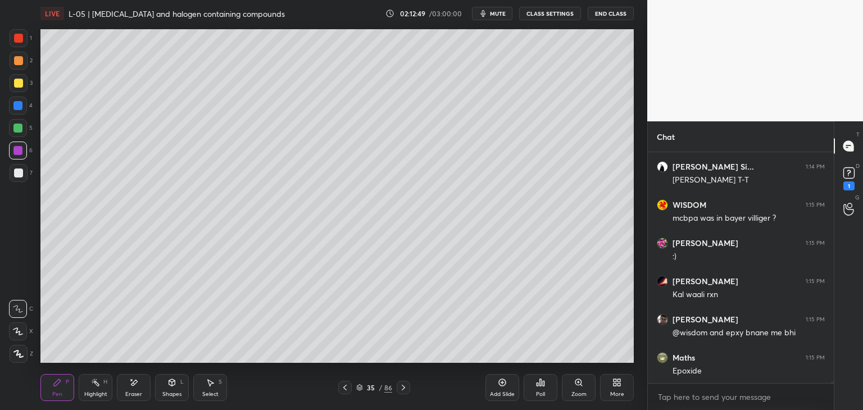
click at [404, 385] on icon at bounding box center [403, 387] width 9 height 9
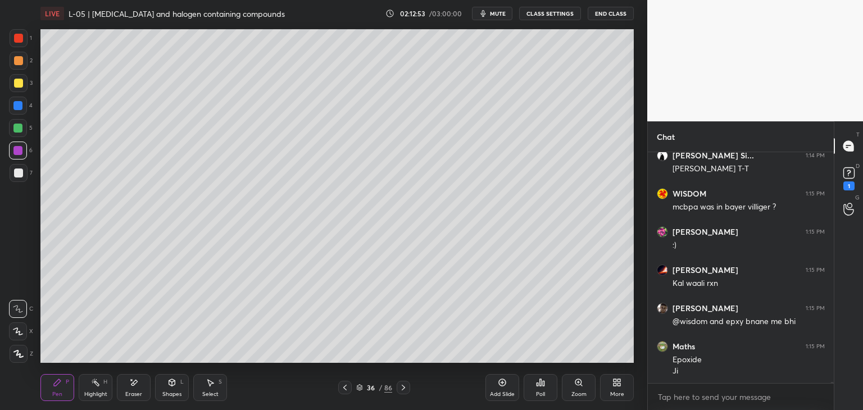
click at [216, 385] on div "Select S" at bounding box center [210, 387] width 34 height 27
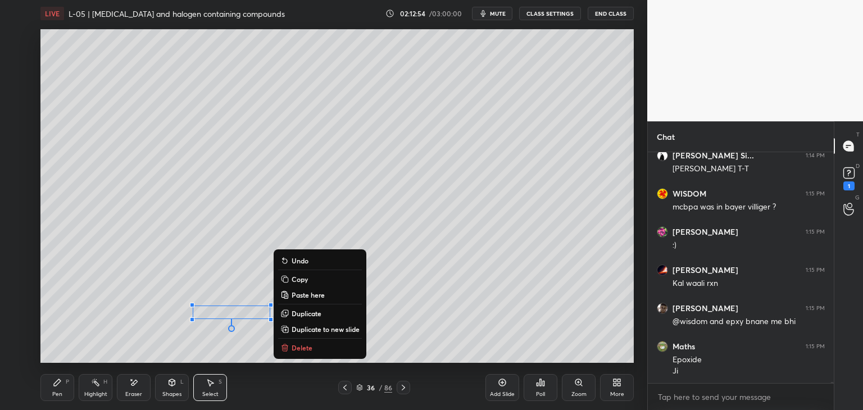
click at [307, 354] on div "0 ° Undo Copy Paste here Duplicate Duplicate to new slide Delete" at bounding box center [336, 196] width 593 height 334
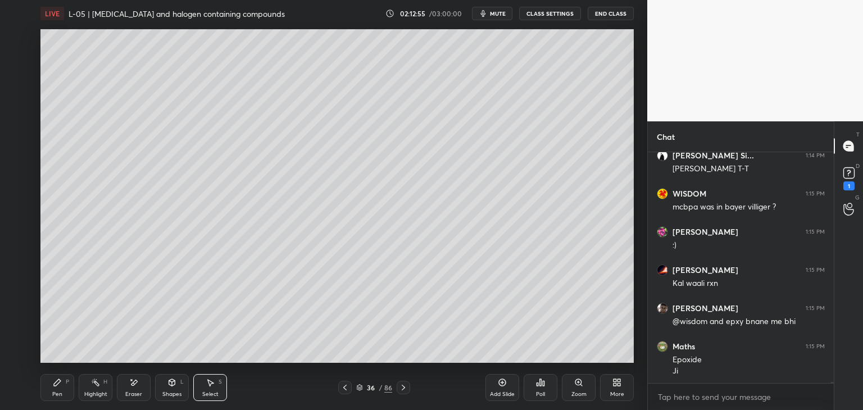
scroll to position [52704, 0]
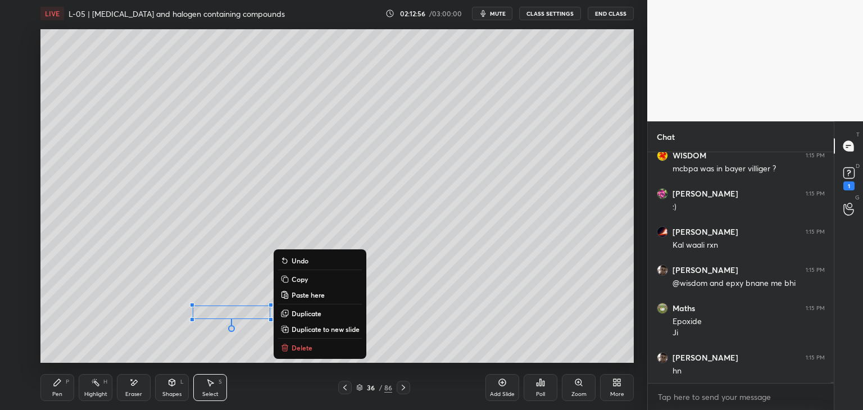
click at [299, 349] on p "Delete" at bounding box center [301, 347] width 21 height 9
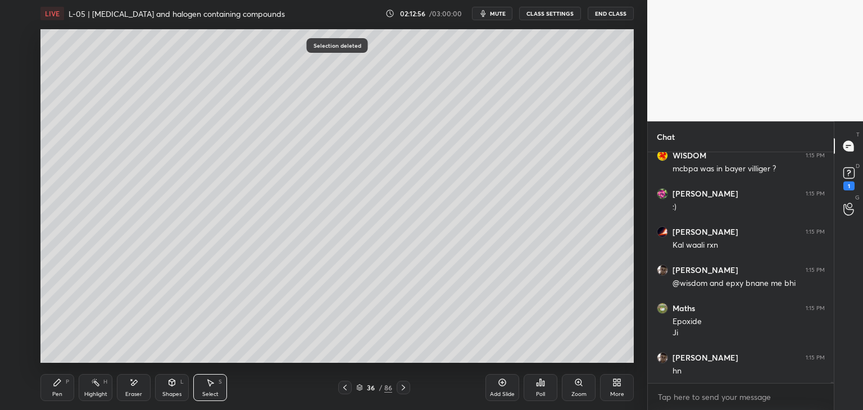
click at [57, 390] on div "Pen P" at bounding box center [57, 387] width 34 height 27
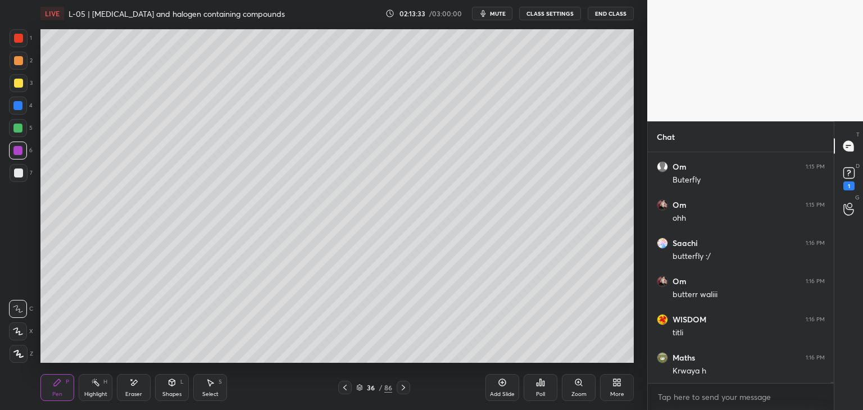
scroll to position [53659, 0]
click at [495, 12] on span "mute" at bounding box center [498, 14] width 16 height 8
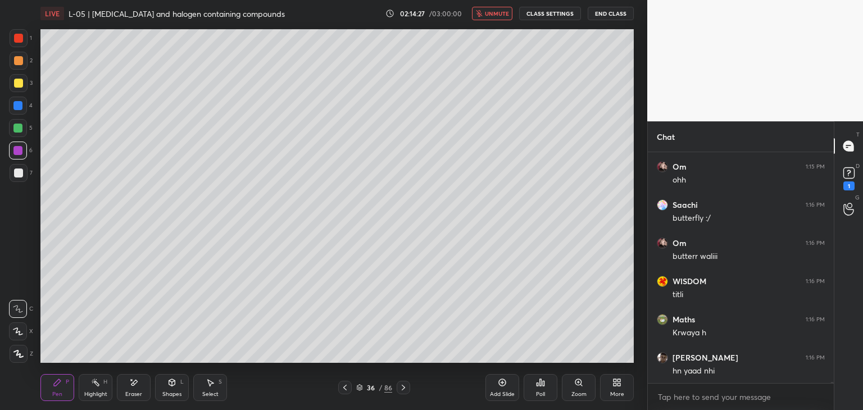
scroll to position [53697, 0]
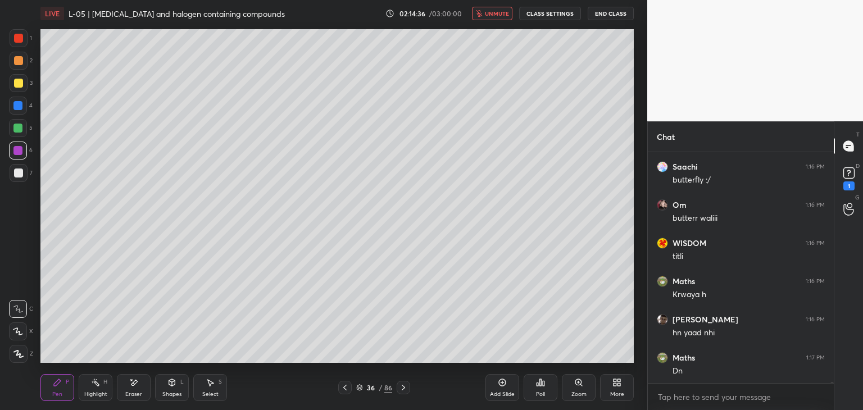
click at [493, 13] on span "unmute" at bounding box center [497, 14] width 24 height 8
click at [501, 386] on icon at bounding box center [502, 382] width 9 height 9
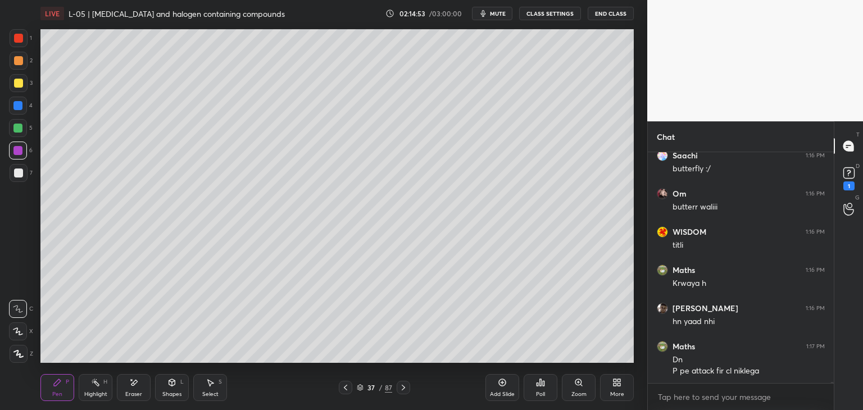
click at [20, 37] on div at bounding box center [18, 38] width 9 height 9
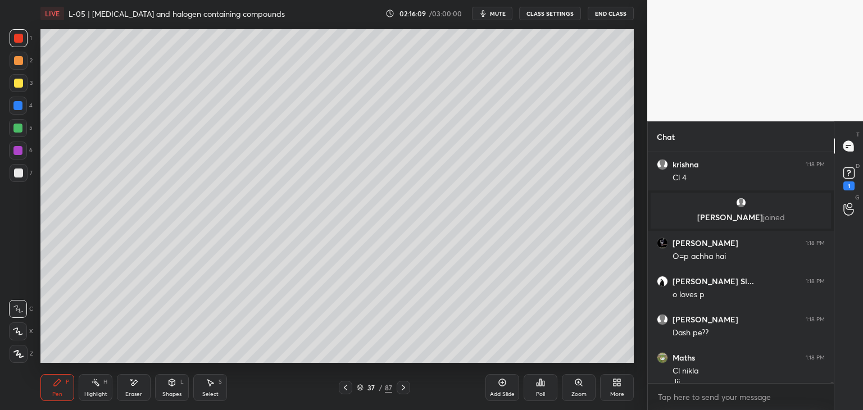
scroll to position [52721, 0]
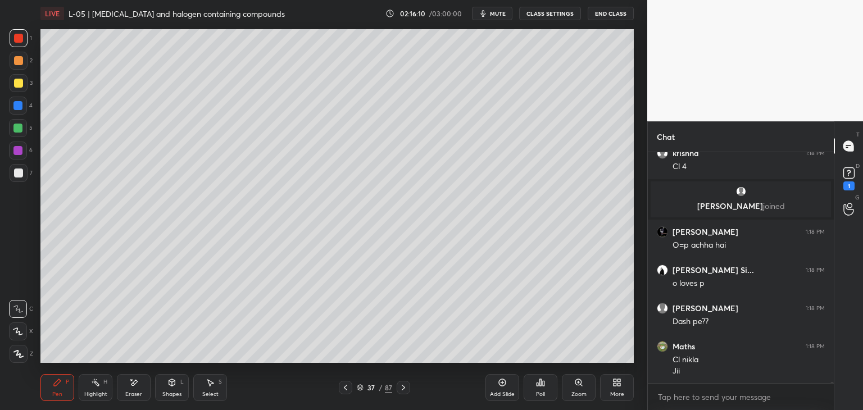
click at [216, 385] on div "Select S" at bounding box center [210, 387] width 34 height 27
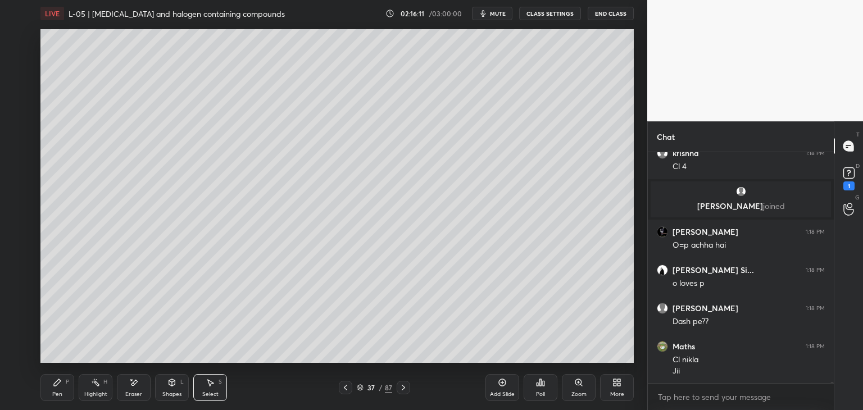
scroll to position [52759, 0]
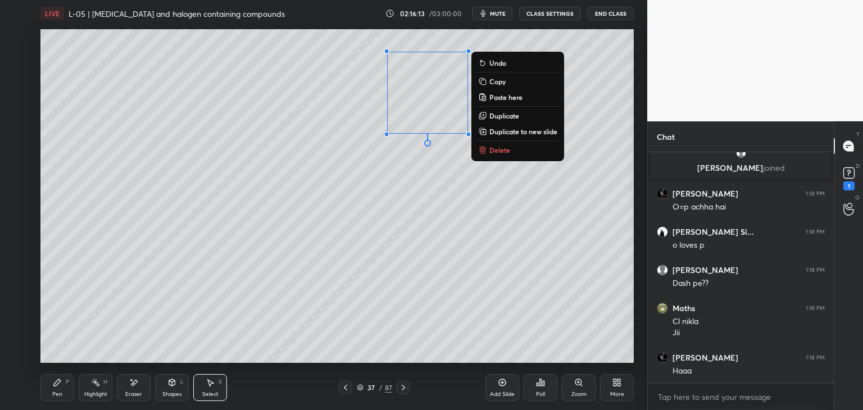
click at [501, 151] on p "Delete" at bounding box center [499, 149] width 21 height 9
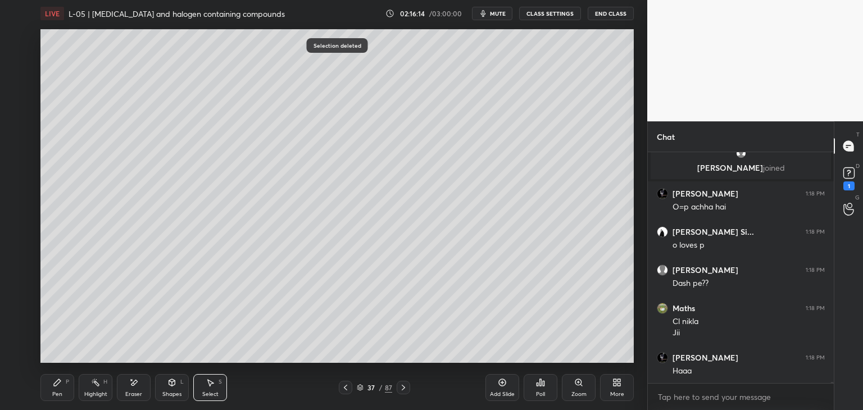
click at [55, 391] on div "Pen" at bounding box center [57, 394] width 10 height 6
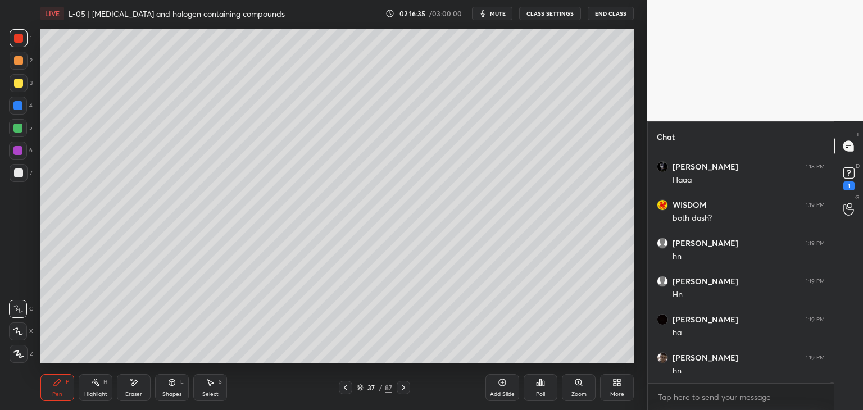
scroll to position [52988, 0]
click at [345, 389] on icon at bounding box center [345, 388] width 3 height 6
click at [344, 389] on icon at bounding box center [345, 388] width 3 height 6
click at [401, 385] on icon at bounding box center [403, 387] width 9 height 9
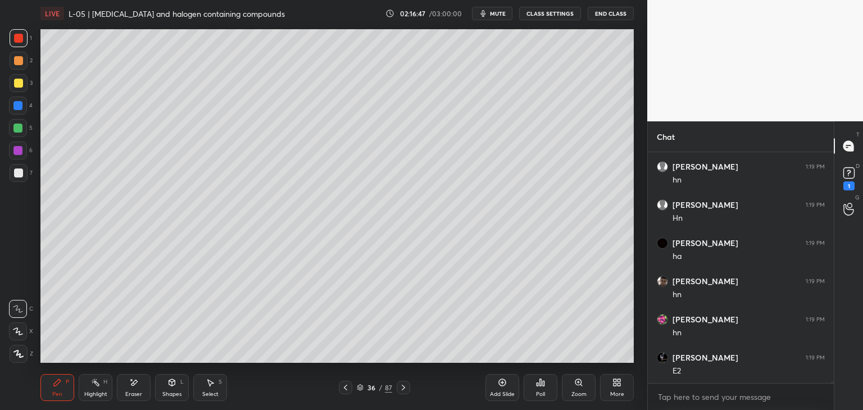
click at [399, 387] on icon at bounding box center [403, 387] width 9 height 9
click at [345, 387] on icon at bounding box center [345, 388] width 3 height 6
click at [343, 384] on icon at bounding box center [345, 387] width 9 height 9
click at [402, 386] on icon at bounding box center [403, 388] width 3 height 6
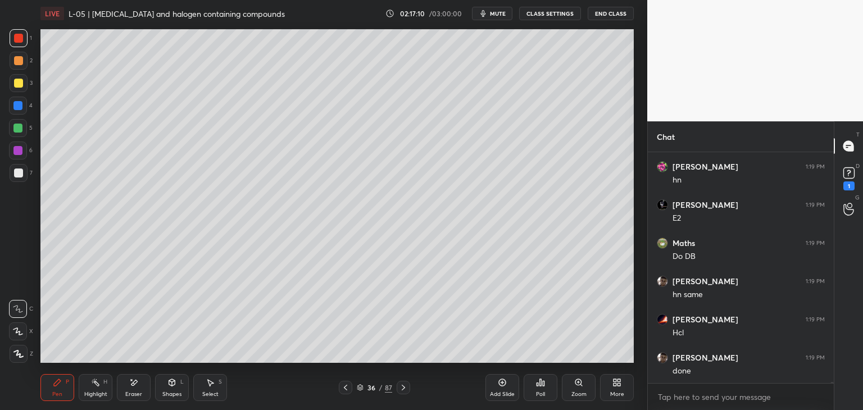
click at [399, 386] on icon at bounding box center [403, 387] width 9 height 9
click at [131, 385] on icon at bounding box center [134, 383] width 6 height 6
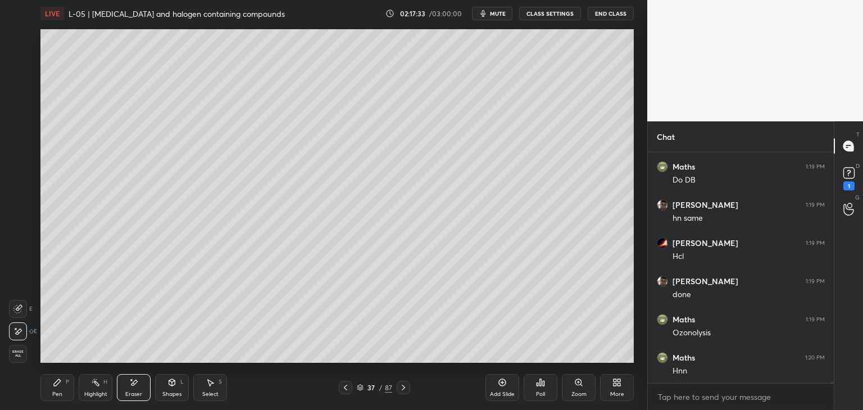
click at [62, 380] on div "Pen P" at bounding box center [57, 387] width 34 height 27
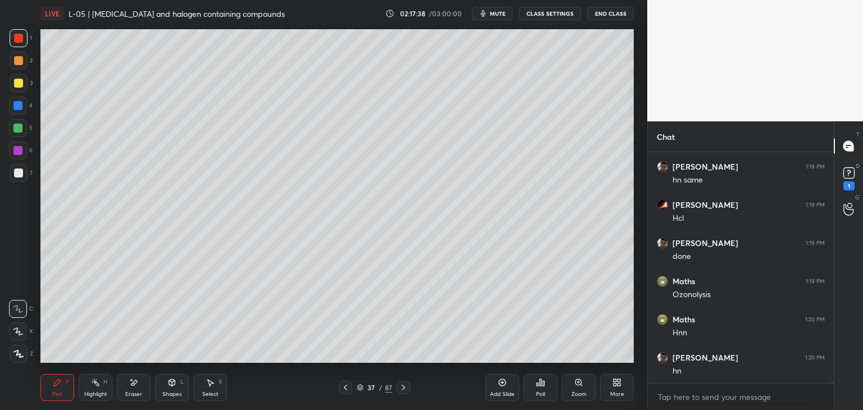
click at [344, 388] on icon at bounding box center [345, 388] width 3 height 6
click at [344, 385] on icon at bounding box center [345, 387] width 9 height 9
click at [399, 383] on icon at bounding box center [403, 387] width 9 height 9
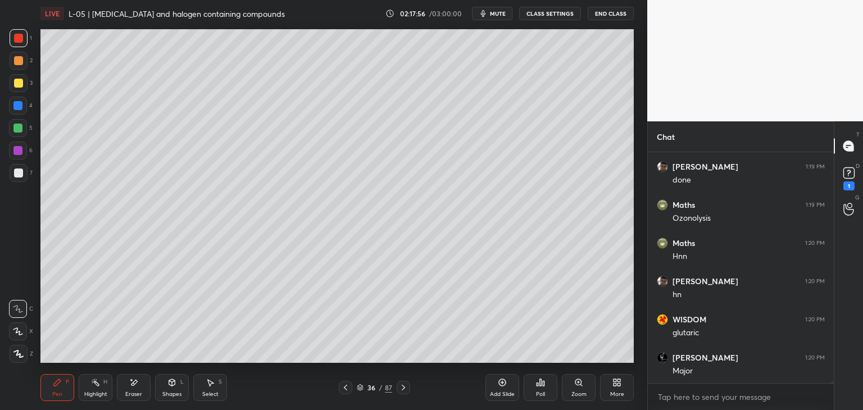
click at [400, 387] on icon at bounding box center [403, 387] width 9 height 9
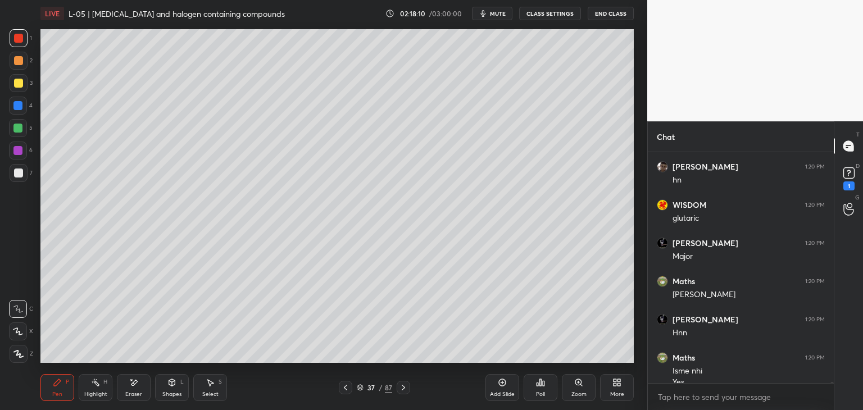
scroll to position [53496, 0]
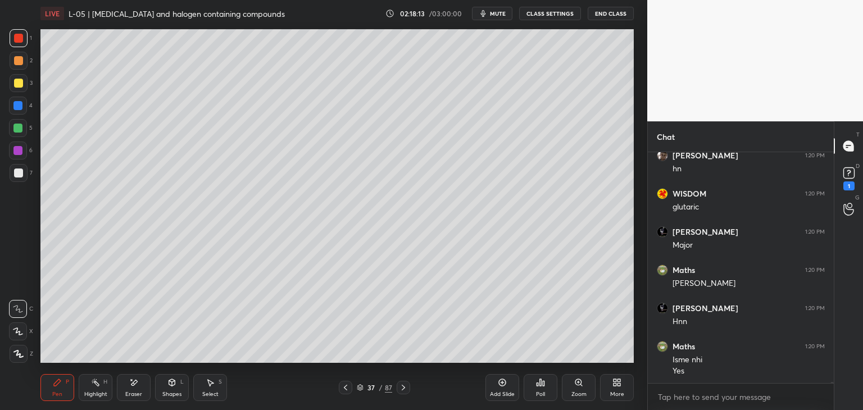
click at [499, 16] on span "mute" at bounding box center [498, 14] width 16 height 8
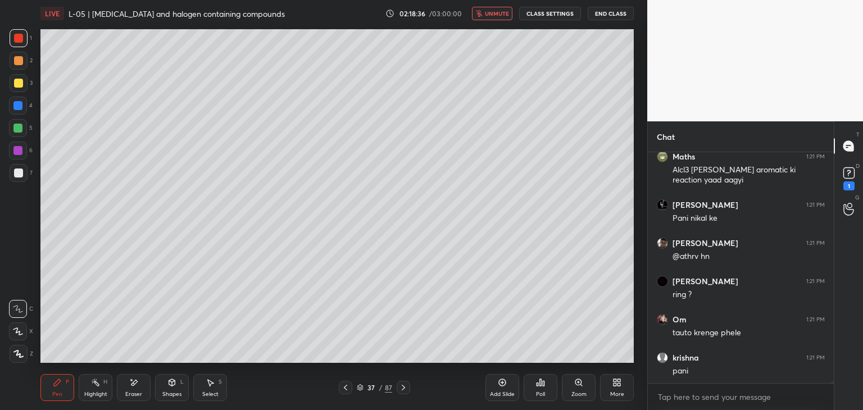
scroll to position [53888, 0]
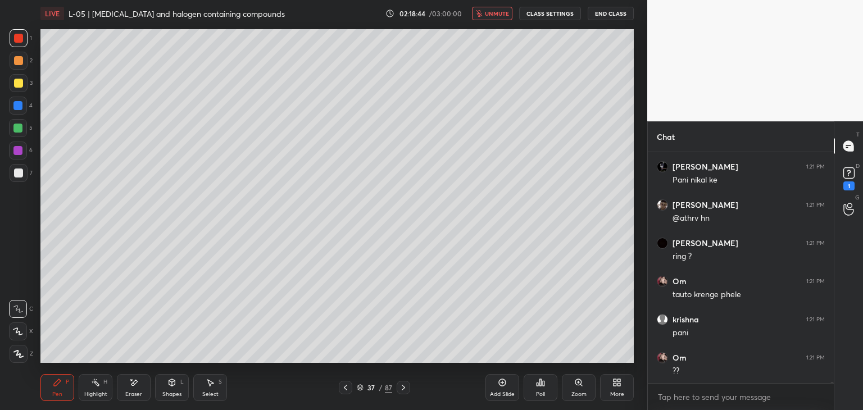
click at [489, 18] on button "unmute" at bounding box center [492, 13] width 40 height 13
click at [495, 382] on div "Add Slide" at bounding box center [502, 387] width 34 height 27
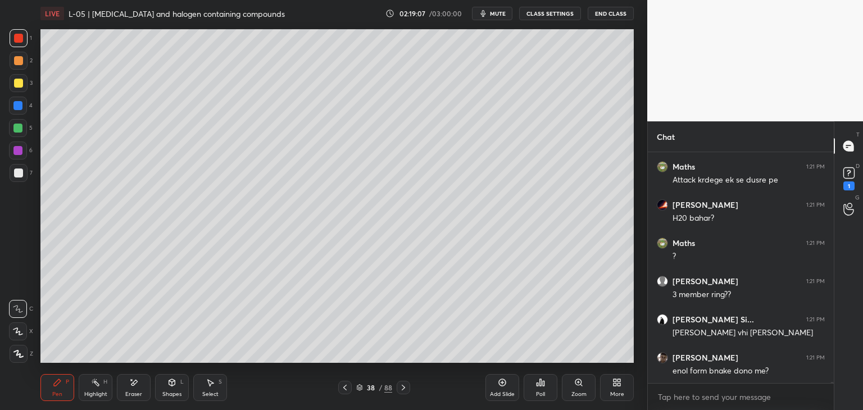
scroll to position [54155, 0]
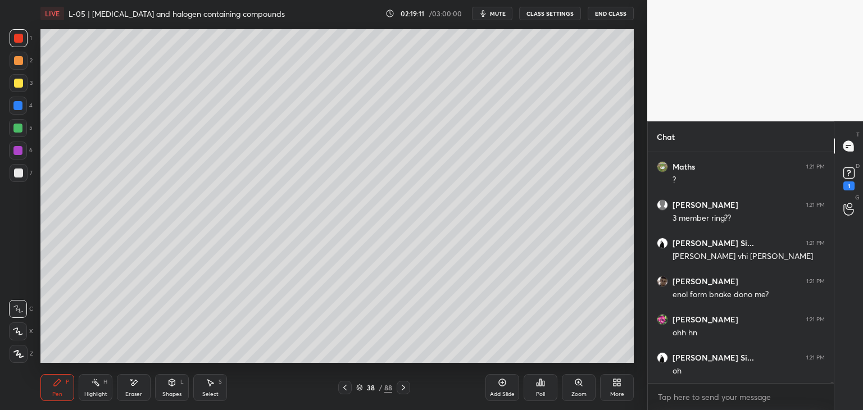
click at [18, 61] on div at bounding box center [18, 60] width 9 height 9
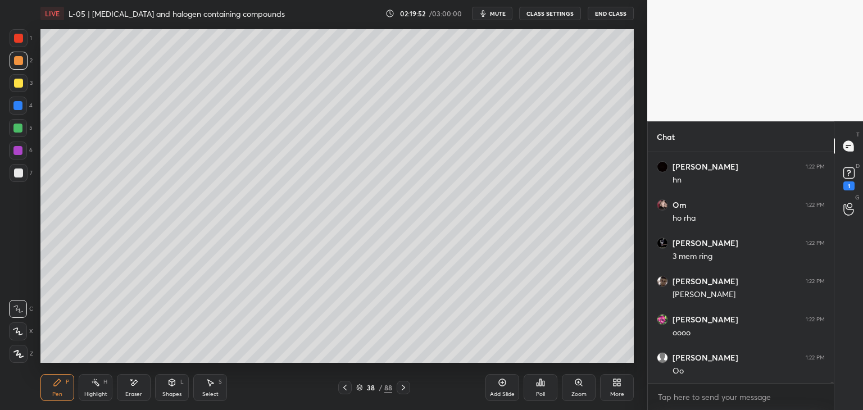
scroll to position [54690, 0]
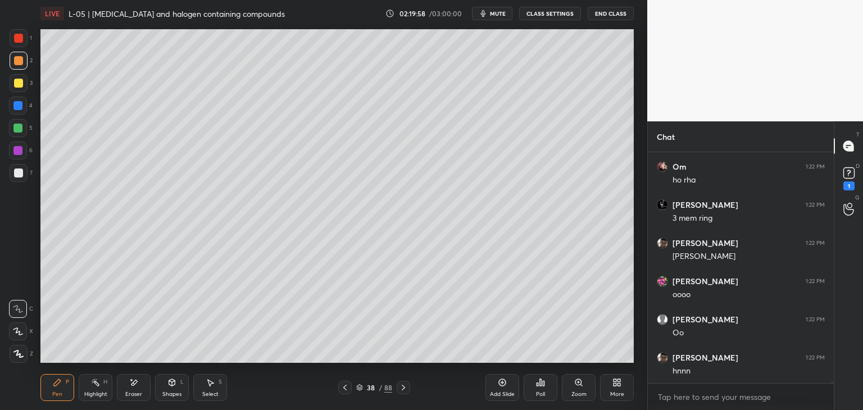
click at [211, 380] on icon at bounding box center [210, 382] width 9 height 9
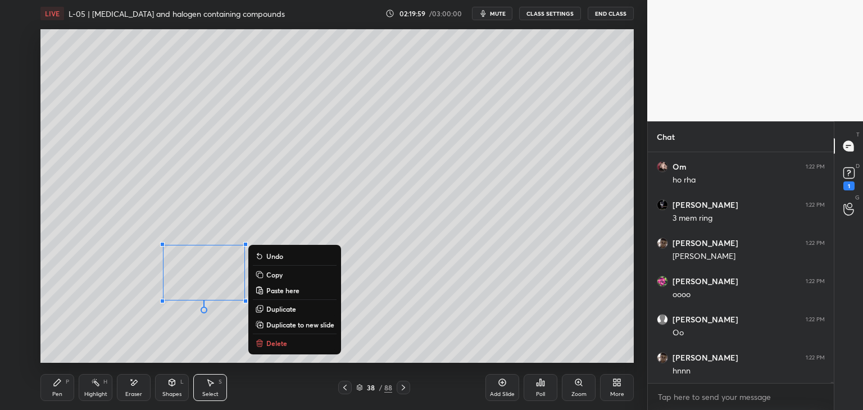
click at [283, 339] on p "Delete" at bounding box center [276, 343] width 21 height 9
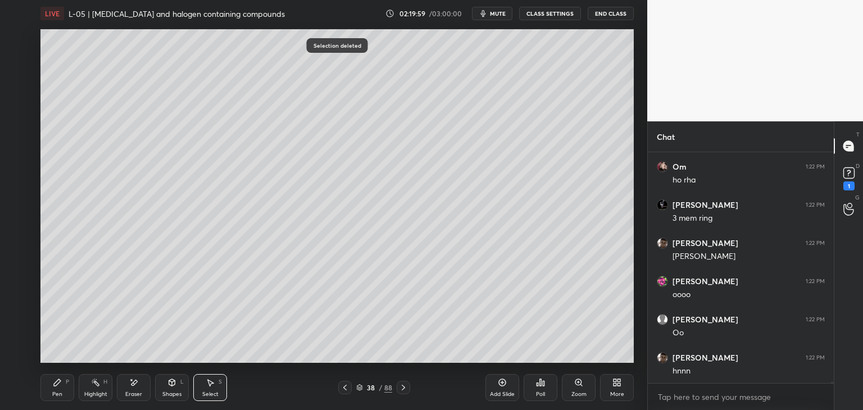
click at [56, 384] on icon at bounding box center [57, 382] width 7 height 7
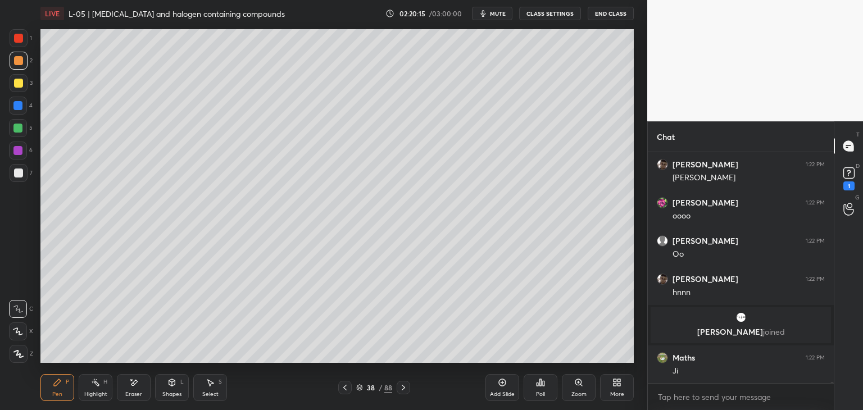
scroll to position [54193, 0]
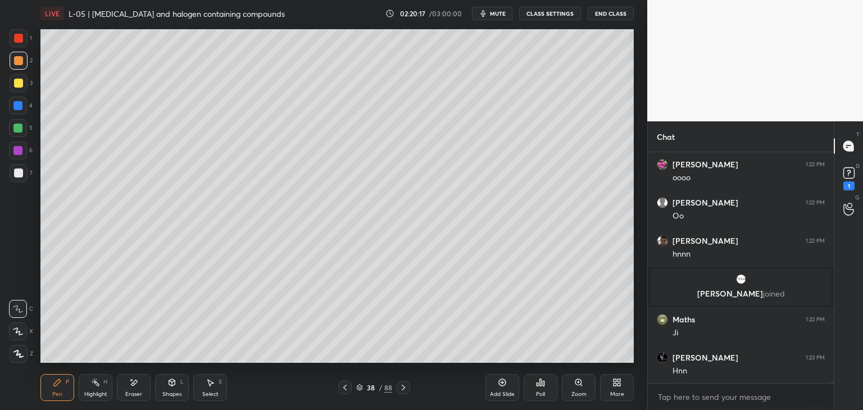
click at [345, 386] on icon at bounding box center [344, 387] width 9 height 9
click at [341, 390] on icon at bounding box center [344, 387] width 9 height 9
click at [343, 391] on icon at bounding box center [344, 387] width 9 height 9
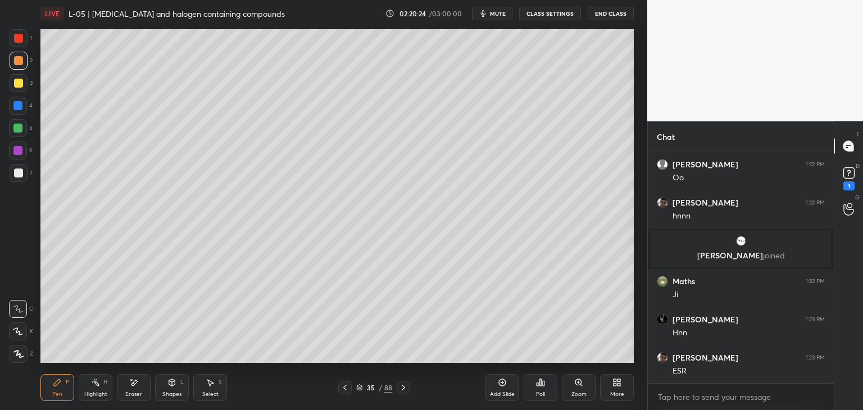
scroll to position [54270, 0]
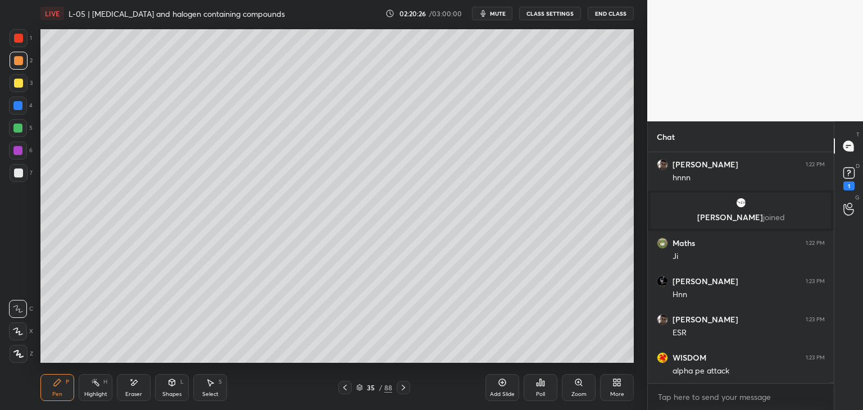
click at [408, 389] on div at bounding box center [402, 387] width 13 height 13
click at [407, 389] on icon at bounding box center [403, 387] width 9 height 9
click at [404, 386] on icon at bounding box center [403, 387] width 9 height 9
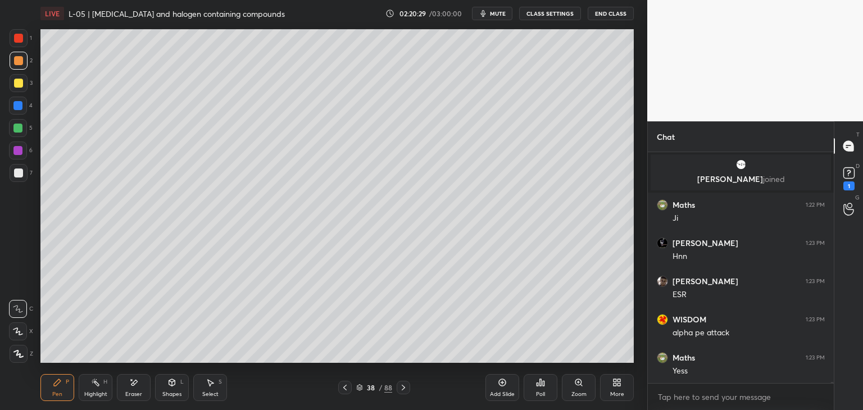
scroll to position [54346, 0]
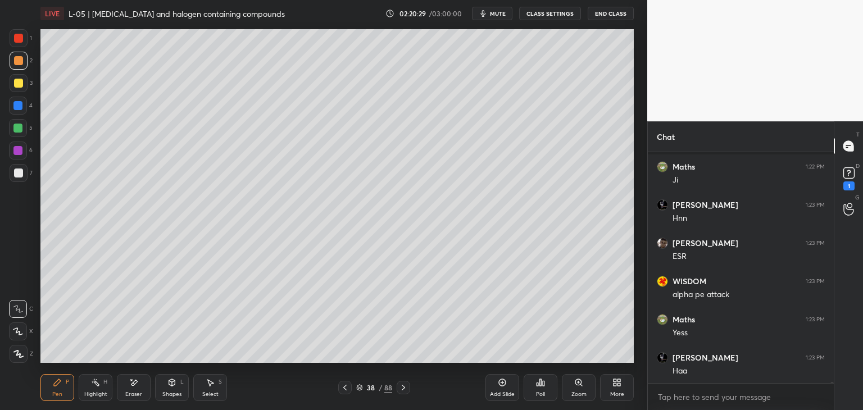
click at [18, 110] on div at bounding box center [17, 105] width 9 height 9
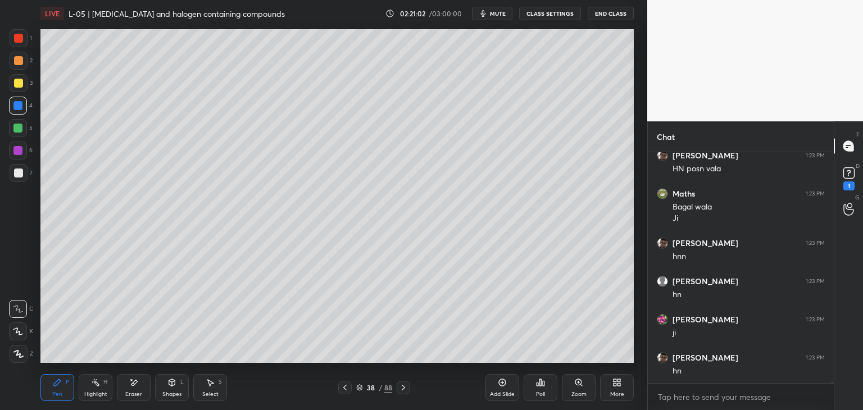
scroll to position [54625, 0]
click at [343, 387] on icon at bounding box center [344, 387] width 9 height 9
click at [348, 386] on icon at bounding box center [344, 387] width 9 height 9
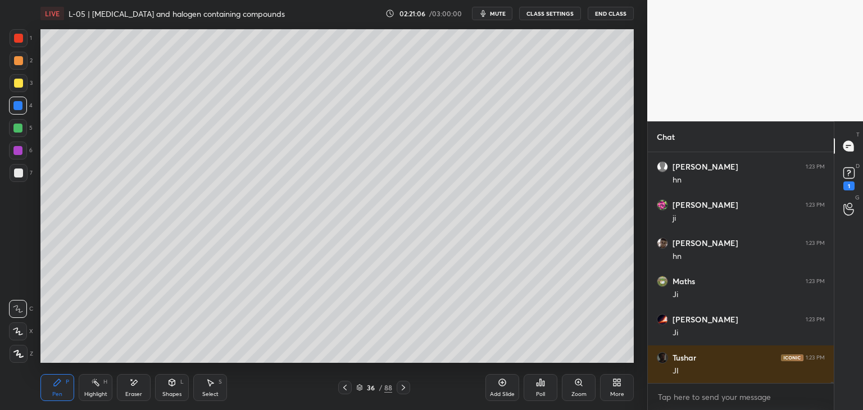
click at [345, 386] on icon at bounding box center [344, 388] width 3 height 6
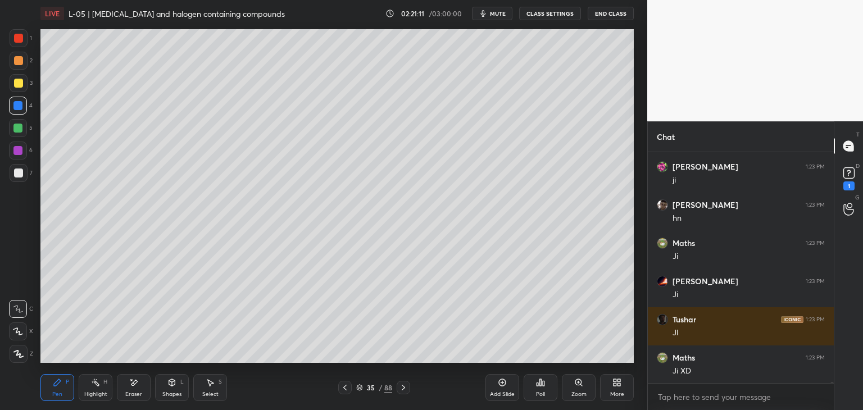
click at [405, 384] on icon at bounding box center [403, 387] width 9 height 9
click at [404, 381] on div at bounding box center [402, 387] width 13 height 13
click at [403, 385] on icon at bounding box center [403, 387] width 9 height 9
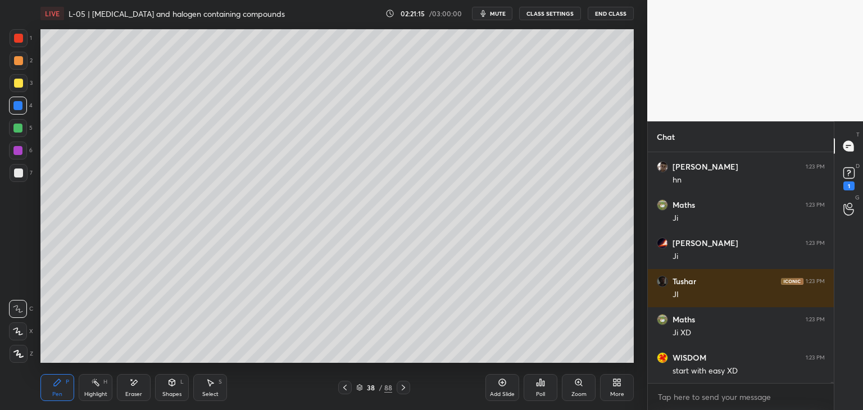
scroll to position [54816, 0]
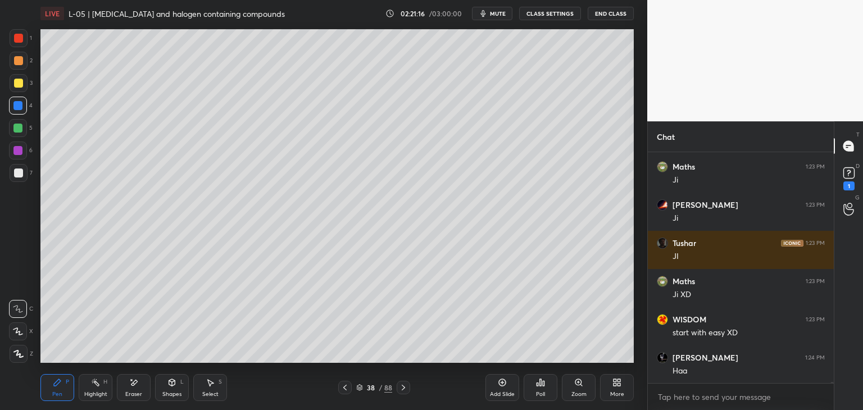
click at [402, 386] on icon at bounding box center [403, 387] width 9 height 9
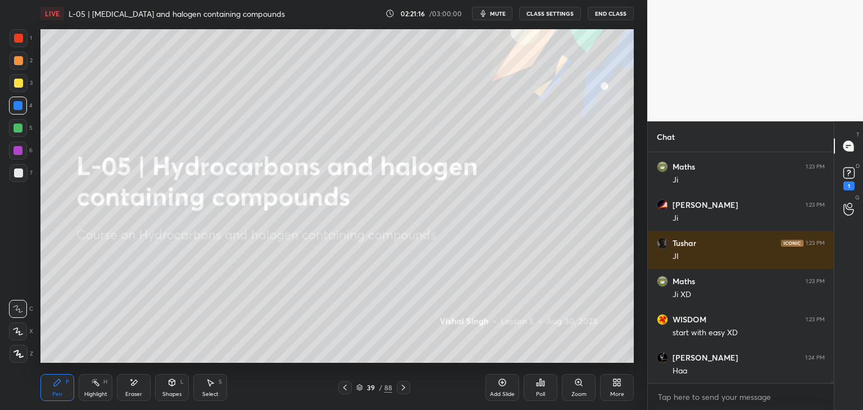
scroll to position [54854, 0]
click at [346, 389] on icon at bounding box center [344, 387] width 9 height 9
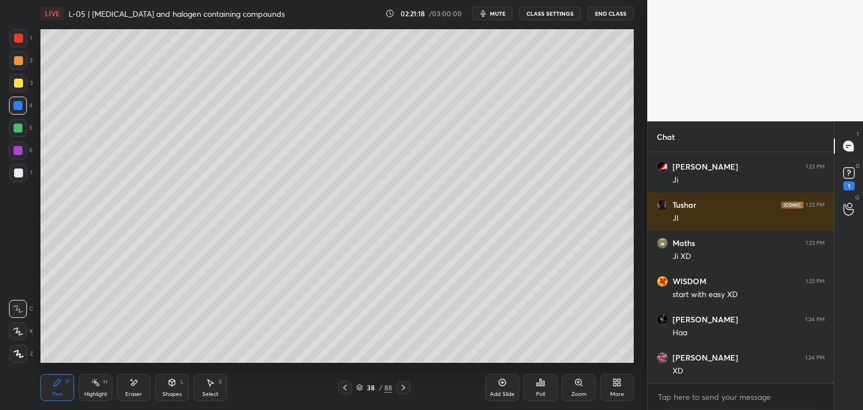
click at [495, 384] on div "Add Slide" at bounding box center [502, 387] width 34 height 27
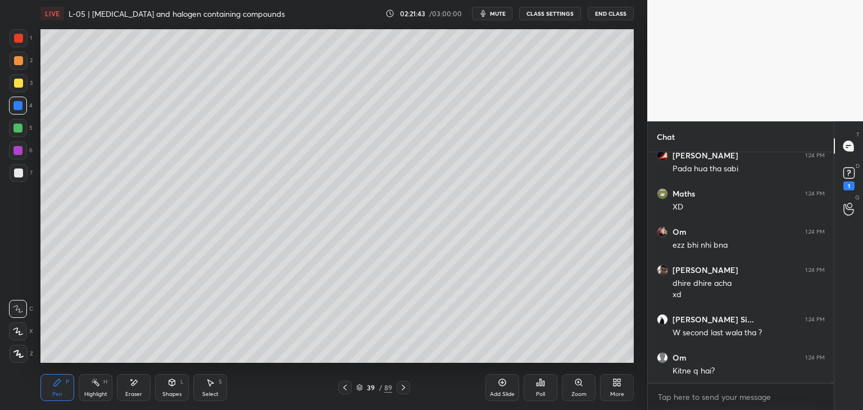
scroll to position [55285, 0]
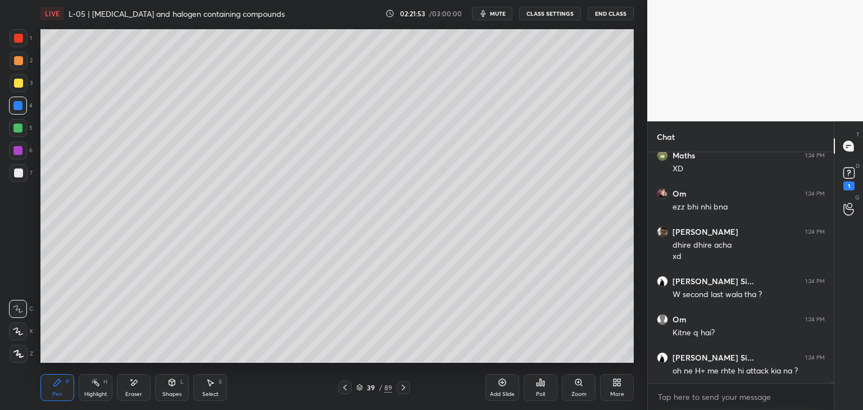
click at [134, 379] on icon at bounding box center [133, 383] width 9 height 10
click at [54, 384] on icon at bounding box center [57, 382] width 7 height 7
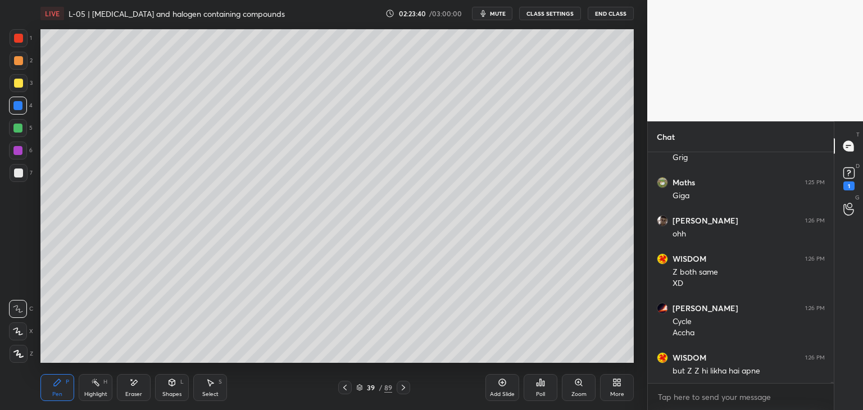
scroll to position [55651, 0]
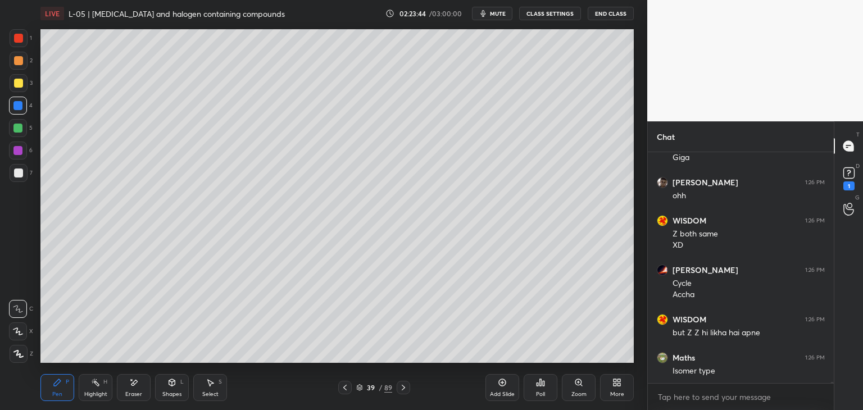
click at [495, 15] on span "mute" at bounding box center [498, 14] width 16 height 8
click at [493, 10] on span "unmute" at bounding box center [497, 14] width 24 height 8
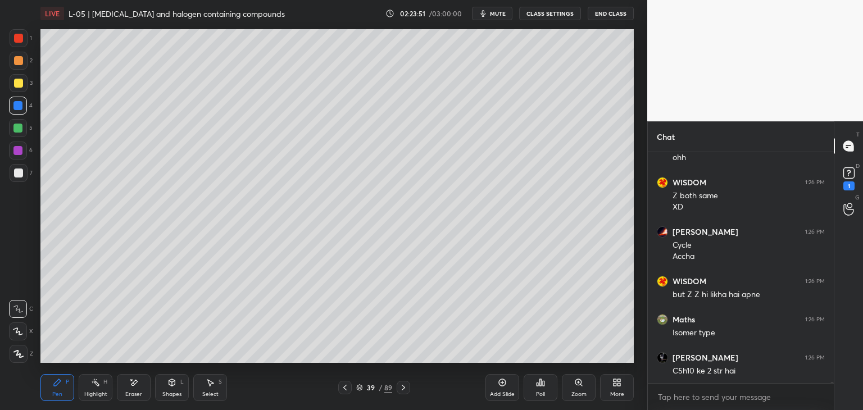
click at [49, 390] on div "Pen P" at bounding box center [57, 387] width 34 height 27
click at [20, 85] on div at bounding box center [18, 83] width 9 height 9
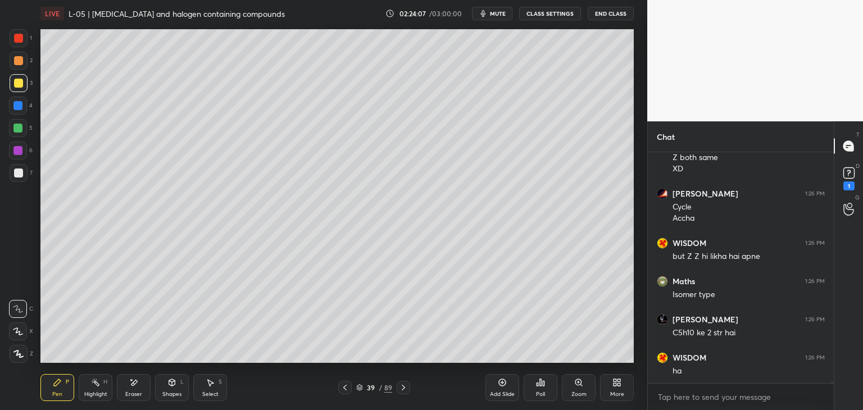
click at [500, 13] on span "mute" at bounding box center [498, 14] width 16 height 8
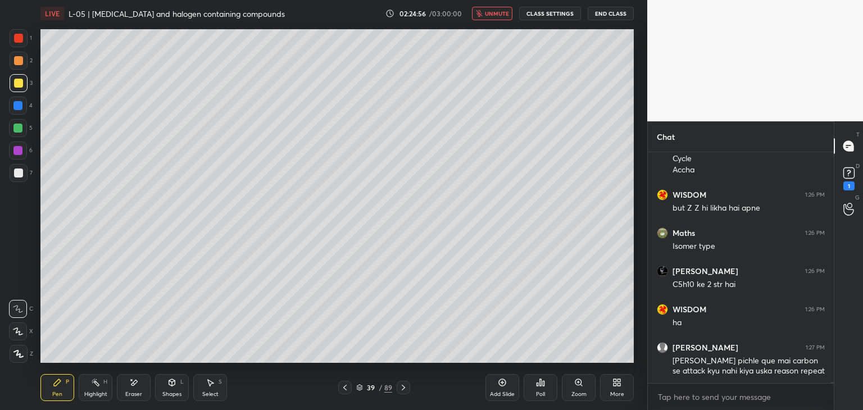
click at [490, 13] on span "unmute" at bounding box center [497, 14] width 24 height 8
click at [346, 385] on icon at bounding box center [344, 387] width 9 height 9
click at [405, 385] on icon at bounding box center [403, 387] width 9 height 9
click at [495, 12] on span "mute" at bounding box center [498, 14] width 16 height 8
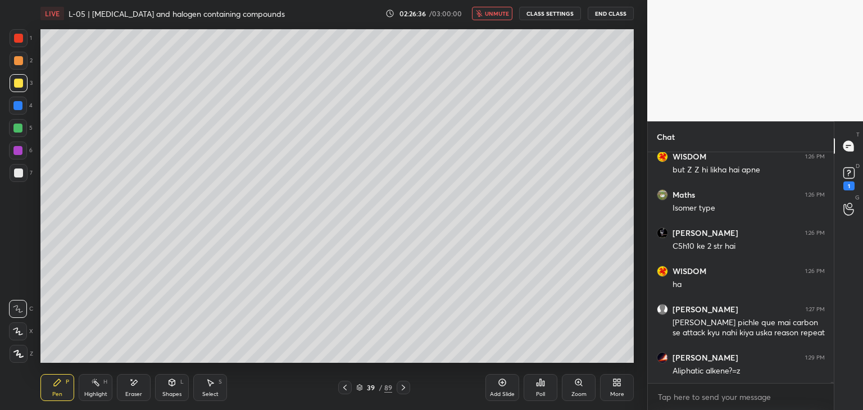
scroll to position [55862, 0]
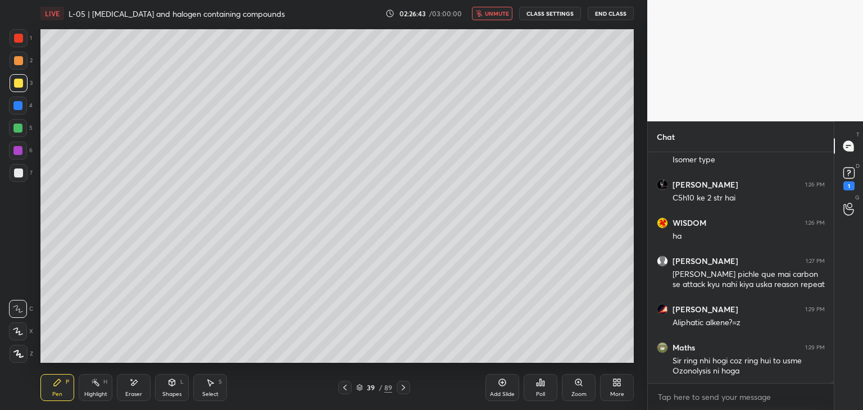
click at [496, 12] on span "unmute" at bounding box center [497, 14] width 24 height 8
click at [498, 10] on span "mute" at bounding box center [498, 14] width 16 height 8
click at [495, 12] on span "unmute" at bounding box center [497, 14] width 24 height 8
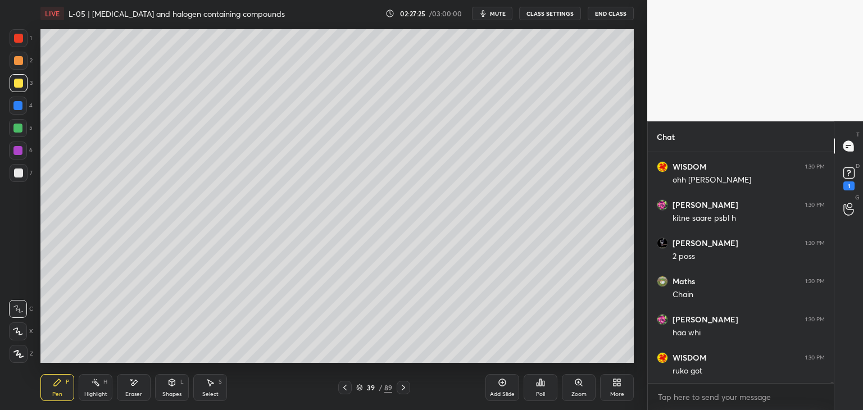
scroll to position [56332, 0]
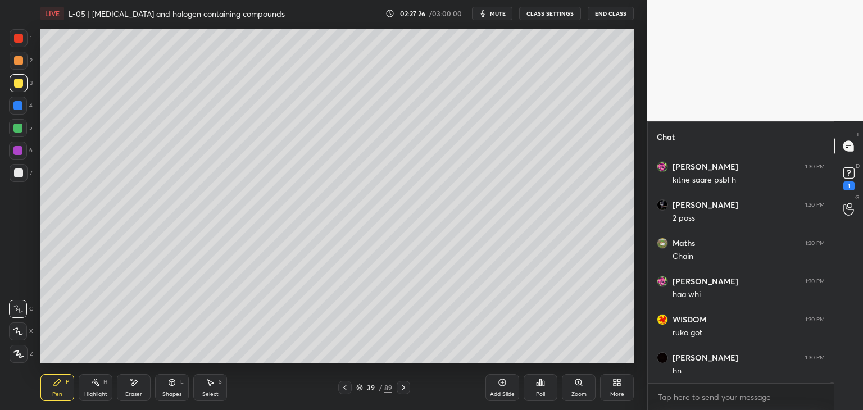
click at [498, 383] on icon at bounding box center [502, 382] width 9 height 9
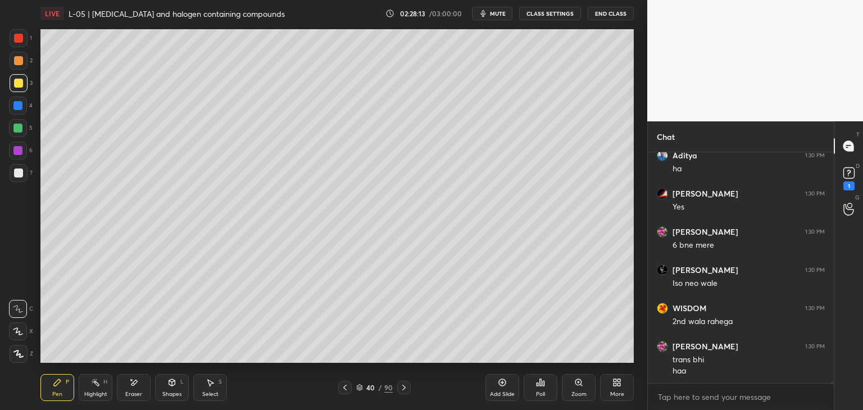
scroll to position [57129, 0]
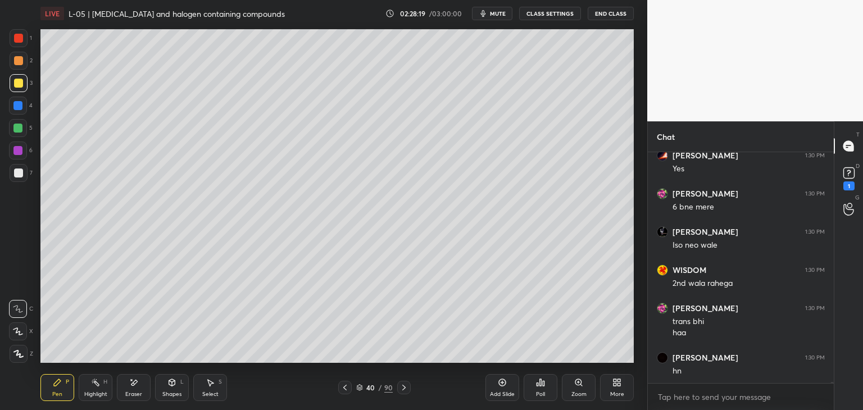
click at [346, 387] on icon at bounding box center [344, 387] width 9 height 9
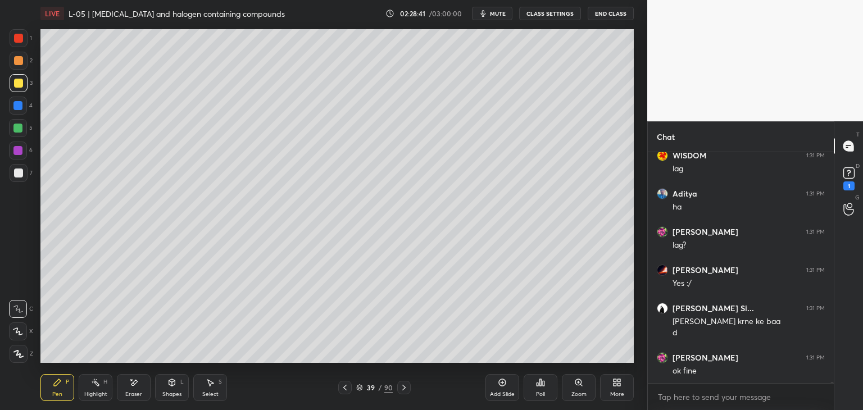
scroll to position [57418, 0]
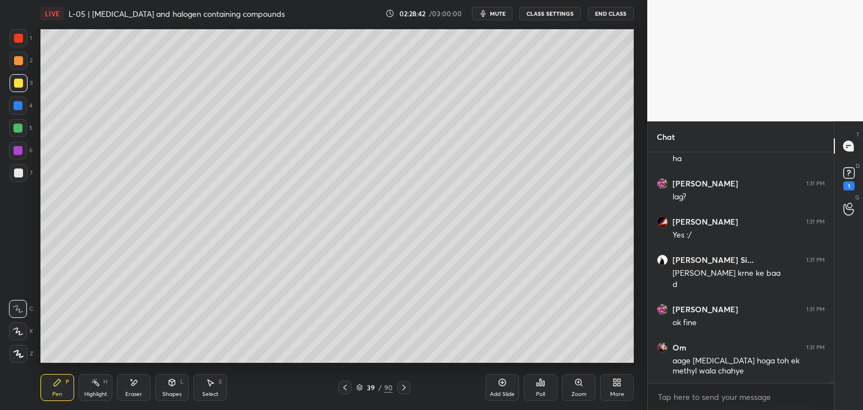
click at [402, 385] on icon at bounding box center [403, 388] width 3 height 6
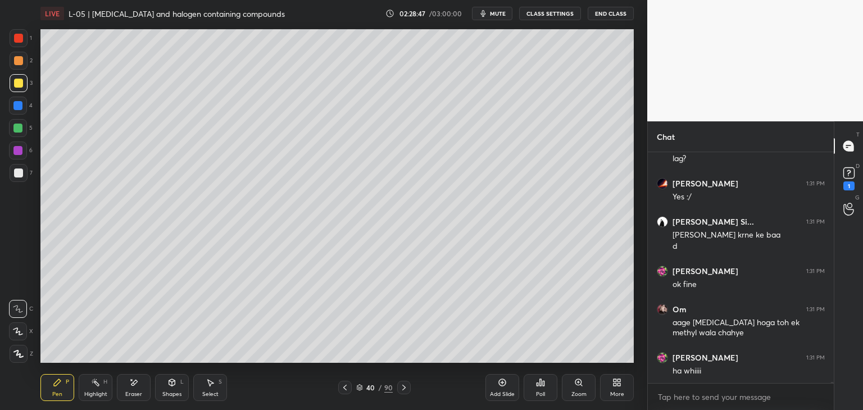
scroll to position [57494, 0]
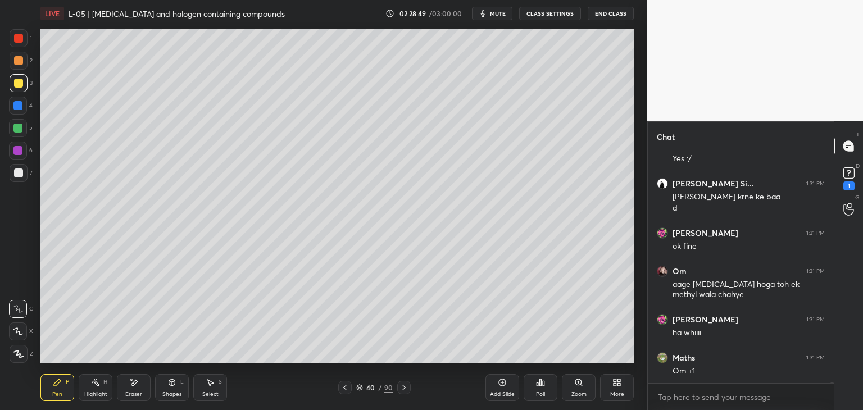
click at [343, 387] on icon at bounding box center [344, 387] width 9 height 9
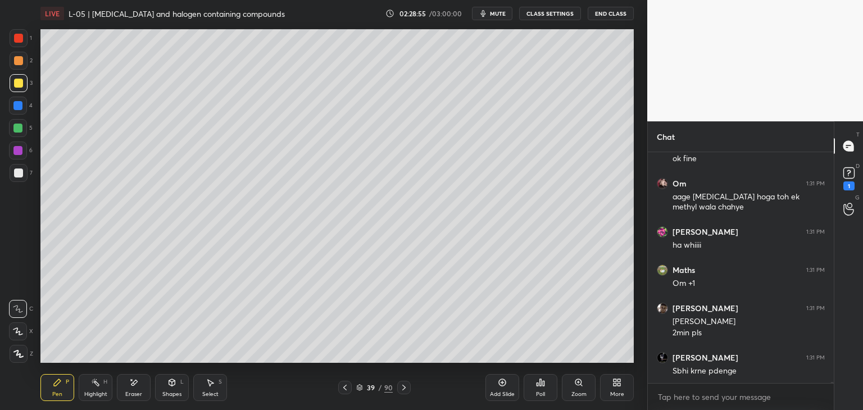
scroll to position [57630, 0]
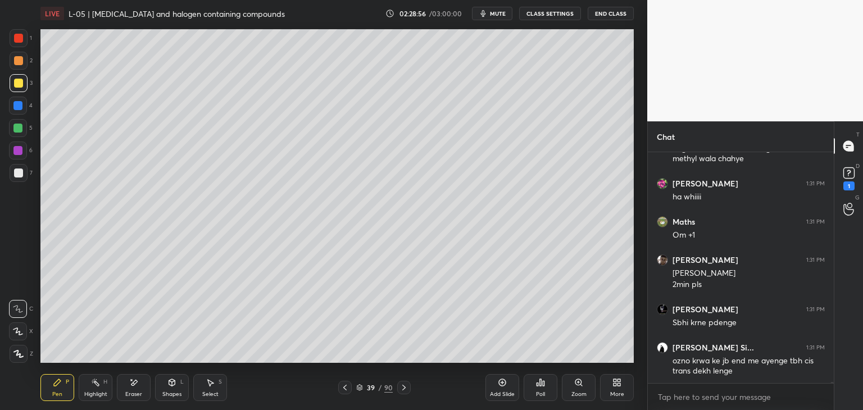
click at [407, 390] on icon at bounding box center [403, 387] width 9 height 9
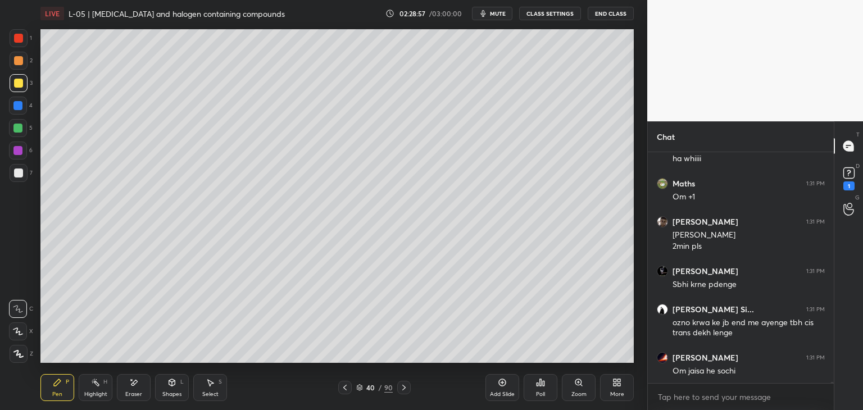
click at [20, 37] on div at bounding box center [18, 38] width 9 height 9
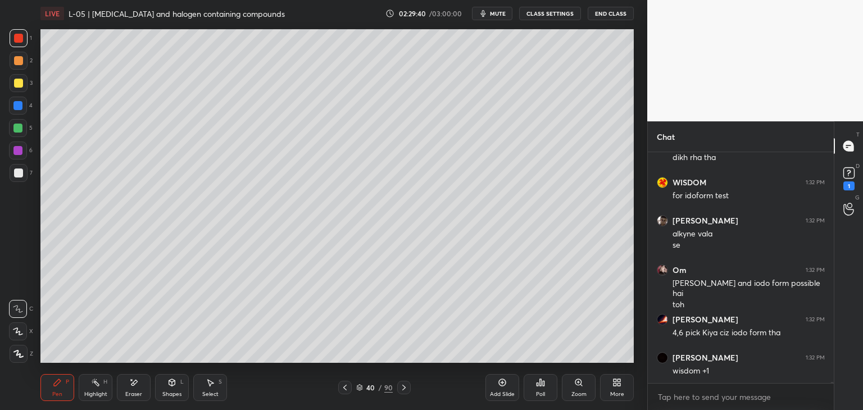
scroll to position [58122, 0]
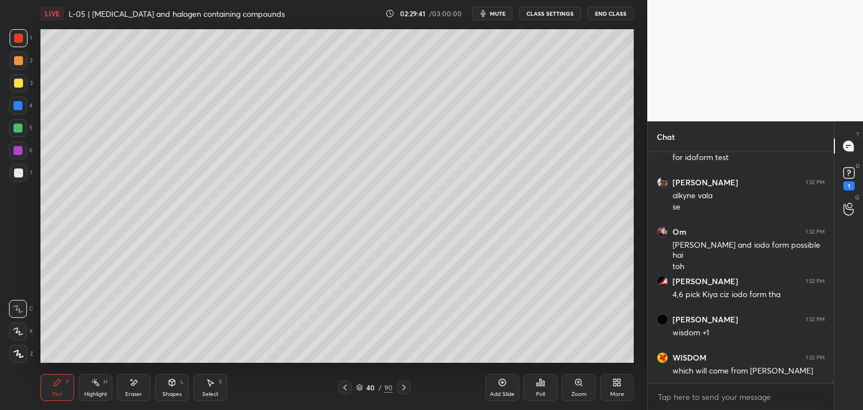
click at [348, 391] on icon at bounding box center [344, 387] width 9 height 9
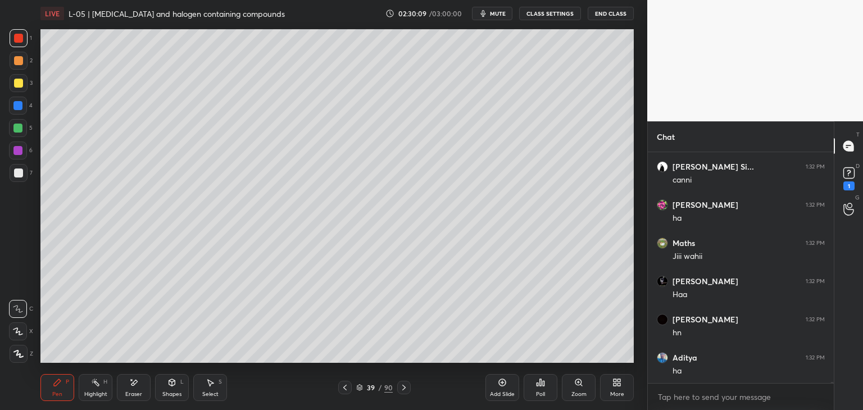
scroll to position [58745, 0]
click at [403, 387] on icon at bounding box center [403, 387] width 9 height 9
click at [343, 385] on icon at bounding box center [344, 387] width 9 height 9
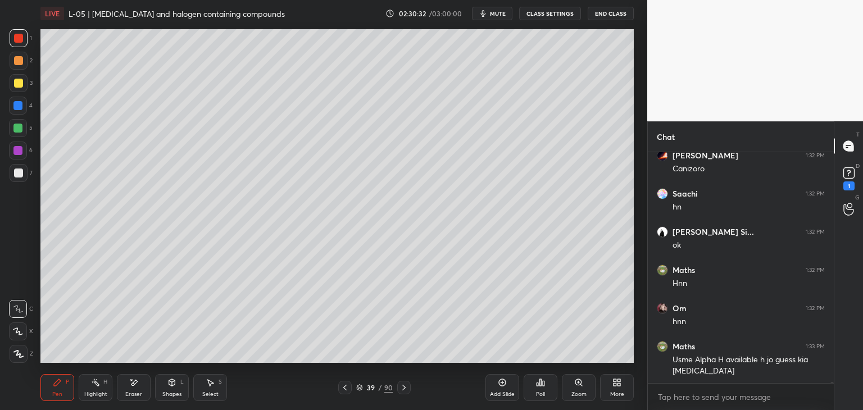
scroll to position [58985, 0]
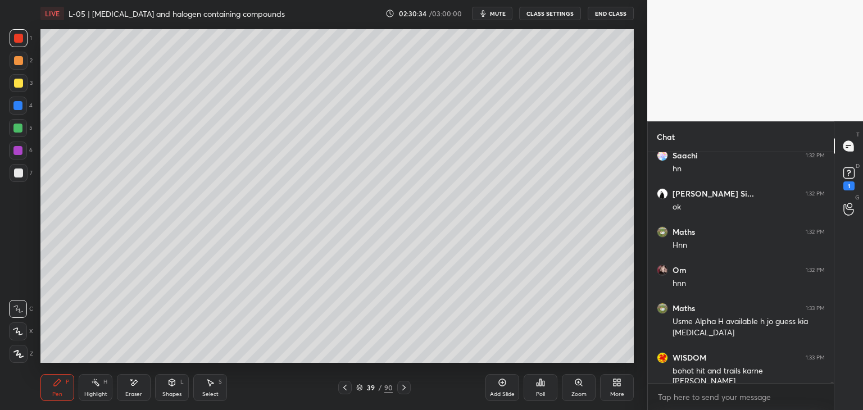
click at [408, 387] on div at bounding box center [403, 387] width 13 height 13
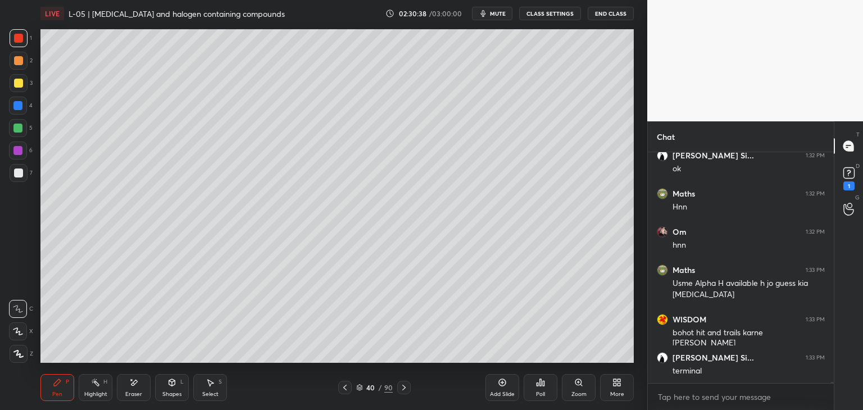
click at [20, 107] on div at bounding box center [17, 105] width 9 height 9
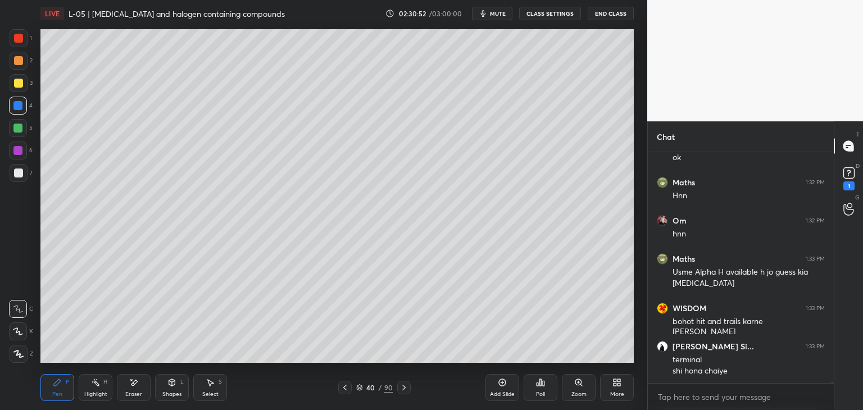
click at [217, 381] on div "Select S" at bounding box center [210, 387] width 34 height 27
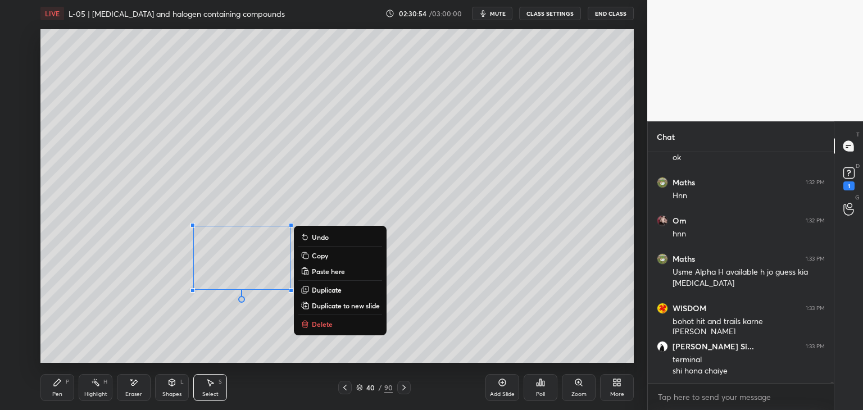
click at [322, 321] on p "Delete" at bounding box center [322, 324] width 21 height 9
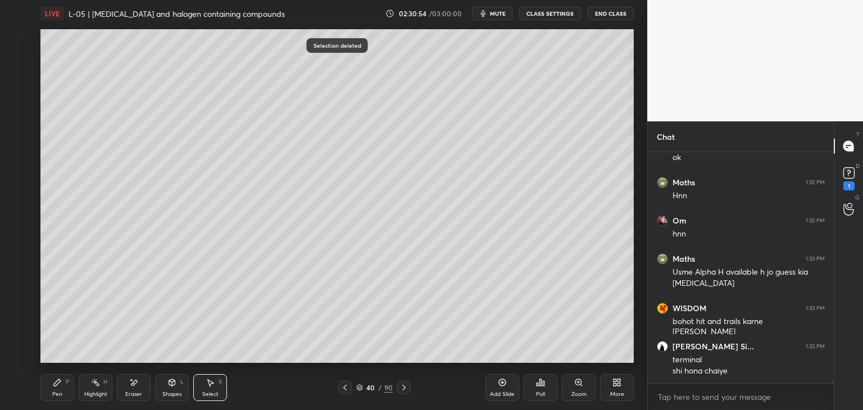
click at [61, 386] on icon at bounding box center [57, 382] width 9 height 9
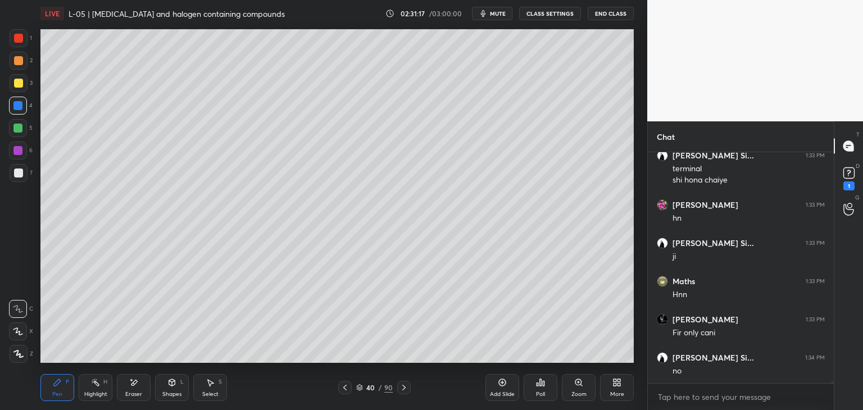
scroll to position [59263, 0]
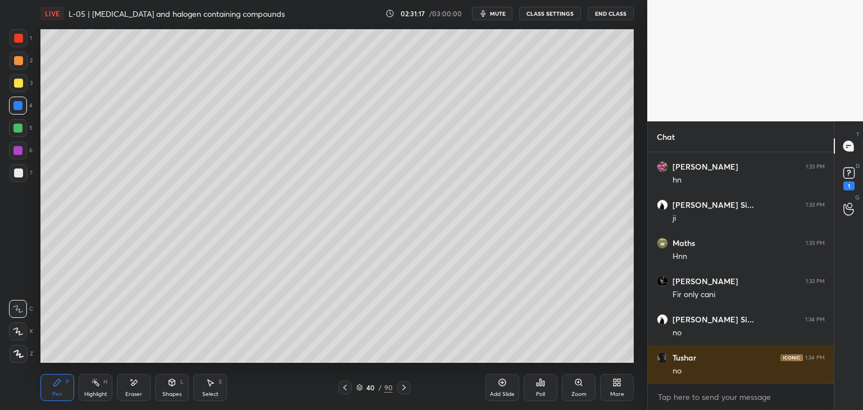
click at [344, 388] on icon at bounding box center [344, 387] width 9 height 9
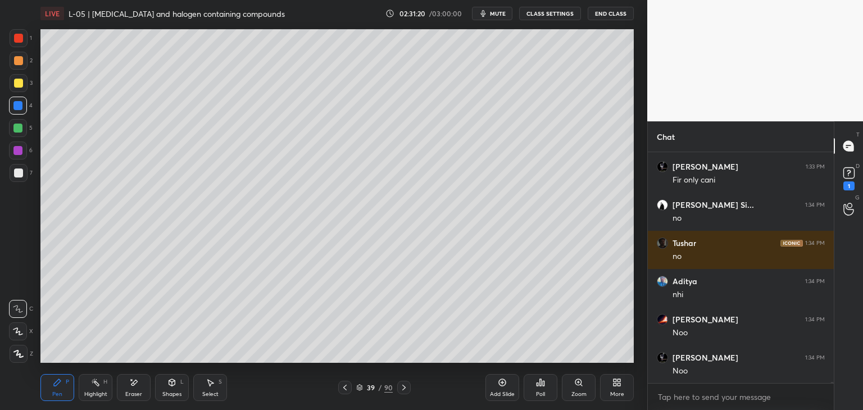
scroll to position [59454, 0]
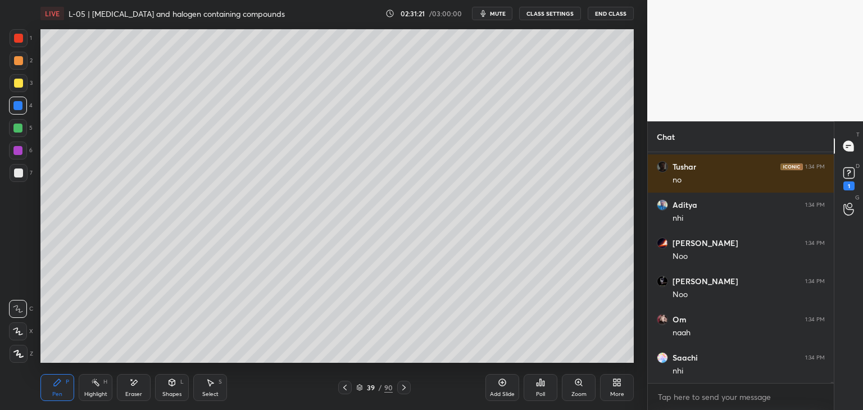
click at [402, 390] on icon at bounding box center [403, 388] width 3 height 6
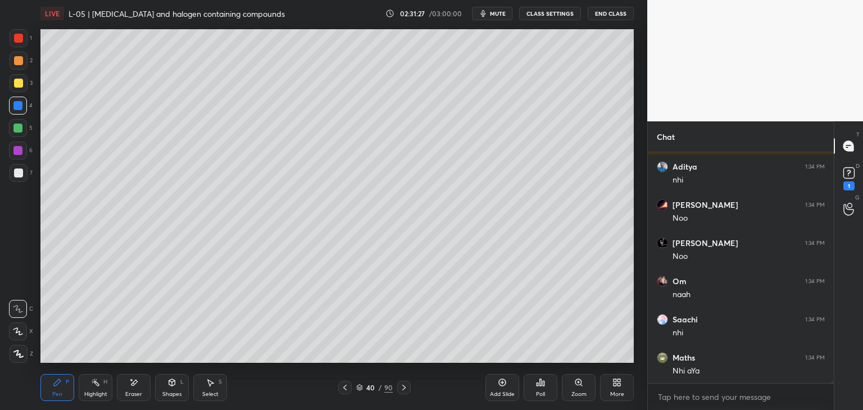
click at [215, 391] on div "Select" at bounding box center [210, 394] width 16 height 6
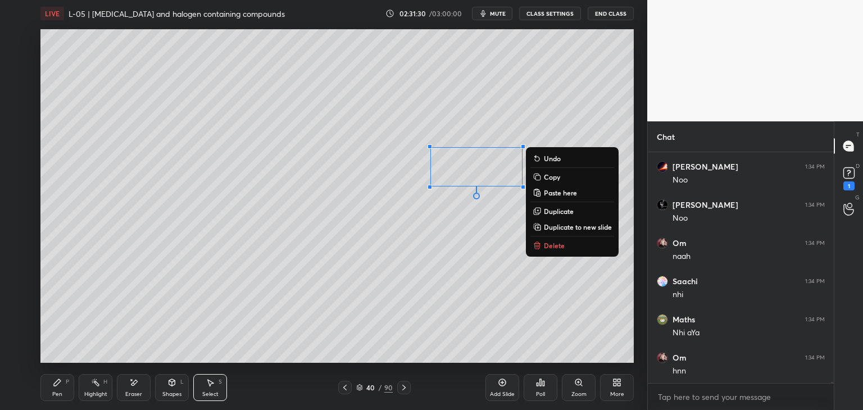
click at [551, 247] on p "Delete" at bounding box center [554, 245] width 21 height 9
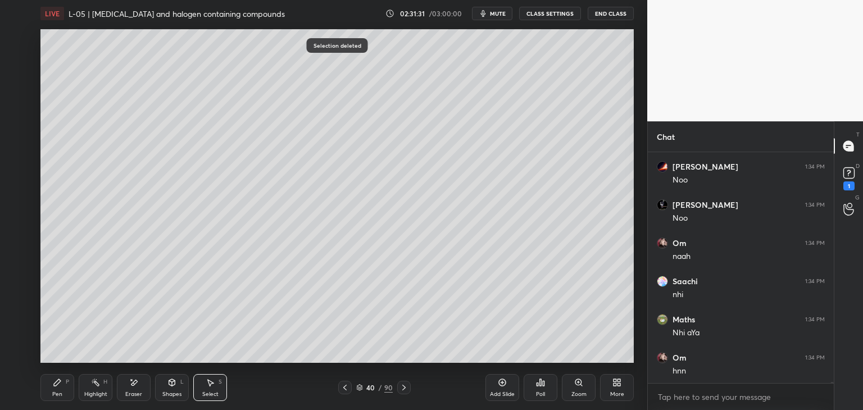
click at [69, 383] on div "P" at bounding box center [67, 382] width 3 height 6
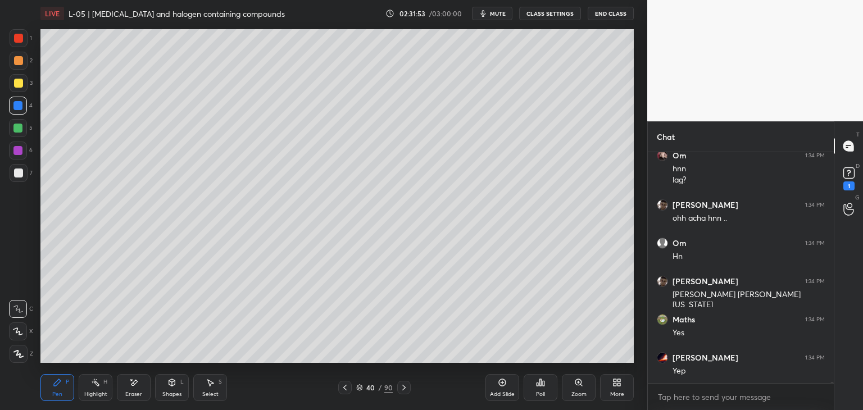
scroll to position [59809, 0]
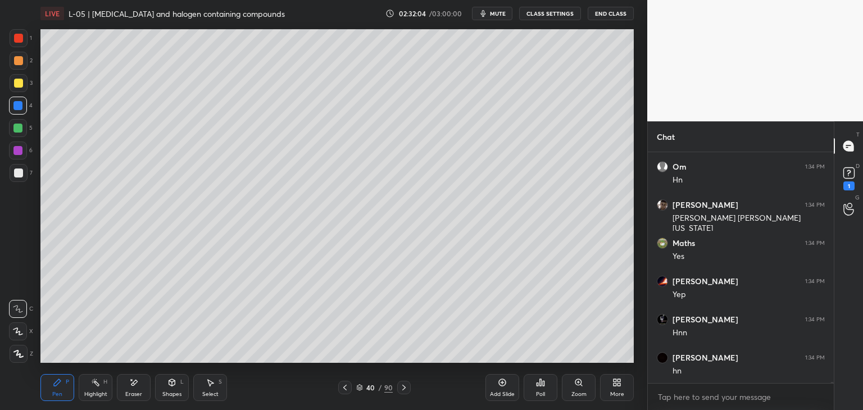
click at [341, 389] on icon at bounding box center [344, 387] width 9 height 9
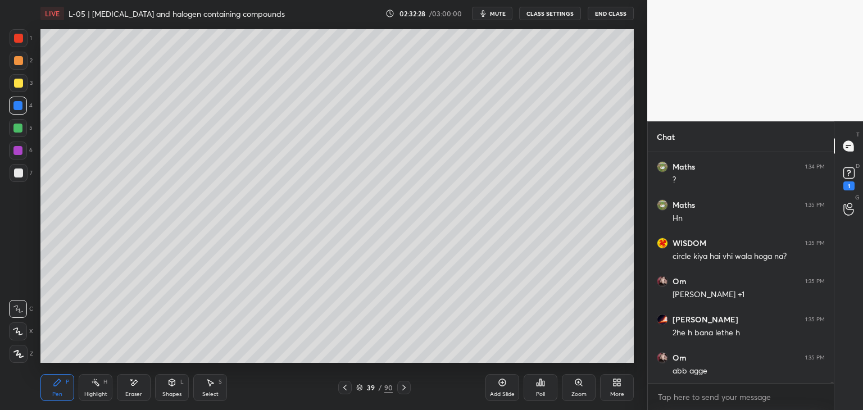
scroll to position [60268, 0]
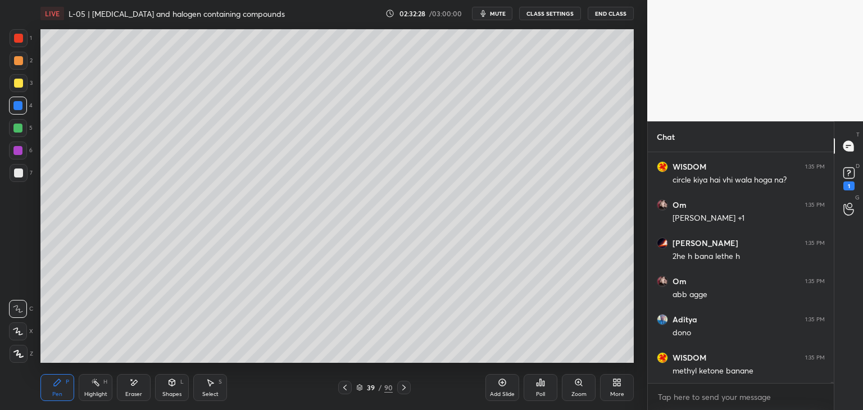
click at [405, 390] on icon at bounding box center [403, 387] width 9 height 9
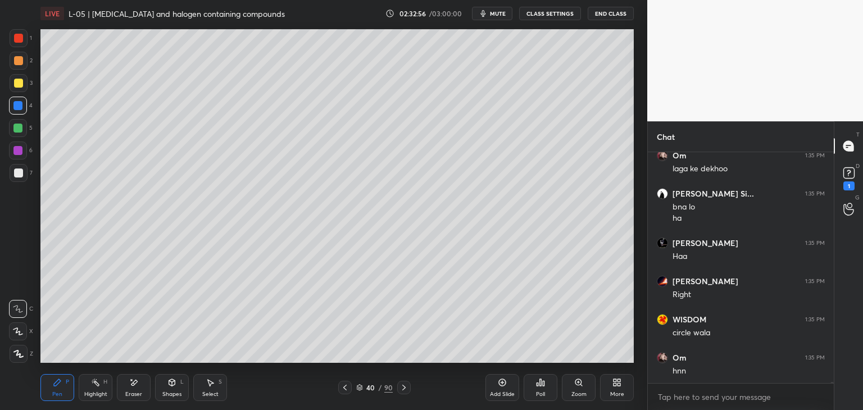
scroll to position [60584, 0]
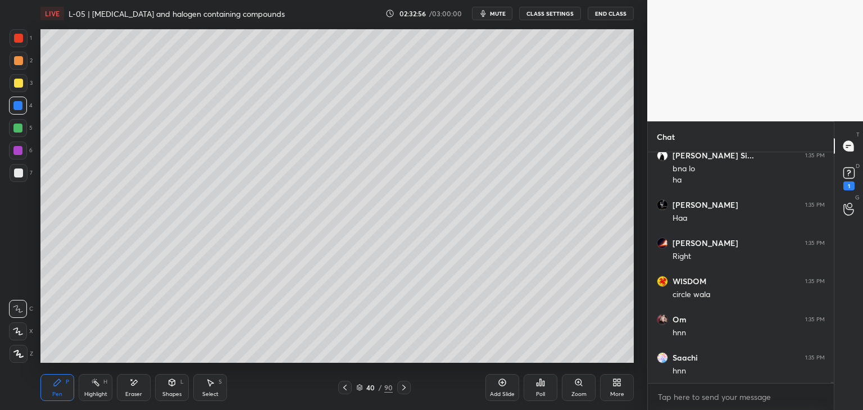
click at [22, 38] on div at bounding box center [18, 38] width 9 height 9
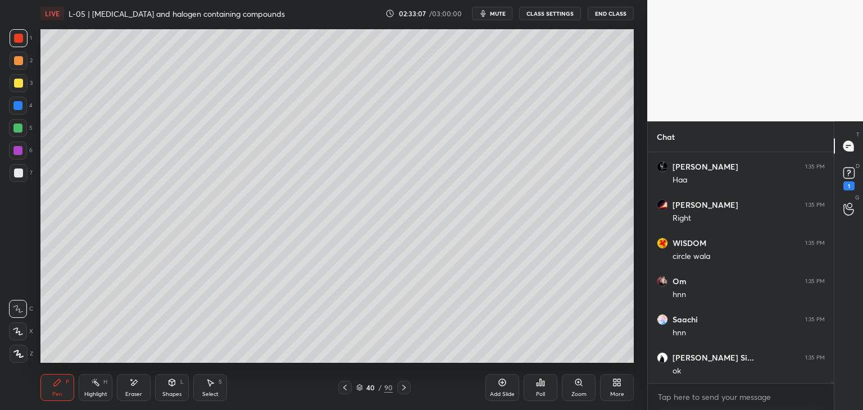
scroll to position [60661, 0]
click at [344, 387] on icon at bounding box center [344, 388] width 3 height 6
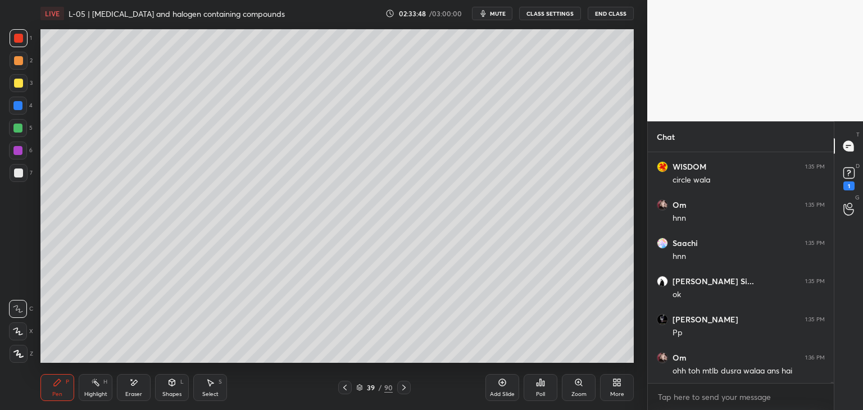
click at [404, 387] on icon at bounding box center [403, 388] width 3 height 6
click at [340, 380] on div "Pen P Highlight H Eraser Shapes L Select S 40 / 90 Add Slide Poll Zoom More" at bounding box center [336, 387] width 593 height 45
click at [344, 393] on div at bounding box center [344, 387] width 13 height 13
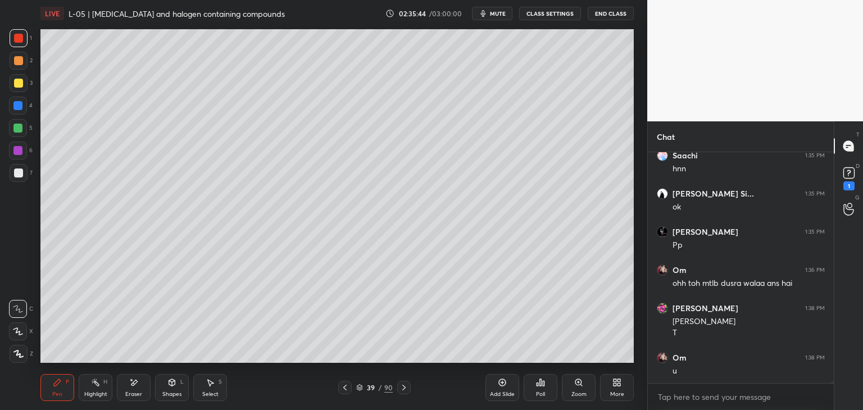
scroll to position [60798, 0]
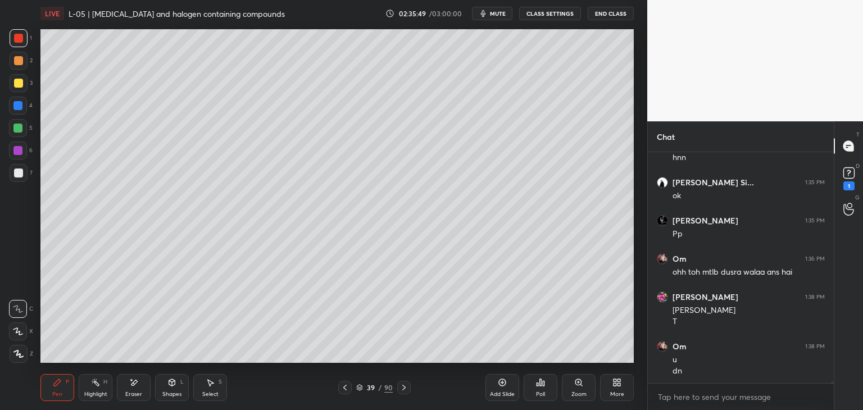
click at [494, 387] on div "Add Slide" at bounding box center [502, 387] width 34 height 27
click at [16, 83] on div at bounding box center [18, 83] width 9 height 9
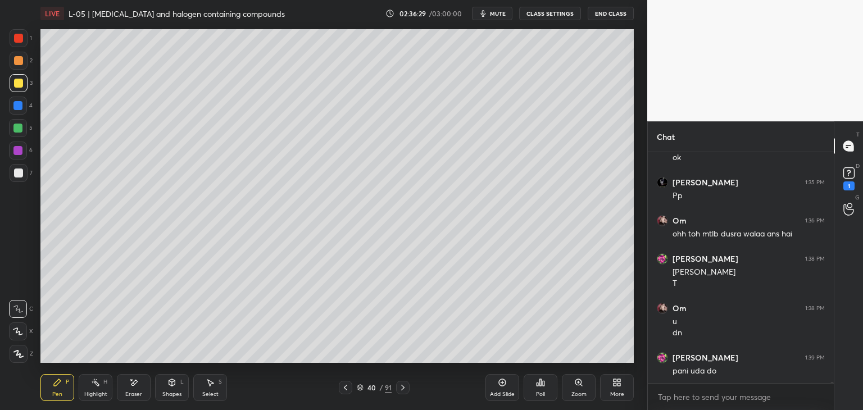
click at [138, 384] on div "Eraser" at bounding box center [134, 387] width 34 height 27
click at [60, 381] on icon at bounding box center [57, 382] width 7 height 7
click at [344, 388] on icon at bounding box center [345, 387] width 9 height 9
click at [399, 386] on icon at bounding box center [402, 387] width 9 height 9
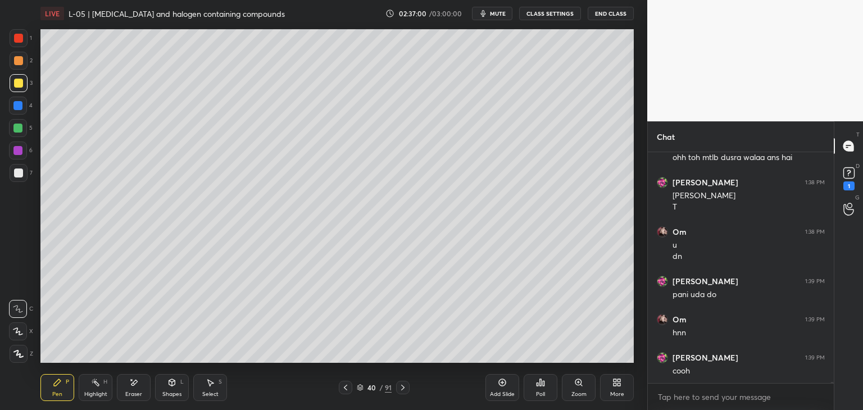
scroll to position [60950, 0]
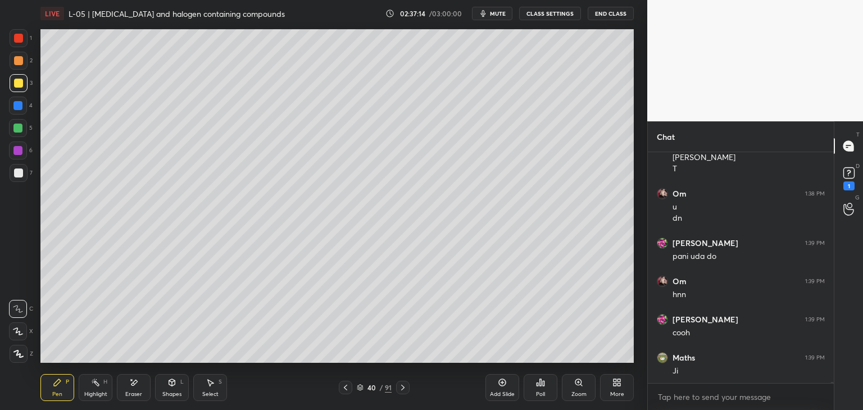
click at [135, 385] on icon at bounding box center [133, 383] width 9 height 10
click at [58, 386] on icon at bounding box center [57, 382] width 9 height 9
click at [344, 384] on icon at bounding box center [345, 387] width 9 height 9
click at [400, 389] on icon at bounding box center [402, 387] width 9 height 9
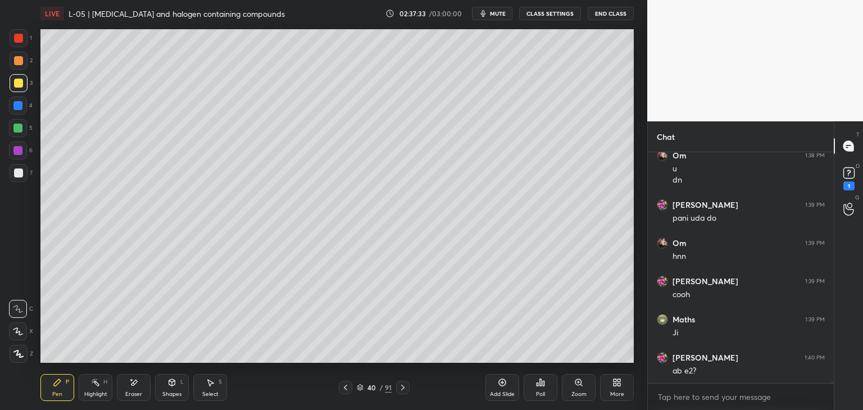
click at [18, 39] on div at bounding box center [18, 38] width 9 height 9
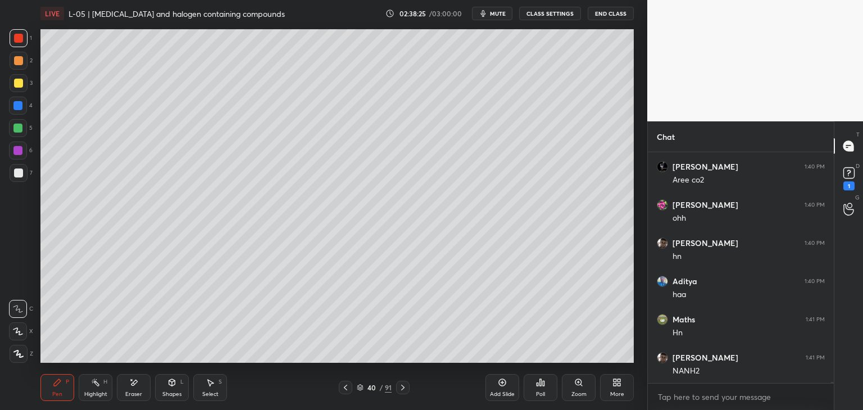
scroll to position [61343, 0]
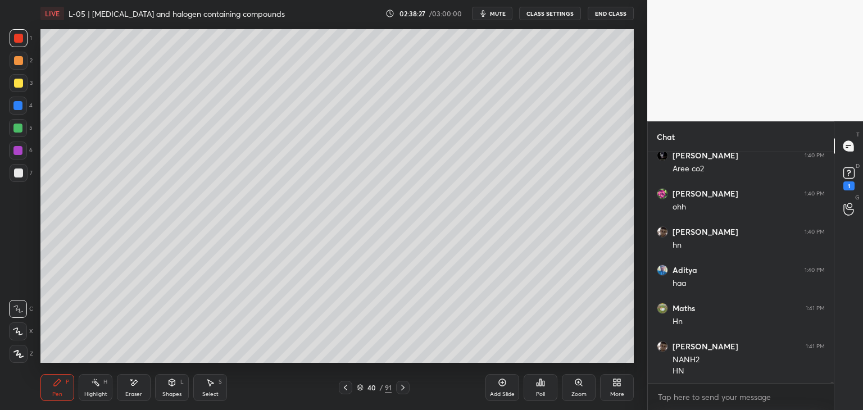
click at [348, 387] on icon at bounding box center [345, 387] width 9 height 9
click at [403, 385] on icon at bounding box center [402, 387] width 9 height 9
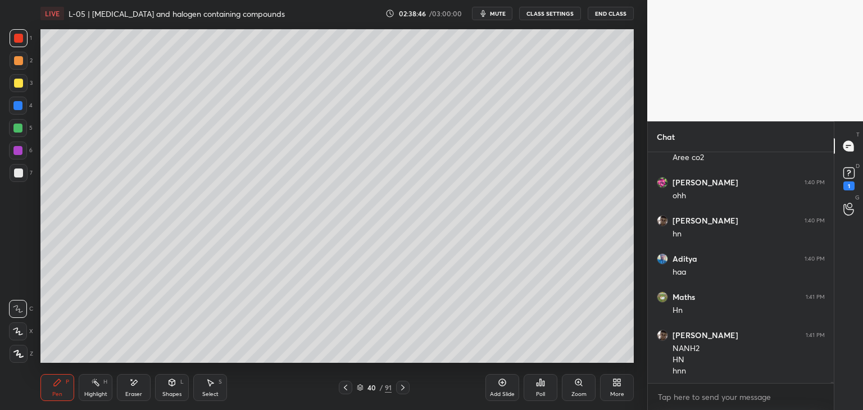
scroll to position [61393, 0]
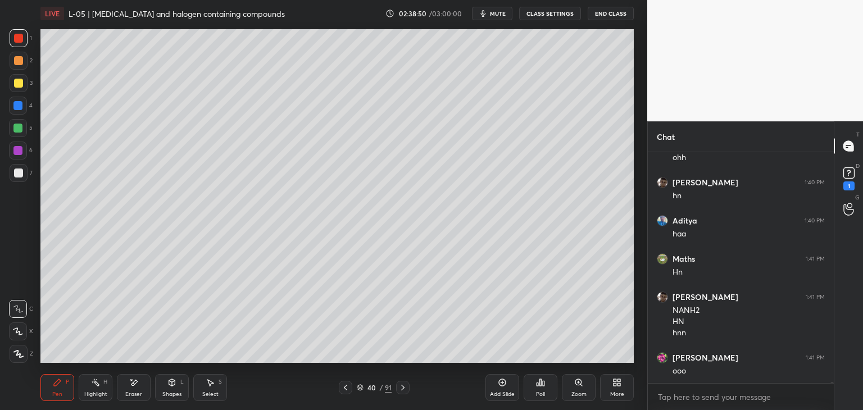
click at [505, 391] on div "Add Slide" at bounding box center [502, 394] width 25 height 6
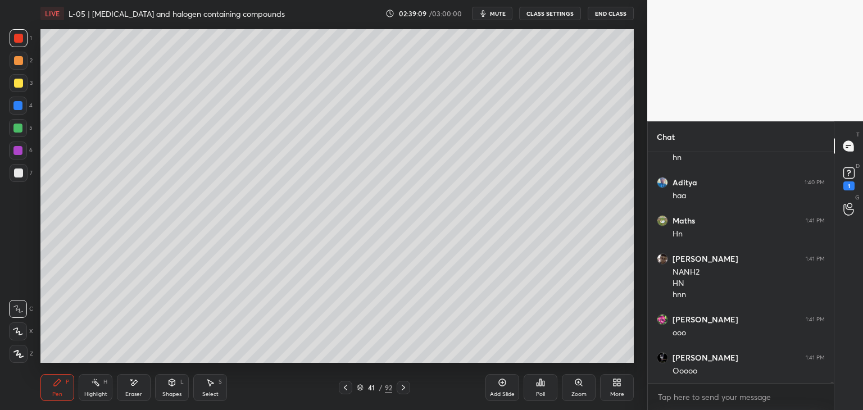
scroll to position [61469, 0]
click at [347, 382] on div at bounding box center [345, 387] width 13 height 13
click at [346, 391] on icon at bounding box center [345, 387] width 9 height 9
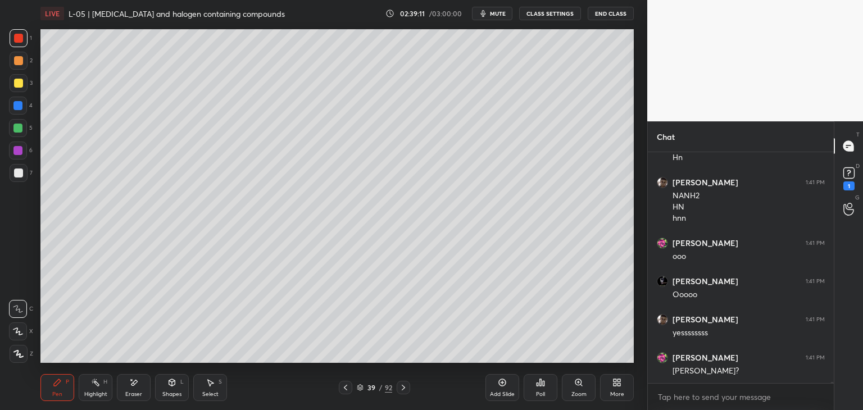
scroll to position [61546, 0]
click at [402, 387] on icon at bounding box center [403, 387] width 9 height 9
click at [400, 385] on icon at bounding box center [403, 387] width 9 height 9
click at [343, 391] on icon at bounding box center [345, 387] width 9 height 9
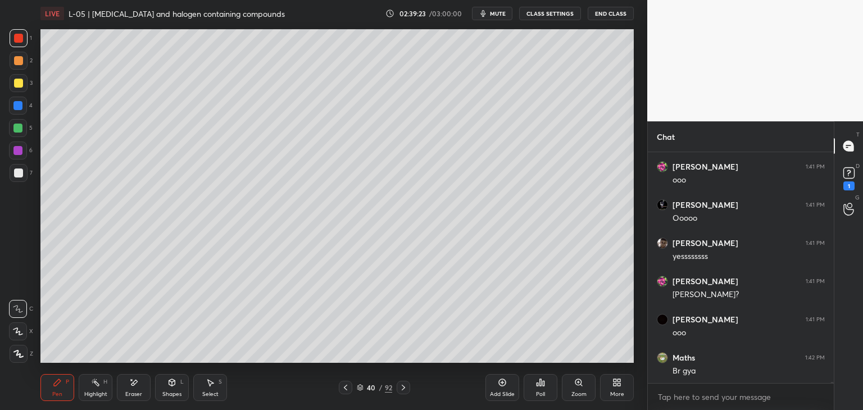
scroll to position [61622, 0]
click at [406, 386] on icon at bounding box center [403, 387] width 9 height 9
click at [343, 390] on icon at bounding box center [345, 387] width 9 height 9
click at [344, 388] on icon at bounding box center [345, 387] width 9 height 9
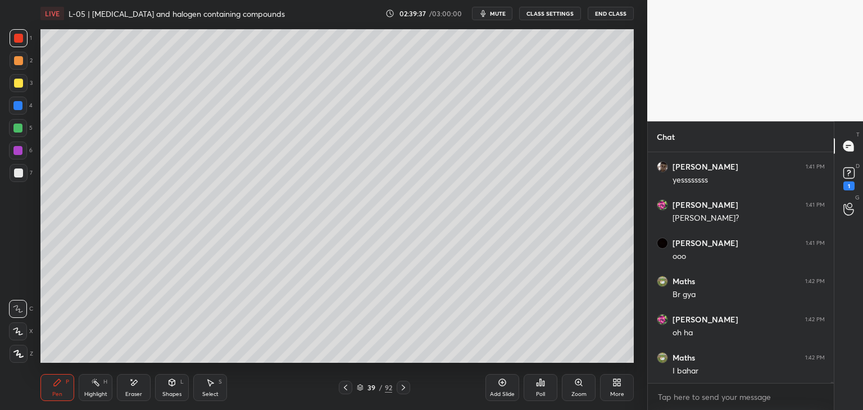
scroll to position [61698, 0]
click at [404, 385] on icon at bounding box center [403, 387] width 9 height 9
click at [404, 386] on icon at bounding box center [403, 387] width 9 height 9
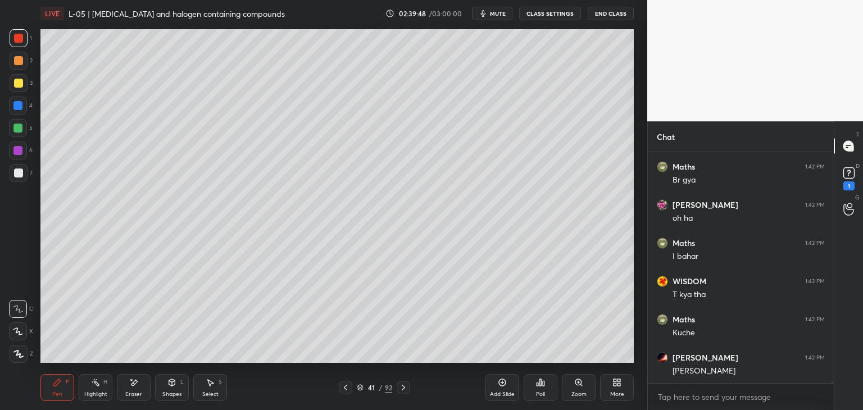
scroll to position [61813, 0]
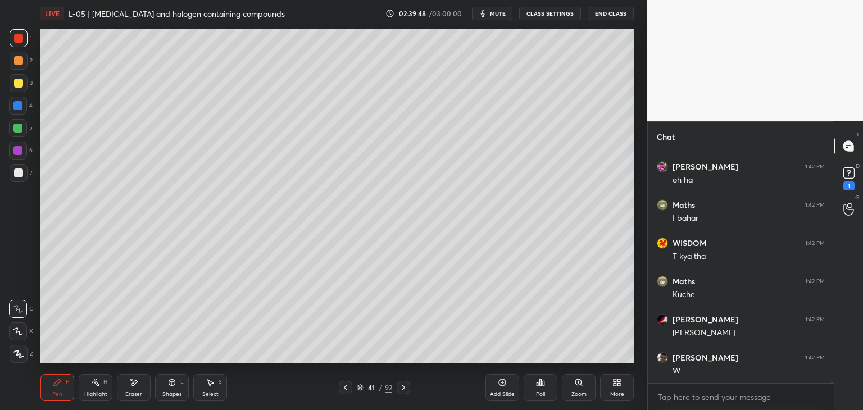
click at [346, 387] on icon at bounding box center [345, 387] width 9 height 9
click at [348, 387] on icon at bounding box center [345, 387] width 9 height 9
click at [405, 386] on icon at bounding box center [403, 387] width 9 height 9
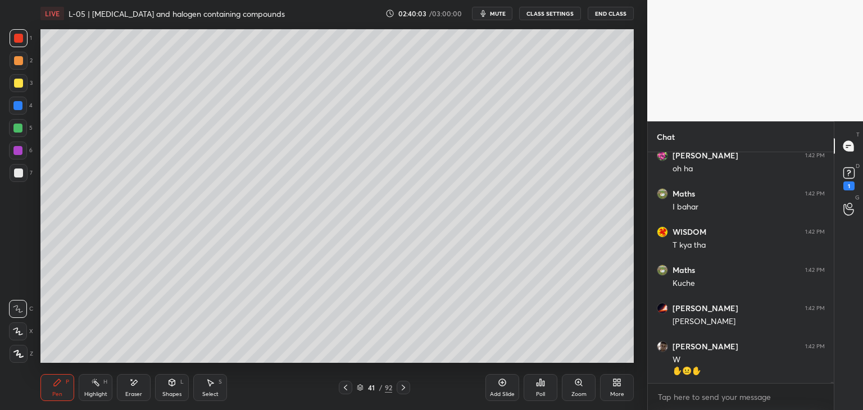
click at [346, 384] on icon at bounding box center [345, 387] width 9 height 9
click at [345, 387] on icon at bounding box center [345, 387] width 9 height 9
click at [404, 384] on icon at bounding box center [403, 387] width 9 height 9
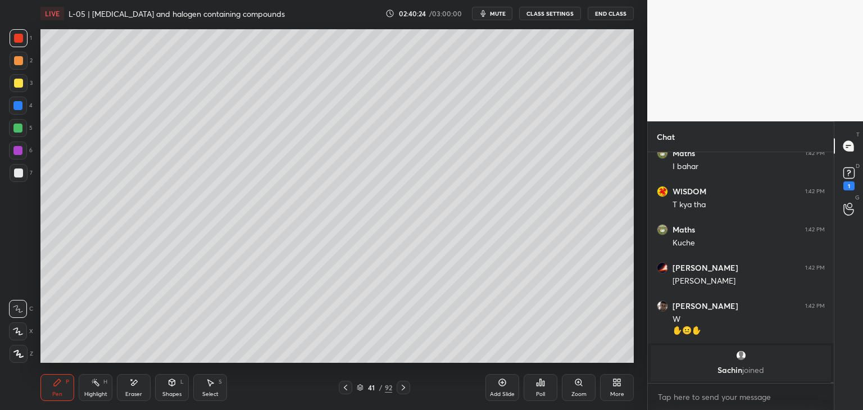
click at [346, 386] on icon at bounding box center [345, 387] width 9 height 9
click at [346, 387] on icon at bounding box center [345, 387] width 9 height 9
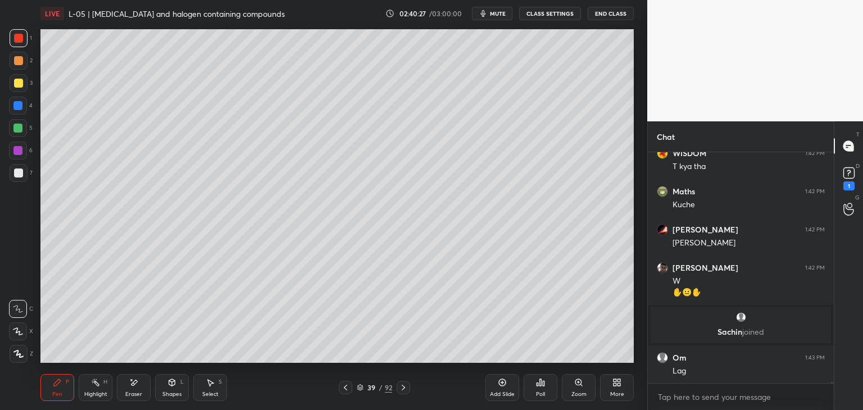
scroll to position [59644, 0]
click at [408, 389] on div at bounding box center [402, 387] width 13 height 13
click at [405, 386] on icon at bounding box center [403, 387] width 9 height 9
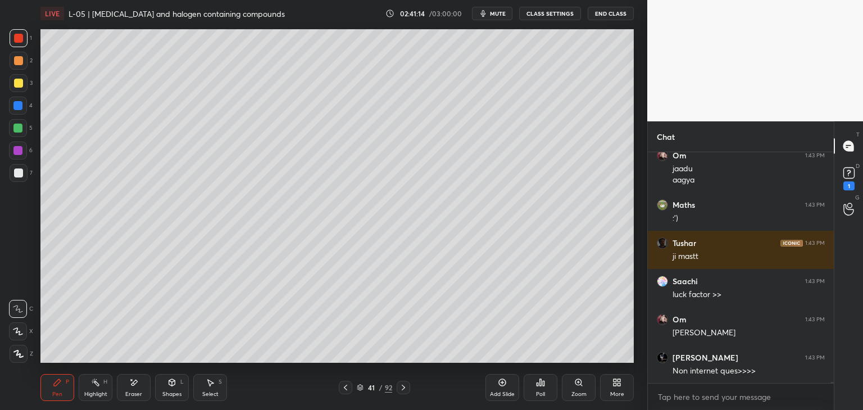
scroll to position [60114, 0]
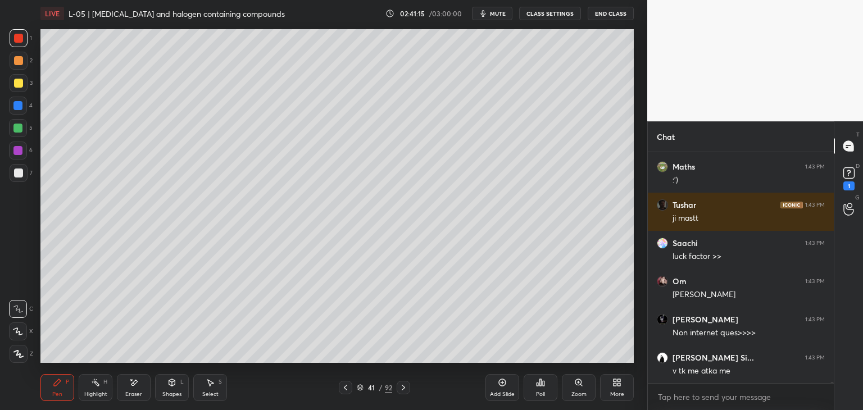
click at [346, 381] on div at bounding box center [345, 387] width 13 height 13
click at [350, 389] on div at bounding box center [345, 387] width 13 height 13
click at [403, 390] on icon at bounding box center [403, 387] width 9 height 9
click at [346, 384] on icon at bounding box center [345, 387] width 9 height 9
click at [22, 109] on div at bounding box center [17, 105] width 9 height 9
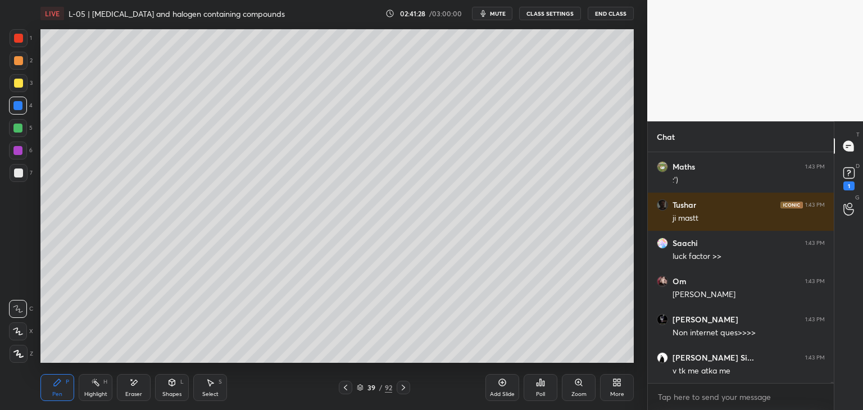
click at [24, 131] on div at bounding box center [18, 128] width 18 height 18
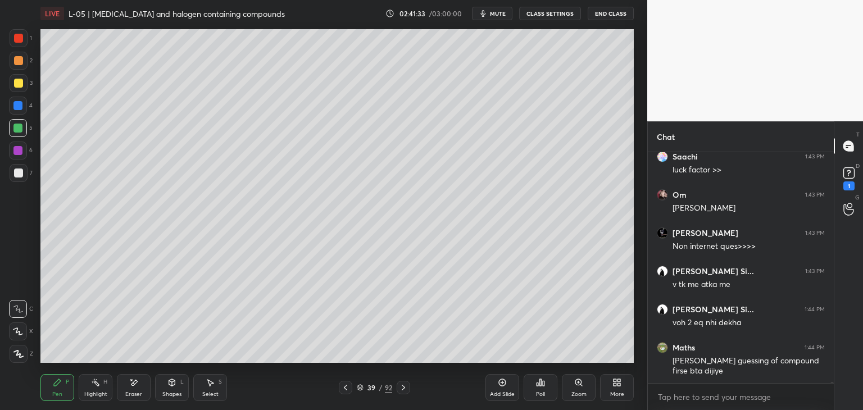
scroll to position [60211, 0]
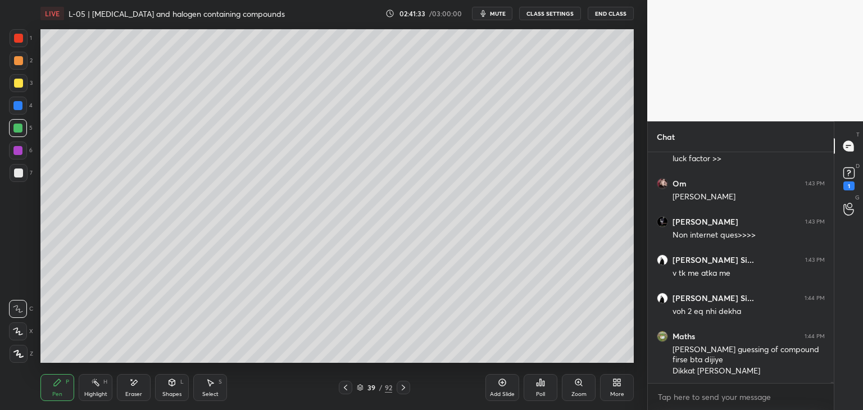
click at [343, 385] on icon at bounding box center [345, 387] width 9 height 9
click at [405, 388] on icon at bounding box center [403, 387] width 9 height 9
click at [399, 385] on icon at bounding box center [403, 387] width 9 height 9
click at [399, 387] on icon at bounding box center [403, 387] width 9 height 9
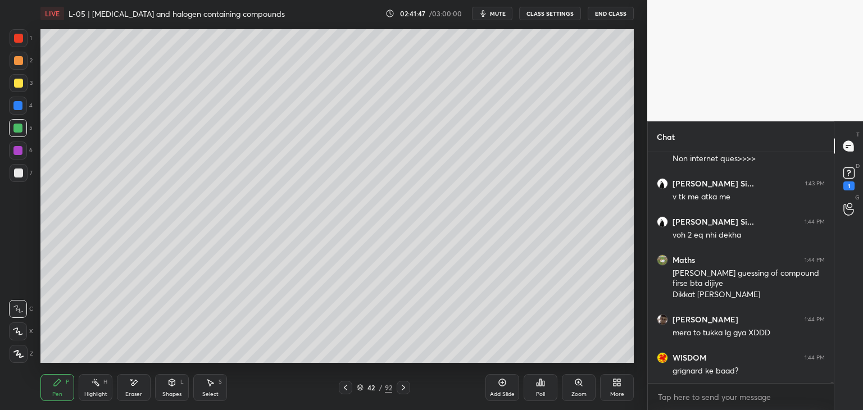
scroll to position [60326, 0]
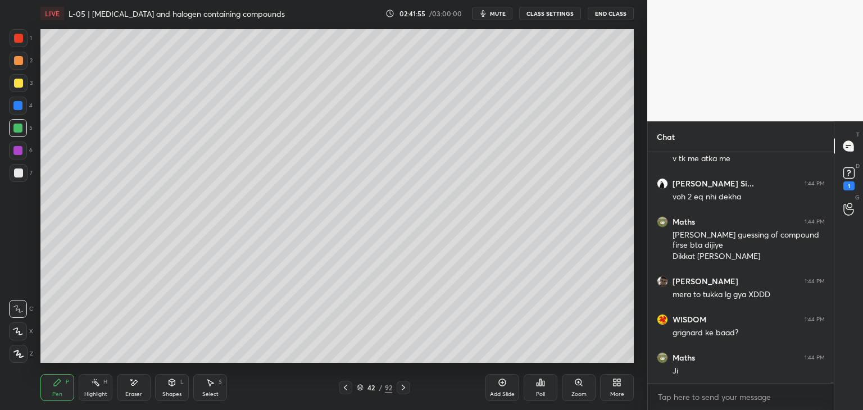
click at [343, 389] on icon at bounding box center [345, 387] width 9 height 9
click at [343, 388] on icon at bounding box center [345, 387] width 9 height 9
click at [403, 387] on icon at bounding box center [403, 388] width 3 height 6
click at [402, 388] on icon at bounding box center [403, 387] width 9 height 9
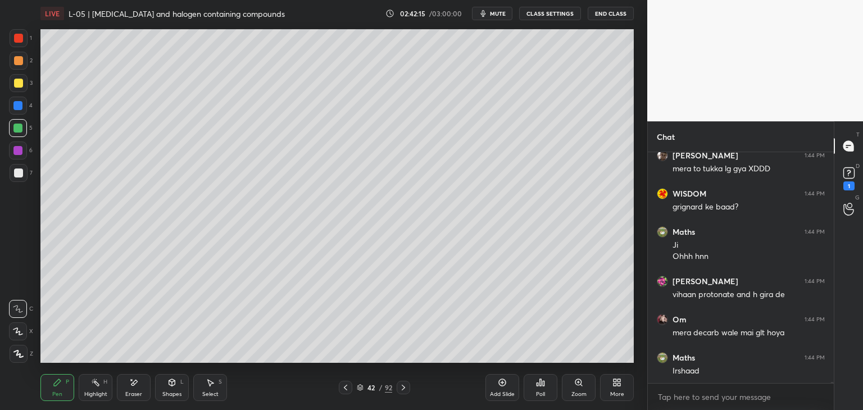
scroll to position [60528, 0]
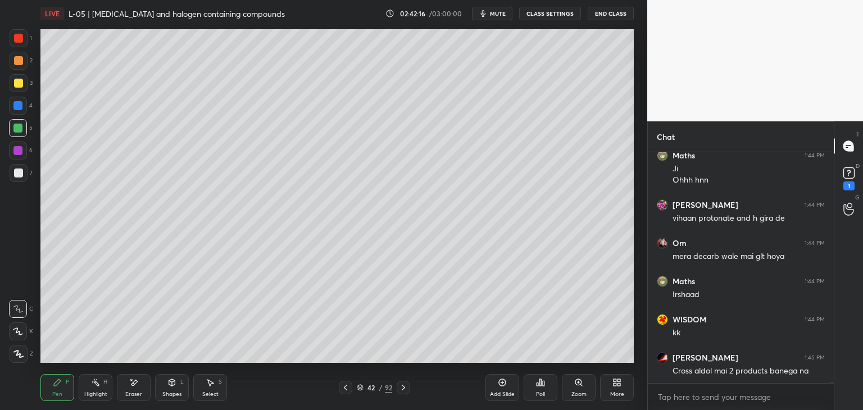
click at [399, 390] on icon at bounding box center [403, 387] width 9 height 9
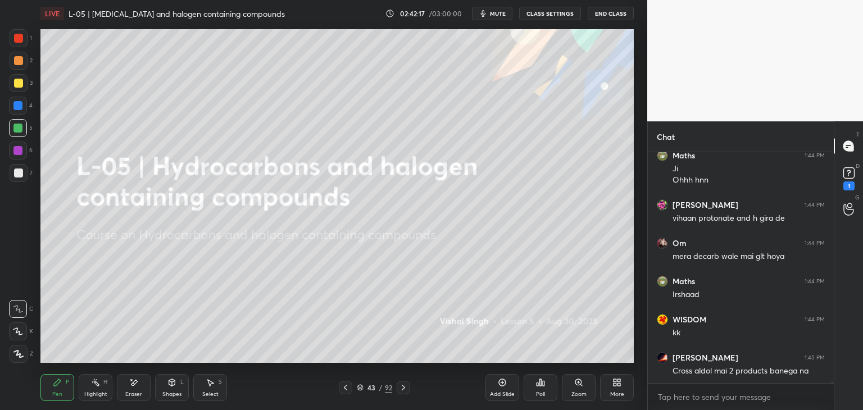
click at [345, 388] on icon at bounding box center [345, 387] width 9 height 9
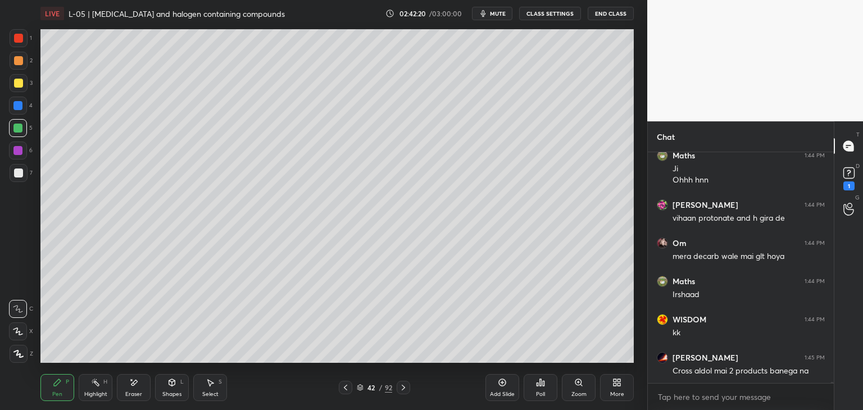
click at [494, 382] on div "Add Slide" at bounding box center [502, 387] width 34 height 27
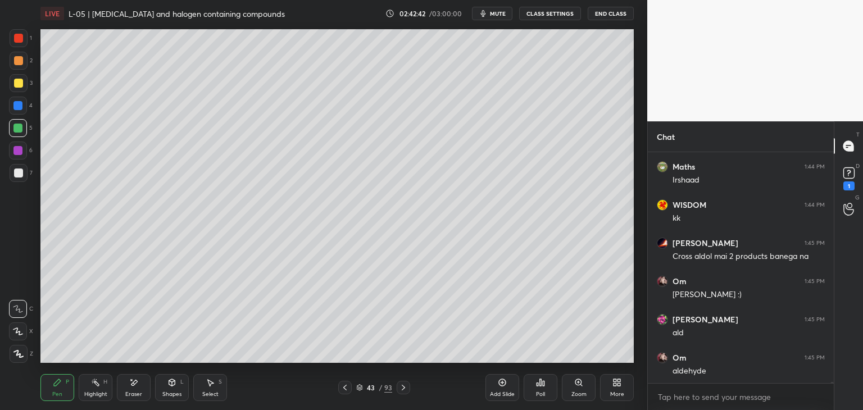
scroll to position [60681, 0]
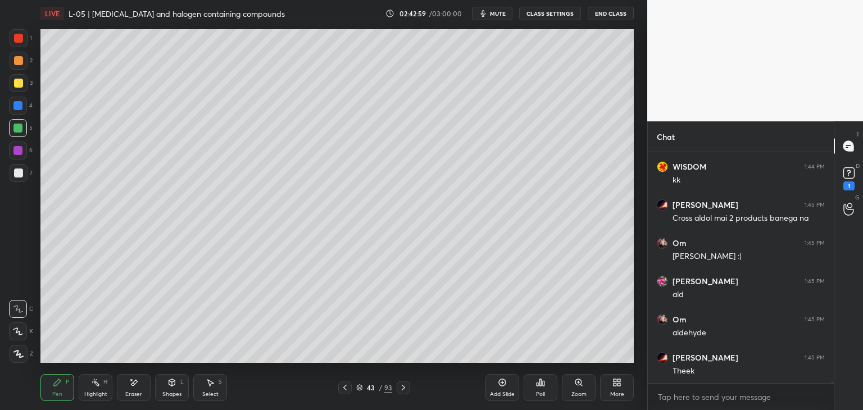
click at [210, 378] on icon at bounding box center [210, 382] width 9 height 9
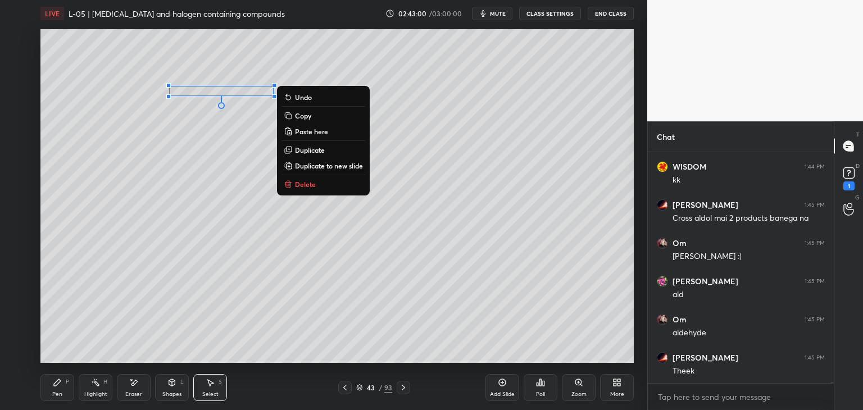
click at [303, 183] on p "Delete" at bounding box center [305, 184] width 21 height 9
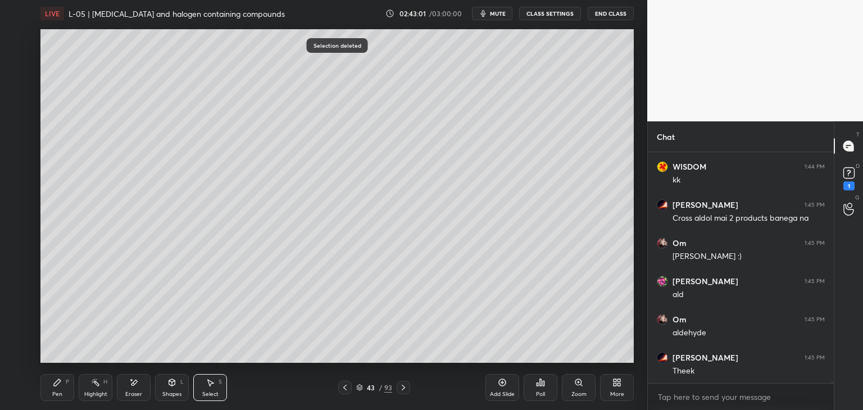
click at [49, 385] on div "Pen P" at bounding box center [57, 387] width 34 height 27
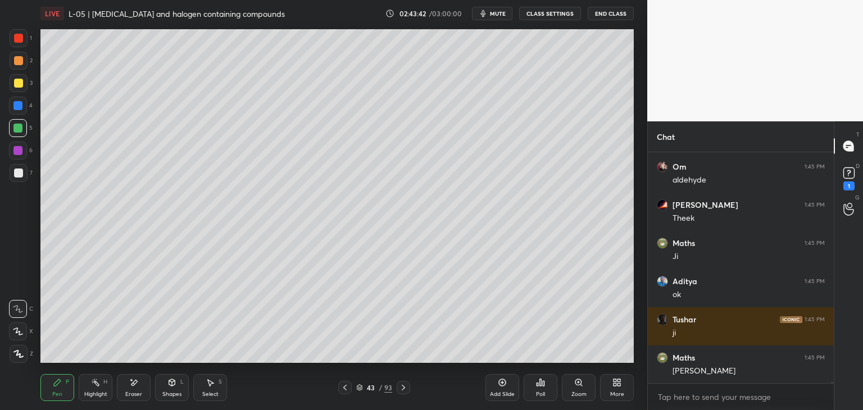
scroll to position [60872, 0]
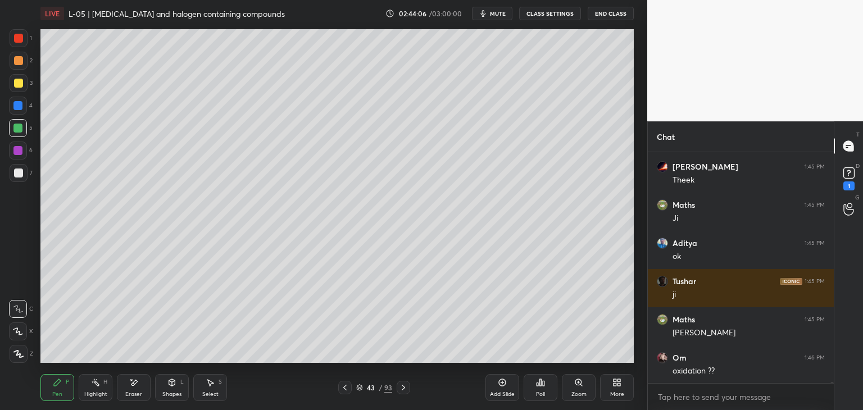
click at [211, 381] on icon at bounding box center [210, 382] width 9 height 9
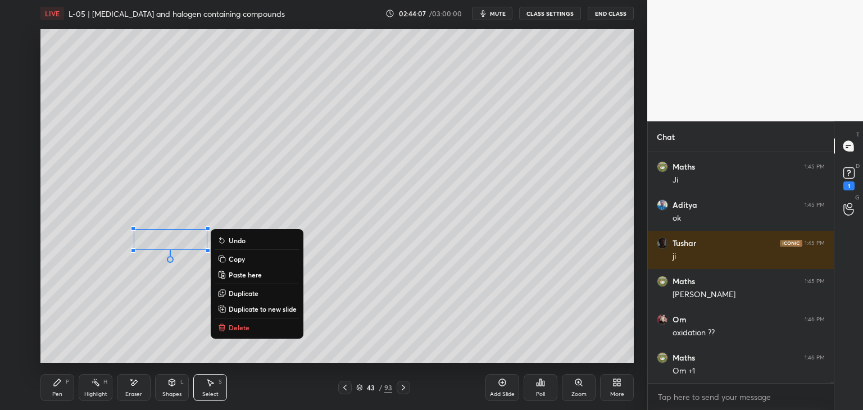
click at [255, 329] on button "Delete" at bounding box center [257, 327] width 84 height 13
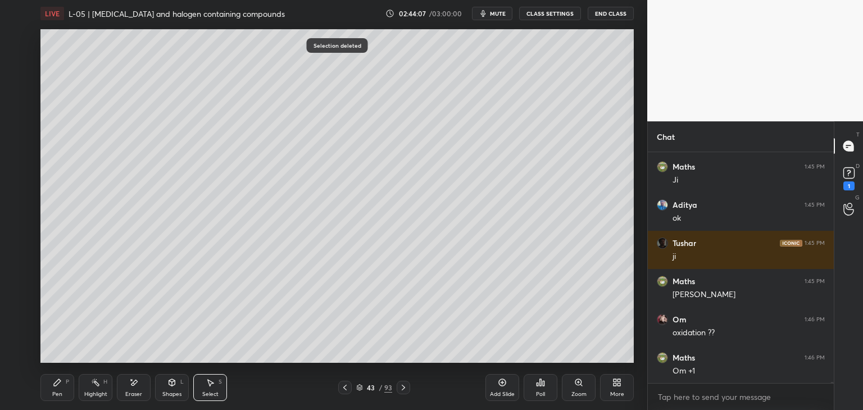
scroll to position [60948, 0]
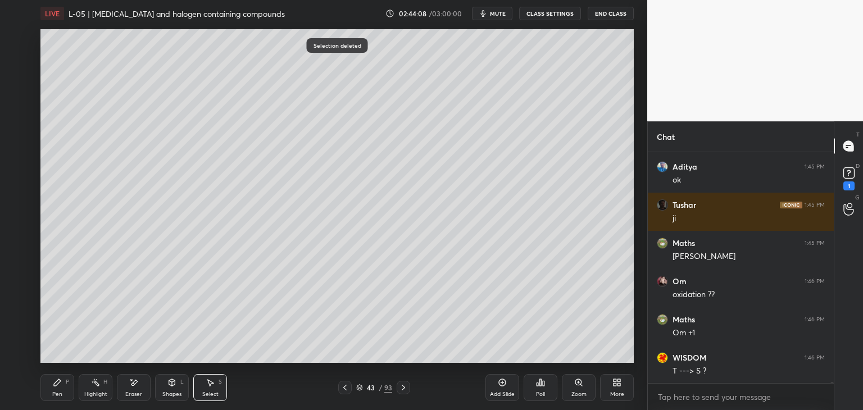
click at [56, 384] on icon at bounding box center [57, 382] width 7 height 7
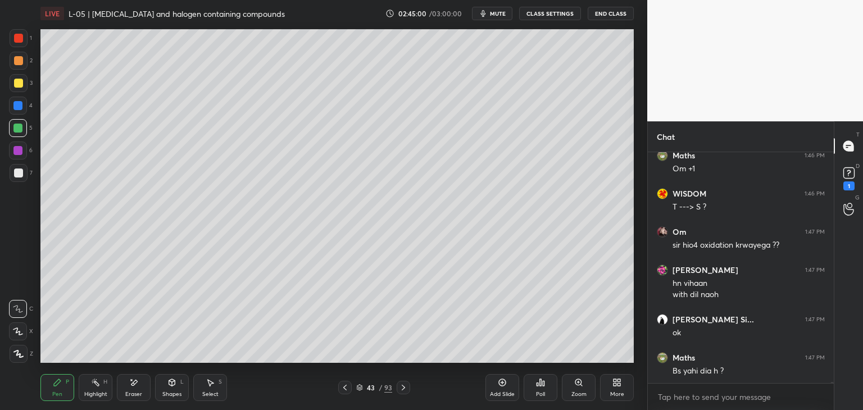
scroll to position [61150, 0]
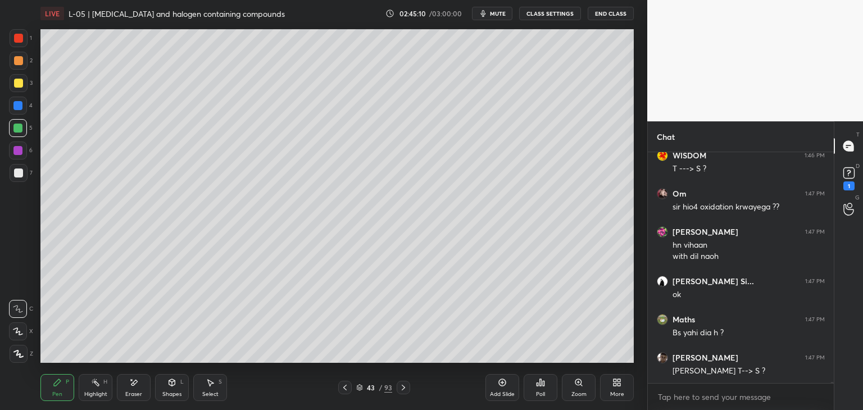
click at [18, 38] on div at bounding box center [18, 38] width 9 height 9
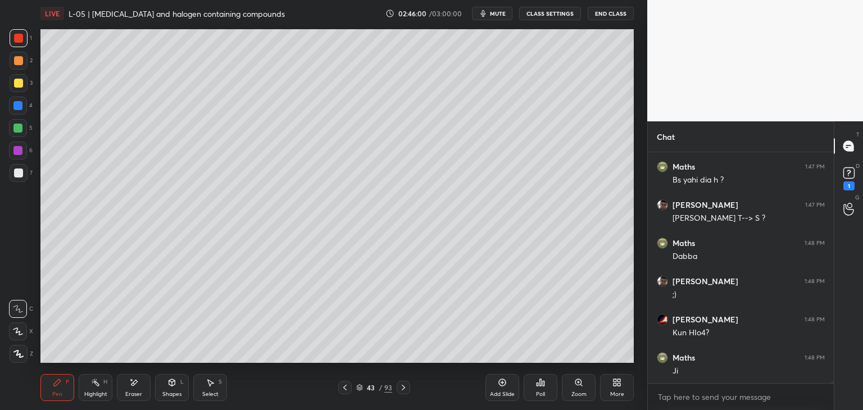
scroll to position [61341, 0]
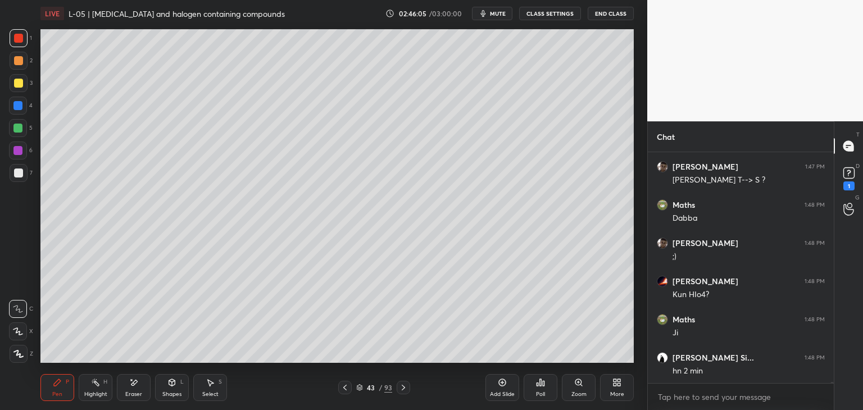
click at [497, 13] on span "mute" at bounding box center [498, 14] width 16 height 8
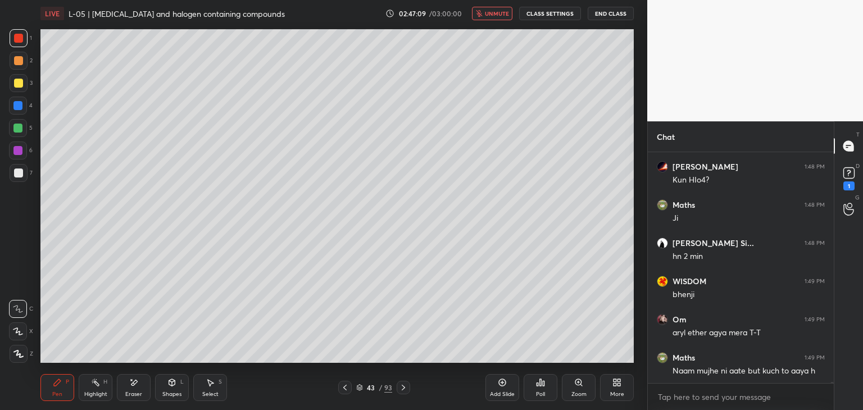
scroll to position [61494, 0]
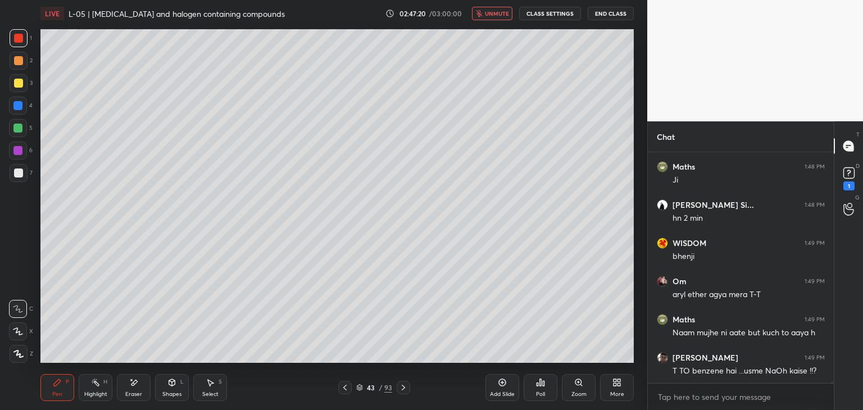
click at [498, 16] on span "unmute" at bounding box center [497, 14] width 24 height 8
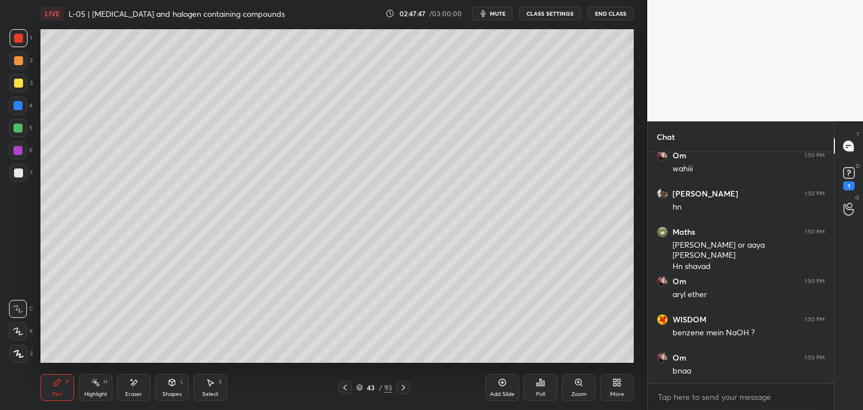
scroll to position [61773, 0]
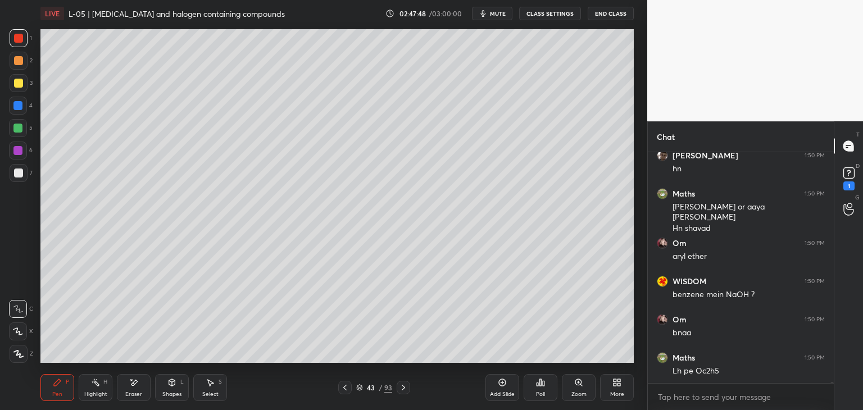
click at [217, 385] on div "Select S" at bounding box center [210, 387] width 34 height 27
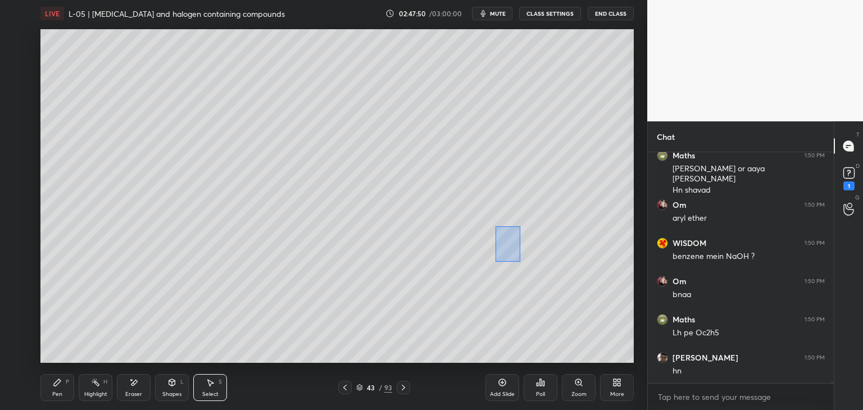
scroll to position [61887, 0]
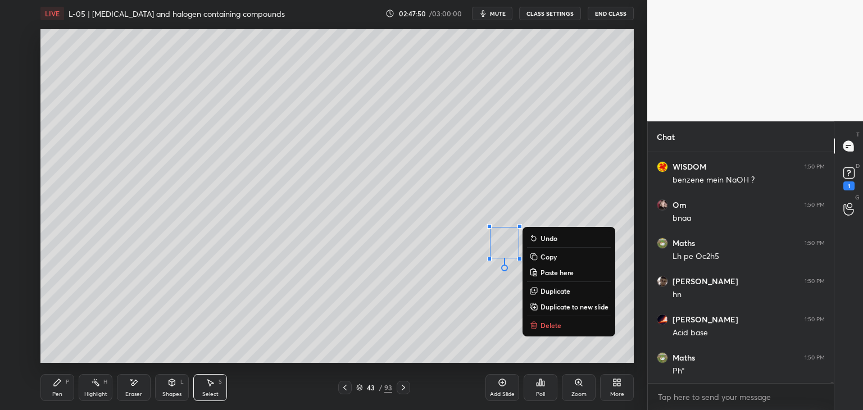
click at [544, 326] on p "Delete" at bounding box center [550, 325] width 21 height 9
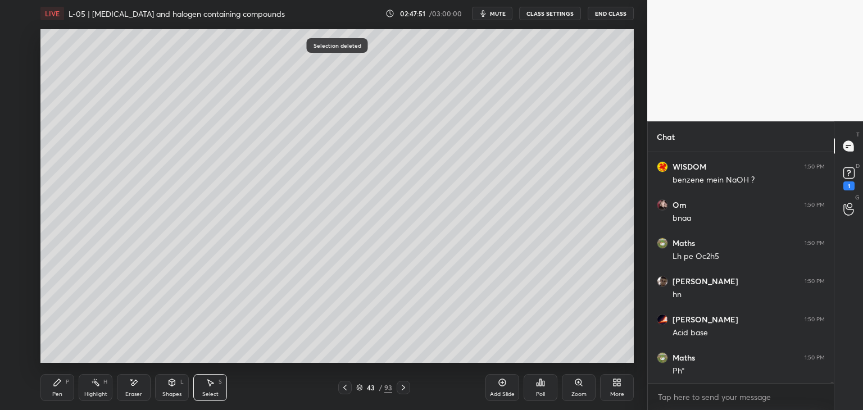
scroll to position [61963, 0]
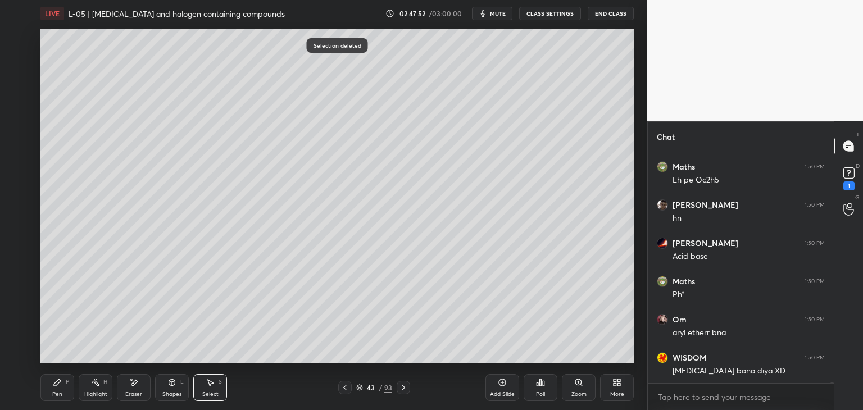
click at [65, 387] on div "Pen P" at bounding box center [57, 387] width 34 height 27
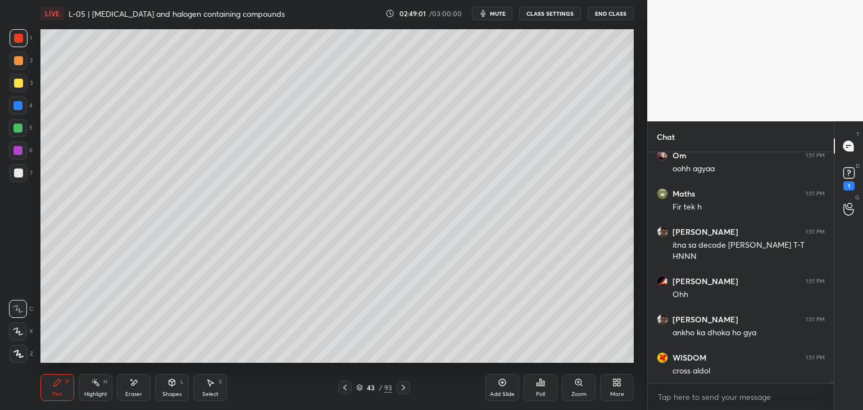
scroll to position [62559, 0]
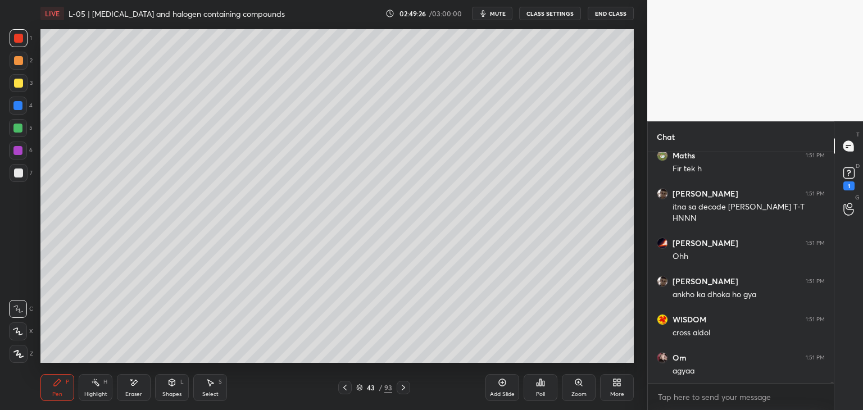
click at [494, 13] on span "mute" at bounding box center [498, 14] width 16 height 8
click at [486, 20] on div "LIVE L-05 | [MEDICAL_DATA] and halogen containing compounds 02:50:37 / 03:00:00…" at bounding box center [336, 13] width 593 height 27
click at [487, 10] on span "unmute" at bounding box center [497, 14] width 24 height 8
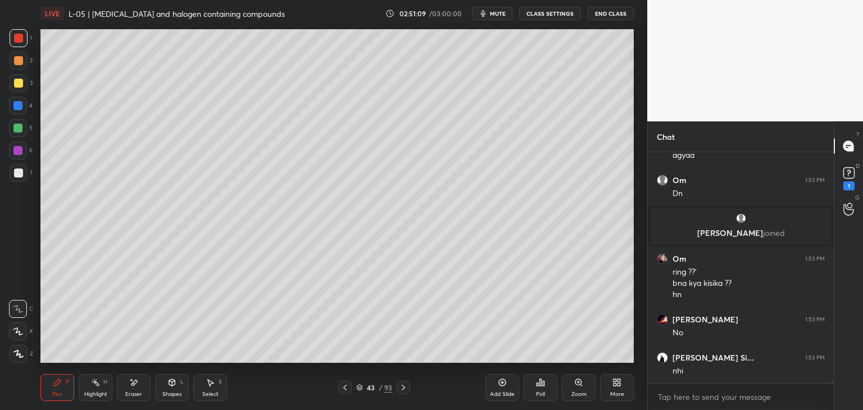
scroll to position [61932, 0]
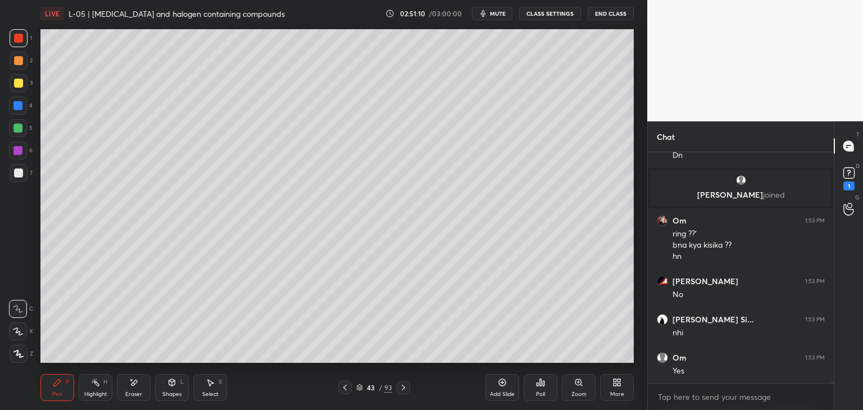
click at [499, 384] on icon at bounding box center [502, 382] width 7 height 7
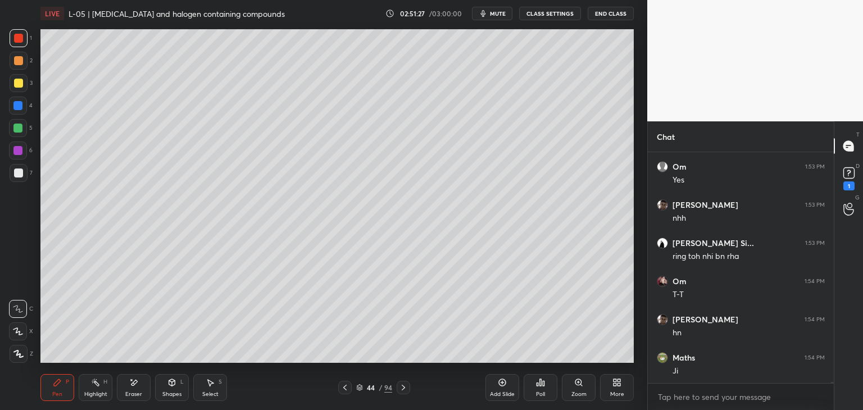
scroll to position [62161, 0]
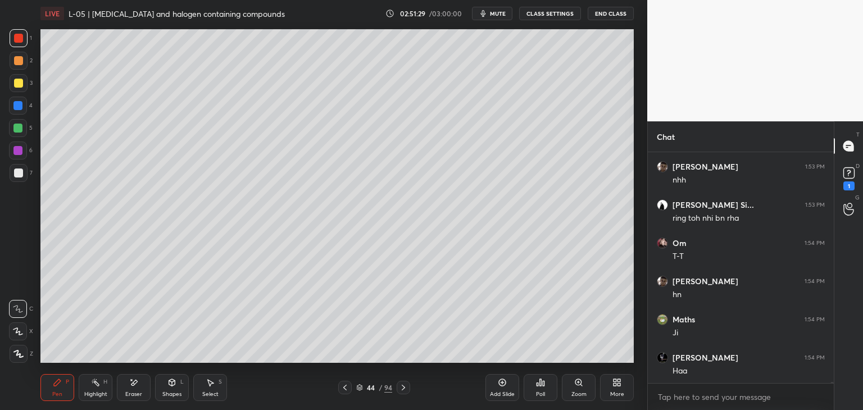
click at [344, 387] on icon at bounding box center [344, 387] width 9 height 9
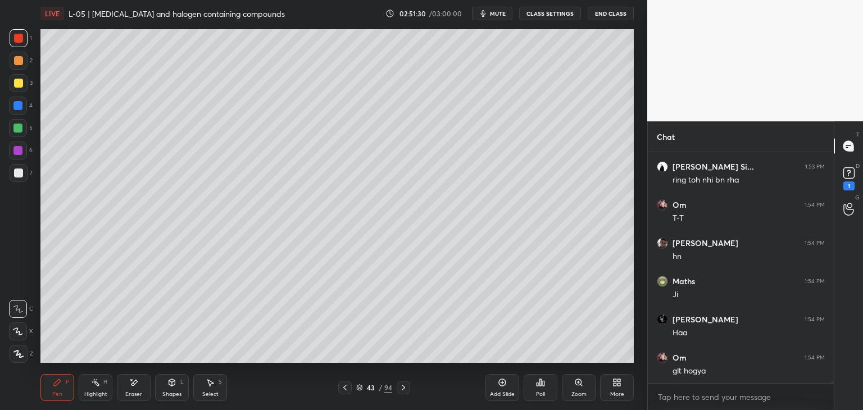
click at [400, 389] on icon at bounding box center [403, 387] width 9 height 9
click at [132, 387] on icon at bounding box center [133, 383] width 9 height 10
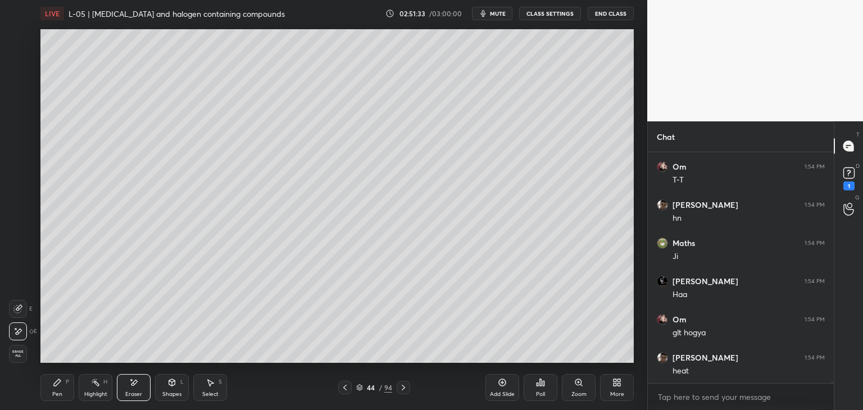
click at [56, 384] on icon at bounding box center [57, 382] width 7 height 7
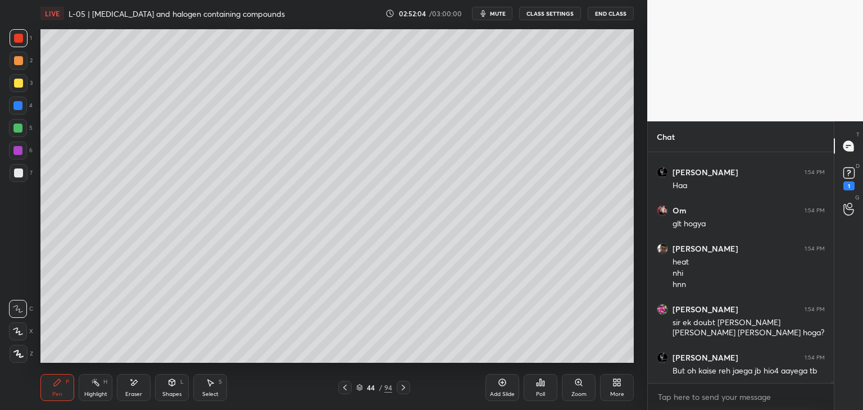
scroll to position [62385, 0]
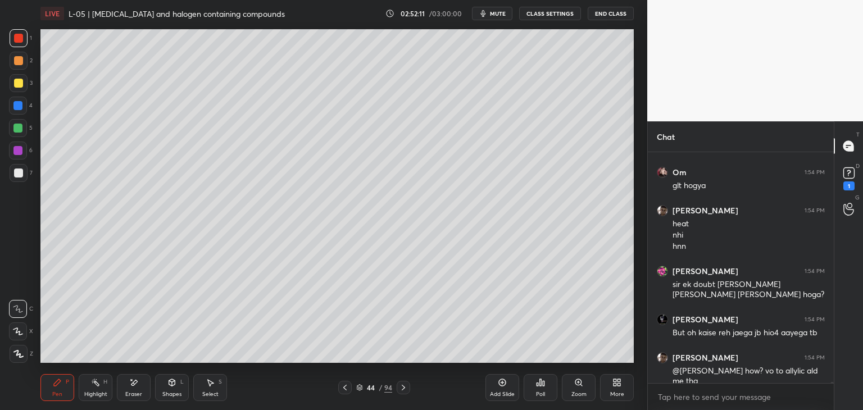
click at [207, 388] on div "Select S" at bounding box center [210, 387] width 34 height 27
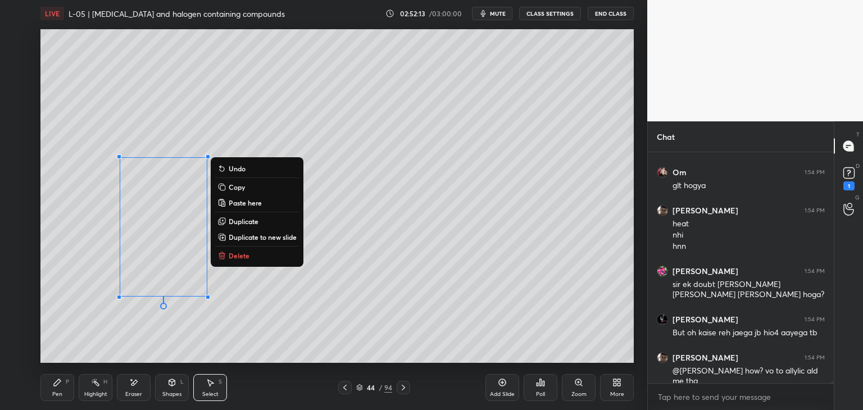
click at [427, 268] on div "0 ° Undo Copy Paste here Duplicate Duplicate to new slide Delete" at bounding box center [336, 196] width 593 height 334
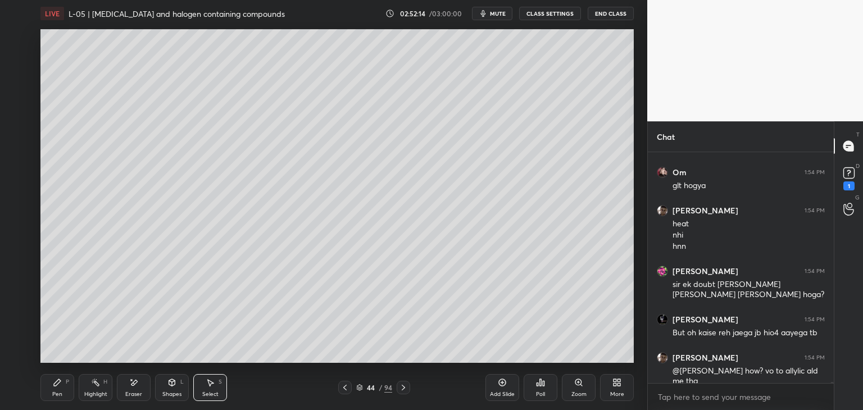
click at [56, 386] on icon at bounding box center [57, 382] width 7 height 7
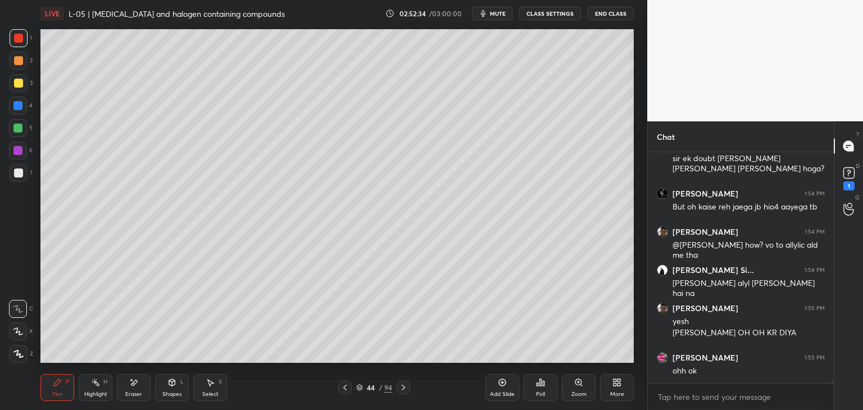
scroll to position [62549, 0]
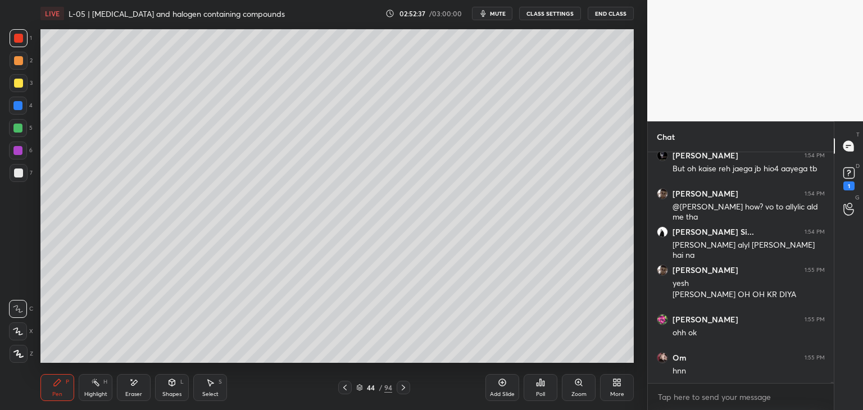
click at [344, 384] on icon at bounding box center [344, 387] width 9 height 9
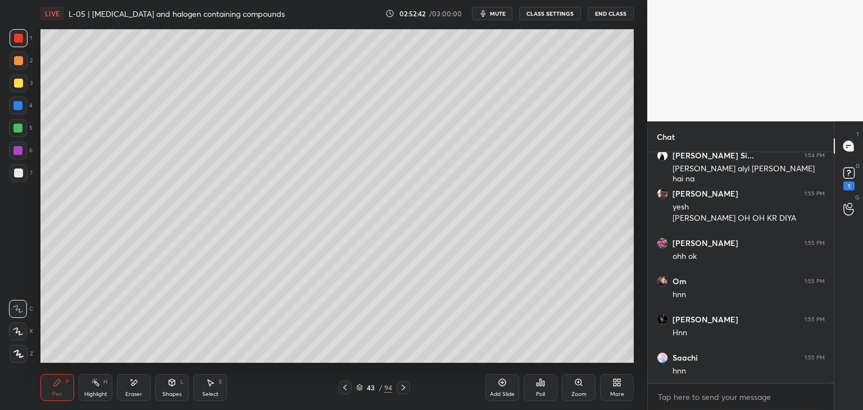
scroll to position [62663, 0]
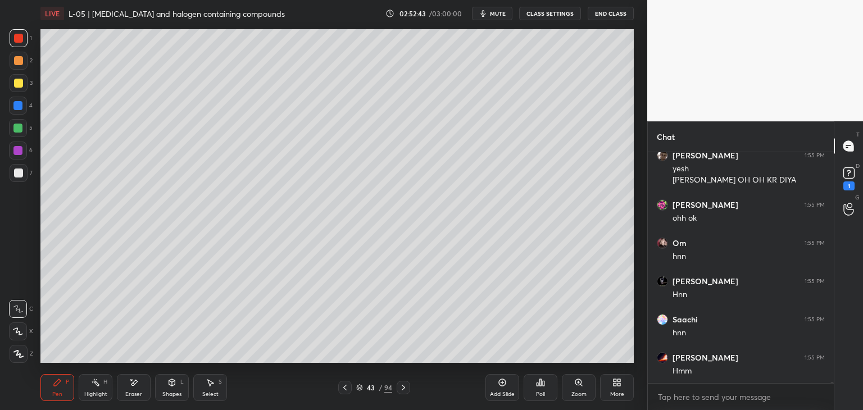
click at [402, 385] on icon at bounding box center [403, 388] width 3 height 6
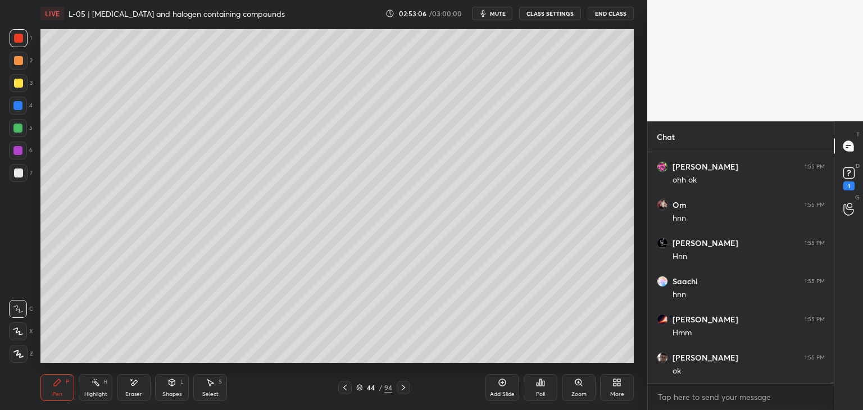
click at [344, 385] on icon at bounding box center [344, 387] width 9 height 9
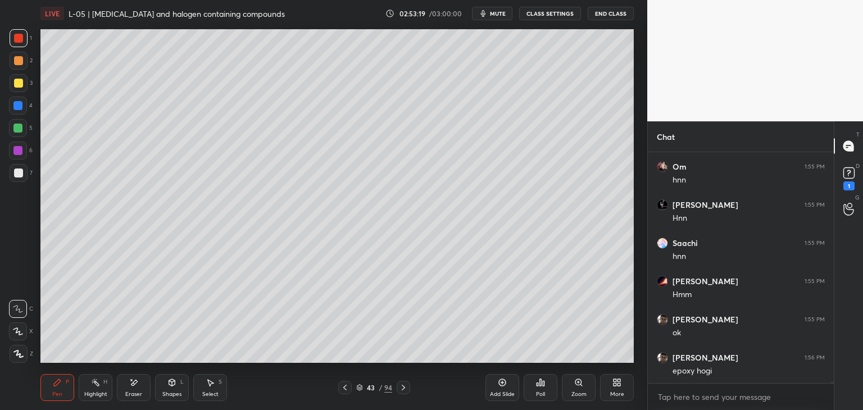
click at [403, 387] on icon at bounding box center [403, 387] width 9 height 9
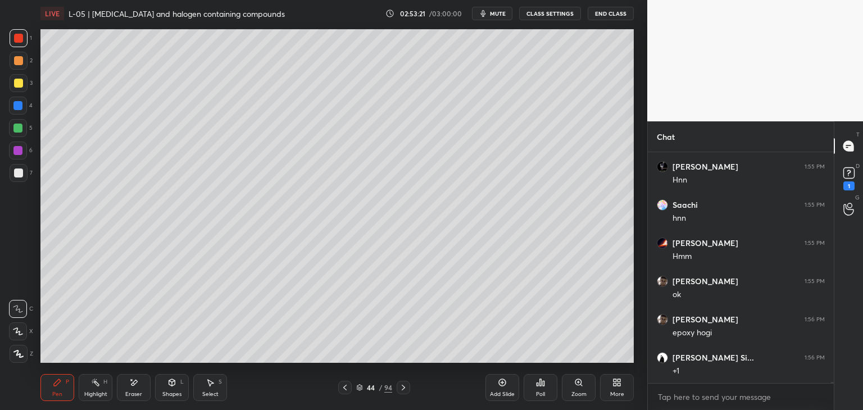
click at [341, 384] on icon at bounding box center [344, 387] width 9 height 9
click at [402, 385] on icon at bounding box center [403, 387] width 9 height 9
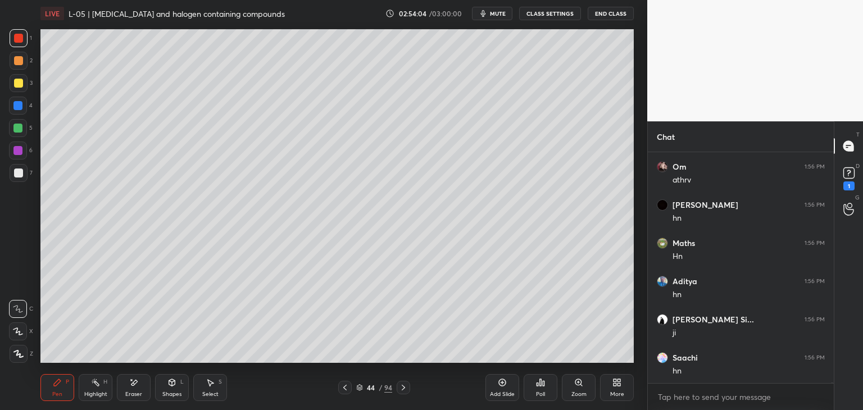
scroll to position [63755, 0]
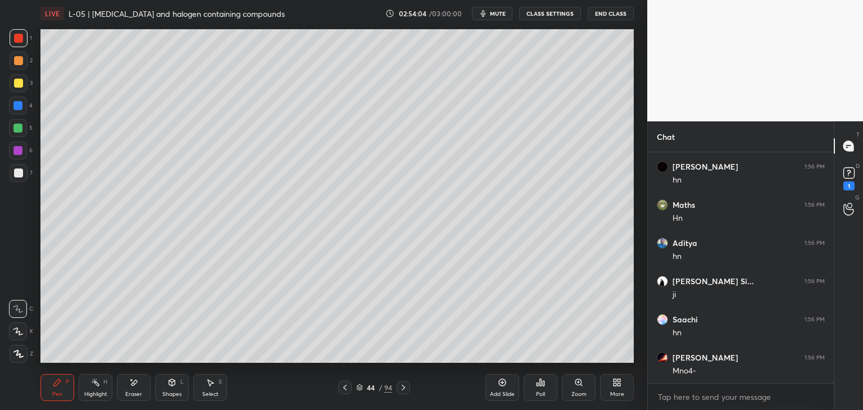
click at [344, 385] on icon at bounding box center [344, 387] width 9 height 9
click at [402, 385] on icon at bounding box center [403, 387] width 9 height 9
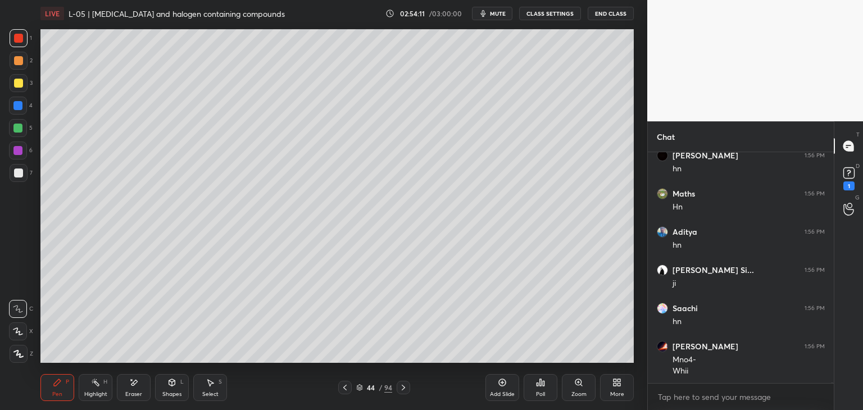
scroll to position [63804, 0]
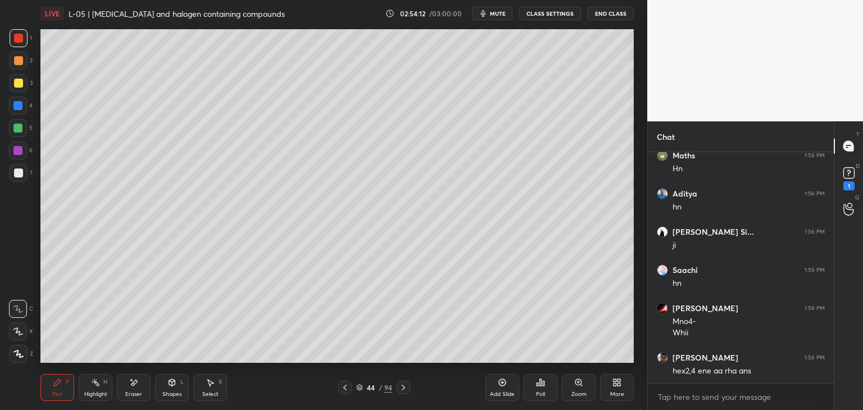
click at [494, 387] on div "Add Slide" at bounding box center [502, 387] width 34 height 27
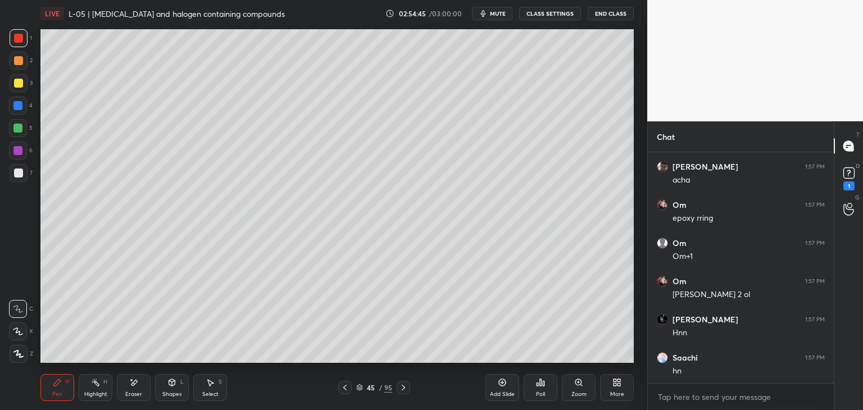
scroll to position [64072, 0]
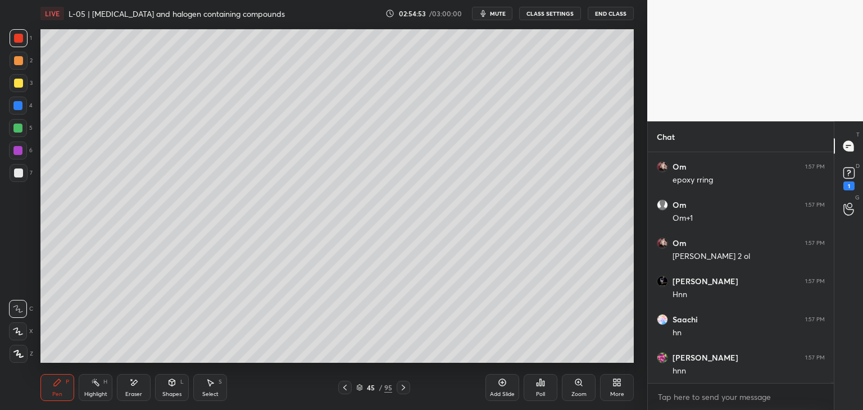
click at [346, 384] on icon at bounding box center [344, 387] width 9 height 9
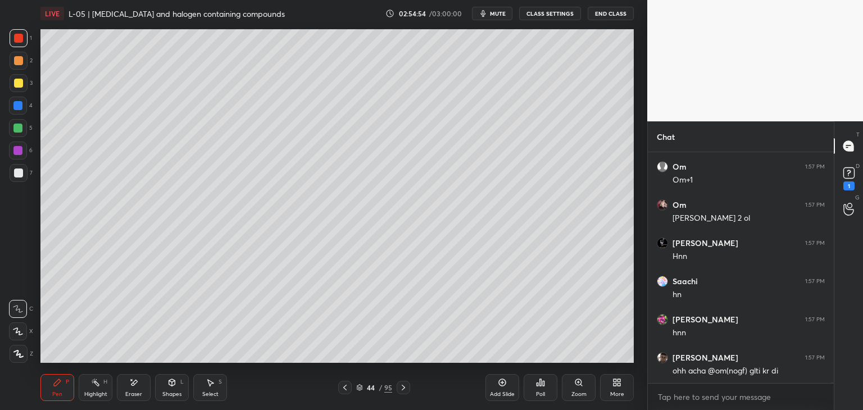
click at [348, 389] on icon at bounding box center [344, 387] width 9 height 9
click at [404, 388] on icon at bounding box center [403, 387] width 9 height 9
click at [402, 387] on icon at bounding box center [403, 387] width 9 height 9
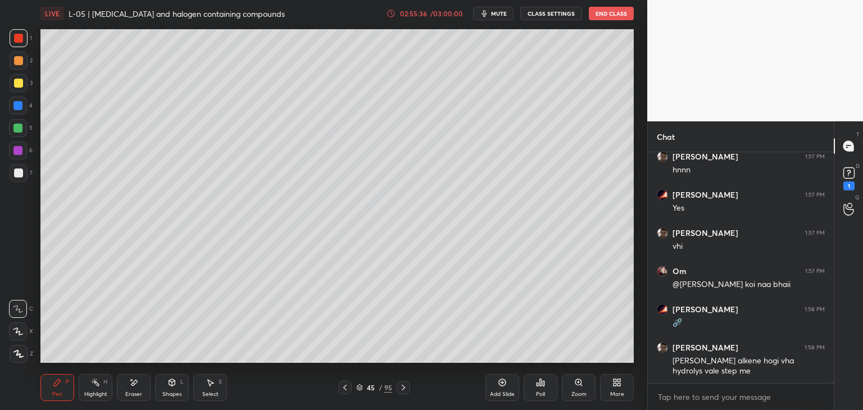
scroll to position [64464, 0]
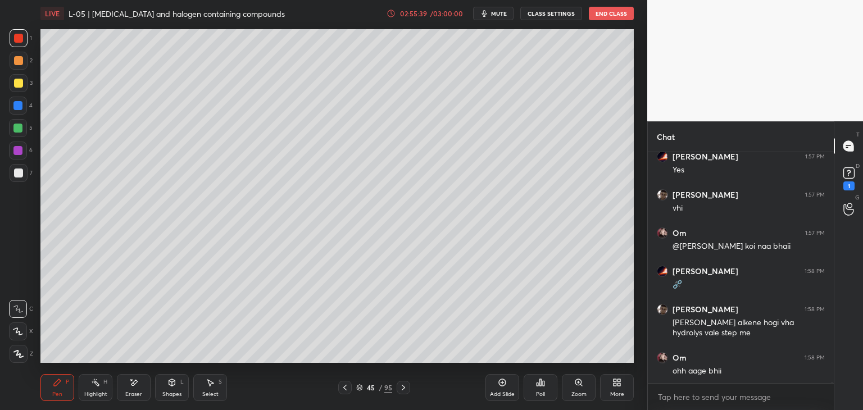
click at [344, 390] on icon at bounding box center [344, 387] width 9 height 9
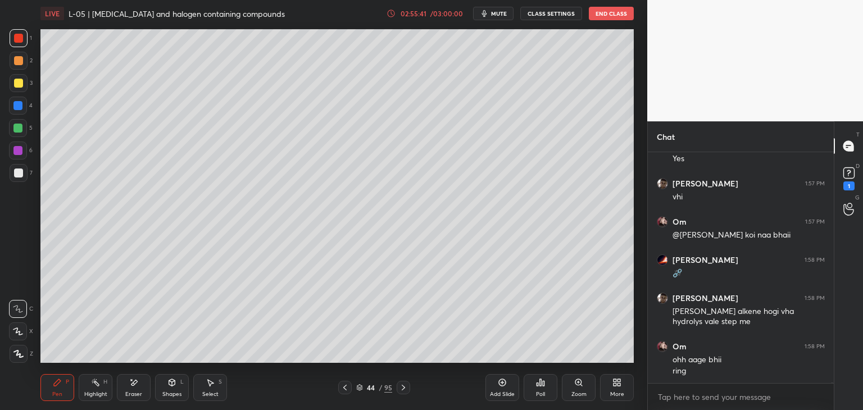
click at [344, 385] on icon at bounding box center [344, 387] width 9 height 9
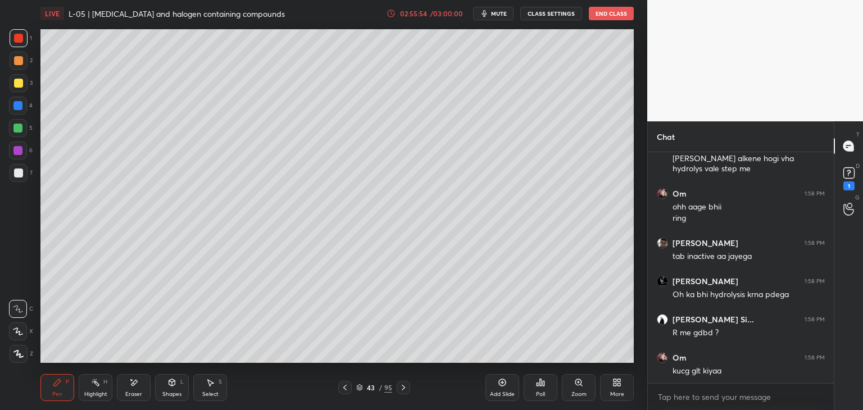
scroll to position [64666, 0]
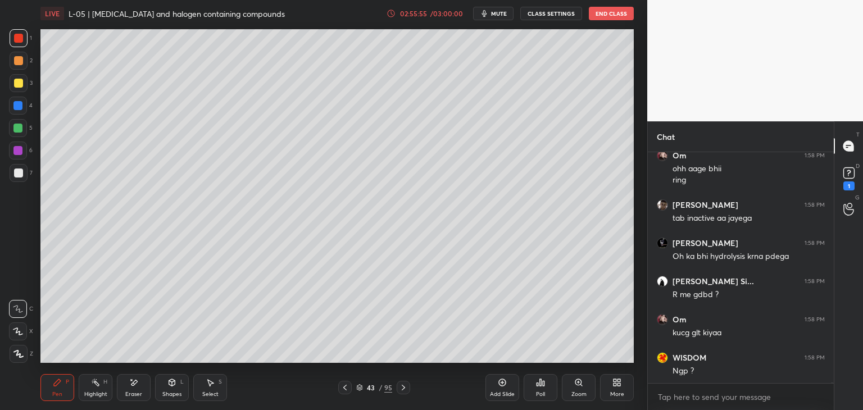
click at [404, 384] on icon at bounding box center [403, 387] width 9 height 9
click at [408, 385] on div at bounding box center [402, 387] width 13 height 13
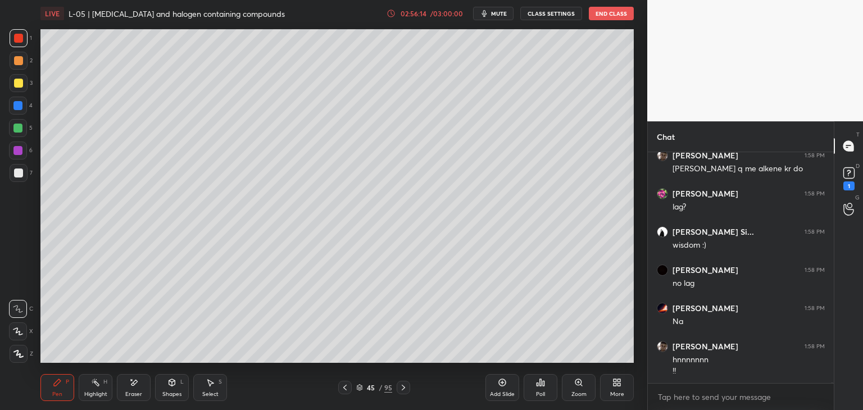
scroll to position [64944, 0]
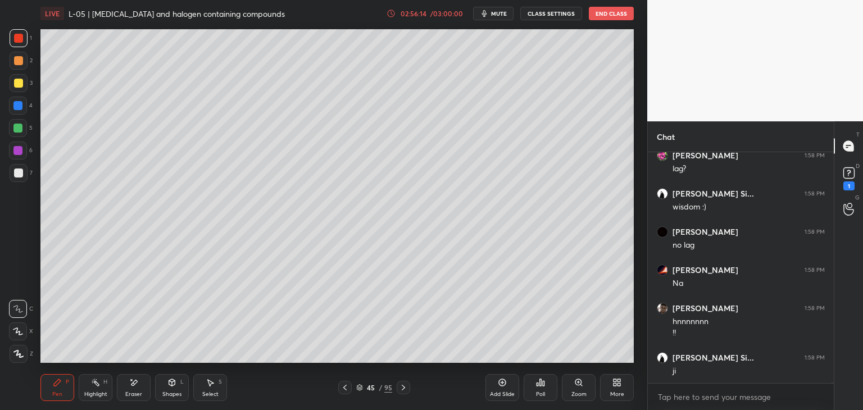
click at [136, 382] on icon at bounding box center [134, 383] width 6 height 6
click at [49, 385] on div "Pen P" at bounding box center [57, 387] width 34 height 27
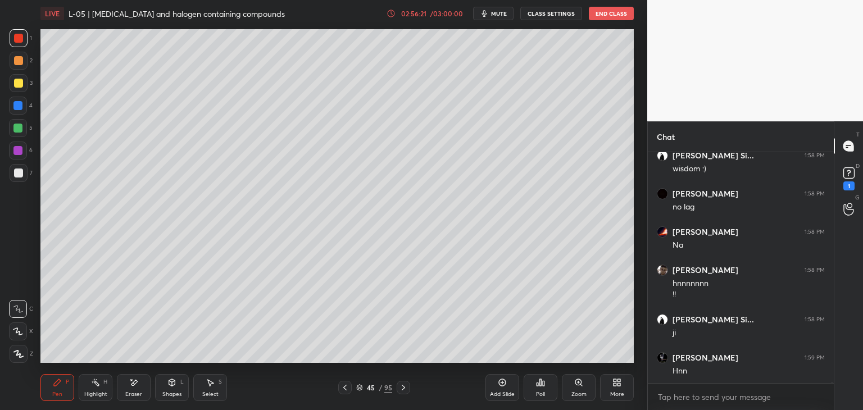
scroll to position [65021, 0]
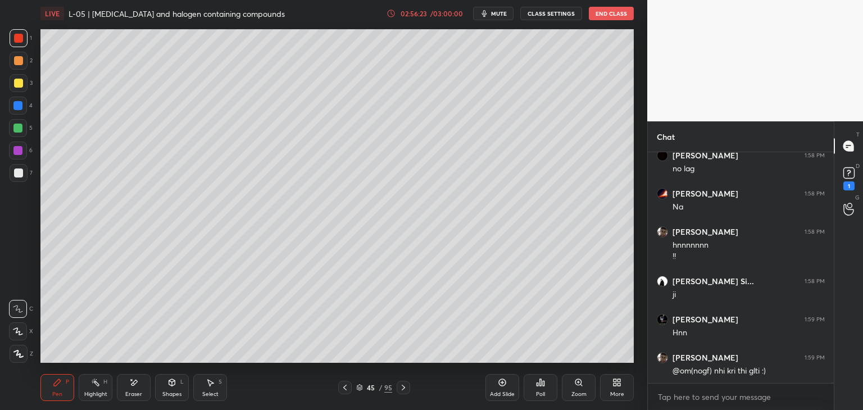
click at [341, 389] on icon at bounding box center [344, 387] width 9 height 9
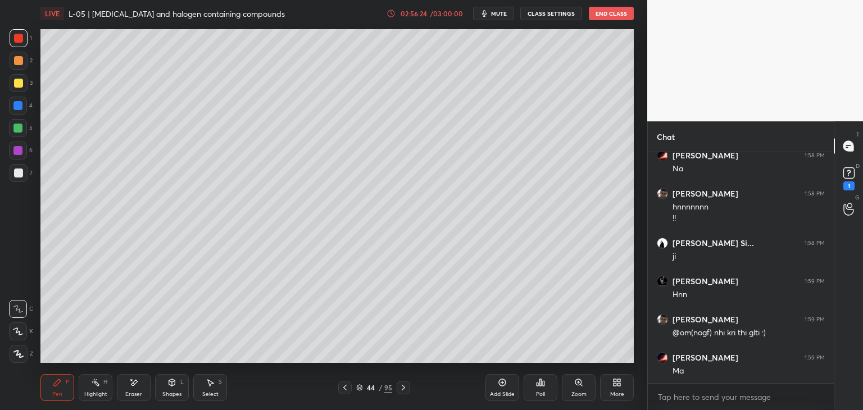
scroll to position [65097, 0]
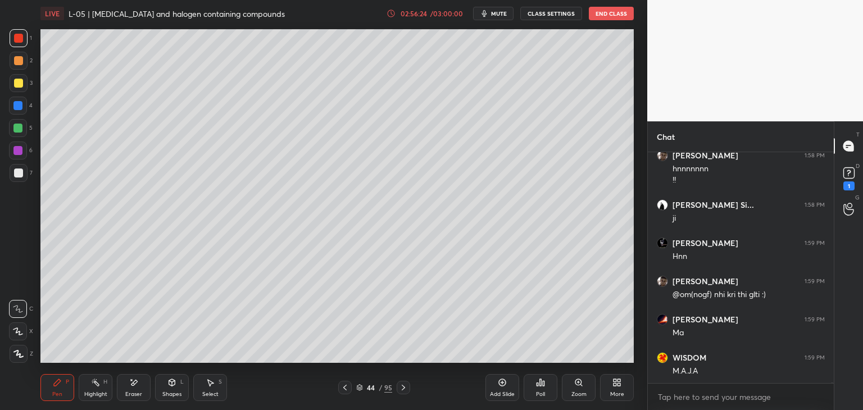
click at [344, 388] on icon at bounding box center [344, 387] width 9 height 9
click at [402, 383] on icon at bounding box center [403, 387] width 9 height 9
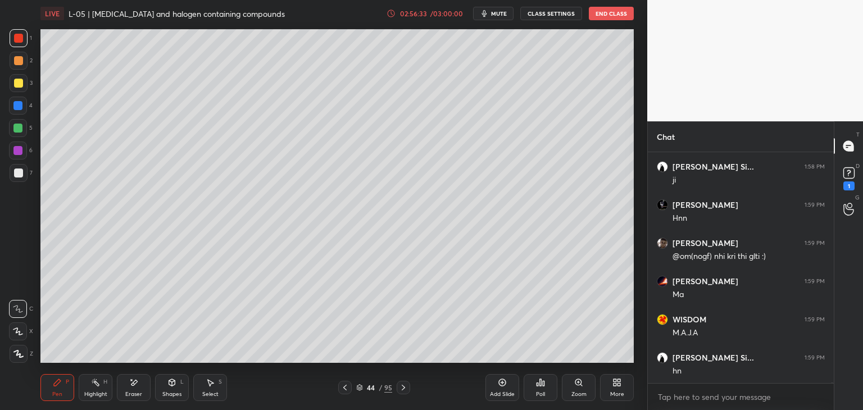
scroll to position [65173, 0]
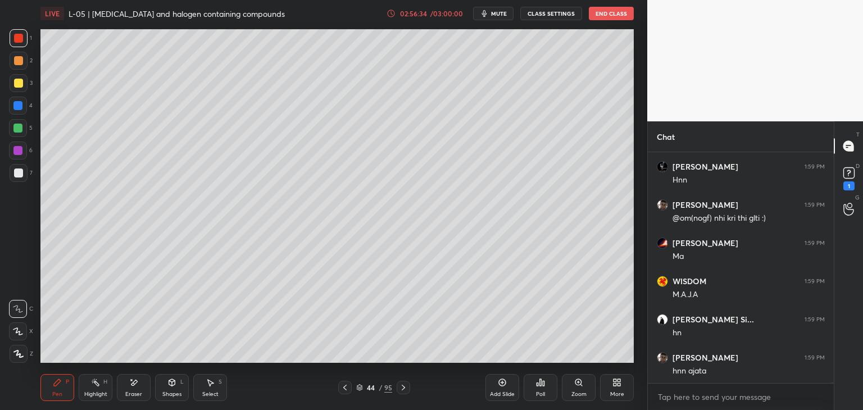
click at [407, 387] on icon at bounding box center [403, 387] width 9 height 9
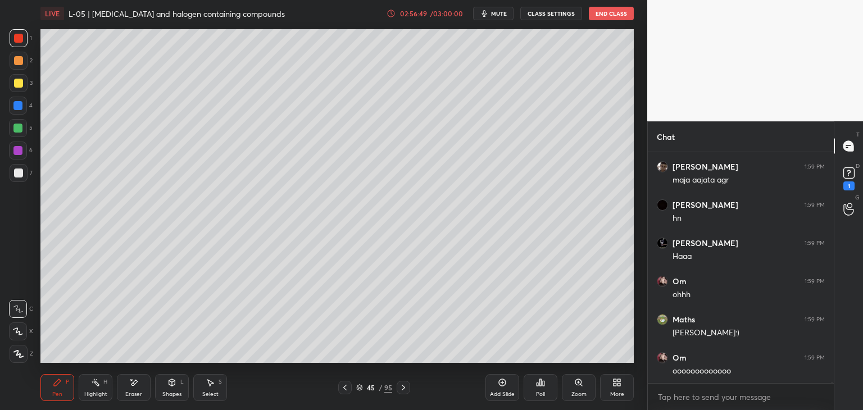
scroll to position [65555, 0]
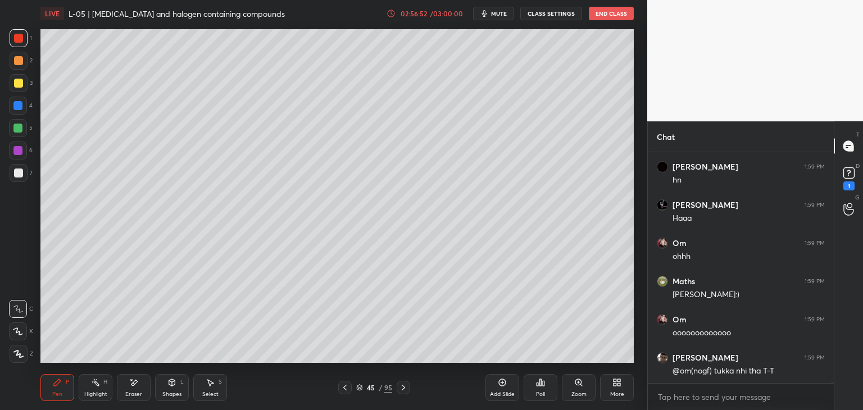
click at [139, 385] on div "Eraser" at bounding box center [134, 387] width 34 height 27
click at [63, 385] on div "Pen P" at bounding box center [57, 387] width 34 height 27
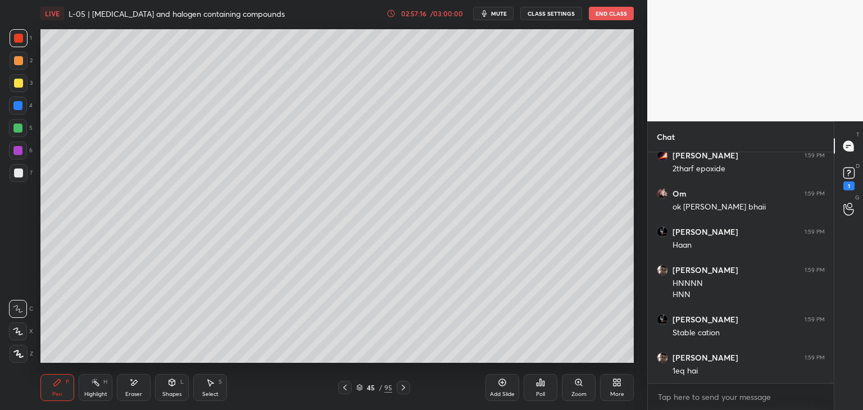
scroll to position [65834, 0]
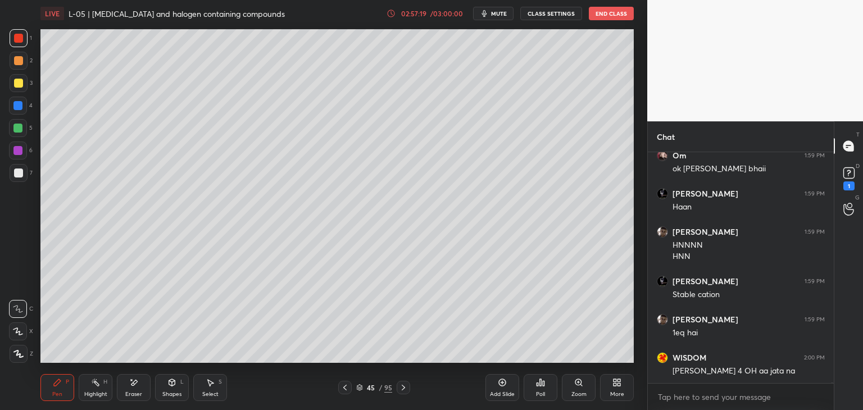
click at [343, 384] on icon at bounding box center [344, 387] width 9 height 9
click at [341, 385] on icon at bounding box center [344, 387] width 9 height 9
click at [405, 387] on icon at bounding box center [403, 387] width 9 height 9
click at [399, 388] on icon at bounding box center [403, 387] width 9 height 9
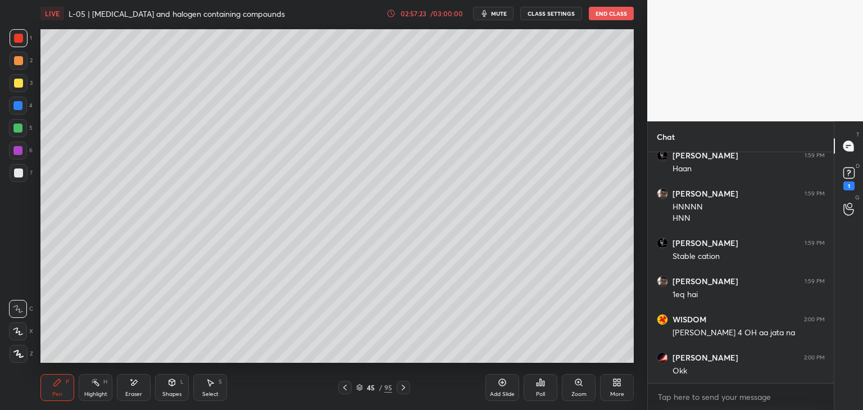
click at [16, 85] on div at bounding box center [18, 83] width 9 height 9
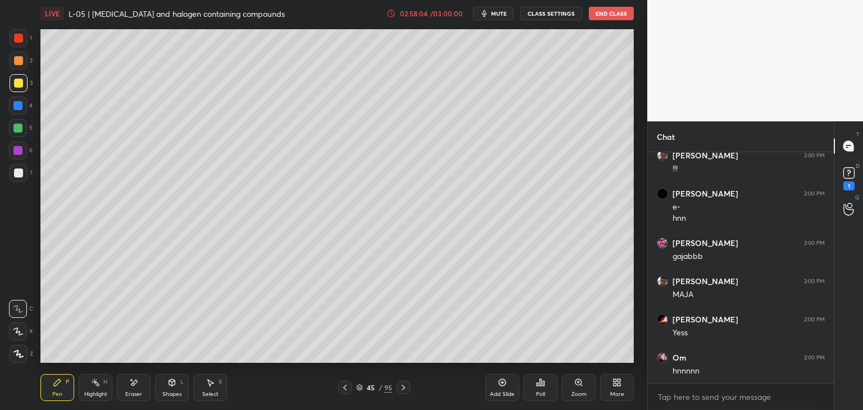
scroll to position [66822, 0]
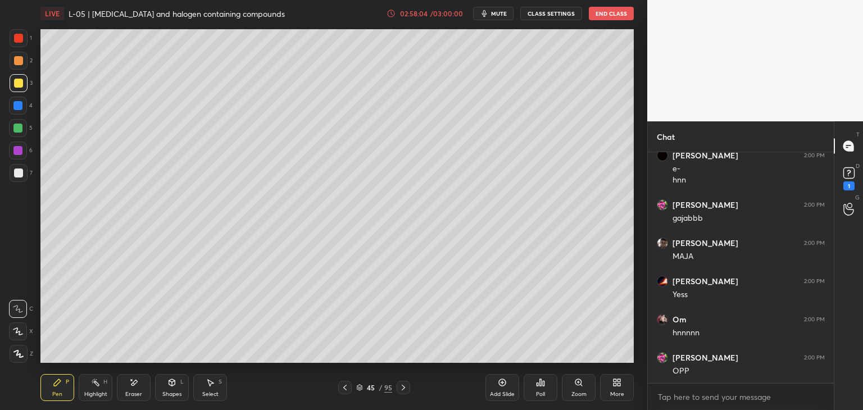
click at [137, 387] on div "Eraser" at bounding box center [134, 387] width 34 height 27
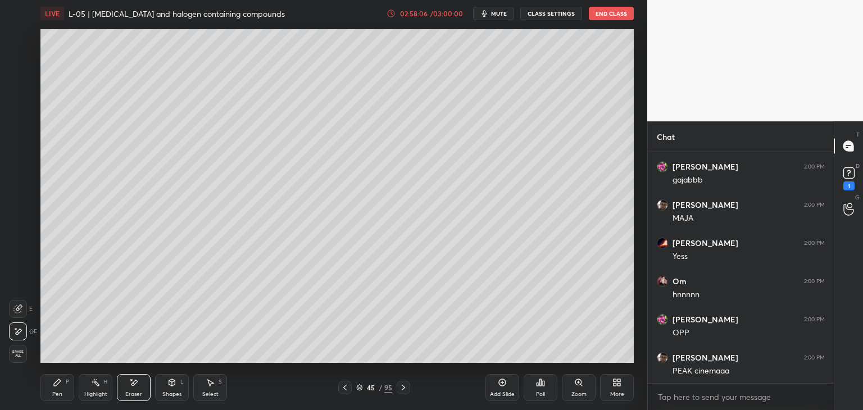
click at [62, 391] on div "Pen P" at bounding box center [57, 387] width 34 height 27
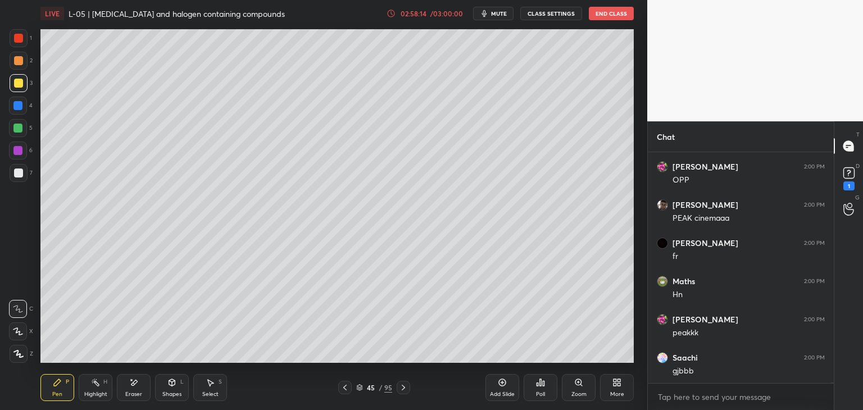
scroll to position [67051, 0]
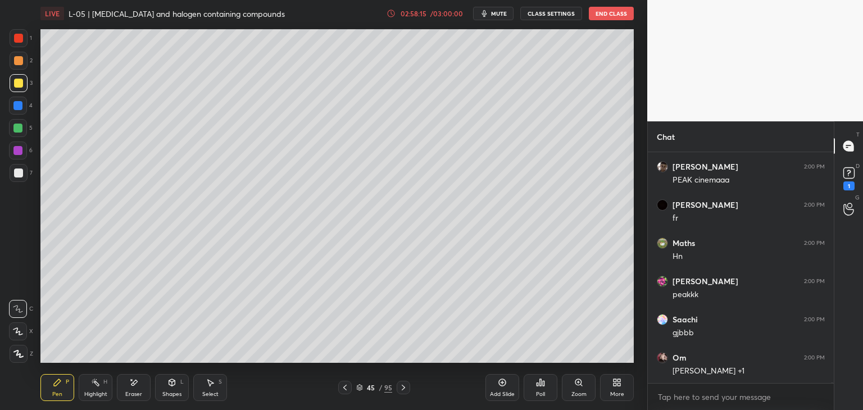
click at [136, 381] on icon at bounding box center [134, 383] width 6 height 6
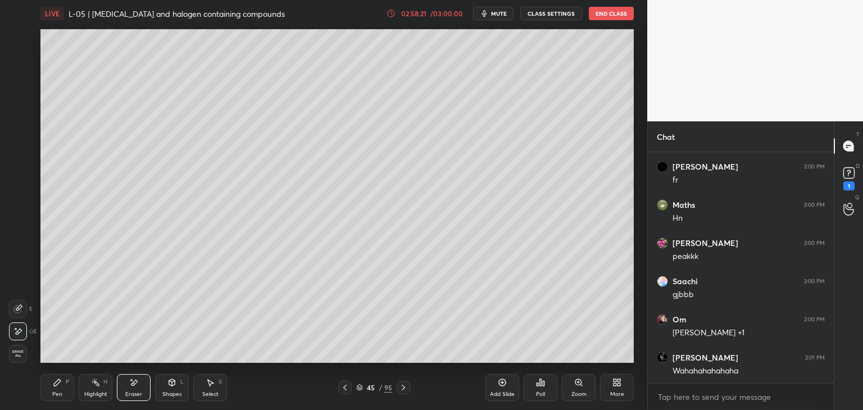
scroll to position [67128, 0]
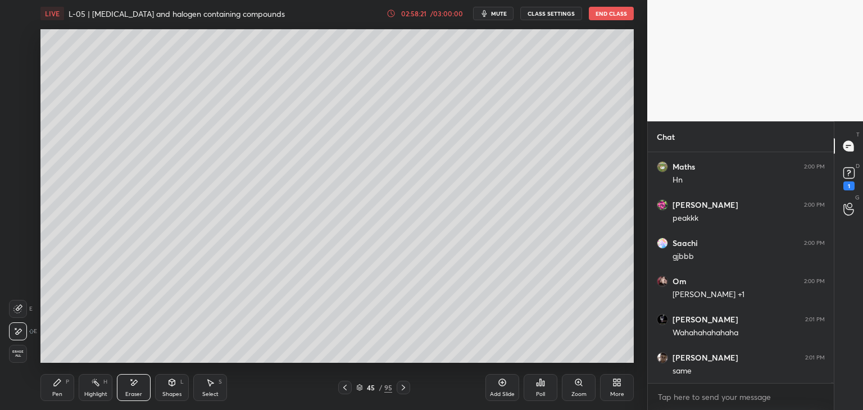
click at [58, 384] on icon at bounding box center [57, 382] width 9 height 9
click at [135, 386] on icon at bounding box center [133, 383] width 9 height 10
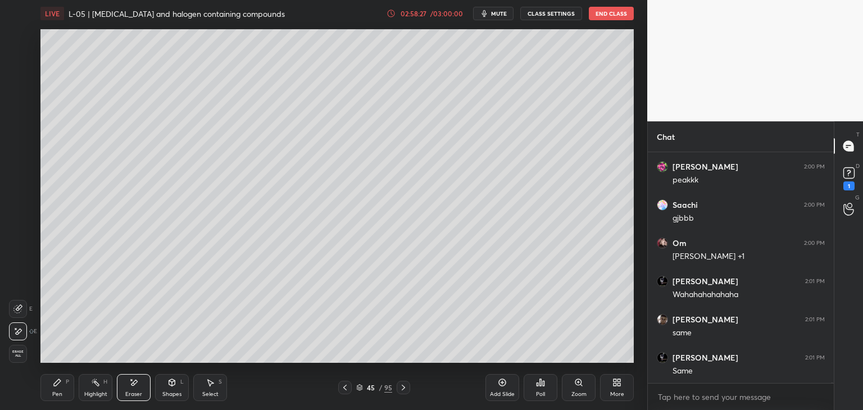
click at [62, 389] on div "Pen P" at bounding box center [57, 387] width 34 height 27
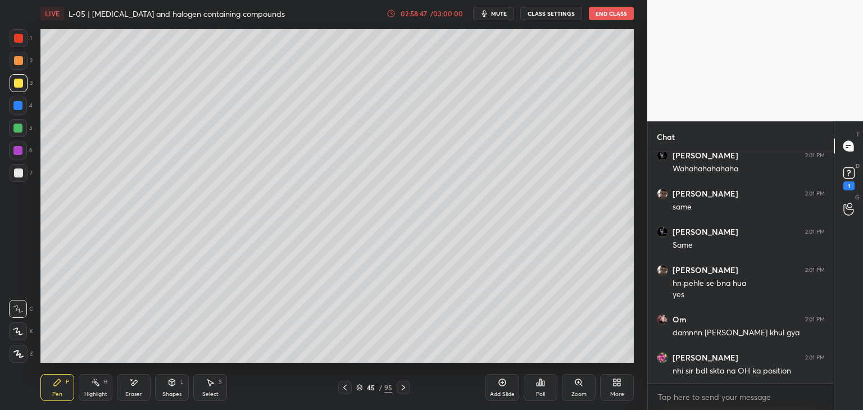
scroll to position [67330, 0]
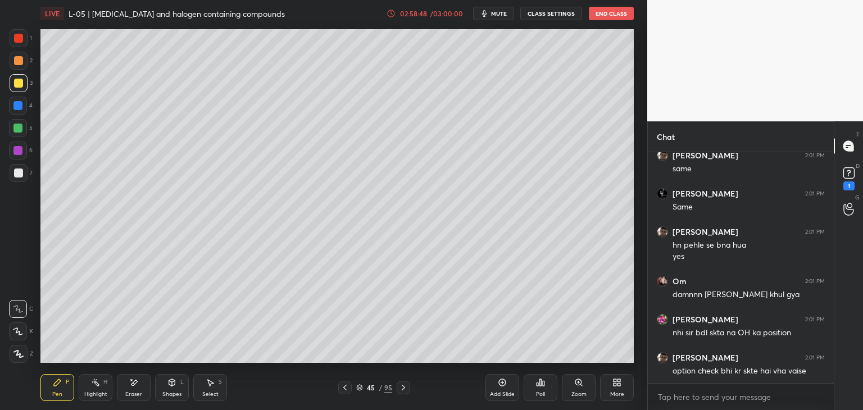
click at [346, 386] on icon at bounding box center [344, 387] width 9 height 9
click at [346, 386] on icon at bounding box center [344, 388] width 3 height 6
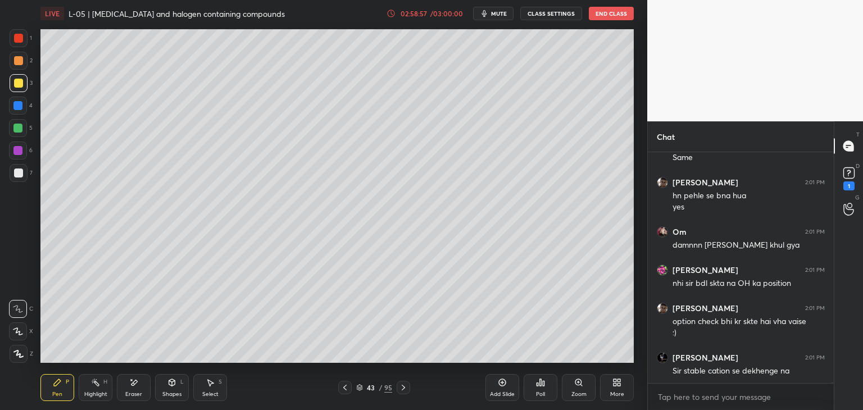
scroll to position [67418, 0]
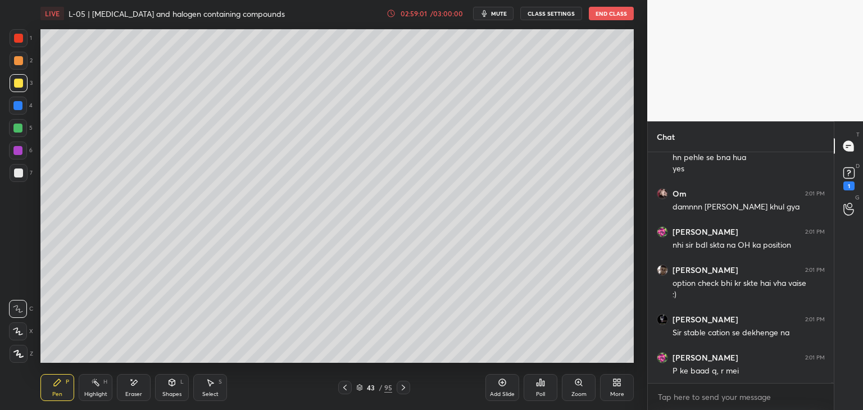
click at [404, 385] on icon at bounding box center [403, 387] width 9 height 9
click at [406, 385] on icon at bounding box center [403, 387] width 9 height 9
click at [341, 385] on icon at bounding box center [344, 387] width 9 height 9
click at [345, 387] on icon at bounding box center [344, 387] width 9 height 9
click at [501, 386] on icon at bounding box center [502, 382] width 7 height 7
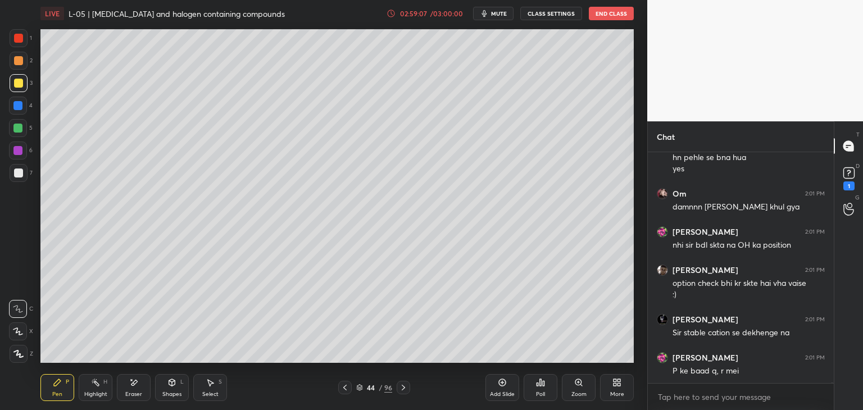
click at [341, 387] on icon at bounding box center [344, 387] width 9 height 9
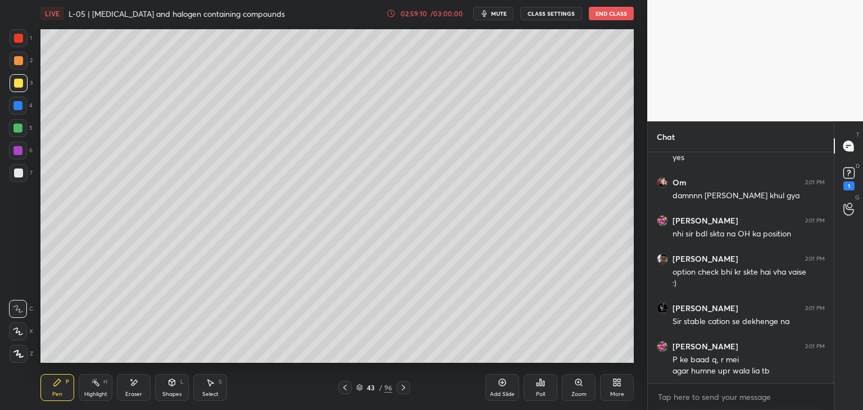
click at [402, 386] on icon at bounding box center [403, 387] width 9 height 9
click at [404, 387] on icon at bounding box center [403, 388] width 3 height 6
click at [404, 389] on icon at bounding box center [403, 387] width 9 height 9
click at [346, 385] on icon at bounding box center [344, 387] width 9 height 9
click at [344, 385] on icon at bounding box center [344, 387] width 9 height 9
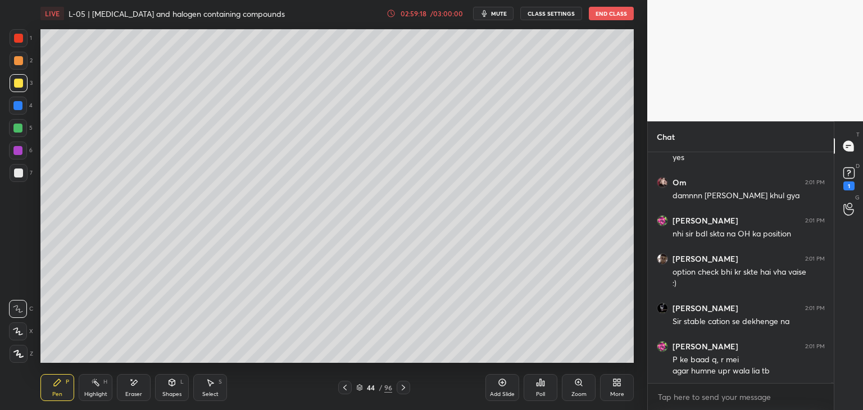
click at [216, 391] on div "Select" at bounding box center [210, 394] width 16 height 6
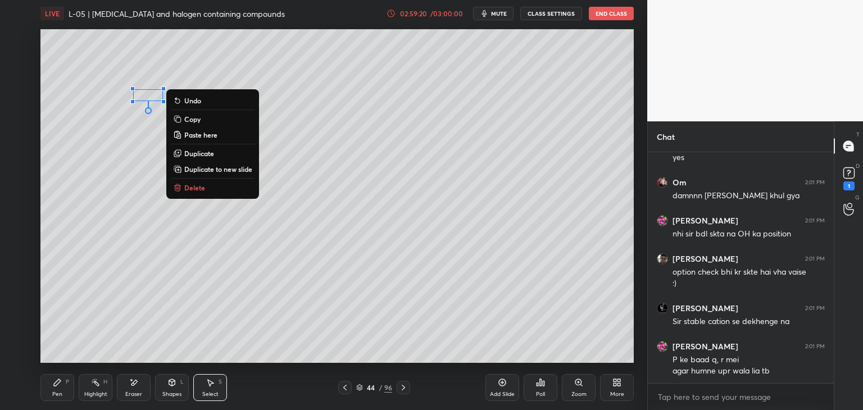
click at [202, 187] on p "Delete" at bounding box center [194, 187] width 21 height 9
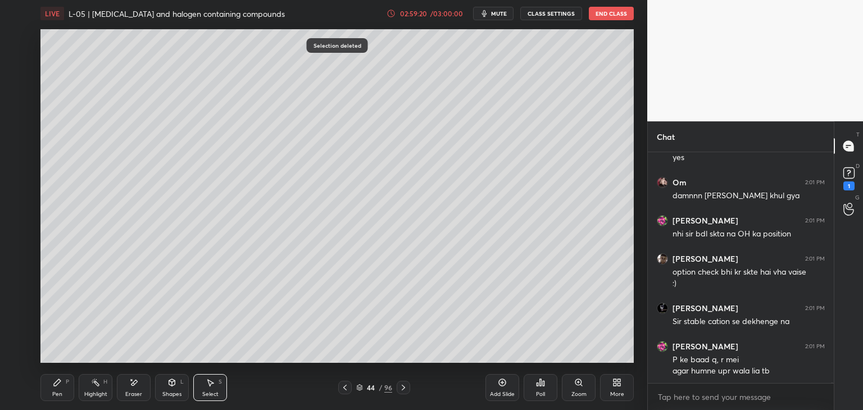
click at [61, 378] on icon at bounding box center [57, 382] width 9 height 9
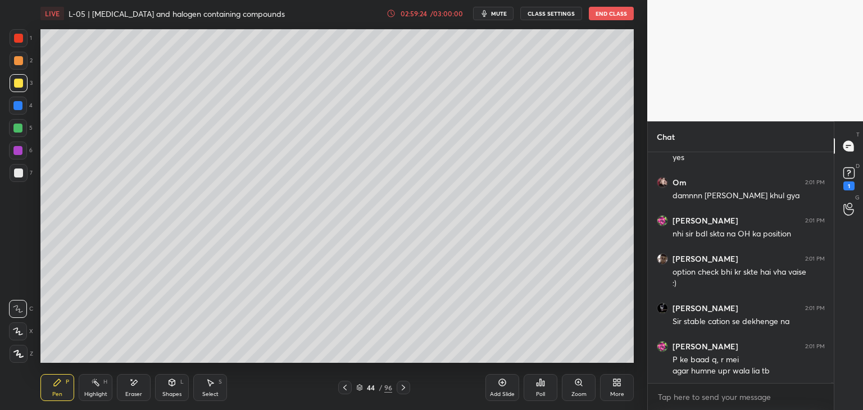
click at [408, 386] on div at bounding box center [402, 387] width 13 height 13
click at [407, 387] on icon at bounding box center [403, 387] width 9 height 9
click at [345, 387] on icon at bounding box center [344, 387] width 9 height 9
click at [344, 387] on icon at bounding box center [344, 388] width 3 height 6
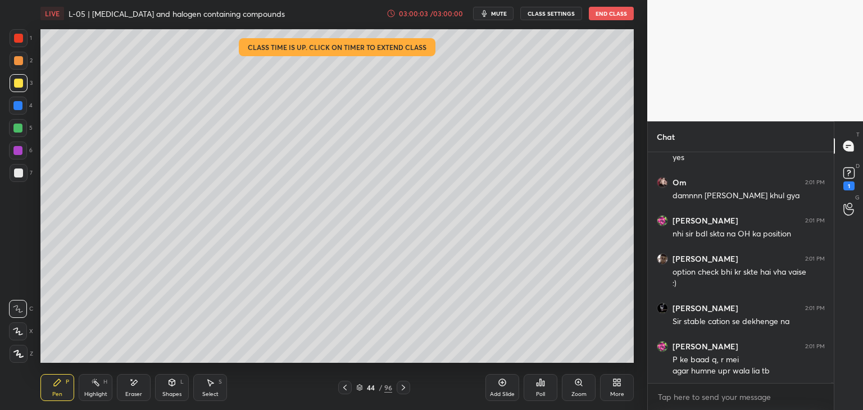
scroll to position [67467, 0]
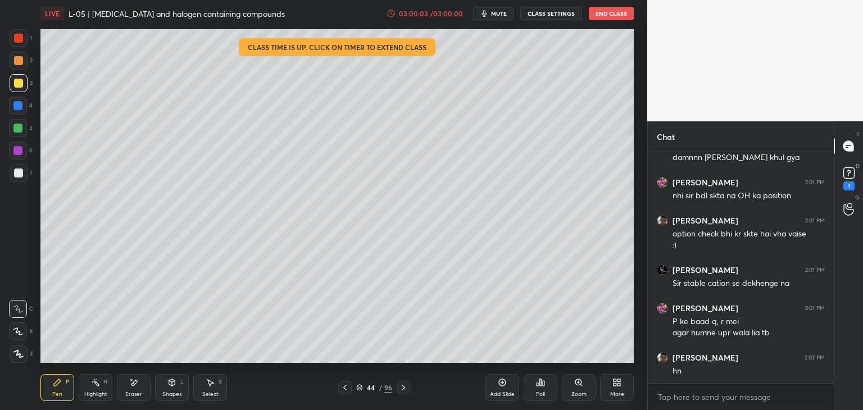
click at [431, 12] on div "/ 03:00:00" at bounding box center [446, 13] width 35 height 7
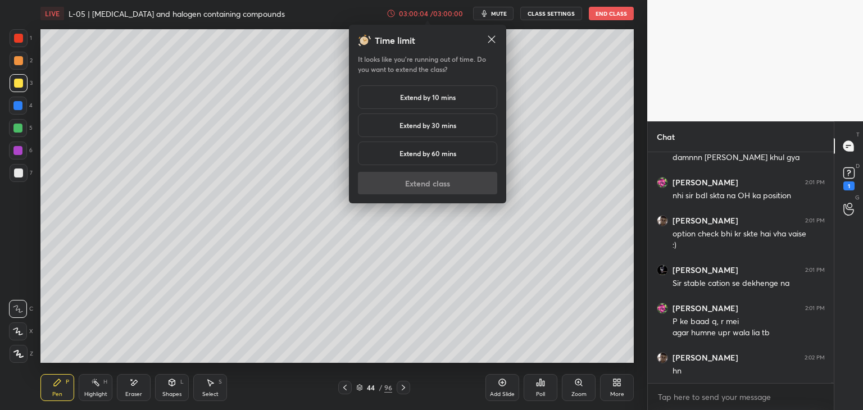
click at [420, 93] on h5 "Extend by 10 mins" at bounding box center [428, 97] width 56 height 10
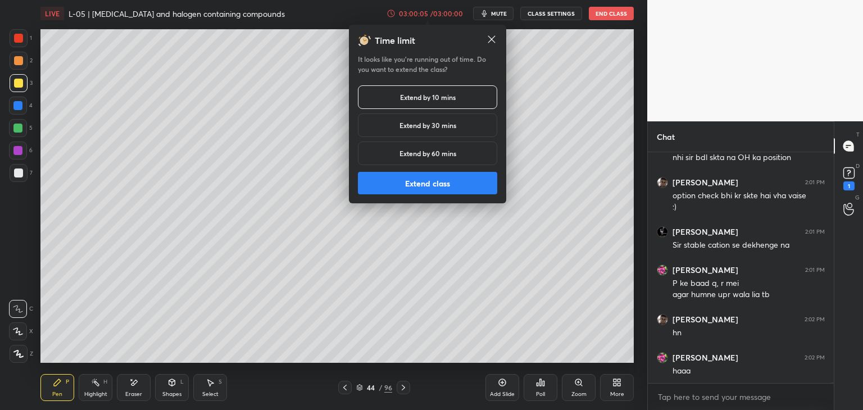
click at [418, 188] on button "Extend class" at bounding box center [427, 183] width 139 height 22
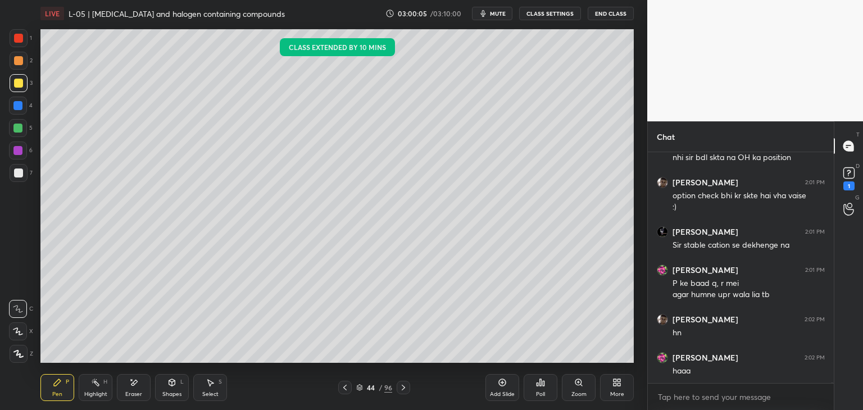
scroll to position [67543, 0]
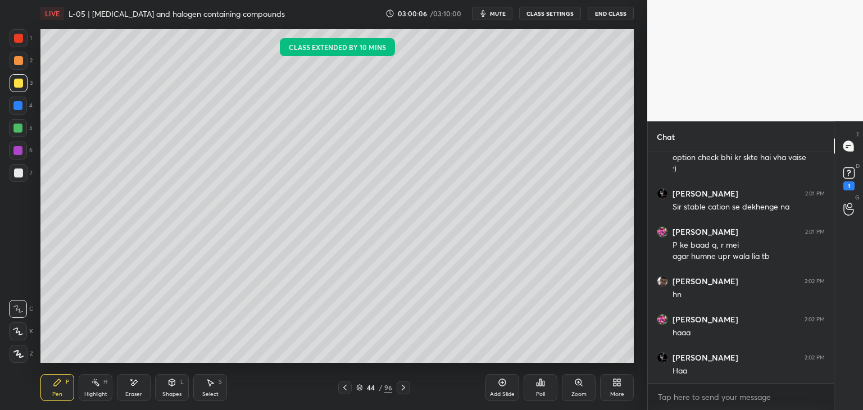
click at [343, 384] on icon at bounding box center [344, 387] width 9 height 9
click at [343, 386] on icon at bounding box center [344, 387] width 9 height 9
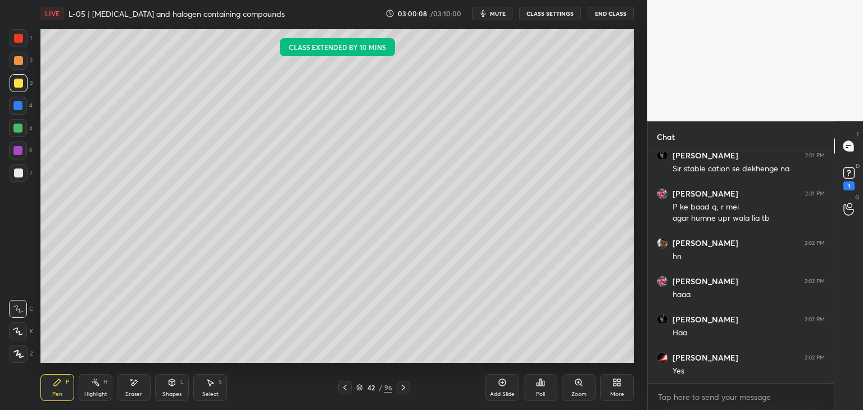
click at [404, 384] on icon at bounding box center [403, 387] width 9 height 9
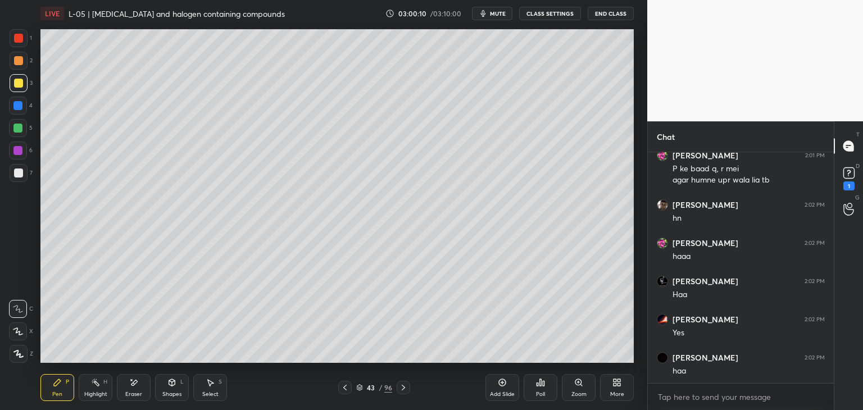
click at [406, 387] on icon at bounding box center [403, 387] width 9 height 9
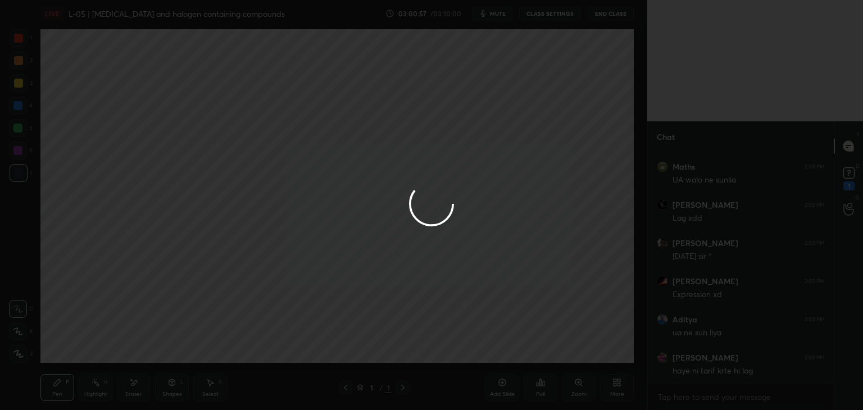
scroll to position [68356, 0]
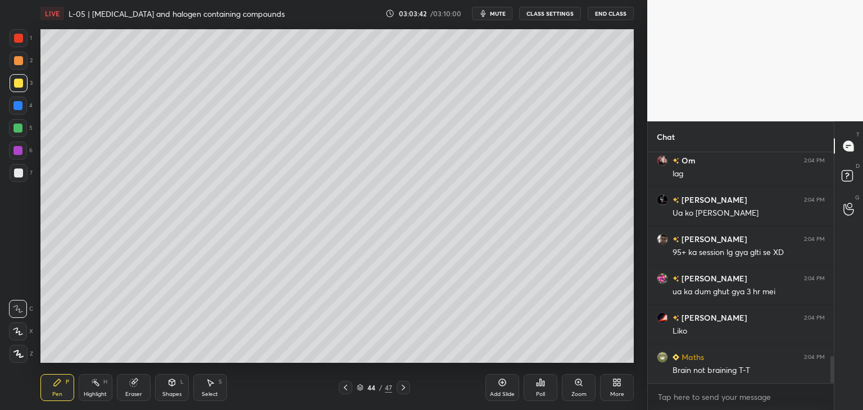
scroll to position [1767, 0]
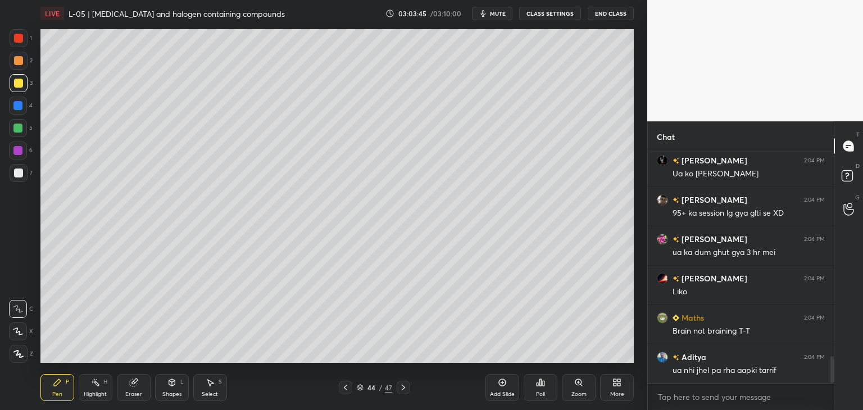
click at [404, 391] on icon at bounding box center [403, 387] width 9 height 9
click at [402, 387] on icon at bounding box center [403, 387] width 9 height 9
click at [344, 386] on icon at bounding box center [345, 387] width 9 height 9
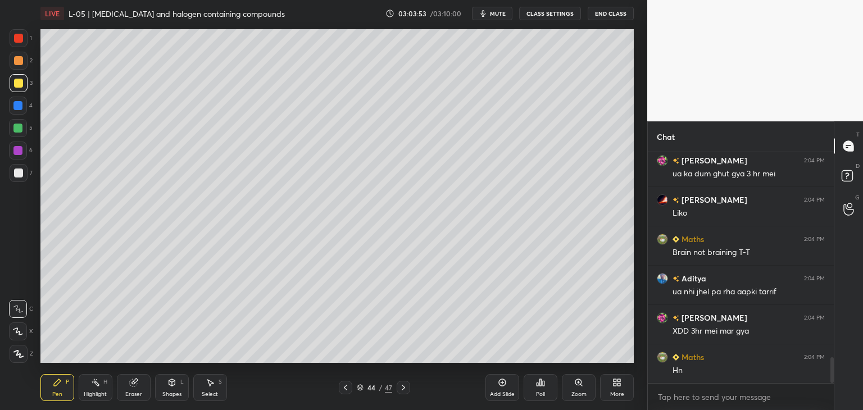
scroll to position [1885, 0]
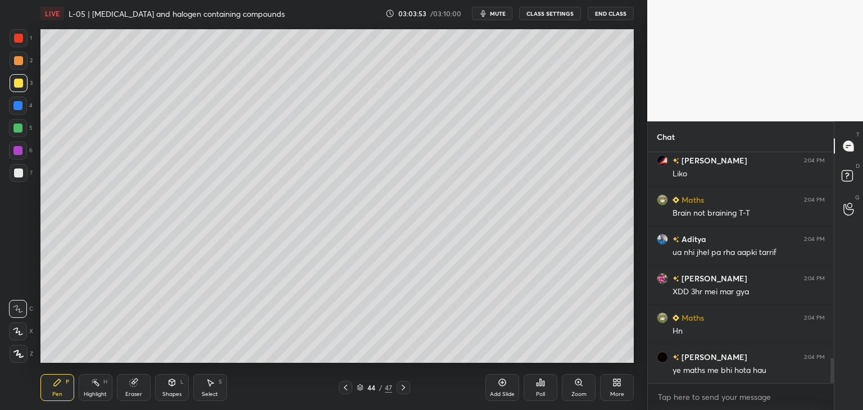
click at [348, 387] on icon at bounding box center [345, 387] width 9 height 9
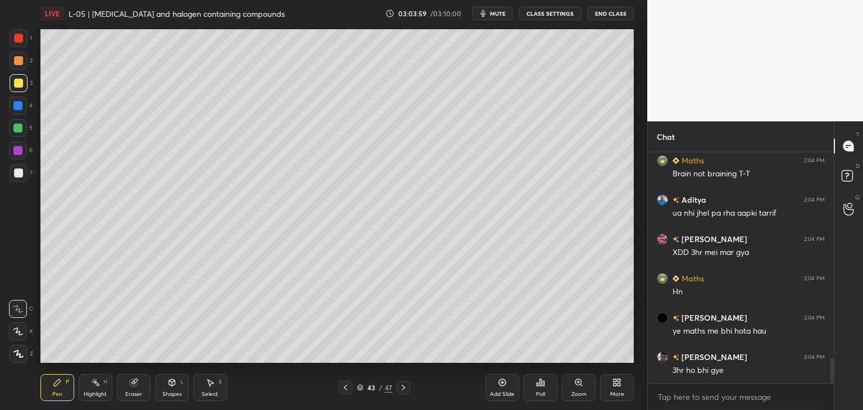
click at [402, 386] on icon at bounding box center [403, 388] width 3 height 6
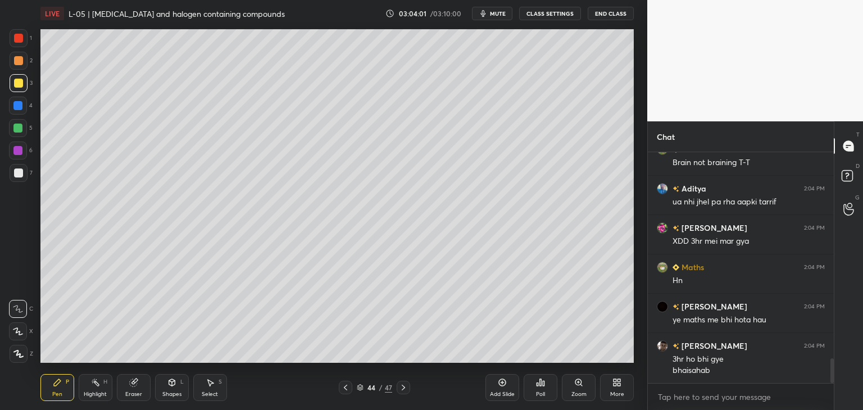
click at [135, 391] on div "Eraser" at bounding box center [133, 394] width 17 height 6
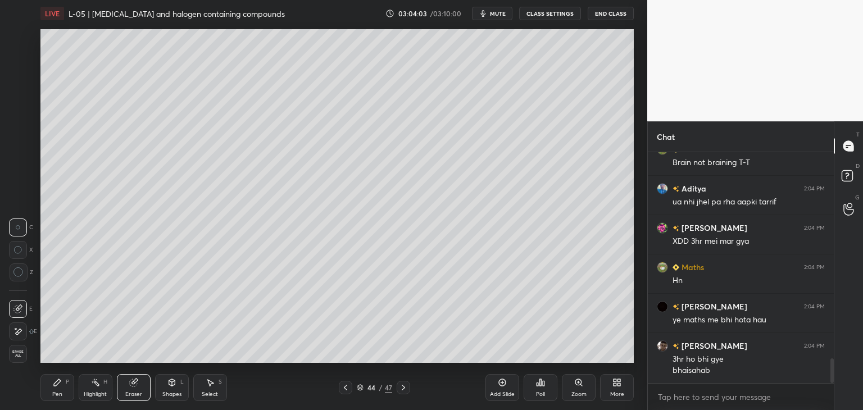
click at [20, 333] on icon at bounding box center [17, 332] width 9 height 10
click at [62, 391] on div "Pen P" at bounding box center [57, 387] width 34 height 27
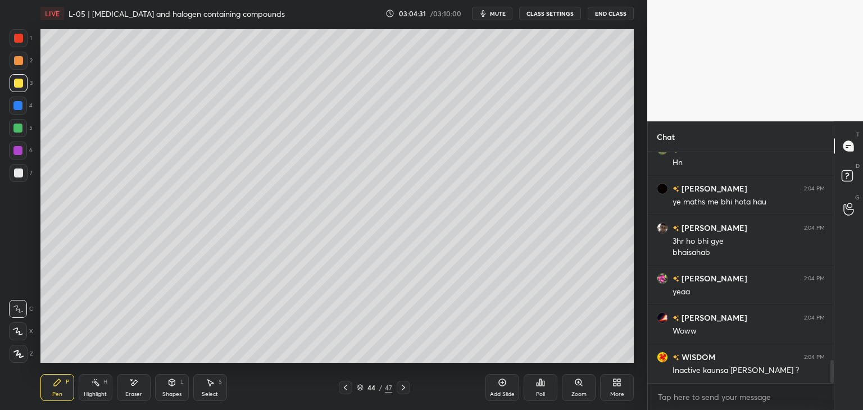
scroll to position [2092, 0]
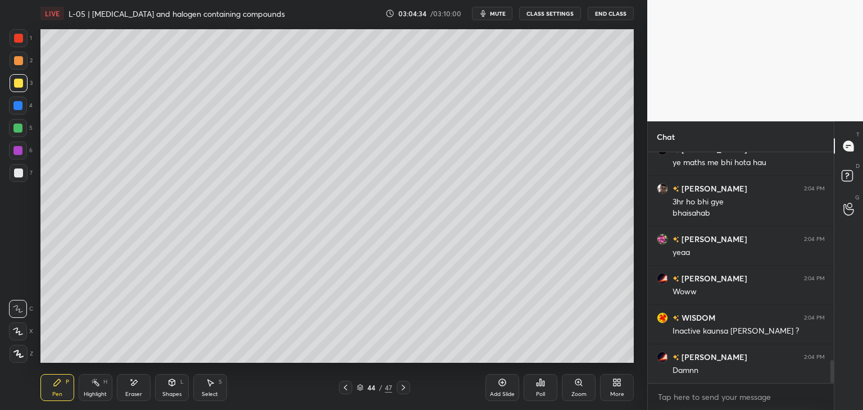
click at [342, 389] on icon at bounding box center [345, 387] width 9 height 9
click at [403, 386] on icon at bounding box center [403, 387] width 9 height 9
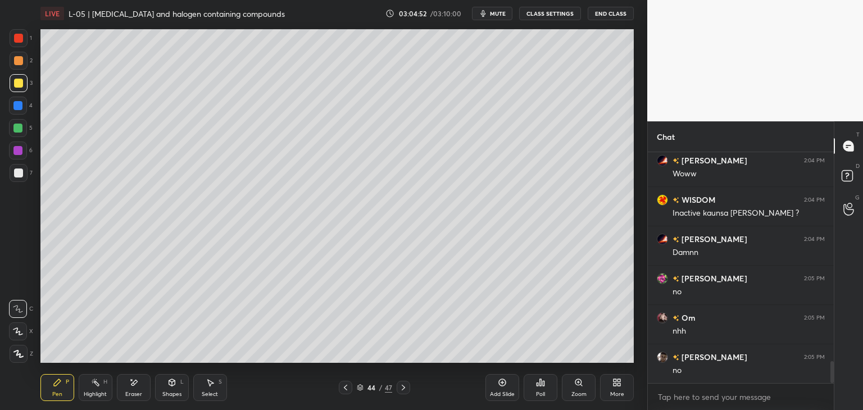
scroll to position [2289, 0]
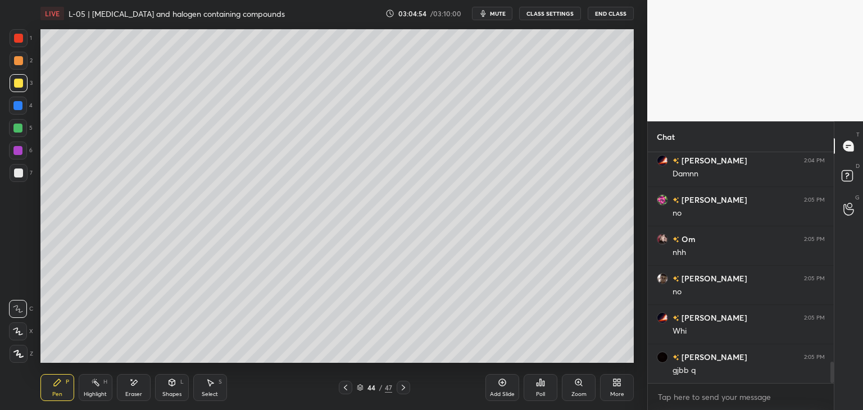
click at [344, 386] on icon at bounding box center [345, 387] width 9 height 9
click at [17, 44] on div at bounding box center [19, 38] width 18 height 18
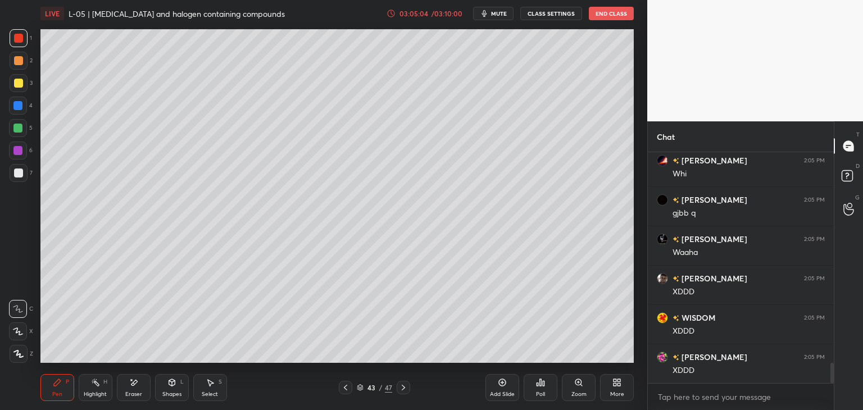
scroll to position [2564, 0]
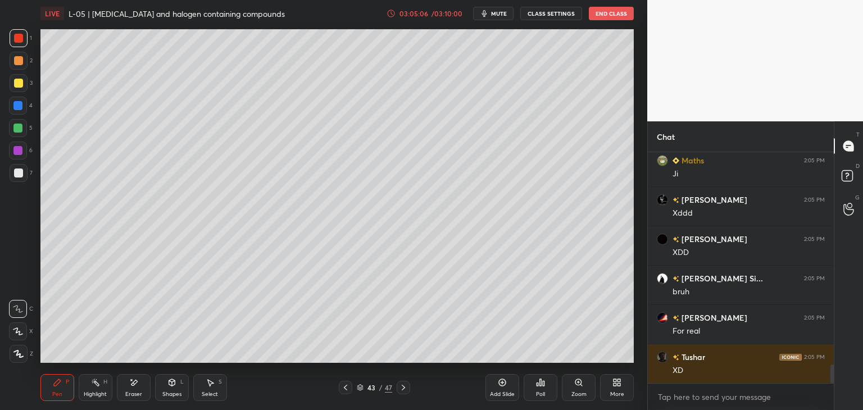
click at [402, 386] on icon at bounding box center [403, 387] width 9 height 9
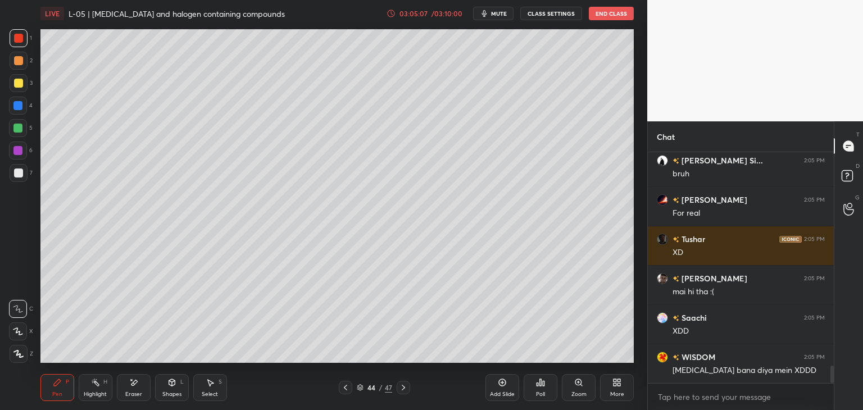
click at [404, 387] on icon at bounding box center [403, 387] width 9 height 9
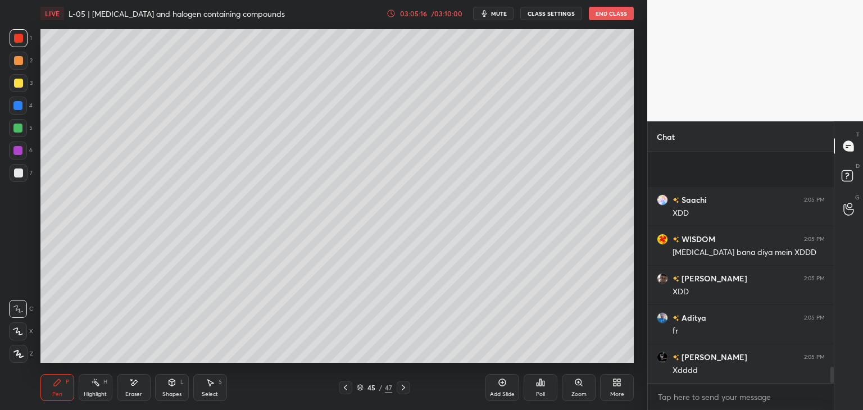
scroll to position [2997, 0]
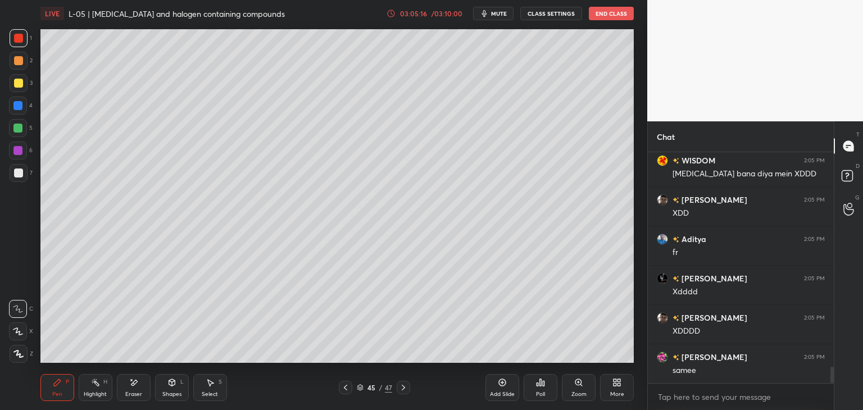
click at [343, 387] on icon at bounding box center [345, 387] width 9 height 9
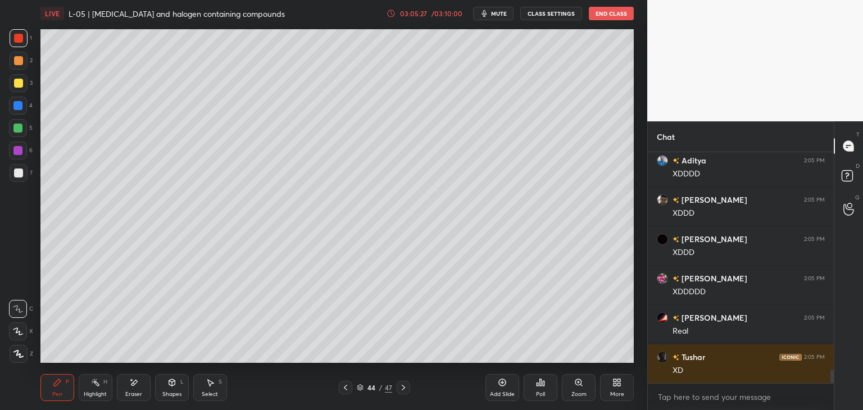
scroll to position [3783, 0]
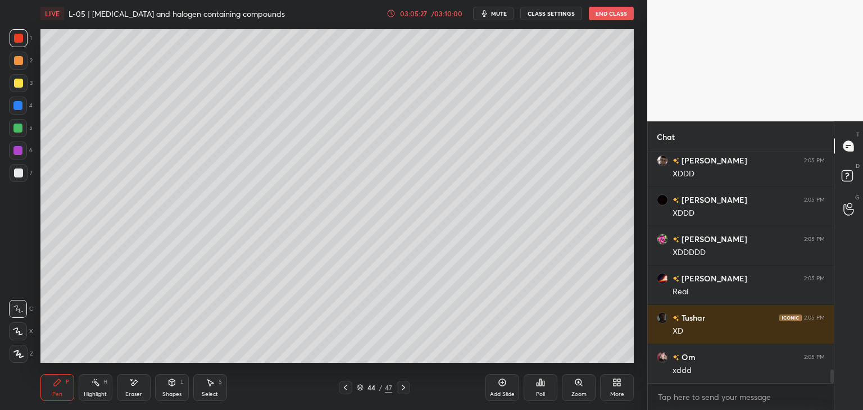
click at [402, 388] on icon at bounding box center [403, 387] width 9 height 9
click at [403, 388] on icon at bounding box center [403, 387] width 9 height 9
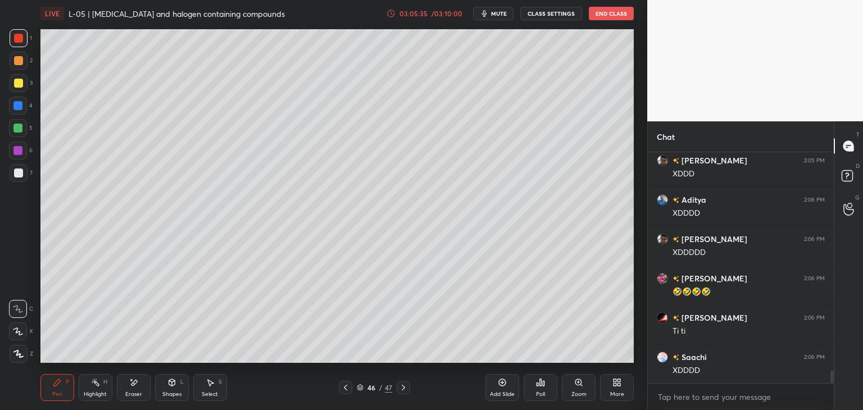
scroll to position [4164, 0]
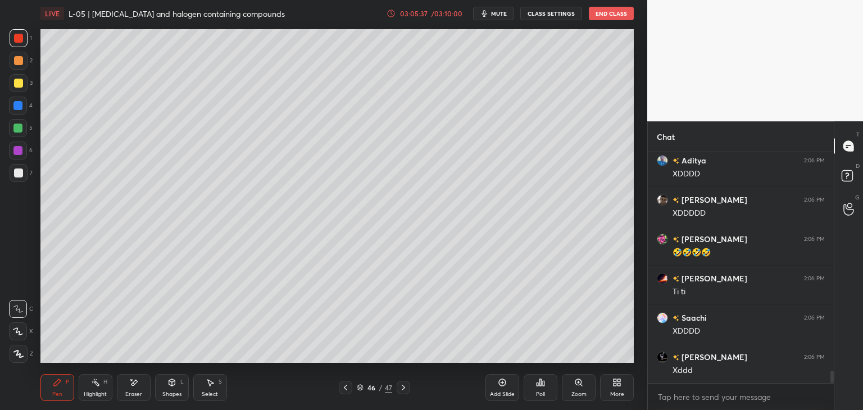
click at [404, 389] on icon at bounding box center [403, 387] width 9 height 9
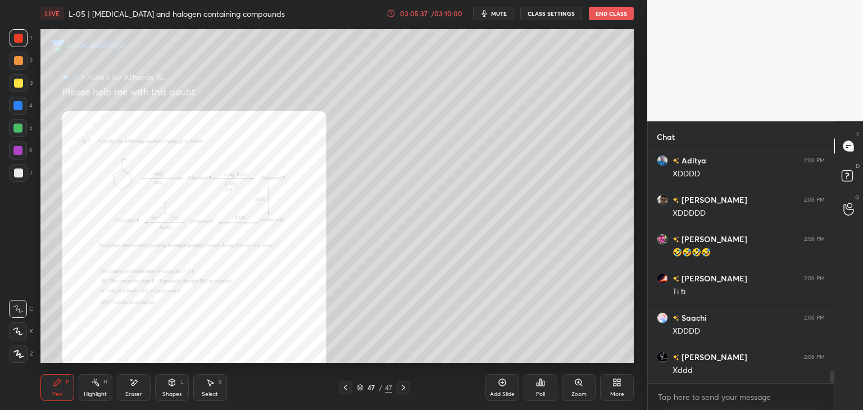
scroll to position [4203, 0]
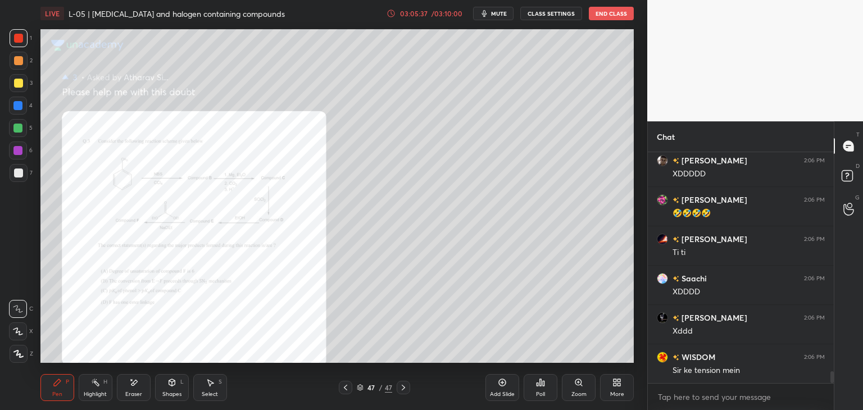
click at [345, 383] on icon at bounding box center [345, 387] width 9 height 9
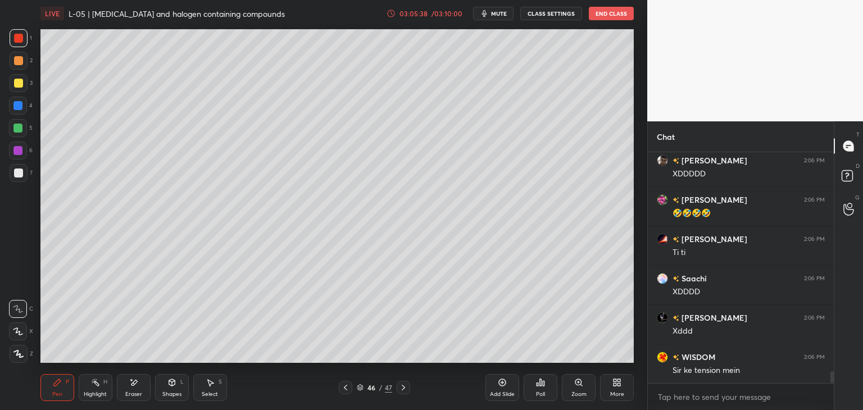
scroll to position [4281, 0]
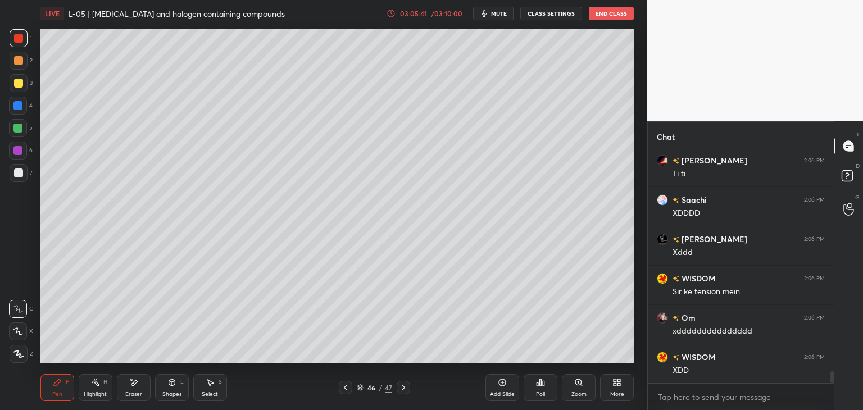
click at [496, 389] on div "Add Slide" at bounding box center [502, 387] width 34 height 27
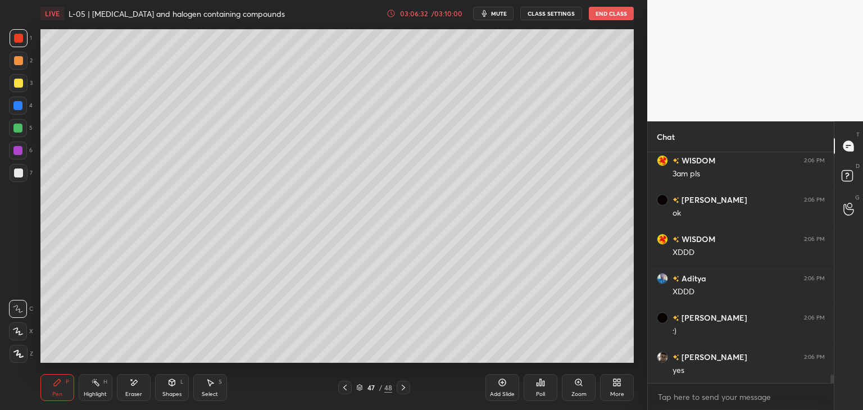
scroll to position [6208, 0]
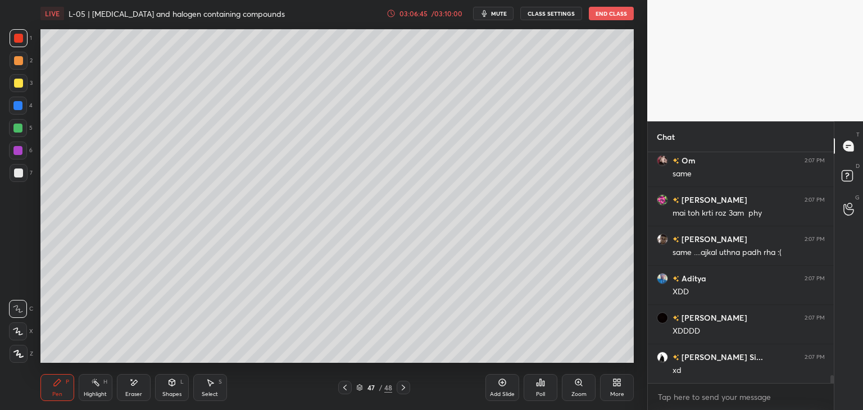
click at [16, 81] on div at bounding box center [18, 83] width 9 height 9
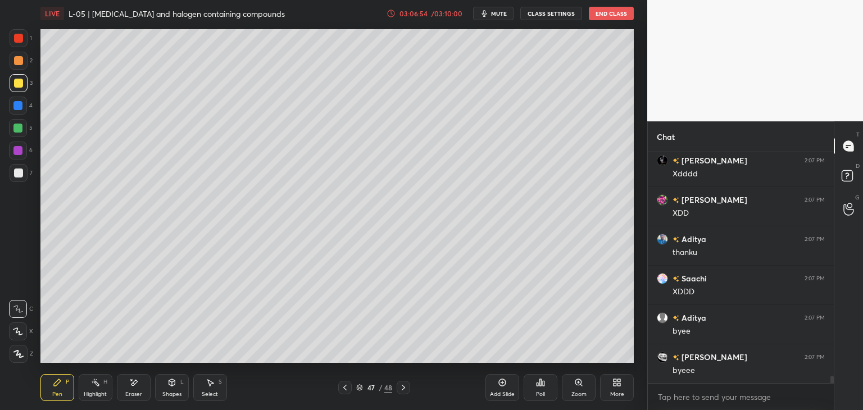
click at [612, 11] on button "End Class" at bounding box center [611, 13] width 45 height 13
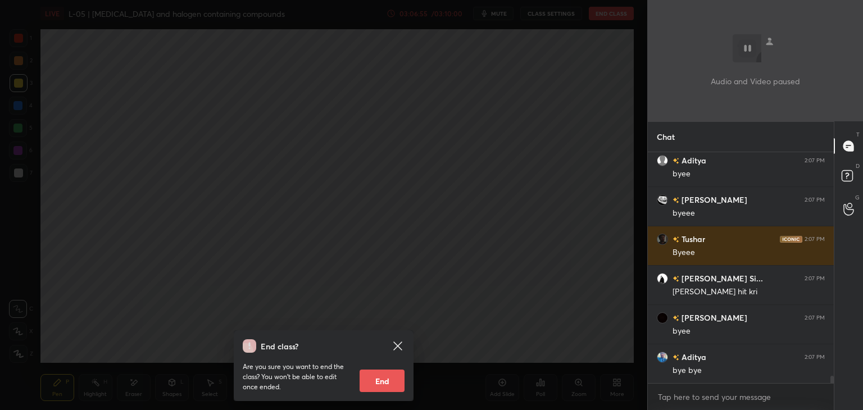
click at [386, 367] on div "Are you sure you want to end the class? You won’t be able to edit once ended. E…" at bounding box center [324, 372] width 162 height 39
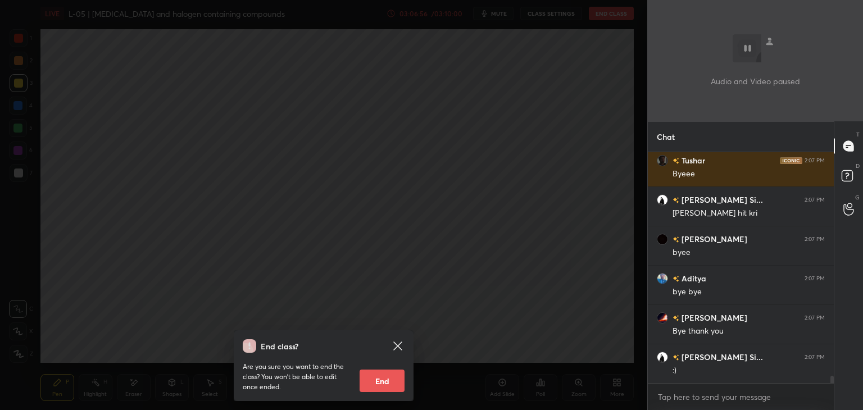
click at [389, 376] on button "End" at bounding box center [381, 381] width 45 height 22
type textarea "x"
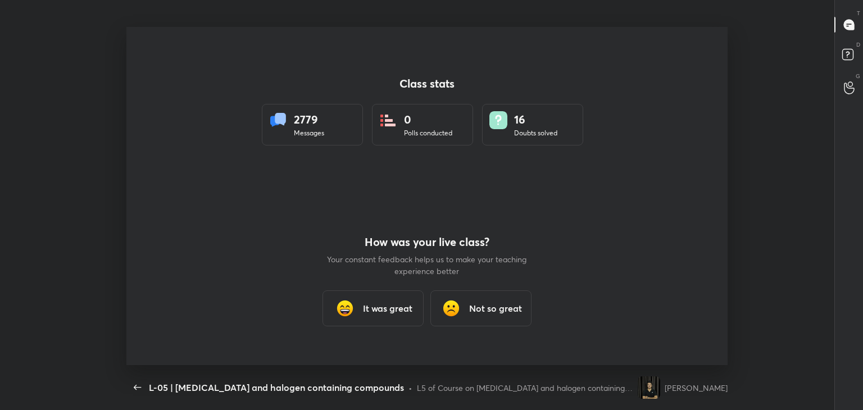
click at [379, 313] on h3 "It was great" at bounding box center [387, 308] width 49 height 13
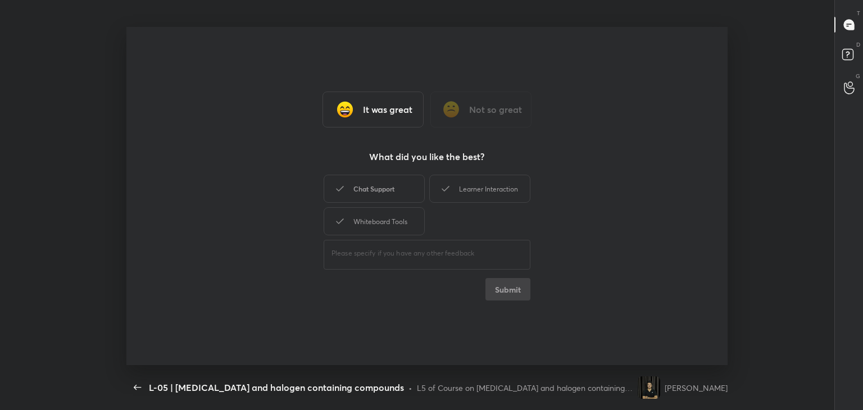
click at [382, 192] on div "Chat Support" at bounding box center [373, 189] width 101 height 28
click at [462, 190] on div "Learner Interaction" at bounding box center [479, 189] width 101 height 28
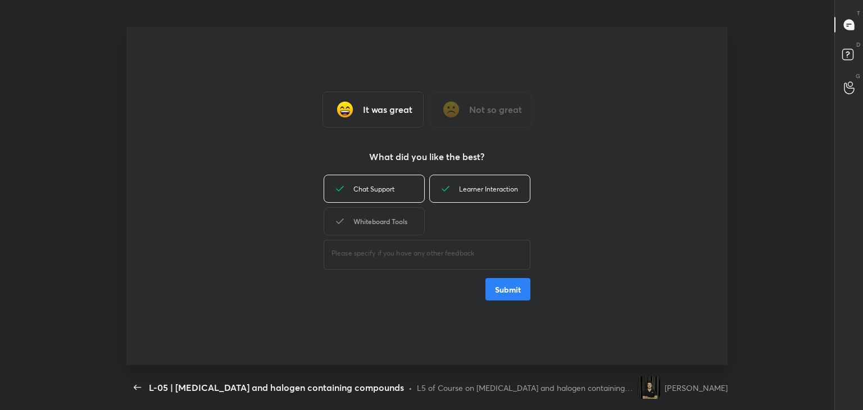
click at [389, 230] on div "Whiteboard Tools" at bounding box center [373, 221] width 101 height 28
click at [489, 289] on button "Submit" at bounding box center [507, 289] width 45 height 22
